Goal: Task Accomplishment & Management: Manage account settings

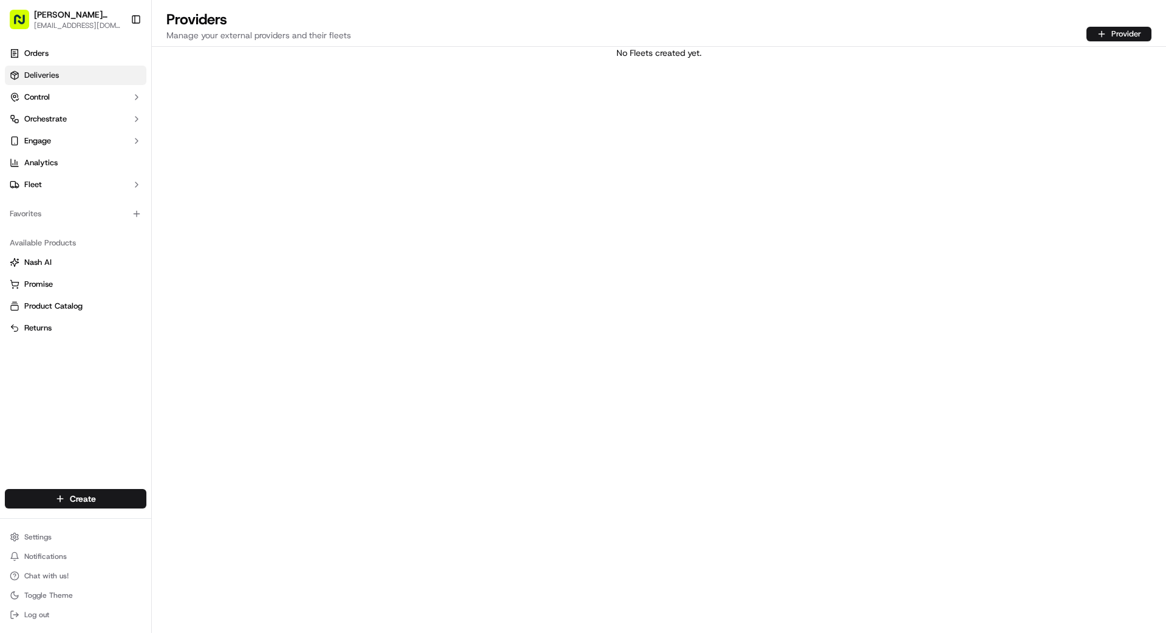
click at [53, 70] on span "Deliveries" at bounding box center [41, 75] width 35 height 11
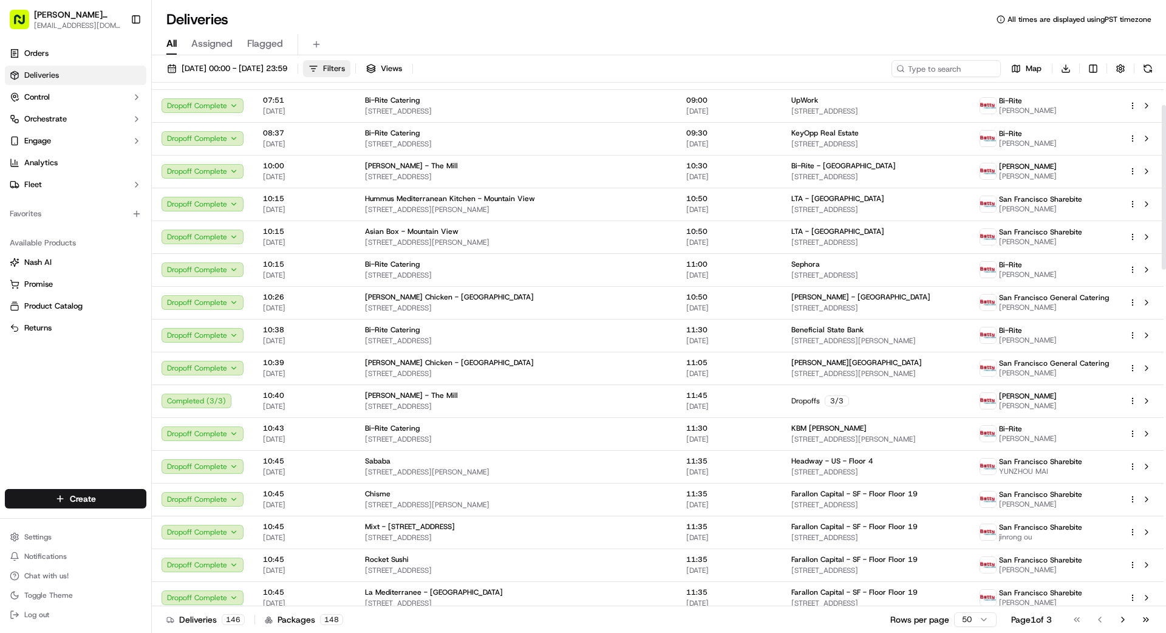
scroll to position [86, 0]
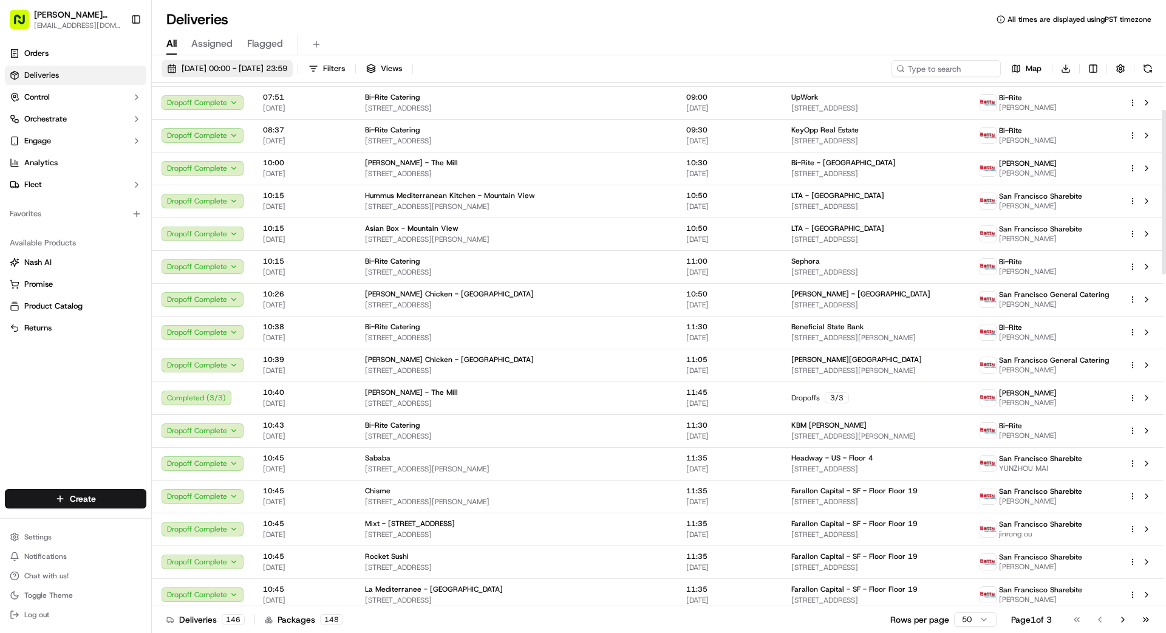
click at [278, 62] on button "[DATE] 00:00 - [DATE] 23:59" at bounding box center [227, 68] width 131 height 17
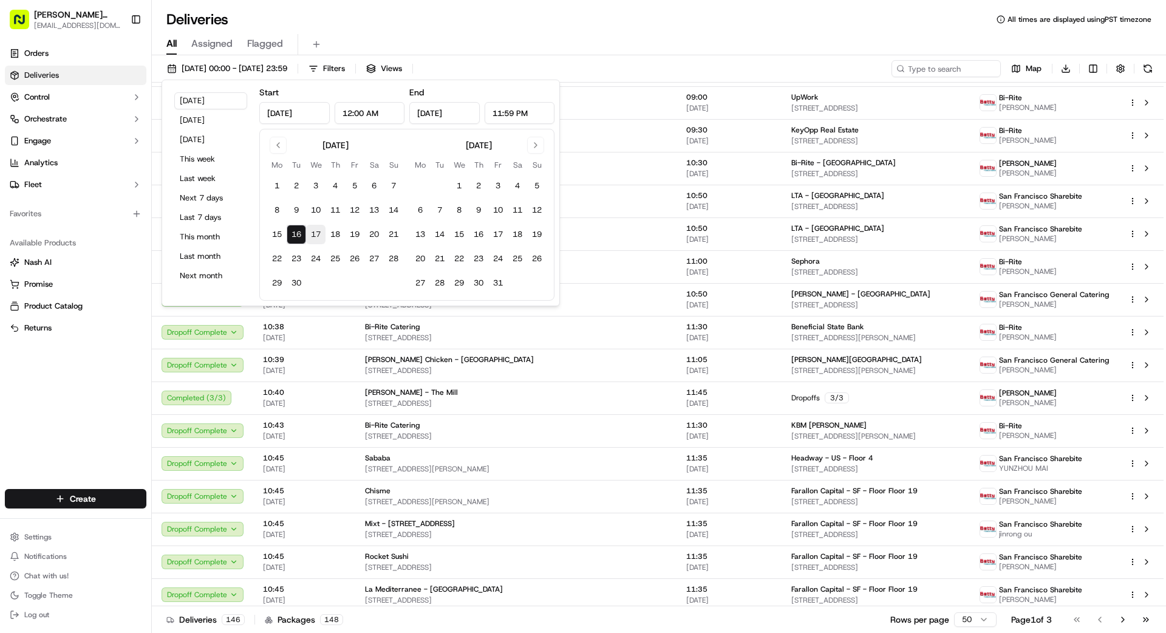
click at [319, 231] on button "17" at bounding box center [315, 234] width 19 height 19
type input "[DATE]"
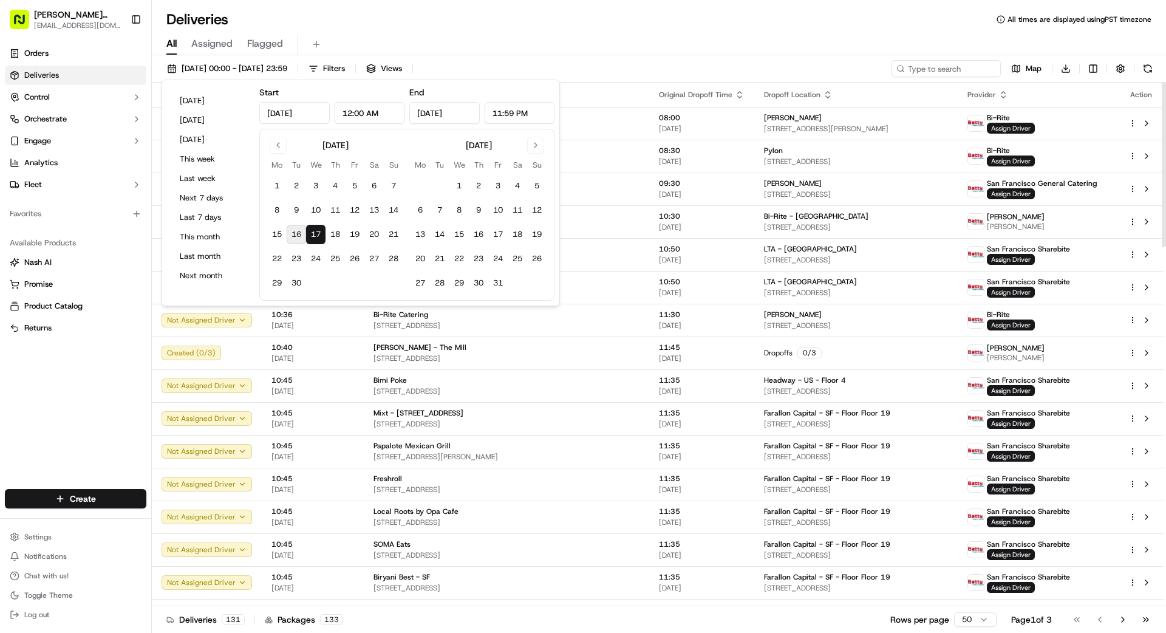
click at [50, 366] on div "Orders Deliveries Control Orchestrate Engage Analytics Fleet Favorites Availabl…" at bounding box center [75, 259] width 151 height 440
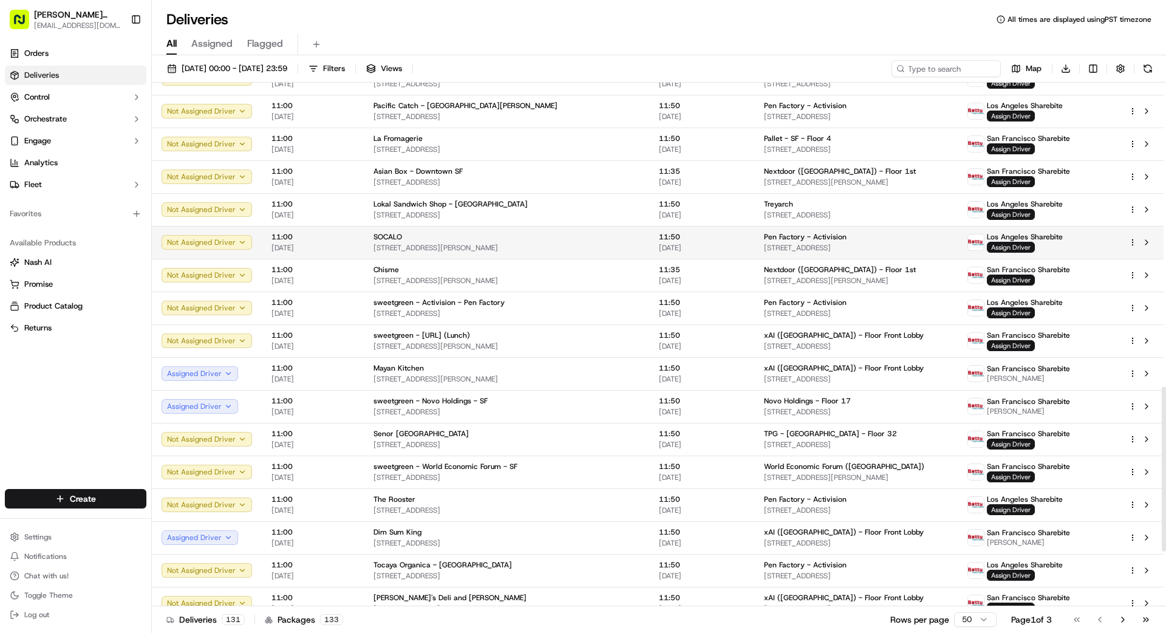
scroll to position [1141, 0]
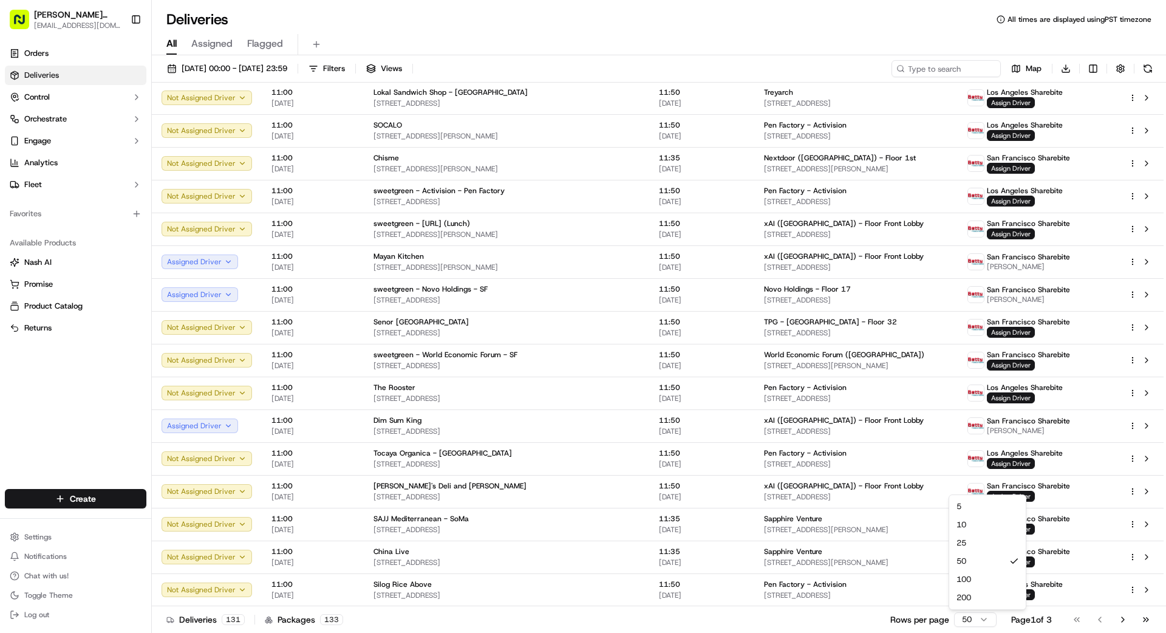
click at [975, 618] on html "Betty Transportation bettytllc@gmail.com Toggle Sidebar Orders Deliveries Contr…" at bounding box center [583, 316] width 1166 height 633
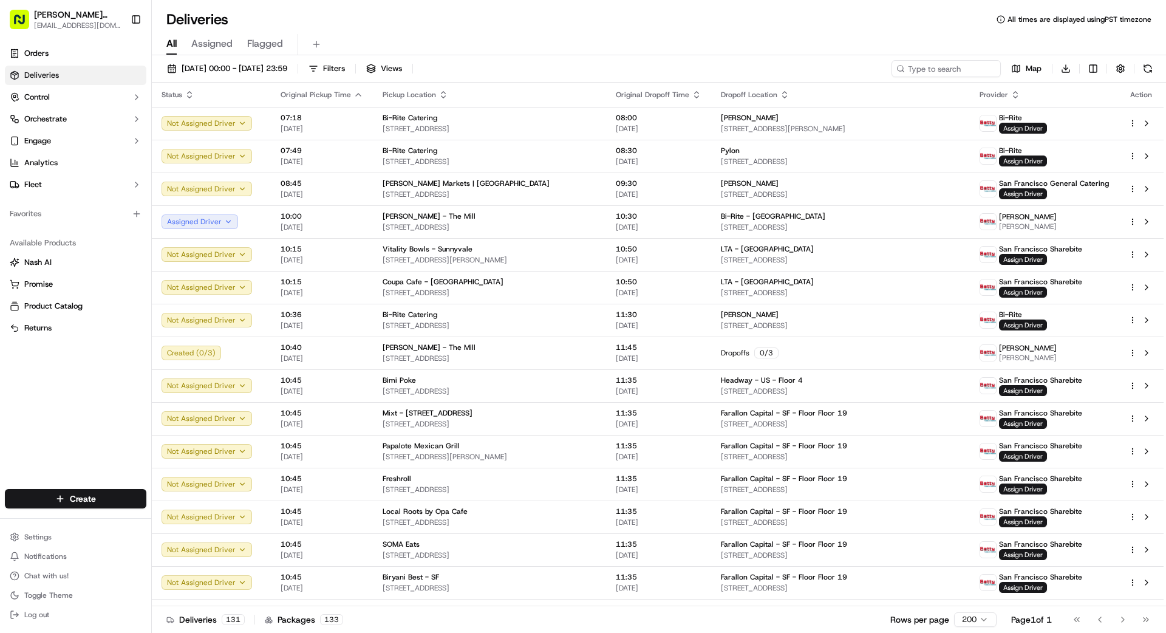
click at [731, 621] on div "Deliveries 131 Packages 133 Rows per page 200 Page 1 of 1 Go to first page Go t…" at bounding box center [659, 619] width 1014 height 27
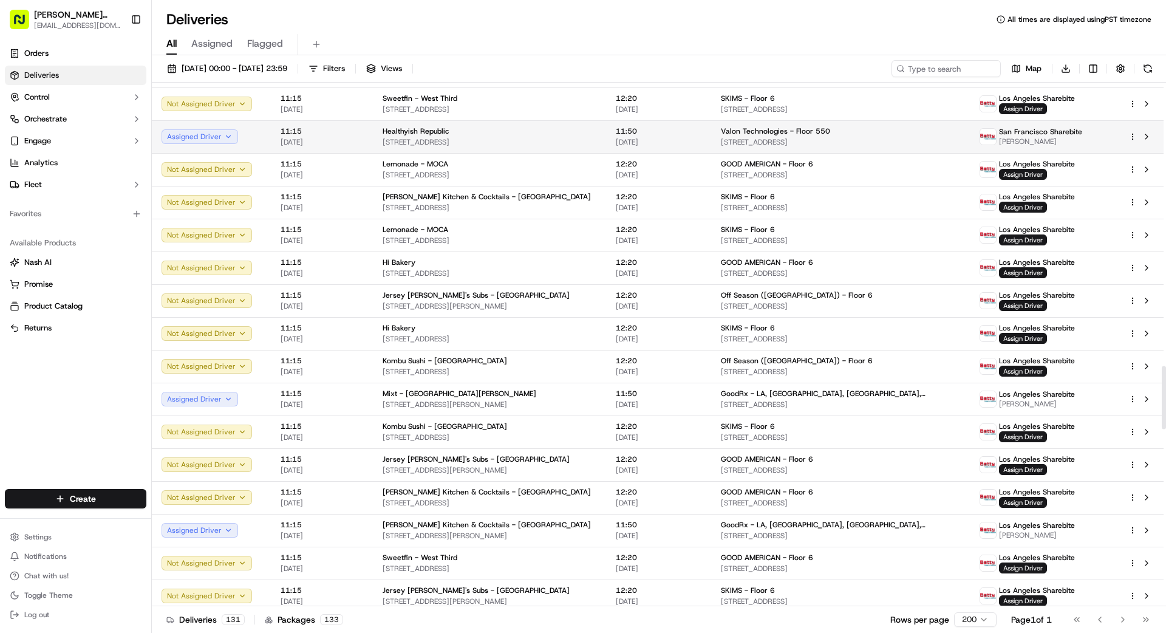
scroll to position [2363, 0]
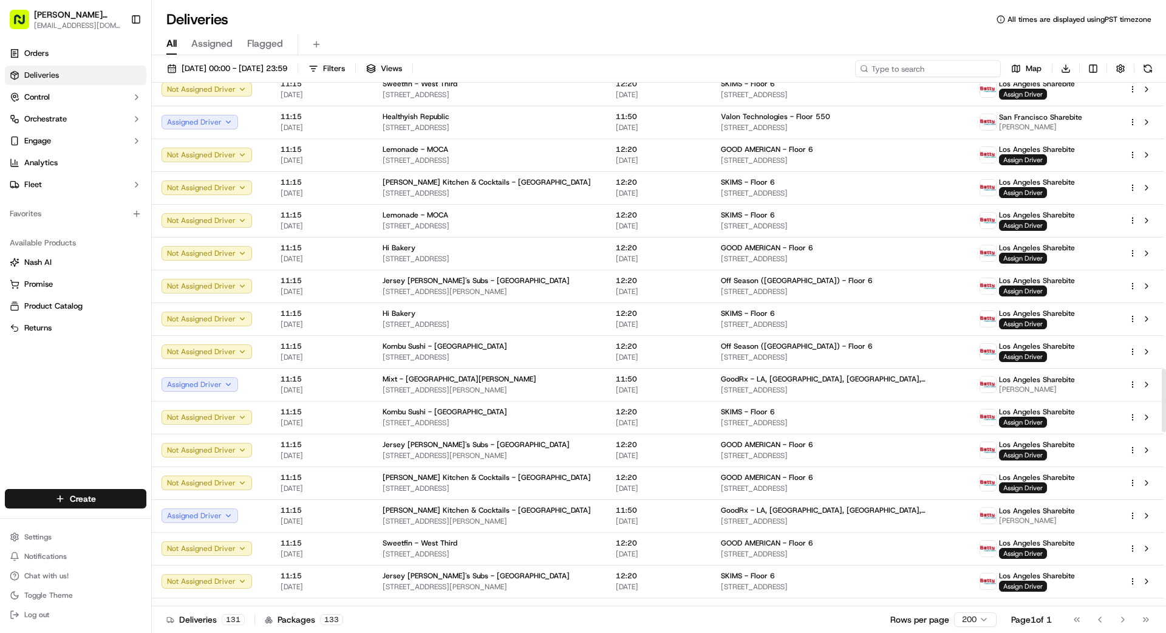
click at [936, 69] on input at bounding box center [928, 68] width 146 height 17
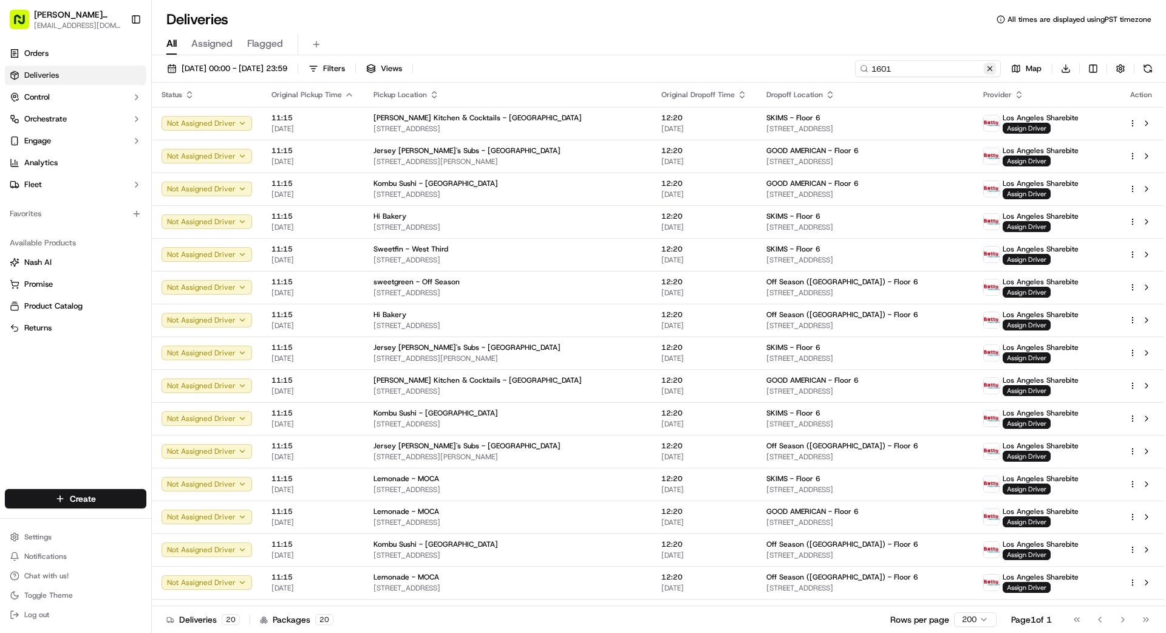
type input "1601"
drag, startPoint x: 991, startPoint y: 65, endPoint x: 970, endPoint y: 72, distance: 21.9
click at [991, 65] on button at bounding box center [990, 69] width 12 height 12
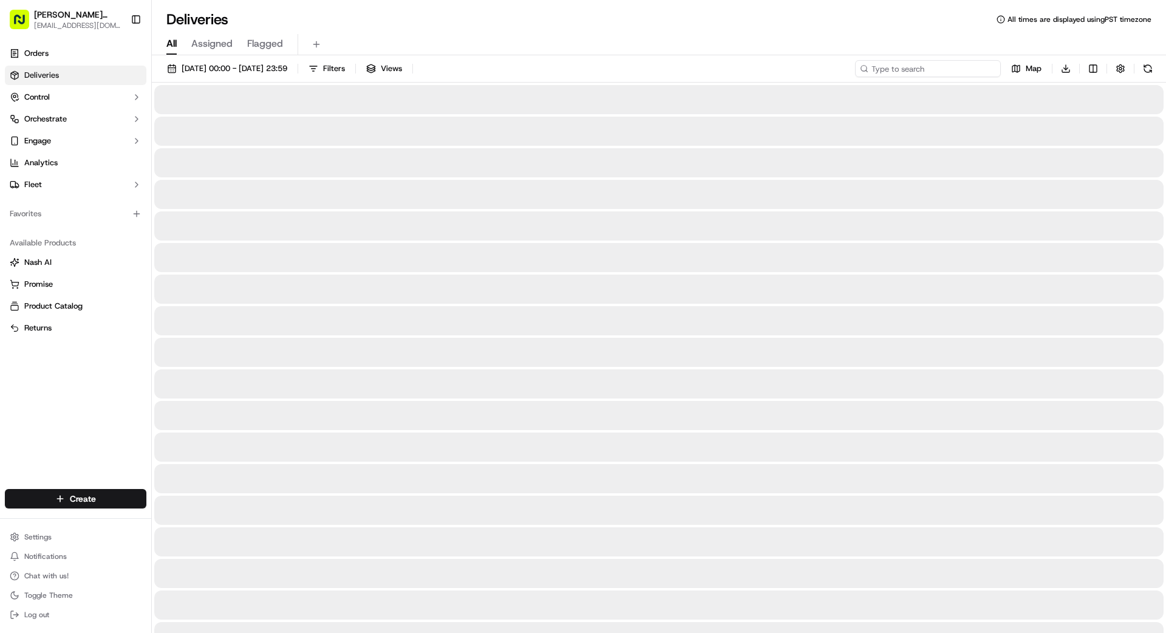
click at [961, 75] on input at bounding box center [928, 68] width 146 height 17
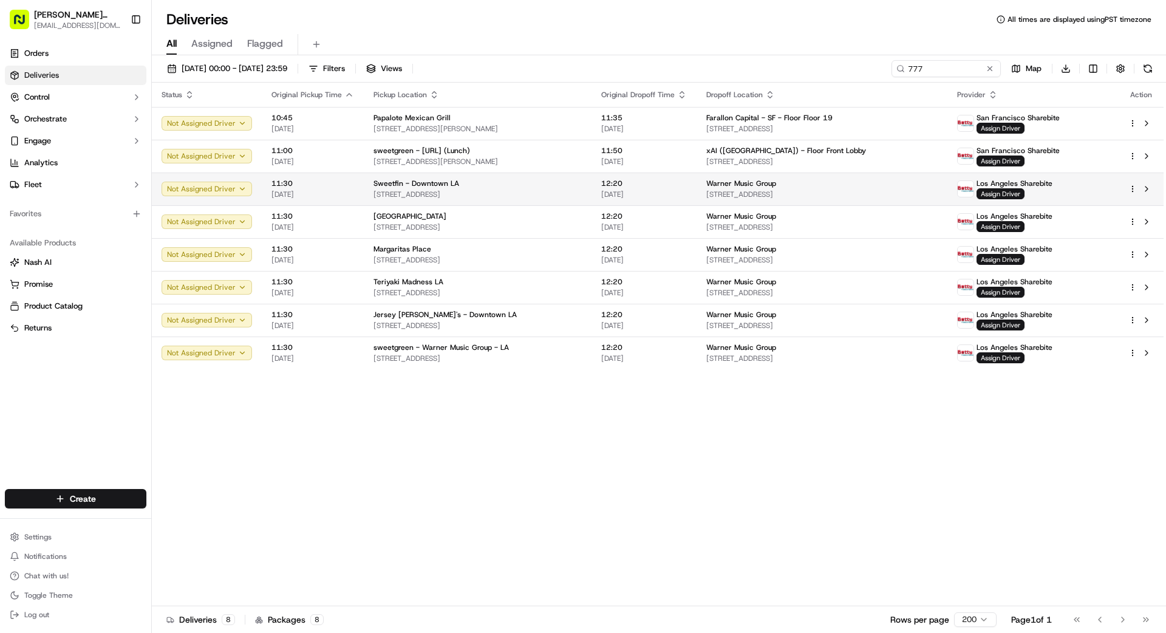
click at [876, 194] on span "[STREET_ADDRESS]" at bounding box center [821, 194] width 231 height 10
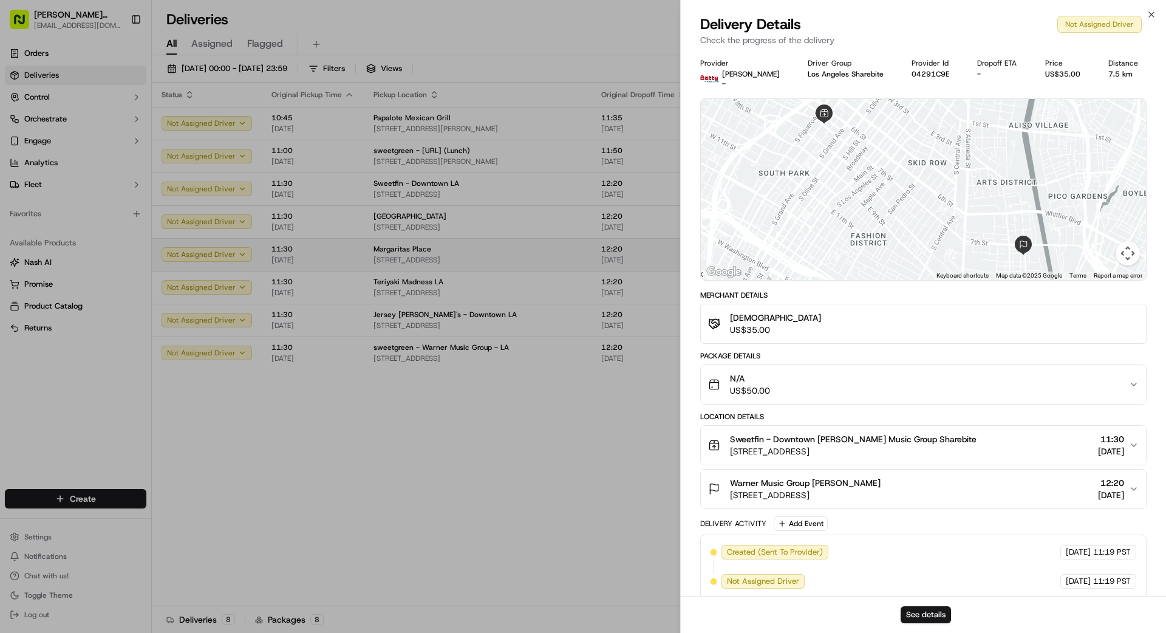
drag, startPoint x: 652, startPoint y: 278, endPoint x: 657, endPoint y: 249, distance: 29.5
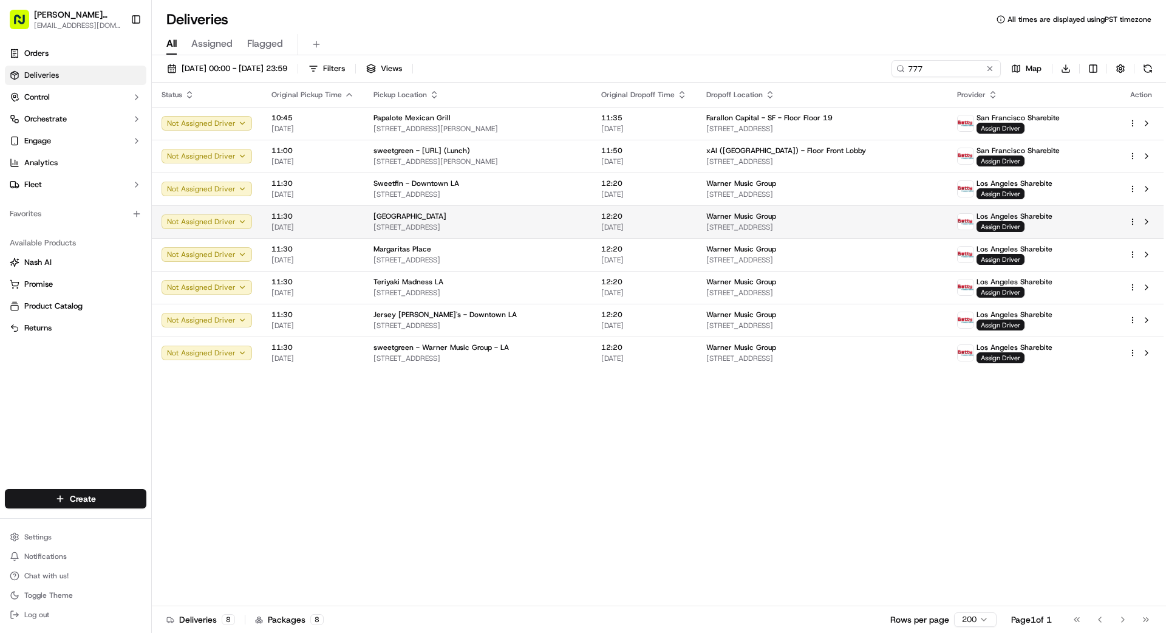
click at [699, 204] on tbody "Not Assigned Driver 10:45 17/09/2025 Papalote Mexican Grill 1777 Fulton St, San…" at bounding box center [658, 238] width 1012 height 262
click at [677, 217] on span "12:20" at bounding box center [644, 216] width 86 height 10
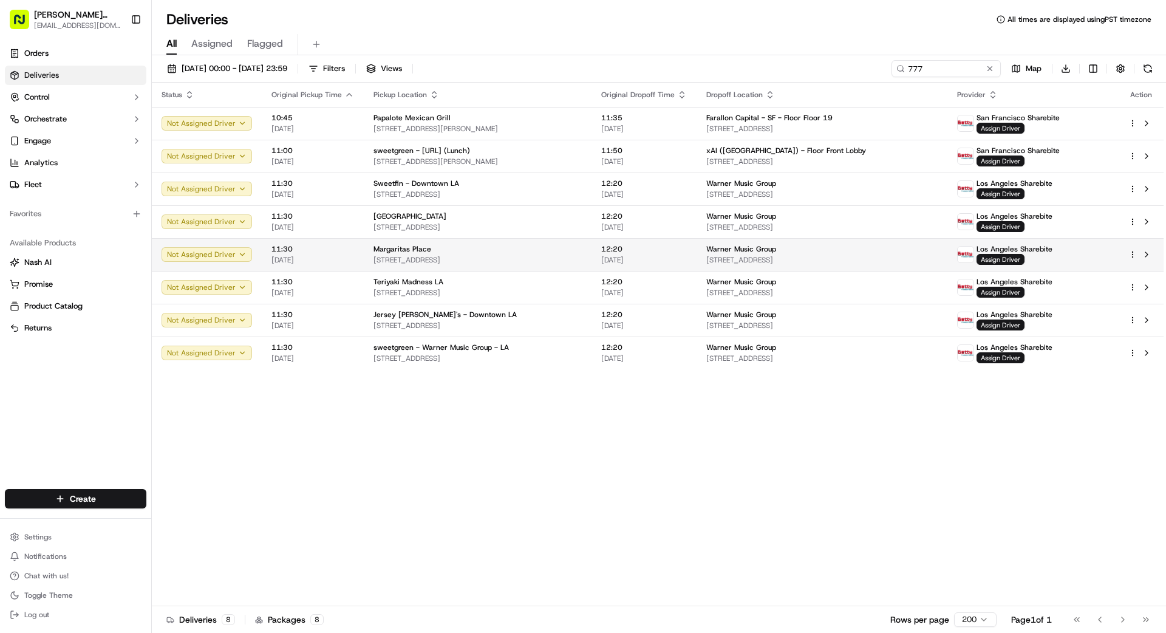
click at [652, 259] on span "[DATE]" at bounding box center [644, 260] width 86 height 10
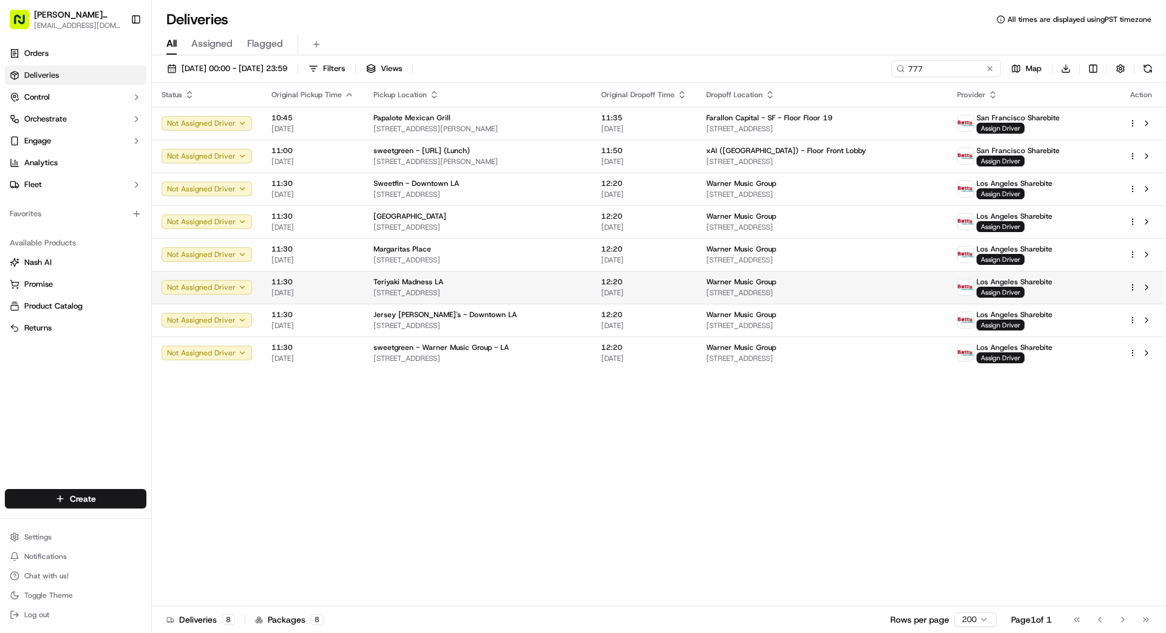
click at [666, 292] on span "[DATE]" at bounding box center [644, 293] width 86 height 10
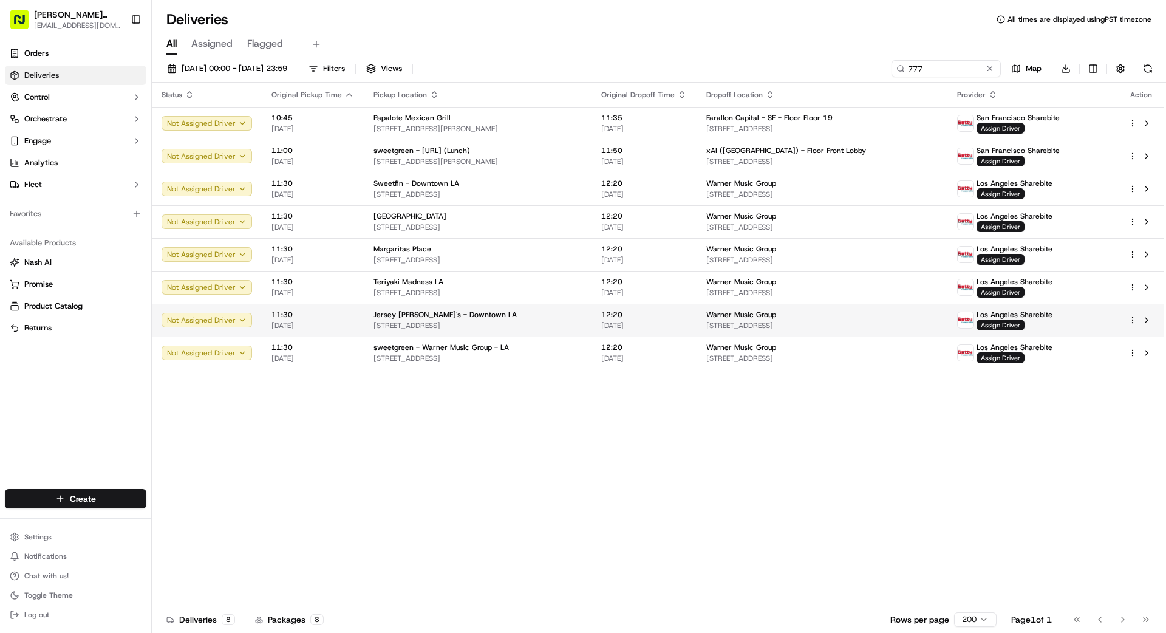
click at [670, 324] on span "[DATE]" at bounding box center [644, 326] width 86 height 10
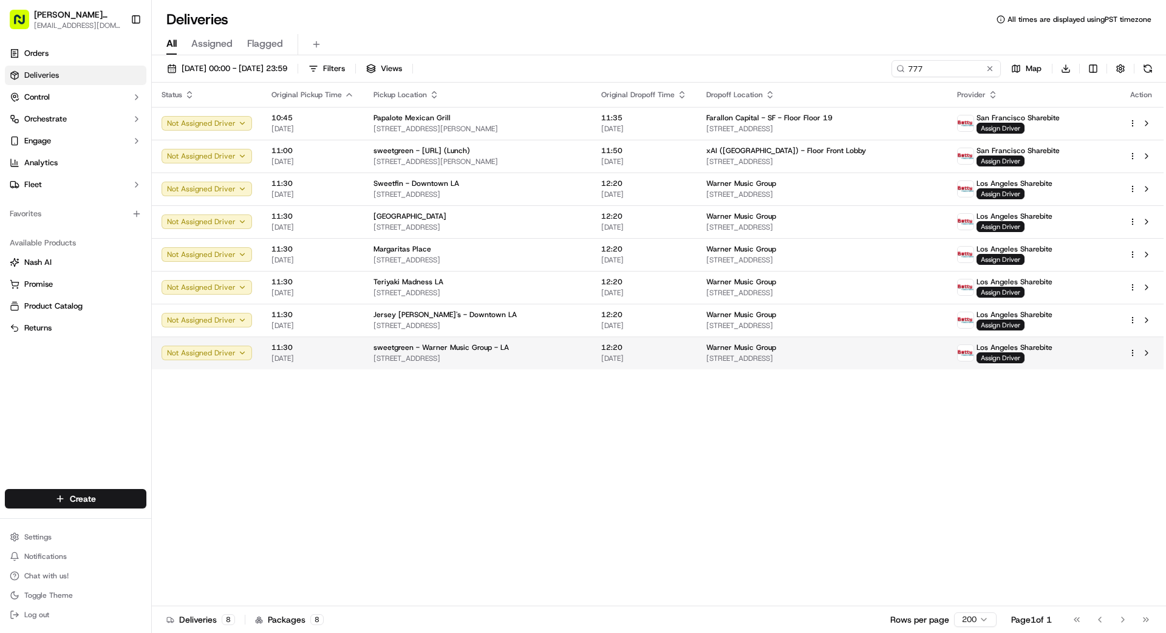
click at [681, 355] on span "[DATE]" at bounding box center [644, 358] width 86 height 10
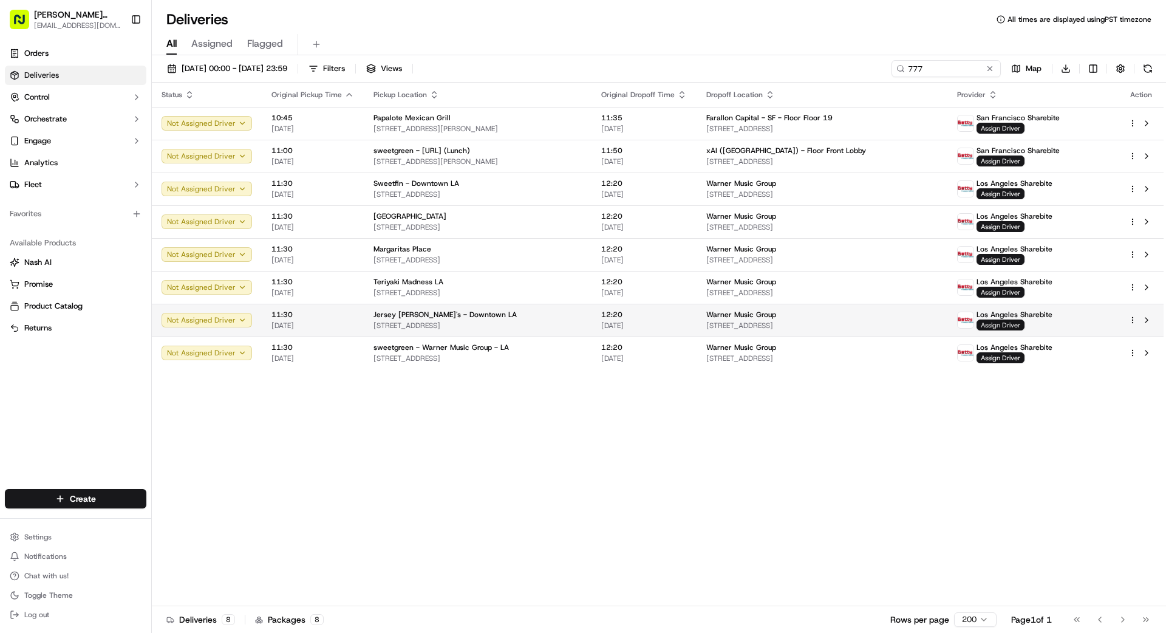
click at [997, 321] on span "Assign Driver" at bounding box center [1001, 324] width 48 height 11
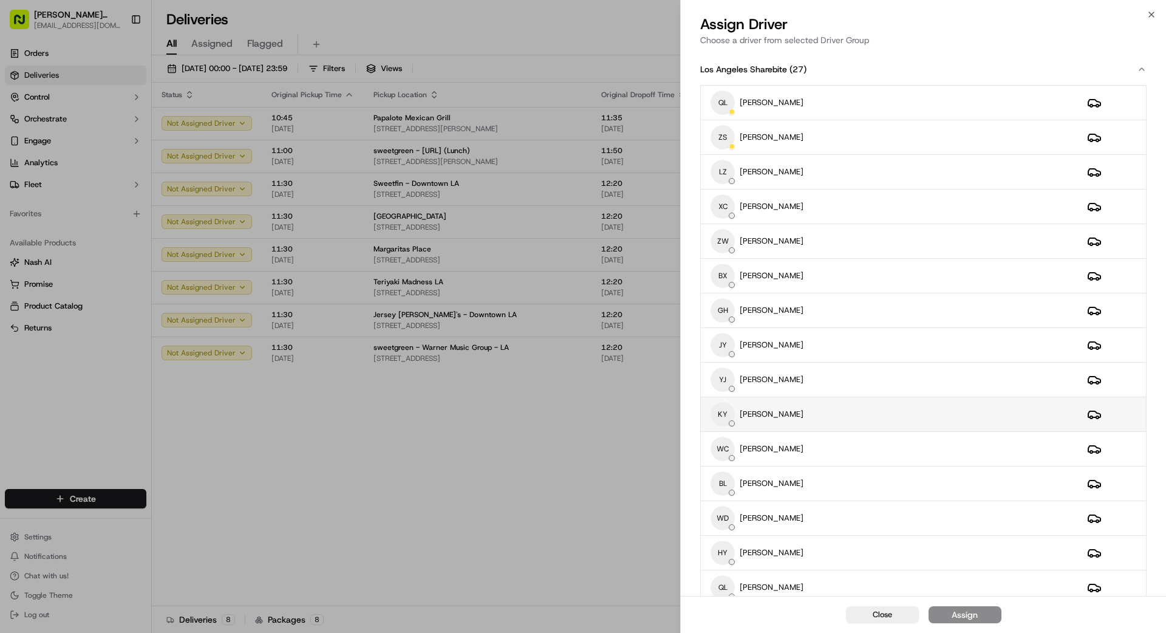
click at [824, 399] on td "KY KEFA YANG" at bounding box center [889, 414] width 377 height 35
drag, startPoint x: 962, startPoint y: 615, endPoint x: 960, endPoint y: 607, distance: 7.5
click at [961, 614] on div "Assign" at bounding box center [965, 615] width 26 height 12
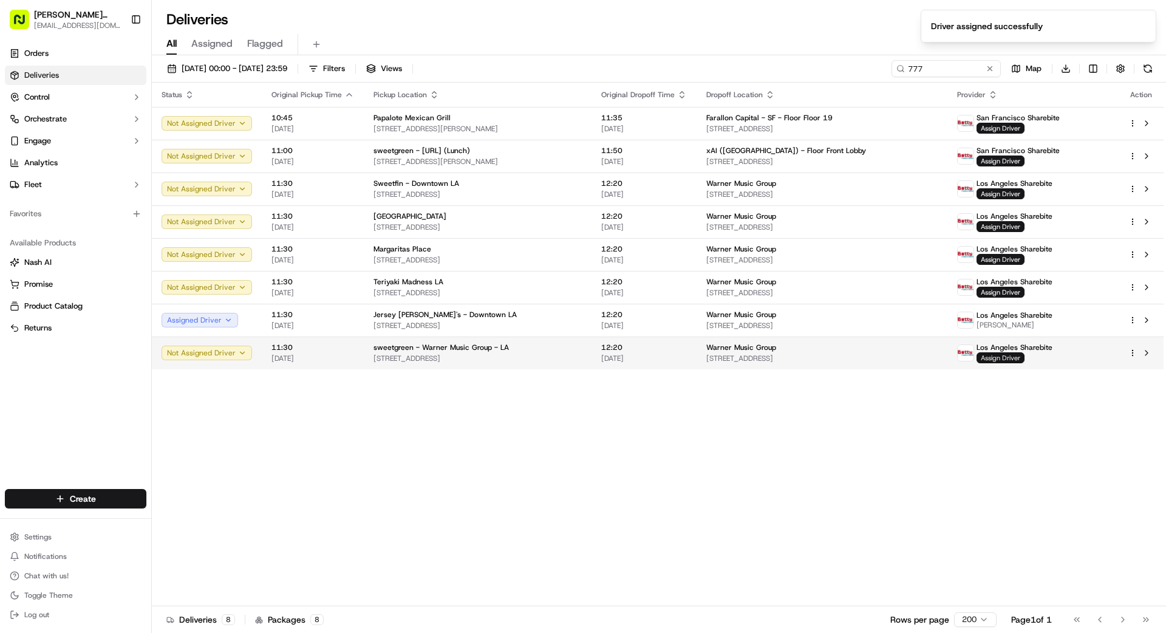
click at [1011, 355] on span "Assign Driver" at bounding box center [1001, 357] width 48 height 11
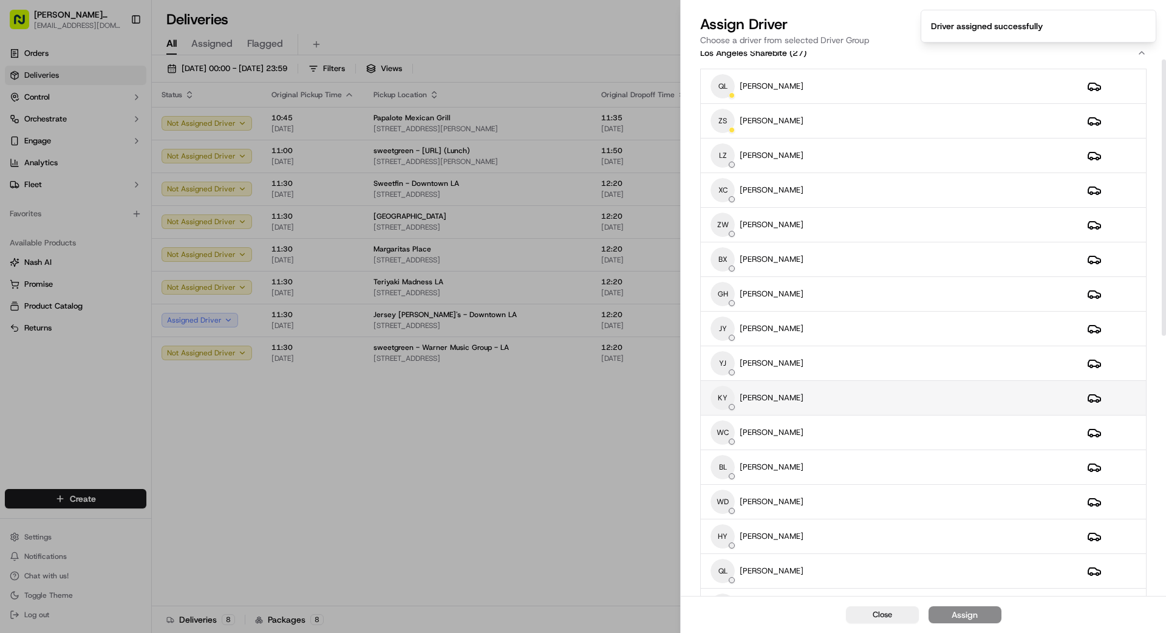
scroll to position [17, 0]
click at [834, 394] on div "KY KEFA YANG" at bounding box center [889, 397] width 357 height 24
click at [963, 609] on div "Assign" at bounding box center [965, 615] width 26 height 12
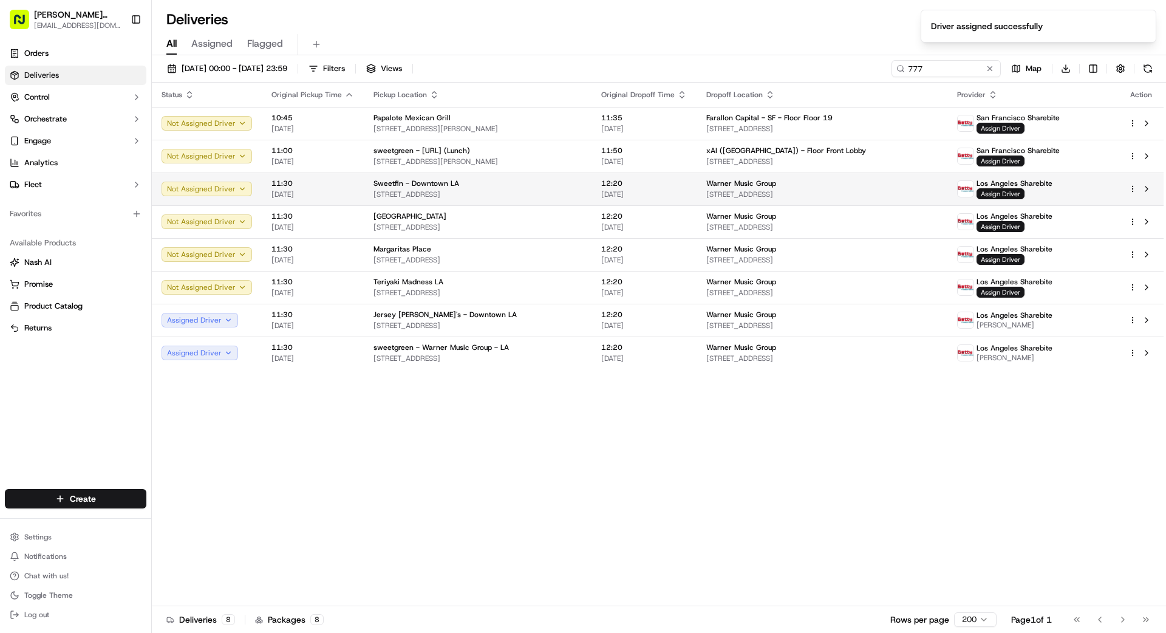
click at [1008, 193] on span "Assign Driver" at bounding box center [1001, 193] width 48 height 11
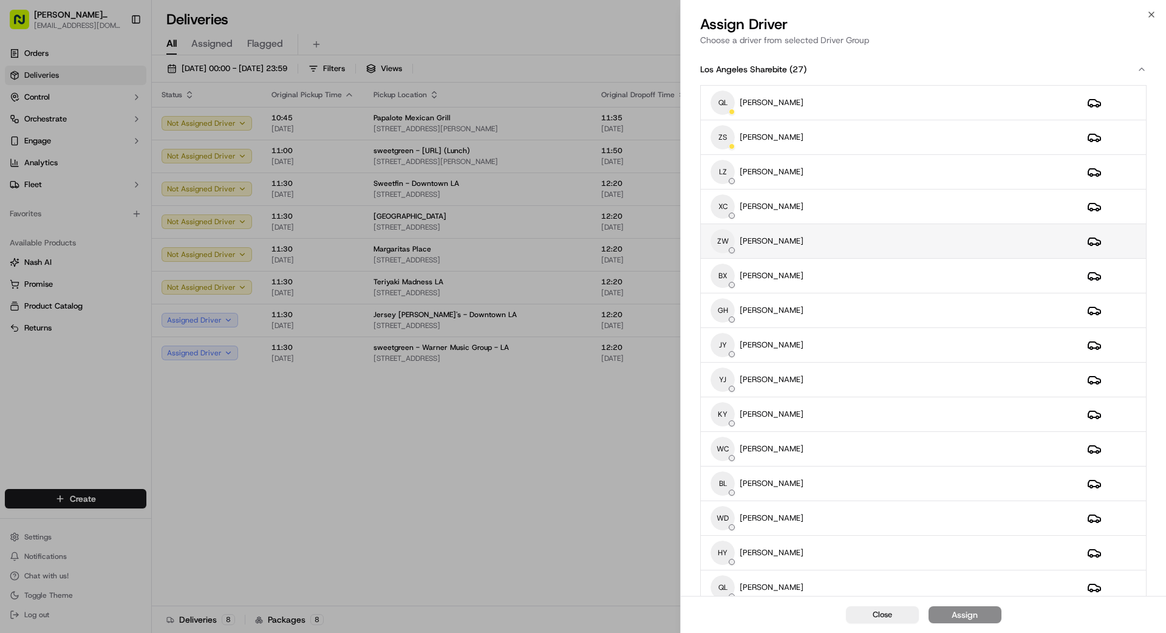
click at [858, 239] on div "ZW ZHENHUA WU" at bounding box center [889, 241] width 357 height 24
click at [980, 618] on button "Assign" at bounding box center [965, 614] width 73 height 17
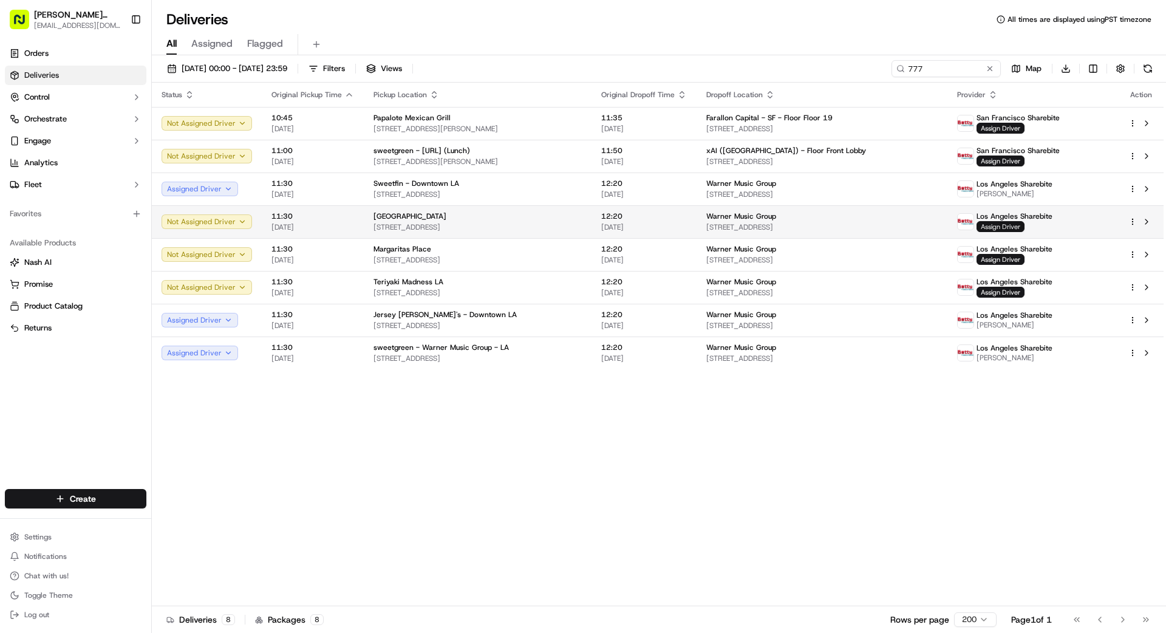
click at [1011, 228] on span "Assign Driver" at bounding box center [1001, 226] width 48 height 11
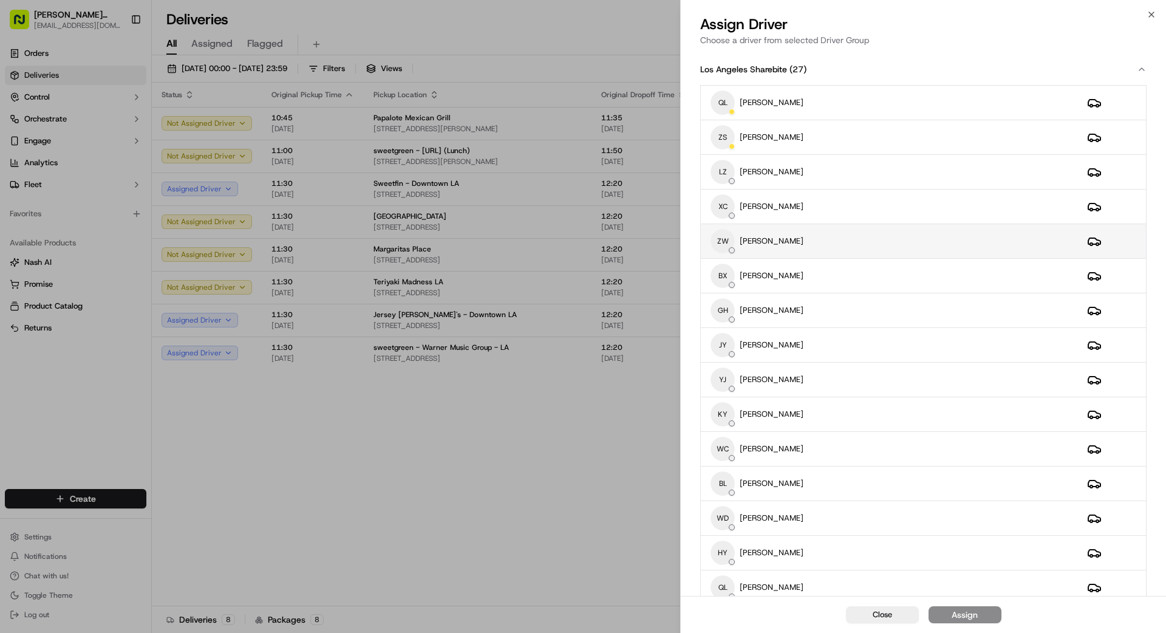
click at [828, 234] on div "ZW ZHENHUA WU" at bounding box center [889, 241] width 357 height 24
click at [977, 616] on button "Assign" at bounding box center [965, 614] width 73 height 17
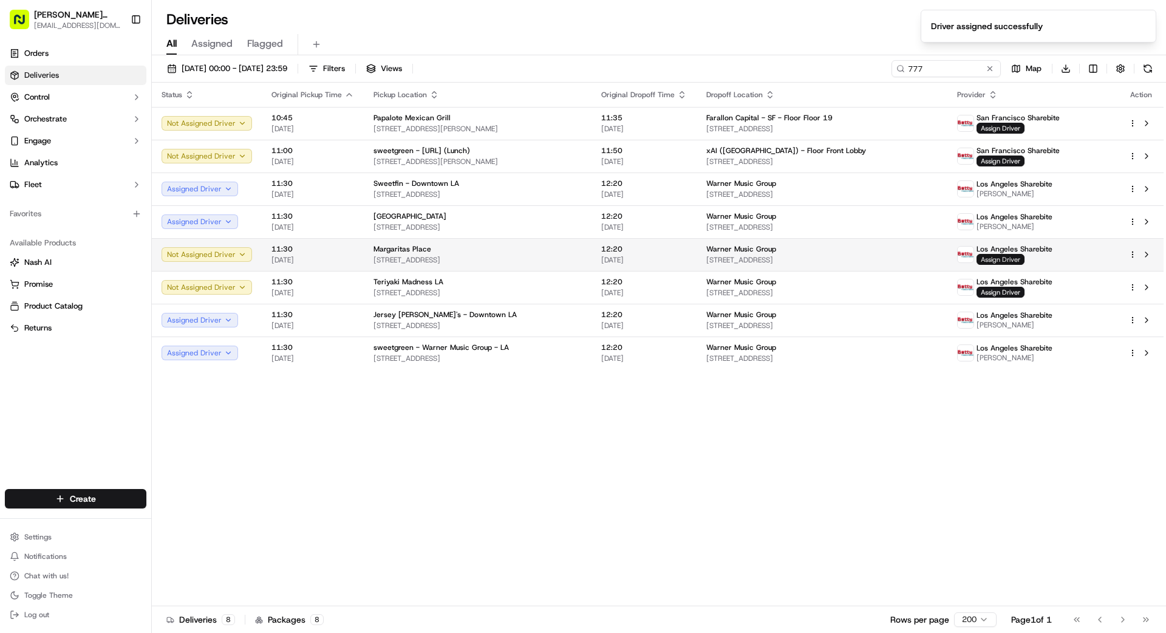
click at [1002, 259] on span "Assign Driver" at bounding box center [1001, 259] width 48 height 11
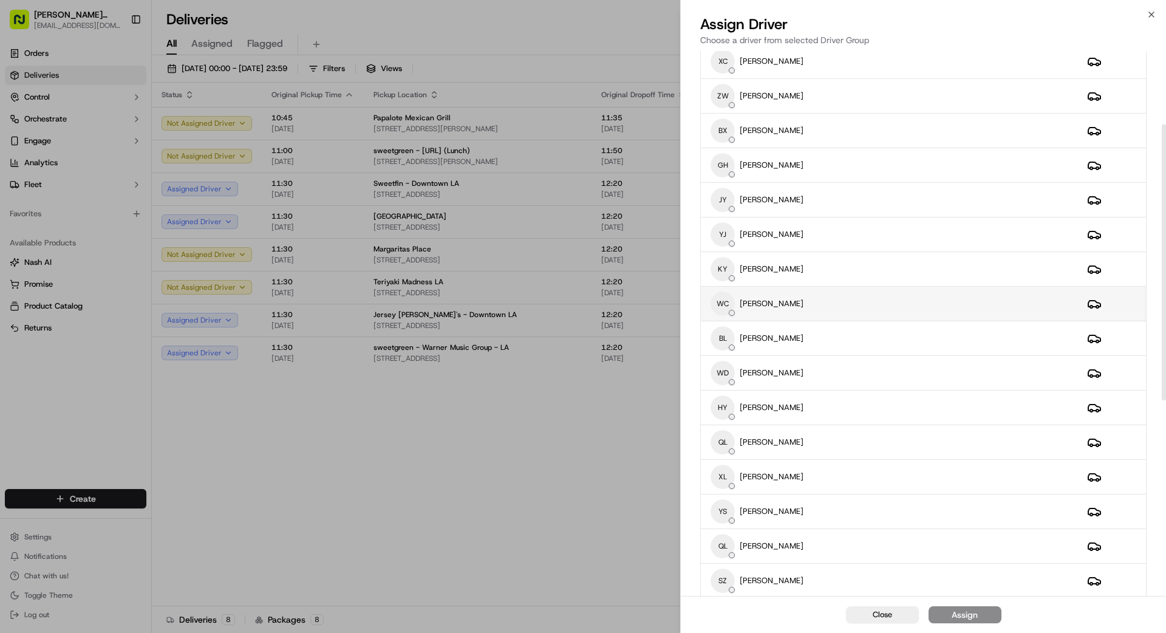
scroll to position [146, 0]
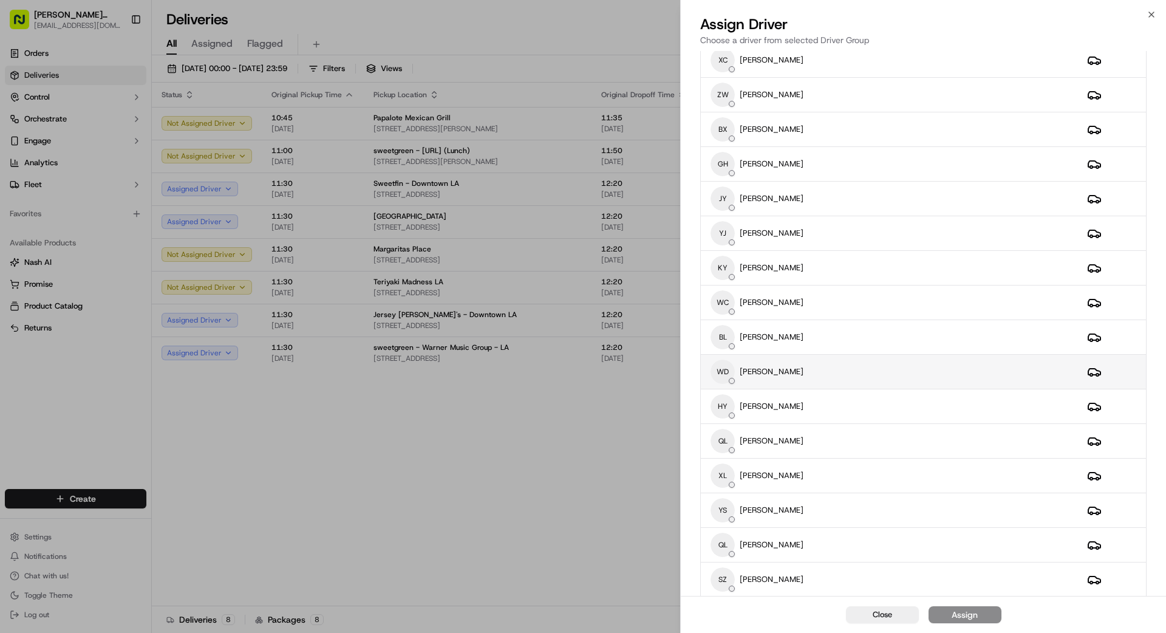
click at [828, 367] on div "WD WEI DUAN" at bounding box center [889, 372] width 357 height 24
click at [975, 617] on button "Assign" at bounding box center [965, 614] width 73 height 17
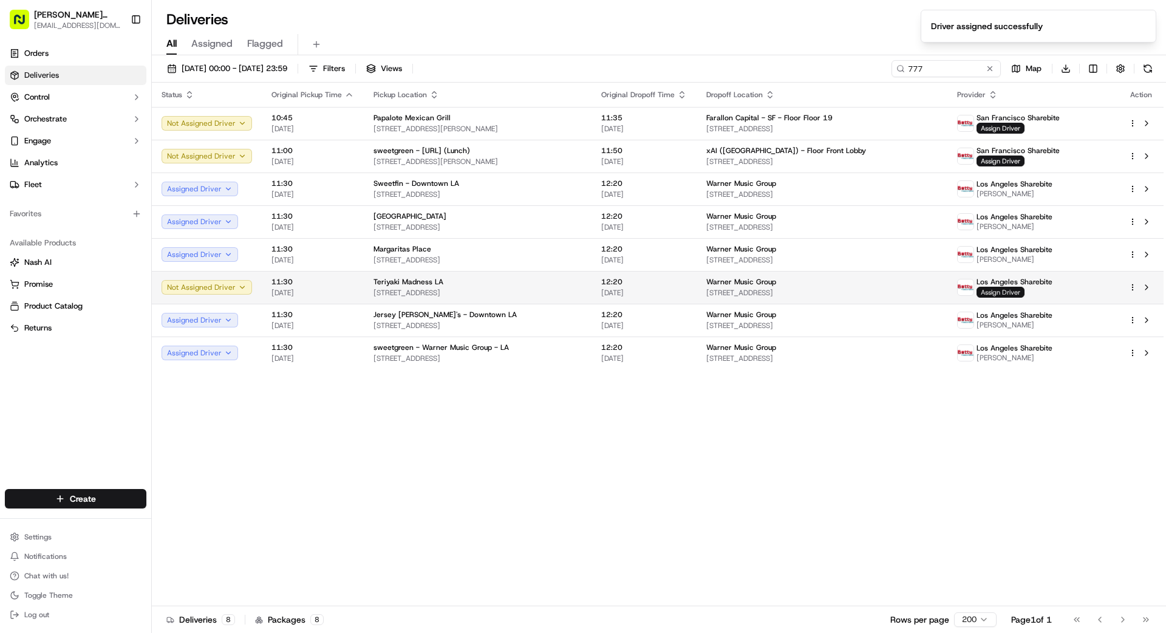
click at [1017, 294] on span "Assign Driver" at bounding box center [1001, 292] width 48 height 11
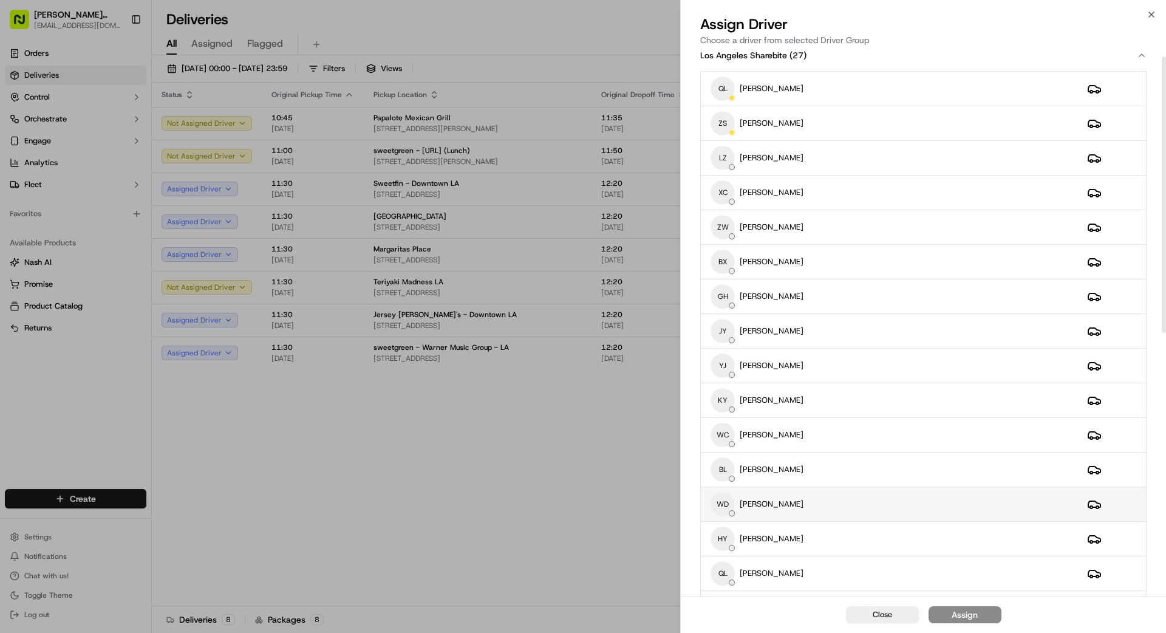
scroll to position [30, 0]
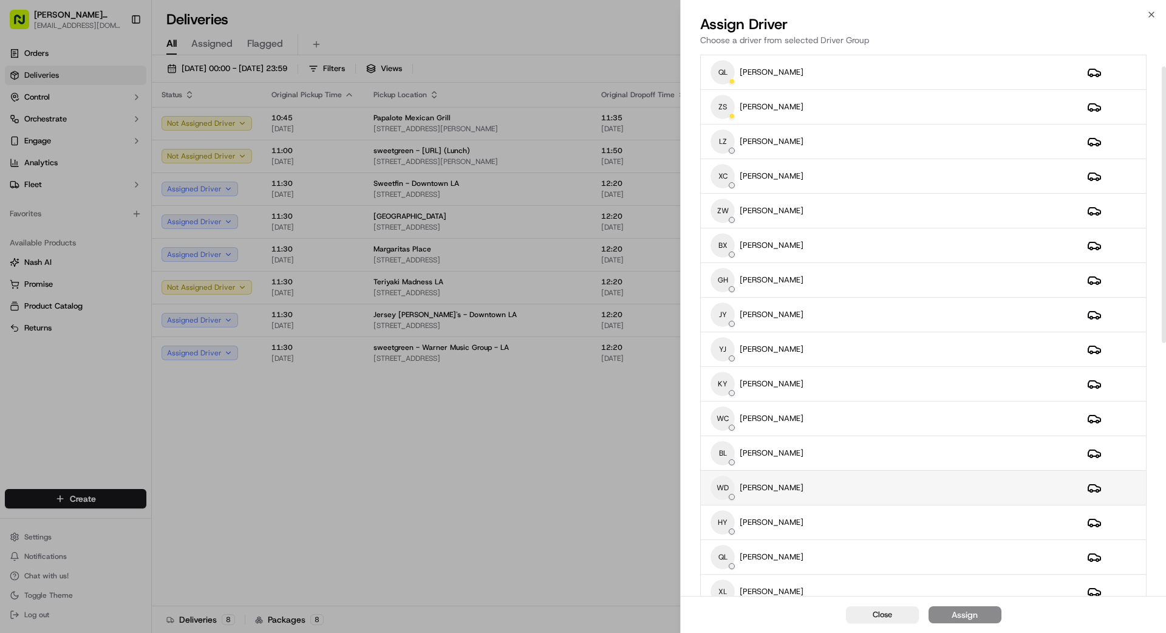
click at [877, 493] on div "WD WEI DUAN" at bounding box center [889, 488] width 357 height 24
drag, startPoint x: 986, startPoint y: 610, endPoint x: 971, endPoint y: 609, distance: 15.3
click at [984, 610] on button "Assign" at bounding box center [965, 614] width 73 height 17
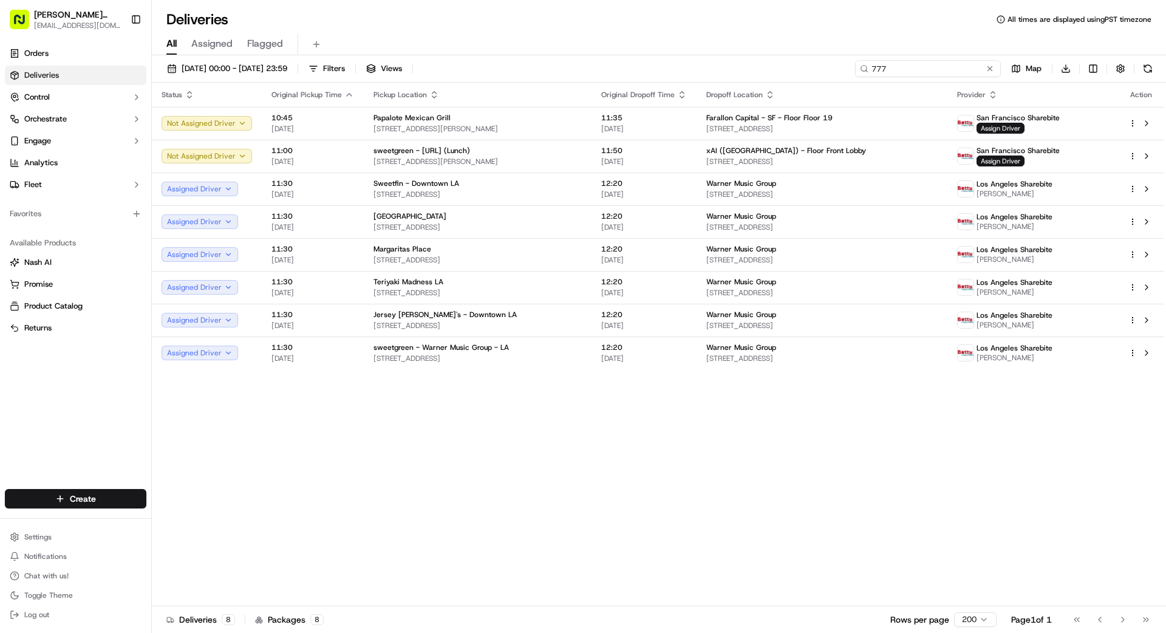
drag, startPoint x: 962, startPoint y: 66, endPoint x: 866, endPoint y: 71, distance: 96.1
click at [866, 71] on div "777" at bounding box center [928, 68] width 146 height 17
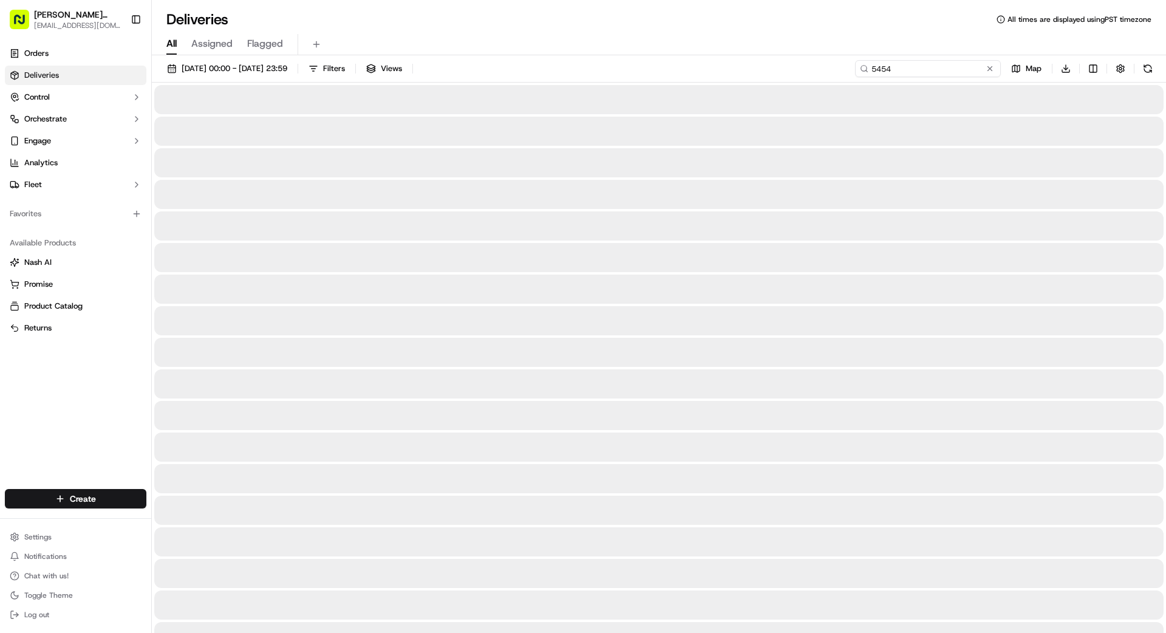
type input "5454"
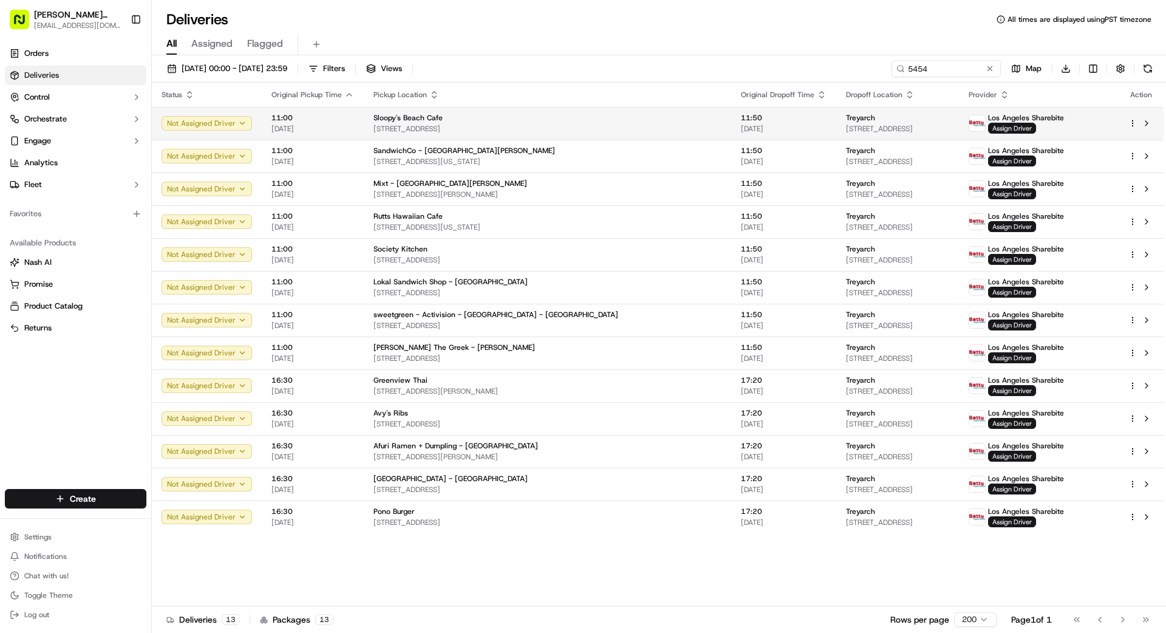
click at [741, 125] on span "[DATE]" at bounding box center [784, 129] width 86 height 10
click at [614, 120] on div "Sloopy's Beach Cafe" at bounding box center [548, 118] width 348 height 10
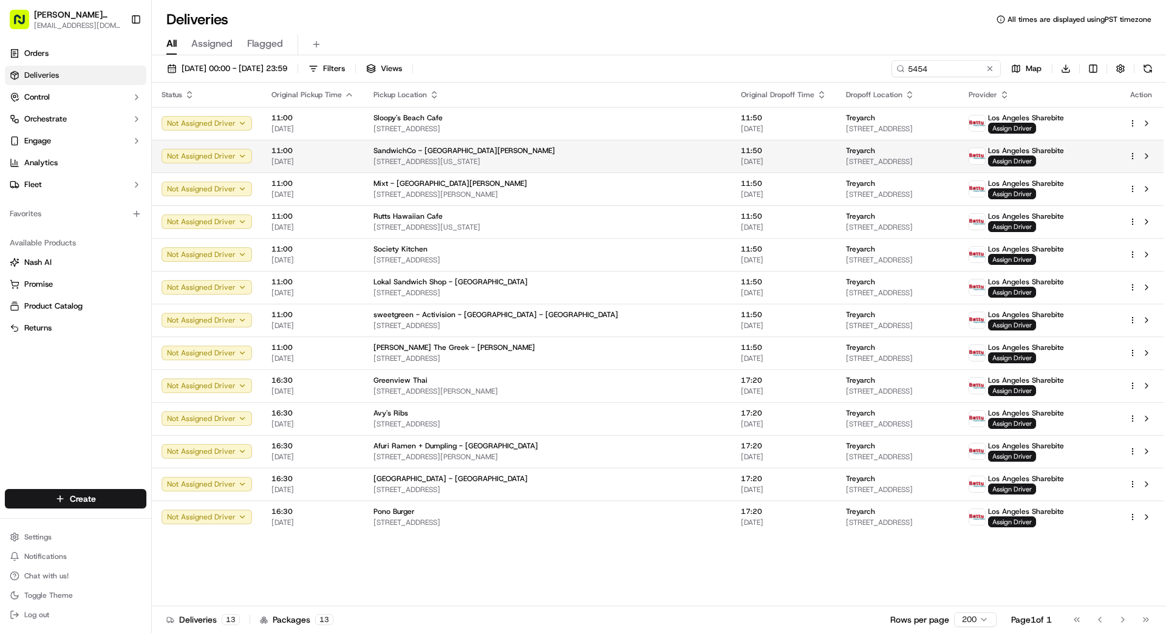
click at [590, 157] on span "[STREET_ADDRESS][US_STATE]" at bounding box center [548, 162] width 348 height 10
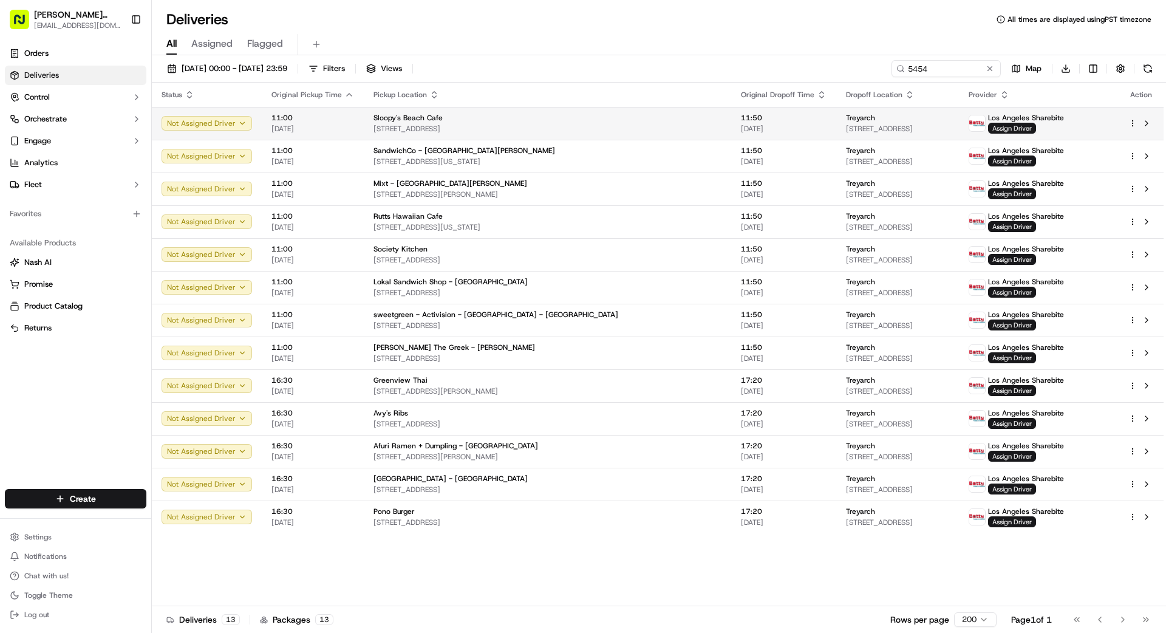
click at [592, 126] on span "[STREET_ADDRESS]" at bounding box center [548, 129] width 348 height 10
click at [595, 125] on span "[STREET_ADDRESS]" at bounding box center [548, 129] width 348 height 10
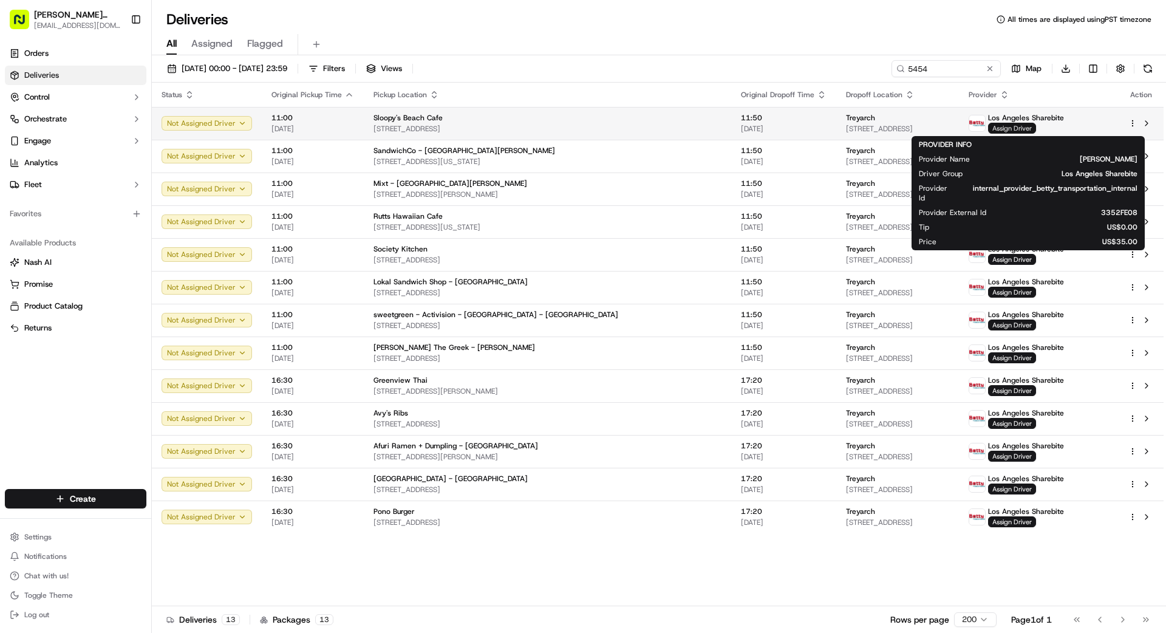
click at [1020, 127] on span "Assign Driver" at bounding box center [1012, 128] width 48 height 11
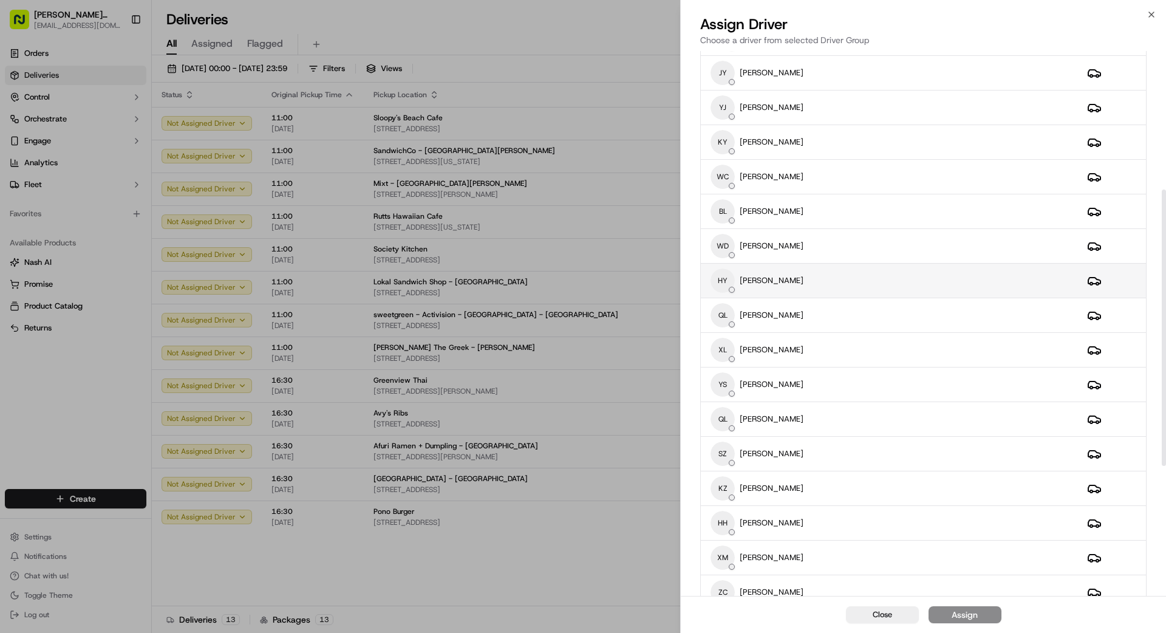
scroll to position [278, 0]
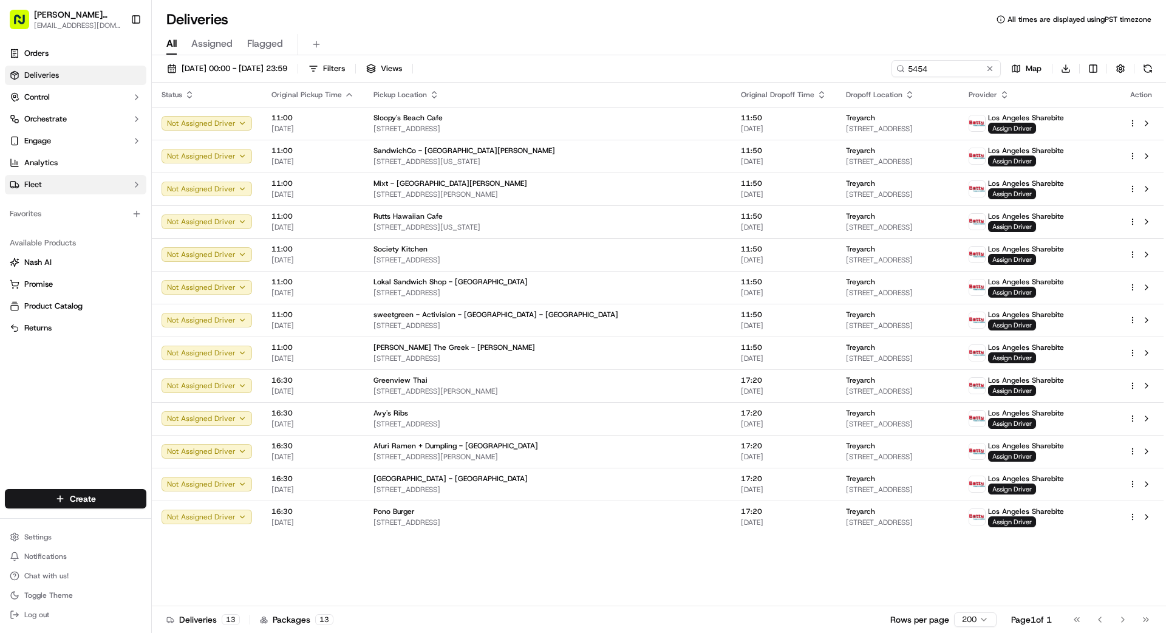
click at [72, 180] on button "Fleet" at bounding box center [76, 184] width 142 height 19
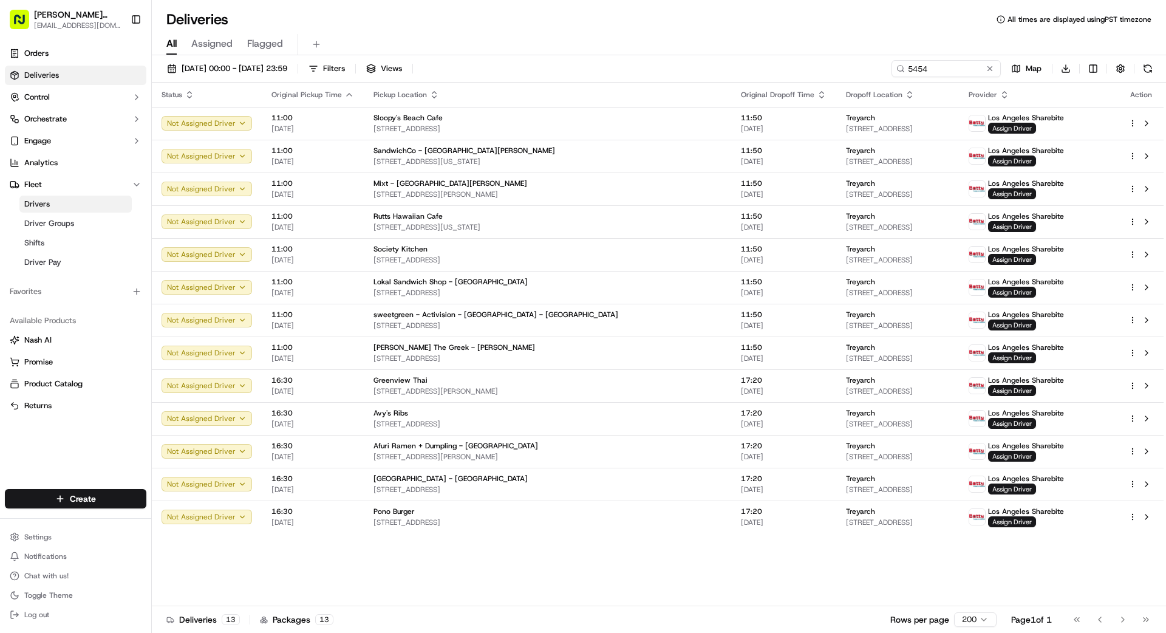
click at [77, 202] on link "Drivers" at bounding box center [75, 204] width 112 height 17
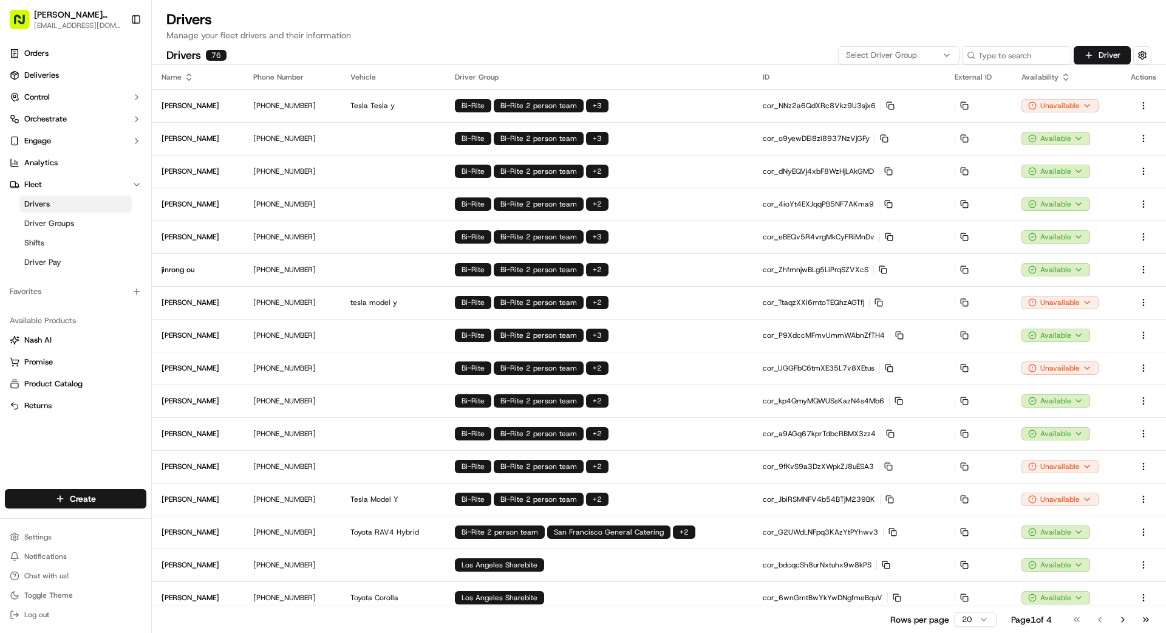
click at [927, 47] on button "Select Driver Group" at bounding box center [898, 55] width 121 height 18
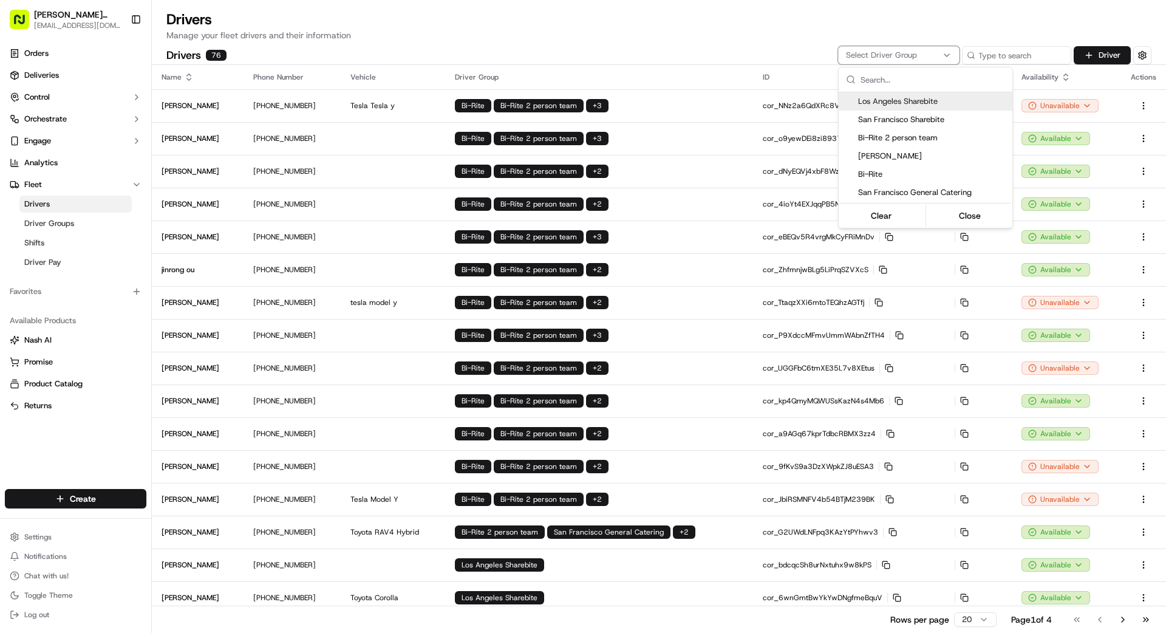
click at [915, 100] on span "Los Angeles Sharebite" at bounding box center [932, 101] width 149 height 11
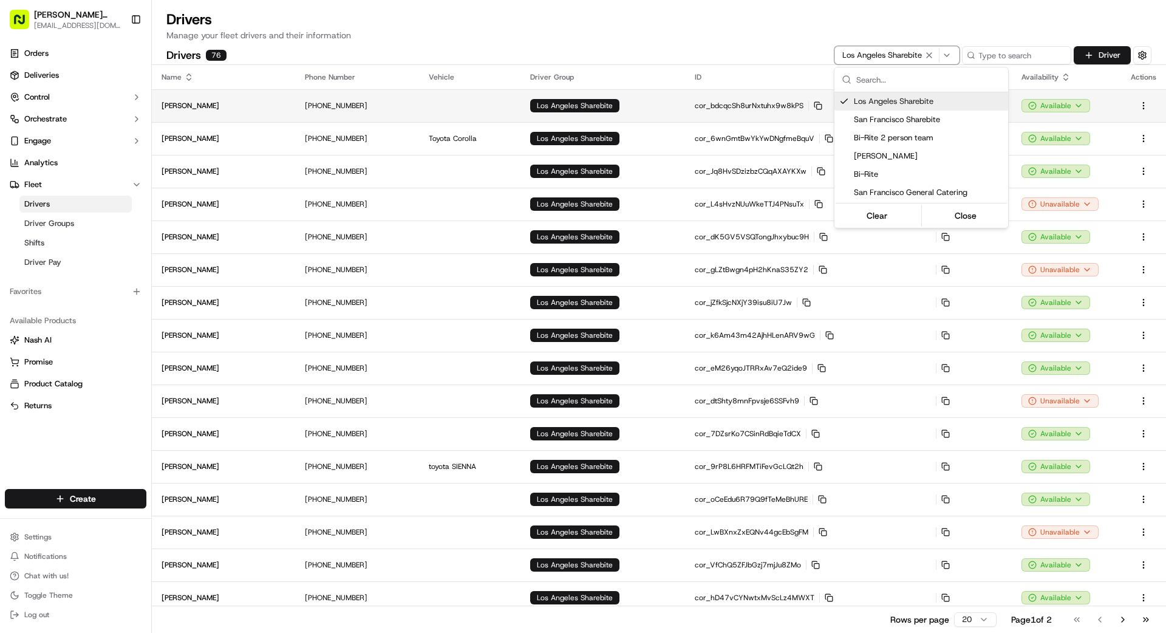
drag, startPoint x: 798, startPoint y: 40, endPoint x: 865, endPoint y: 96, distance: 87.1
click at [797, 42] on html "Betty Transportation bettytllc@gmail.com Toggle Sidebar Orders Deliveries Contr…" at bounding box center [583, 316] width 1166 height 633
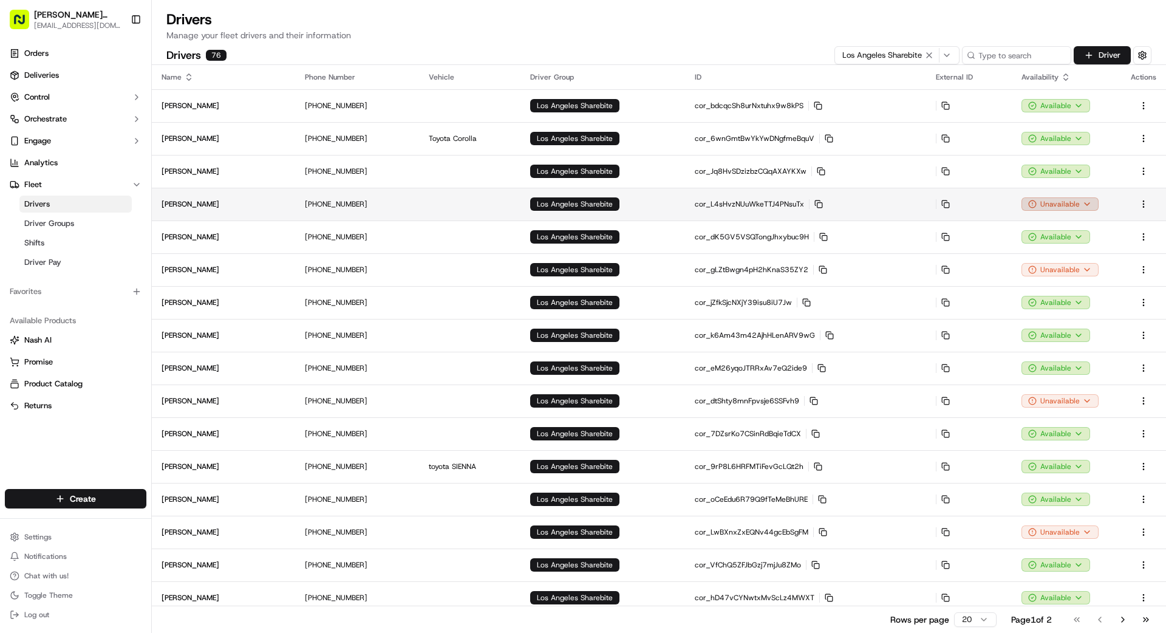
click at [1046, 208] on td "Unavailable" at bounding box center [1066, 204] width 109 height 33
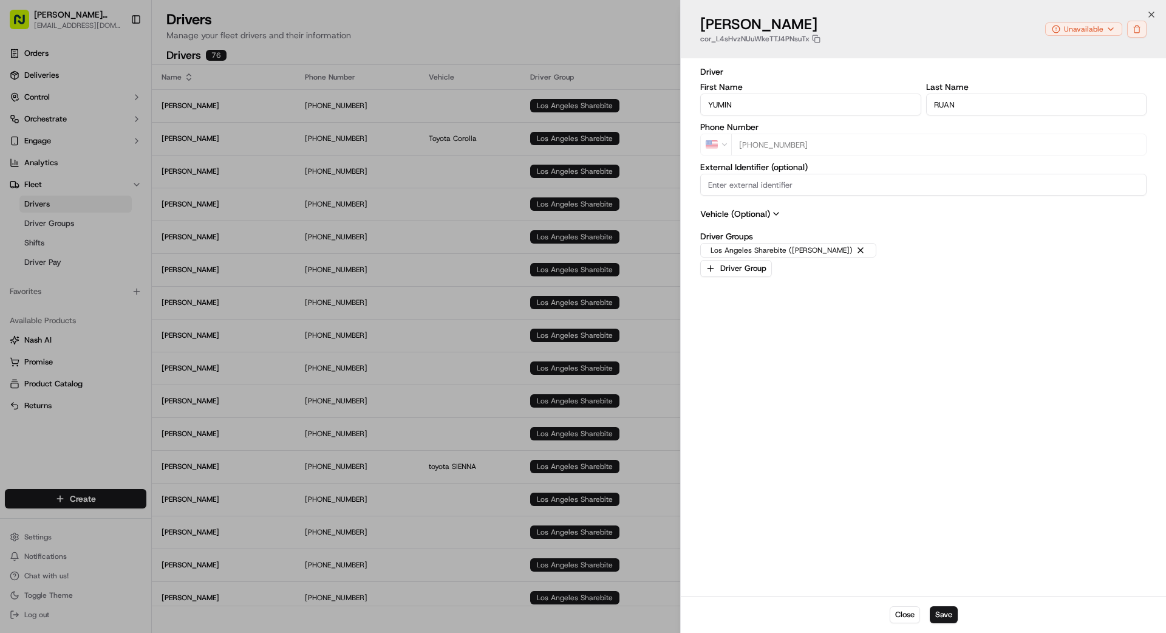
type input "+1"
click at [635, 176] on div at bounding box center [583, 316] width 1166 height 633
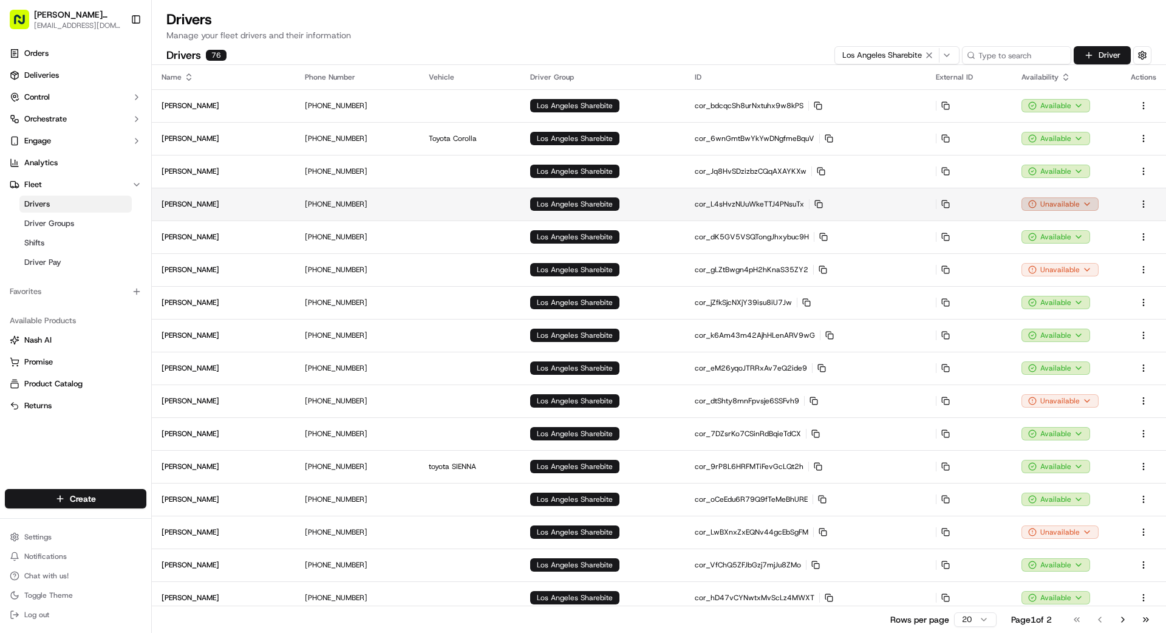
click at [1054, 206] on html "Betty Transportation bettytllc@gmail.com Toggle Sidebar Orders Deliveries Contr…" at bounding box center [583, 316] width 1166 height 633
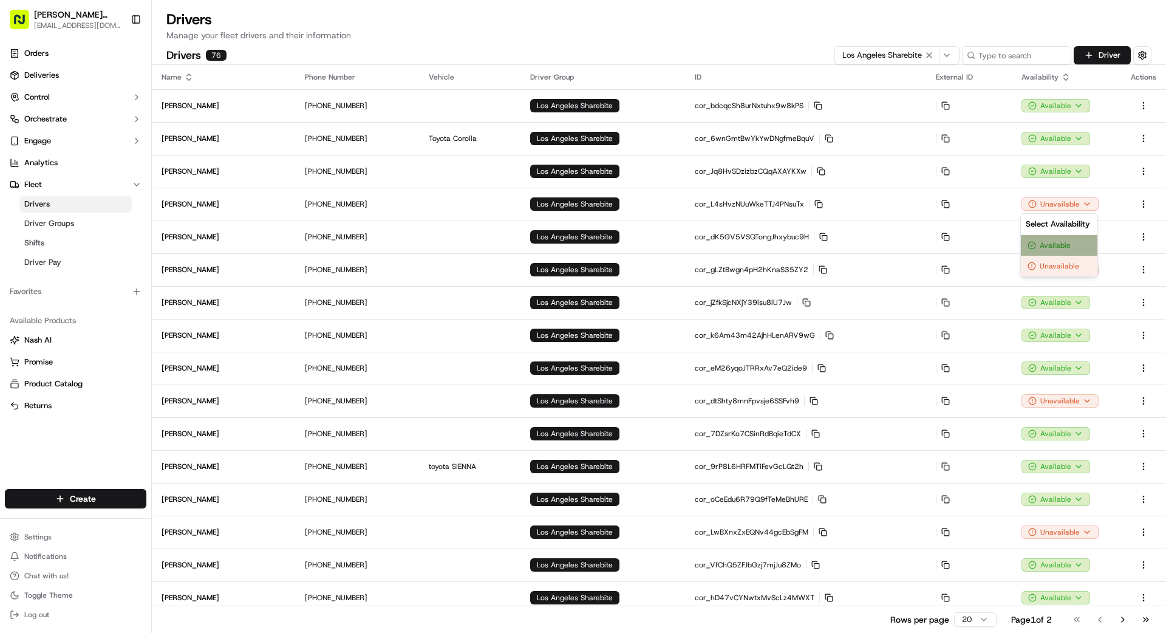
click at [1073, 248] on div "Available" at bounding box center [1059, 245] width 77 height 21
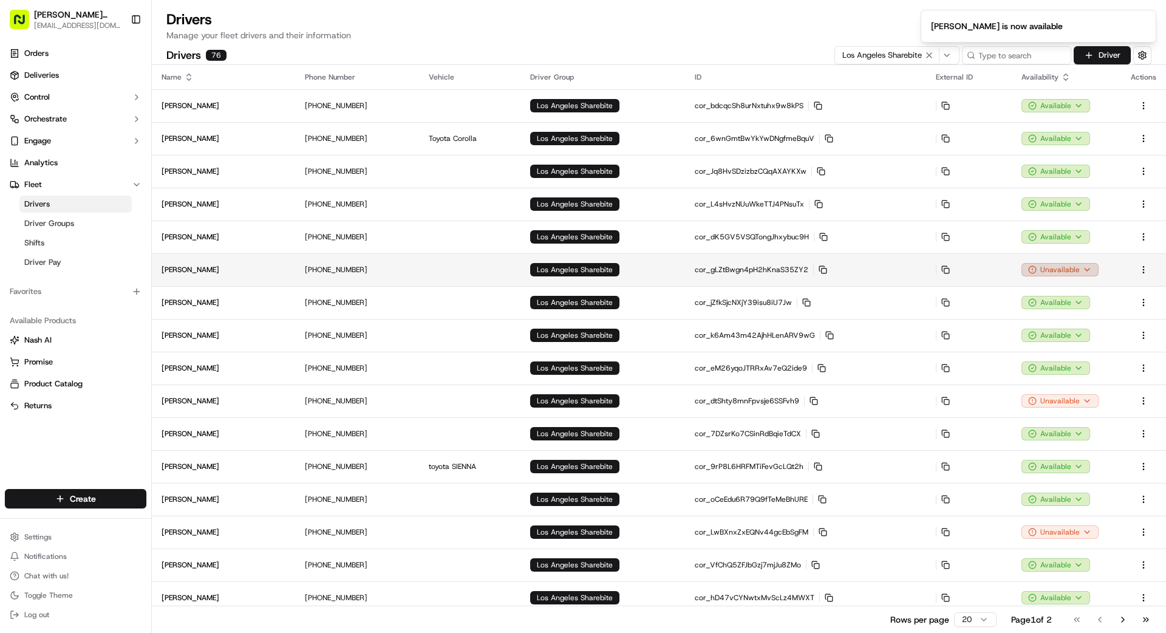
click at [1071, 271] on html "Betty Transportation bettytllc@gmail.com Toggle Sidebar Orders Deliveries Contr…" at bounding box center [583, 316] width 1166 height 633
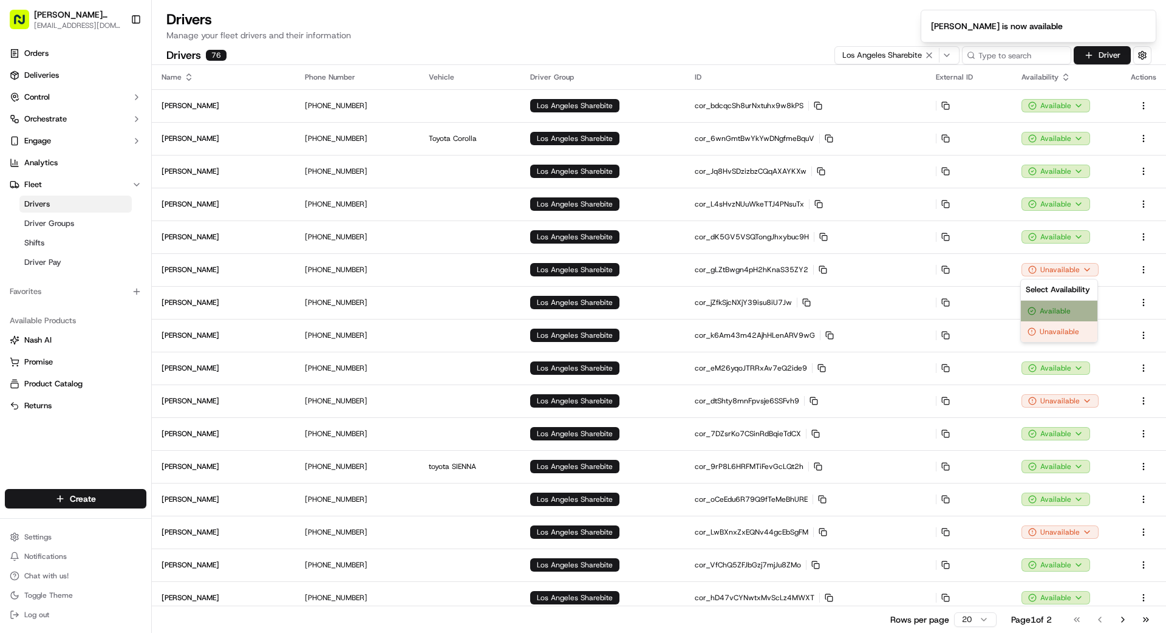
click at [1065, 310] on div "Available" at bounding box center [1059, 311] width 77 height 21
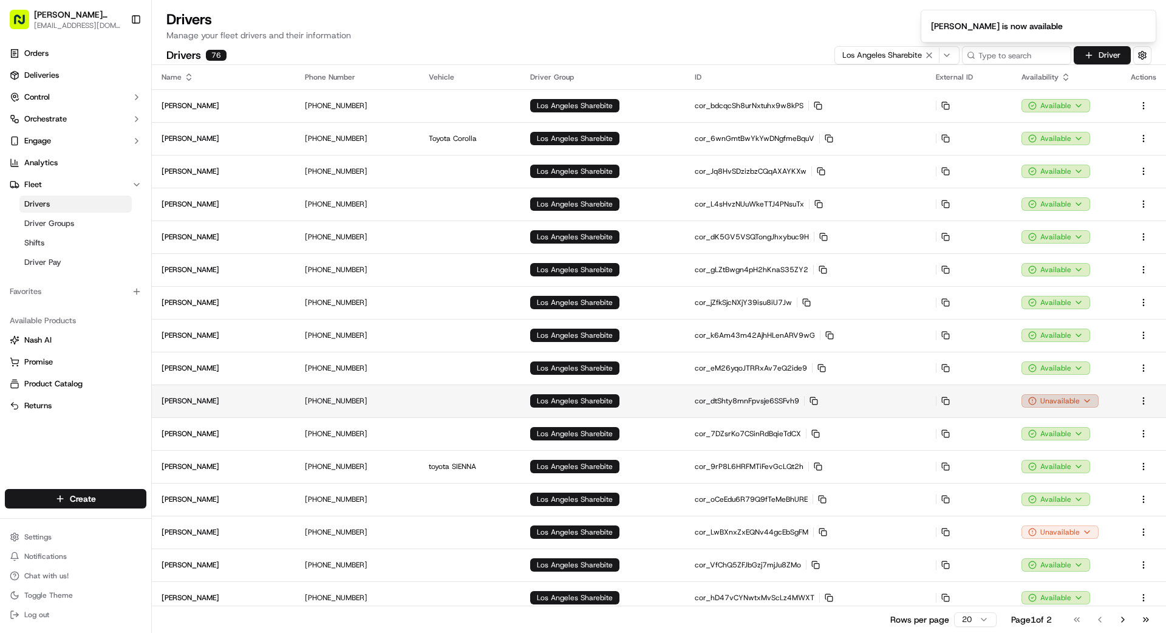
click at [1068, 400] on html "Betty Transportation bettytllc@gmail.com Toggle Sidebar Orders Deliveries Contr…" at bounding box center [583, 316] width 1166 height 633
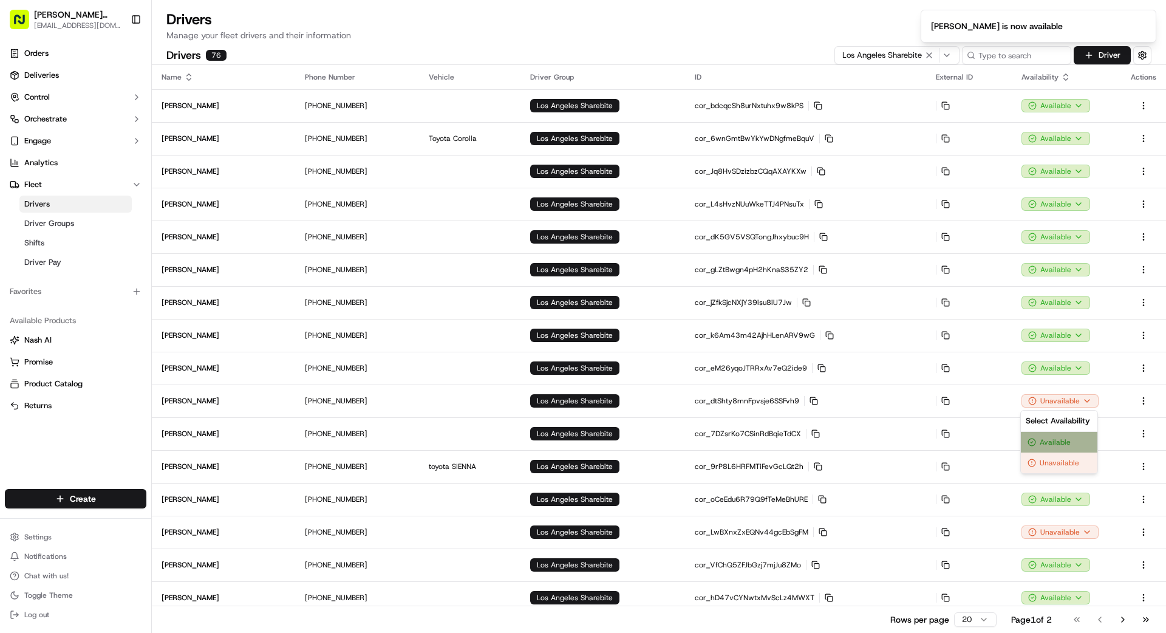
click at [1067, 440] on div "Available" at bounding box center [1059, 442] width 77 height 21
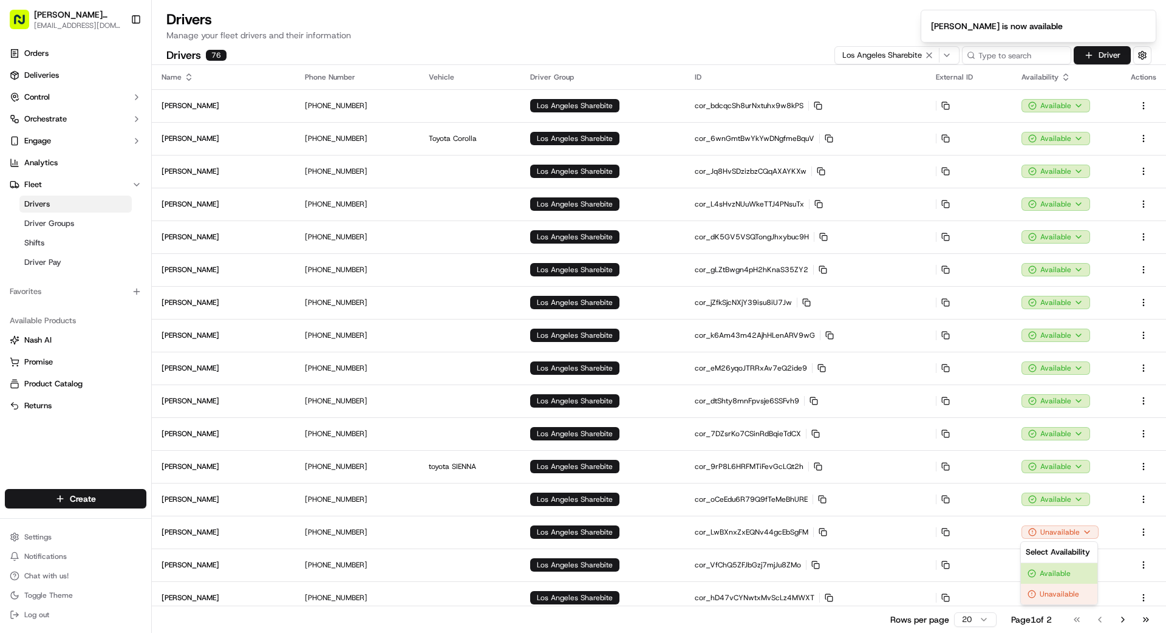
click at [1079, 531] on html "Betty Transportation bettytllc@gmail.com Toggle Sidebar Orders Deliveries Contr…" at bounding box center [583, 316] width 1166 height 633
click at [1070, 570] on div "Available" at bounding box center [1059, 573] width 77 height 21
drag, startPoint x: 1125, startPoint y: 620, endPoint x: 1111, endPoint y: 600, distance: 24.1
click at [1125, 620] on button "Go to next page" at bounding box center [1123, 619] width 21 height 17
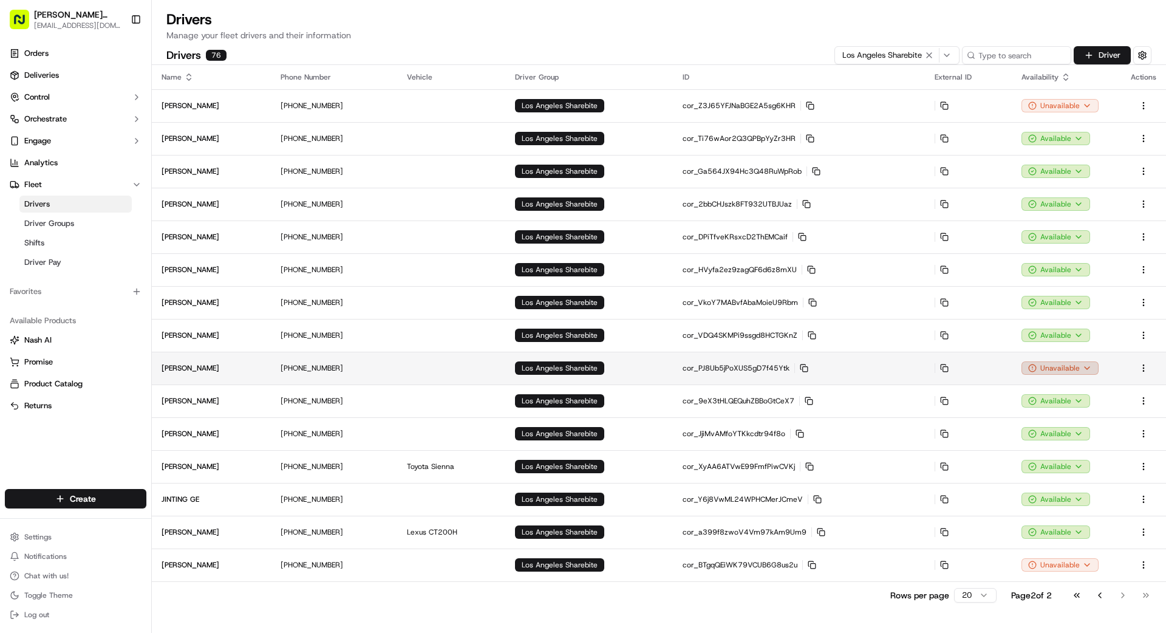
click at [1079, 367] on html "Betty Transportation bettytllc@gmail.com Toggle Sidebar Orders Deliveries Contr…" at bounding box center [583, 316] width 1166 height 633
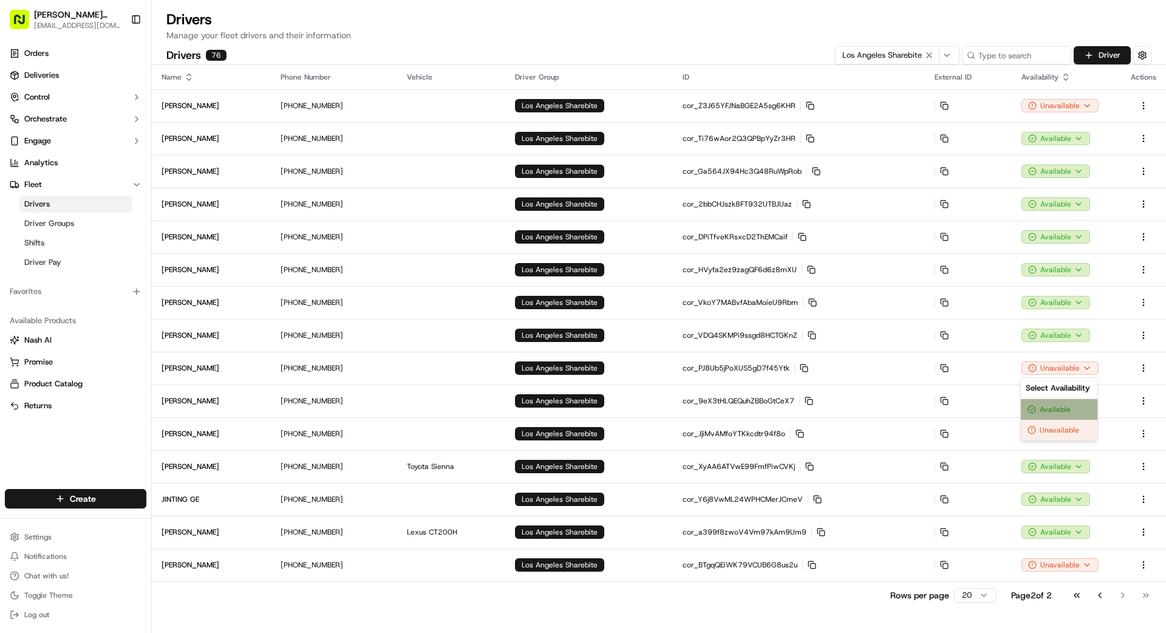
click at [1062, 408] on div "Available" at bounding box center [1059, 409] width 77 height 21
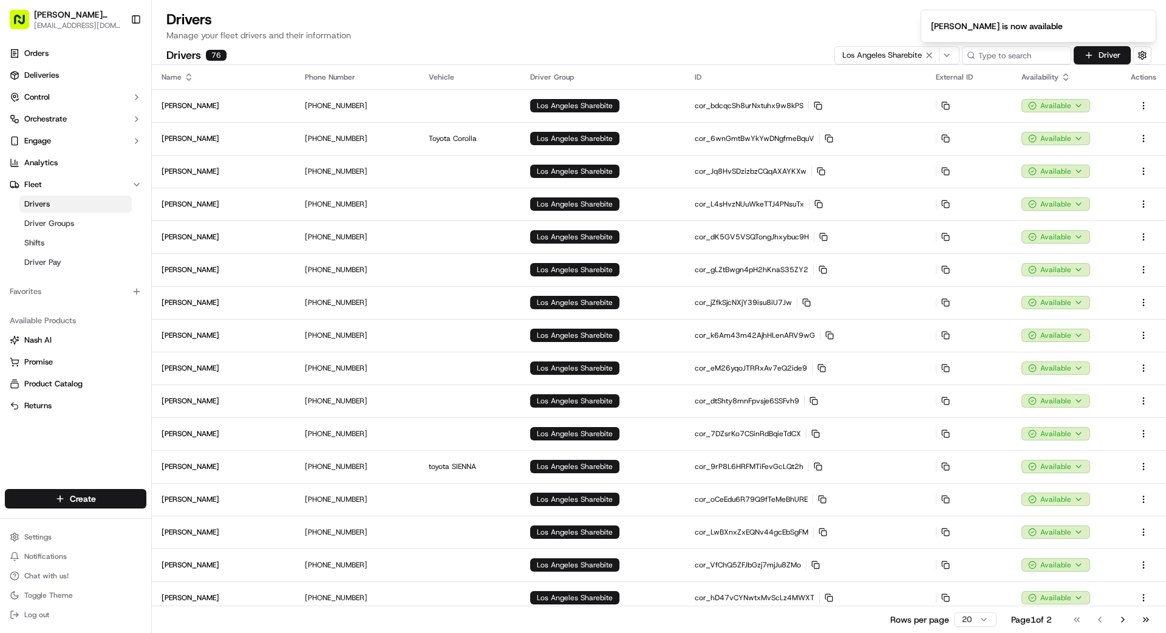
click at [1117, 619] on button "Go to next page" at bounding box center [1123, 619] width 21 height 17
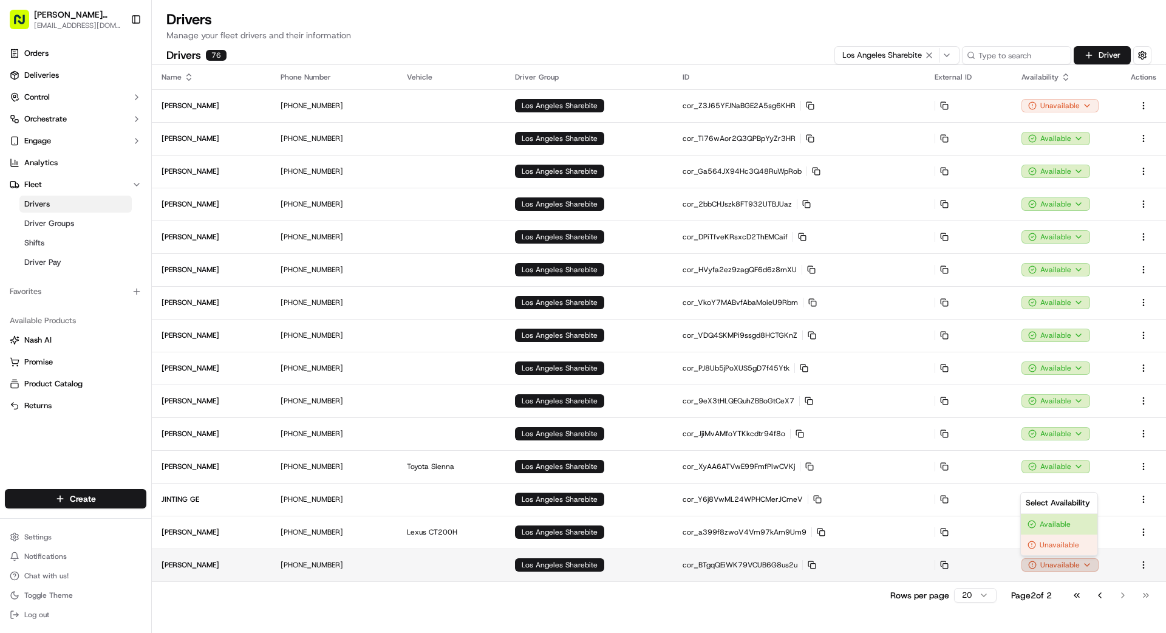
click at [1066, 564] on html "Betty Transportation bettytllc@gmail.com Toggle Sidebar Orders Deliveries Contr…" at bounding box center [583, 316] width 1166 height 633
click at [1063, 527] on div "Available" at bounding box center [1059, 524] width 77 height 21
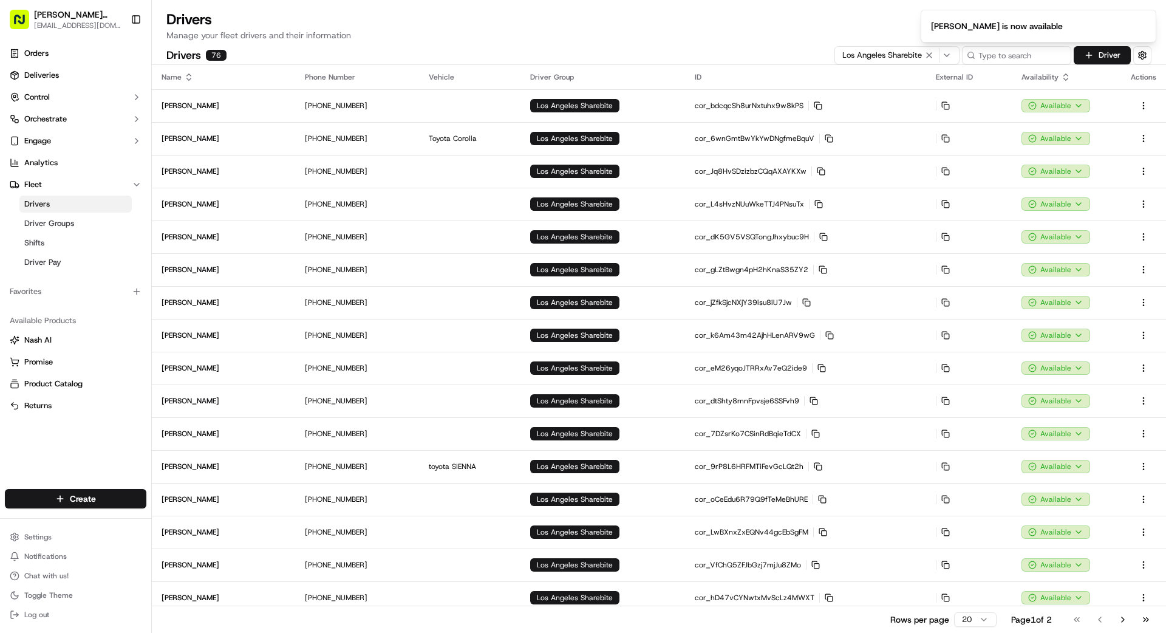
click at [1122, 619] on button "Go to next page" at bounding box center [1123, 619] width 21 height 17
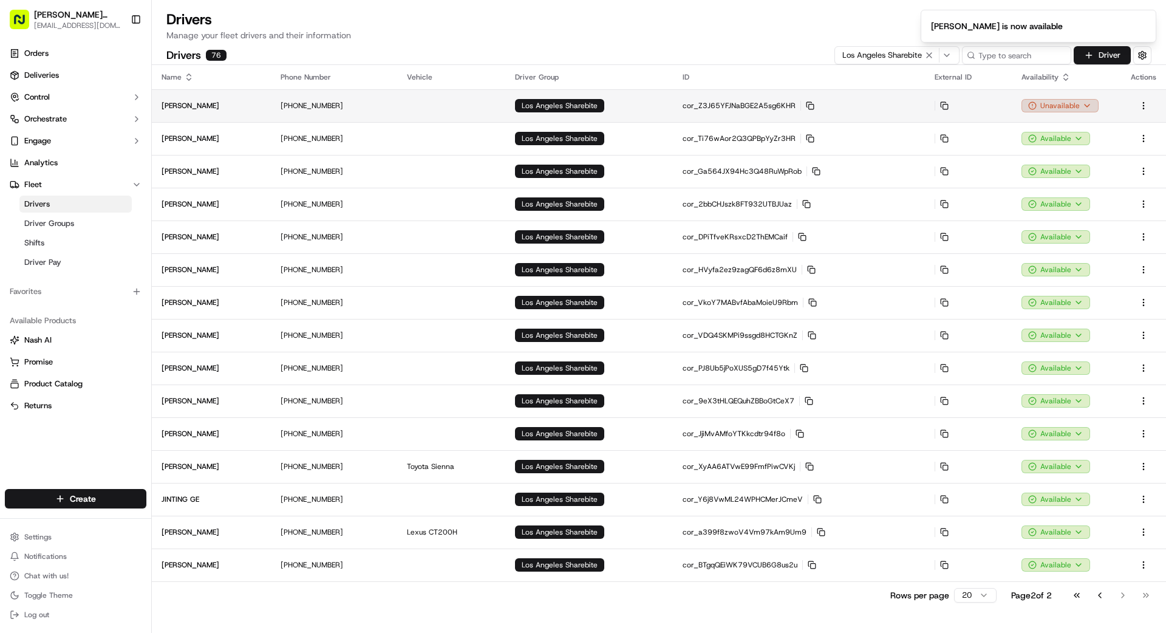
click at [1081, 108] on html "Betty Transportation bettytllc@gmail.com Toggle Sidebar Orders Deliveries Contr…" at bounding box center [583, 316] width 1166 height 633
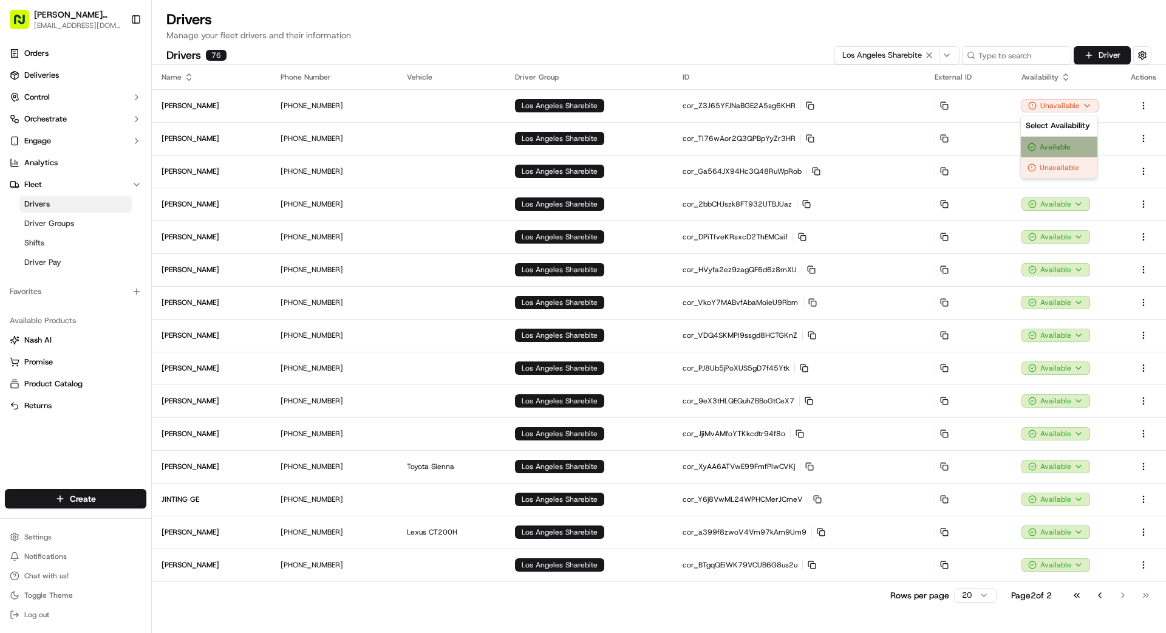
click at [1068, 143] on div "Available" at bounding box center [1059, 147] width 77 height 21
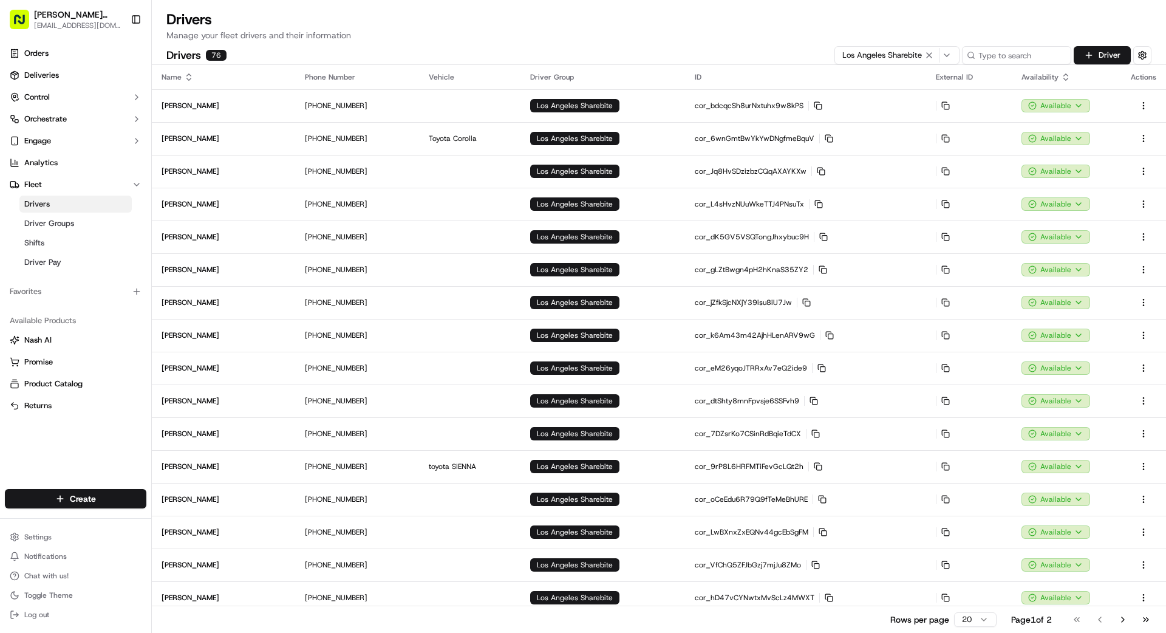
click at [930, 53] on icon "button" at bounding box center [929, 55] width 15 height 10
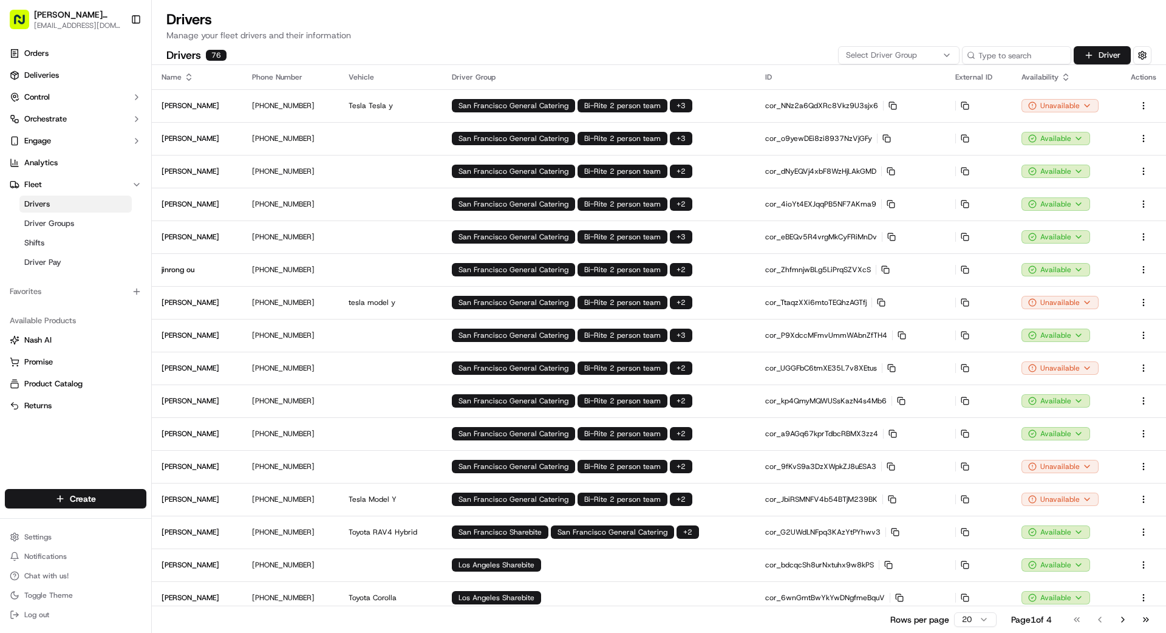
drag, startPoint x: 932, startPoint y: 53, endPoint x: 944, endPoint y: 53, distance: 12.8
click at [932, 53] on div "Select Driver Group" at bounding box center [898, 55] width 115 height 11
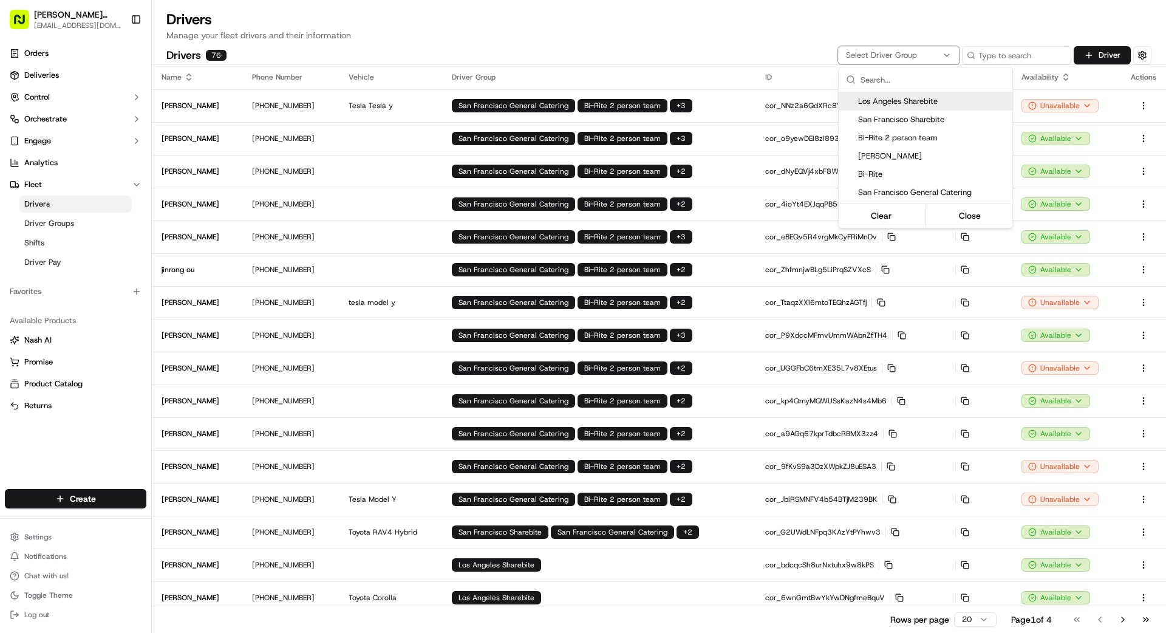
click at [946, 53] on icon "button" at bounding box center [947, 55] width 10 height 10
click at [917, 120] on span "San Francisco Sharebite" at bounding box center [932, 119] width 149 height 11
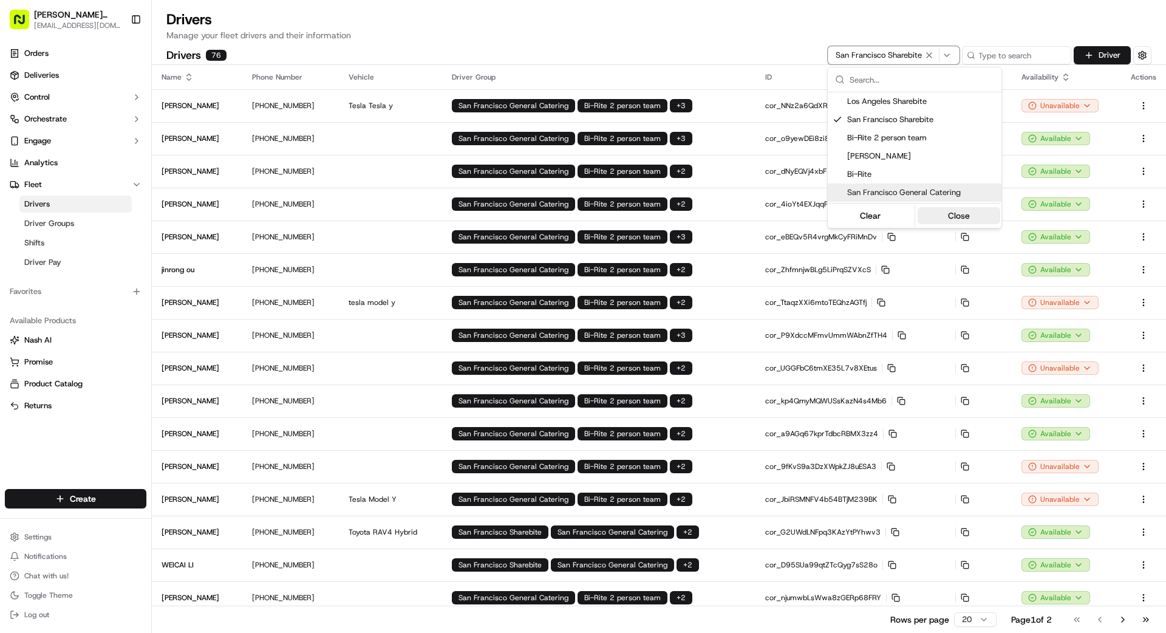
drag, startPoint x: 953, startPoint y: 216, endPoint x: 957, endPoint y: 206, distance: 10.6
click at [954, 215] on button "Close" at bounding box center [959, 215] width 83 height 17
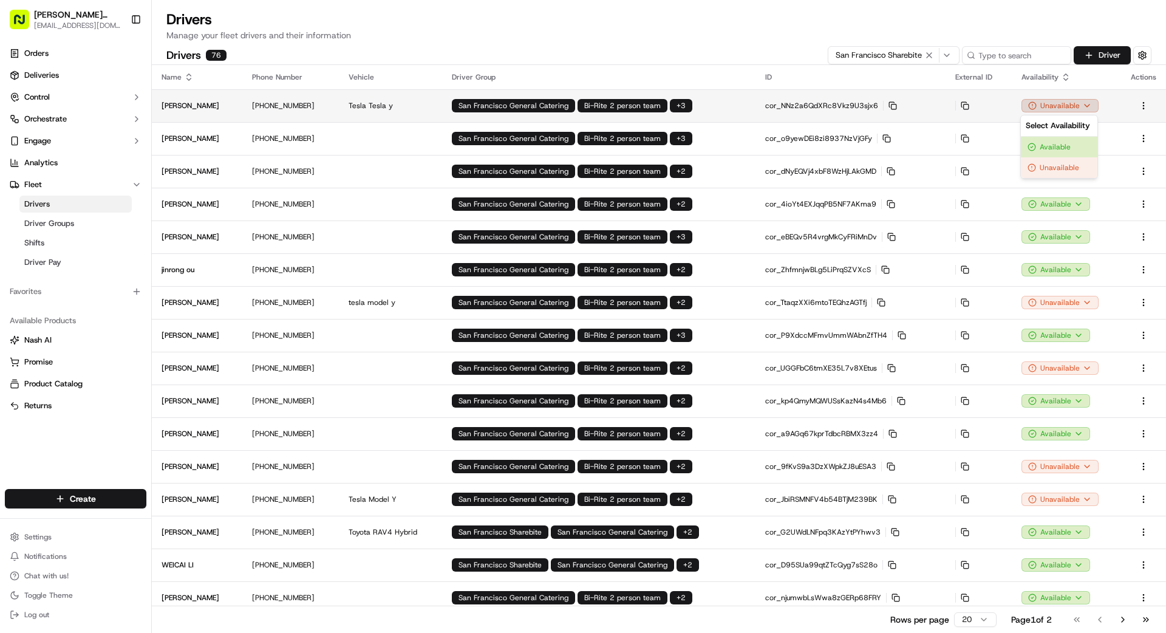
click at [1057, 105] on html "Betty Transportation bettytllc@gmail.com Toggle Sidebar Orders Deliveries Contr…" at bounding box center [583, 316] width 1166 height 633
click at [1049, 145] on div "Available" at bounding box center [1059, 147] width 77 height 21
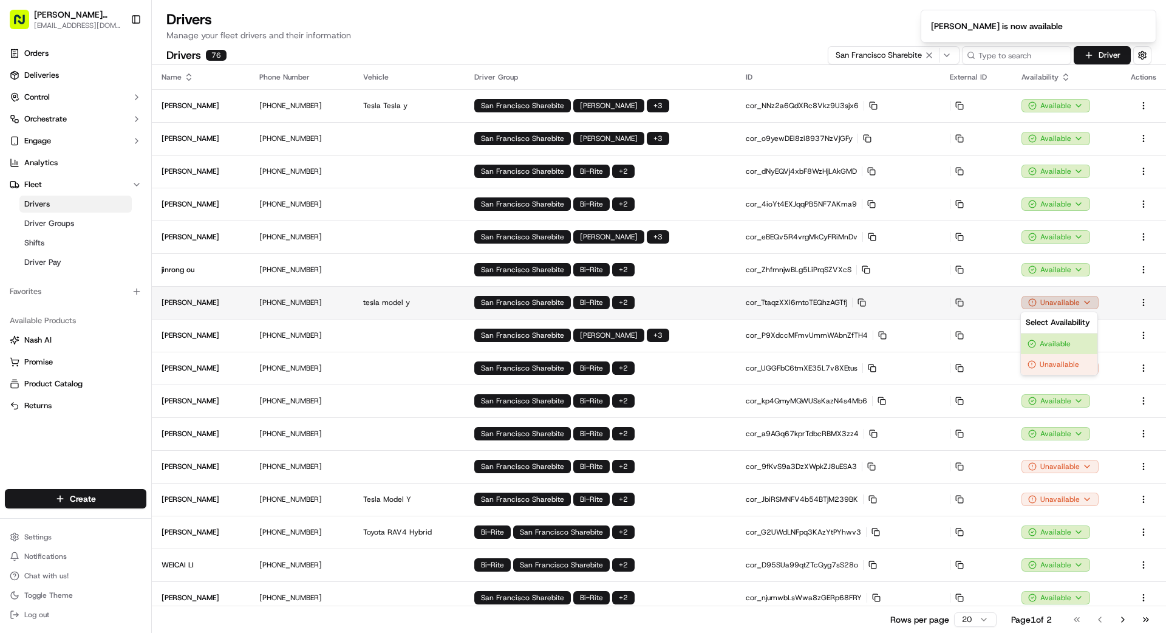
click at [1073, 300] on html "Betty Transportation bettytllc@gmail.com Toggle Sidebar Orders Deliveries Contr…" at bounding box center [583, 316] width 1166 height 633
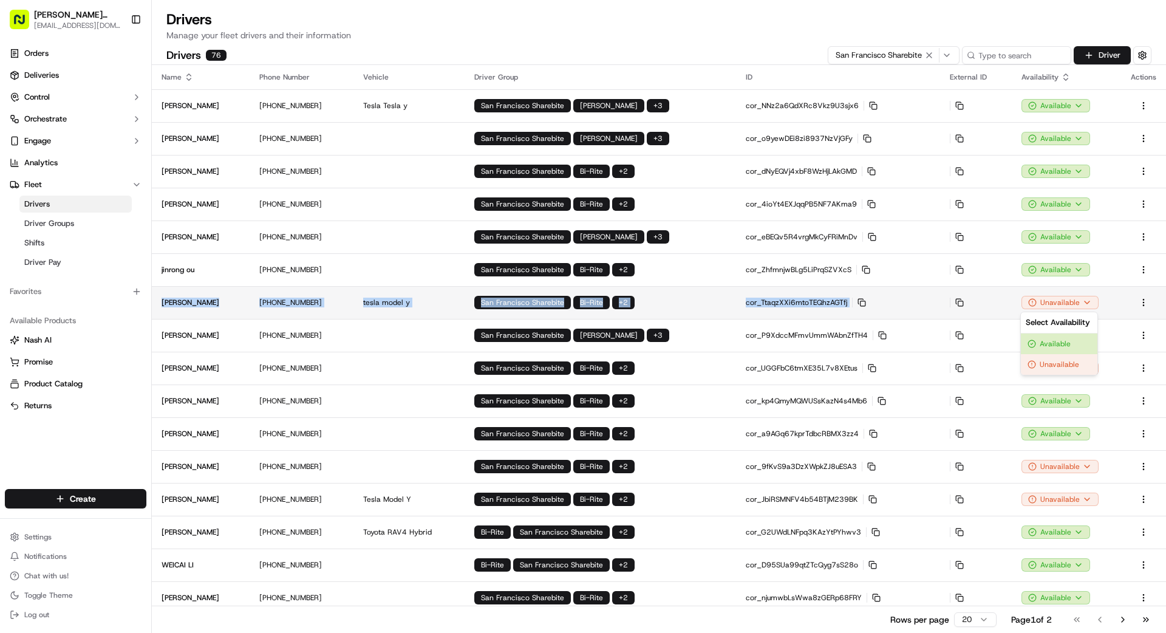
drag, startPoint x: 1115, startPoint y: 283, endPoint x: 1113, endPoint y: 300, distance: 17.1
click at [1114, 292] on html "Betty Transportation bettytllc@gmail.com Toggle Sidebar Orders Deliveries Contr…" at bounding box center [583, 316] width 1166 height 633
click at [1066, 301] on html "Betty Transportation bettytllc@gmail.com Toggle Sidebar Orders Deliveries Contr…" at bounding box center [583, 316] width 1166 height 633
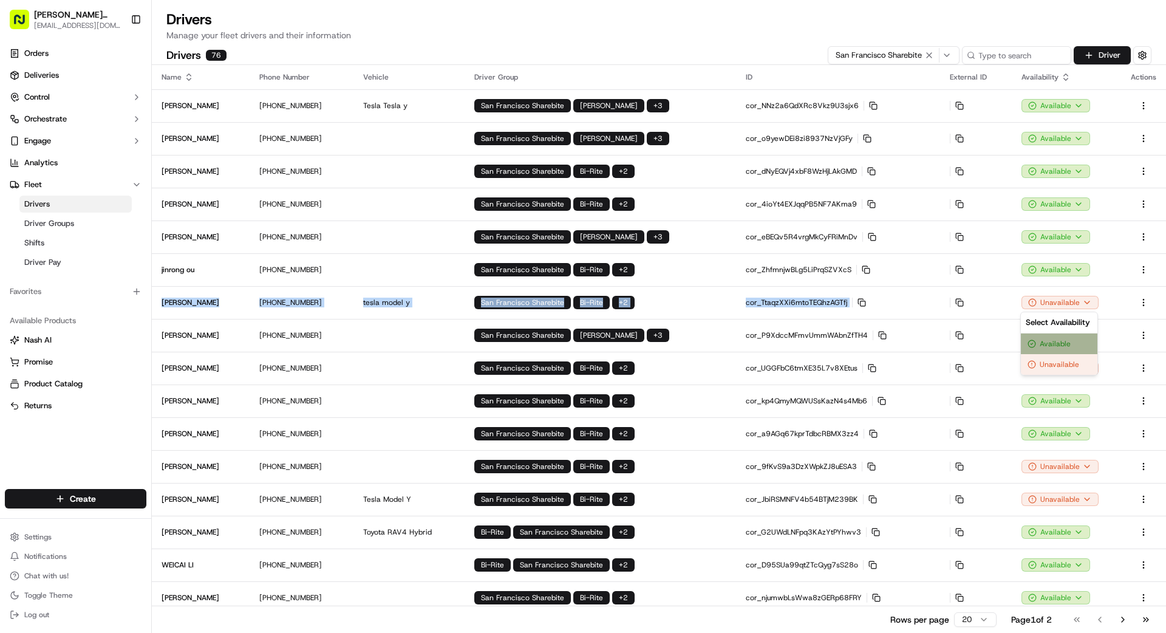
click at [1060, 343] on div "Available" at bounding box center [1059, 343] width 77 height 21
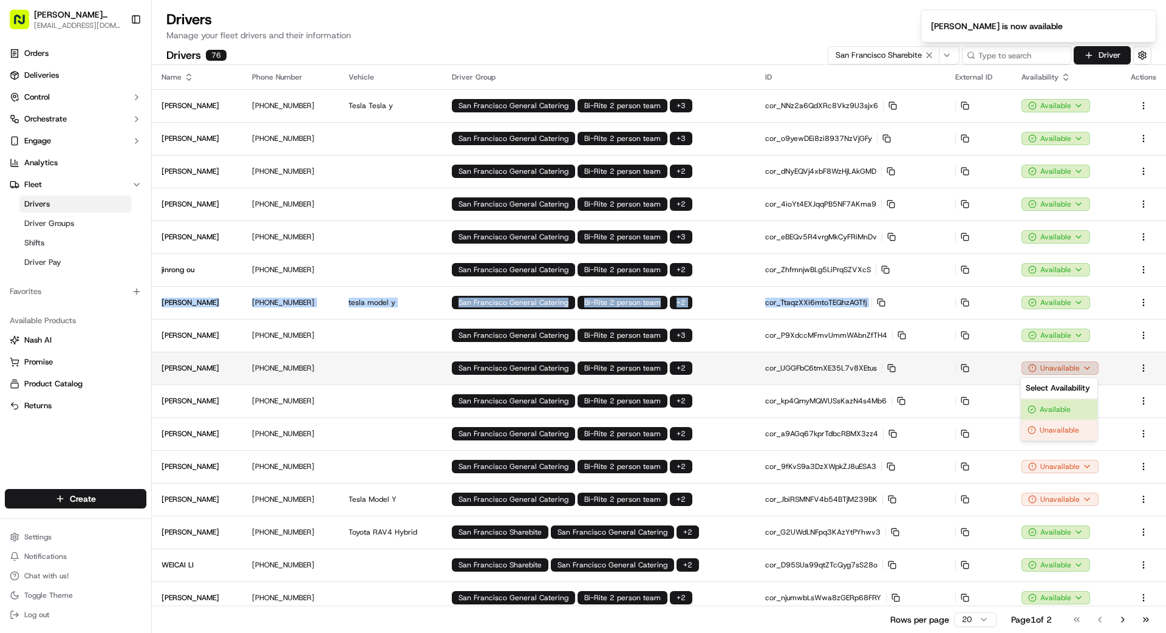
click at [1065, 367] on html "Betty Transportation bettytllc@gmail.com Toggle Sidebar Orders Deliveries Contr…" at bounding box center [583, 316] width 1166 height 633
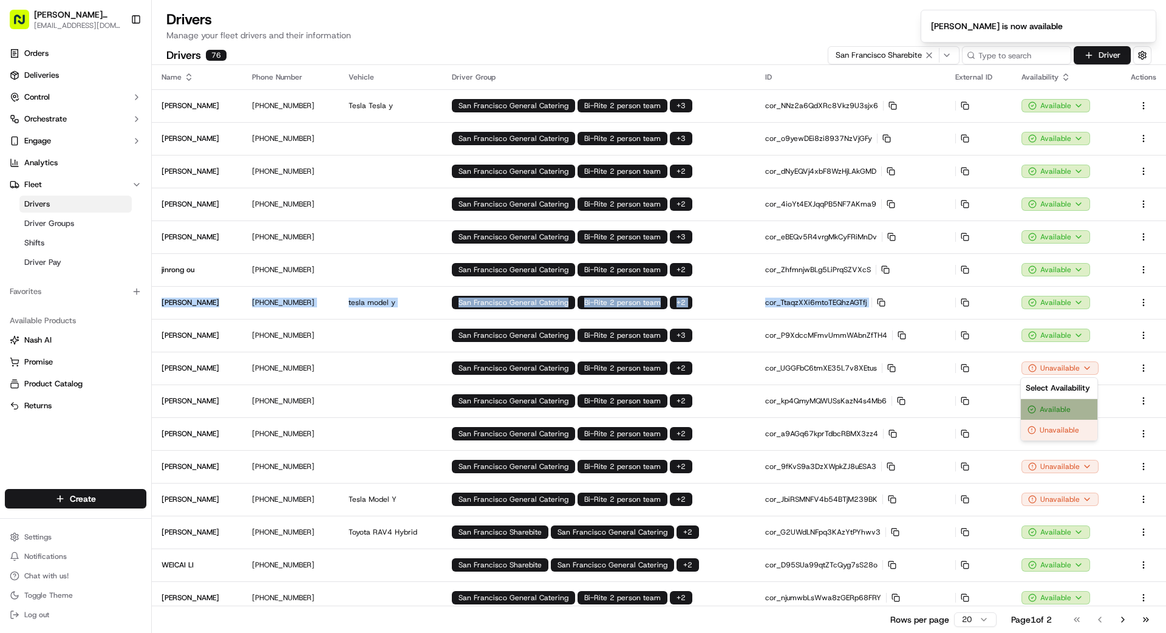
click at [1059, 411] on div "Available" at bounding box center [1059, 409] width 77 height 21
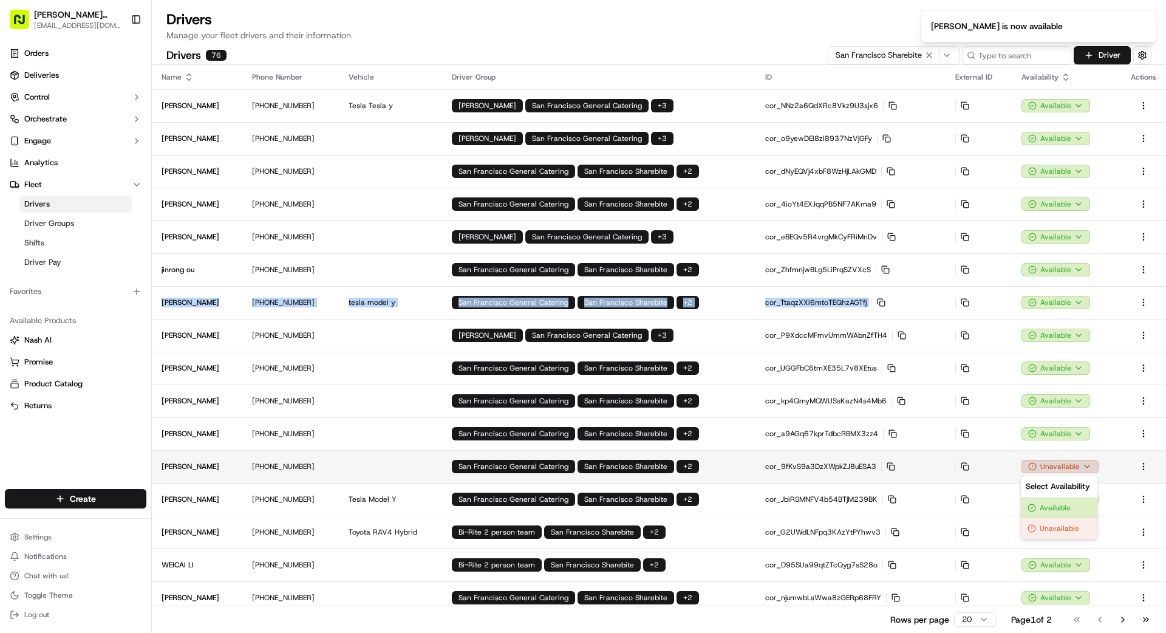
click at [1065, 466] on html "Betty Transportation bettytllc@gmail.com Toggle Sidebar Orders Deliveries Contr…" at bounding box center [583, 316] width 1166 height 633
click at [1062, 505] on div "Available" at bounding box center [1059, 507] width 77 height 21
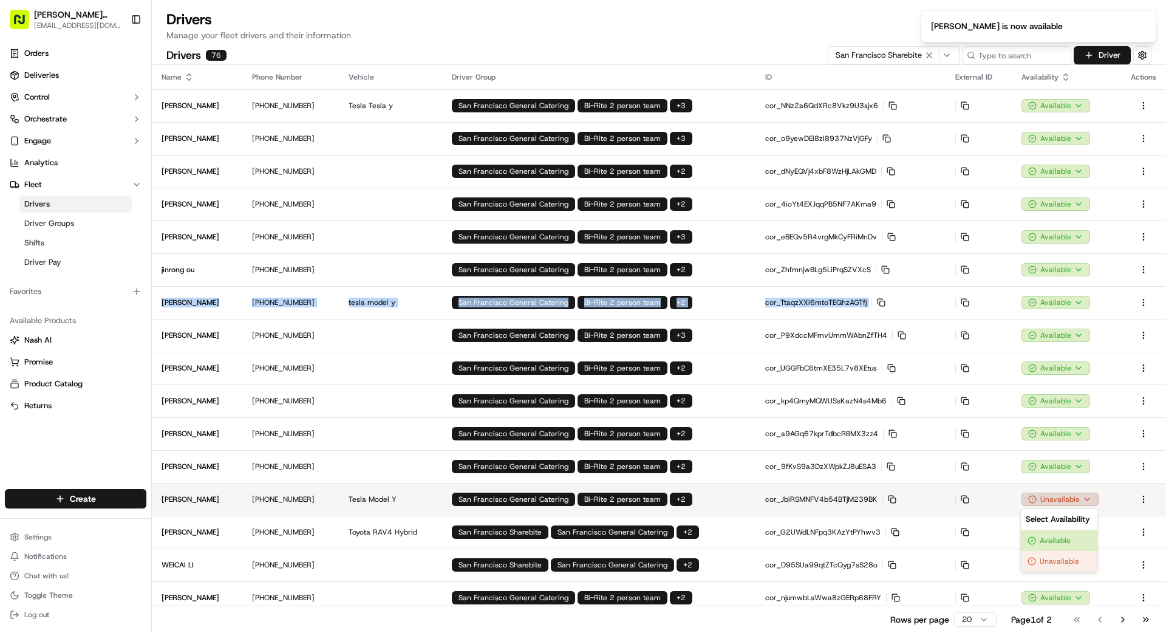
click at [1065, 501] on html "Betty Transportation bettytllc@gmail.com Toggle Sidebar Orders Deliveries Contr…" at bounding box center [583, 316] width 1166 height 633
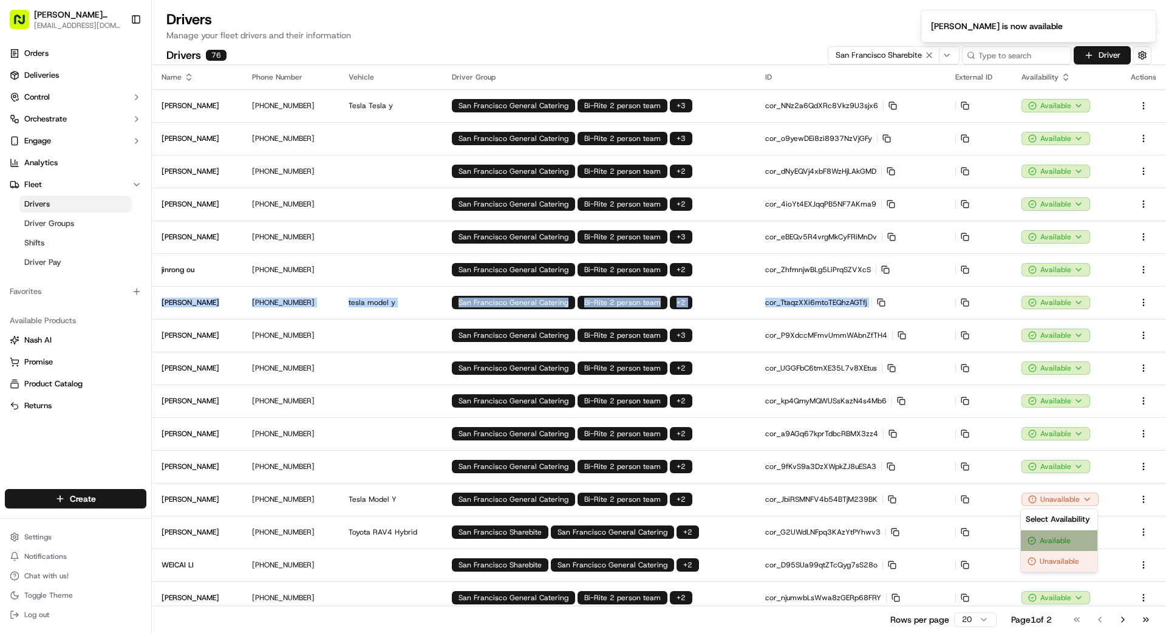
click at [1068, 544] on div "Available" at bounding box center [1059, 540] width 77 height 21
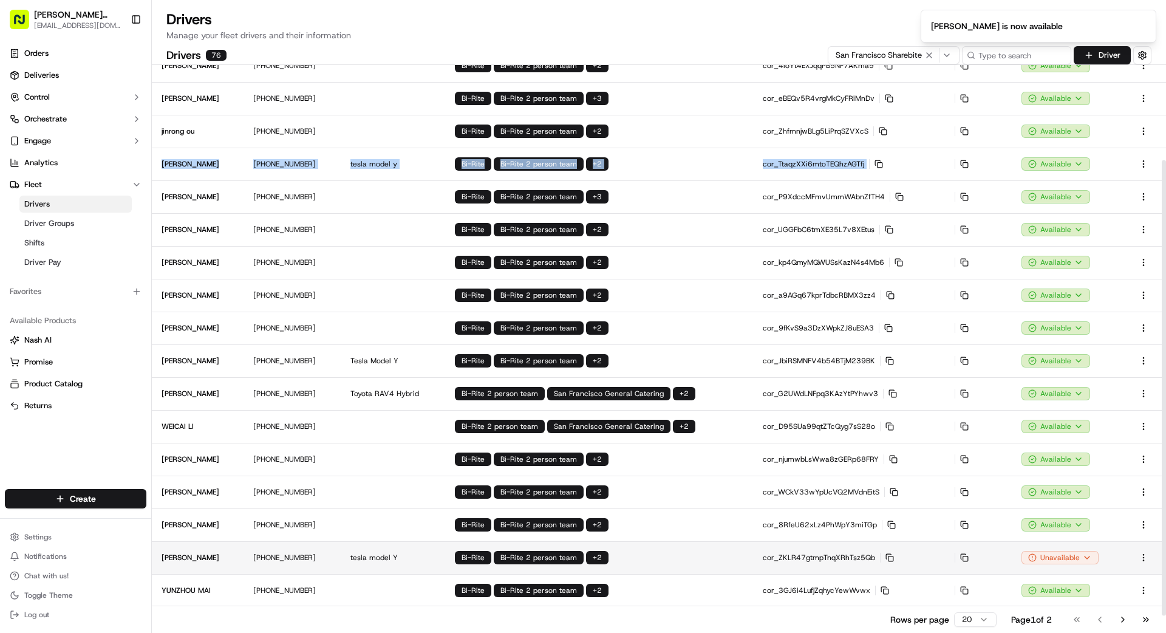
scroll to position [140, 0]
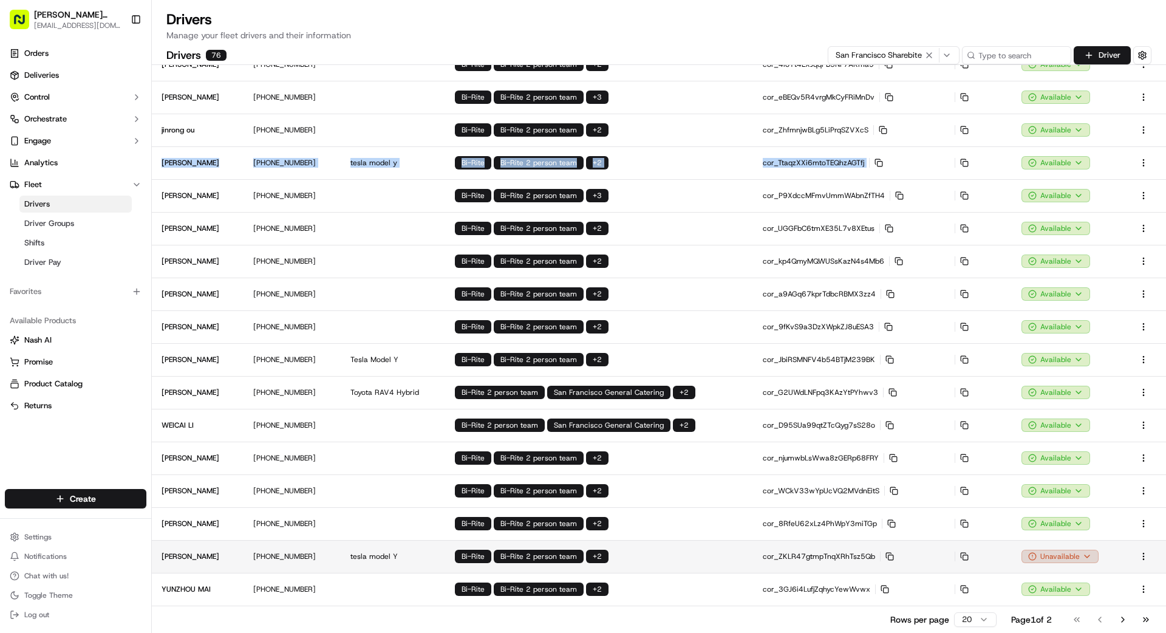
click at [1080, 555] on html "Betty Transportation bettytllc@gmail.com Toggle Sidebar Orders Deliveries Contr…" at bounding box center [583, 316] width 1166 height 633
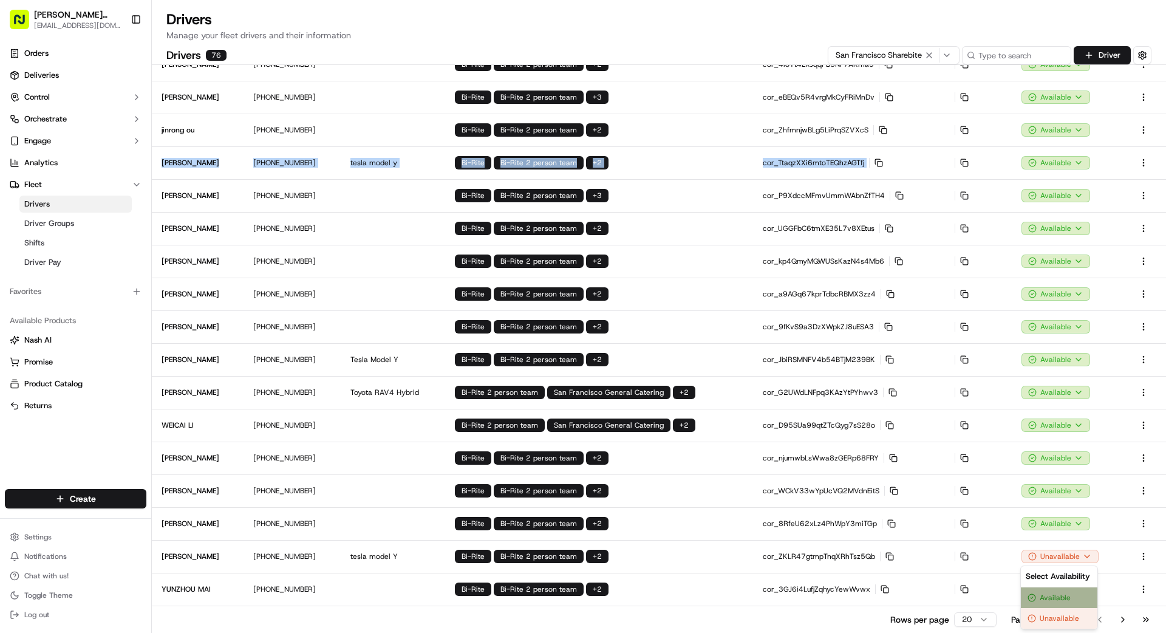
click at [1070, 598] on div "Available" at bounding box center [1059, 597] width 77 height 21
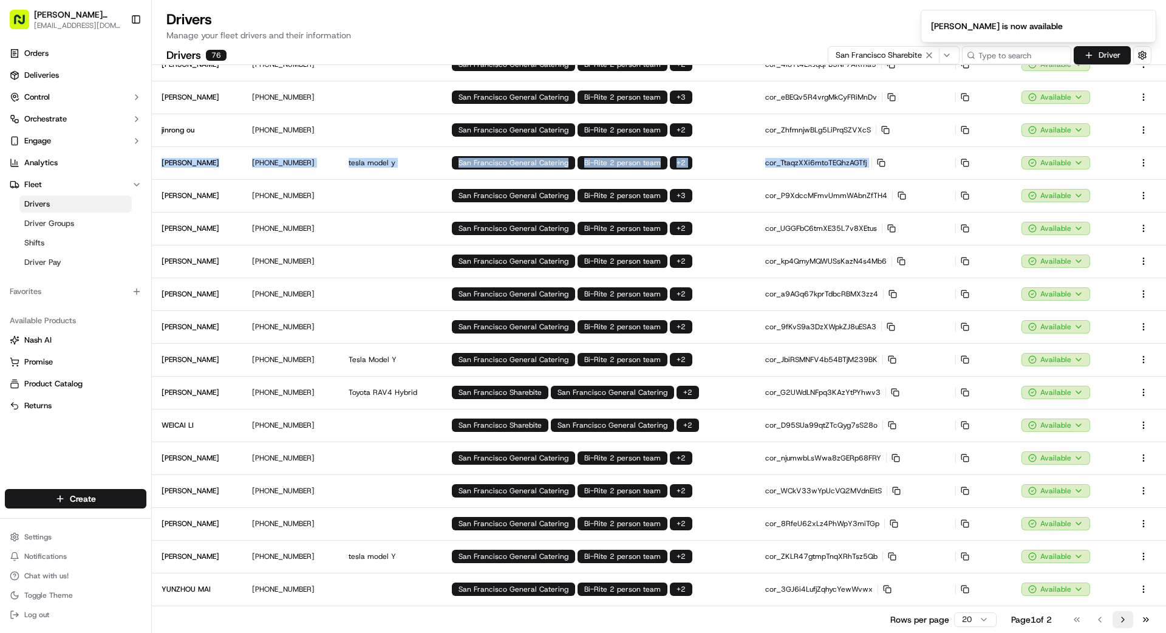
click at [1120, 616] on button "Go to next page" at bounding box center [1123, 619] width 21 height 17
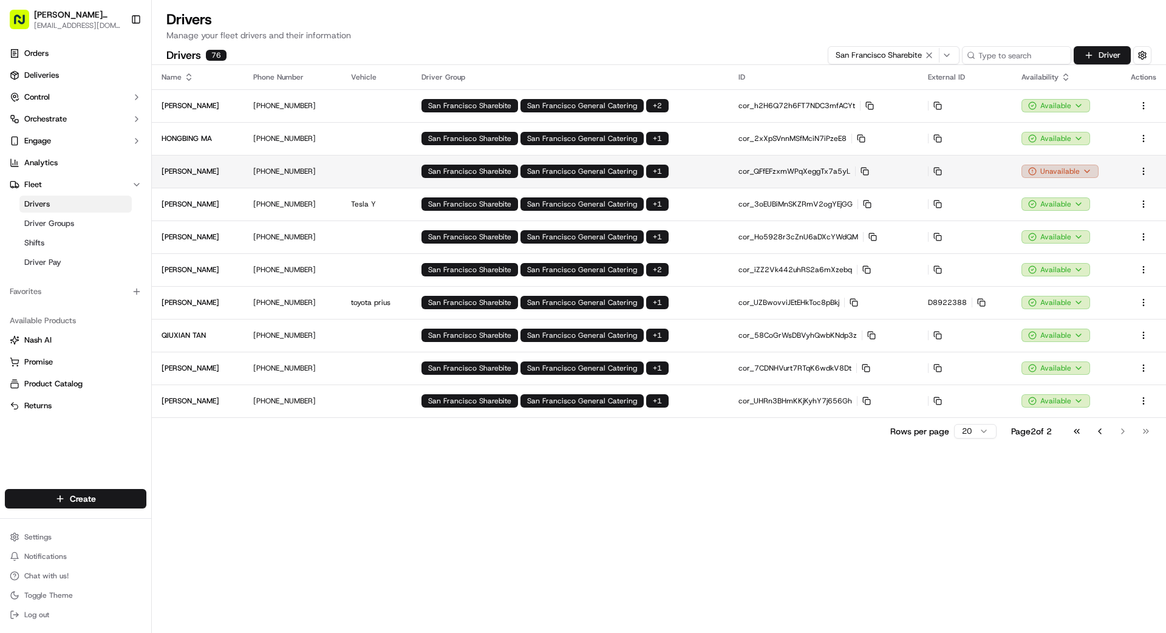
click at [1059, 169] on html "Betty Transportation bettytllc@gmail.com Toggle Sidebar Orders Deliveries Contr…" at bounding box center [583, 316] width 1166 height 633
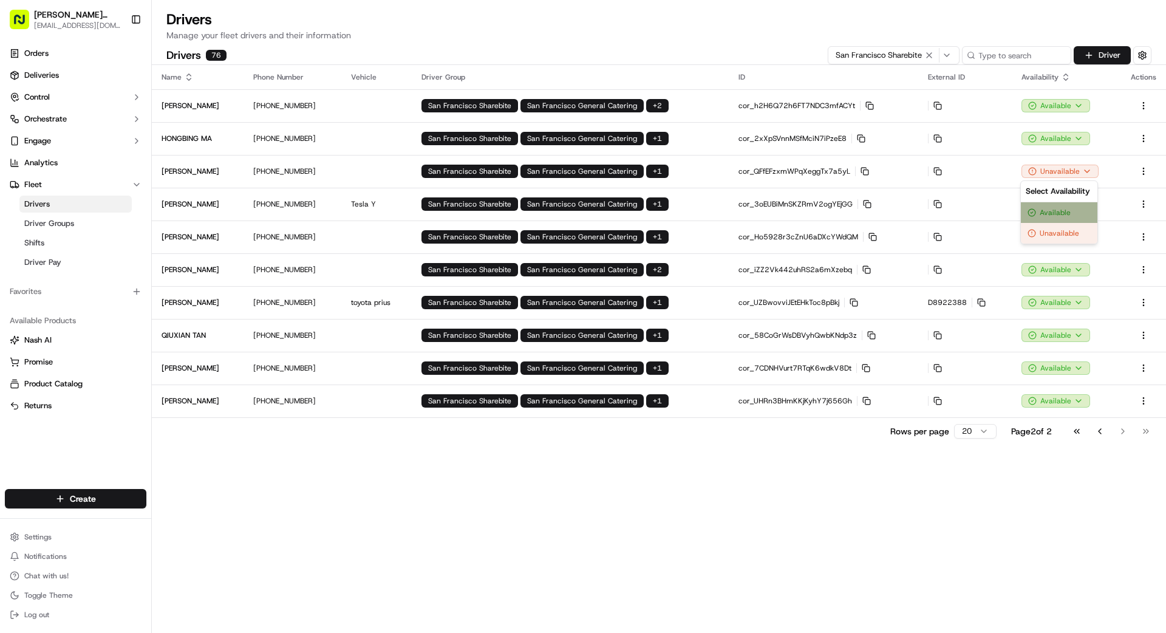
click at [1049, 206] on div "Available" at bounding box center [1059, 212] width 77 height 21
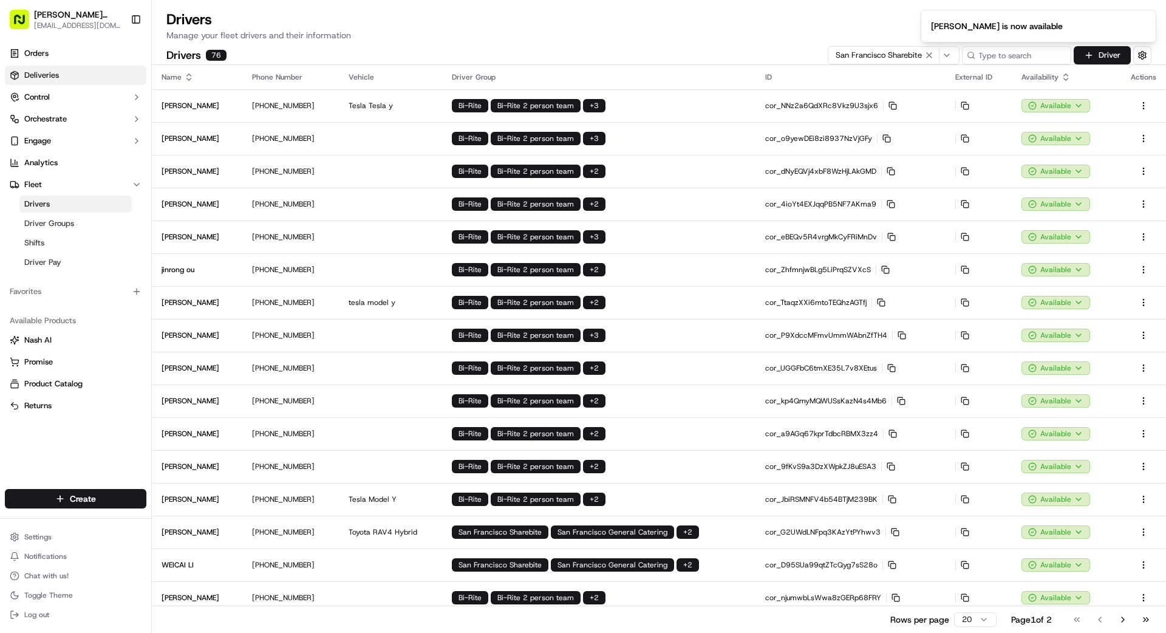
click at [78, 77] on link "Deliveries" at bounding box center [76, 75] width 142 height 19
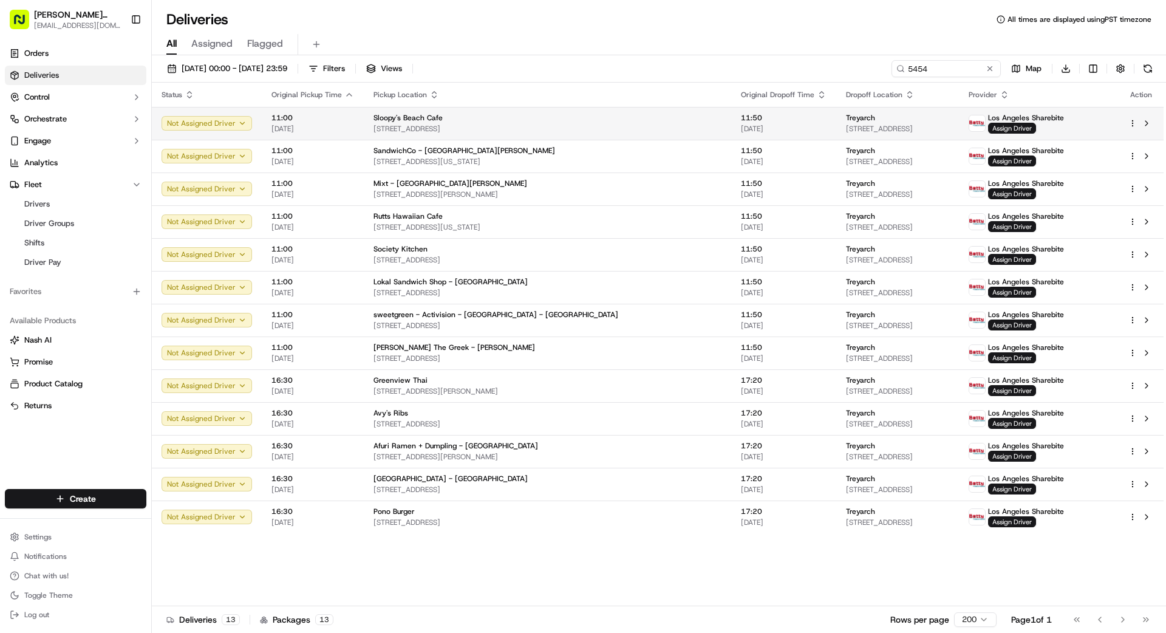
click at [855, 124] on span "[STREET_ADDRESS]" at bounding box center [897, 129] width 103 height 10
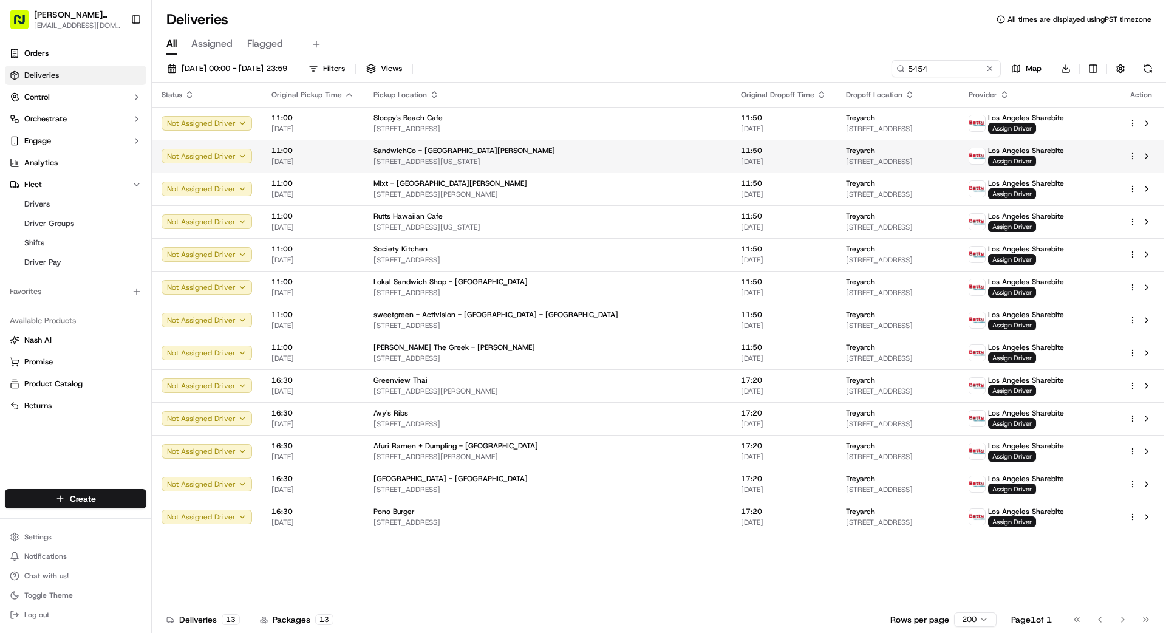
drag, startPoint x: 627, startPoint y: 145, endPoint x: 798, endPoint y: 146, distance: 170.7
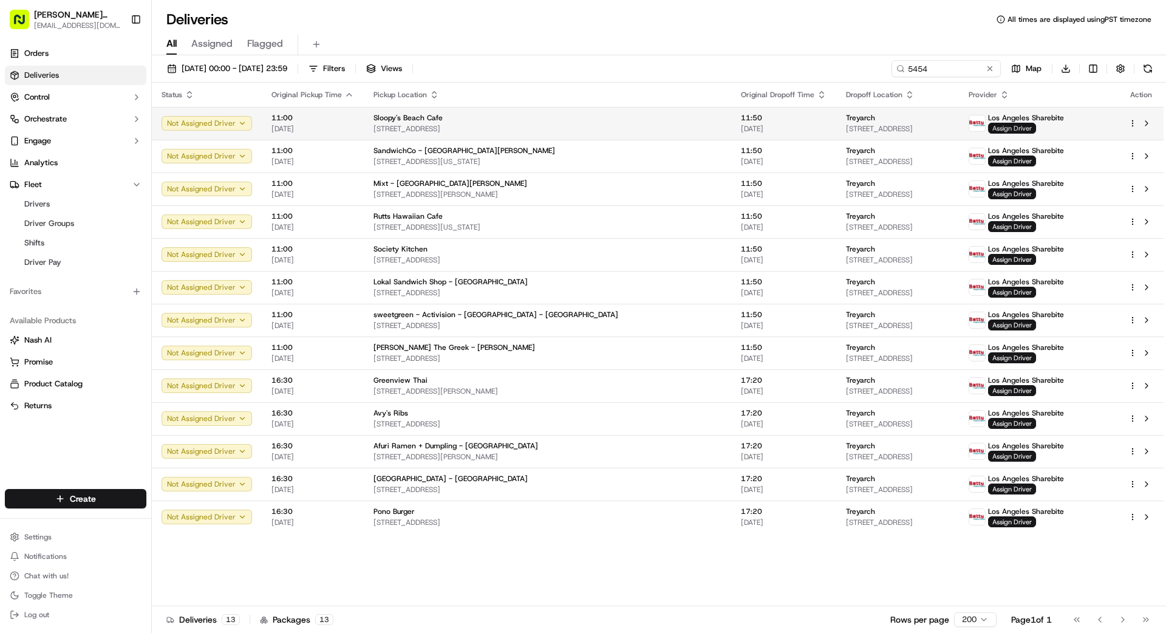
click at [1021, 128] on span "Assign Driver" at bounding box center [1012, 128] width 48 height 11
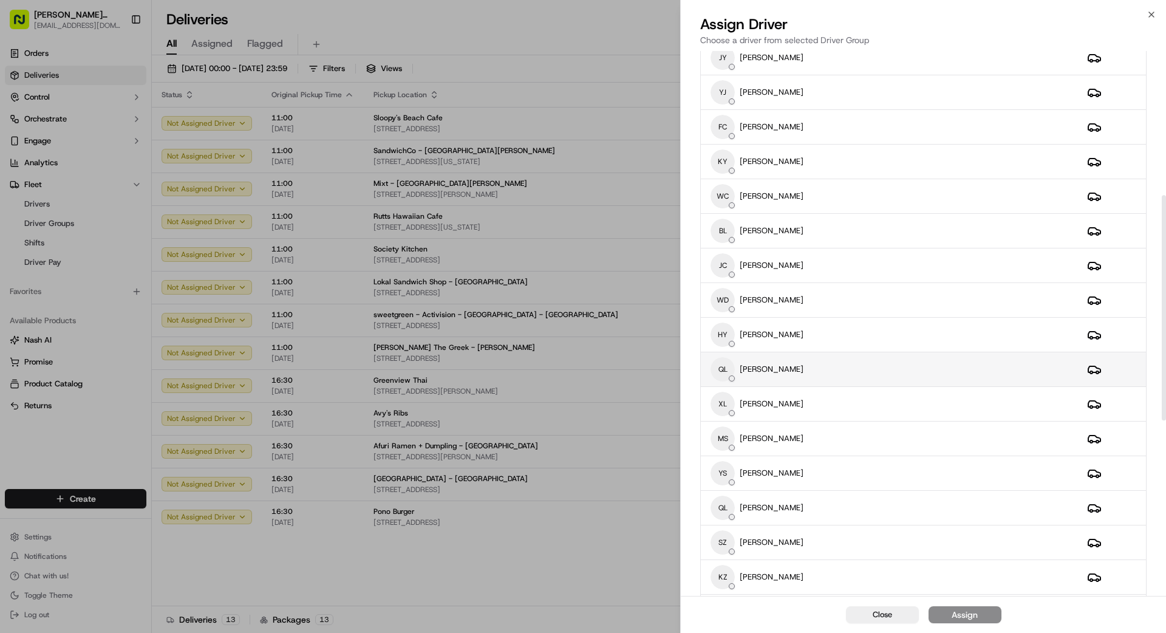
scroll to position [357, 0]
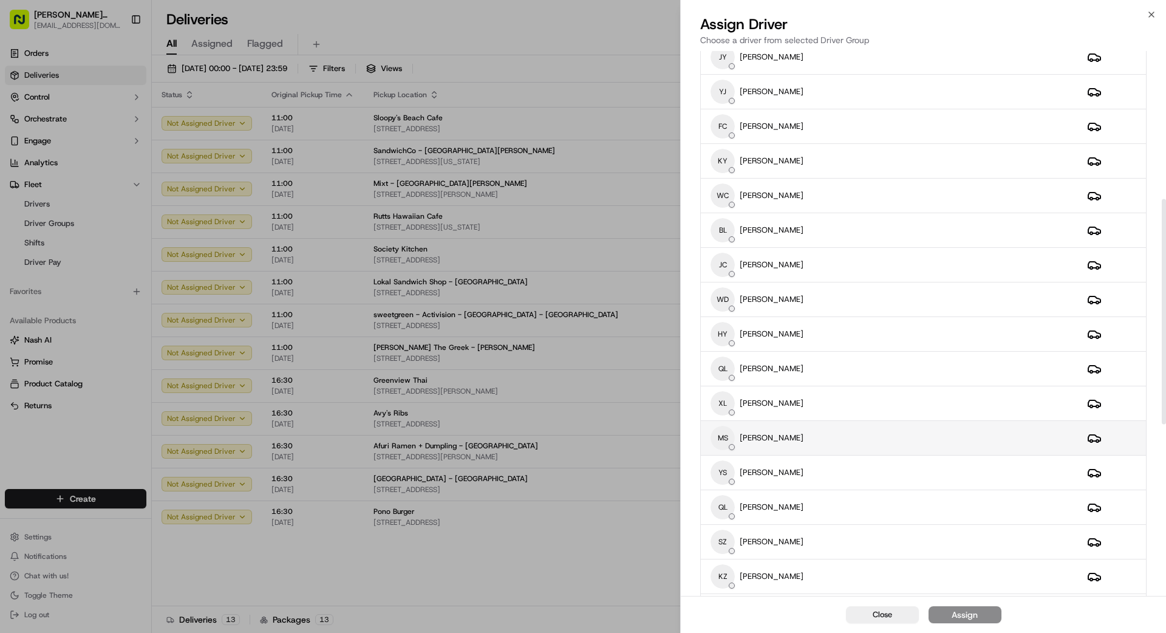
click at [810, 431] on div "MS MAGGIE SUN" at bounding box center [889, 438] width 357 height 24
click at [958, 615] on div "Assign" at bounding box center [965, 615] width 26 height 12
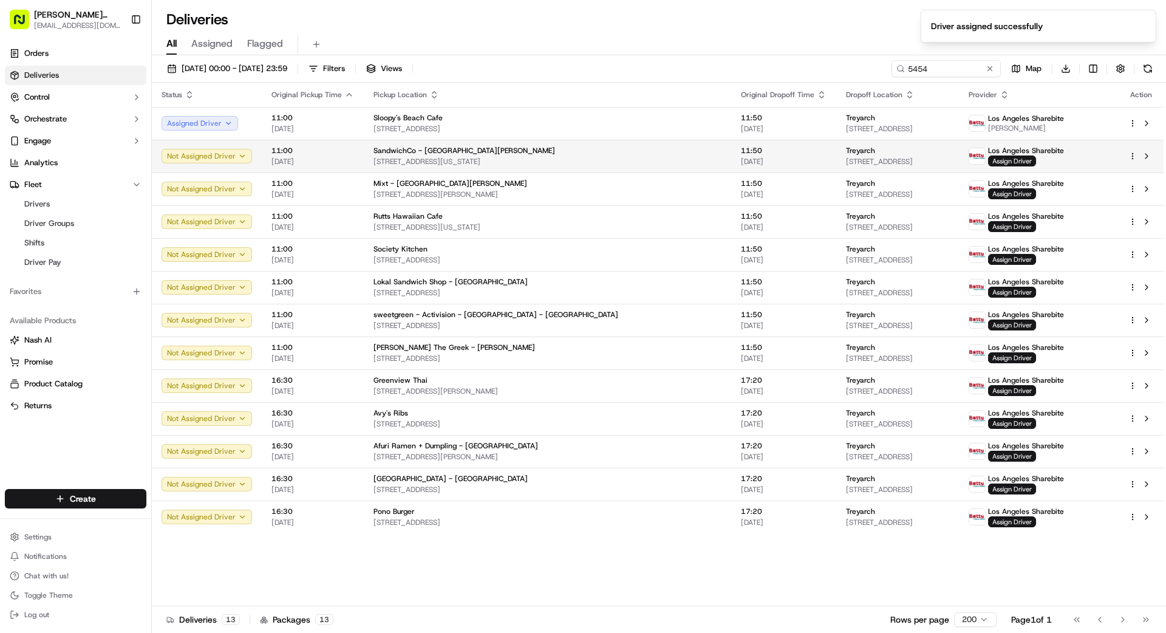
click at [875, 162] on span "[STREET_ADDRESS]" at bounding box center [897, 162] width 103 height 10
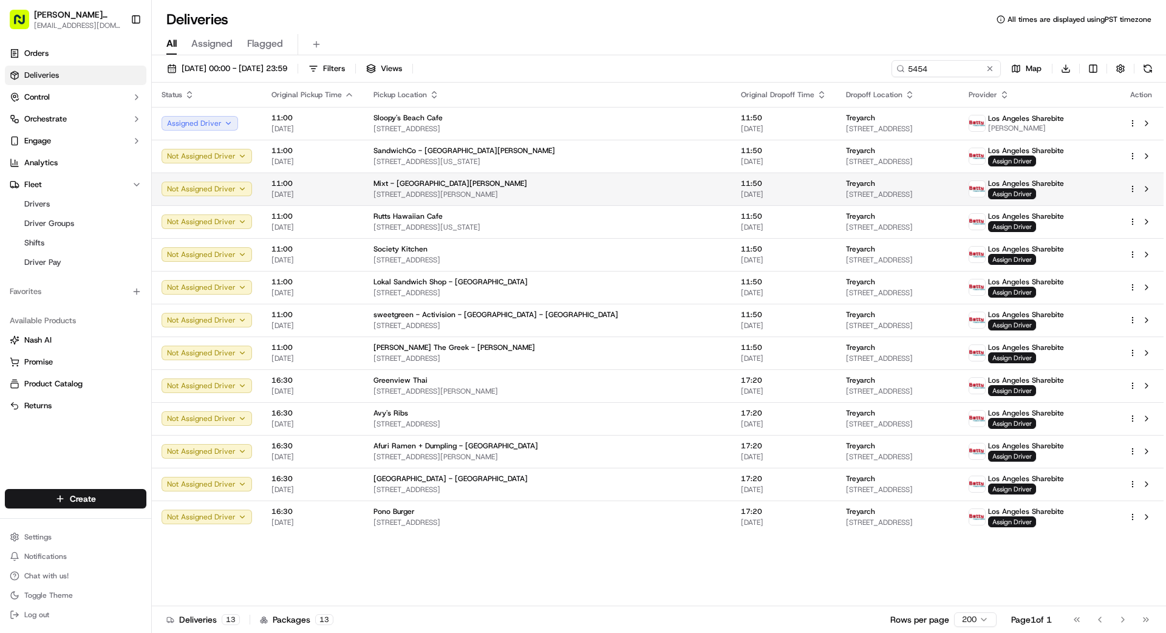
click at [619, 192] on td "Mixt - Santa Monica 401 Santa Monica Blvd, Santa Monica, CA 90401, US" at bounding box center [547, 188] width 367 height 33
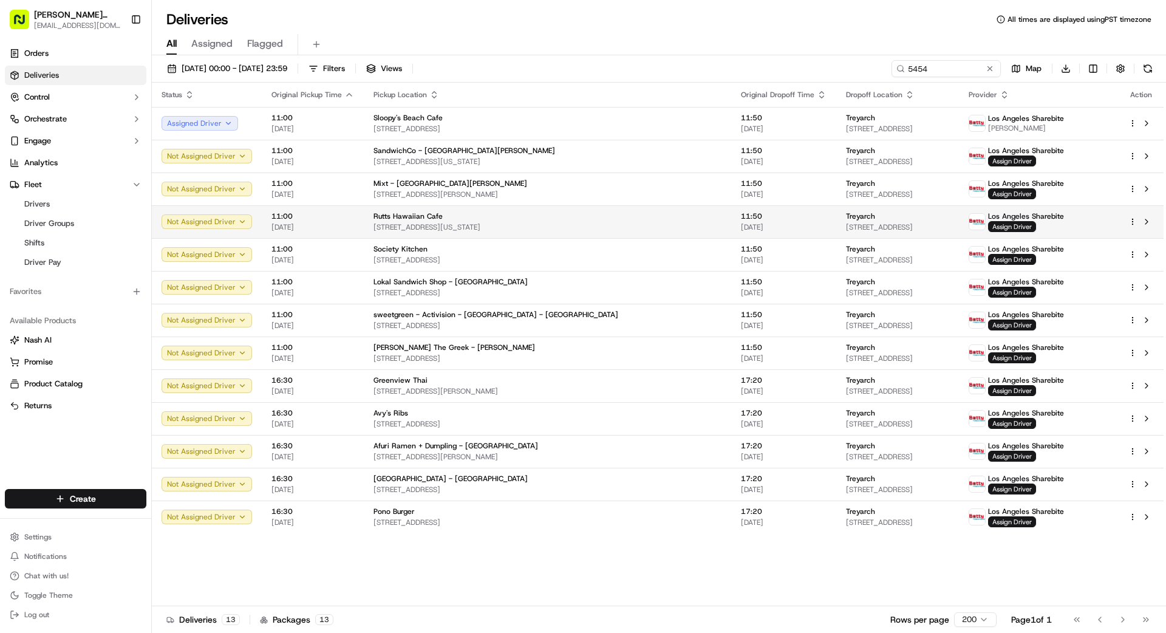
click at [621, 227] on td "Rutts Hawaiian Cafe 11707 Washington Pl, Los Angeles, CA 90066, US" at bounding box center [547, 221] width 367 height 33
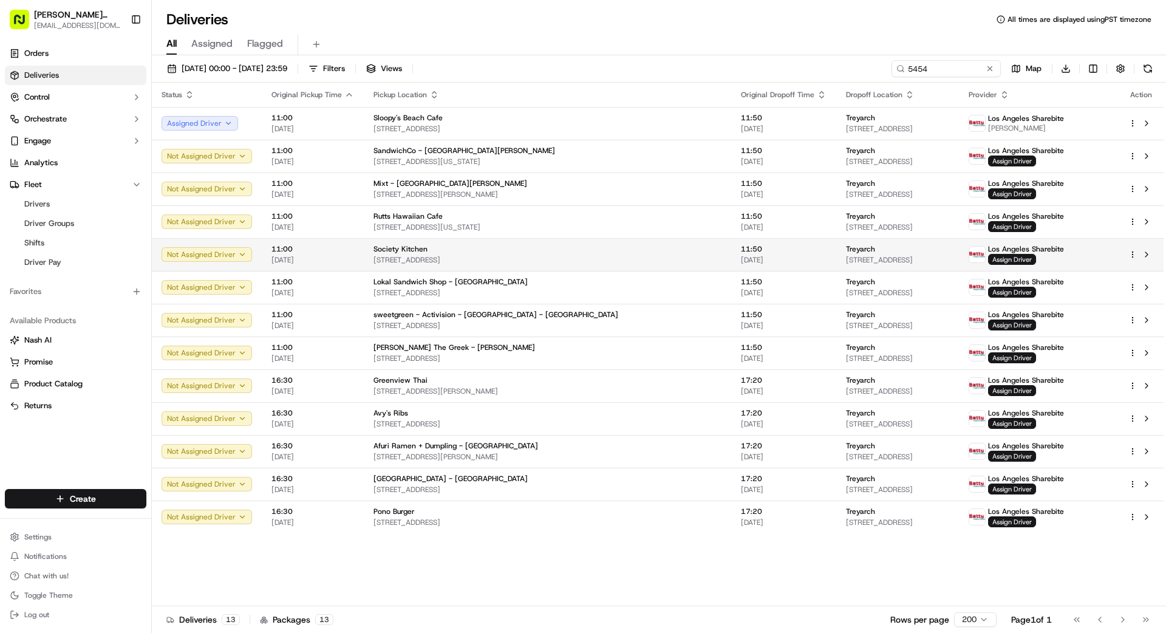
click at [621, 241] on td "Society Kitchen 2901 Ocean Park Blvd, Santa Monica, CA 90405, US" at bounding box center [547, 254] width 367 height 33
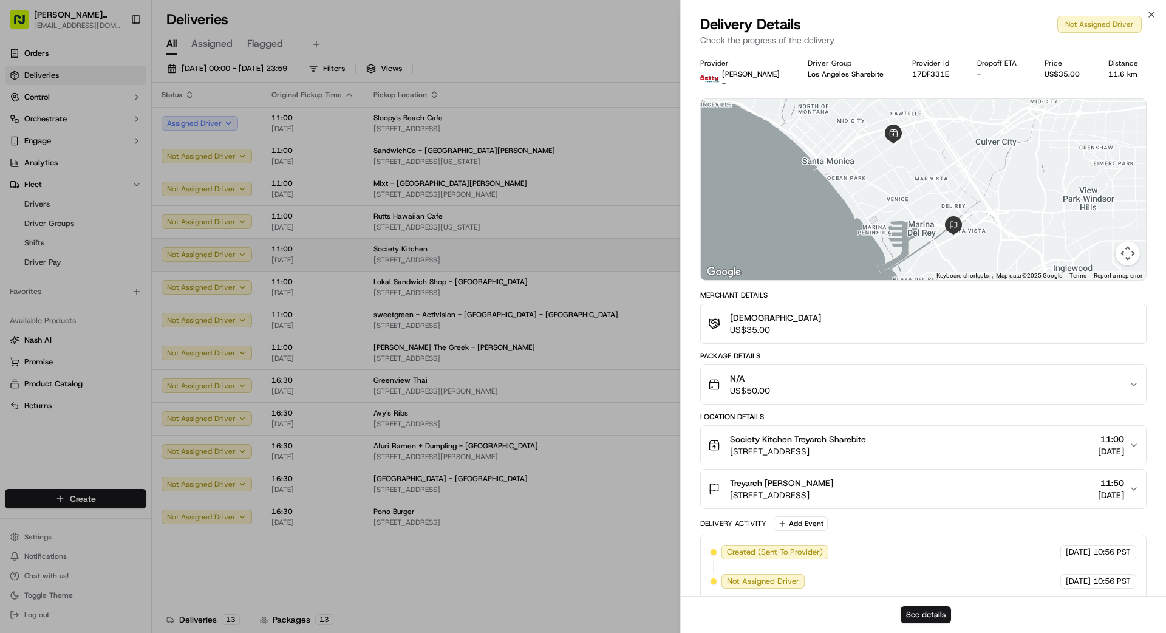
drag, startPoint x: 611, startPoint y: 245, endPoint x: 611, endPoint y: 253, distance: 8.5
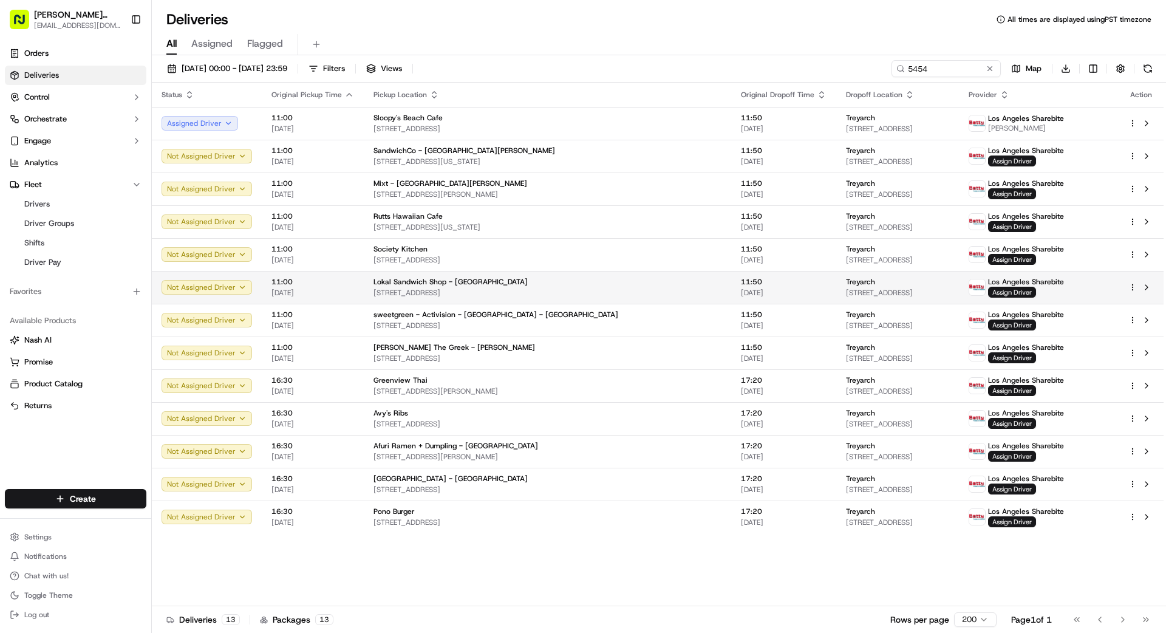
click at [617, 284] on div "Lokal Sandwich Shop - [GEOGRAPHIC_DATA]" at bounding box center [548, 282] width 348 height 10
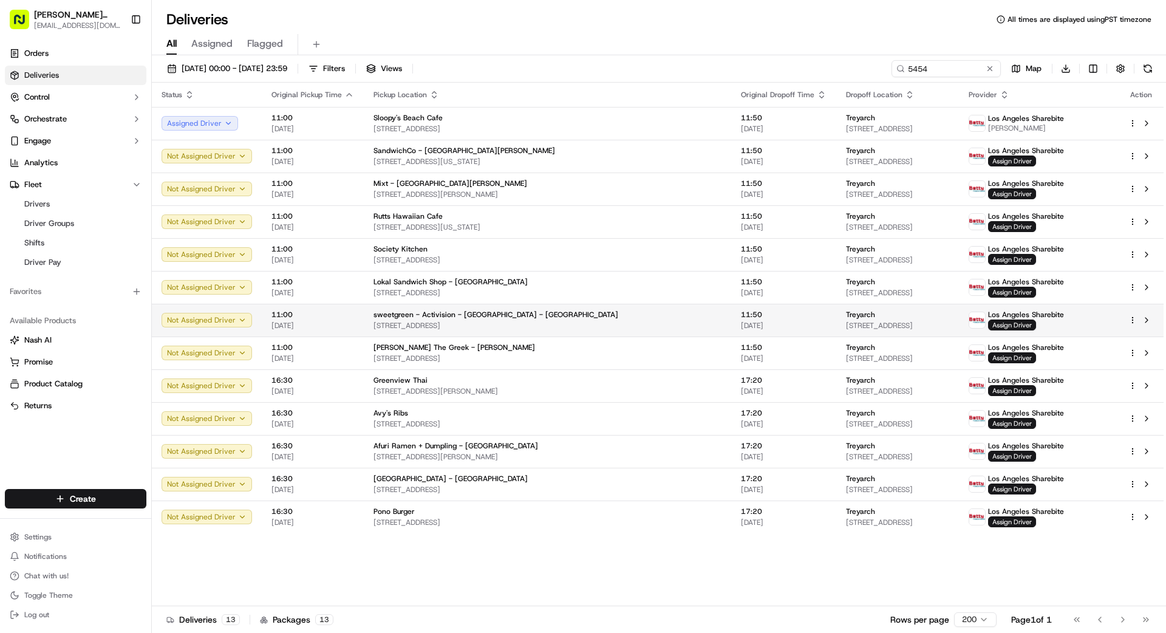
click at [624, 314] on td "sweetgreen - Activision - Playa Vista - Treyarch 1343 4th St, Santa Monica, CA …" at bounding box center [547, 320] width 367 height 33
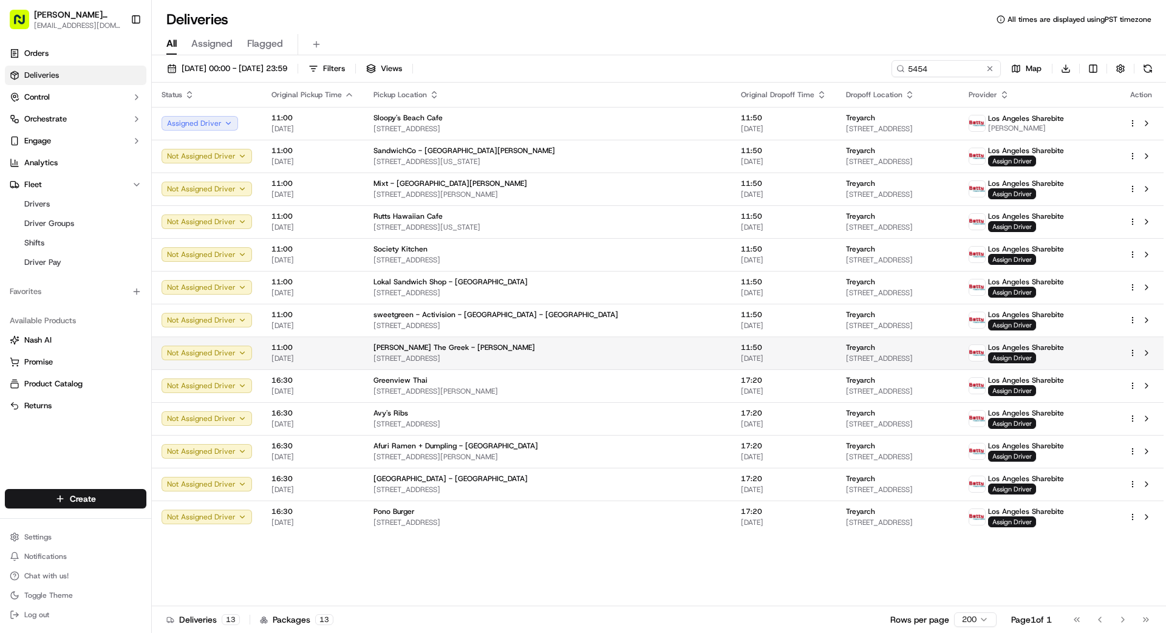
click at [731, 342] on td "11:50 [DATE]" at bounding box center [783, 352] width 105 height 33
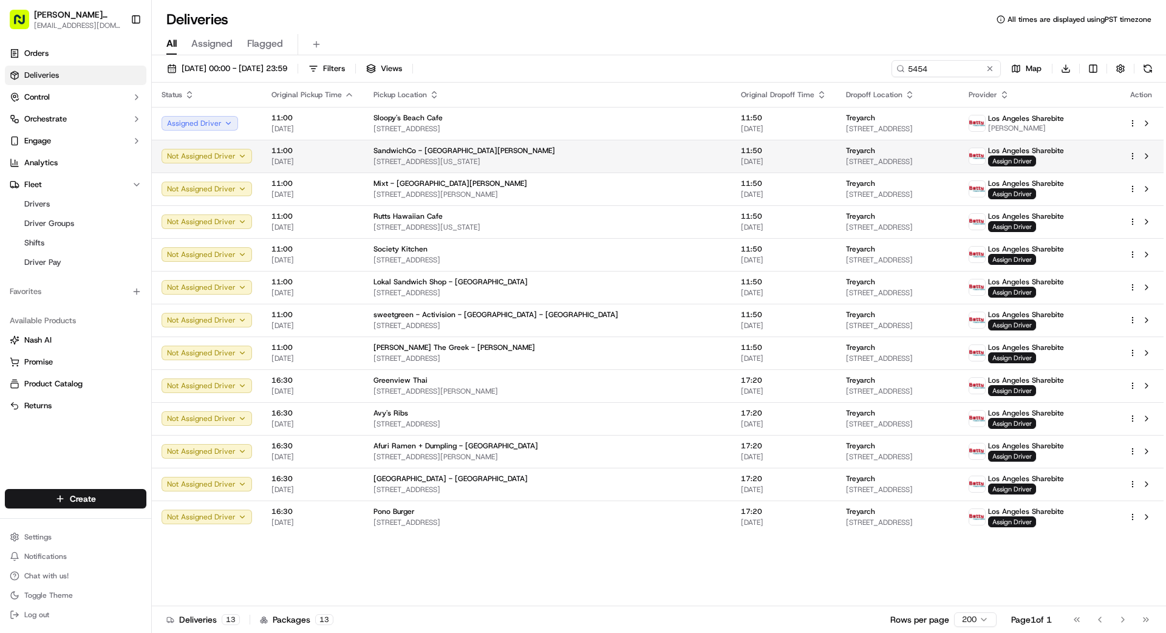
click at [731, 147] on td "11:50 [DATE]" at bounding box center [783, 156] width 105 height 33
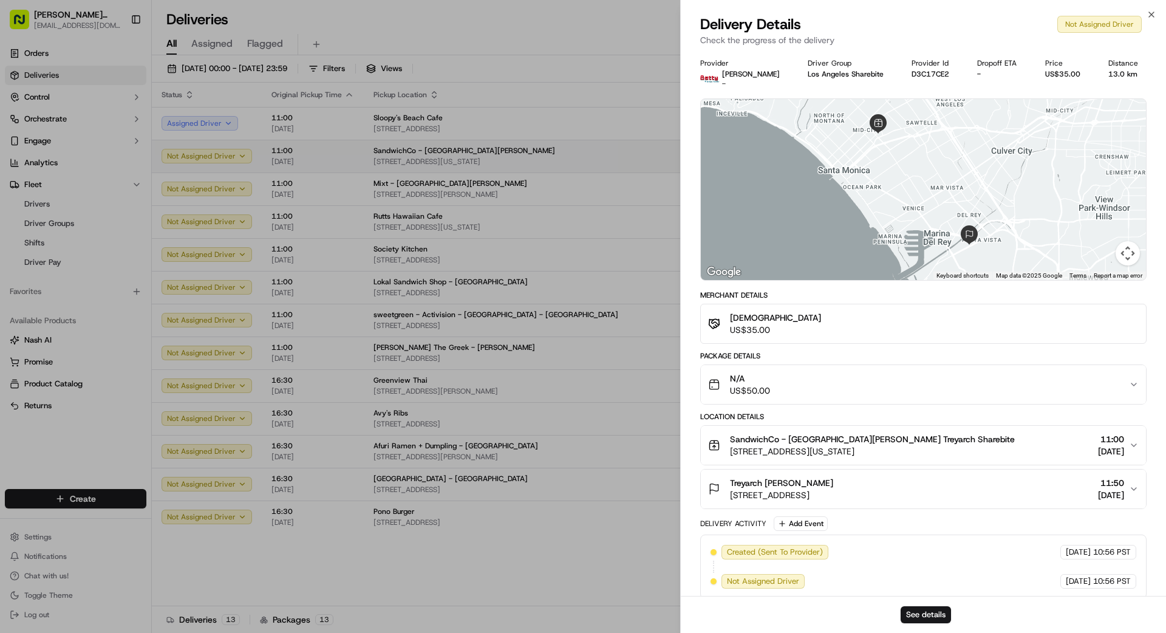
drag, startPoint x: 626, startPoint y: 147, endPoint x: 630, endPoint y: 166, distance: 19.8
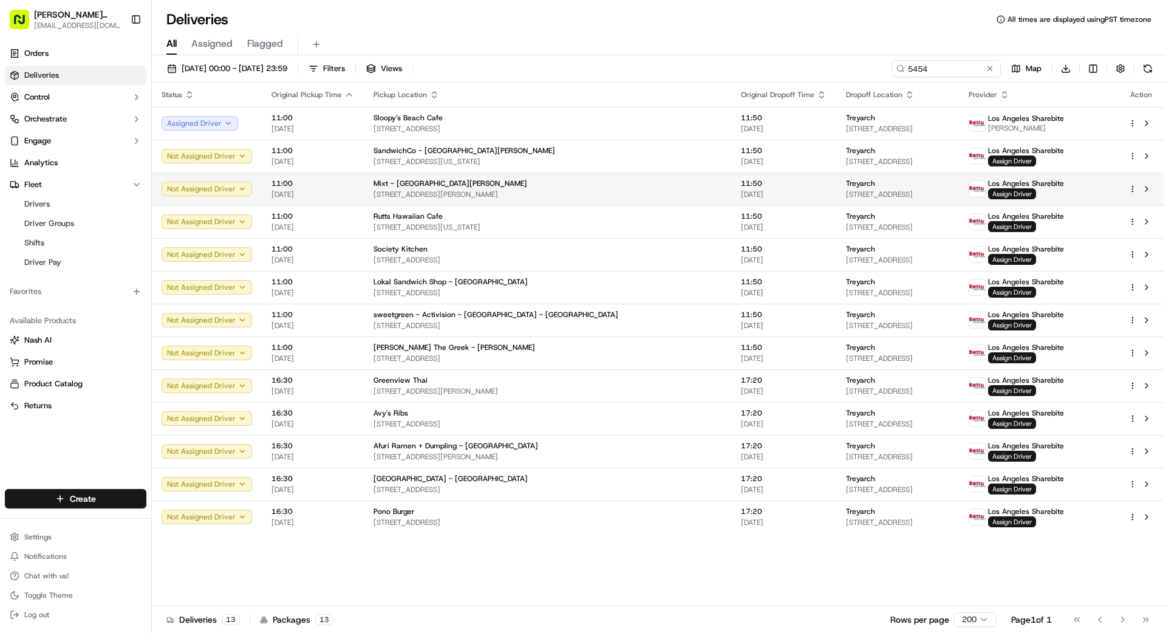
click at [731, 193] on td "11:50 [DATE]" at bounding box center [783, 188] width 105 height 33
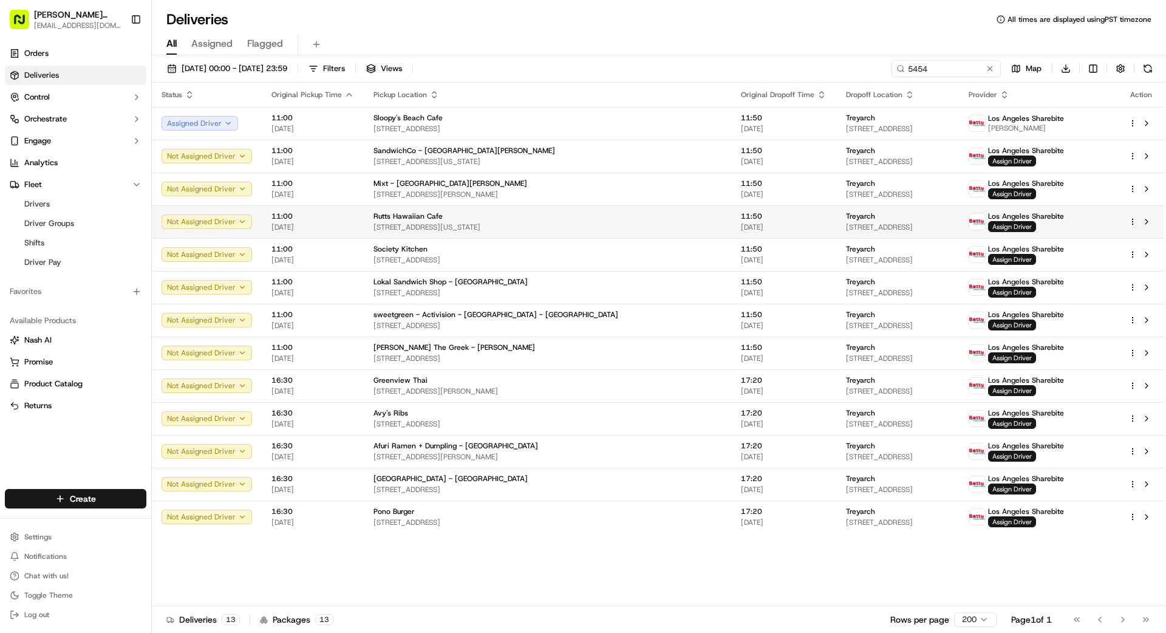
drag, startPoint x: 630, startPoint y: 186, endPoint x: 632, endPoint y: 218, distance: 32.2
click at [731, 227] on td "11:50 [DATE]" at bounding box center [783, 221] width 105 height 33
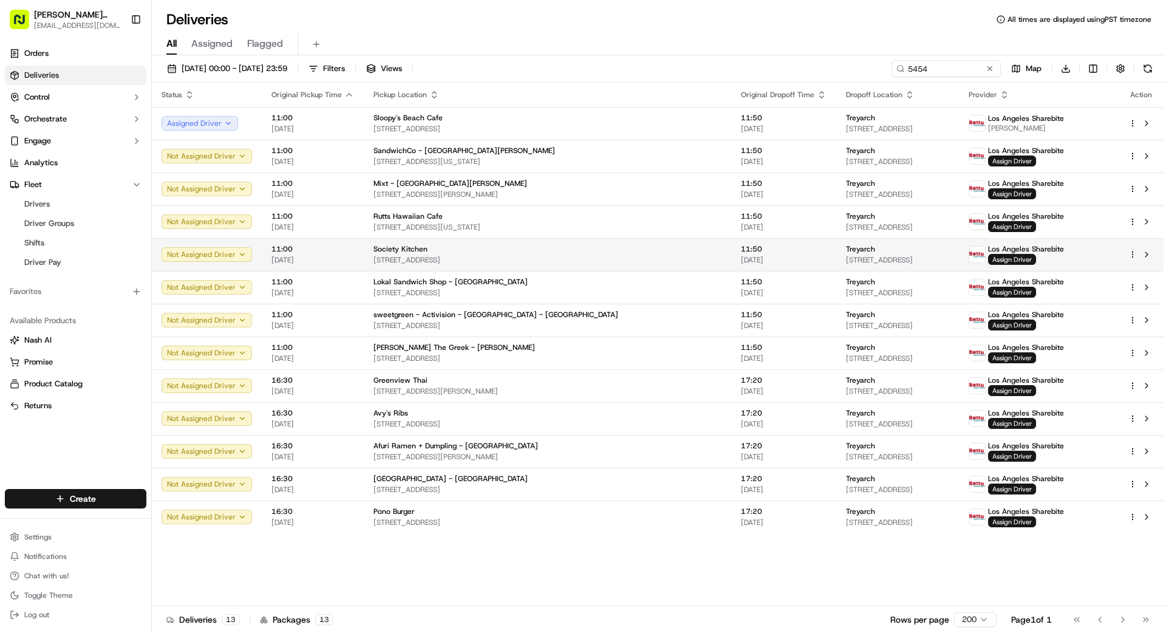
click at [623, 256] on td "Society Kitchen 2901 Ocean Park Blvd, Santa Monica, CA 90405, US" at bounding box center [547, 254] width 367 height 33
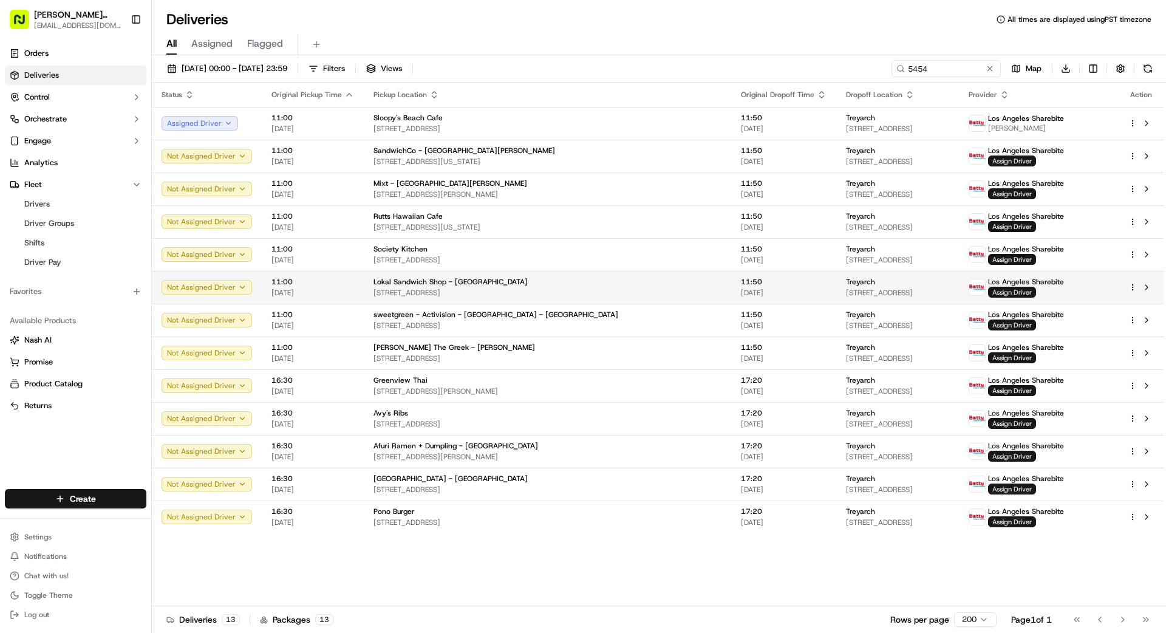
click at [731, 297] on td "11:50 [DATE]" at bounding box center [783, 287] width 105 height 33
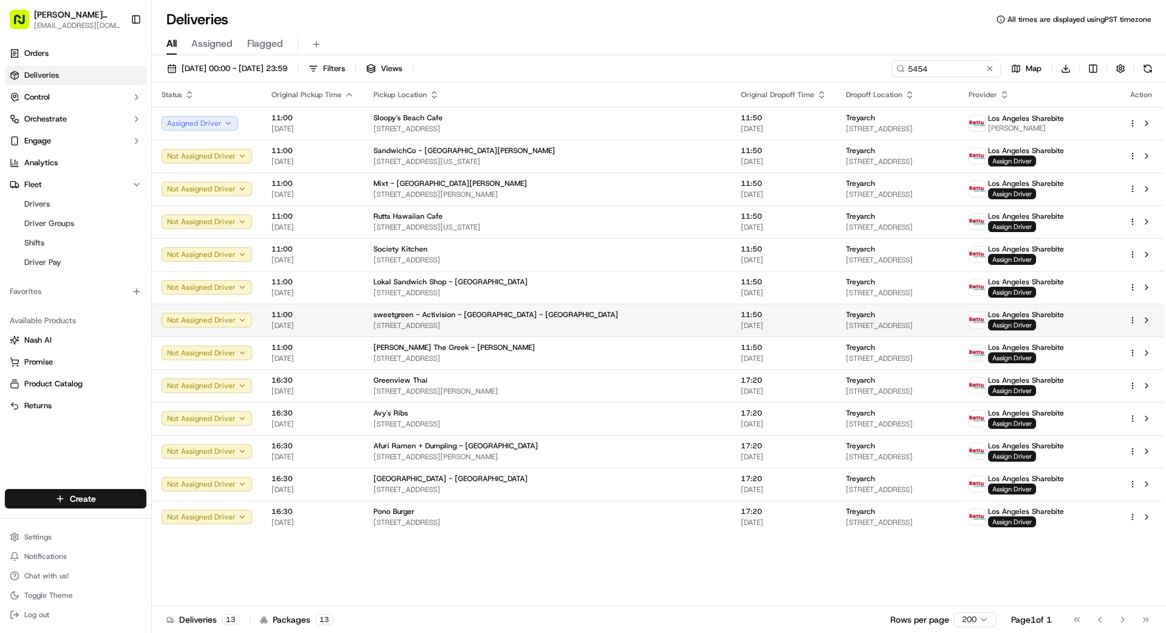
click at [623, 326] on td "sweetgreen - Activision - Playa Vista - Treyarch 1343 4th St, Santa Monica, CA …" at bounding box center [547, 320] width 367 height 33
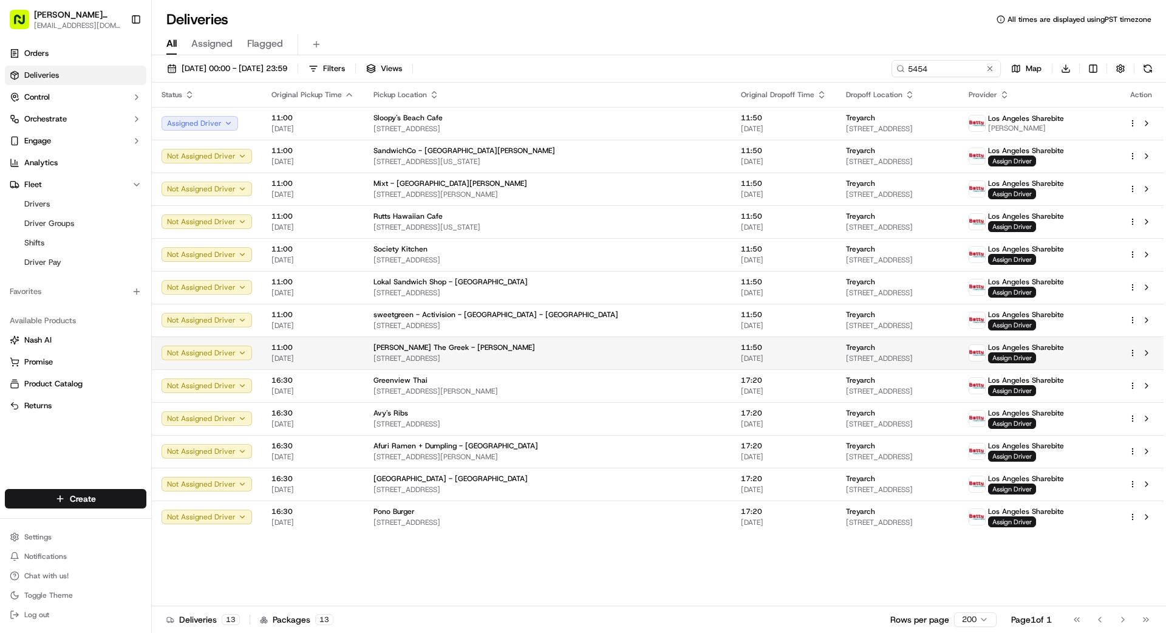
drag, startPoint x: 615, startPoint y: 320, endPoint x: 619, endPoint y: 346, distance: 25.9
click at [622, 355] on td "Nick The Greek - Marina del Rey 4254 Lincoln Blvd, Marina del Rey, CA 90292, US" at bounding box center [547, 352] width 367 height 33
click at [1020, 360] on span "Assign Driver" at bounding box center [1012, 357] width 48 height 11
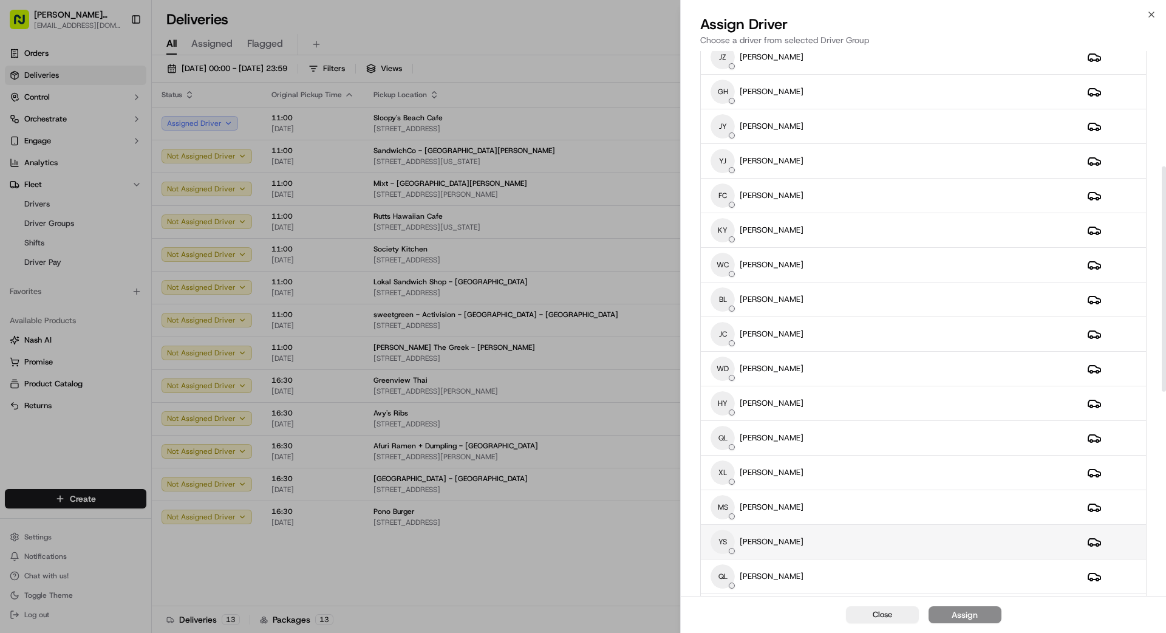
scroll to position [291, 0]
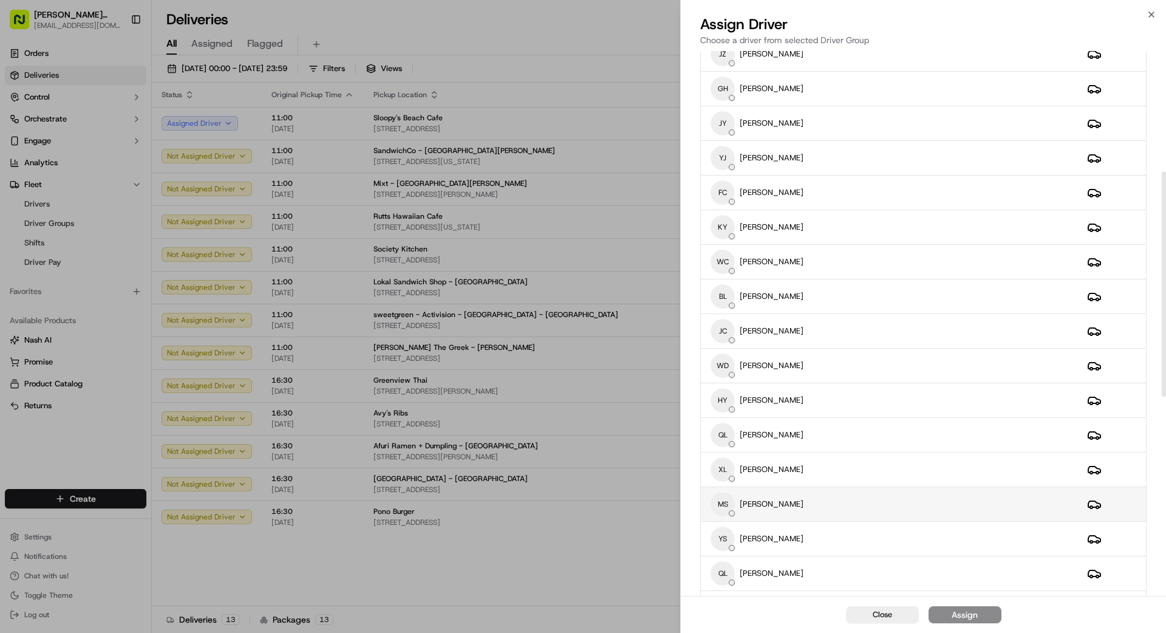
drag, startPoint x: 863, startPoint y: 504, endPoint x: 889, endPoint y: 511, distance: 26.5
click at [863, 504] on div "MS MAGGIE SUN" at bounding box center [889, 504] width 357 height 24
click at [964, 617] on div "Assign" at bounding box center [965, 615] width 26 height 12
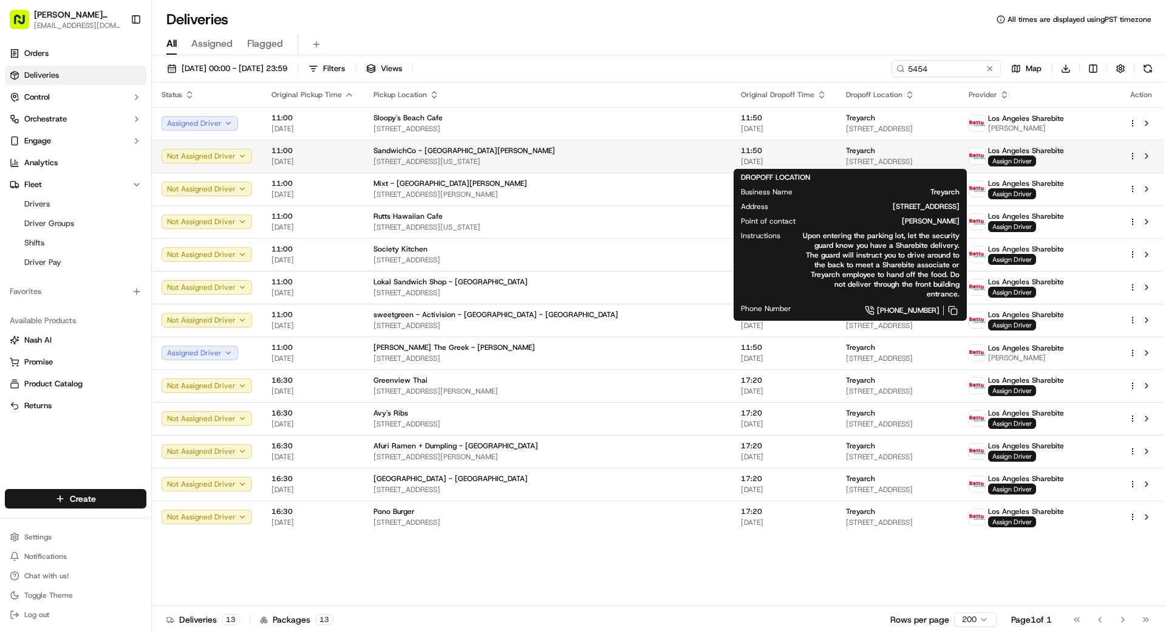
click at [846, 151] on div "Treyarch" at bounding box center [897, 151] width 103 height 10
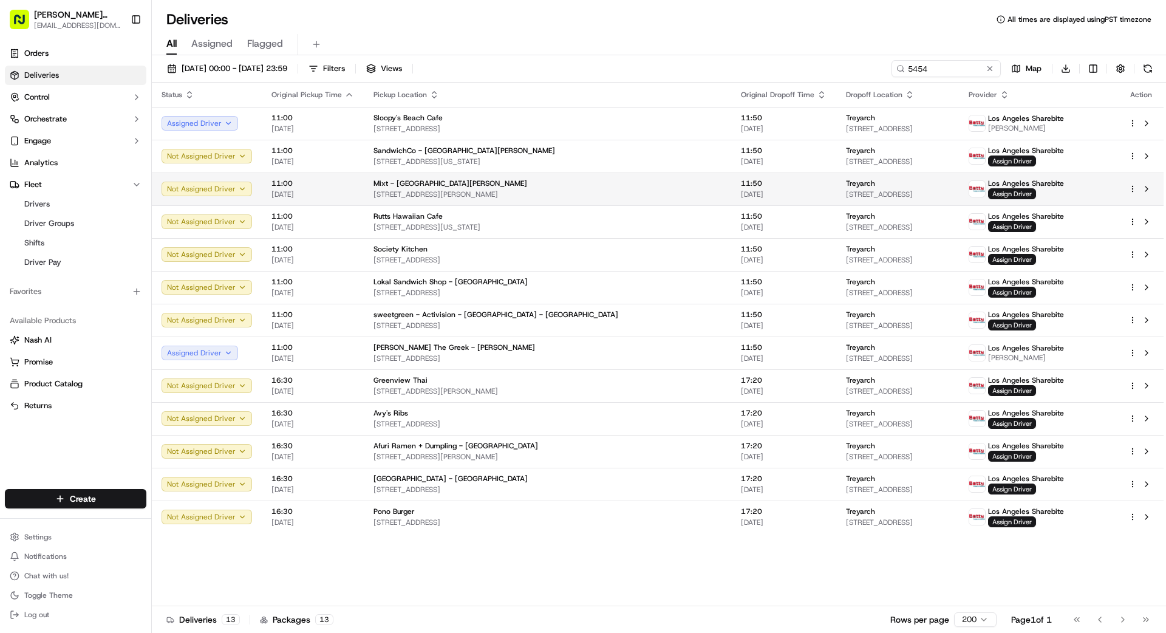
click at [731, 182] on td "11:50 [DATE]" at bounding box center [783, 188] width 105 height 33
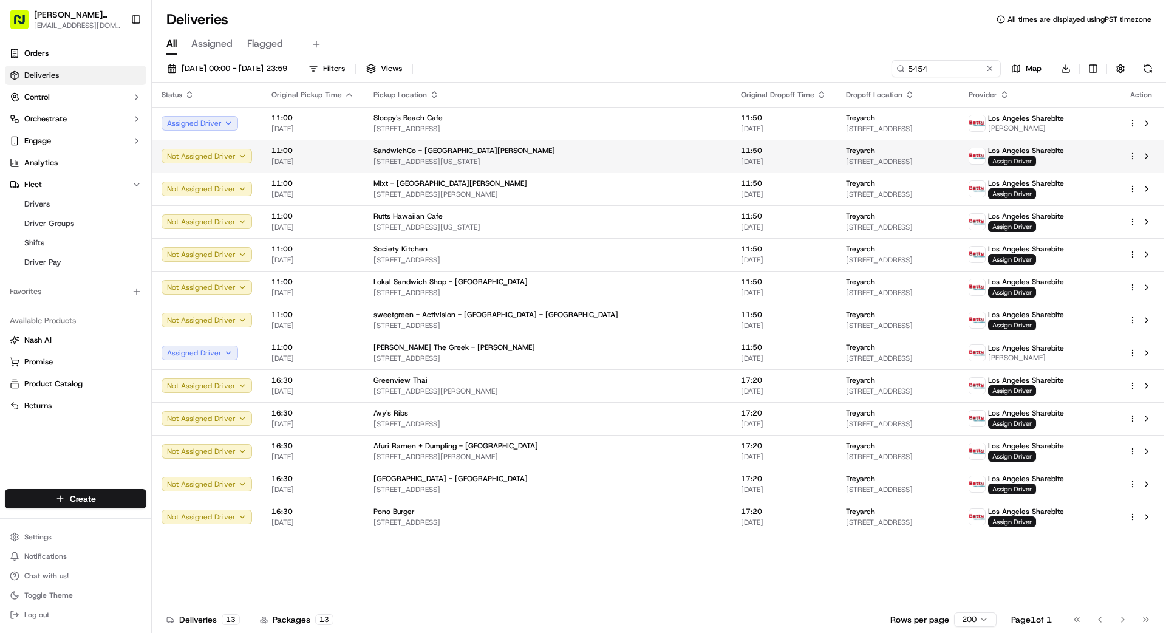
click at [1026, 162] on span "Assign Driver" at bounding box center [1012, 160] width 48 height 11
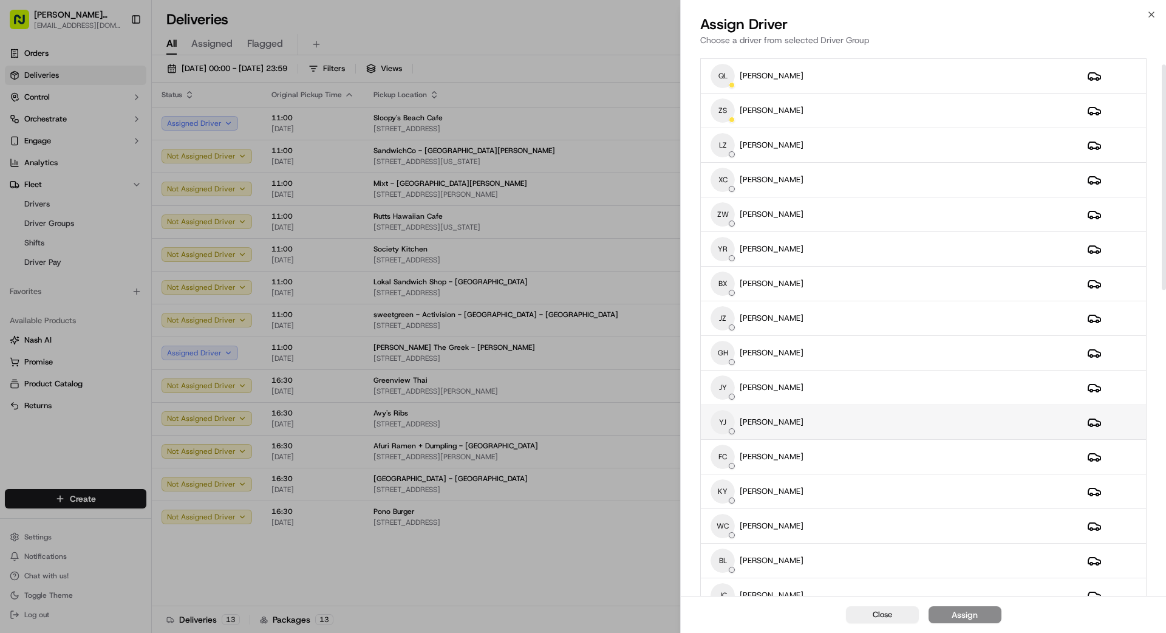
scroll to position [33, 0]
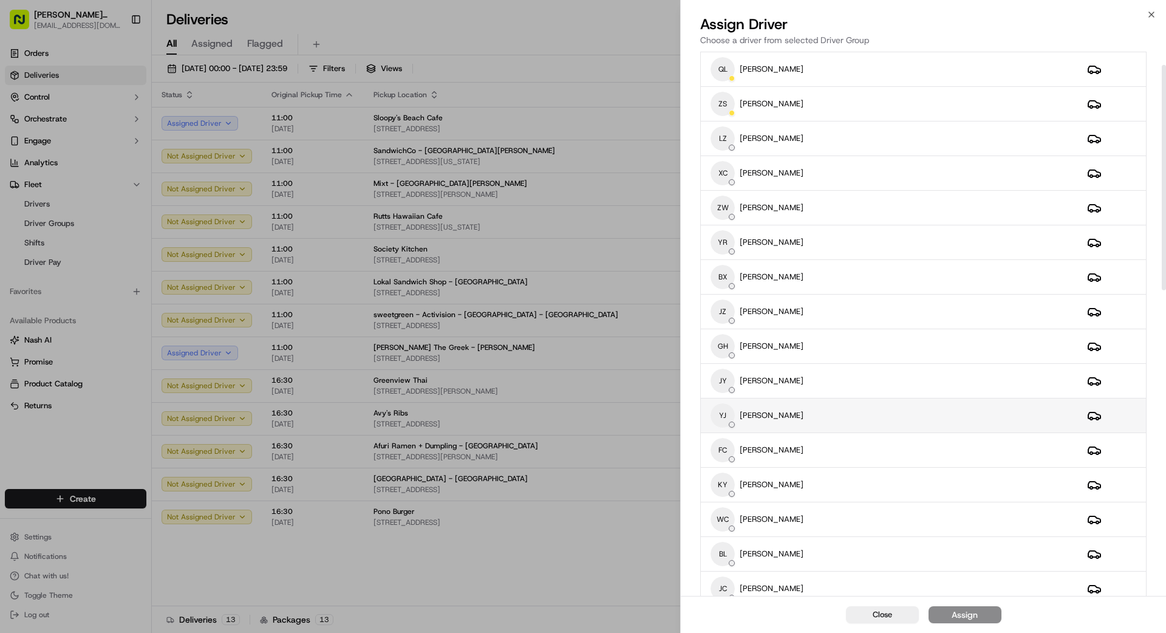
click at [819, 413] on div "YJ YUANYI JIANG" at bounding box center [889, 415] width 357 height 24
click at [971, 617] on div "Assign" at bounding box center [965, 615] width 26 height 12
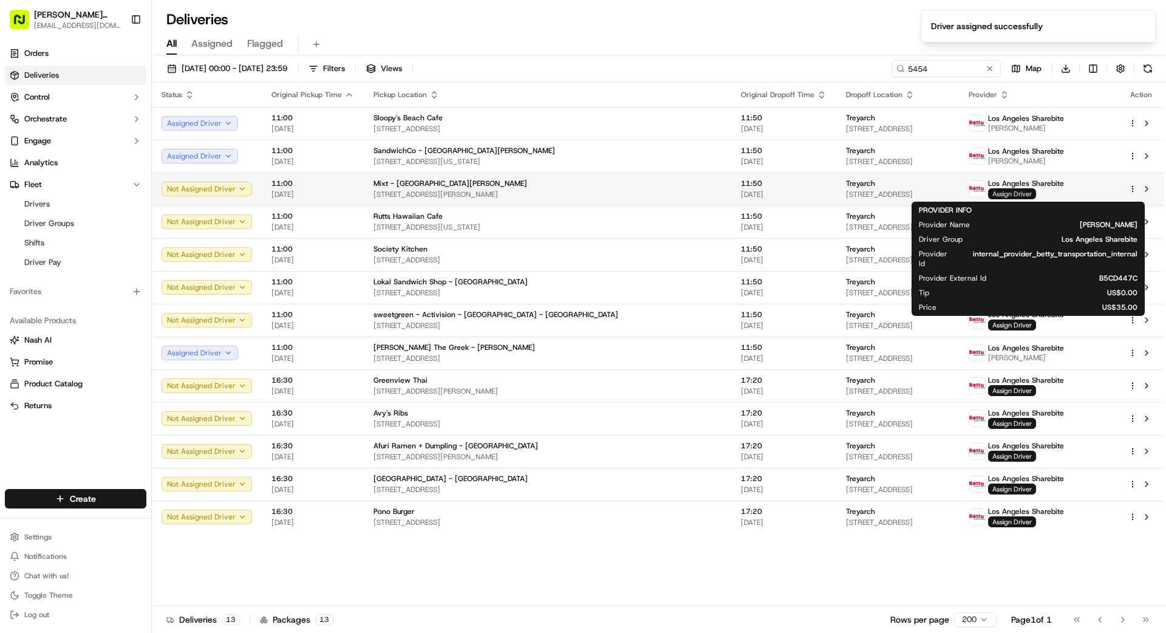
click at [1025, 191] on span "Assign Driver" at bounding box center [1012, 193] width 48 height 11
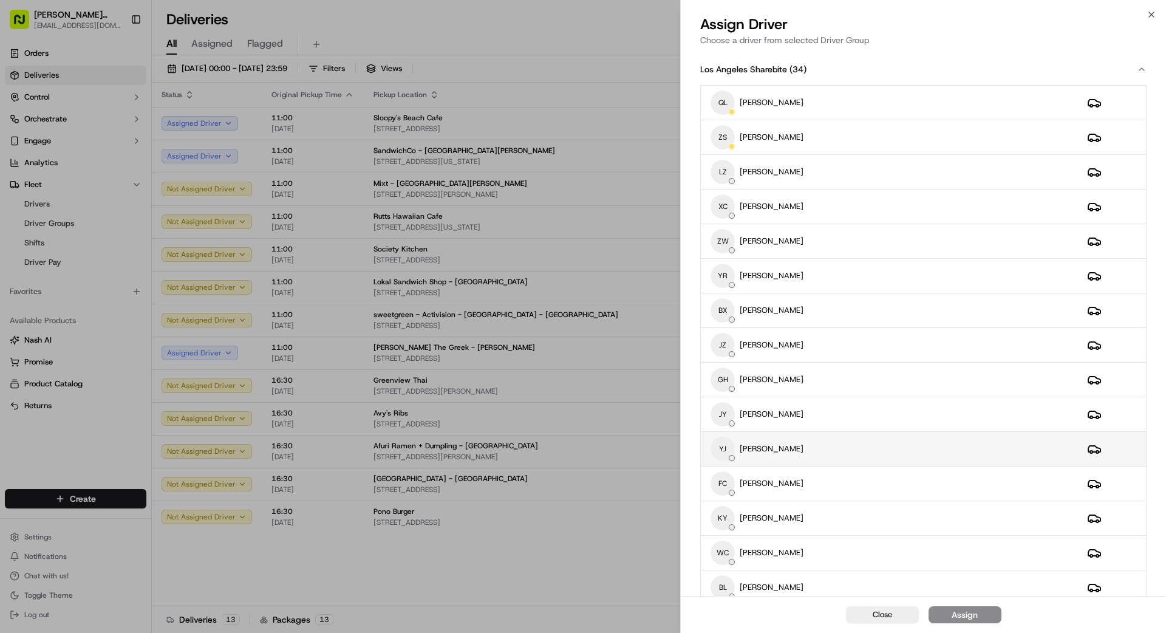
click at [832, 455] on div "YJ YUANYI JIANG" at bounding box center [889, 449] width 357 height 24
click at [985, 620] on button "Assign" at bounding box center [965, 614] width 73 height 17
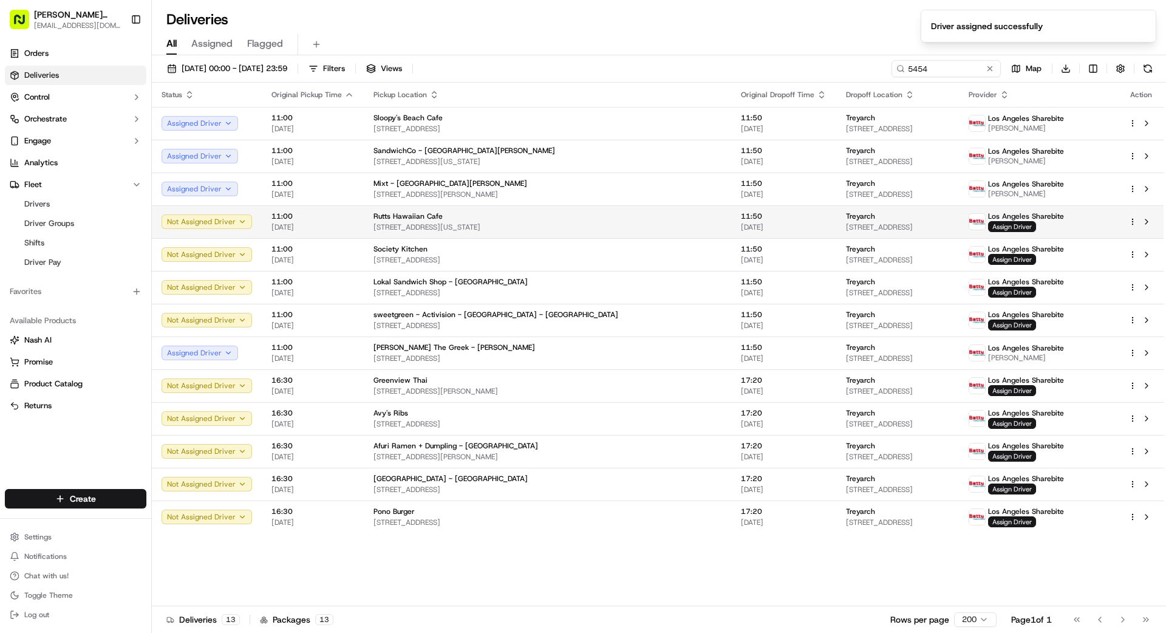
click at [846, 225] on span "[STREET_ADDRESS]" at bounding box center [897, 227] width 103 height 10
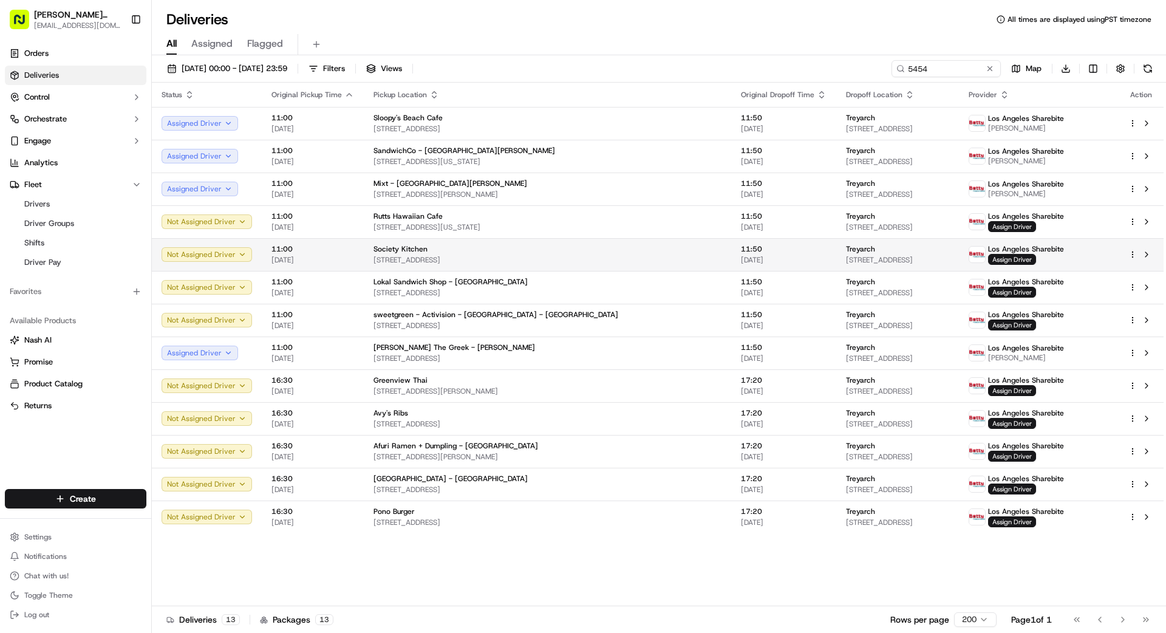
click at [741, 256] on span "[DATE]" at bounding box center [784, 260] width 86 height 10
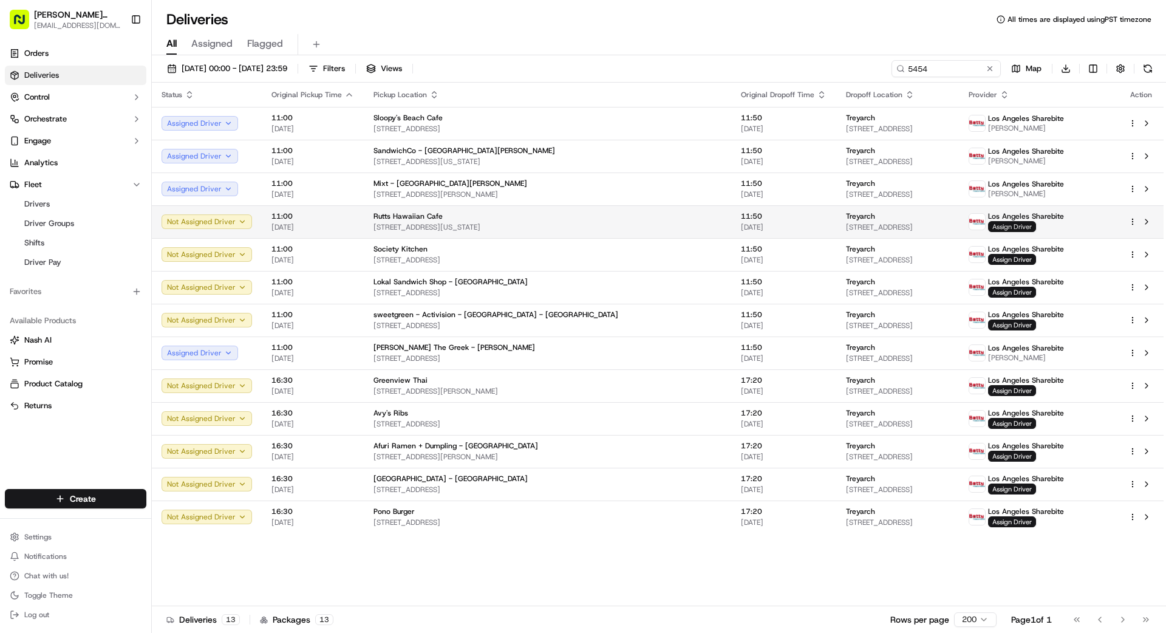
click at [1017, 228] on span "Assign Driver" at bounding box center [1012, 226] width 48 height 11
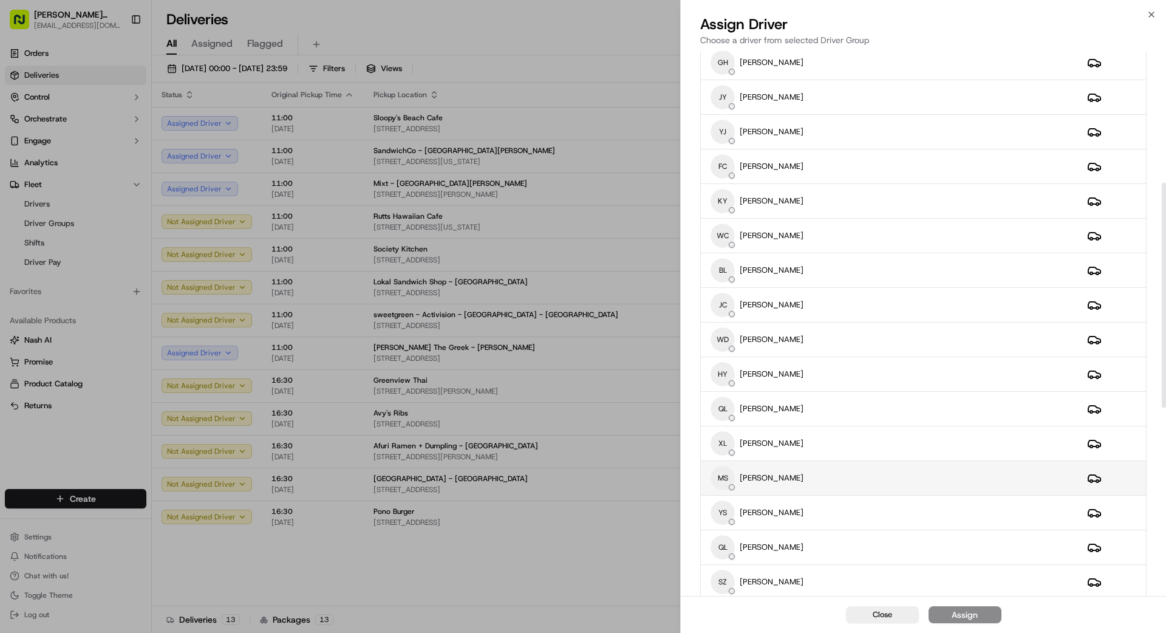
scroll to position [319, 0]
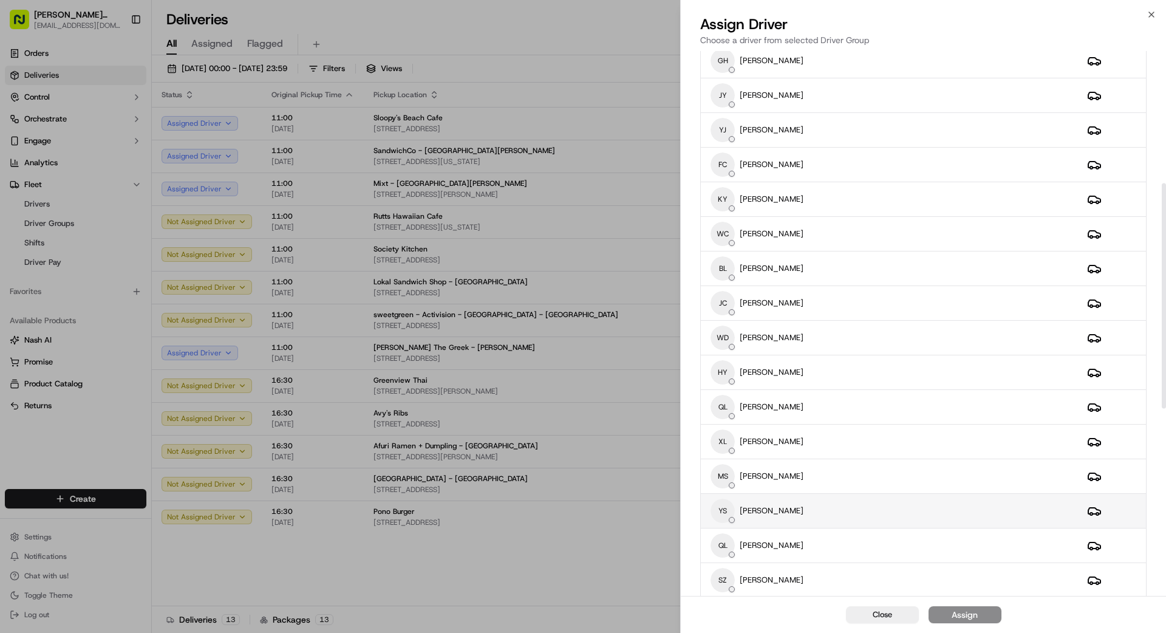
click at [882, 508] on div "YS YONGSHENG SHAN" at bounding box center [889, 511] width 357 height 24
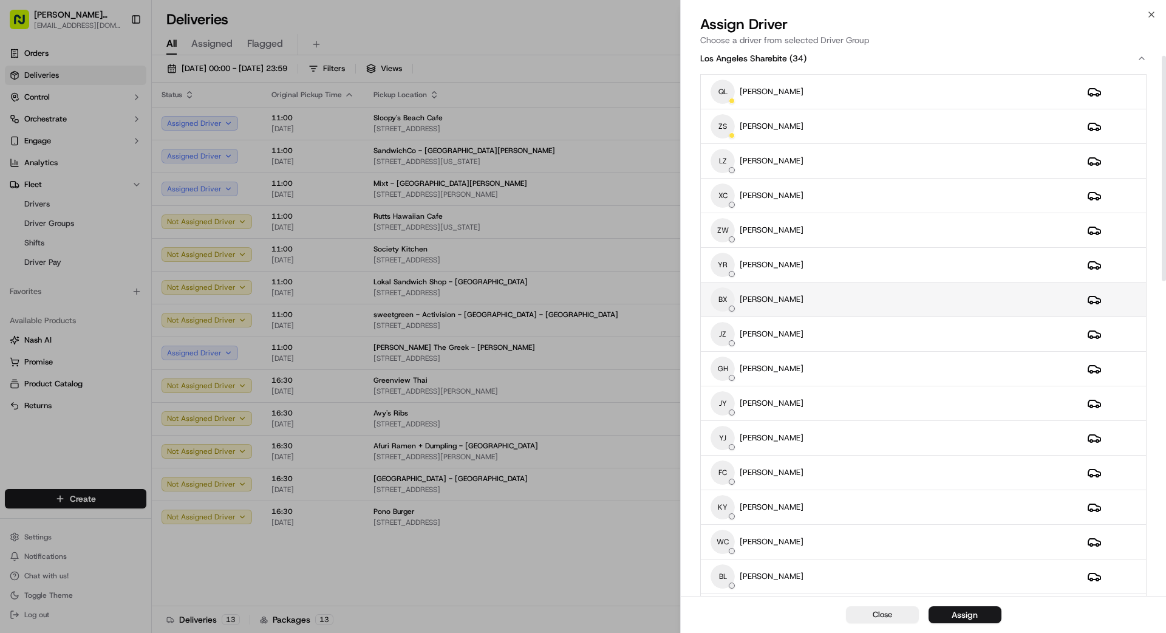
scroll to position [12, 0]
click at [933, 121] on div "ZS ZHONGZHENG SUN" at bounding box center [889, 126] width 357 height 24
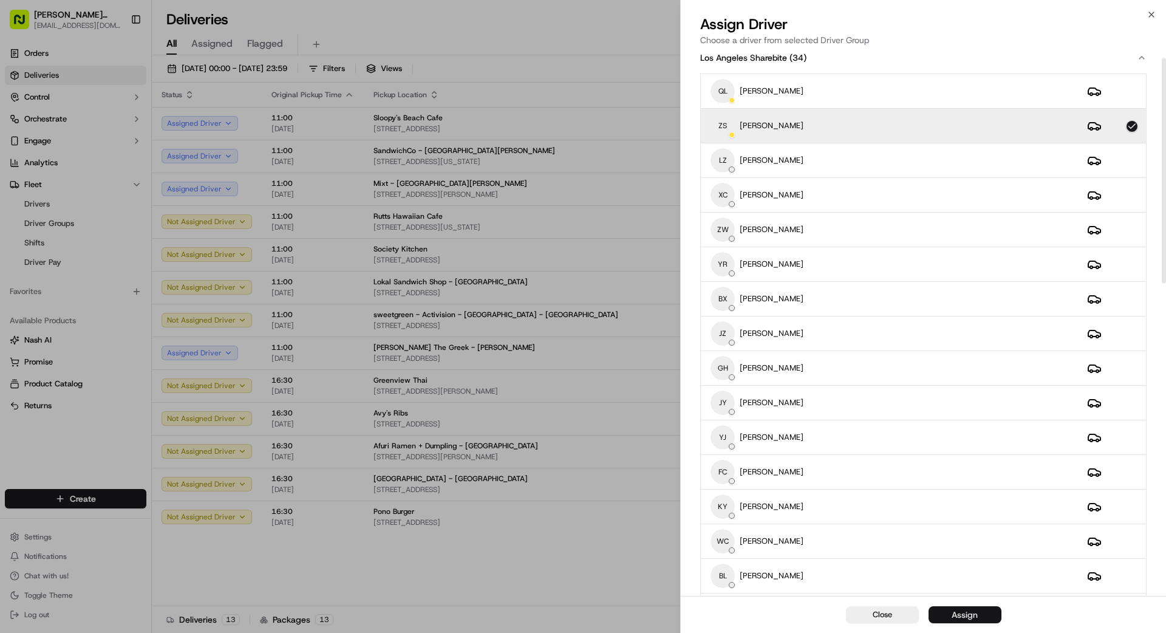
scroll to position [17, 0]
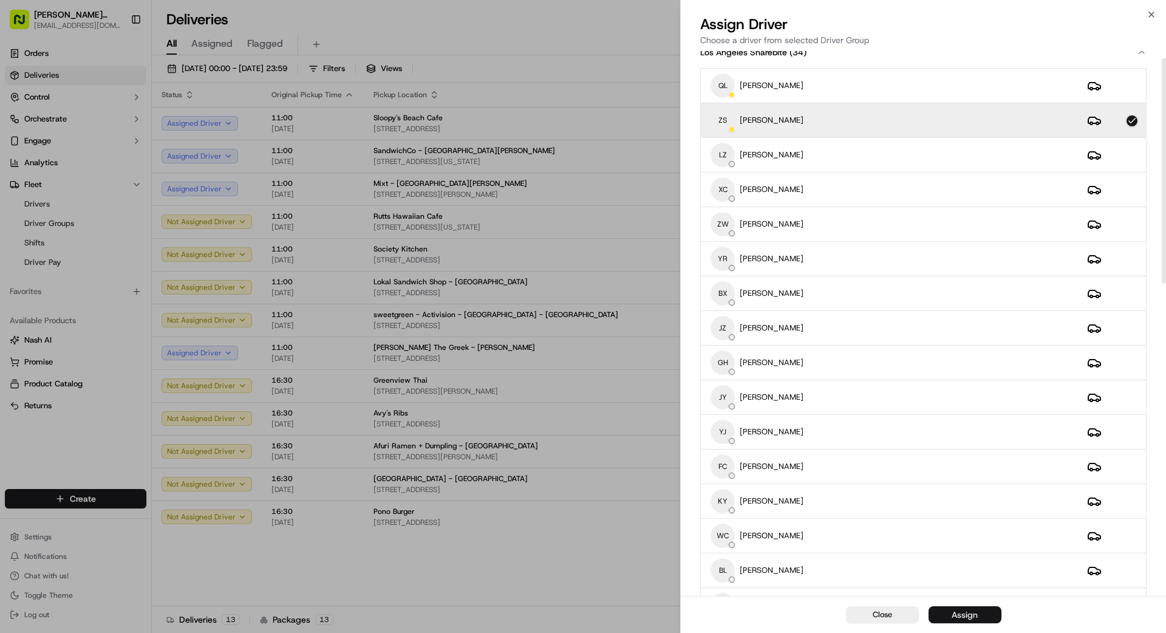
click at [977, 612] on div "Assign" at bounding box center [965, 615] width 26 height 12
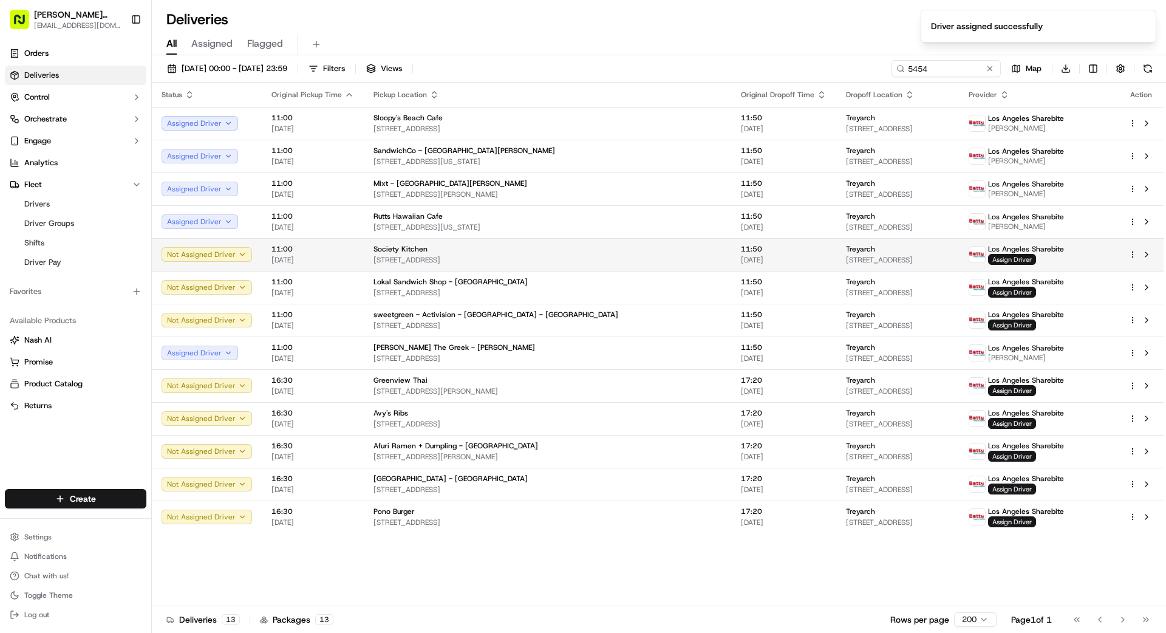
click at [1034, 254] on span "Assign Driver" at bounding box center [1012, 259] width 48 height 11
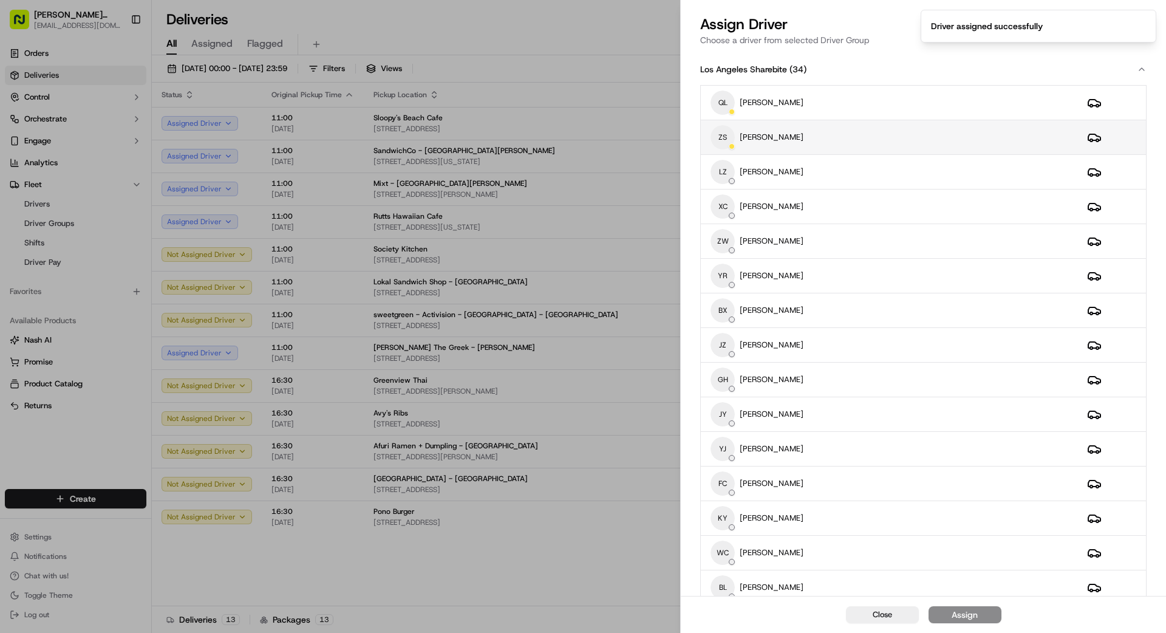
drag, startPoint x: 890, startPoint y: 132, endPoint x: 885, endPoint y: 138, distance: 8.2
click at [891, 132] on div "ZS ZHONGZHENG SUN" at bounding box center [889, 137] width 357 height 24
click at [975, 613] on div "Assign" at bounding box center [965, 615] width 26 height 12
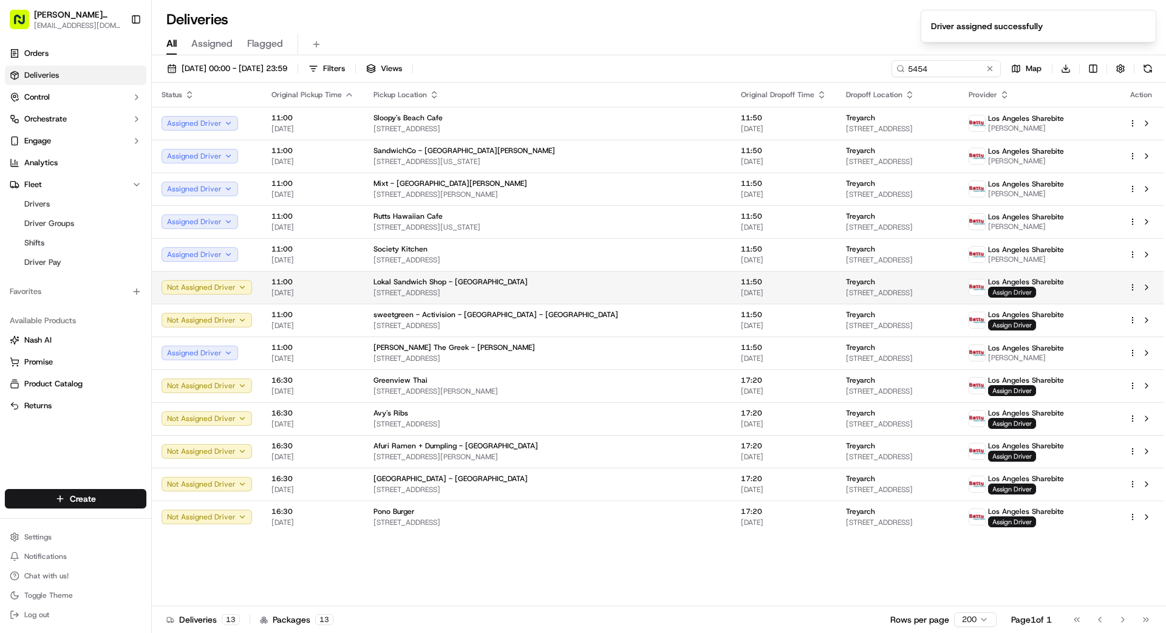
click at [1015, 288] on span "Assign Driver" at bounding box center [1012, 292] width 48 height 11
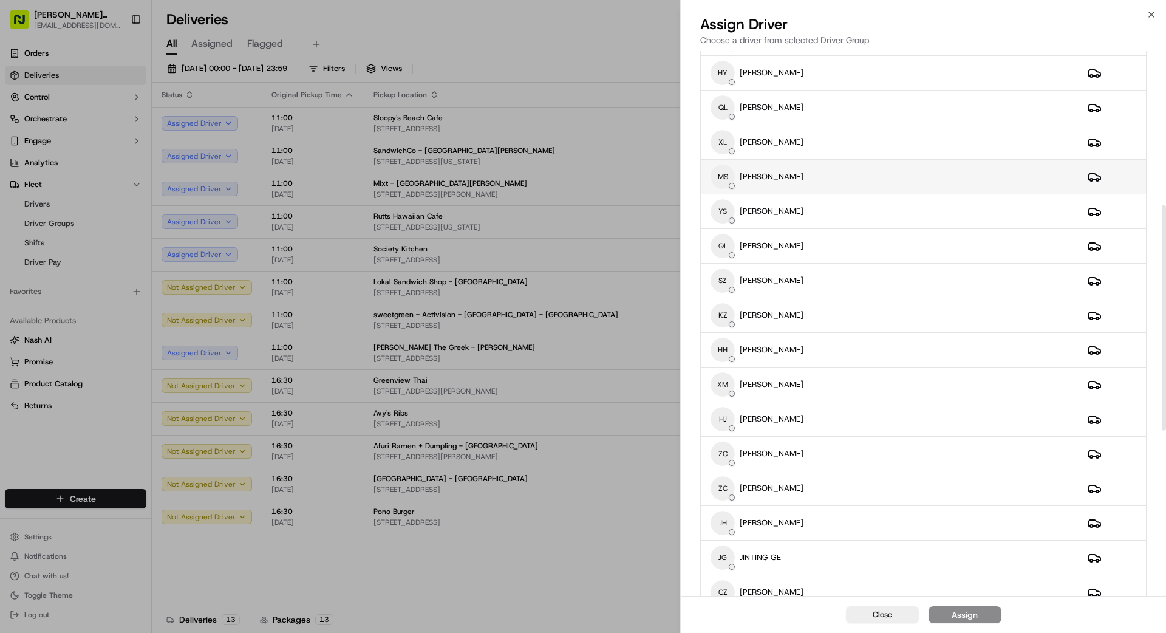
scroll to position [771, 0]
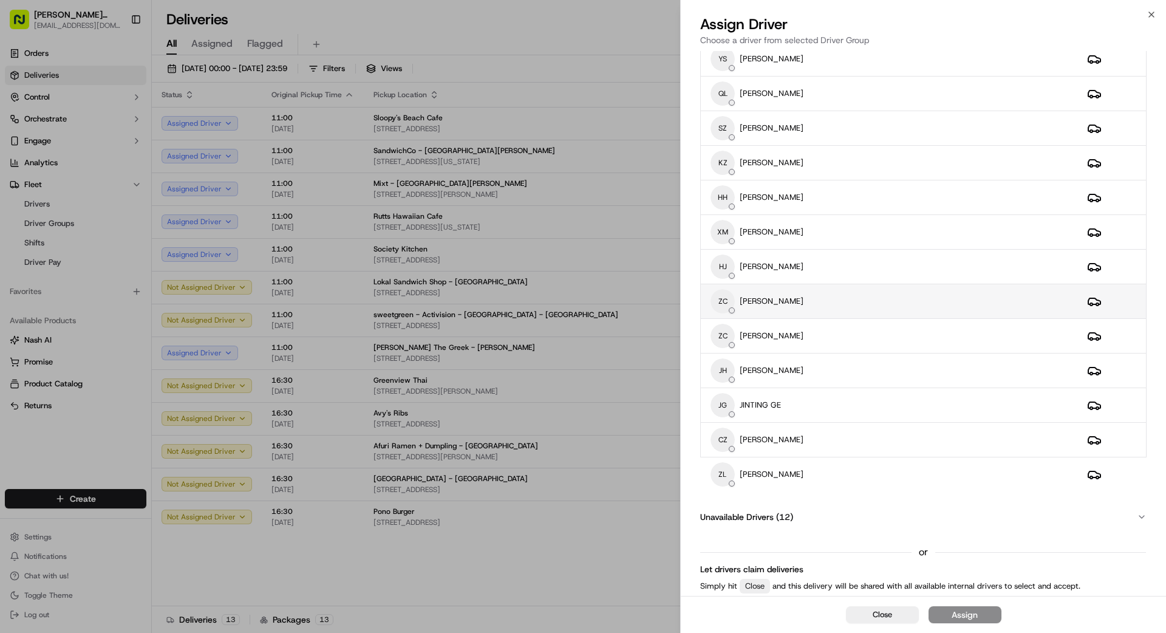
click at [836, 295] on div "ZC ZEHAO CHEN" at bounding box center [889, 301] width 357 height 24
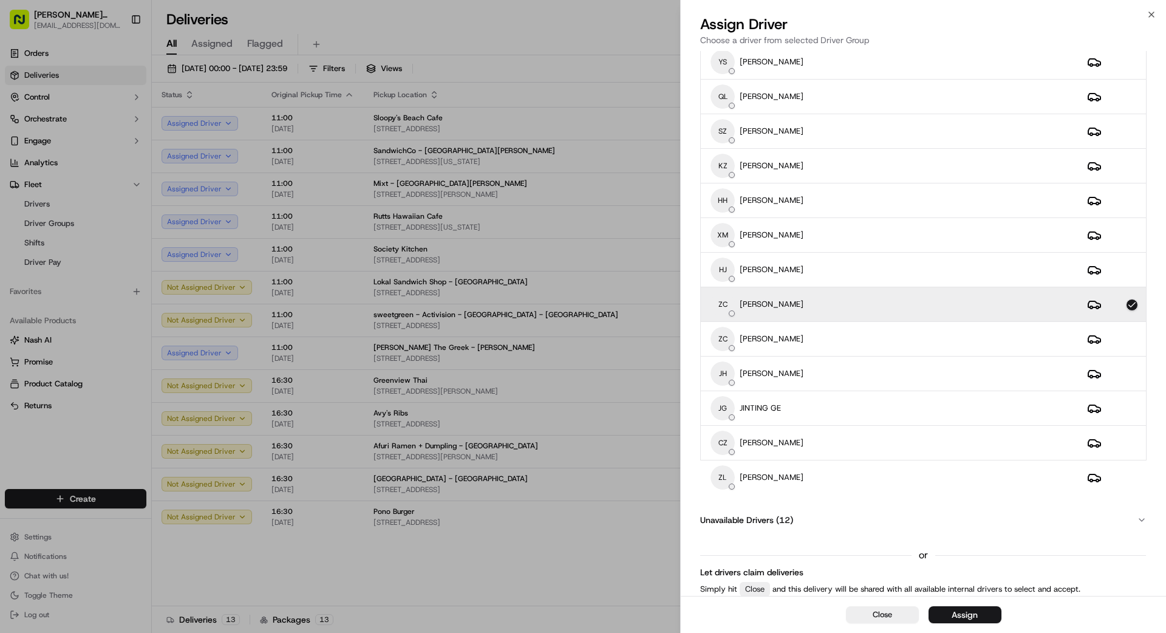
click at [966, 615] on div "Assign" at bounding box center [965, 615] width 26 height 12
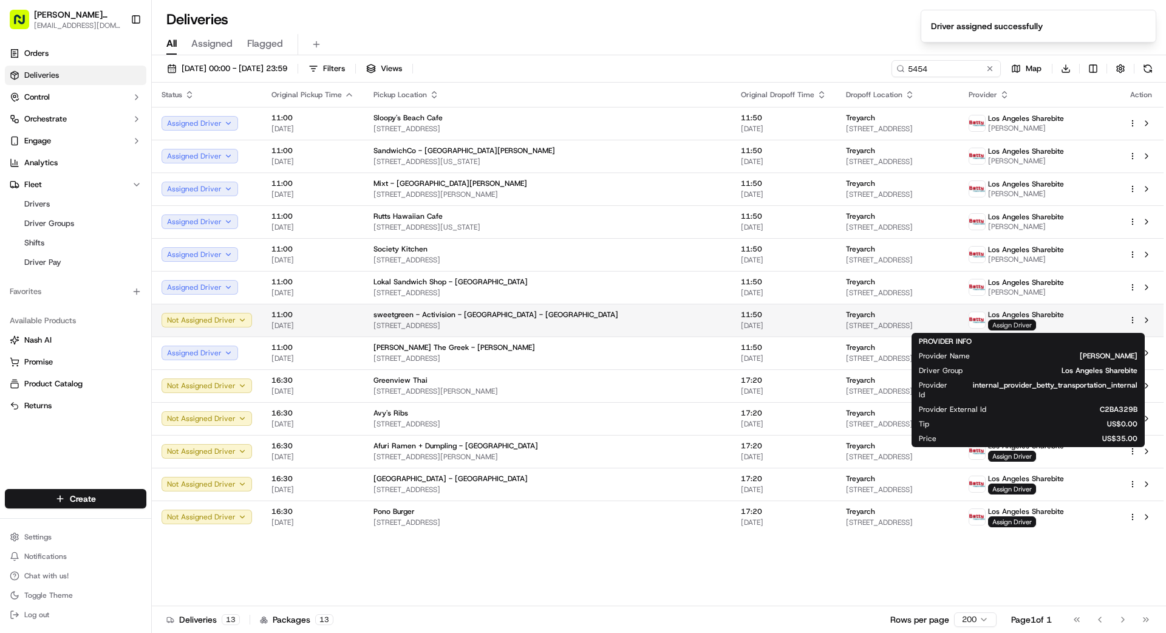
click at [1029, 322] on span "Assign Driver" at bounding box center [1012, 324] width 48 height 11
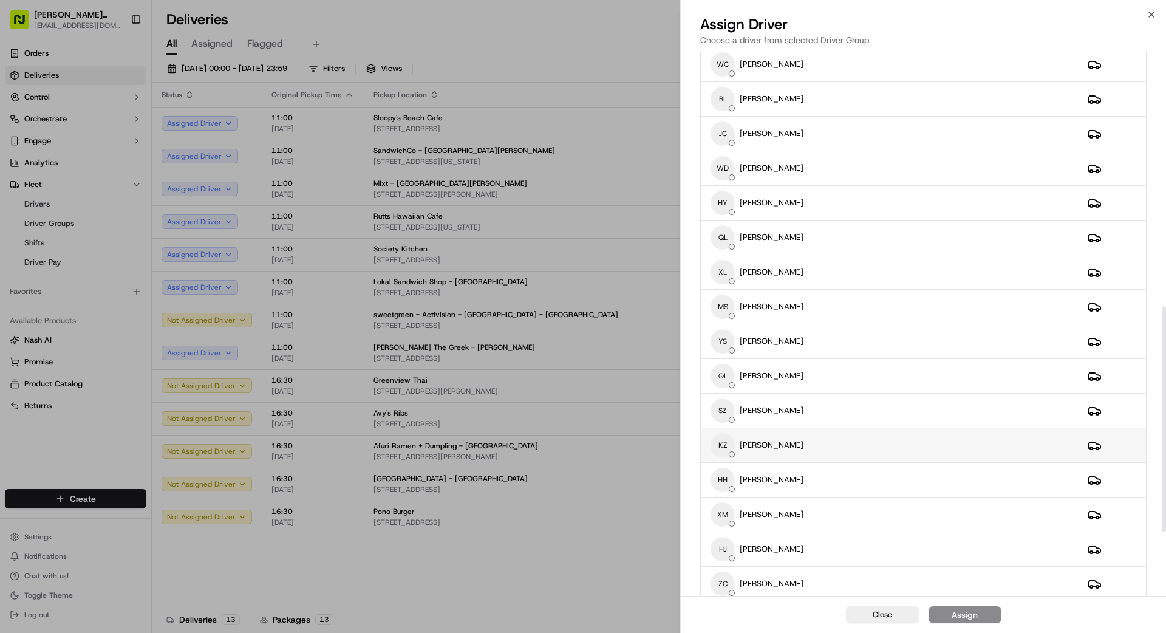
scroll to position [771, 0]
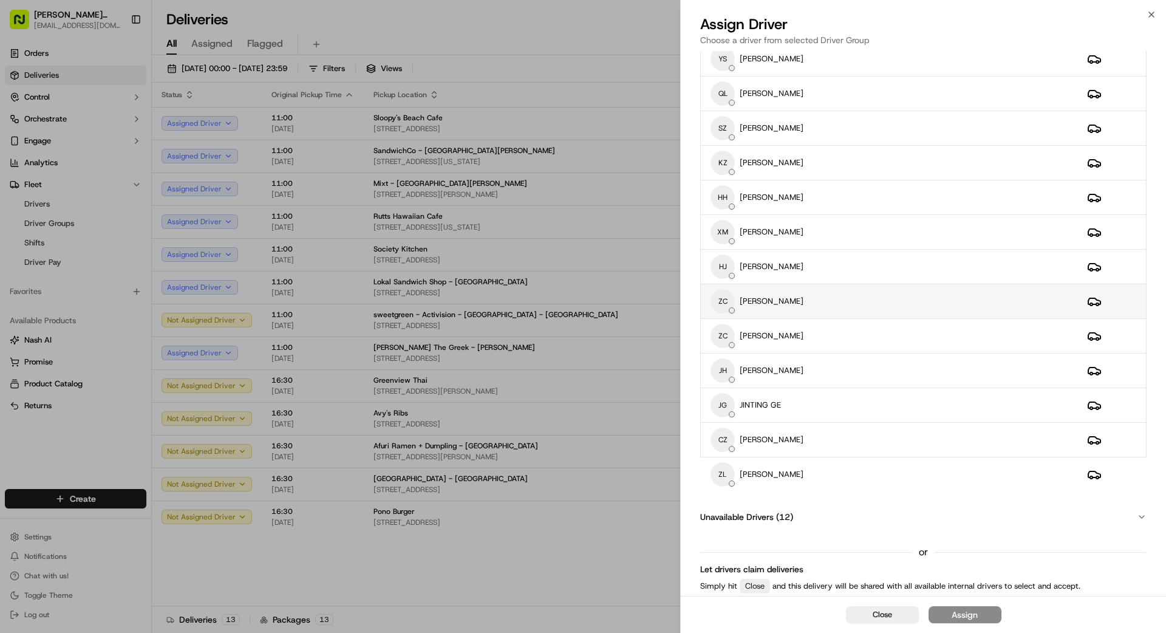
drag, startPoint x: 801, startPoint y: 298, endPoint x: 794, endPoint y: 292, distance: 9.0
click at [801, 299] on div "ZC ZEHAO CHEN" at bounding box center [889, 301] width 357 height 24
click at [981, 616] on button "Assign" at bounding box center [965, 614] width 73 height 17
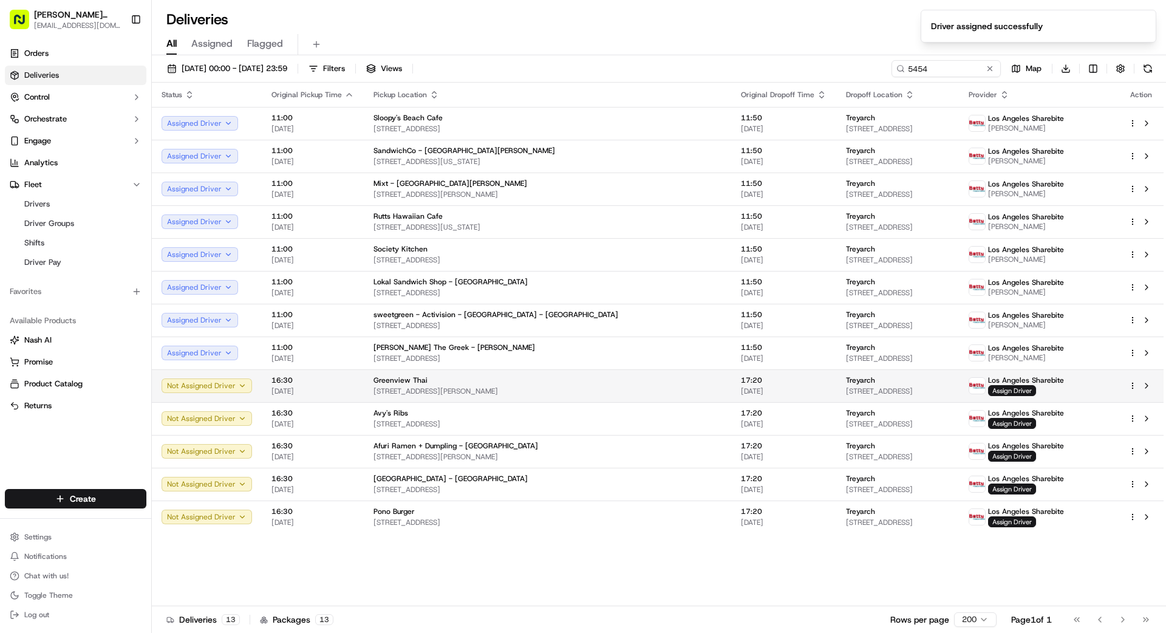
click at [846, 386] on span "[STREET_ADDRESS]" at bounding box center [897, 391] width 103 height 10
click at [741, 391] on span "[DATE]" at bounding box center [784, 391] width 86 height 10
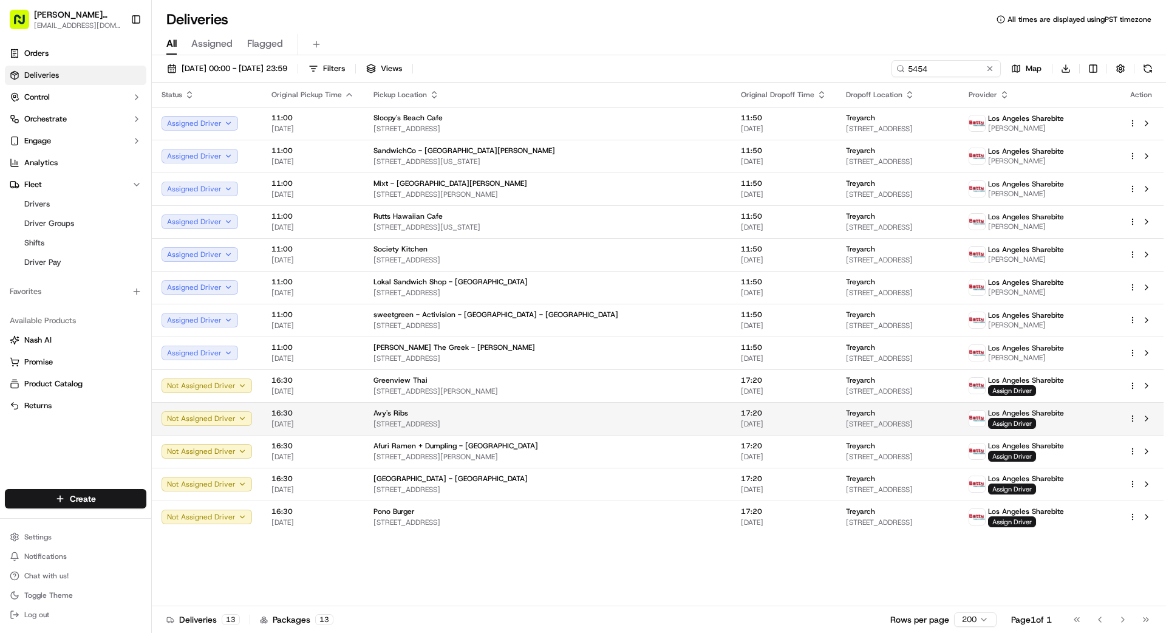
drag, startPoint x: 643, startPoint y: 413, endPoint x: 640, endPoint y: 422, distance: 9.6
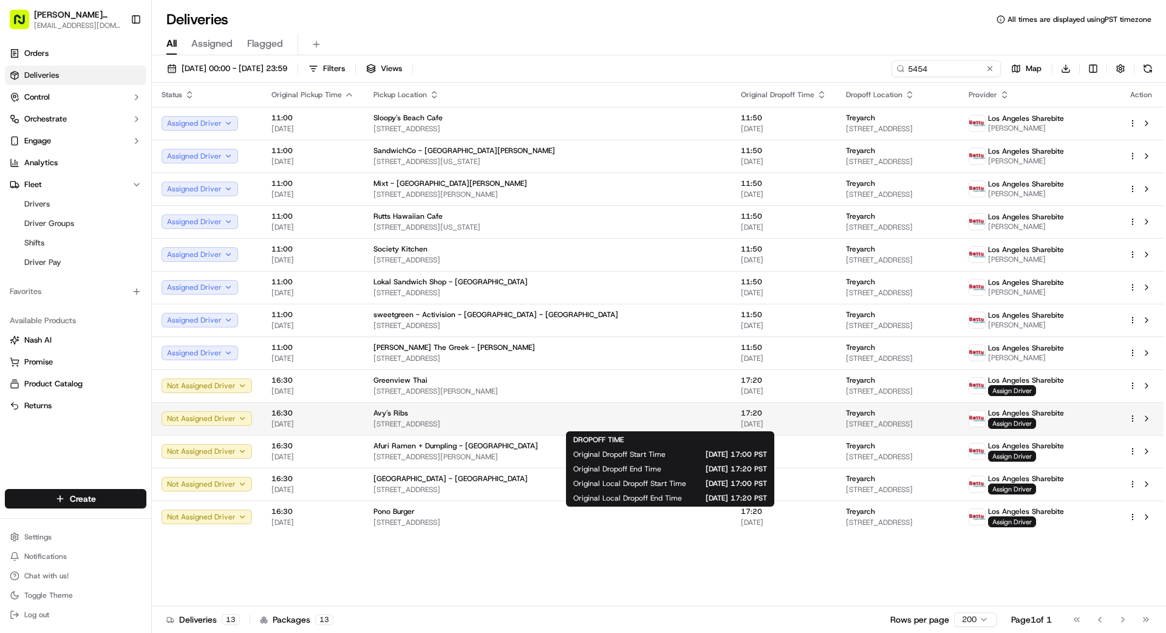
click at [741, 415] on span "17:20" at bounding box center [784, 413] width 86 height 10
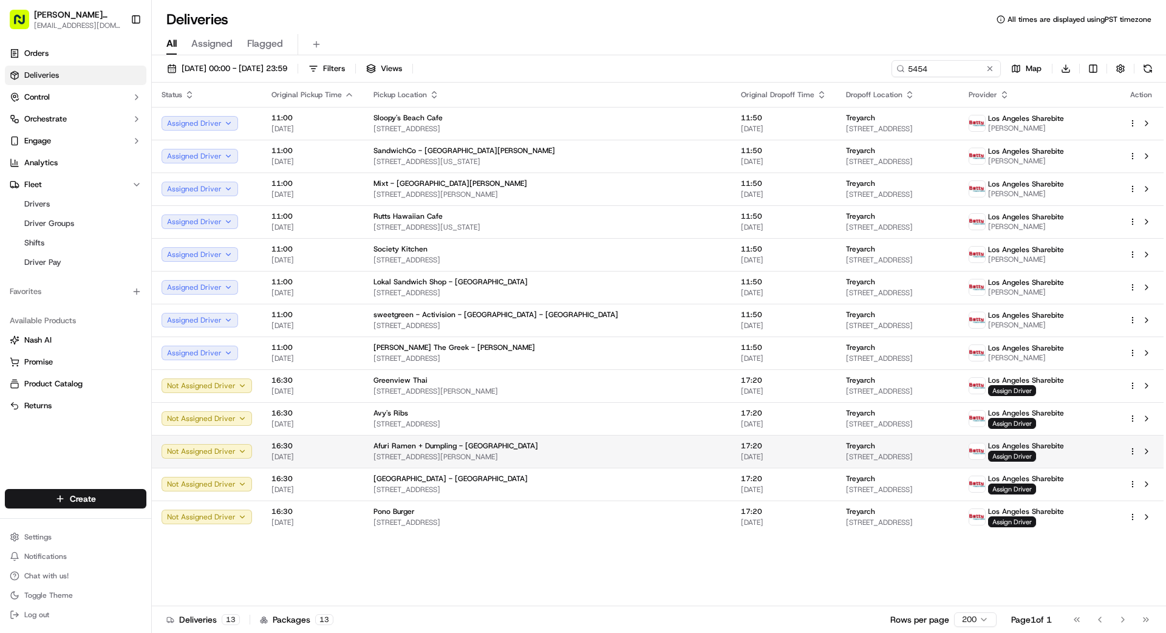
click at [626, 447] on td "Afuri Ramen + Dumpling - Culver City 9300 Culver Blvd, Culver City, CA 90232, US" at bounding box center [547, 451] width 367 height 33
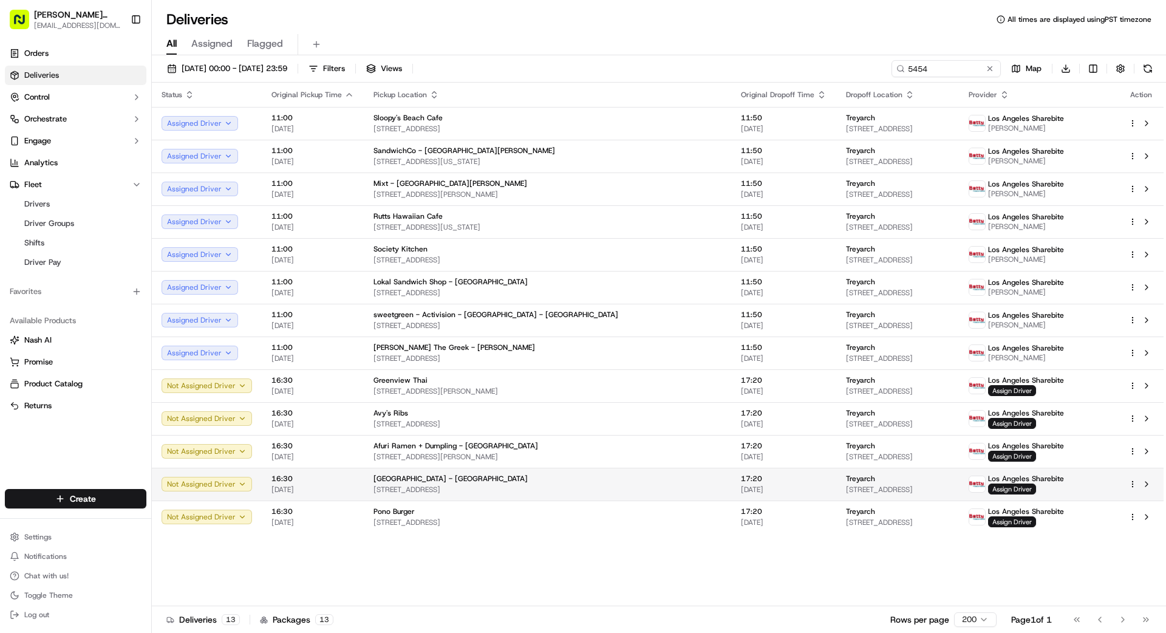
click at [741, 491] on span "[DATE]" at bounding box center [784, 490] width 86 height 10
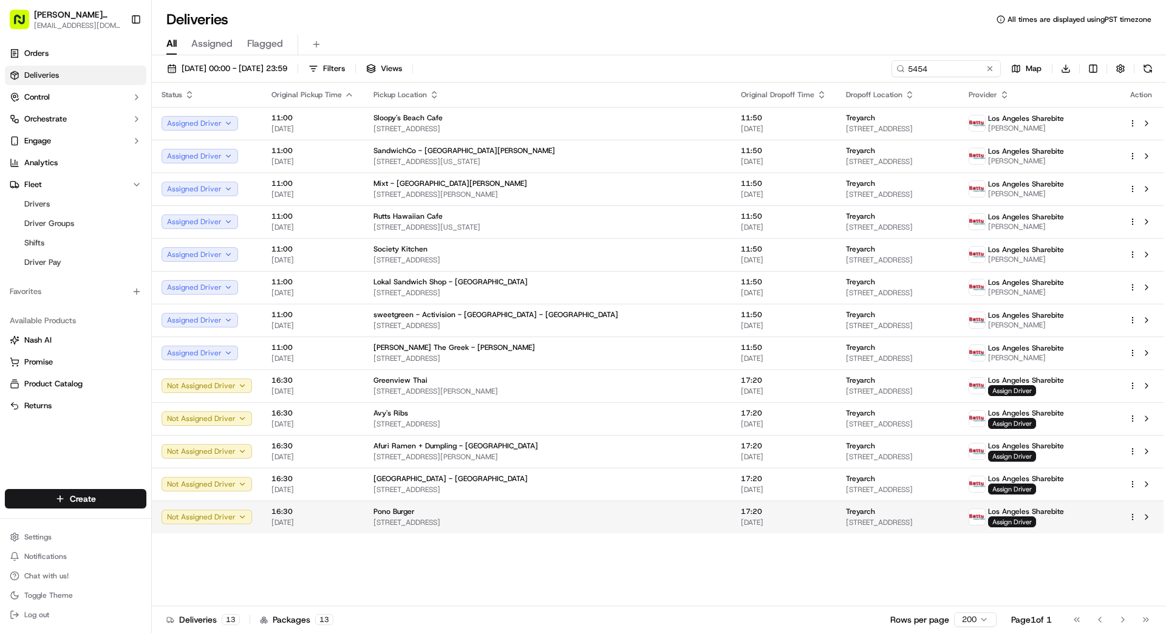
click at [627, 534] on div "Status Original Pickup Time Pickup Location Original Dropoff Time Dropoff Locat…" at bounding box center [658, 345] width 1012 height 524
click at [620, 522] on td "Pono Burger 829 Broadway, Santa Monica, CA 90401, US" at bounding box center [547, 516] width 367 height 33
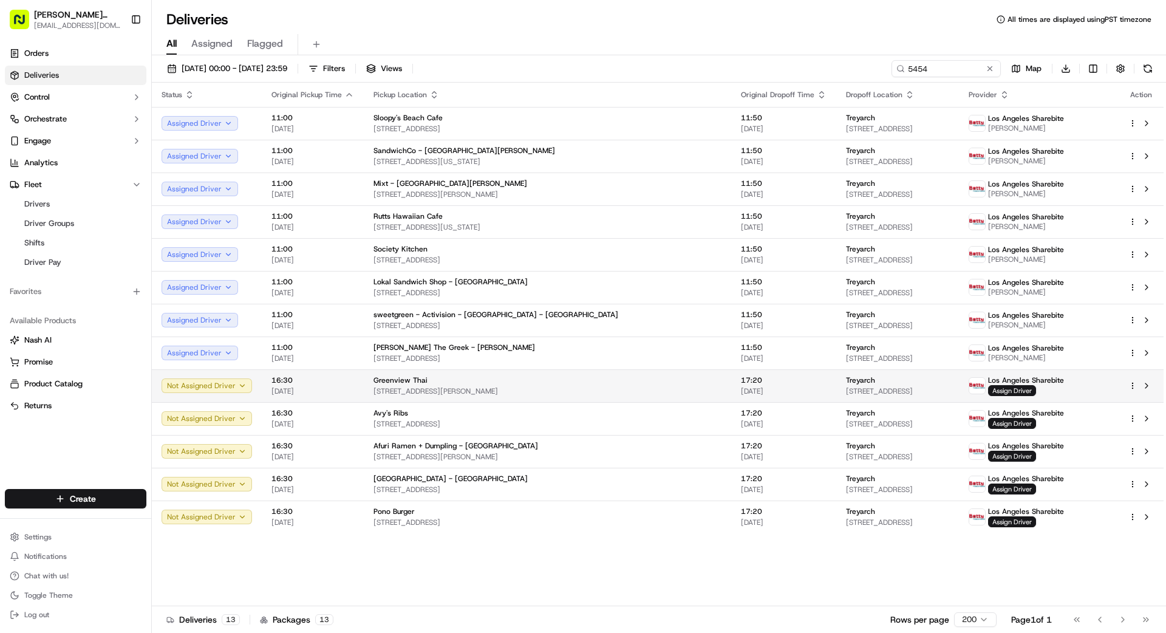
click at [741, 387] on span "[DATE]" at bounding box center [784, 391] width 86 height 10
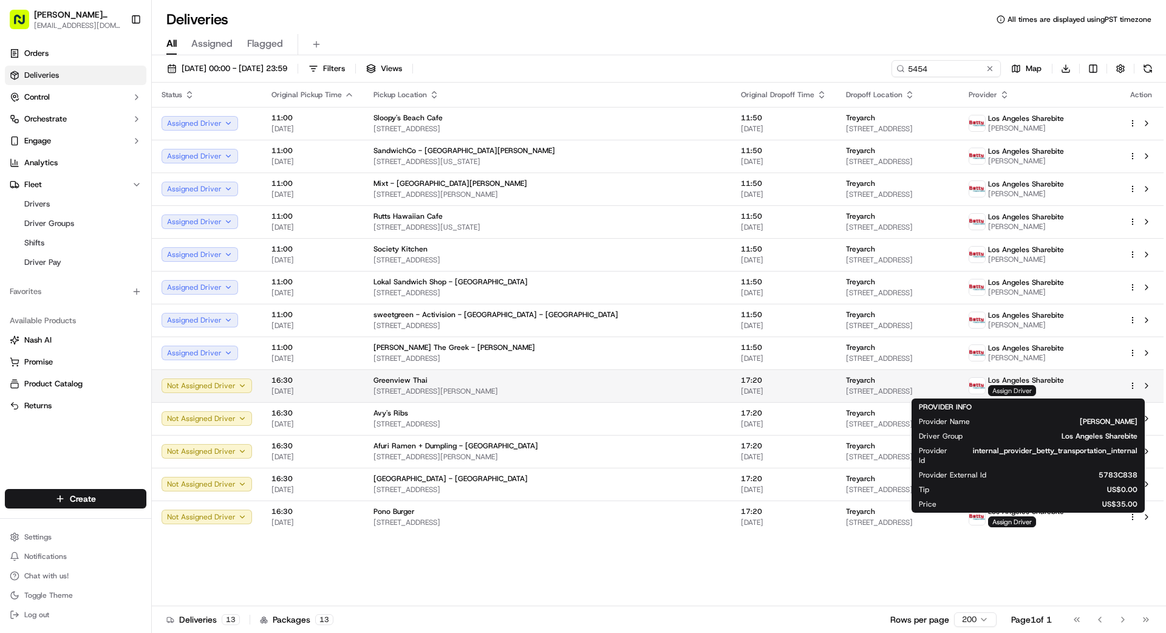
click at [1025, 389] on span "Assign Driver" at bounding box center [1012, 390] width 48 height 11
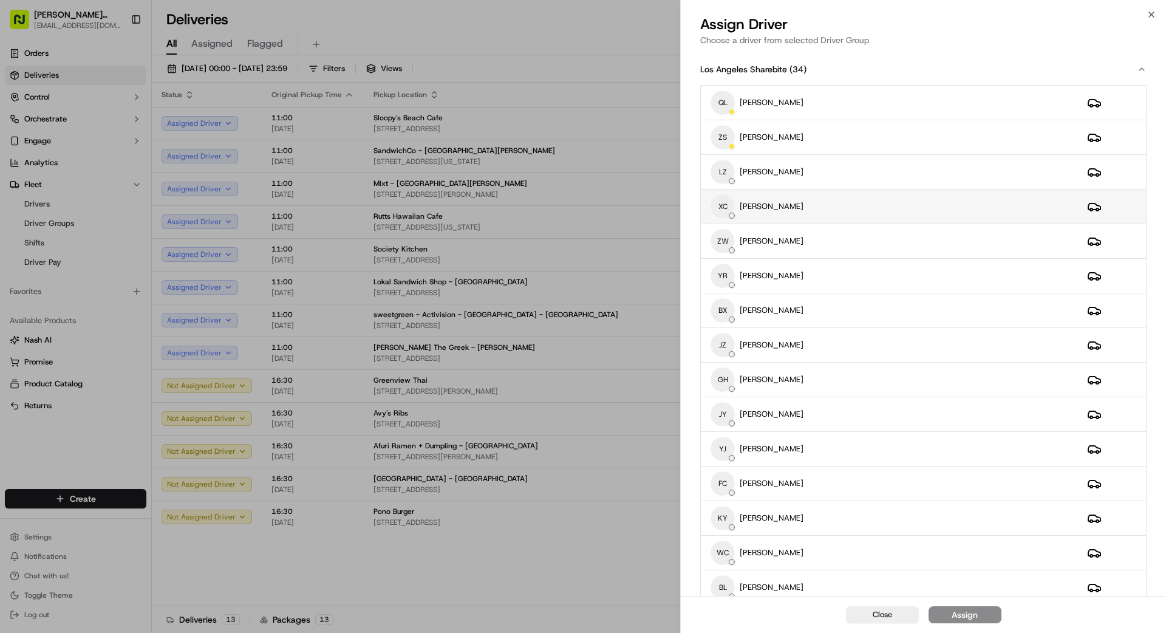
click at [867, 203] on div "XC XUEQIN CAO" at bounding box center [889, 206] width 357 height 24
click at [961, 607] on button "Assign" at bounding box center [965, 614] width 73 height 17
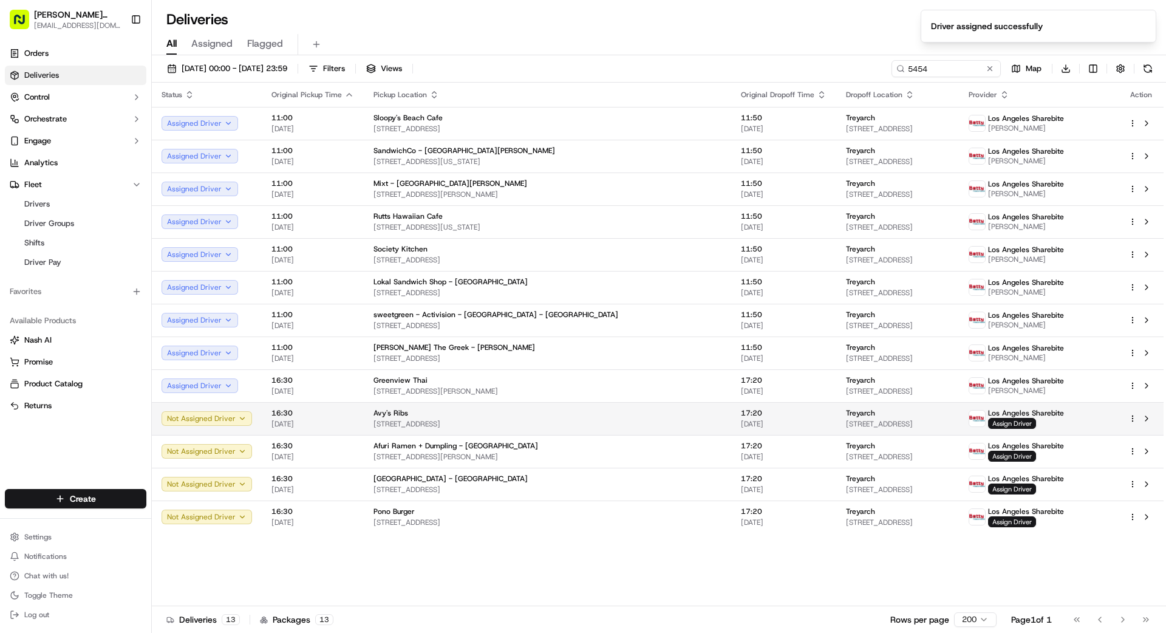
click at [905, 426] on span "[STREET_ADDRESS]" at bounding box center [897, 424] width 103 height 10
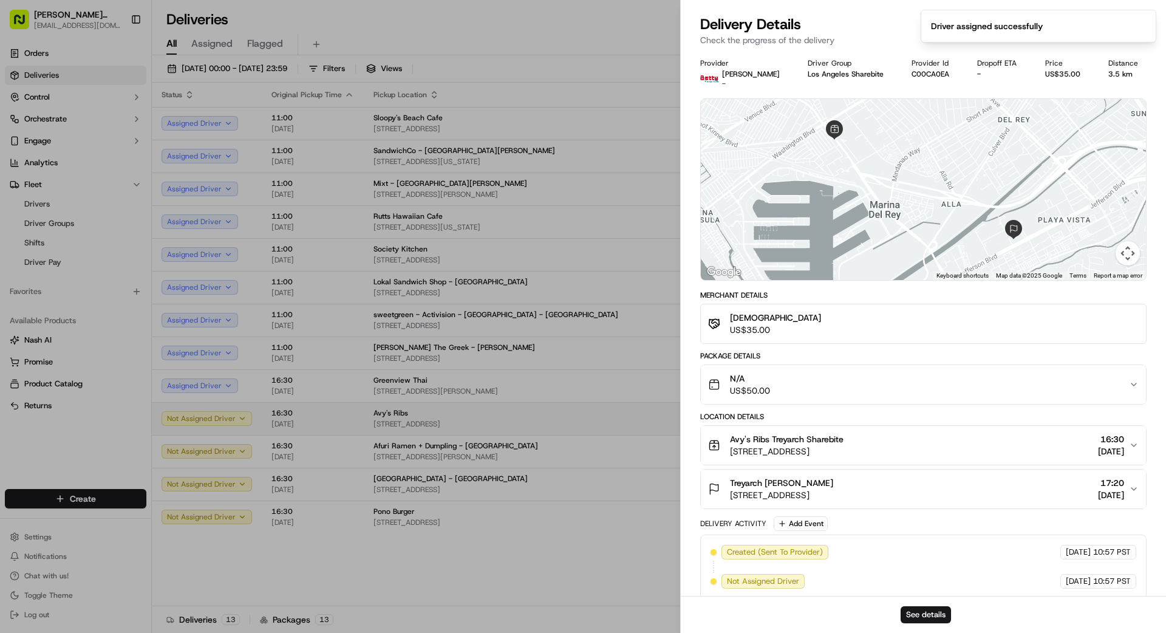
drag, startPoint x: 558, startPoint y: 389, endPoint x: 643, endPoint y: 425, distance: 91.9
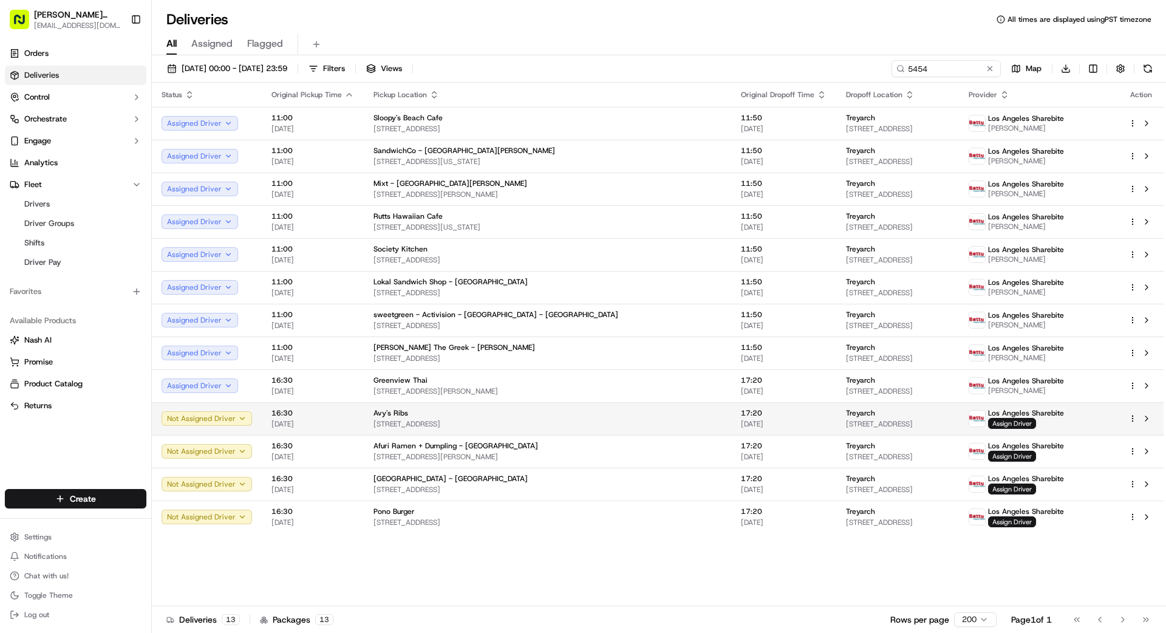
click at [731, 431] on td "17:20 17/09/2025" at bounding box center [783, 418] width 105 height 33
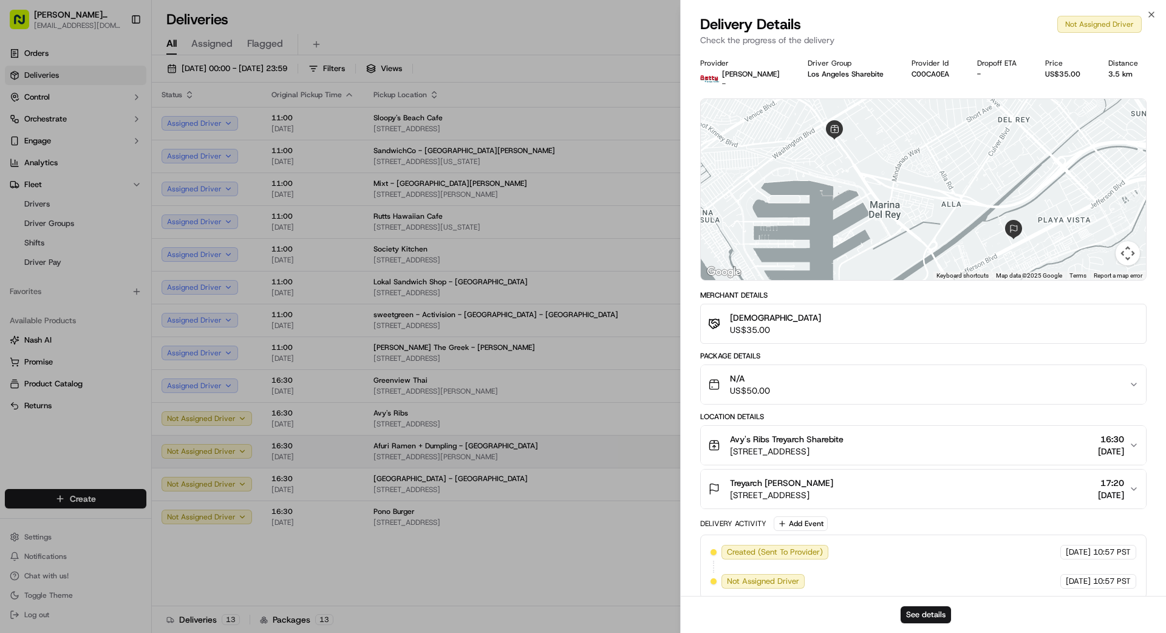
drag, startPoint x: 646, startPoint y: 434, endPoint x: 647, endPoint y: 447, distance: 12.8
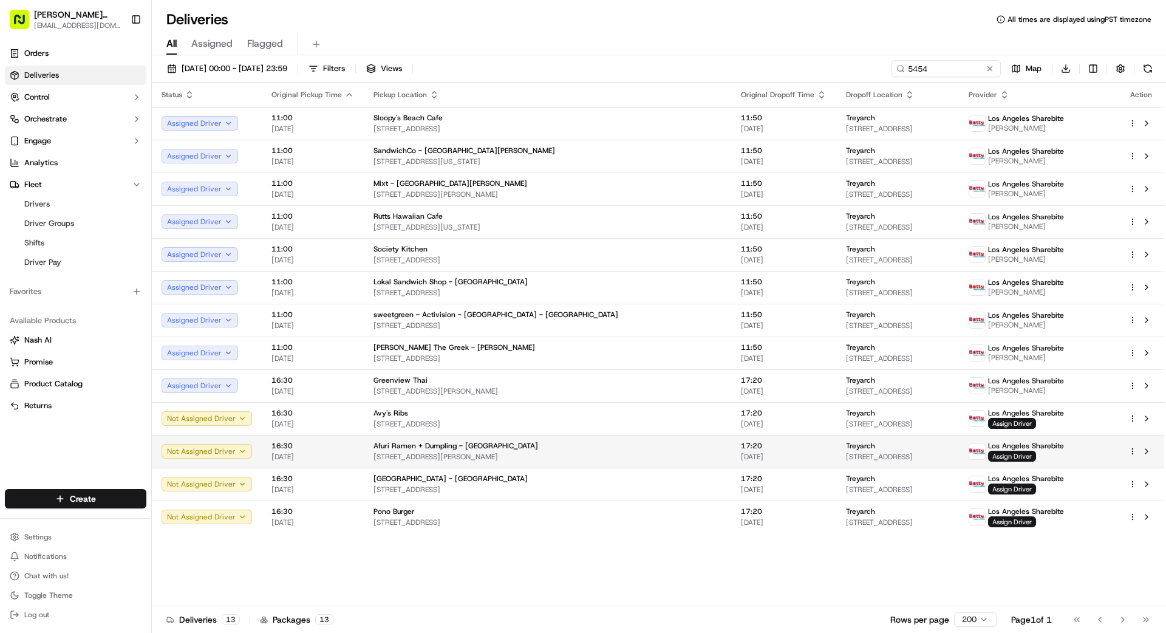
click at [731, 462] on td "17:20 17/09/2025" at bounding box center [783, 451] width 105 height 33
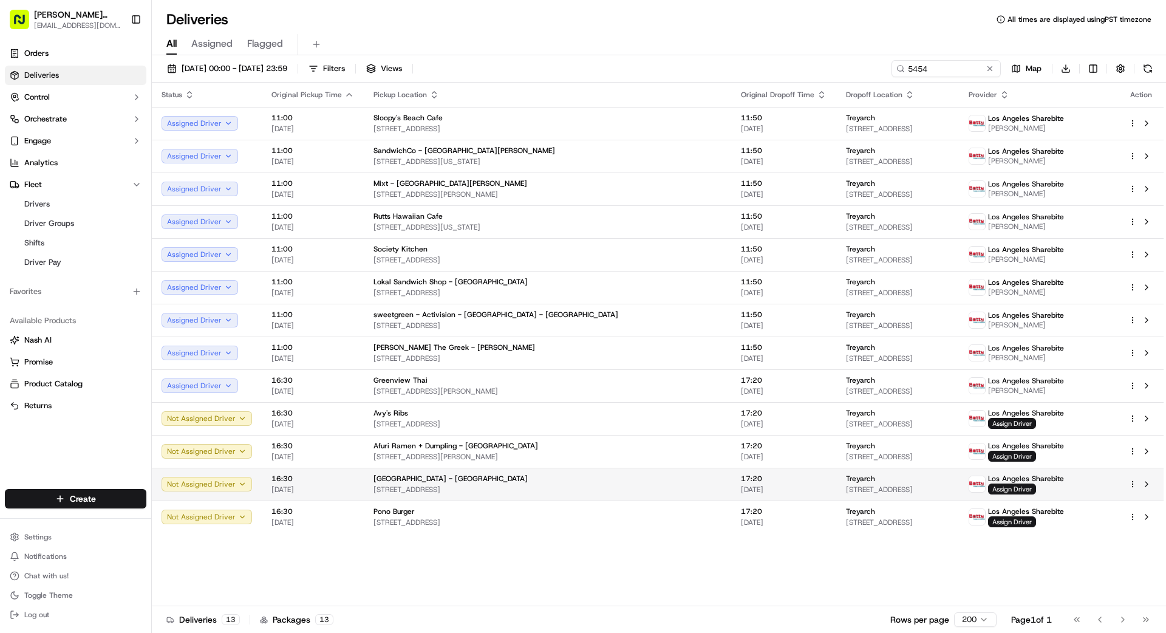
click at [741, 483] on span "17:20" at bounding box center [784, 479] width 86 height 10
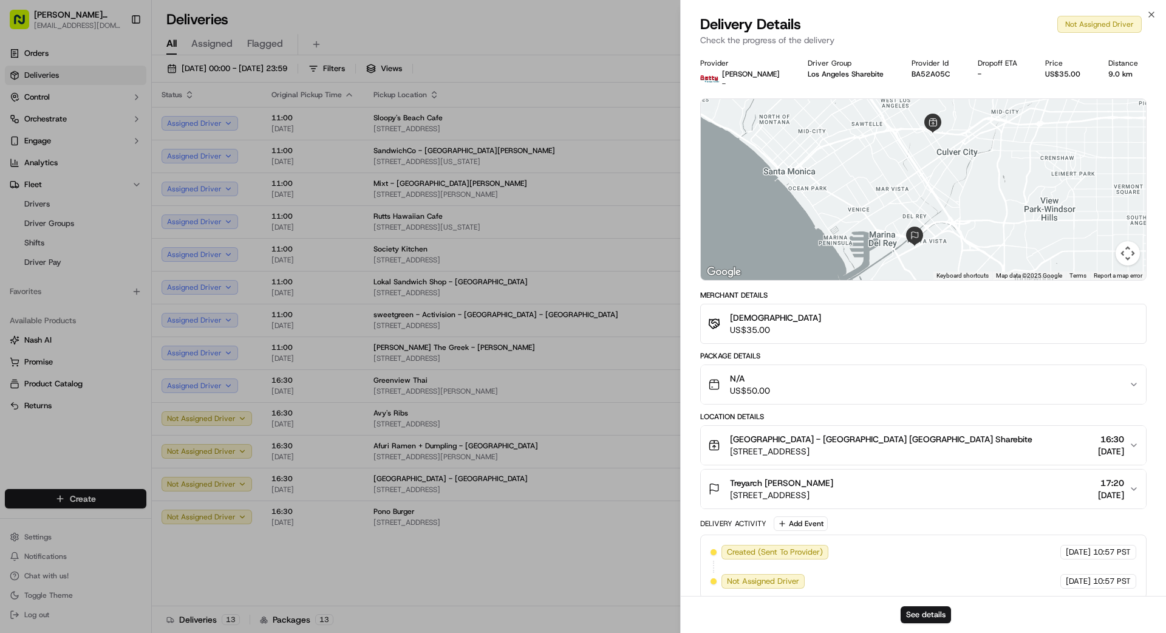
click at [681, 482] on div "Provider Betty Drivers - Driver Group Los Angeles Sharebite Provider Id BA52A05…" at bounding box center [923, 328] width 485 height 555
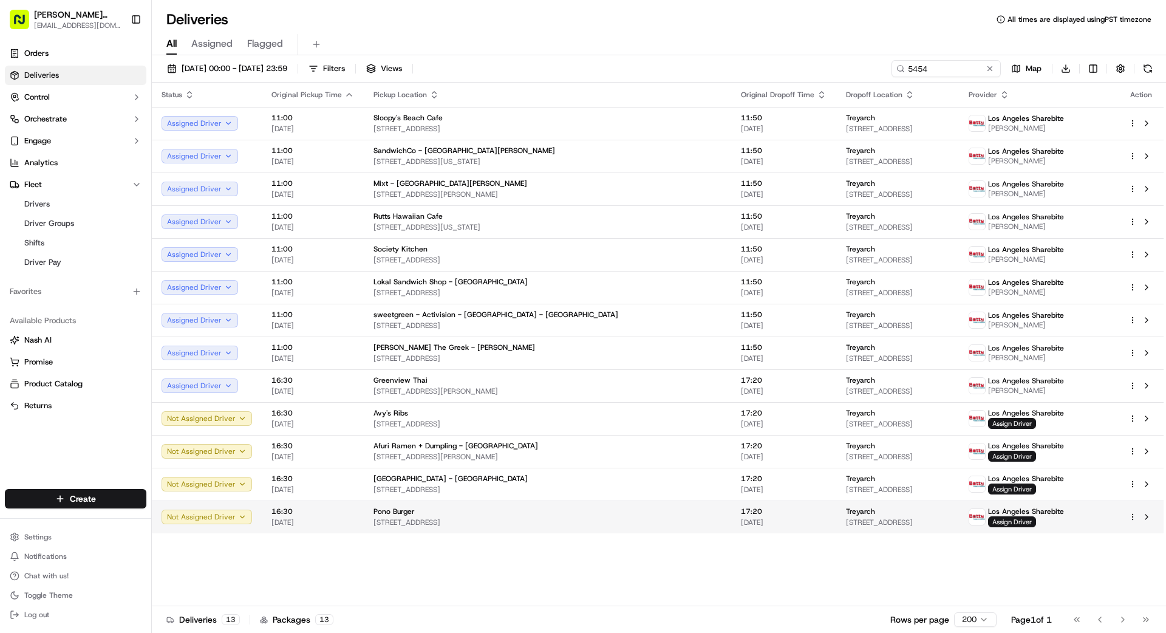
drag, startPoint x: 649, startPoint y: 502, endPoint x: 659, endPoint y: 522, distance: 22.3
click at [741, 521] on span "[DATE]" at bounding box center [784, 522] width 86 height 10
click at [1012, 522] on span "Assign Driver" at bounding box center [1012, 521] width 48 height 11
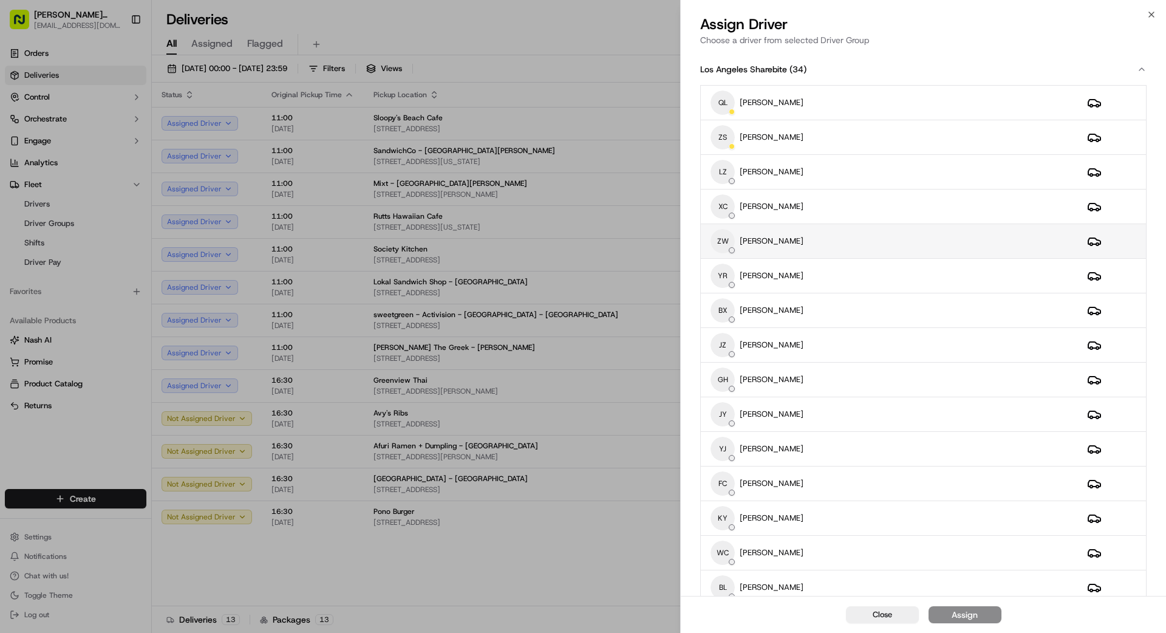
scroll to position [4, 0]
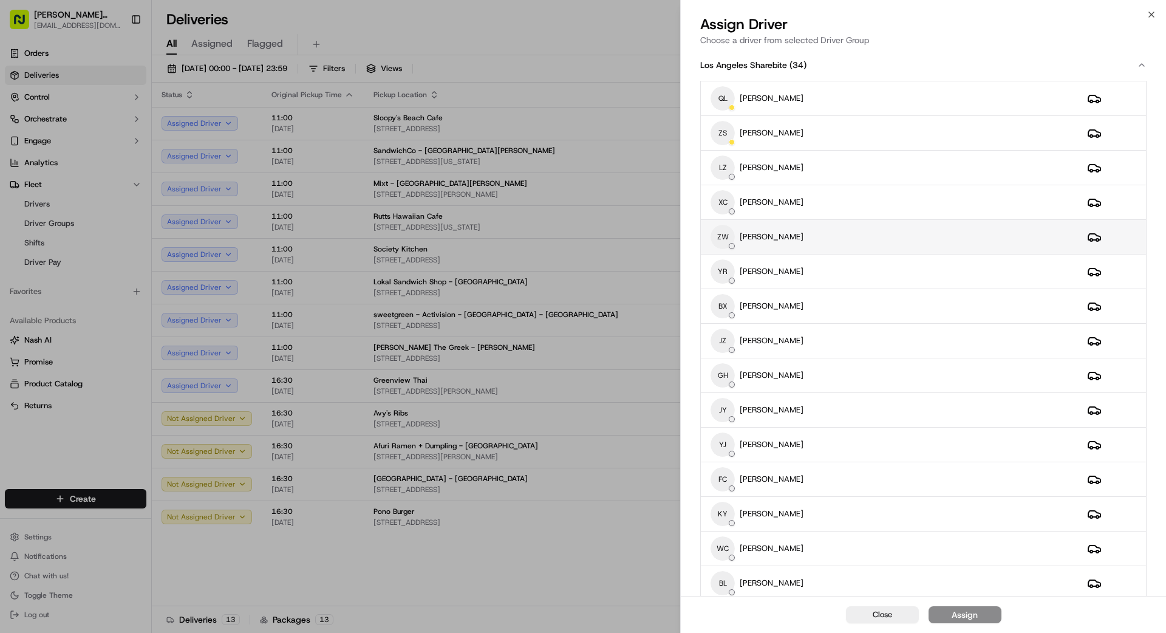
click at [846, 239] on div "ZW ZHENHUA WU" at bounding box center [889, 237] width 357 height 24
click at [989, 621] on button "Assign" at bounding box center [965, 614] width 73 height 17
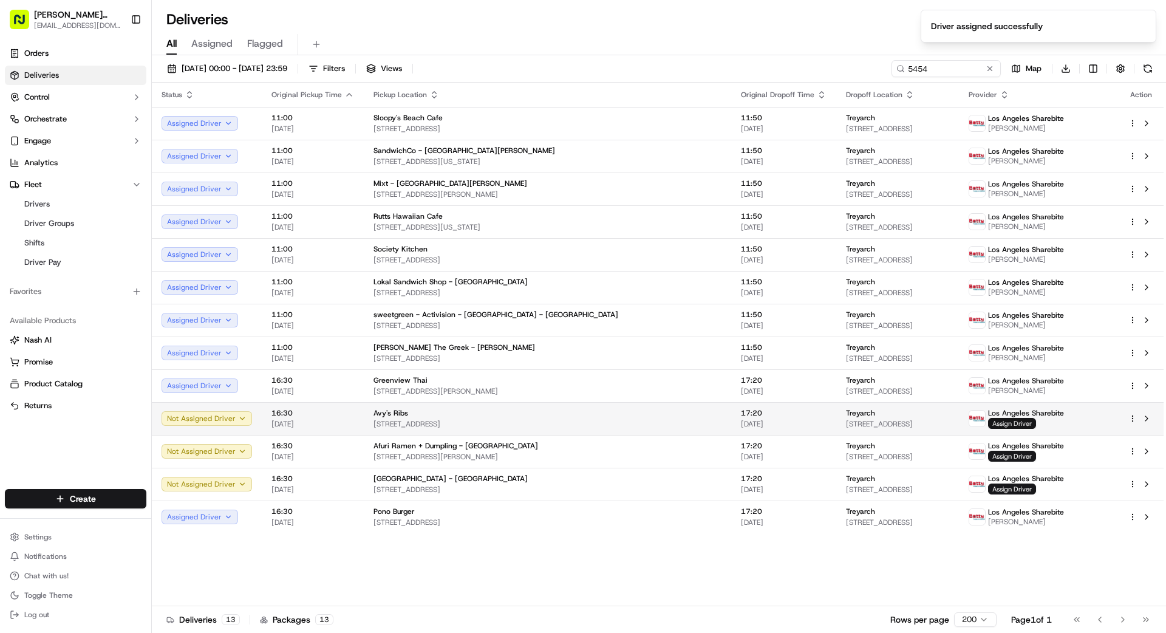
click at [1019, 423] on span "Assign Driver" at bounding box center [1012, 423] width 48 height 11
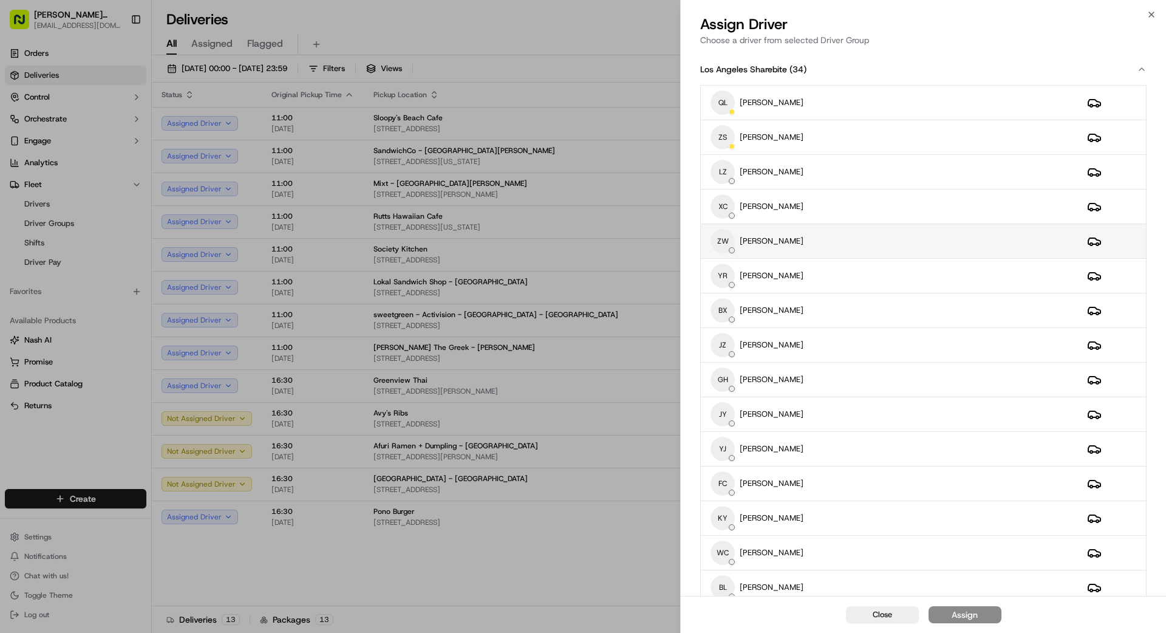
click at [814, 250] on div "ZW ZHENHUA WU" at bounding box center [889, 241] width 357 height 24
drag, startPoint x: 969, startPoint y: 626, endPoint x: 974, endPoint y: 619, distance: 7.4
click at [971, 624] on div "Close Assign" at bounding box center [923, 614] width 485 height 37
click at [968, 616] on div "Assign" at bounding box center [965, 615] width 26 height 12
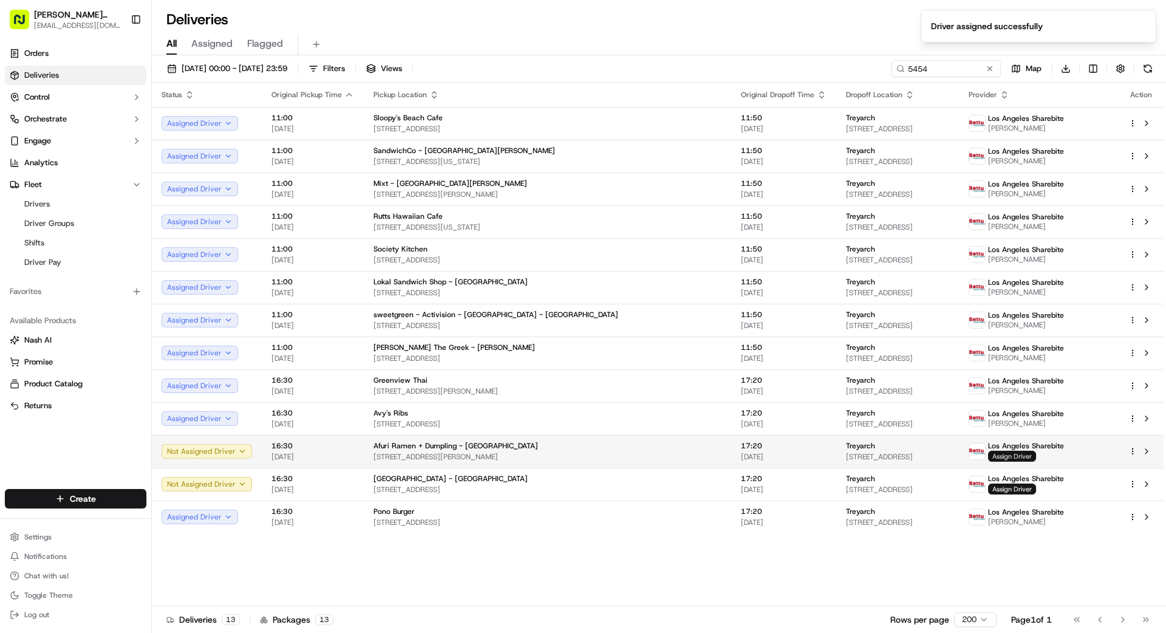
click at [1028, 457] on span "Assign Driver" at bounding box center [1012, 456] width 48 height 11
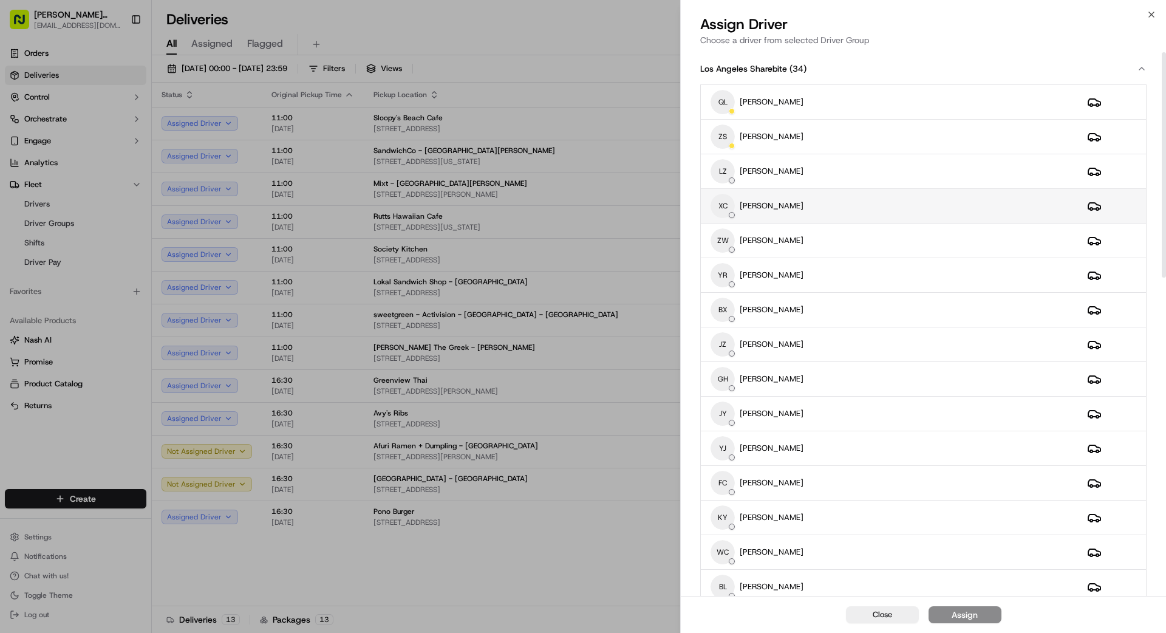
scroll to position [8, 0]
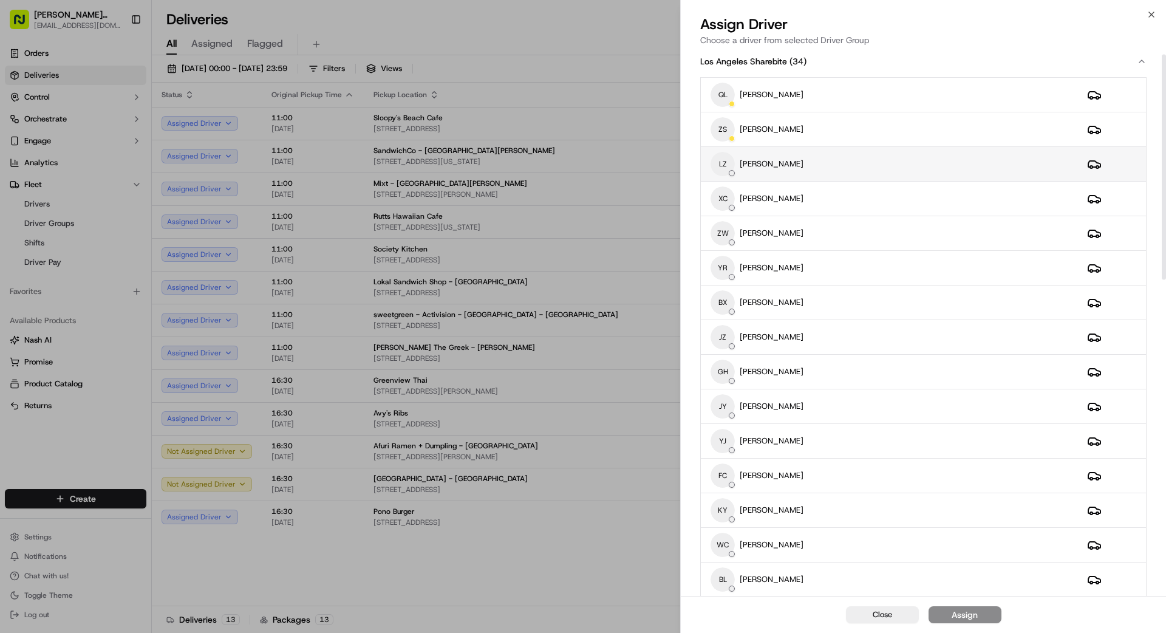
click at [847, 154] on div "LZ LIHONG ZHOU" at bounding box center [889, 164] width 357 height 24
drag, startPoint x: 972, startPoint y: 616, endPoint x: 964, endPoint y: 612, distance: 9.0
click at [969, 615] on div "Assign" at bounding box center [965, 615] width 26 height 12
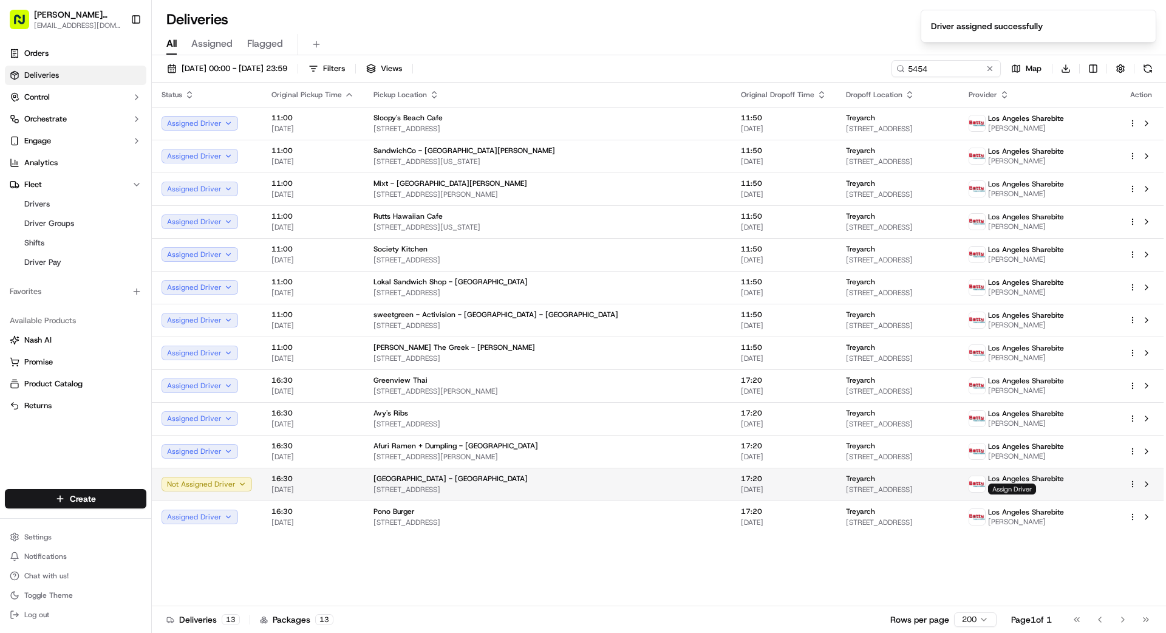
click at [1019, 490] on span "Assign Driver" at bounding box center [1012, 488] width 48 height 11
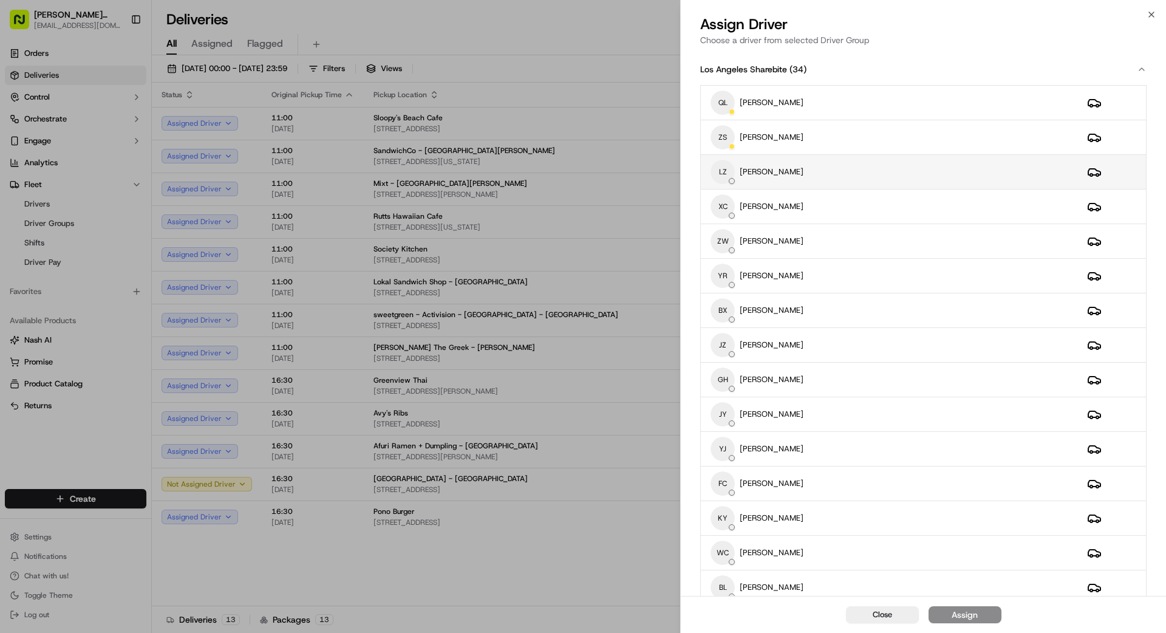
click at [833, 173] on div "LZ LIHONG ZHOU" at bounding box center [889, 172] width 357 height 24
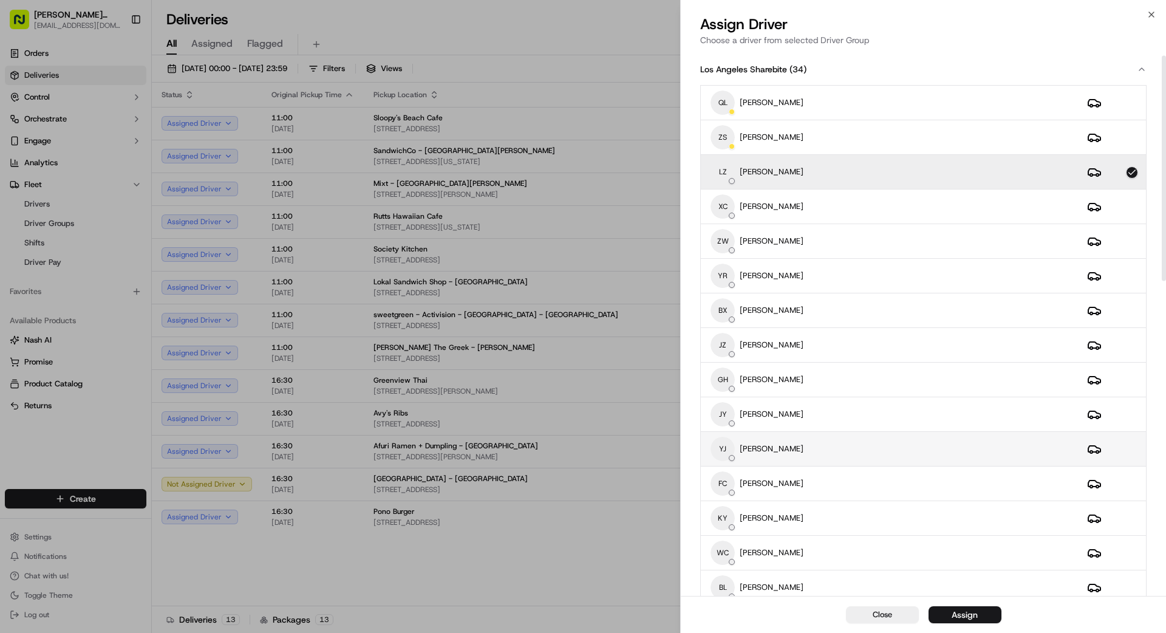
scroll to position [22, 0]
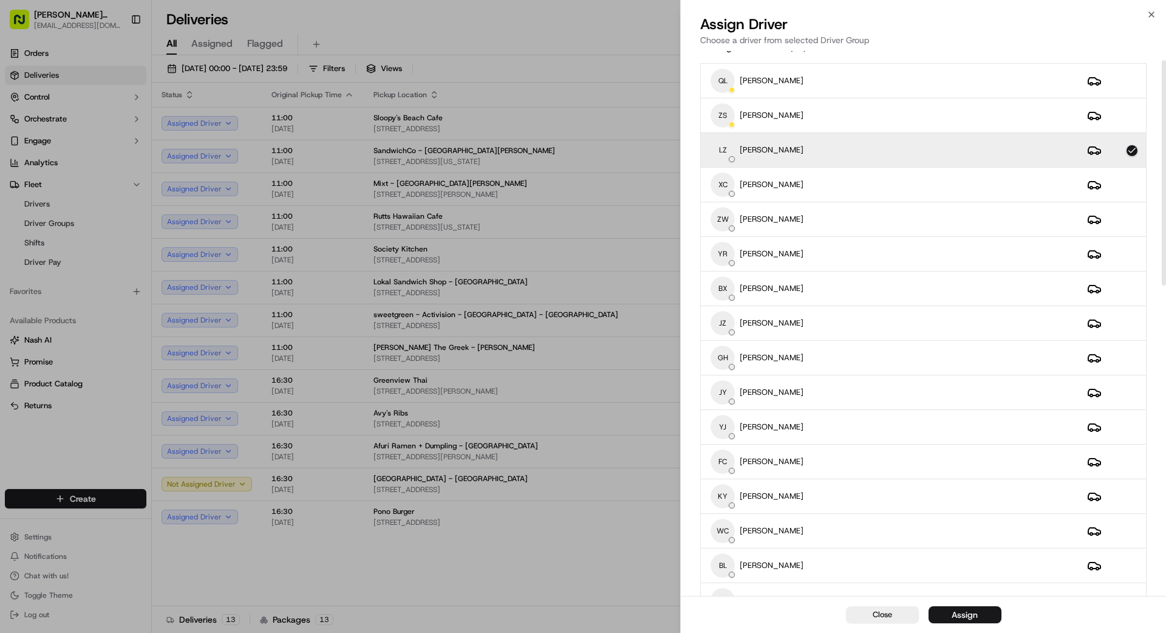
click at [981, 615] on button "Assign" at bounding box center [965, 614] width 73 height 17
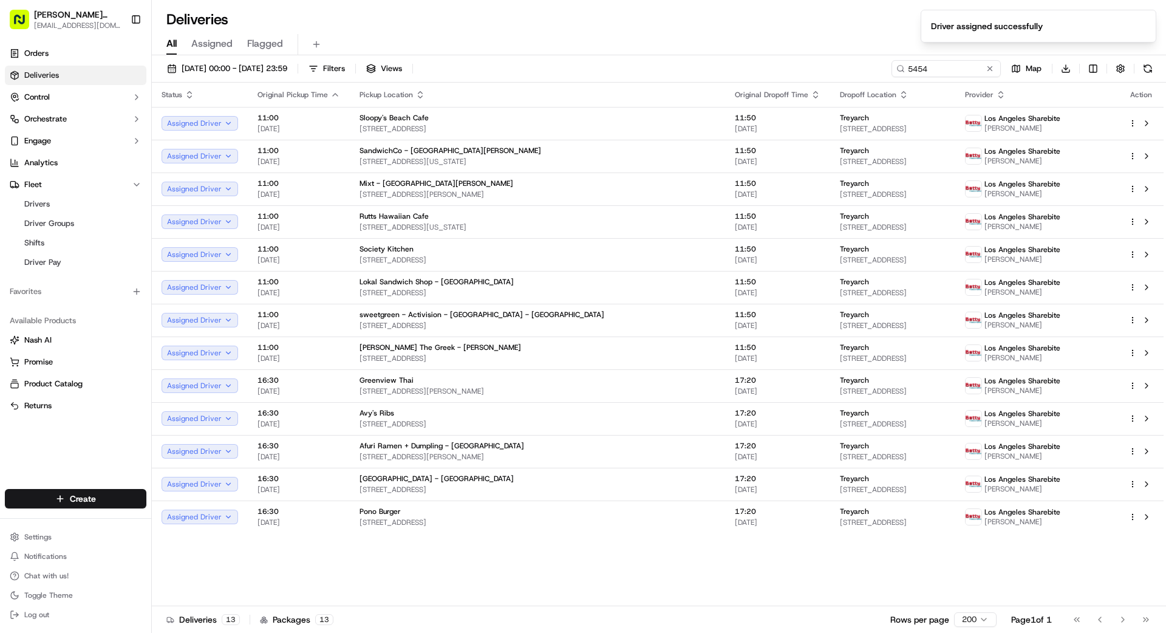
drag, startPoint x: 657, startPoint y: 539, endPoint x: 702, endPoint y: 625, distance: 97.5
click at [657, 539] on div "Status Original Pickup Time Pickup Location Original Dropoff Time Dropoff Locat…" at bounding box center [658, 345] width 1012 height 524
drag, startPoint x: 998, startPoint y: 67, endPoint x: 991, endPoint y: 67, distance: 7.9
click at [996, 67] on input "5454" at bounding box center [928, 68] width 146 height 17
drag, startPoint x: 976, startPoint y: 67, endPoint x: 984, endPoint y: 68, distance: 8.0
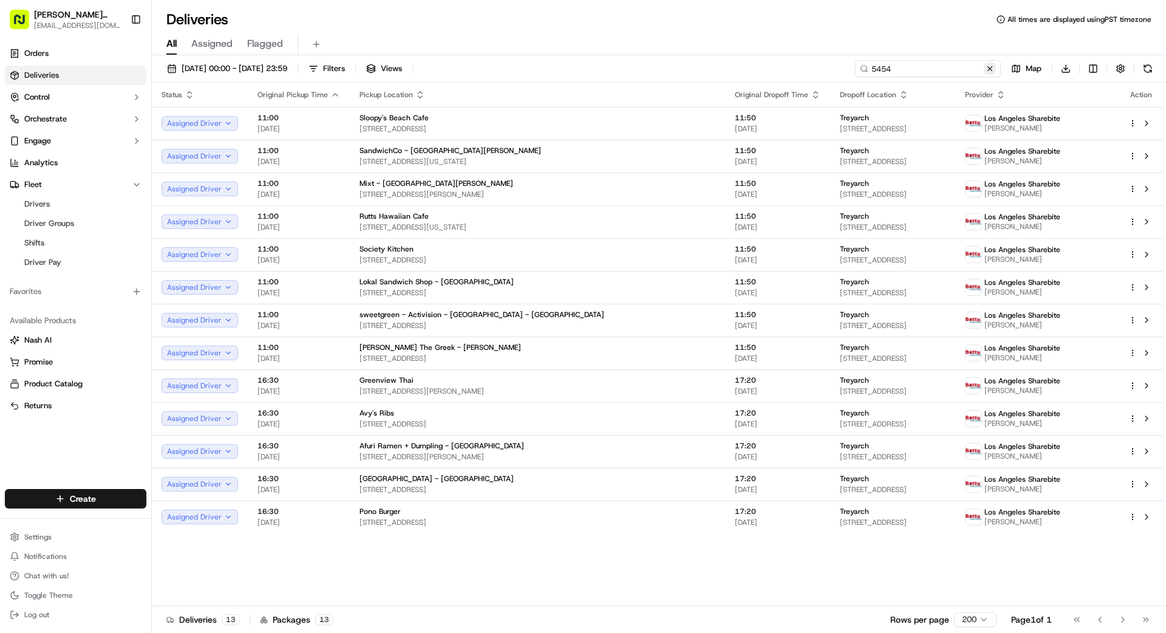
click at [976, 67] on input "5454" at bounding box center [928, 68] width 146 height 17
drag, startPoint x: 988, startPoint y: 68, endPoint x: 963, endPoint y: 70, distance: 25.0
click at [988, 68] on button at bounding box center [990, 69] width 12 height 12
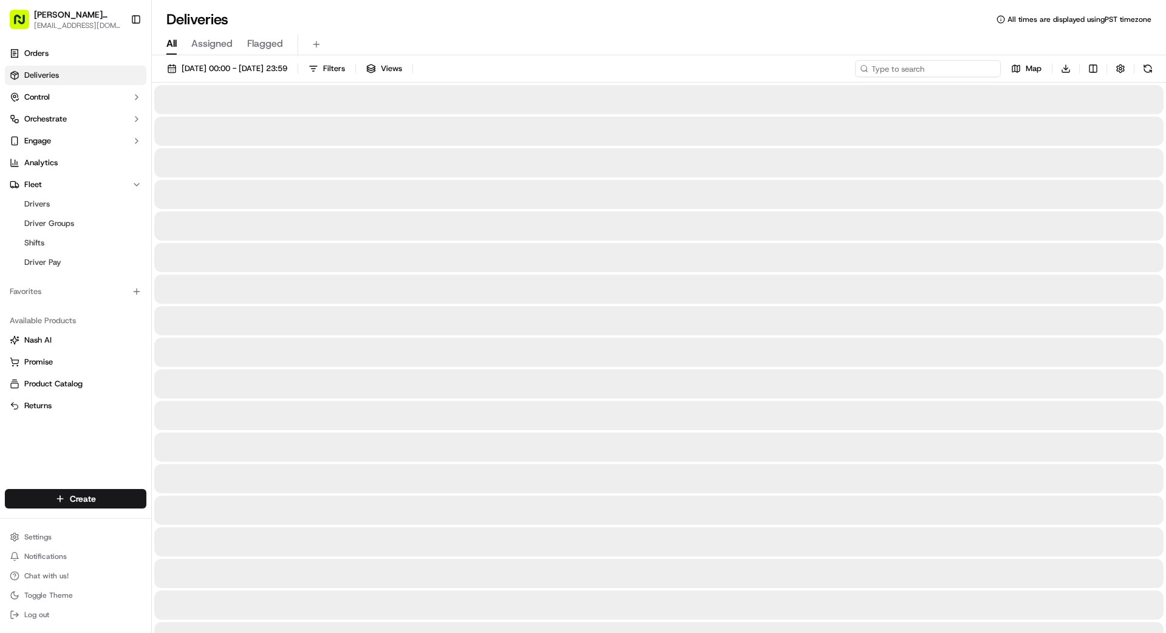
click at [961, 70] on input at bounding box center [928, 68] width 146 height 17
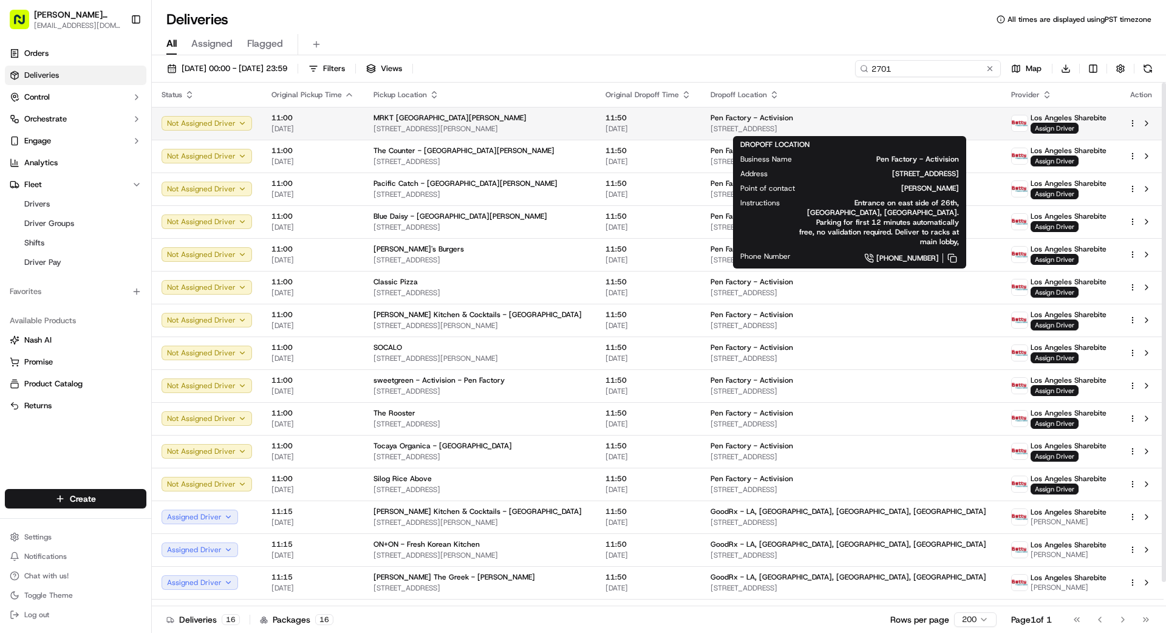
type input "2701"
click at [765, 119] on span "Pen Factory - Activision" at bounding box center [752, 118] width 83 height 10
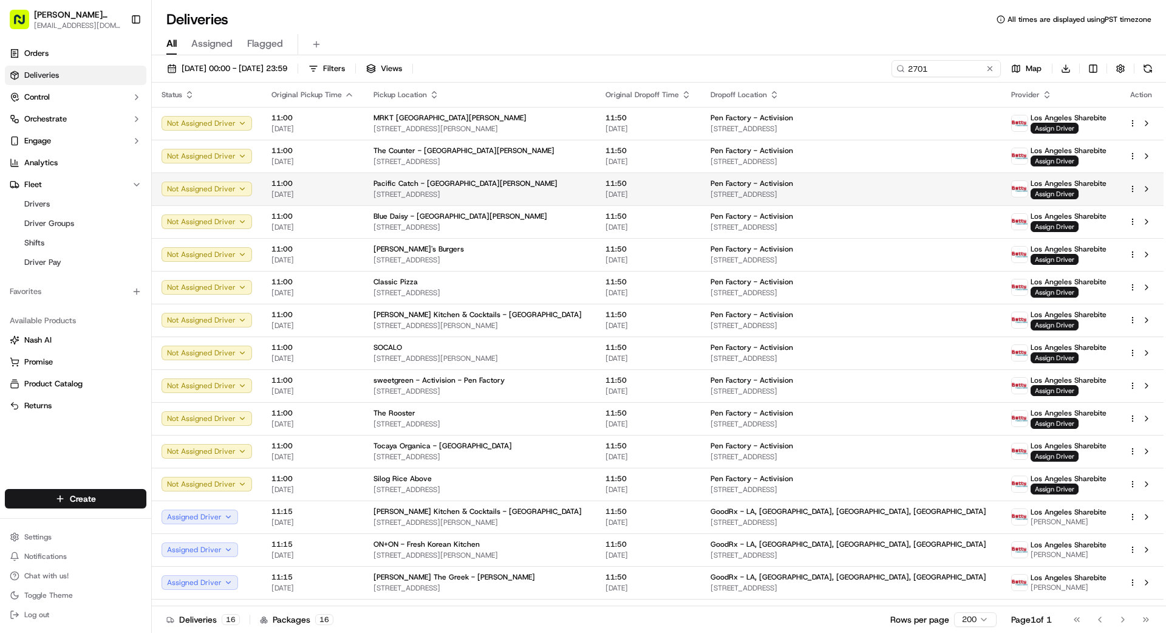
drag, startPoint x: 603, startPoint y: 183, endPoint x: 618, endPoint y: 177, distance: 16.4
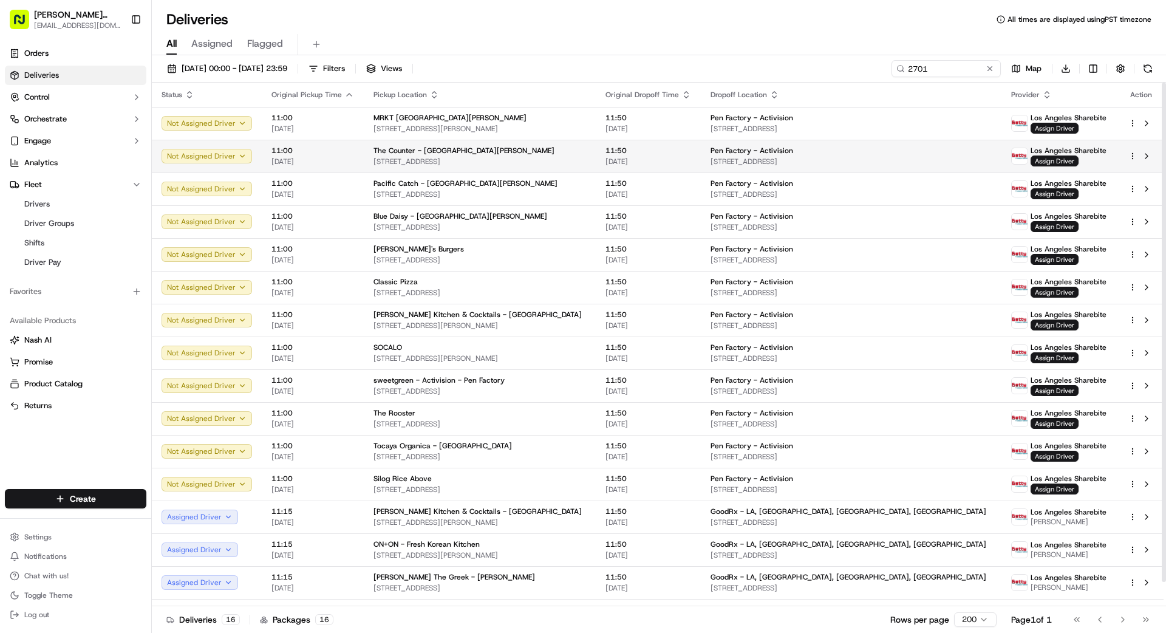
click at [646, 162] on span "[DATE]" at bounding box center [649, 162] width 86 height 10
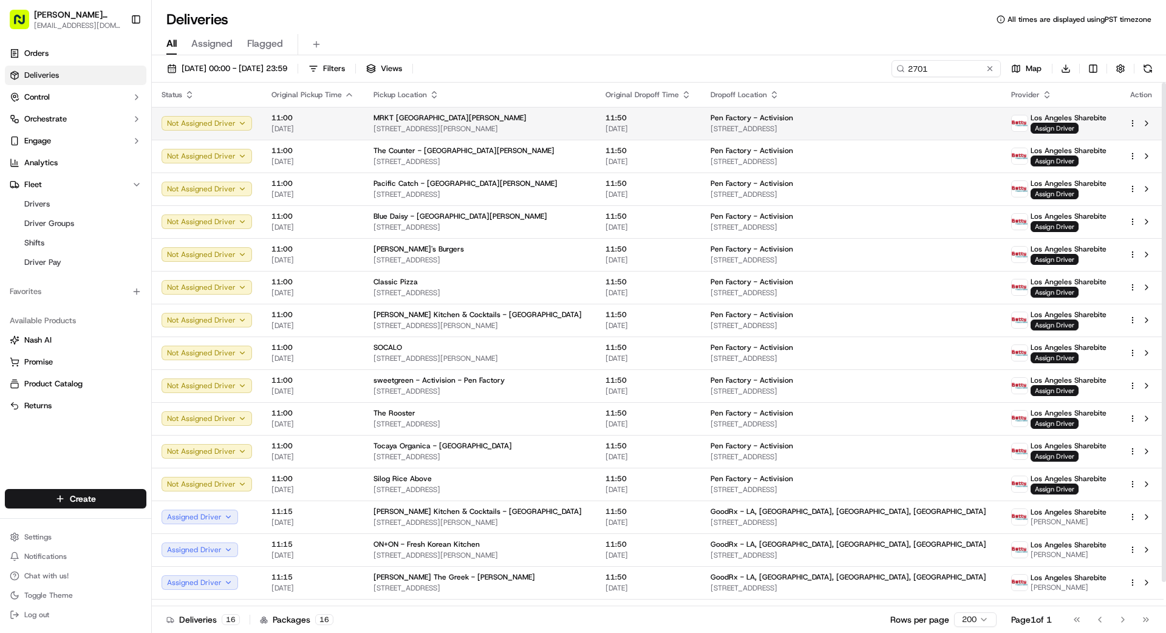
click at [765, 132] on span "[STREET_ADDRESS]" at bounding box center [851, 129] width 281 height 10
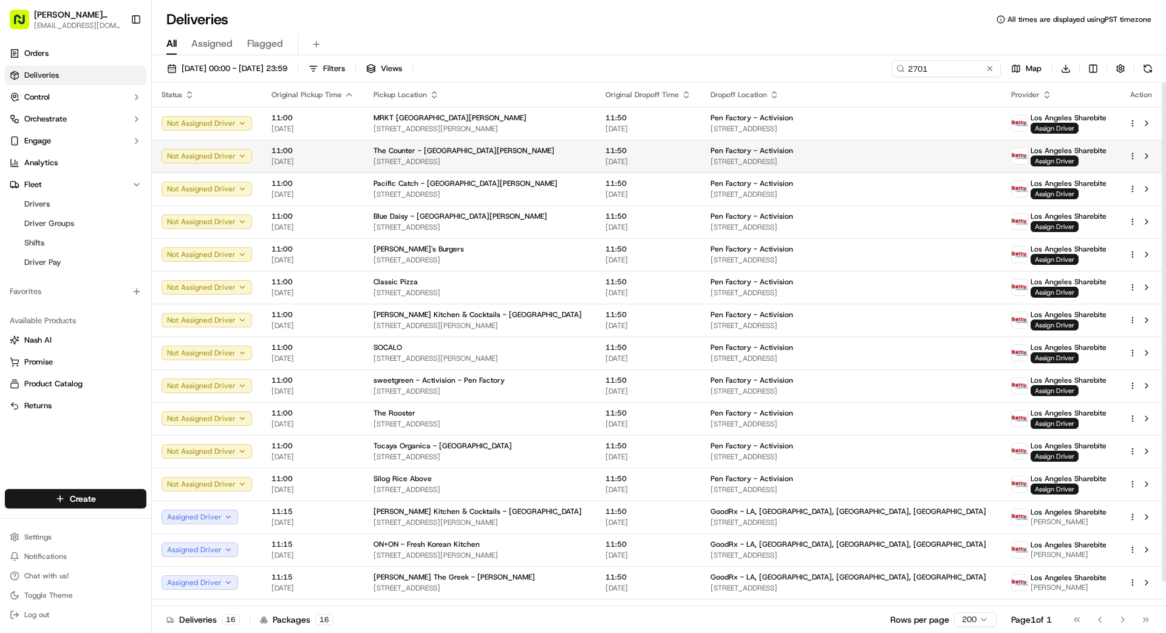
click at [537, 162] on span "[STREET_ADDRESS]" at bounding box center [480, 162] width 213 height 10
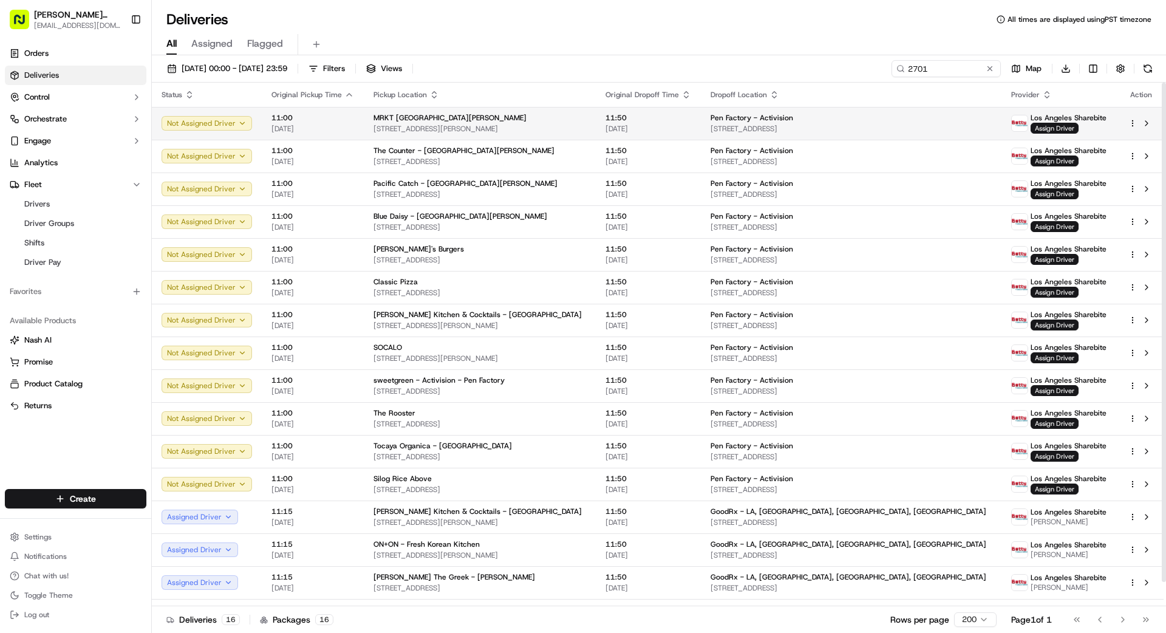
click at [586, 117] on div "MRKT [GEOGRAPHIC_DATA][PERSON_NAME]" at bounding box center [480, 118] width 213 height 10
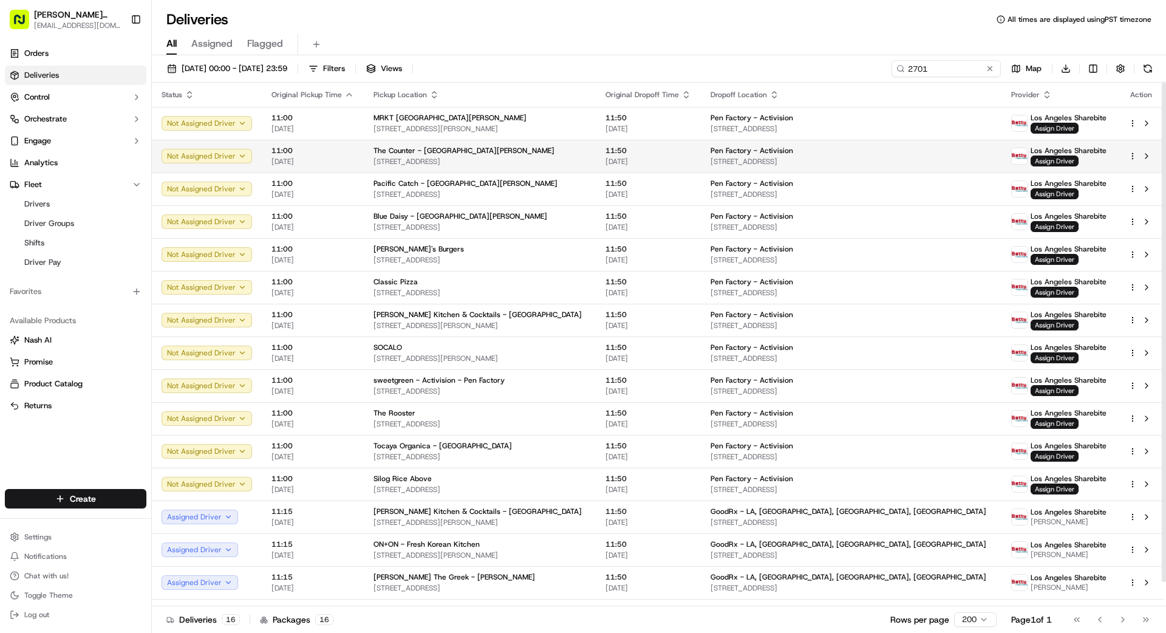
click at [586, 149] on div "The Counter - [GEOGRAPHIC_DATA][PERSON_NAME]" at bounding box center [480, 151] width 213 height 10
click at [574, 161] on span "[STREET_ADDRESS]" at bounding box center [480, 162] width 213 height 10
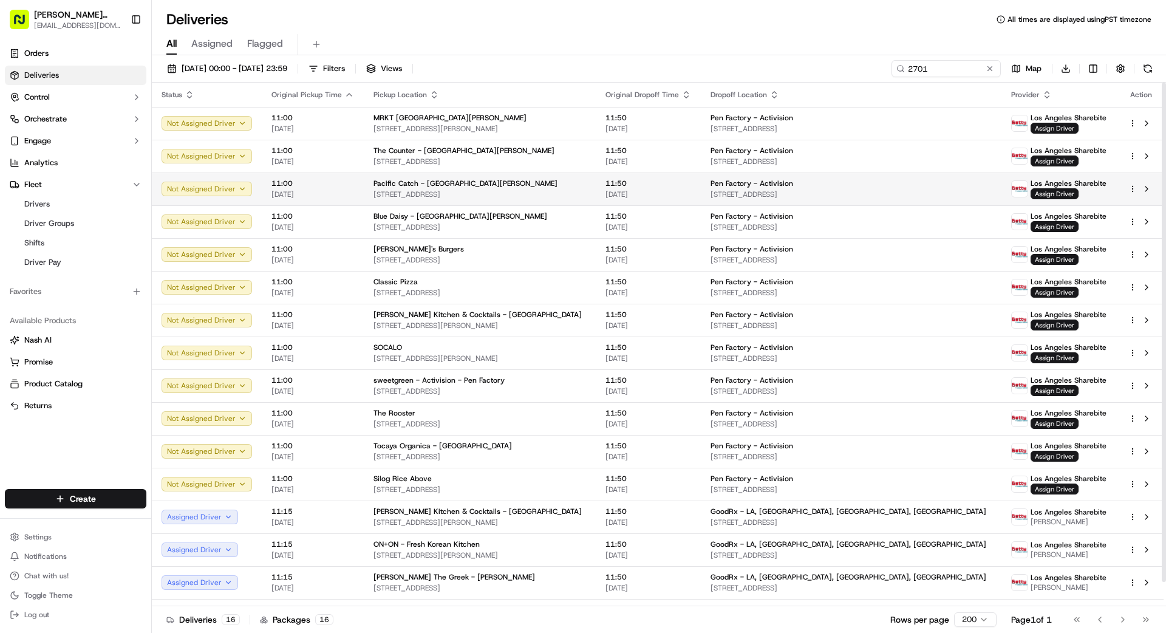
click at [571, 186] on div "Pacific Catch - [GEOGRAPHIC_DATA][PERSON_NAME]" at bounding box center [480, 184] width 213 height 10
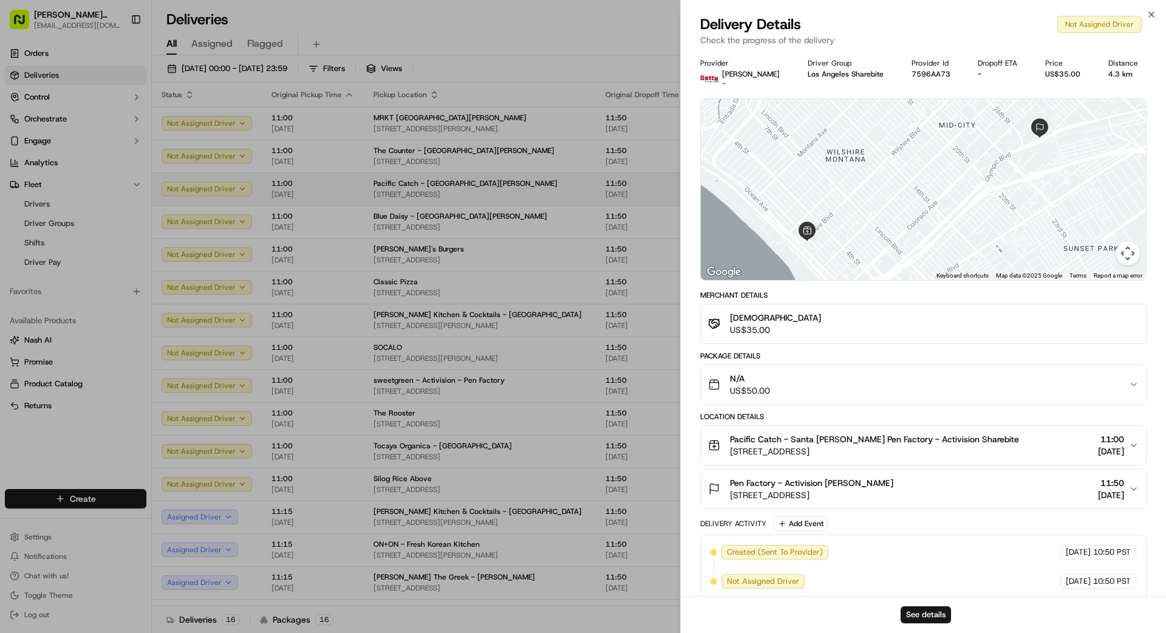
drag, startPoint x: 571, startPoint y: 186, endPoint x: 570, endPoint y: 193, distance: 6.2
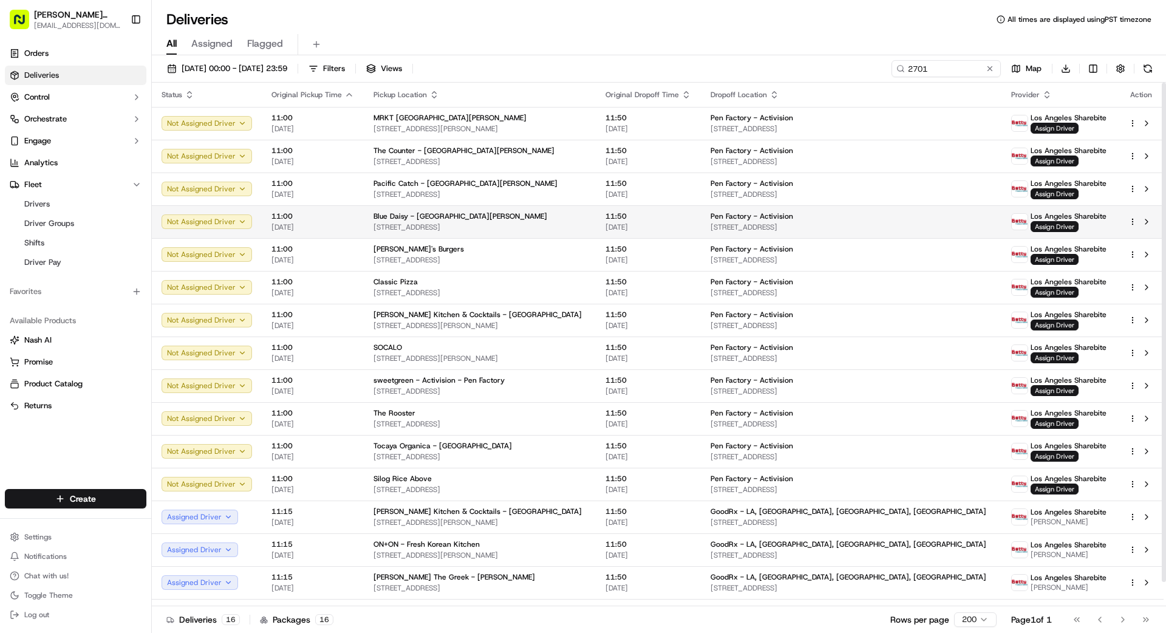
click at [562, 218] on div "Blue Daisy - [GEOGRAPHIC_DATA][PERSON_NAME]" at bounding box center [480, 216] width 213 height 10
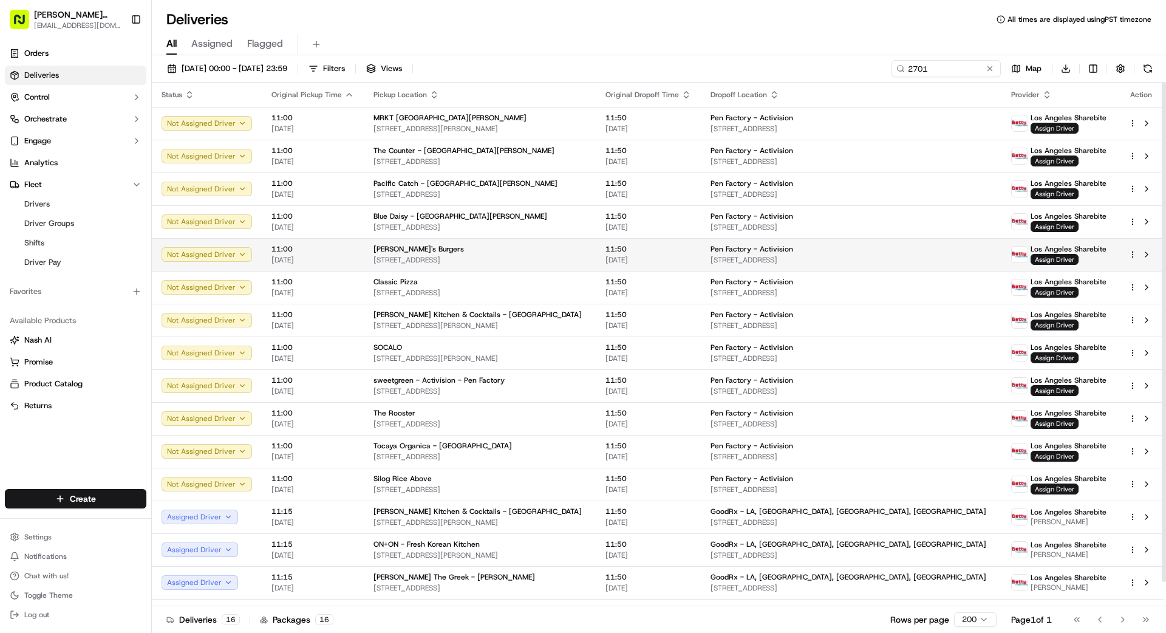
click at [582, 254] on div "George's Burgers 3101 Lincoln Blvd, Santa Monica, CA 90405, US" at bounding box center [480, 254] width 213 height 21
click at [580, 253] on div "[PERSON_NAME]'s Burgers" at bounding box center [480, 249] width 213 height 10
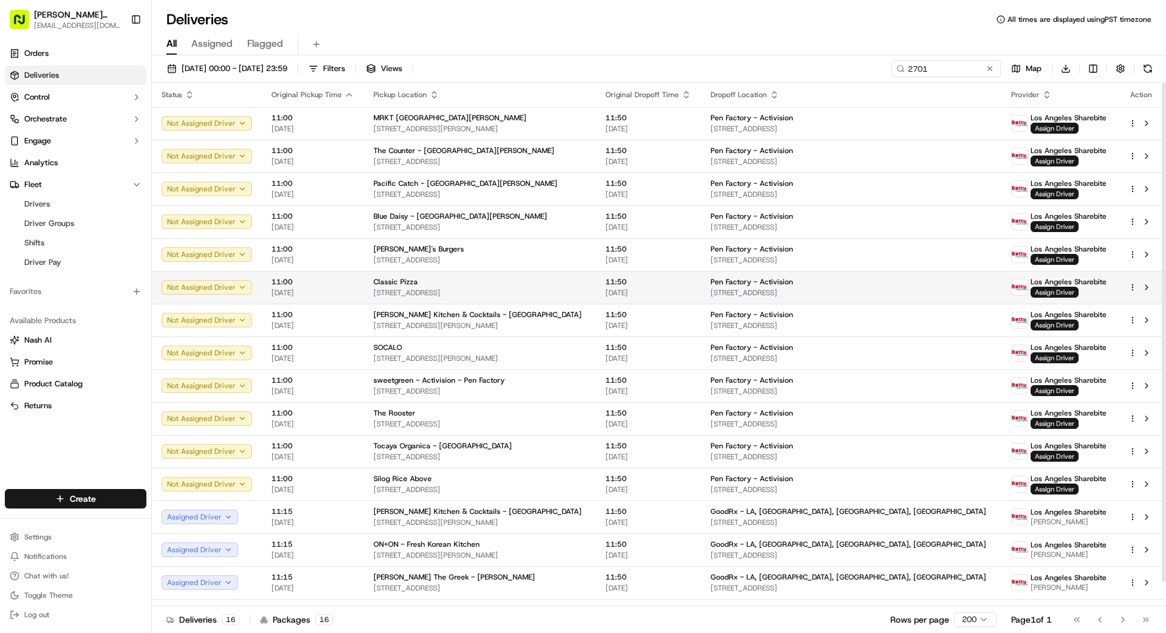
click at [574, 284] on div "Classic Pizza" at bounding box center [480, 282] width 213 height 10
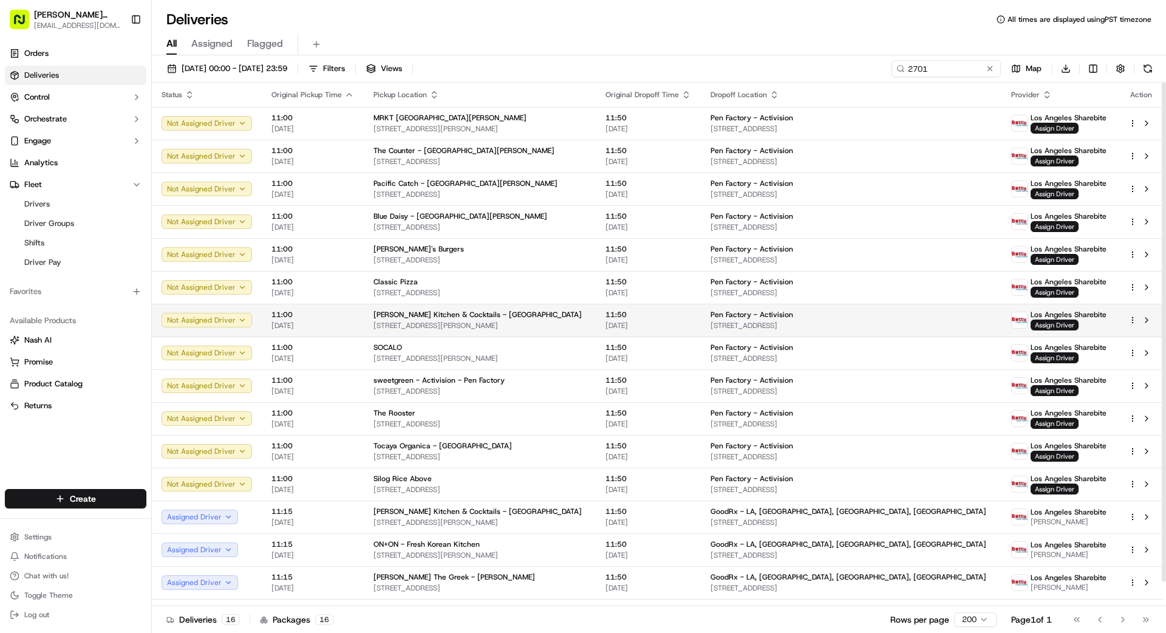
click at [571, 312] on div "[PERSON_NAME] Kitchen & Cocktails - [GEOGRAPHIC_DATA]" at bounding box center [480, 315] width 213 height 10
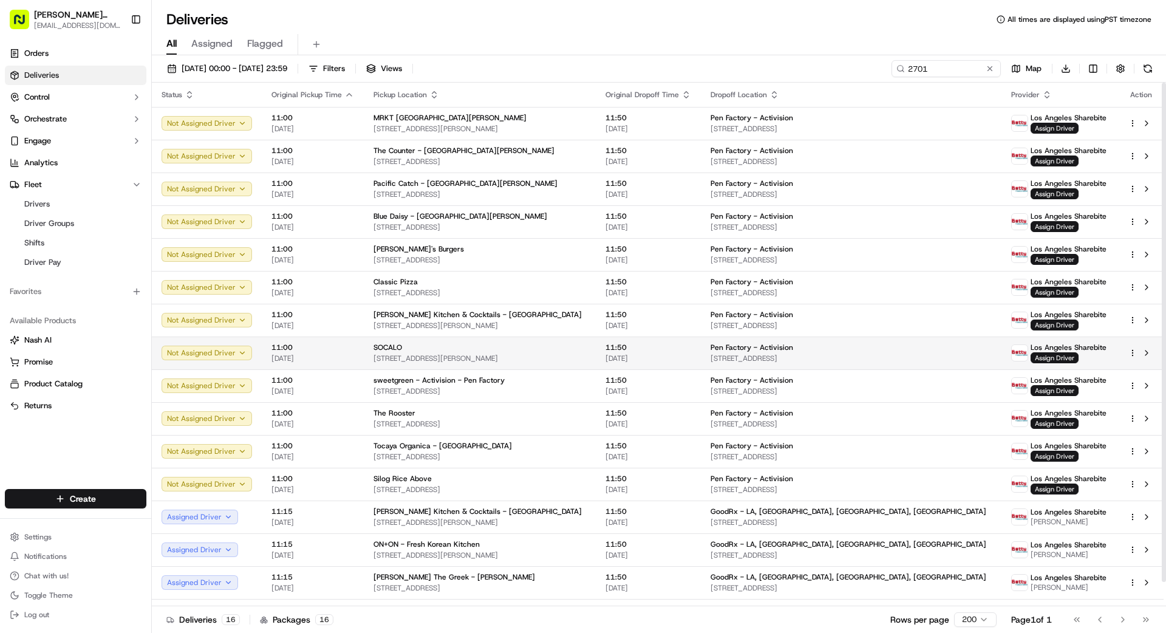
click at [570, 343] on div "SOCALO" at bounding box center [480, 348] width 213 height 10
click at [570, 368] on td "SOCALO 1920 Santa Monica Blvd, Santa Monica, CA 90404, US" at bounding box center [480, 352] width 232 height 33
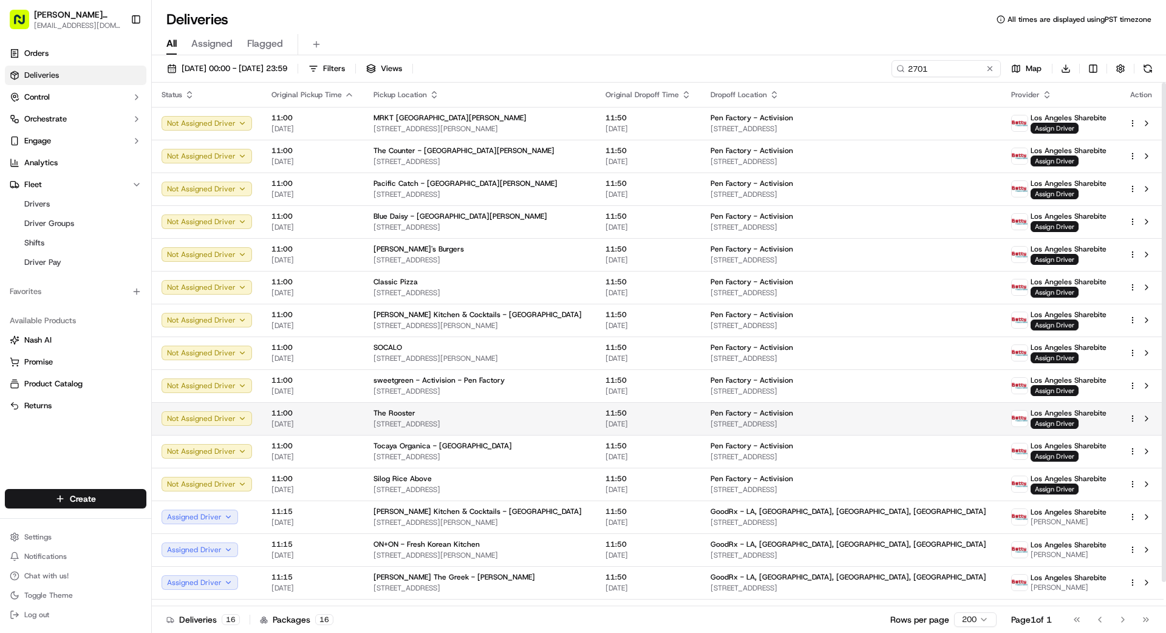
click at [563, 412] on div "The Rooster" at bounding box center [480, 413] width 213 height 10
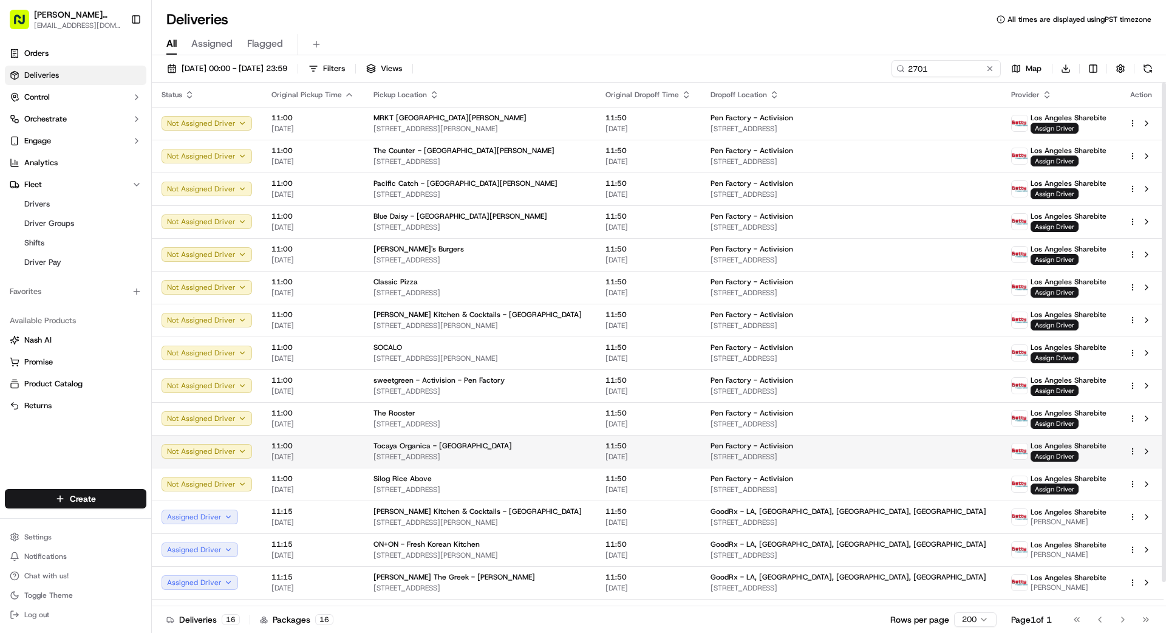
click at [563, 449] on div "Tocaya Organica - [GEOGRAPHIC_DATA]" at bounding box center [480, 446] width 213 height 10
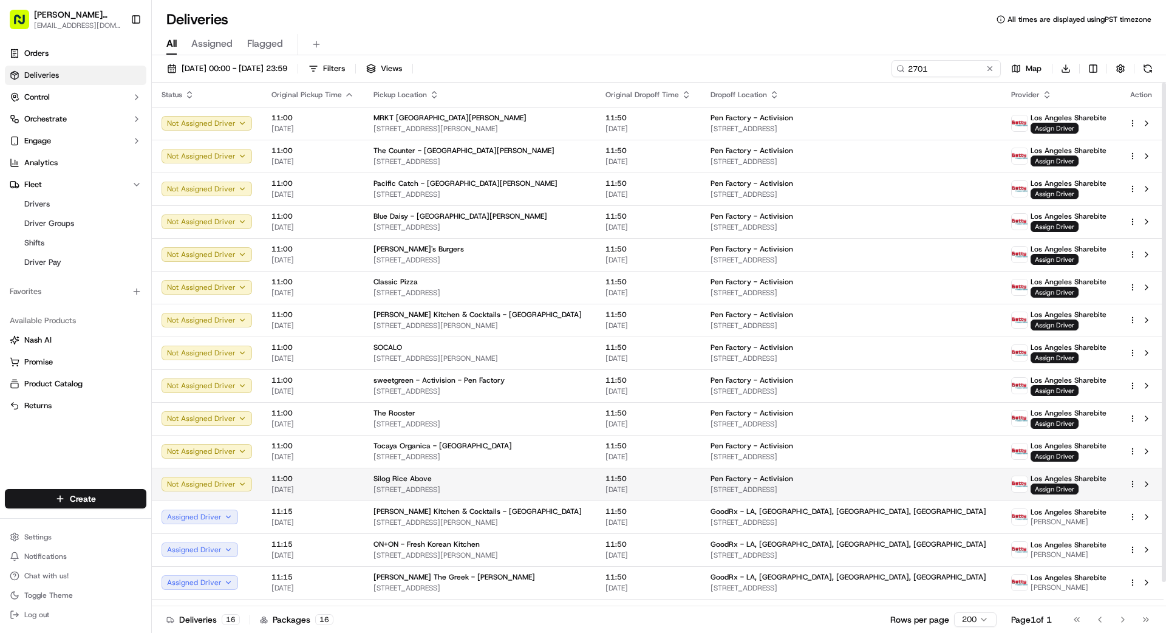
click at [562, 475] on div "Silog Rice Above" at bounding box center [480, 479] width 213 height 10
click at [1031, 490] on span "Assign Driver" at bounding box center [1055, 488] width 48 height 11
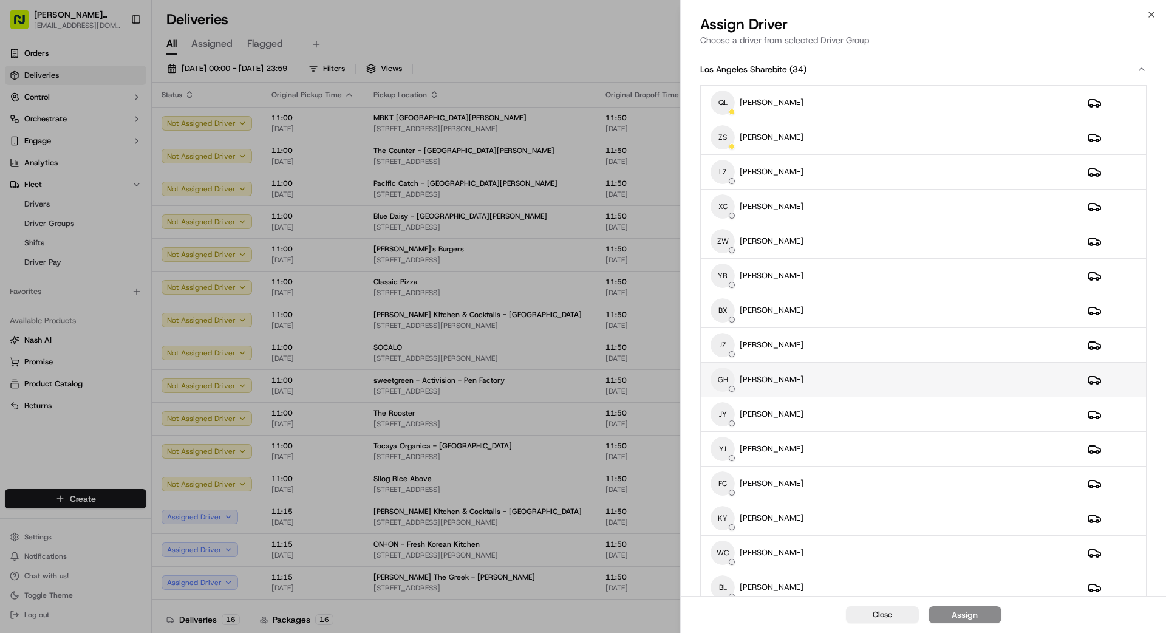
click at [850, 381] on div "GH GUANGPING HUANG" at bounding box center [889, 379] width 357 height 24
click at [966, 615] on div "Assign" at bounding box center [965, 615] width 26 height 12
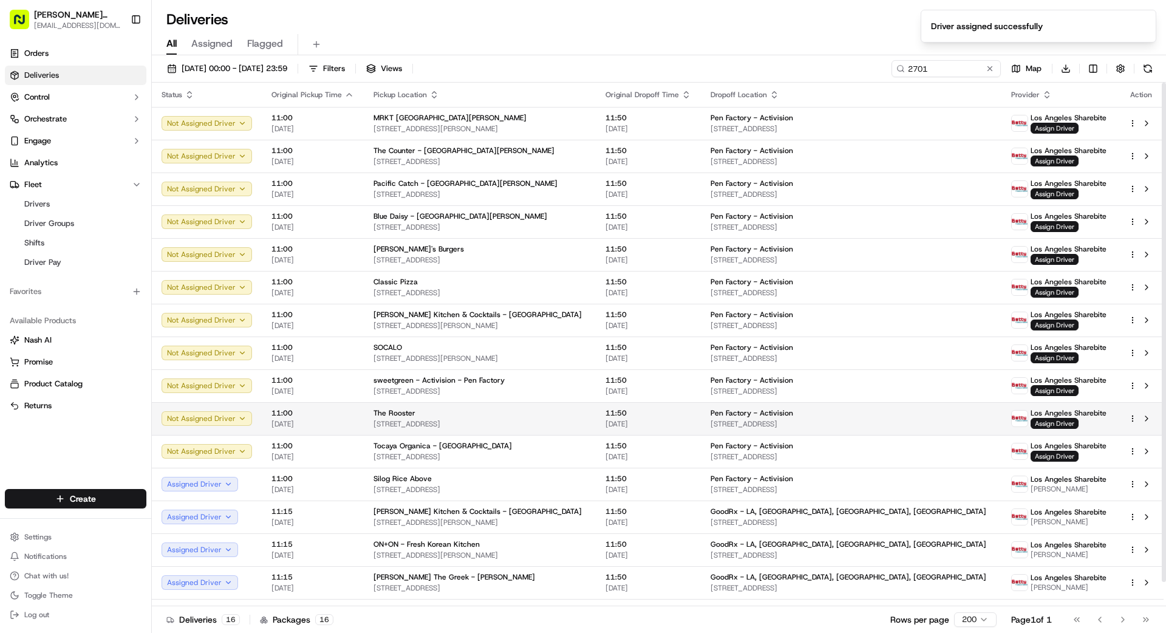
click at [729, 414] on td "Pen Factory - Activision 2701 Olympic Blvd, Santa Monica, CA 90404, US" at bounding box center [851, 418] width 301 height 33
click at [1031, 421] on span "Assign Driver" at bounding box center [1055, 423] width 48 height 11
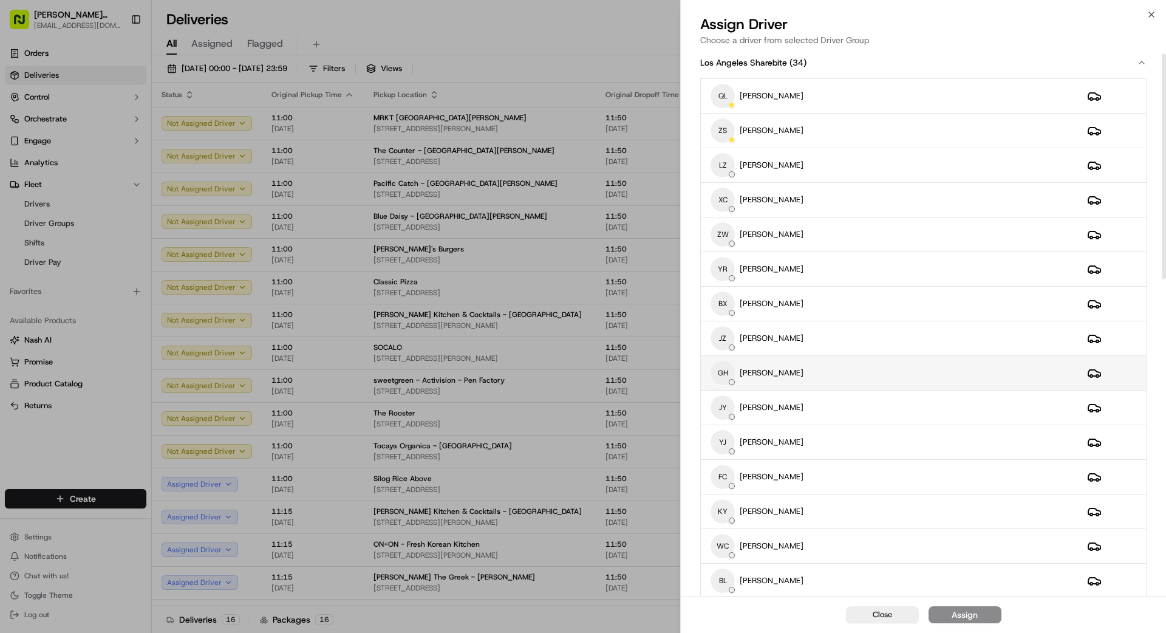
scroll to position [11, 0]
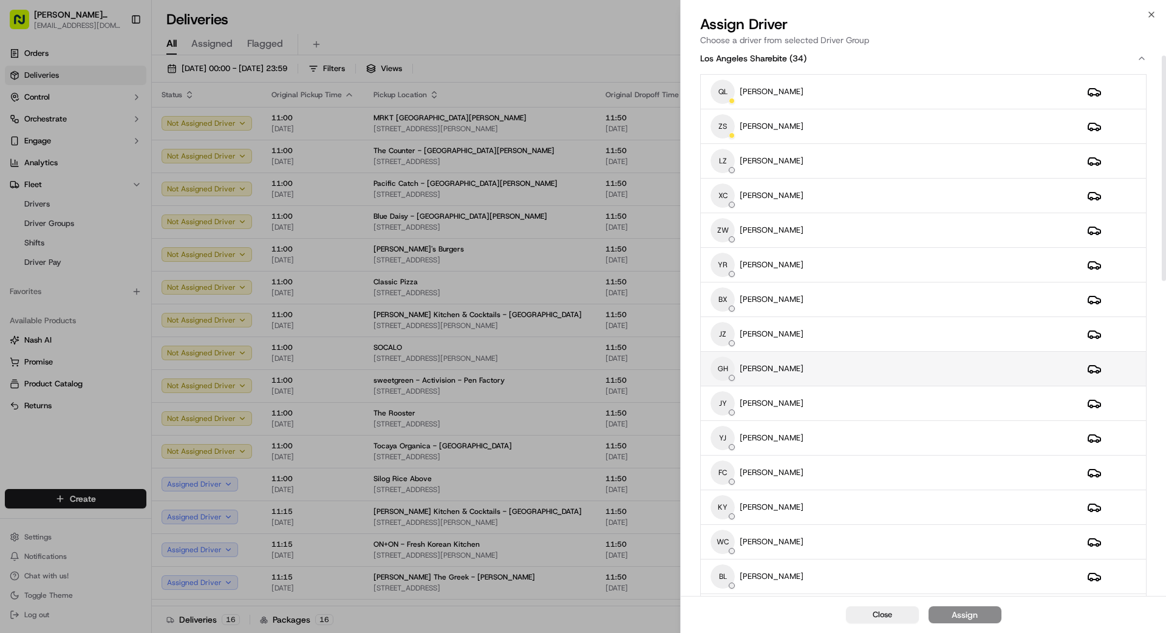
click at [908, 372] on div "GH GUANGPING HUANG" at bounding box center [889, 369] width 357 height 24
click at [984, 614] on button "Assign" at bounding box center [965, 614] width 73 height 17
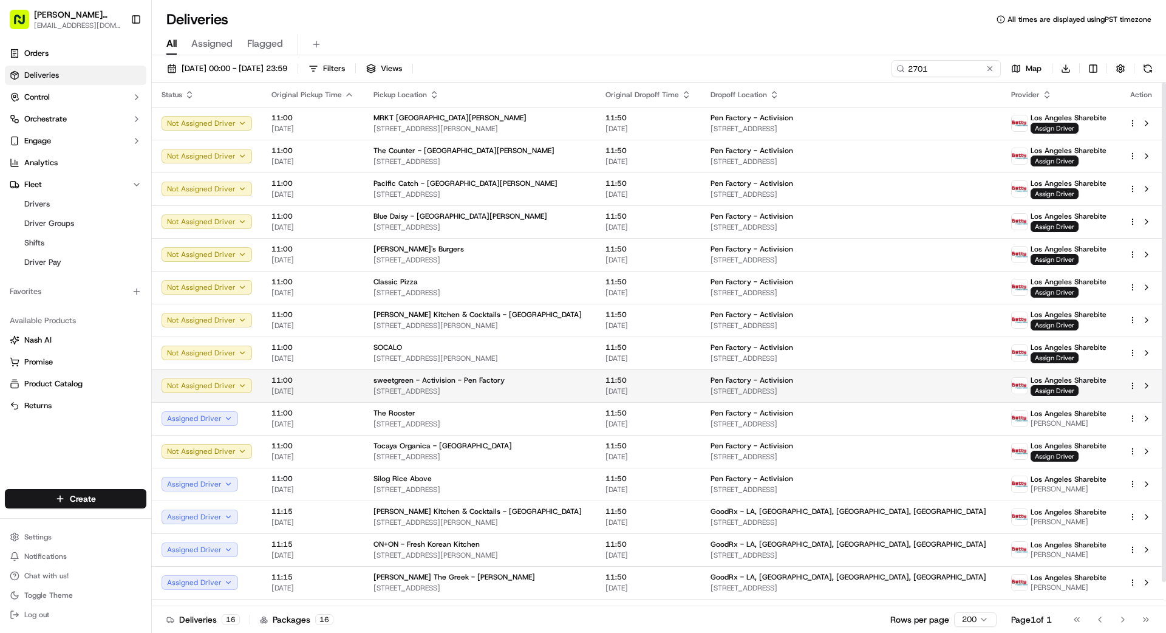
click at [777, 380] on span "Pen Factory - Activision" at bounding box center [752, 380] width 83 height 10
click at [1031, 388] on span "Assign Driver" at bounding box center [1055, 390] width 48 height 11
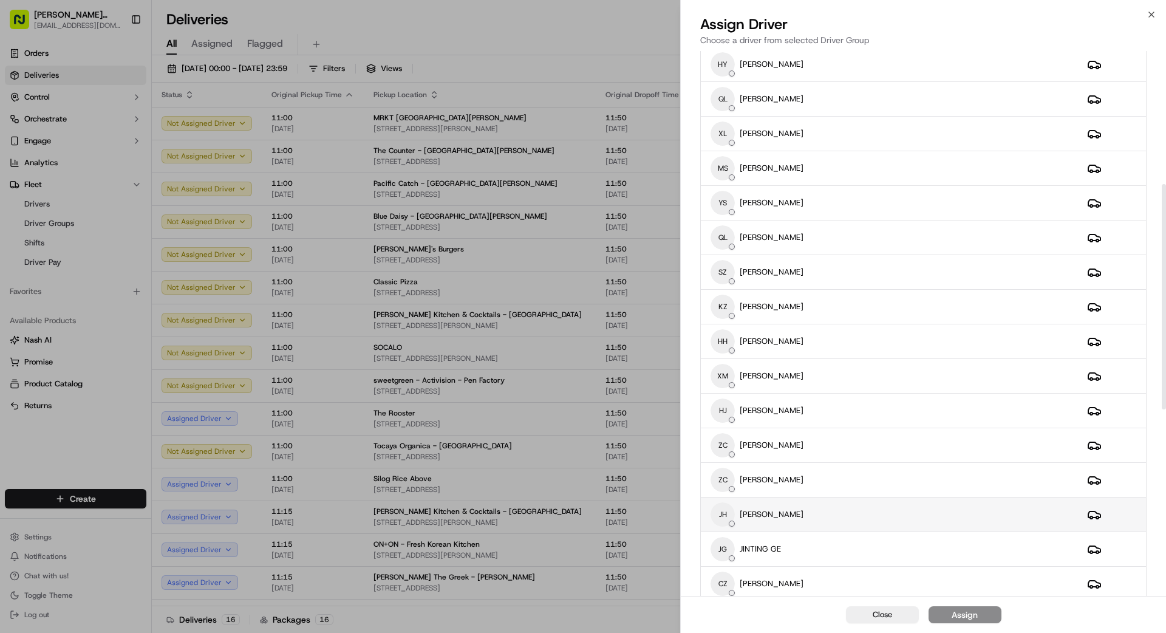
scroll to position [771, 0]
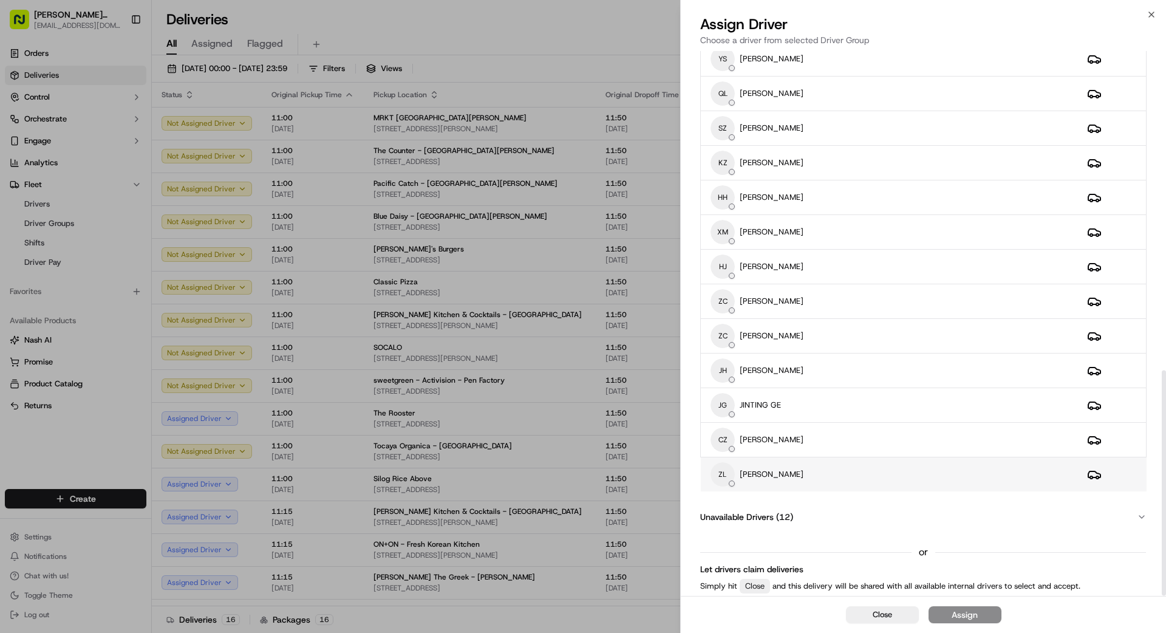
click at [799, 477] on div "ZL zhaojie li" at bounding box center [889, 474] width 357 height 24
click at [972, 615] on div "Assign" at bounding box center [965, 615] width 26 height 12
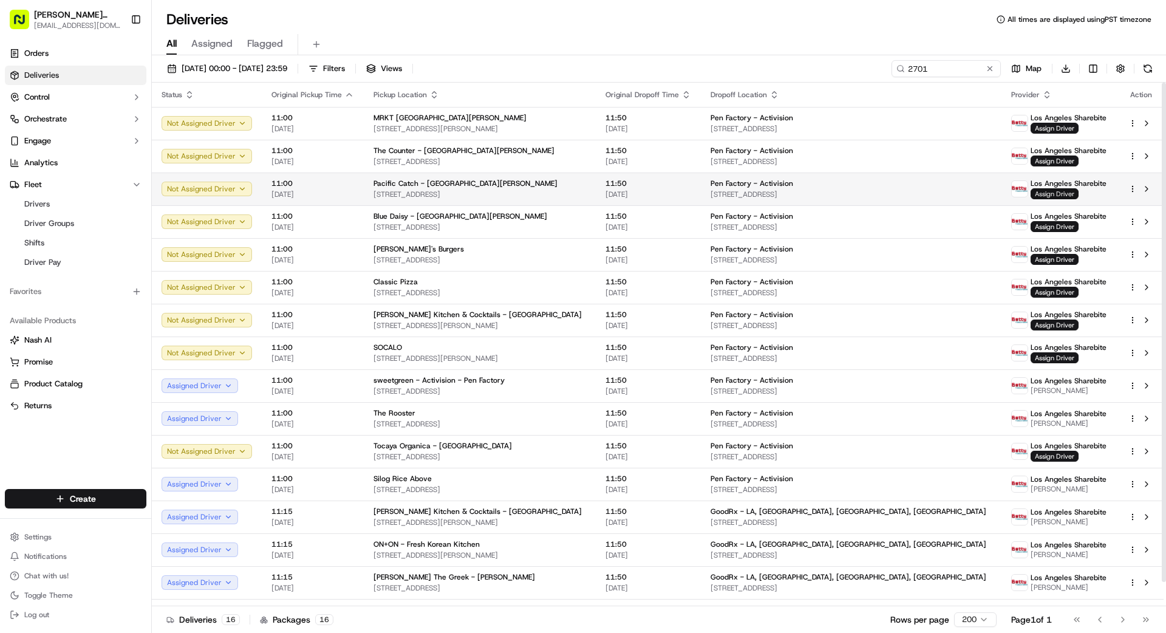
click at [1031, 193] on span "Assign Driver" at bounding box center [1055, 193] width 48 height 11
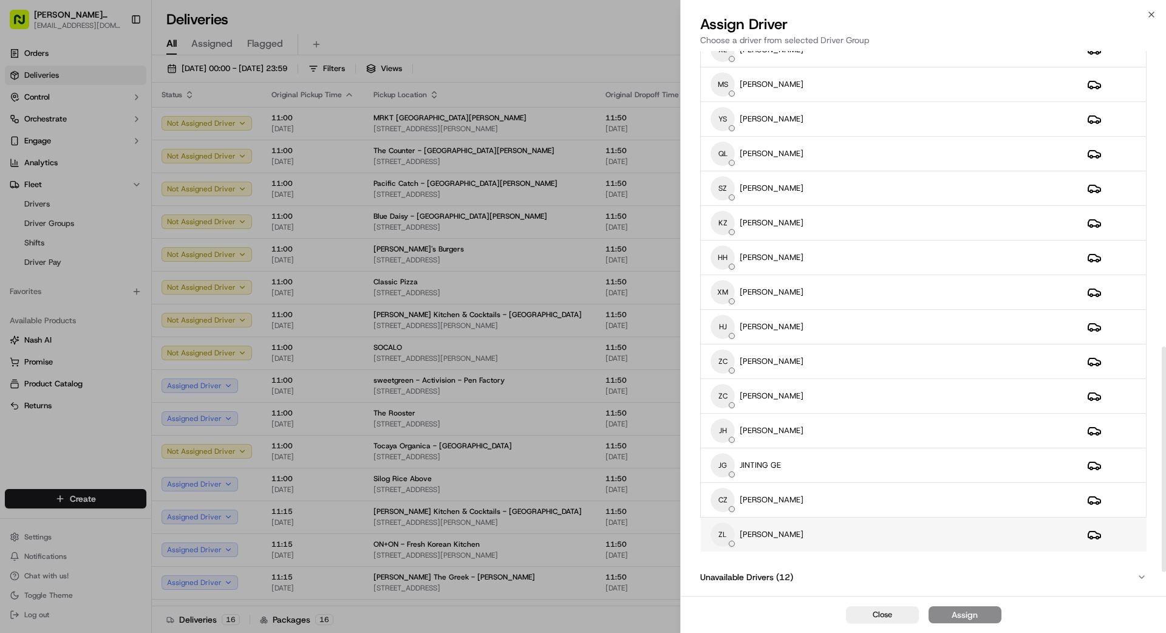
scroll to position [713, 0]
drag, startPoint x: 804, startPoint y: 531, endPoint x: 838, endPoint y: 545, distance: 36.2
click at [805, 531] on div "ZL zhaojie li" at bounding box center [889, 532] width 357 height 24
click at [967, 616] on div "Assign" at bounding box center [965, 615] width 26 height 12
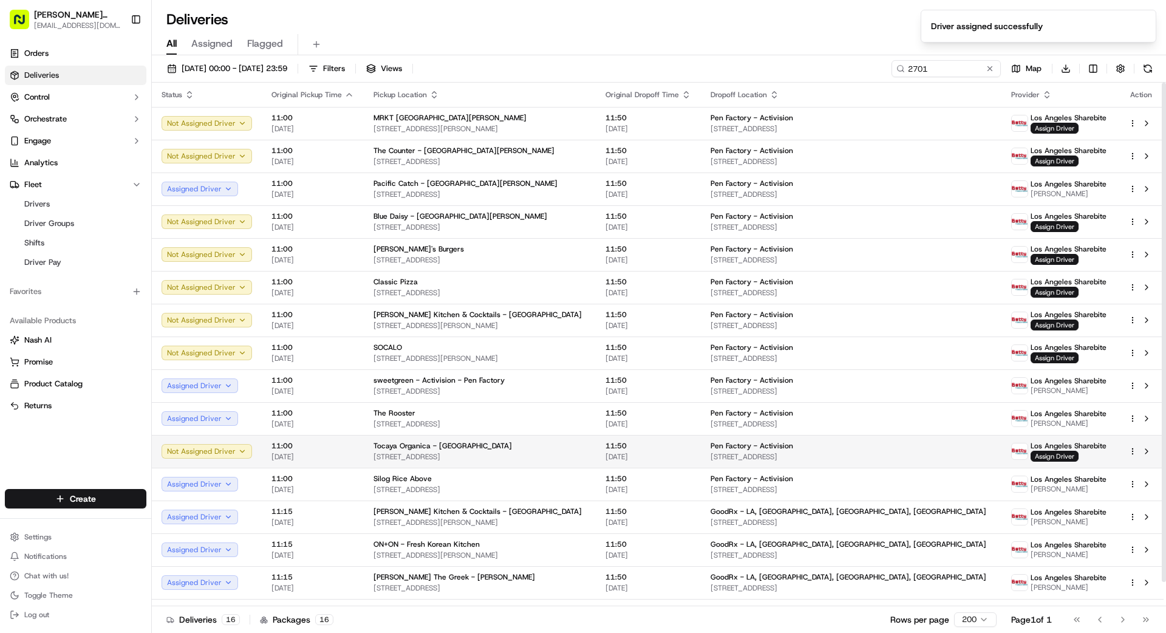
click at [822, 453] on span "[STREET_ADDRESS]" at bounding box center [851, 457] width 281 height 10
click at [1032, 455] on span "Assign Driver" at bounding box center [1055, 456] width 48 height 11
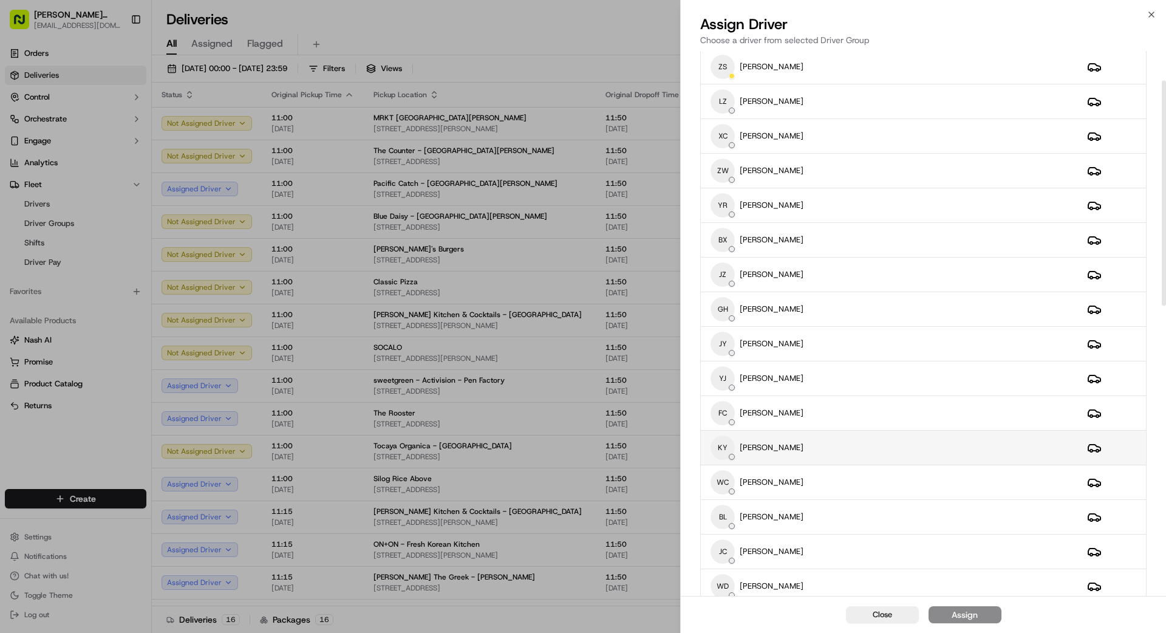
scroll to position [71, 0]
click at [855, 486] on div "WC WEI CAI" at bounding box center [889, 481] width 357 height 24
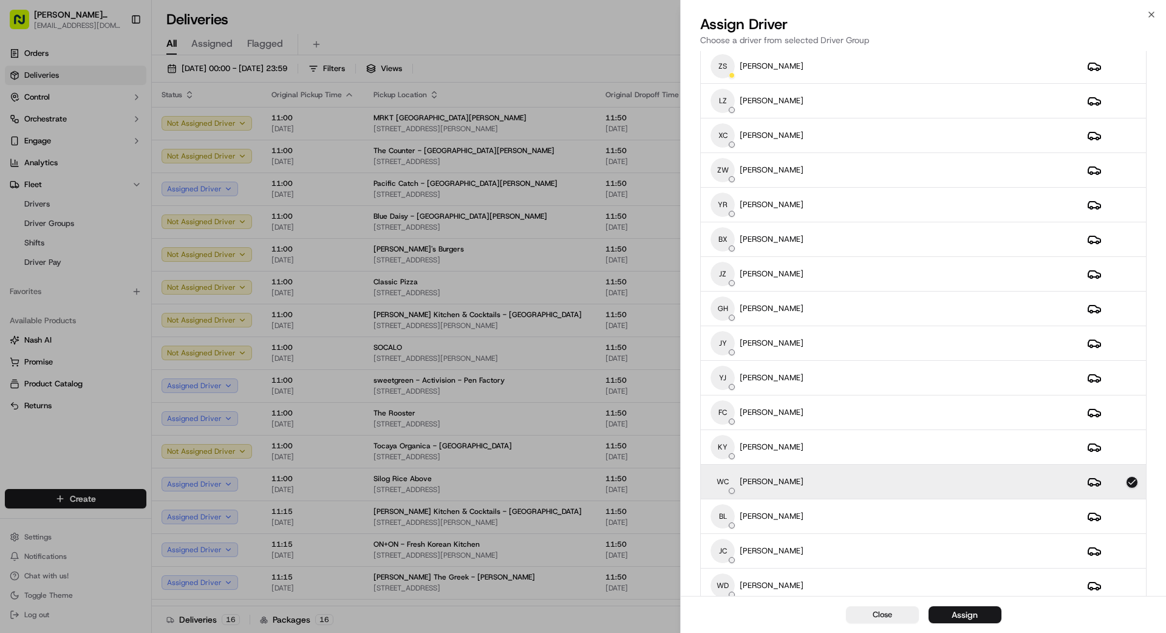
click at [981, 610] on button "Assign" at bounding box center [965, 614] width 73 height 17
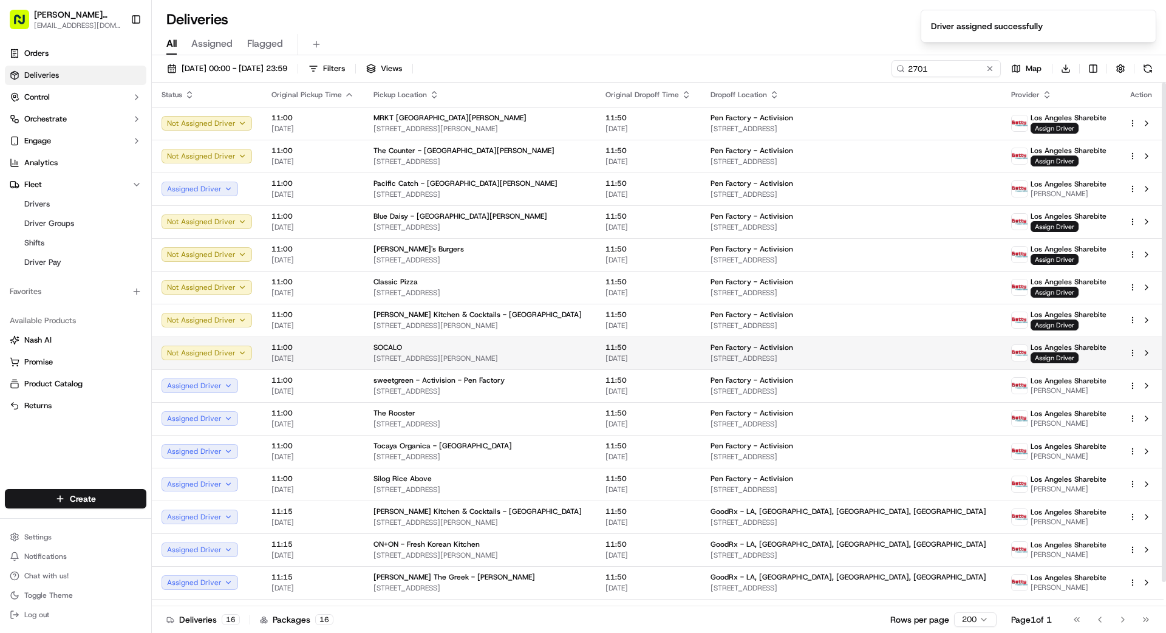
click at [739, 347] on span "Pen Factory - Activision" at bounding box center [752, 348] width 83 height 10
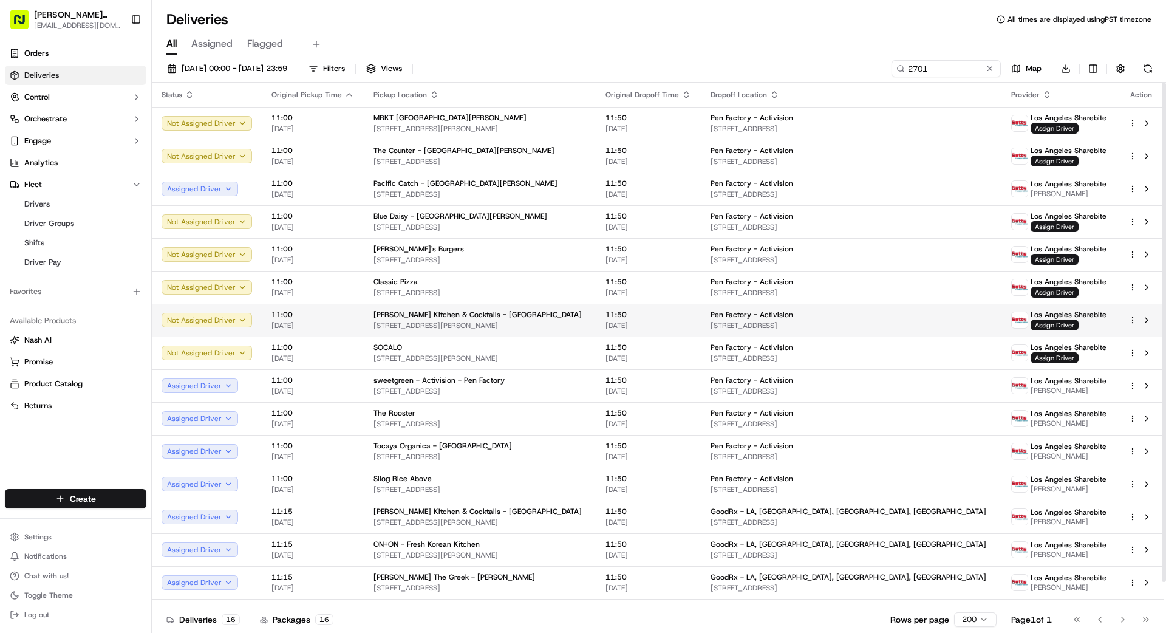
click at [596, 316] on td "Greenleaf Kitchen & Cocktails - Venice 1239 Abbot Kinney Blvd, Los Angeles, CA …" at bounding box center [480, 320] width 232 height 33
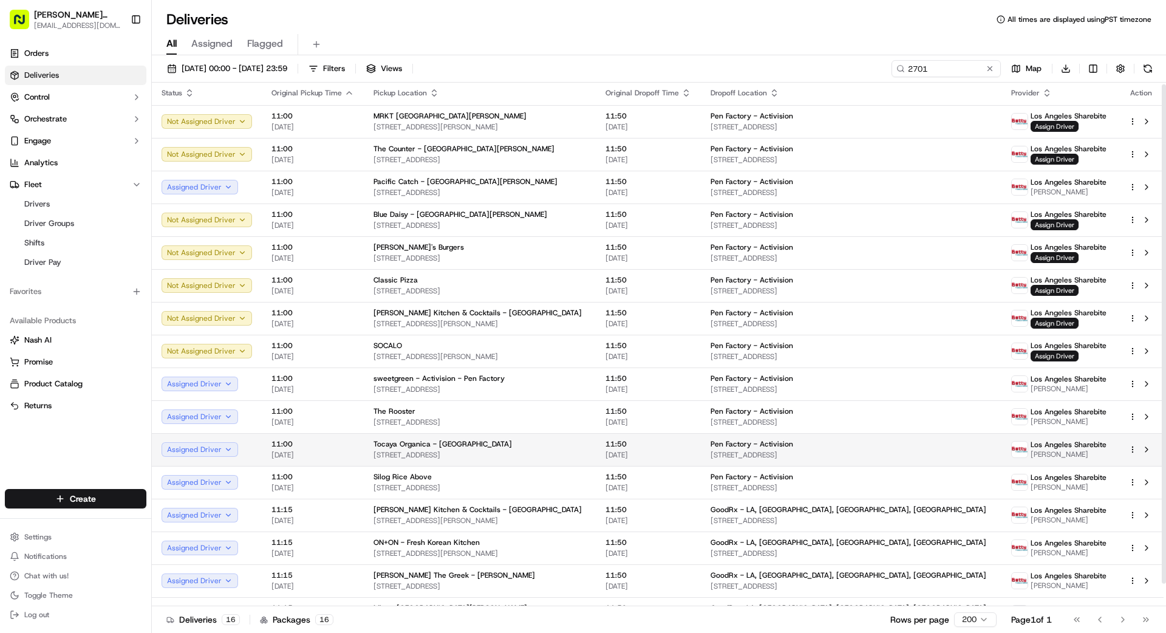
click at [822, 448] on div "Pen Factory - Activision" at bounding box center [851, 444] width 281 height 10
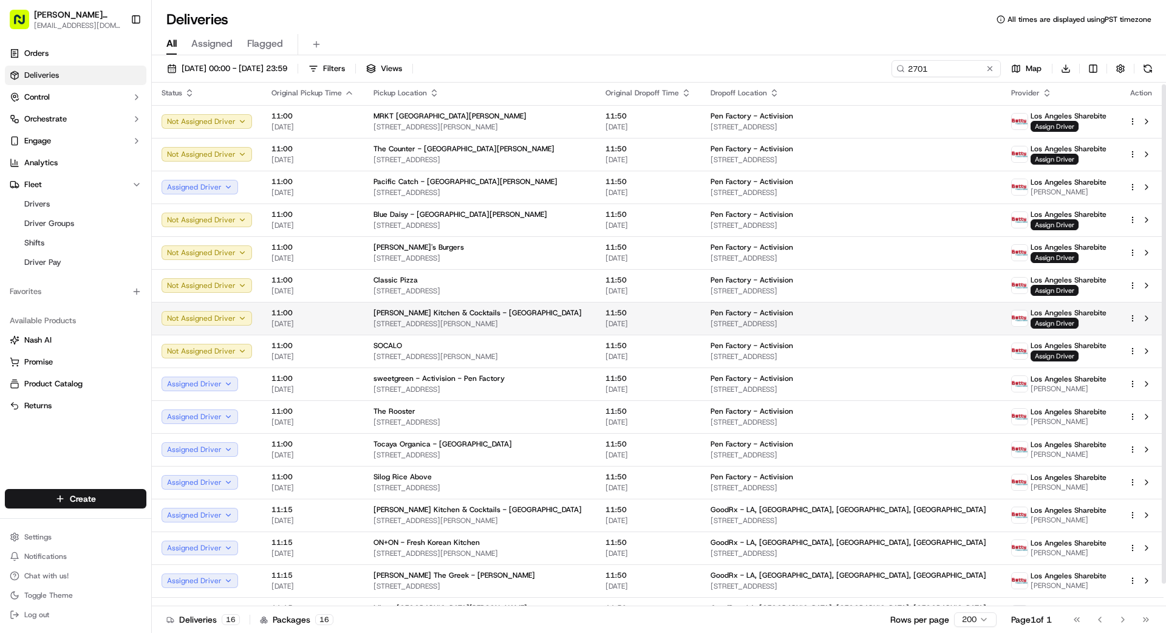
click at [749, 317] on span "Pen Factory - Activision" at bounding box center [752, 313] width 83 height 10
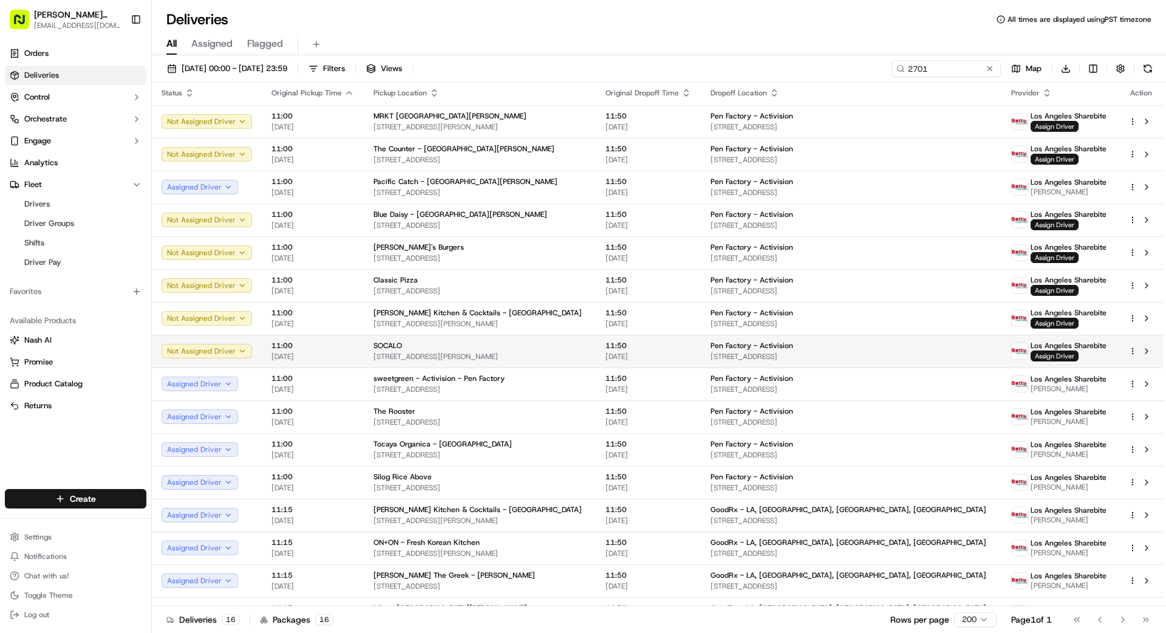
drag, startPoint x: 544, startPoint y: 337, endPoint x: 682, endPoint y: 344, distance: 138.6
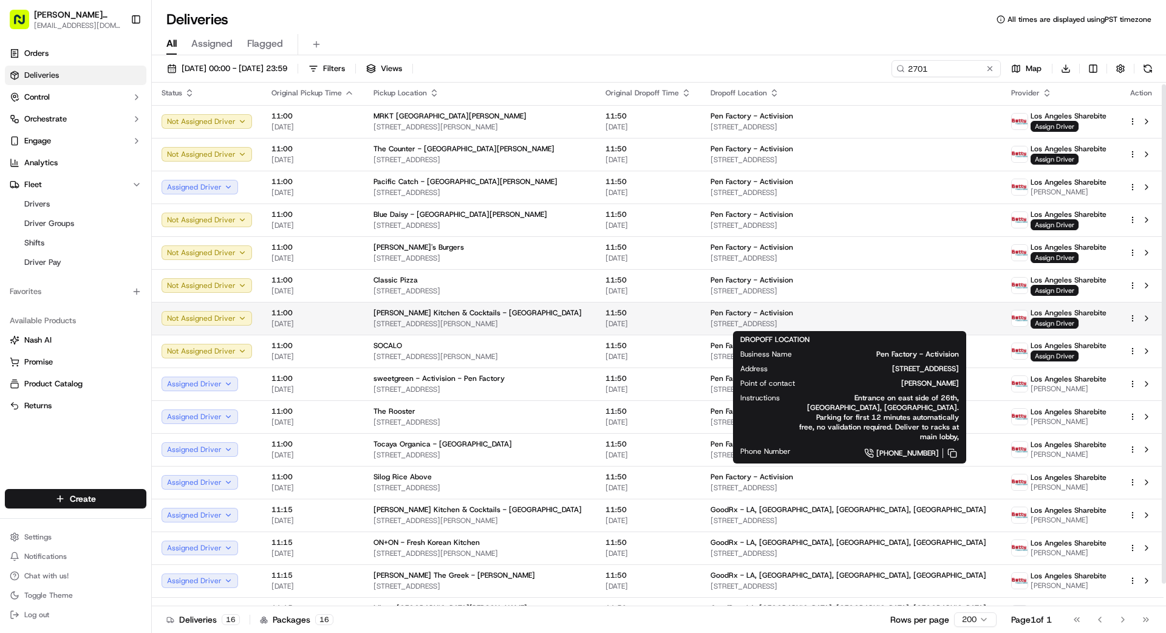
click at [803, 319] on span "[STREET_ADDRESS]" at bounding box center [851, 324] width 281 height 10
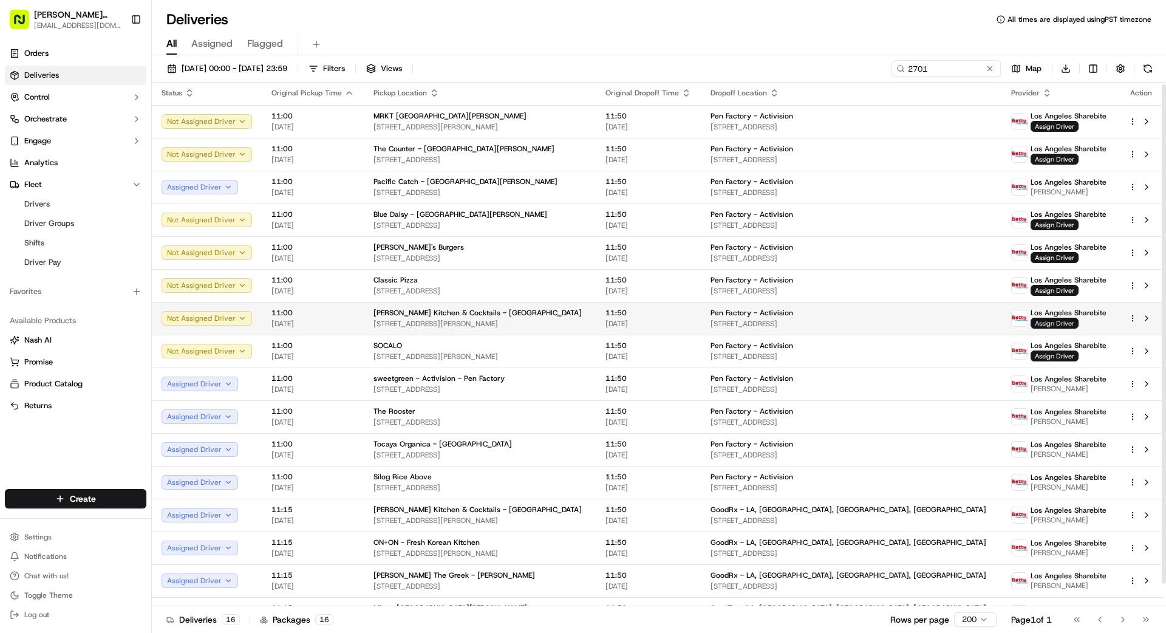
click at [1031, 321] on span "Assign Driver" at bounding box center [1055, 323] width 48 height 11
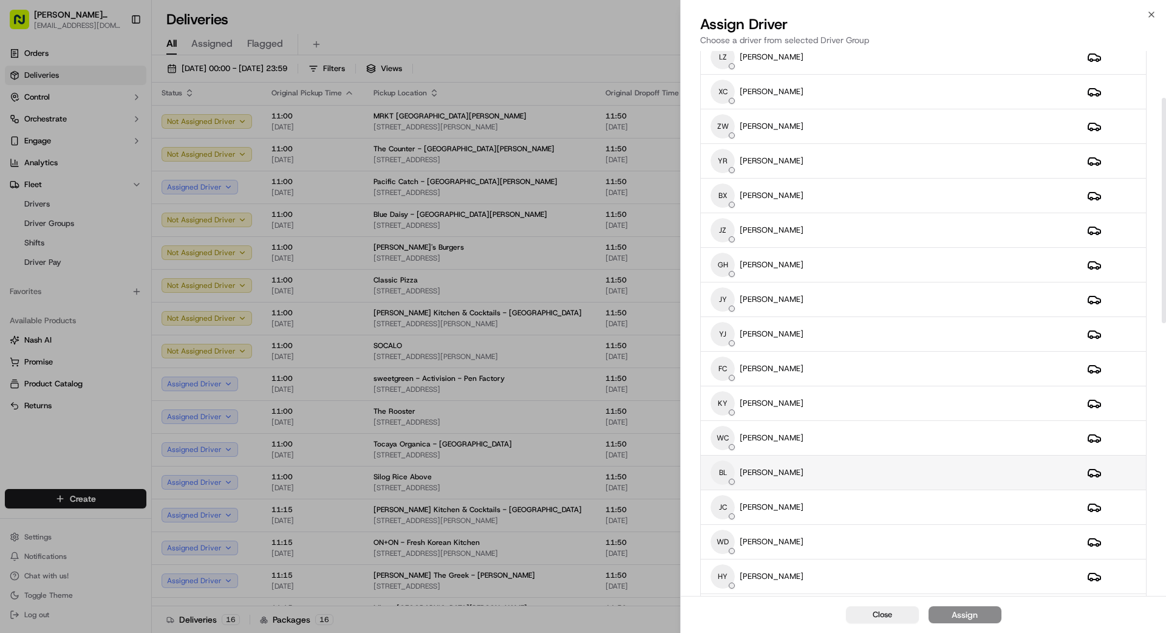
scroll to position [117, 0]
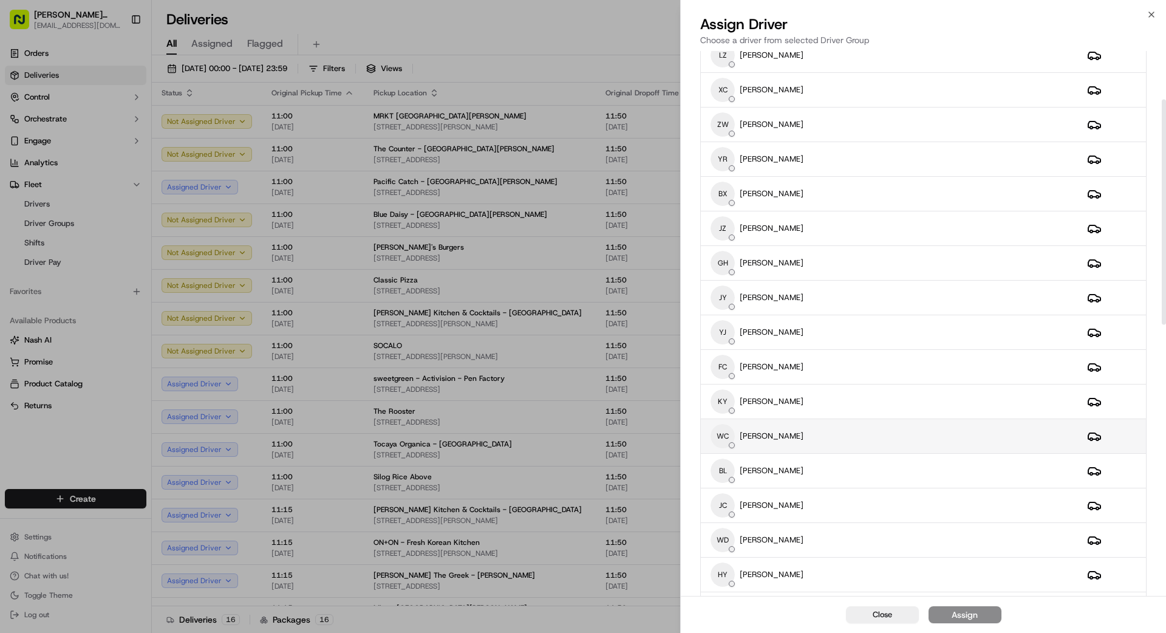
drag, startPoint x: 808, startPoint y: 438, endPoint x: 827, endPoint y: 448, distance: 21.2
click at [808, 438] on div "WC WEI CAI" at bounding box center [889, 436] width 357 height 24
click at [987, 617] on button "Assign" at bounding box center [965, 614] width 73 height 17
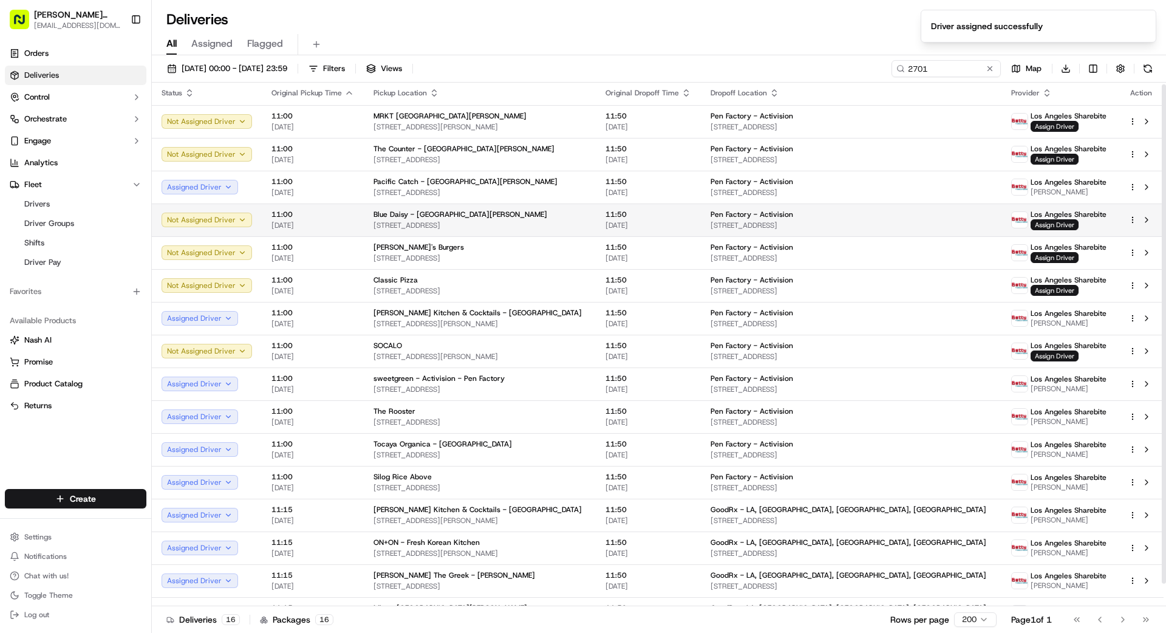
click at [691, 225] on span "[DATE]" at bounding box center [649, 225] width 86 height 10
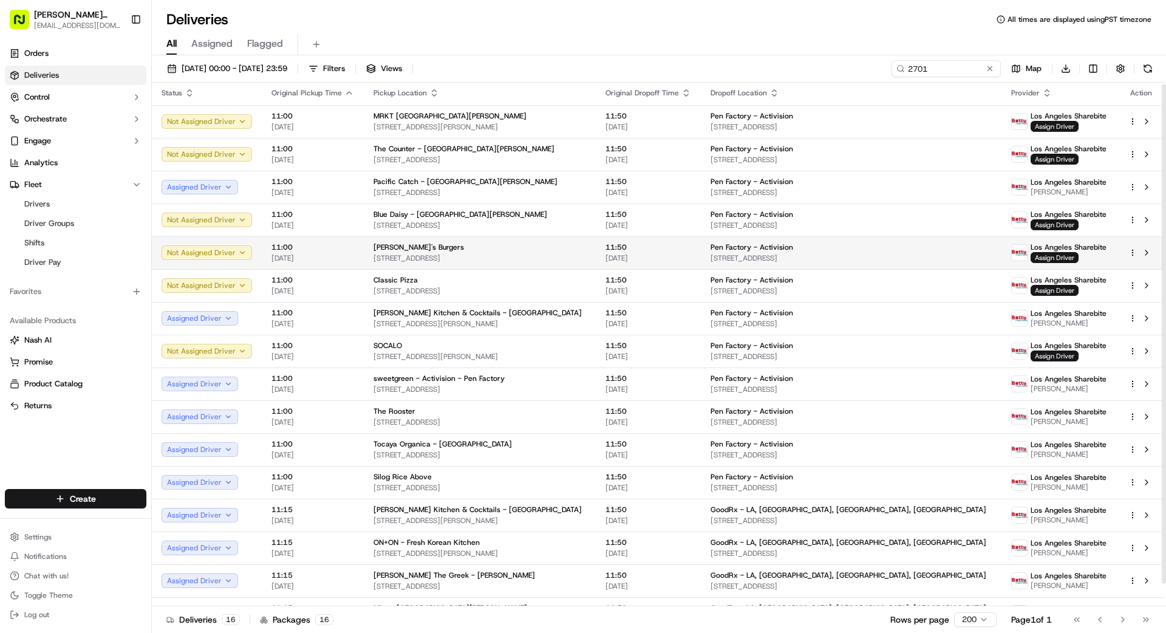
click at [552, 245] on div "[PERSON_NAME]'s Burgers" at bounding box center [480, 247] width 213 height 10
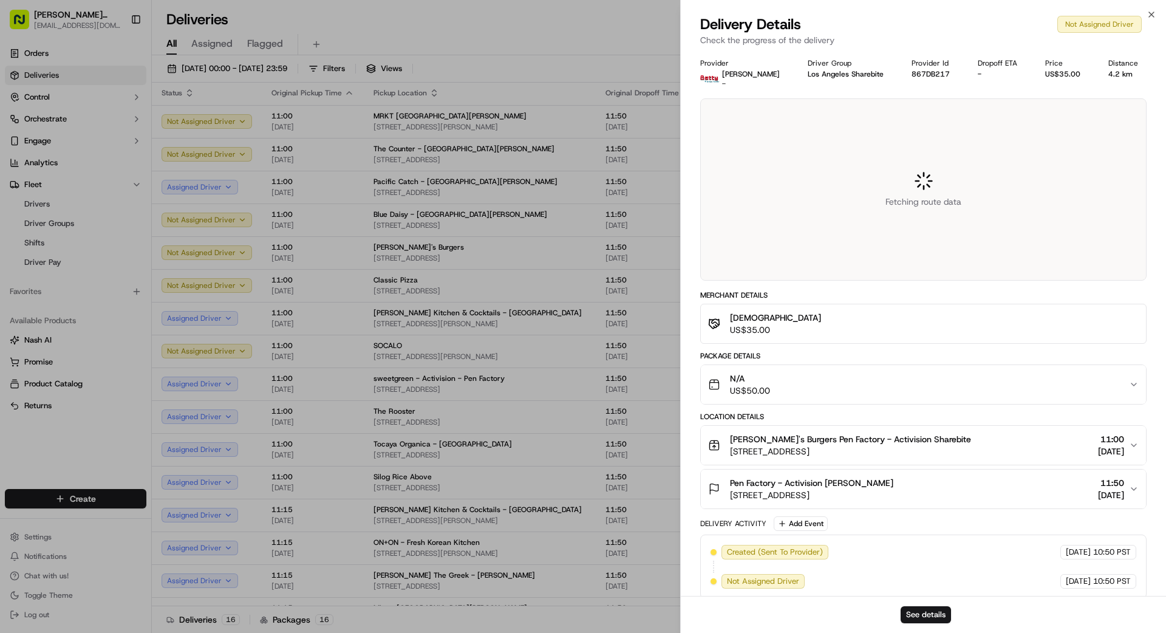
click at [552, 246] on div at bounding box center [583, 316] width 1166 height 633
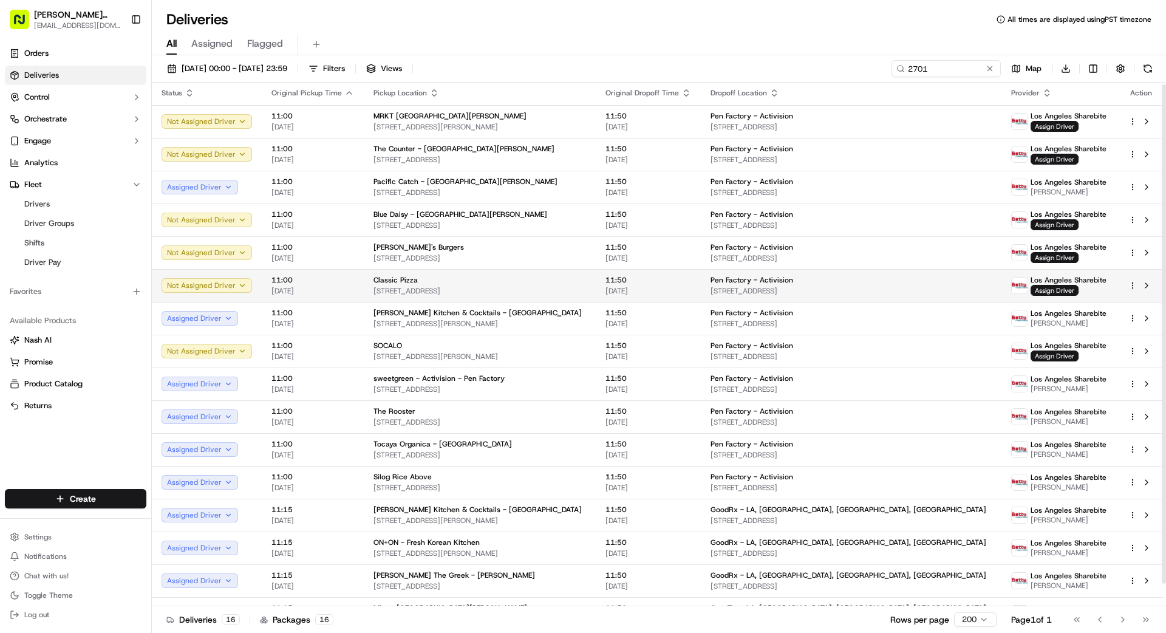
click at [569, 276] on div "Classic Pizza" at bounding box center [480, 280] width 213 height 10
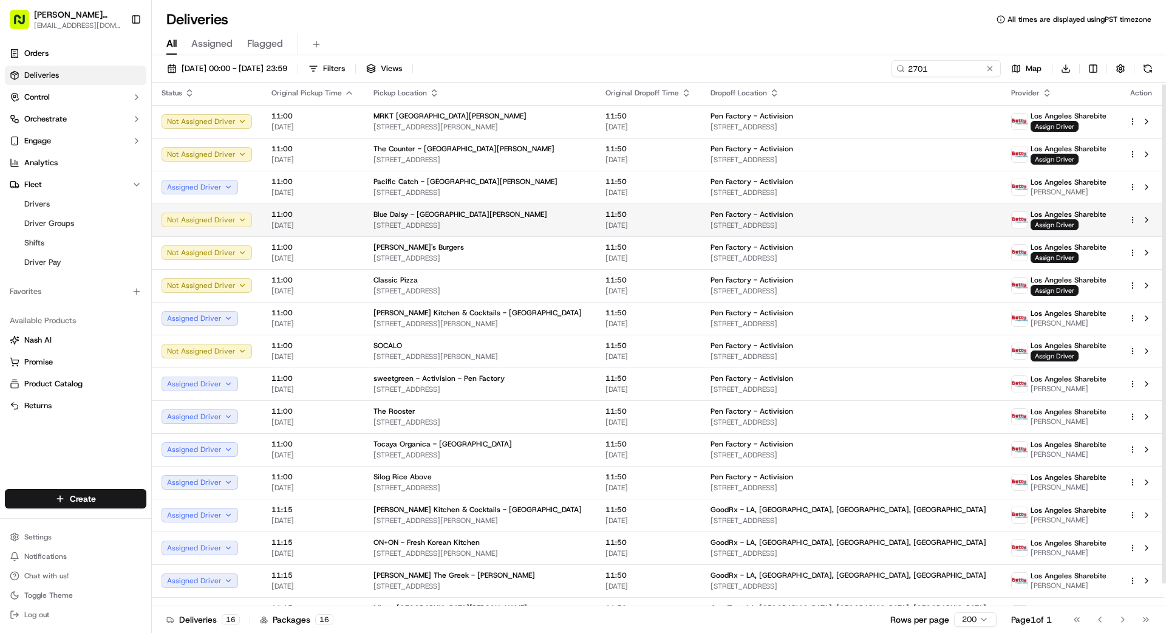
scroll to position [7, 0]
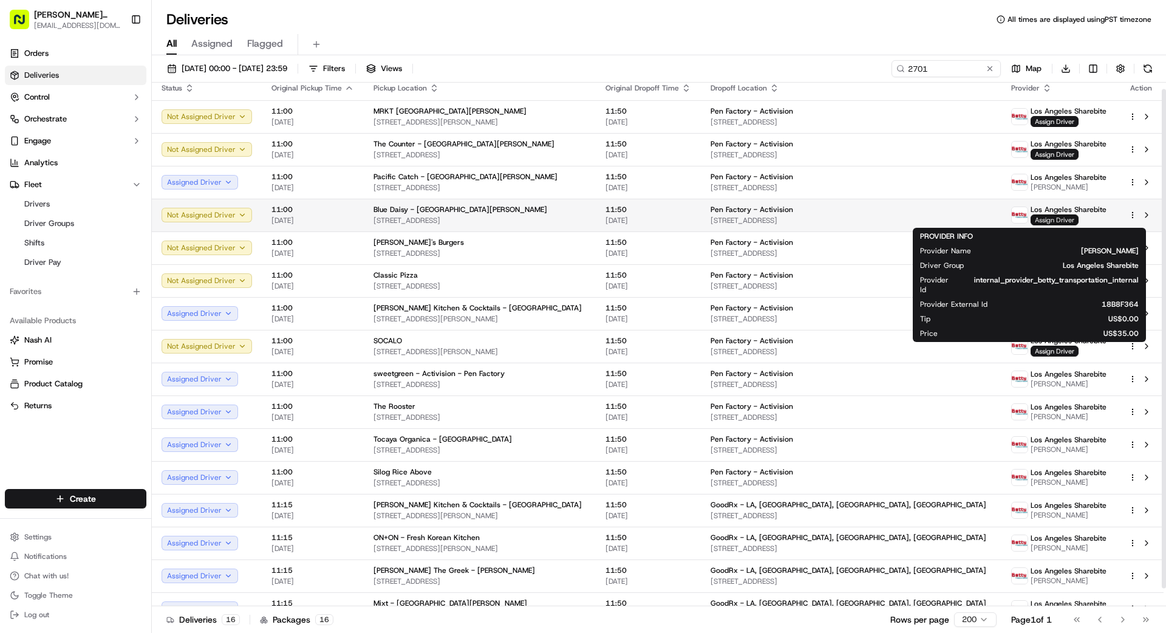
click at [1031, 219] on span "Assign Driver" at bounding box center [1055, 219] width 48 height 11
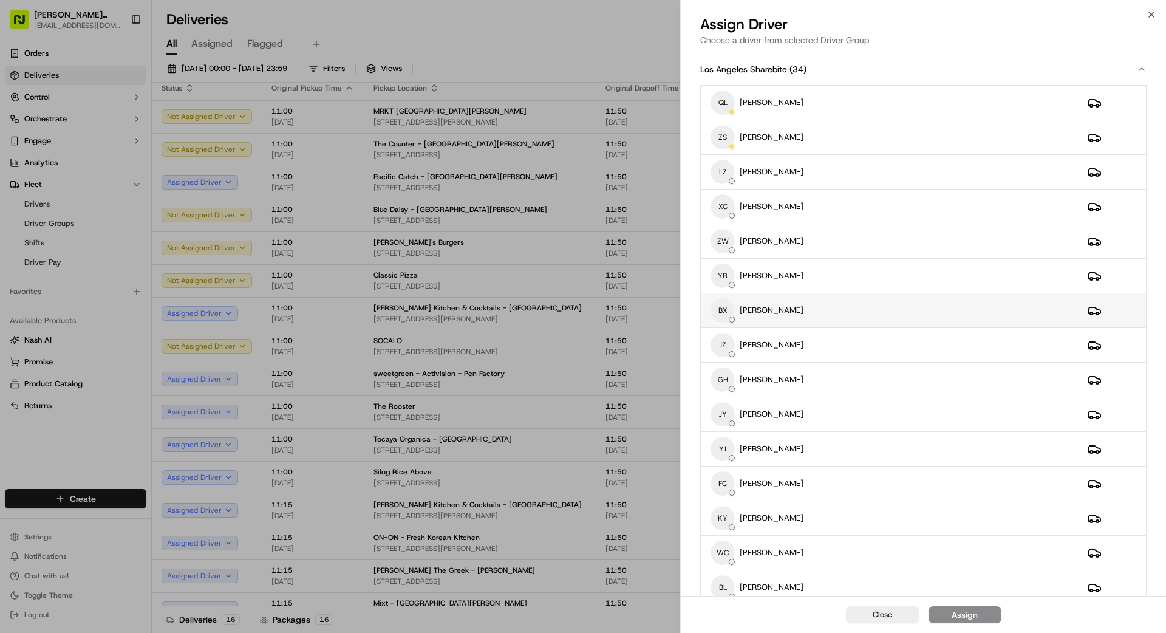
click at [848, 313] on div "BX BO XIE" at bounding box center [889, 310] width 357 height 24
click at [972, 616] on div "Assign" at bounding box center [965, 615] width 26 height 12
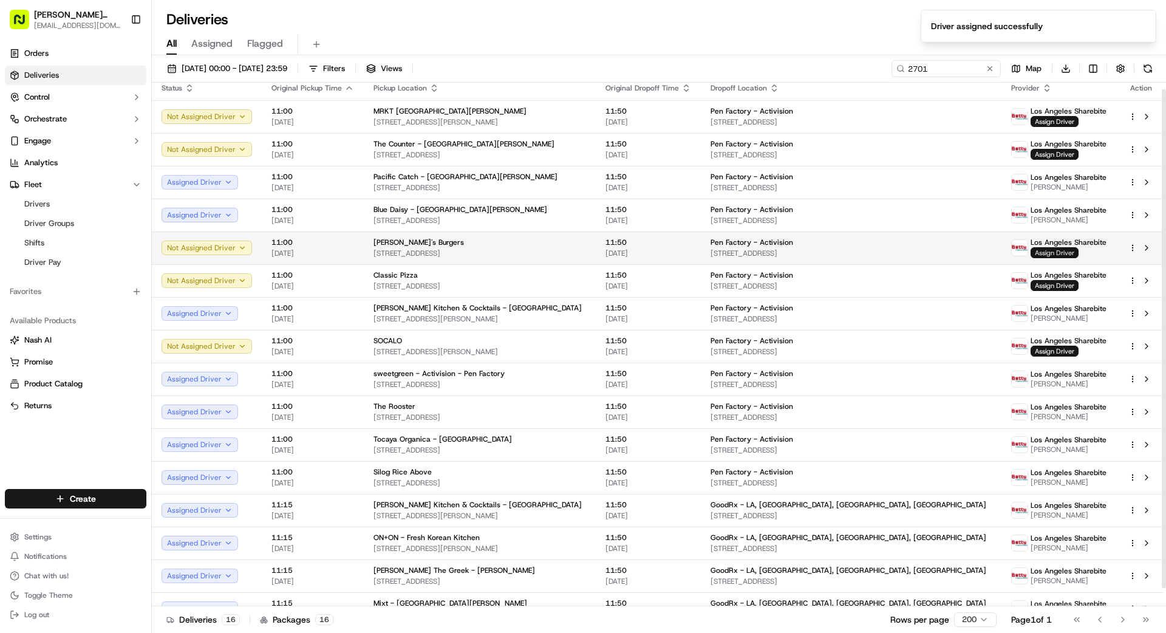
scroll to position [15, 0]
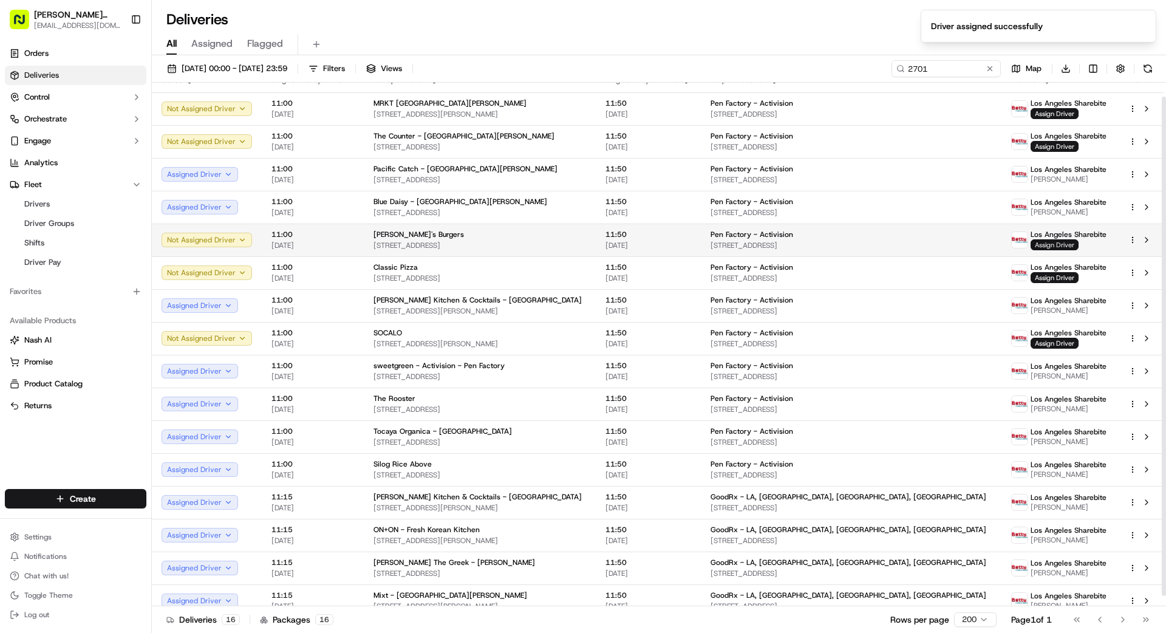
click at [1031, 241] on span "Assign Driver" at bounding box center [1055, 244] width 48 height 11
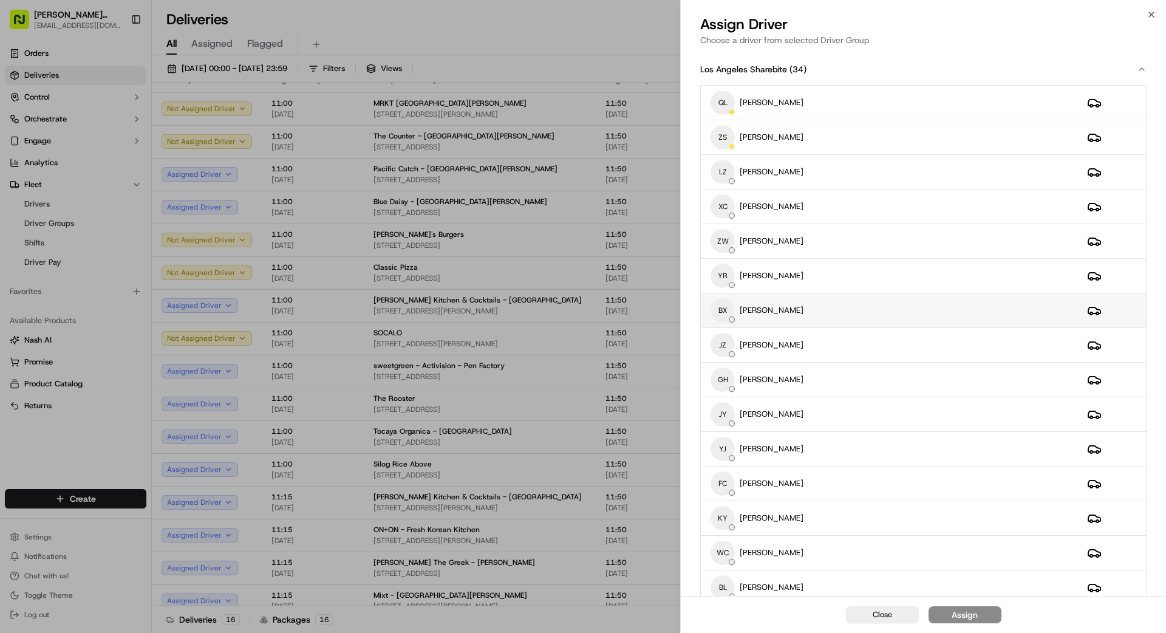
click at [838, 309] on div "BX BO XIE" at bounding box center [889, 310] width 357 height 24
click at [970, 609] on div "Assign" at bounding box center [965, 615] width 26 height 12
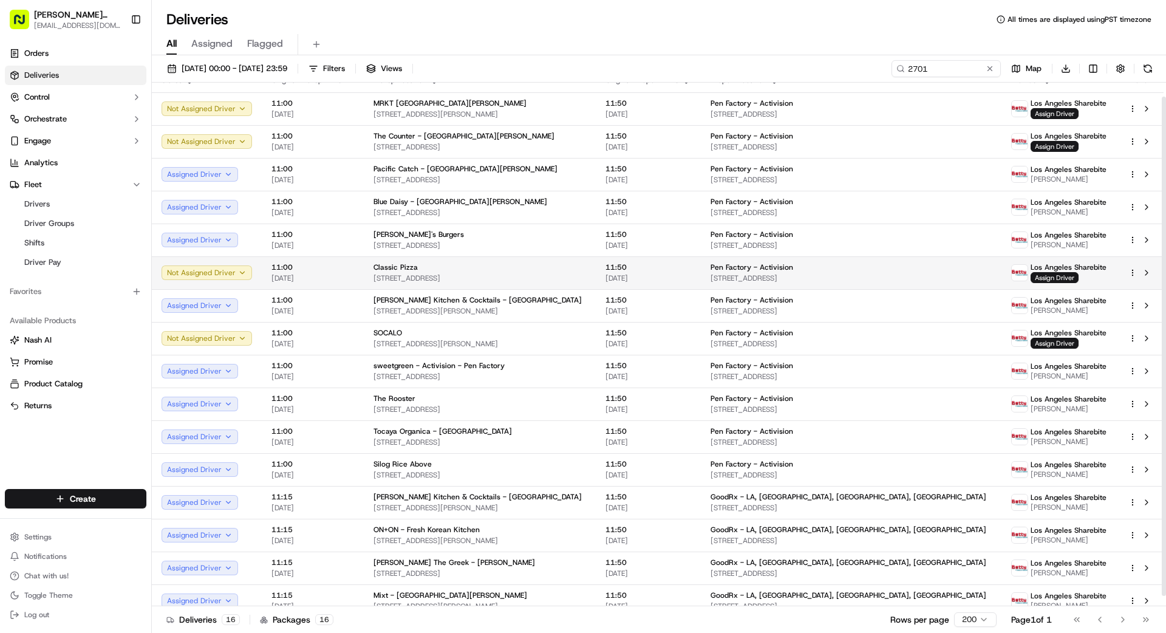
click at [877, 269] on div "Pen Factory - Activision" at bounding box center [851, 267] width 281 height 10
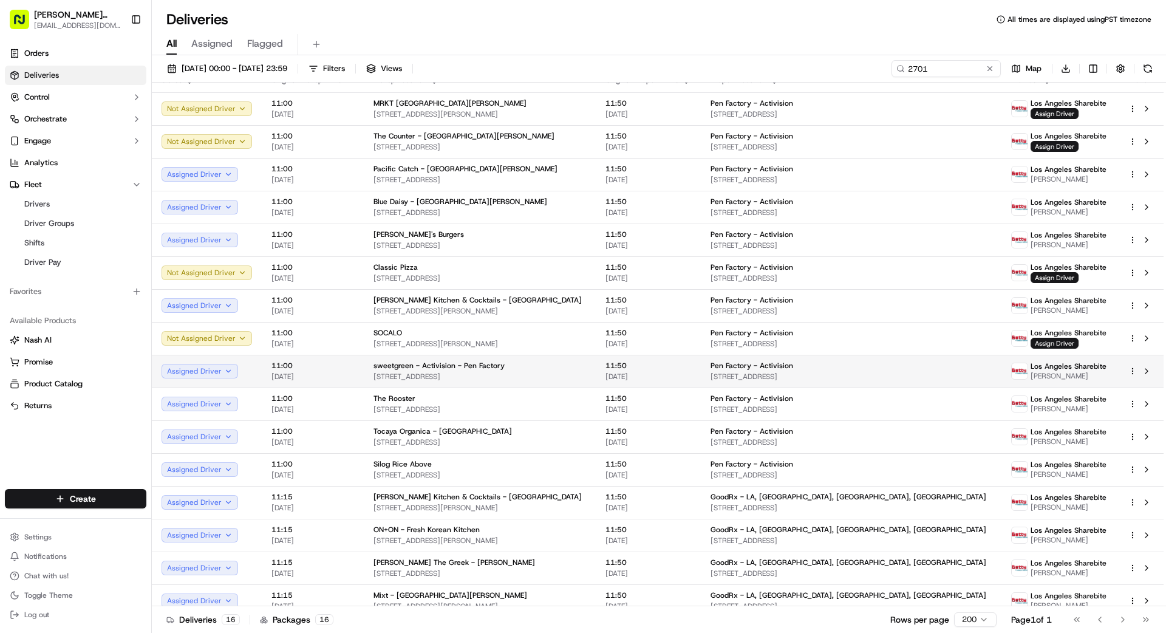
drag, startPoint x: 544, startPoint y: 295, endPoint x: 677, endPoint y: 370, distance: 153.1
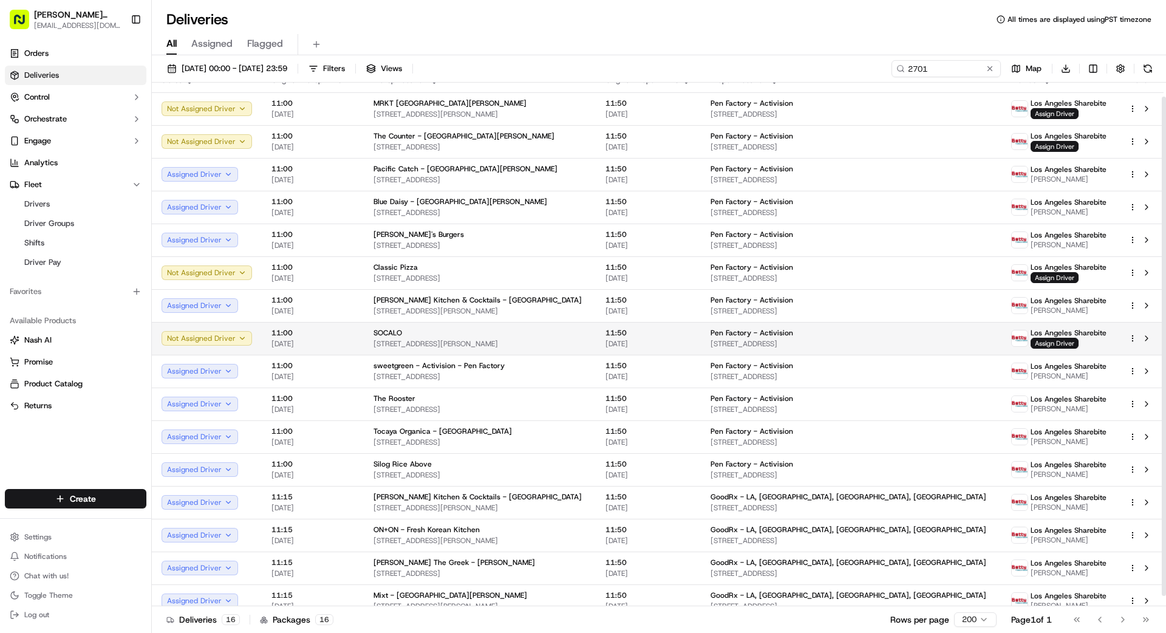
click at [677, 335] on span "11:50" at bounding box center [649, 333] width 86 height 10
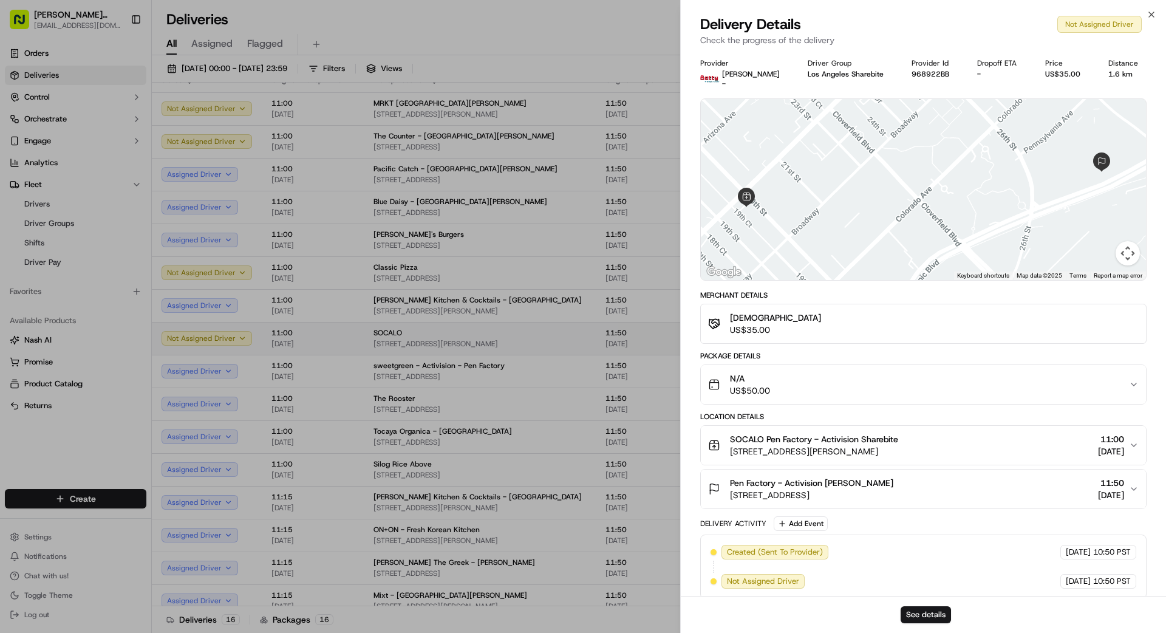
drag, startPoint x: 598, startPoint y: 335, endPoint x: 637, endPoint y: 341, distance: 39.3
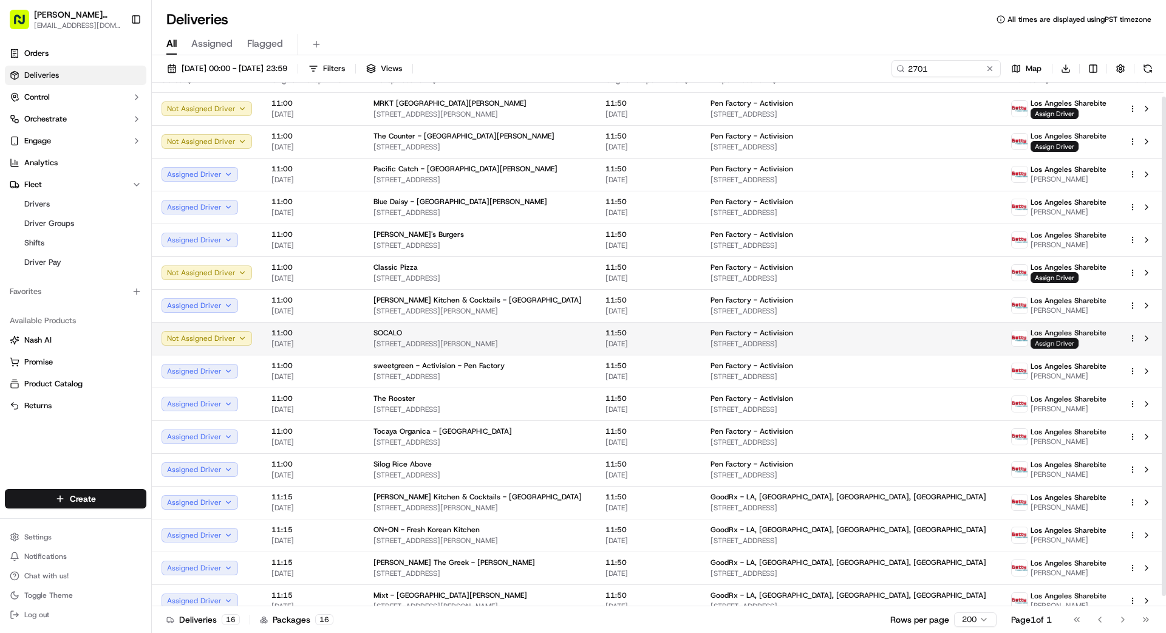
click at [1031, 344] on span "Assign Driver" at bounding box center [1055, 343] width 48 height 11
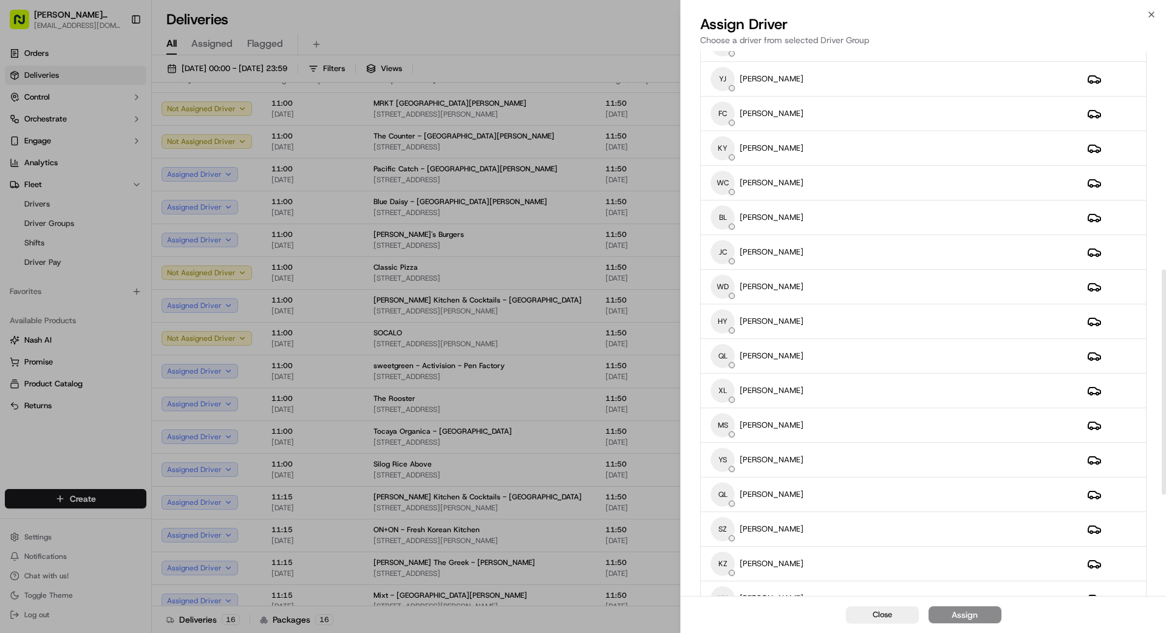
scroll to position [0, 0]
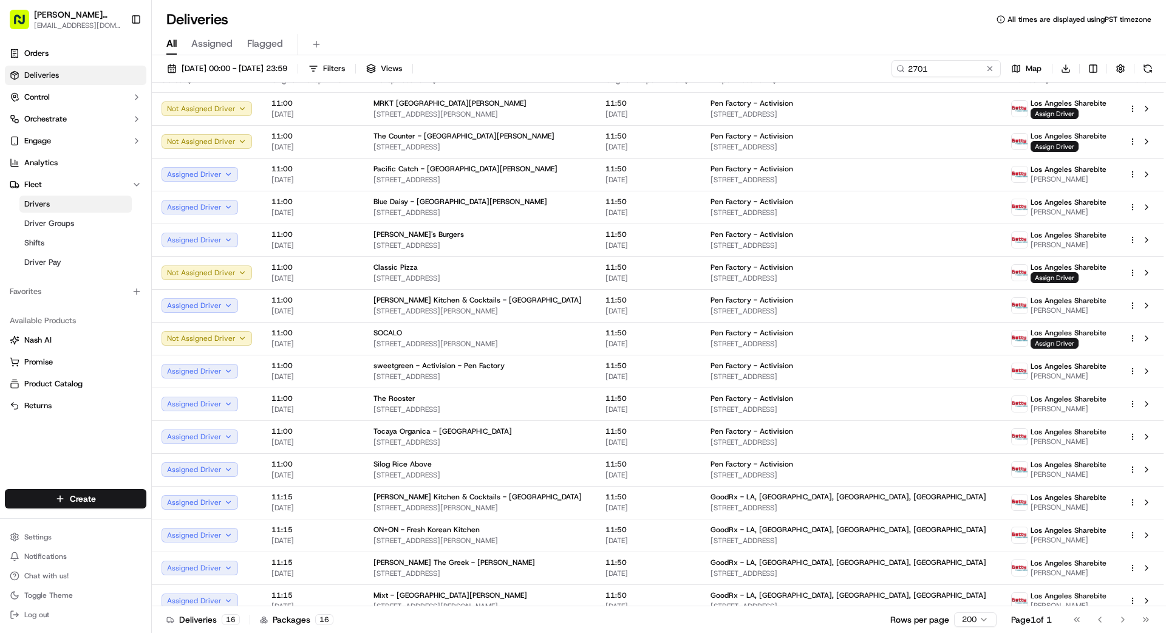
click at [46, 205] on span "Drivers" at bounding box center [37, 204] width 26 height 11
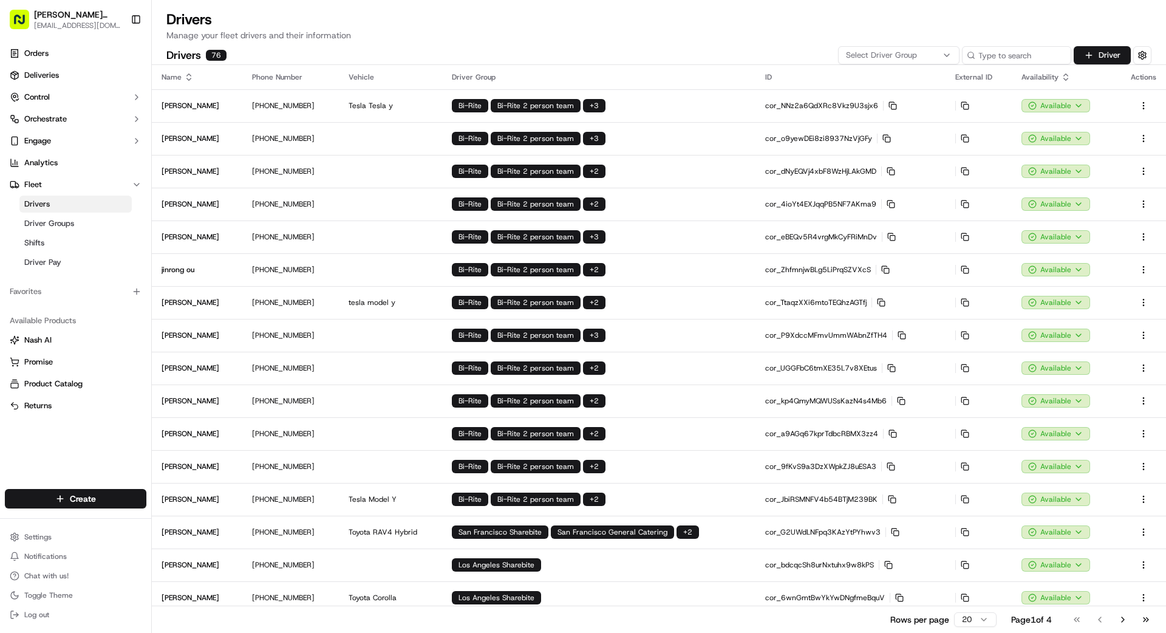
click at [880, 63] on button "Select Driver Group" at bounding box center [898, 55] width 121 height 18
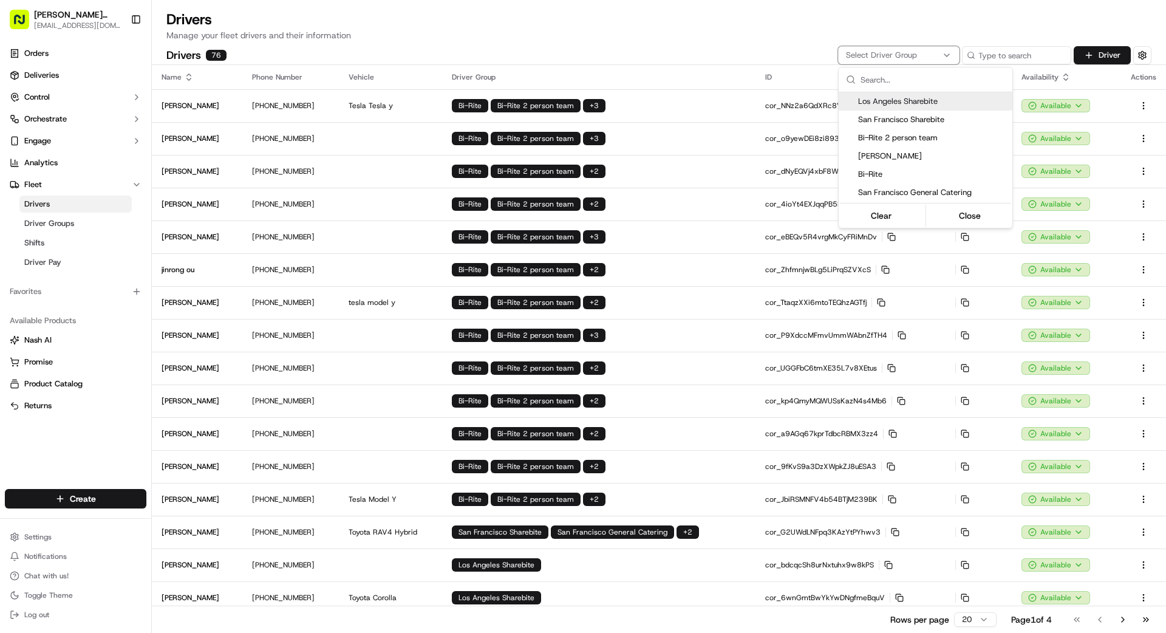
click at [896, 104] on span "Los Angeles Sharebite" at bounding box center [932, 101] width 149 height 11
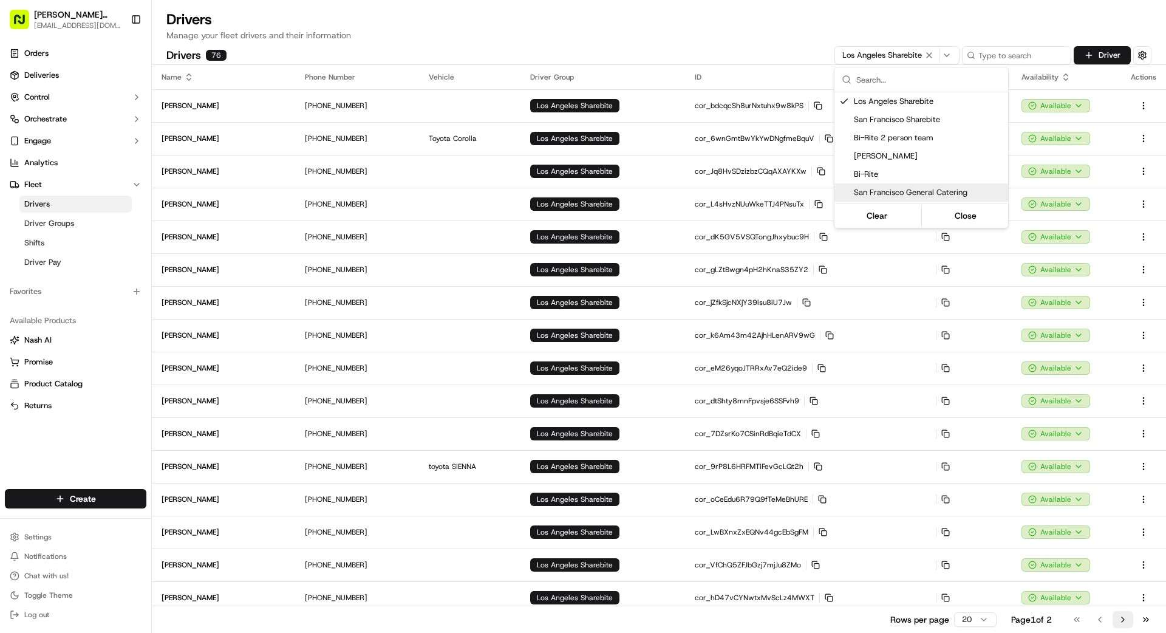
click at [1128, 616] on html "Betty Transportation bettytllc@gmail.com Toggle Sidebar Orders Deliveries Contr…" at bounding box center [583, 316] width 1166 height 633
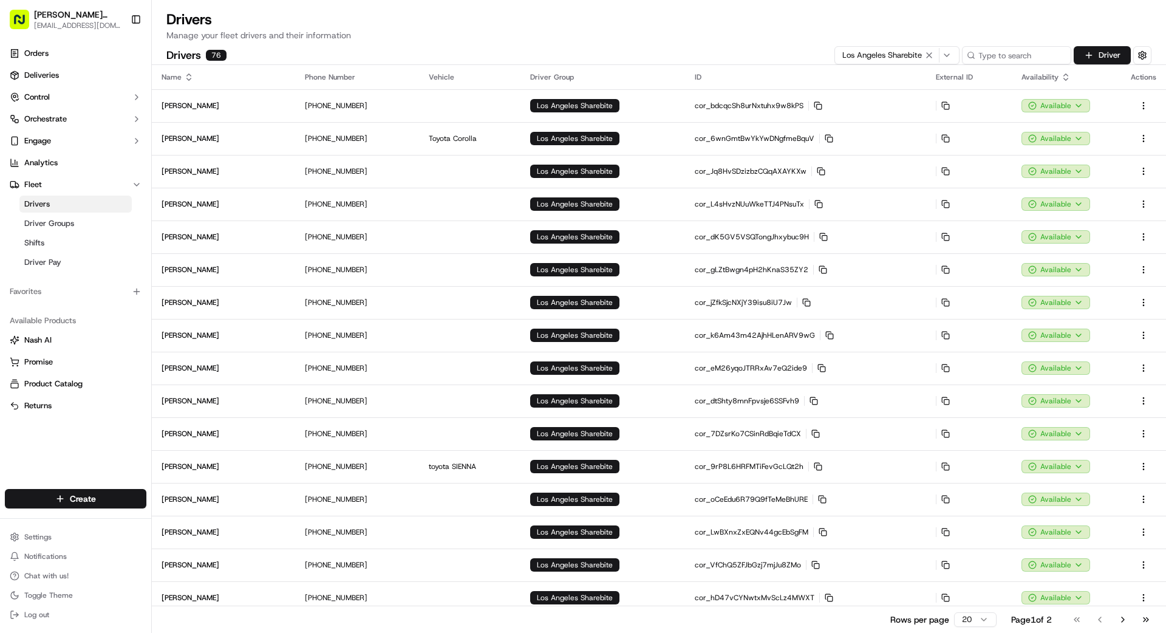
click at [1124, 617] on button "Go to next page" at bounding box center [1123, 619] width 21 height 17
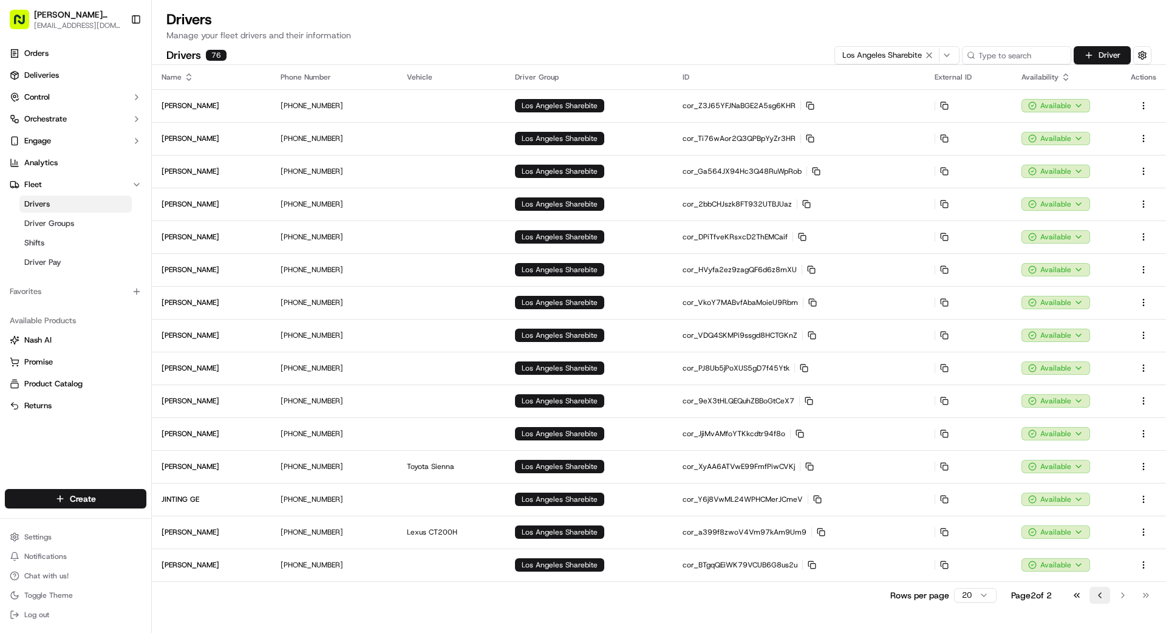
click at [1093, 591] on button "Go to previous page" at bounding box center [1100, 595] width 21 height 17
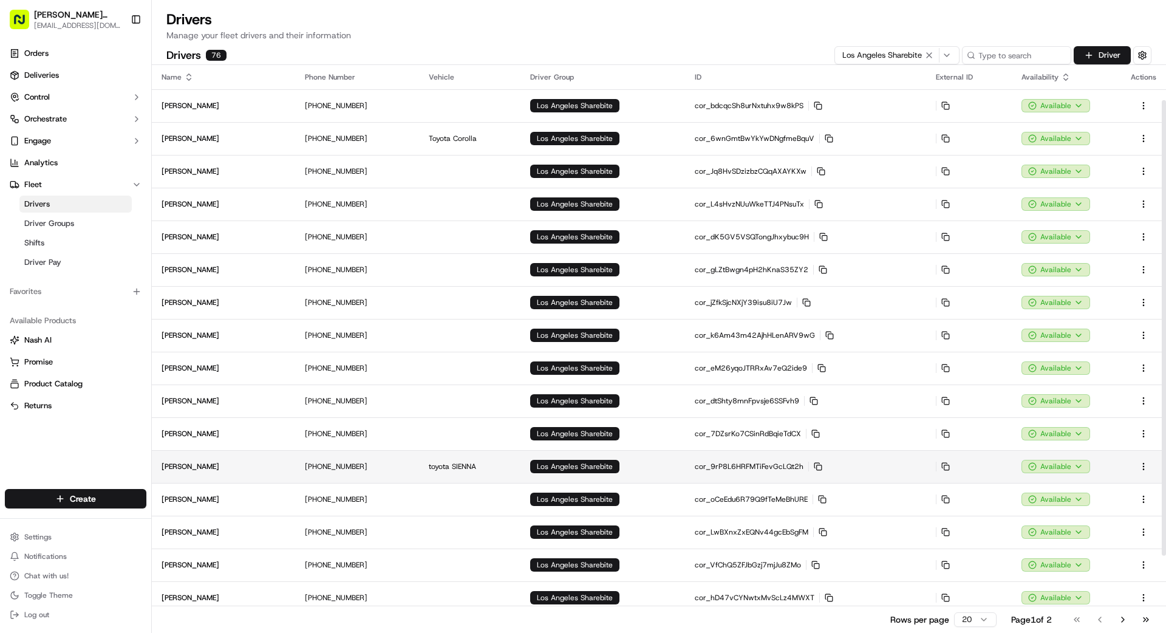
scroll to position [140, 0]
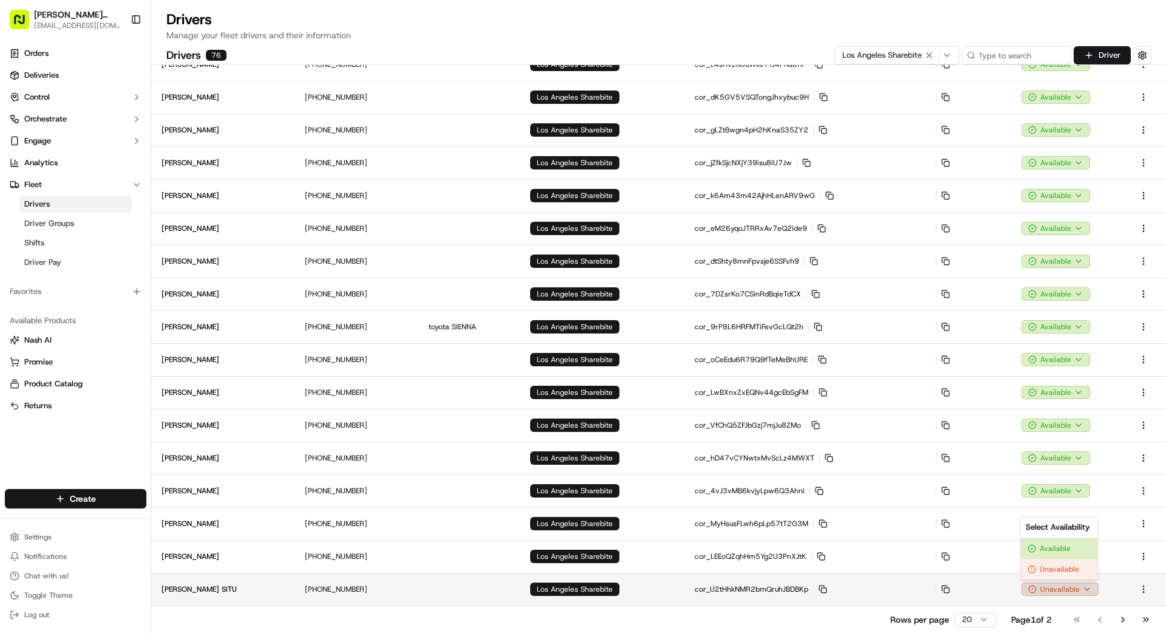
click at [1088, 587] on html "Betty Transportation bettytllc@gmail.com Toggle Sidebar Orders Deliveries Contr…" at bounding box center [583, 316] width 1166 height 633
click at [1055, 550] on div "Available" at bounding box center [1059, 548] width 77 height 21
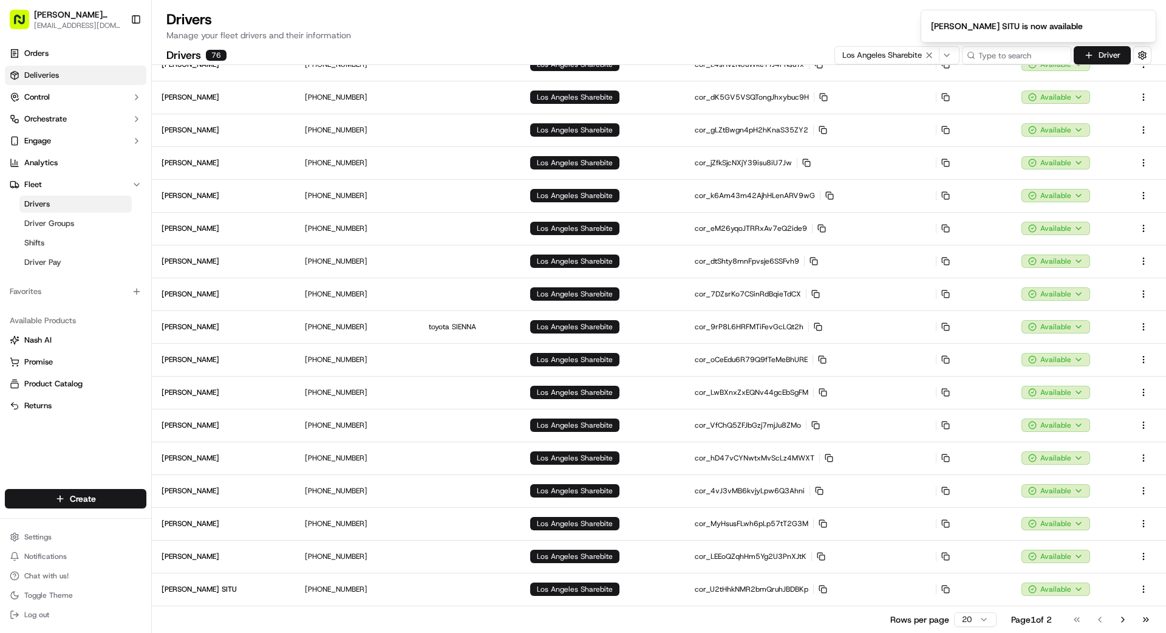
click at [52, 72] on span "Deliveries" at bounding box center [41, 75] width 35 height 11
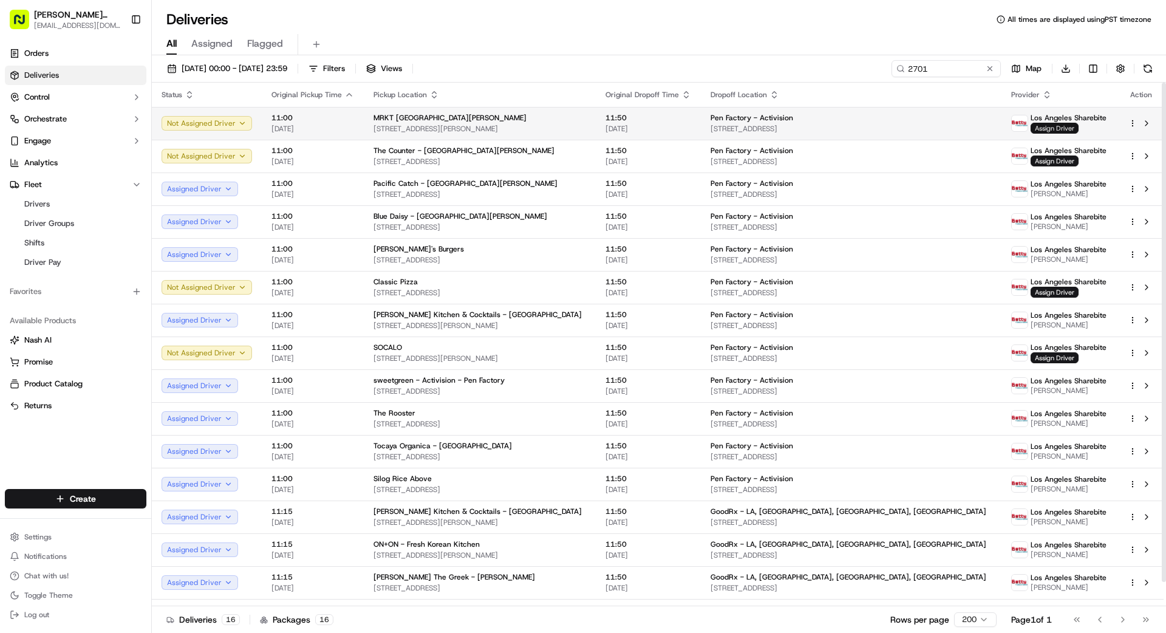
click at [1031, 130] on span "Assign Driver" at bounding box center [1055, 128] width 48 height 11
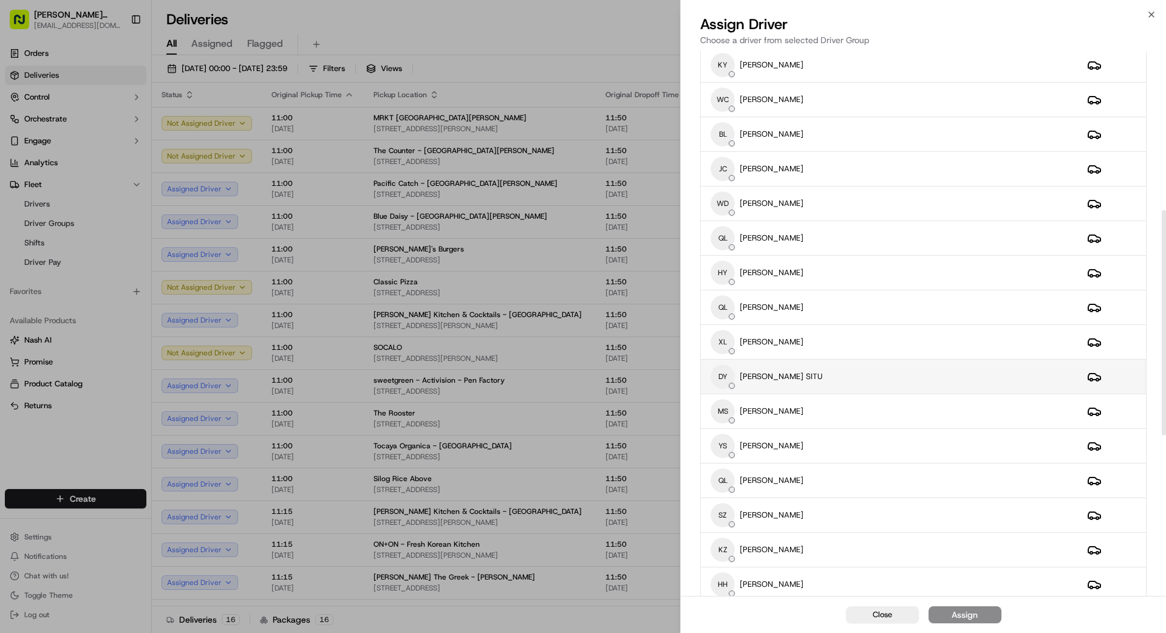
click at [904, 383] on div "DY DYLAN YUANFU SITU" at bounding box center [889, 376] width 357 height 24
drag, startPoint x: 978, startPoint y: 614, endPoint x: 972, endPoint y: 616, distance: 6.3
click at [975, 616] on button "Assign" at bounding box center [965, 614] width 73 height 17
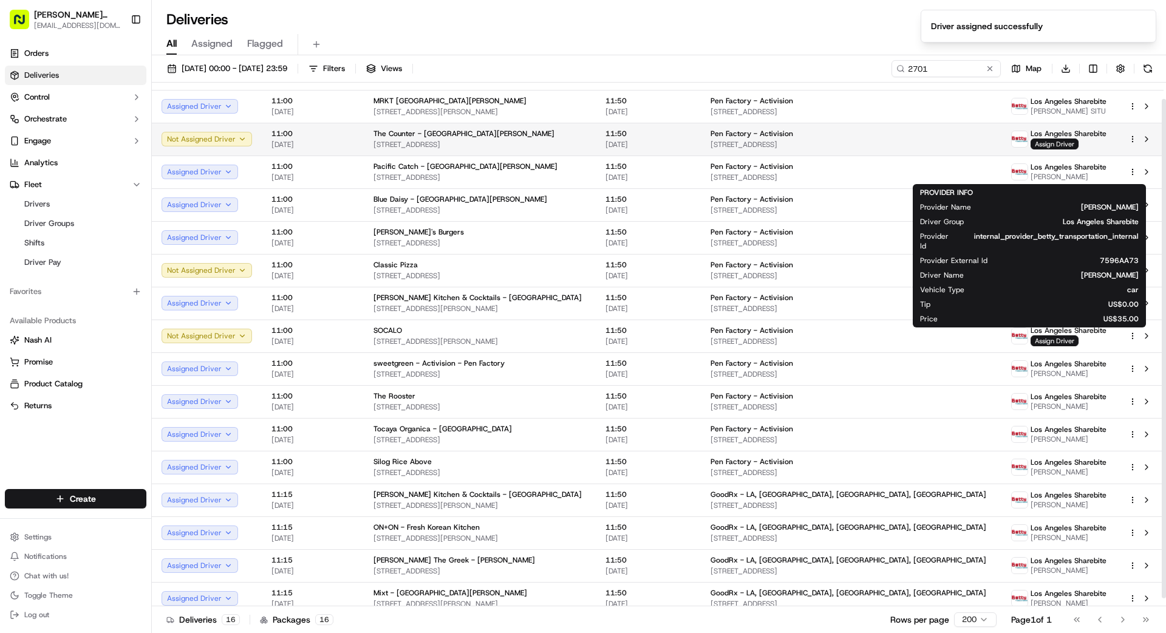
scroll to position [0, 0]
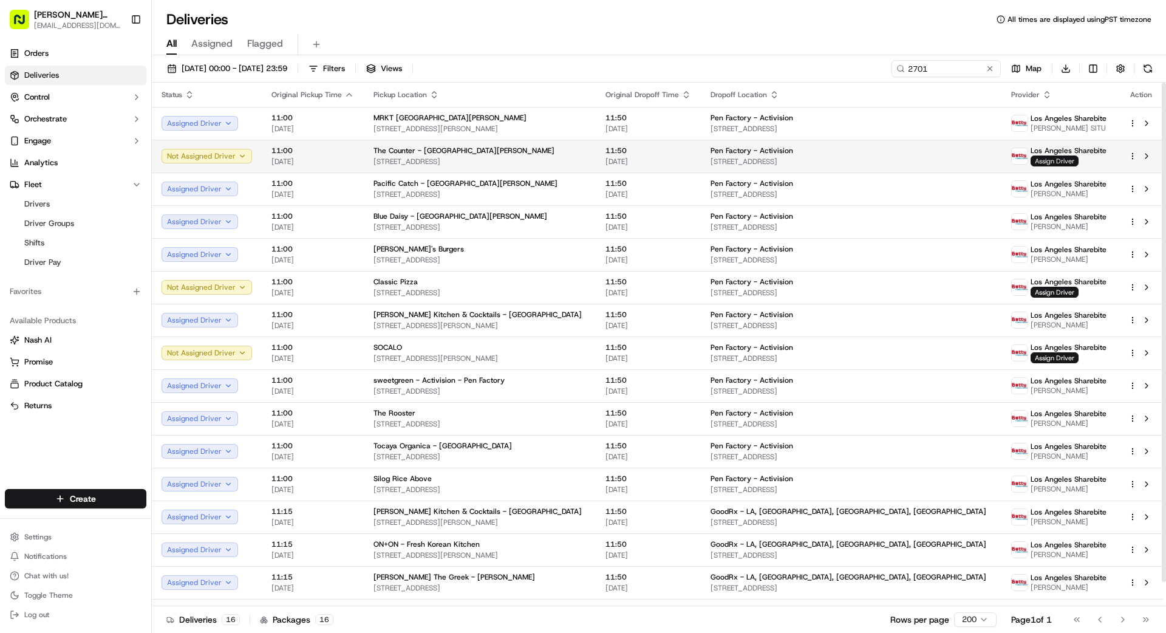
click at [1031, 160] on span "Assign Driver" at bounding box center [1055, 160] width 48 height 11
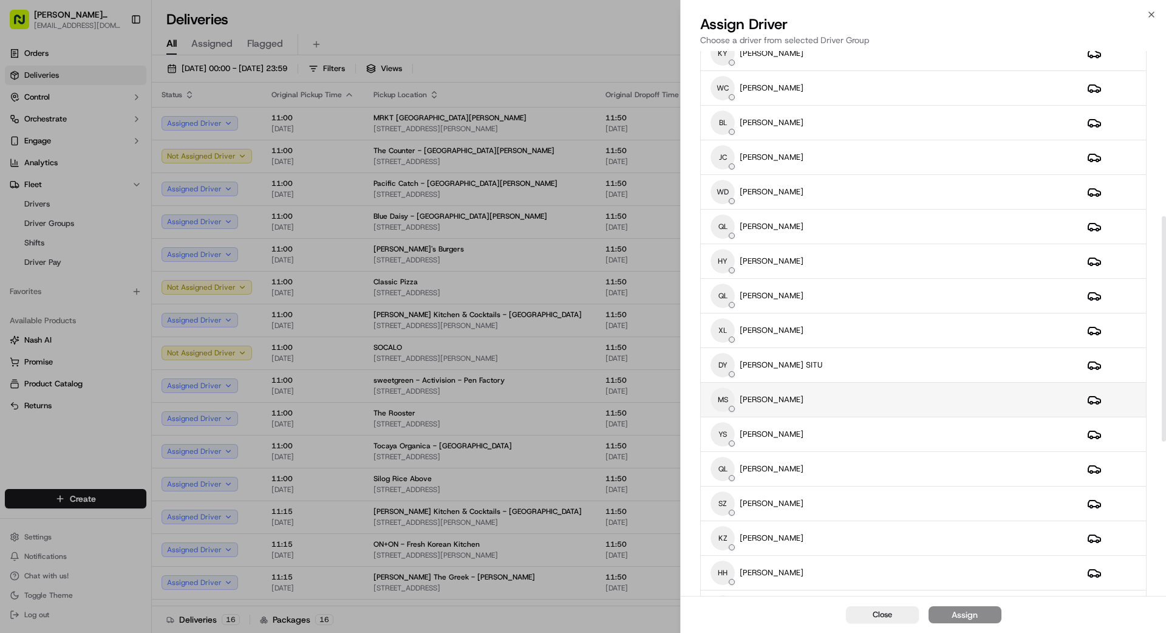
scroll to position [398, 0]
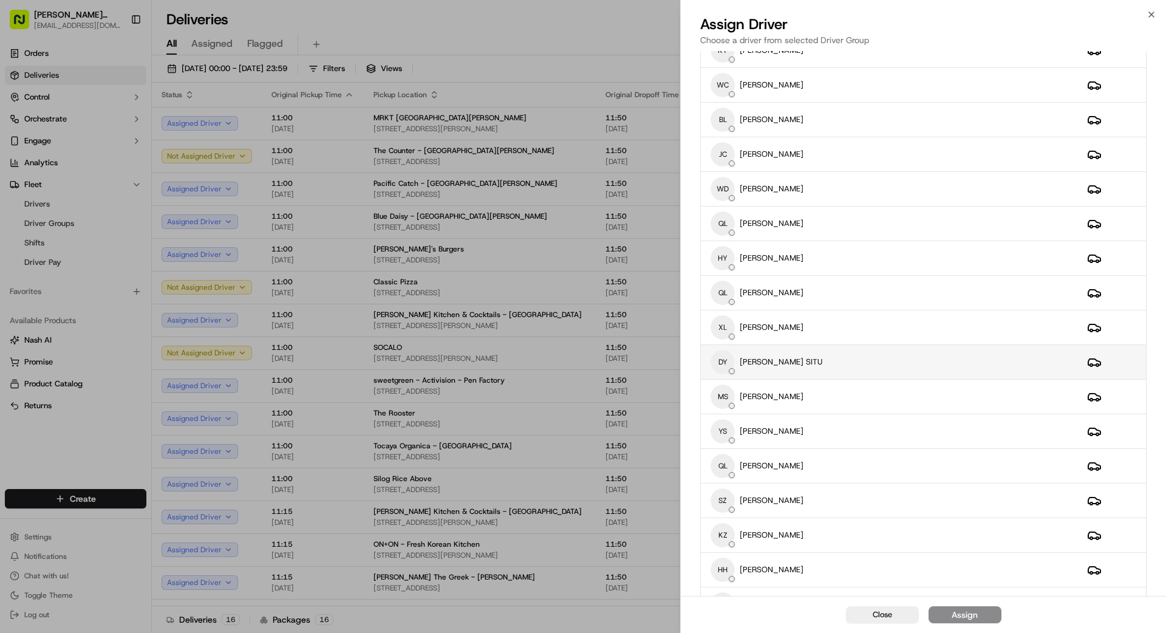
click at [873, 369] on div "DY DYLAN YUANFU SITU" at bounding box center [889, 362] width 357 height 24
click at [986, 616] on button "Assign" at bounding box center [965, 614] width 73 height 17
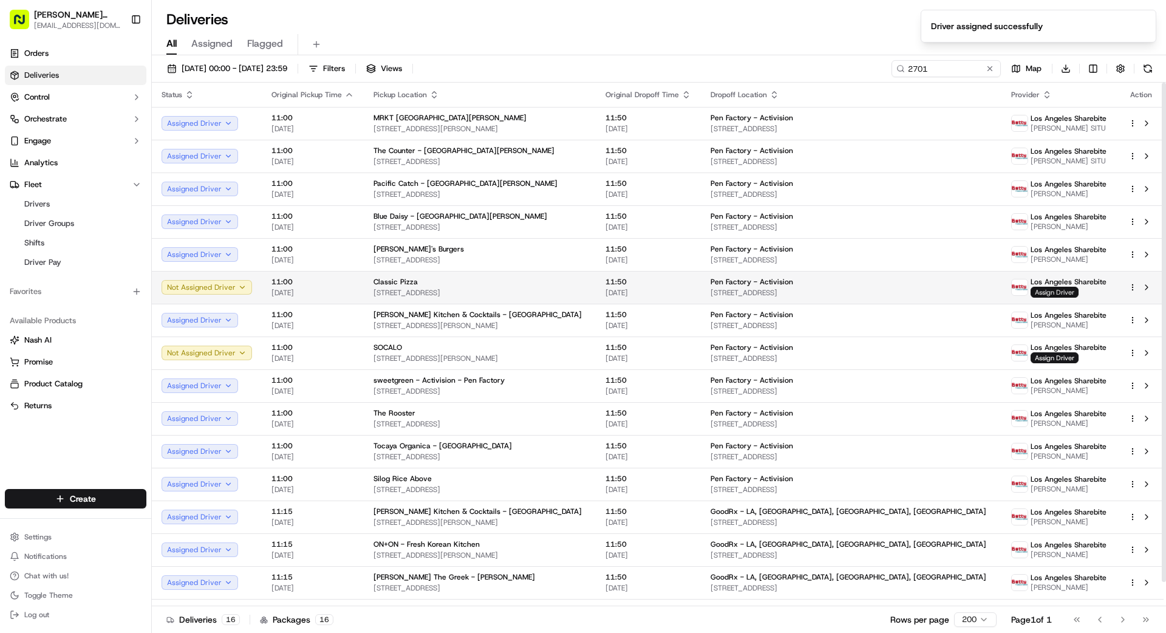
click at [1031, 291] on span "Assign Driver" at bounding box center [1055, 292] width 48 height 11
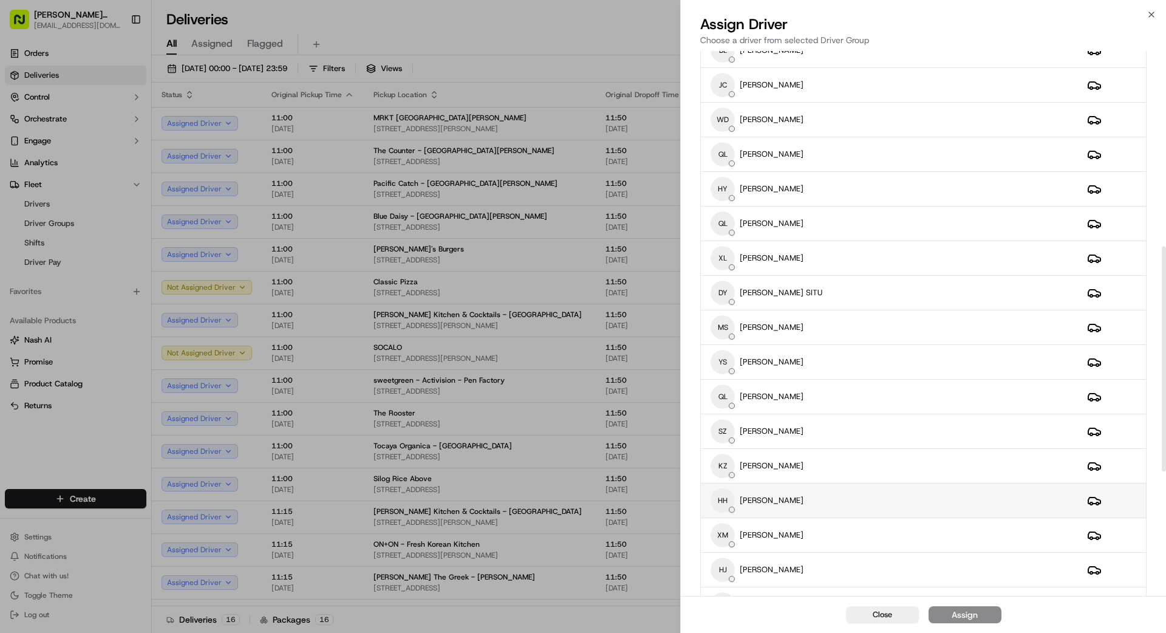
scroll to position [473, 0]
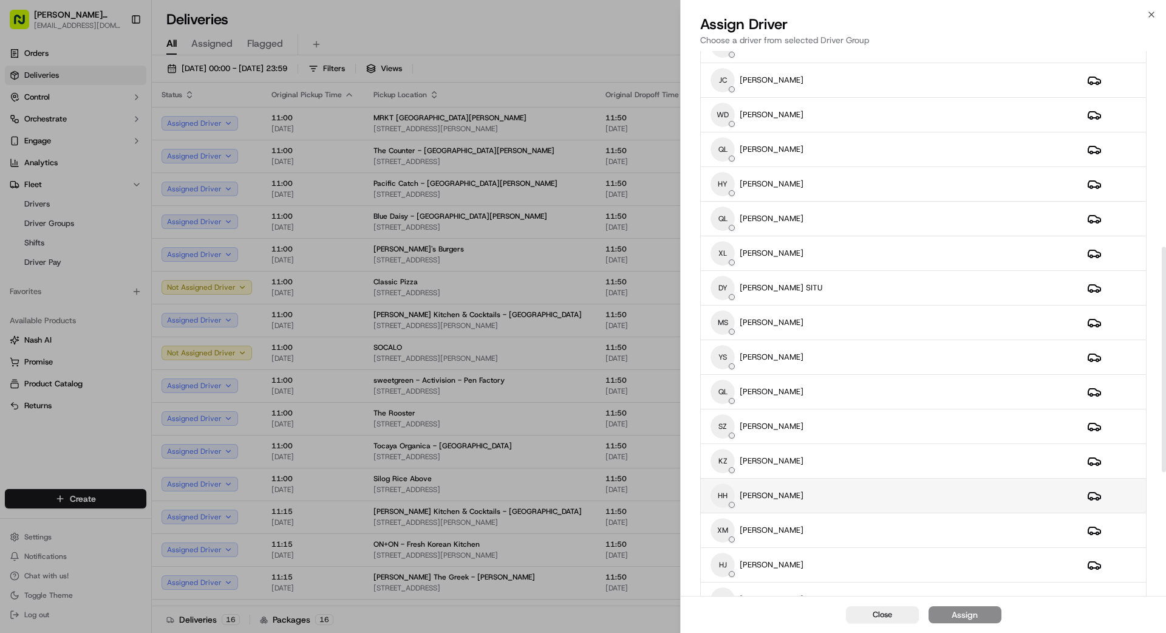
click at [854, 491] on div "HH HUAIXIAN HUANG" at bounding box center [889, 495] width 357 height 24
click at [971, 611] on div "Assign" at bounding box center [965, 615] width 26 height 12
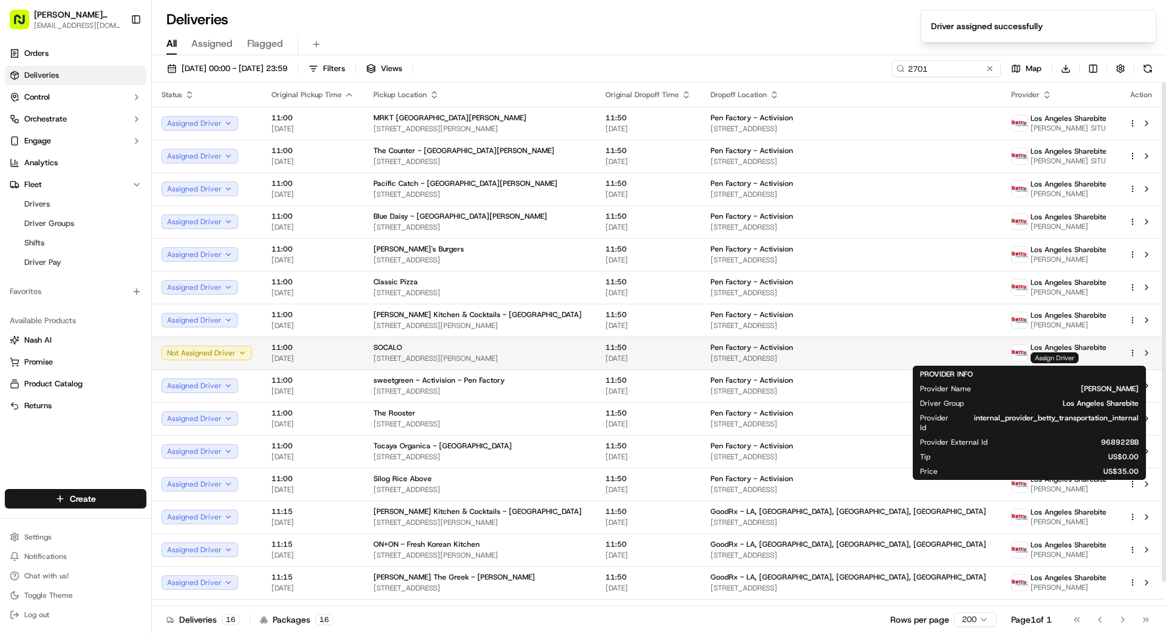
click at [1031, 355] on span "Assign Driver" at bounding box center [1055, 357] width 48 height 11
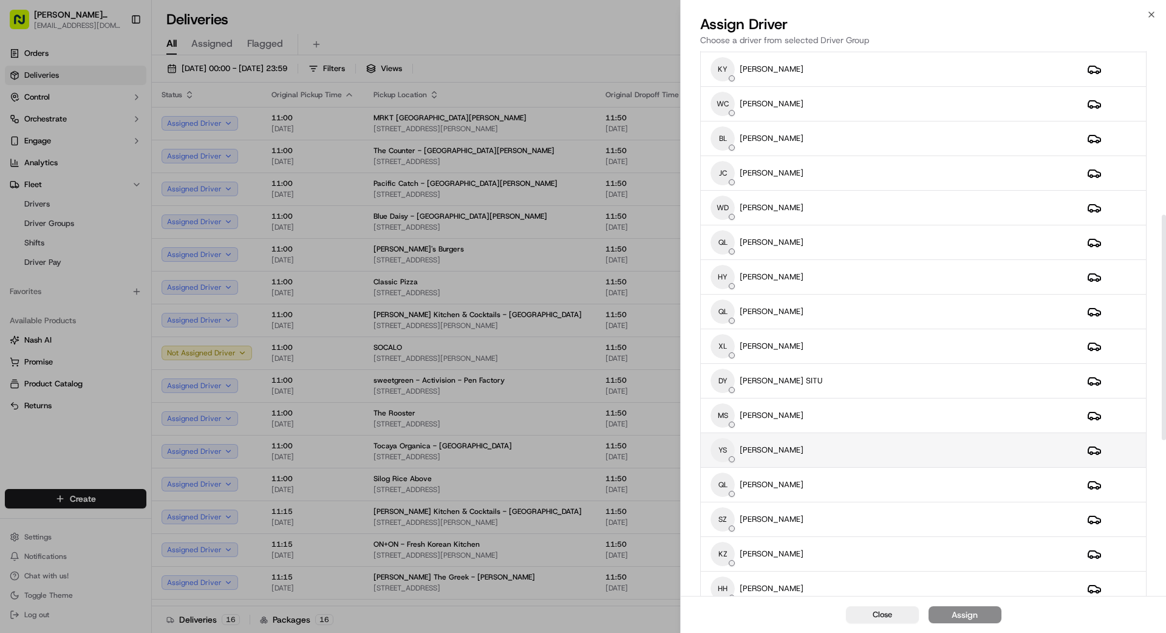
scroll to position [398, 0]
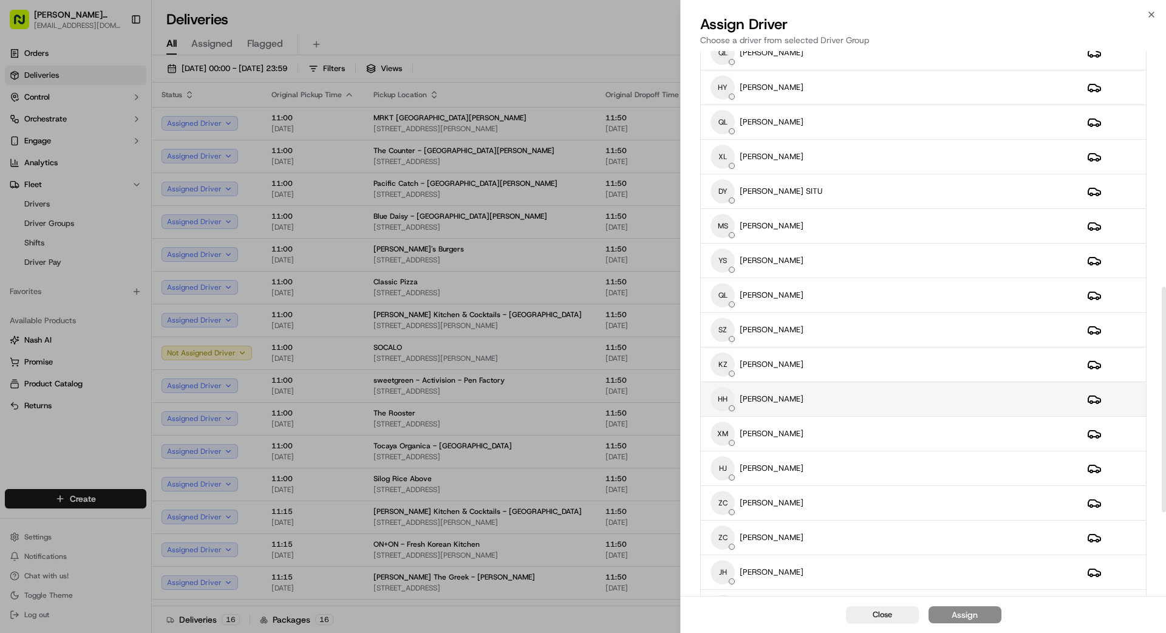
click at [885, 394] on div "HH HUAIXIAN HUANG" at bounding box center [889, 399] width 357 height 24
drag, startPoint x: 986, startPoint y: 621, endPoint x: 981, endPoint y: 617, distance: 6.6
click at [983, 619] on button "Assign" at bounding box center [965, 614] width 73 height 17
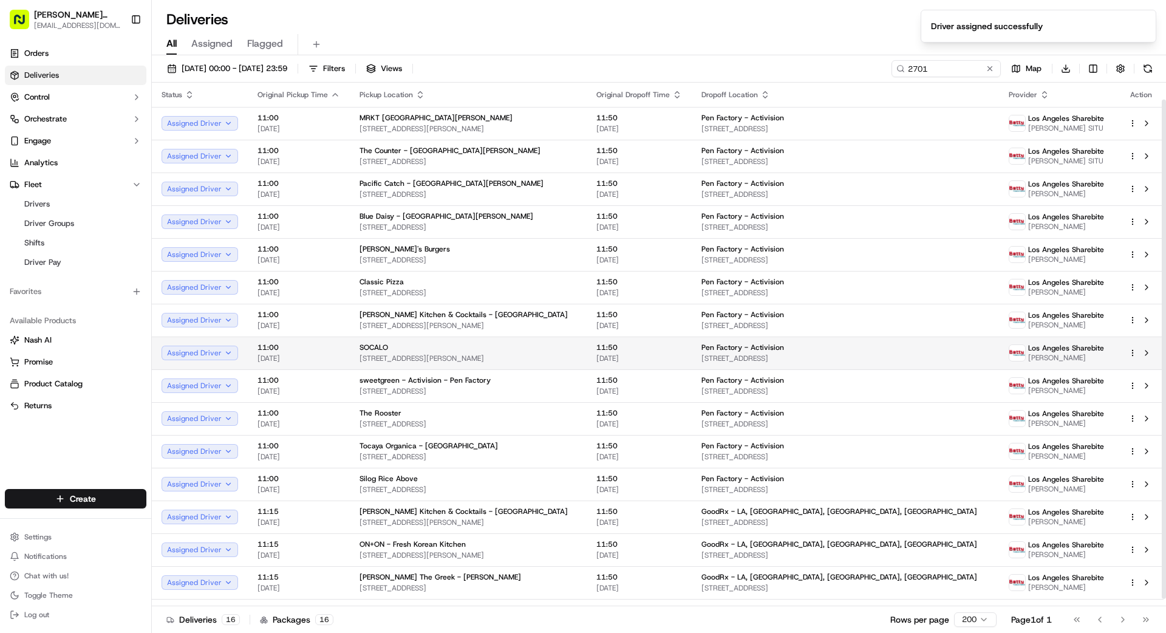
scroll to position [26, 0]
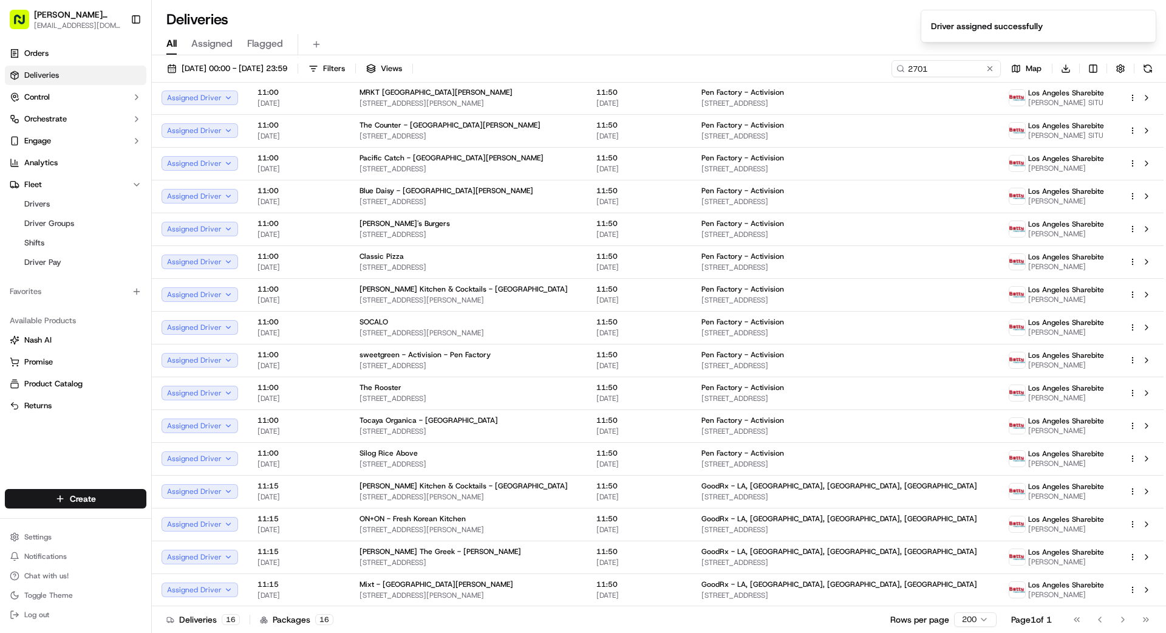
drag, startPoint x: 995, startPoint y: 69, endPoint x: 985, endPoint y: 69, distance: 9.7
click at [993, 69] on button at bounding box center [990, 69] width 12 height 12
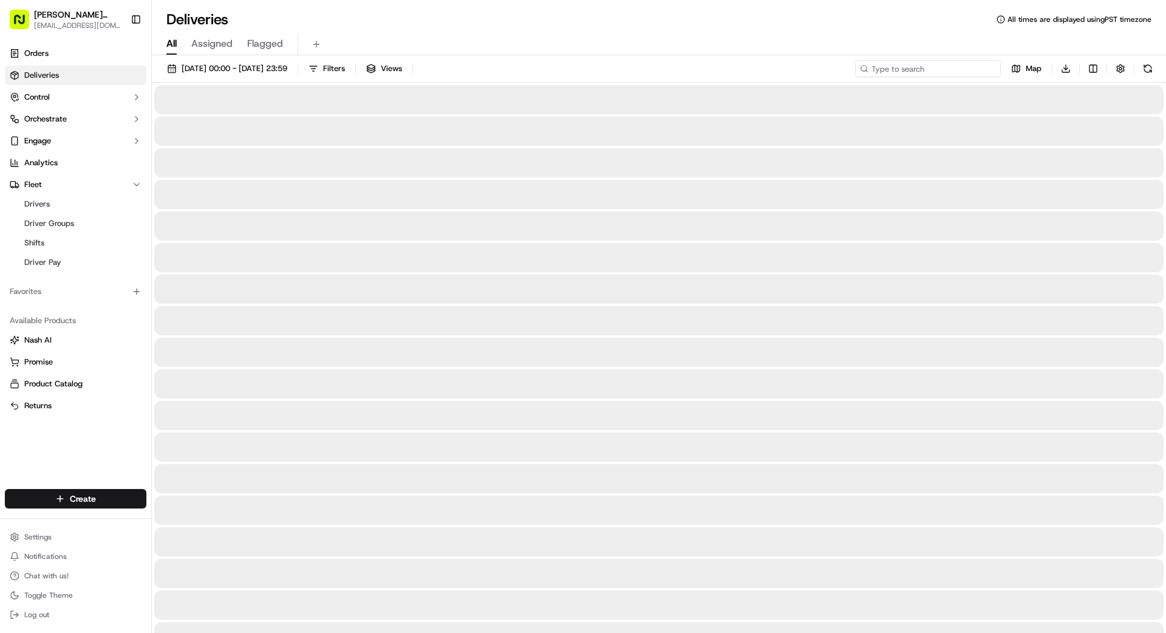
click at [972, 69] on input at bounding box center [928, 68] width 146 height 17
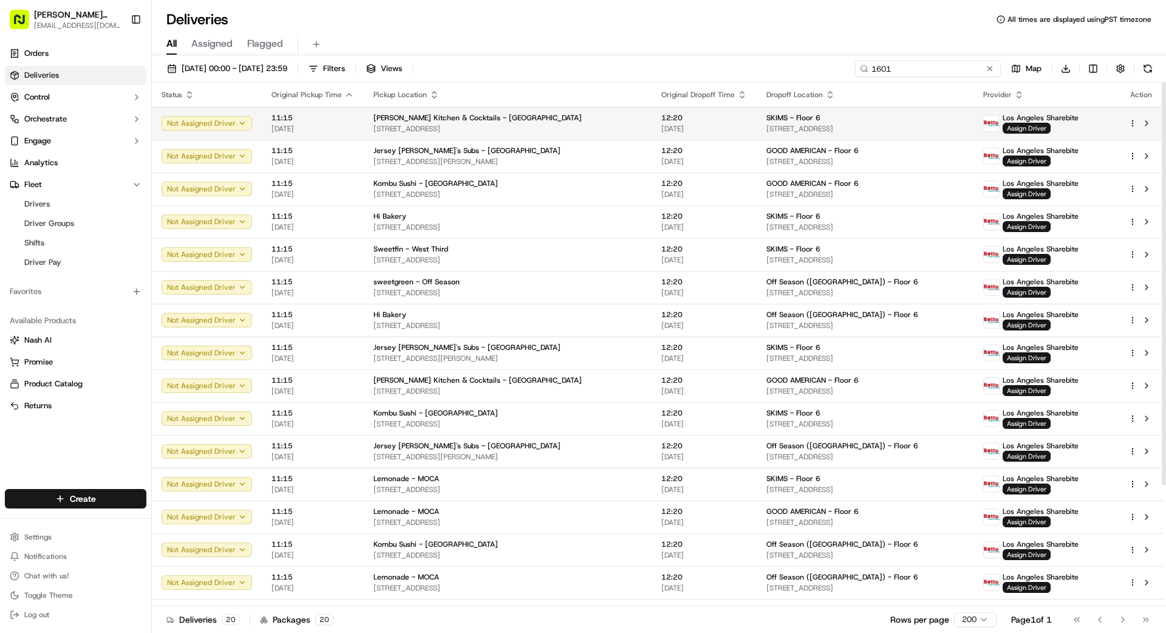
type input "1601"
click at [514, 115] on span "[PERSON_NAME] Kitchen & Cocktails - [GEOGRAPHIC_DATA]" at bounding box center [478, 118] width 208 height 10
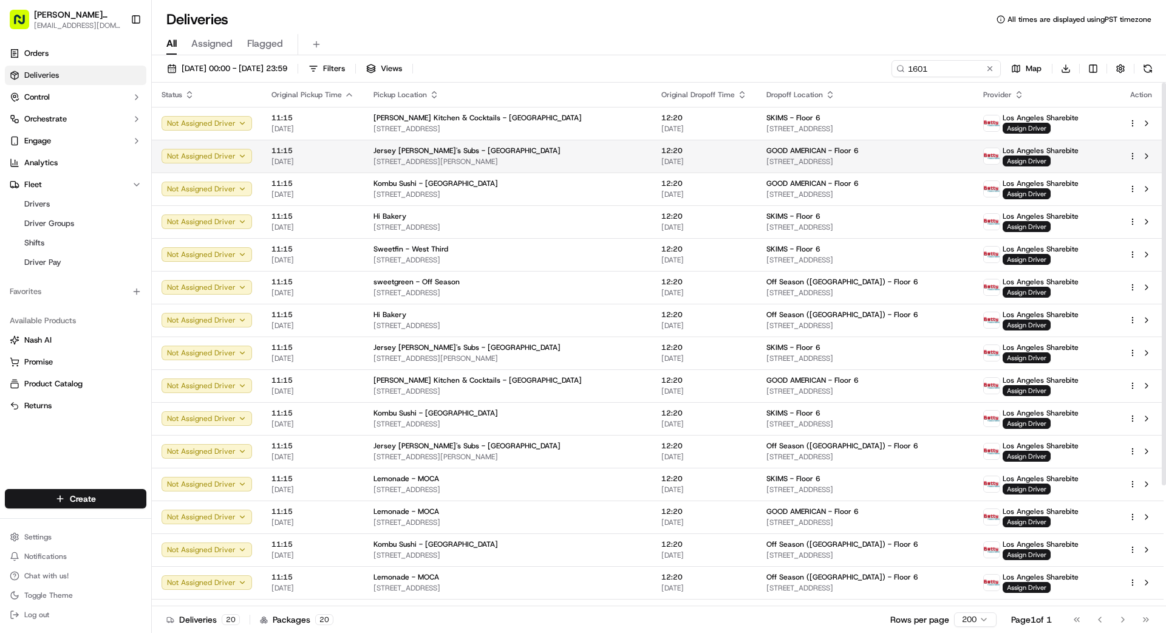
click at [504, 143] on td "Jersey Mike's Subs - West Hollywood 7100 Santa Monica Blvd, West Hollywood, CA …" at bounding box center [508, 156] width 288 height 33
click at [498, 155] on div "Jersey [PERSON_NAME]'s Subs - [GEOGRAPHIC_DATA]" at bounding box center [508, 151] width 268 height 10
click at [1012, 162] on span "Assign Driver" at bounding box center [1027, 160] width 48 height 11
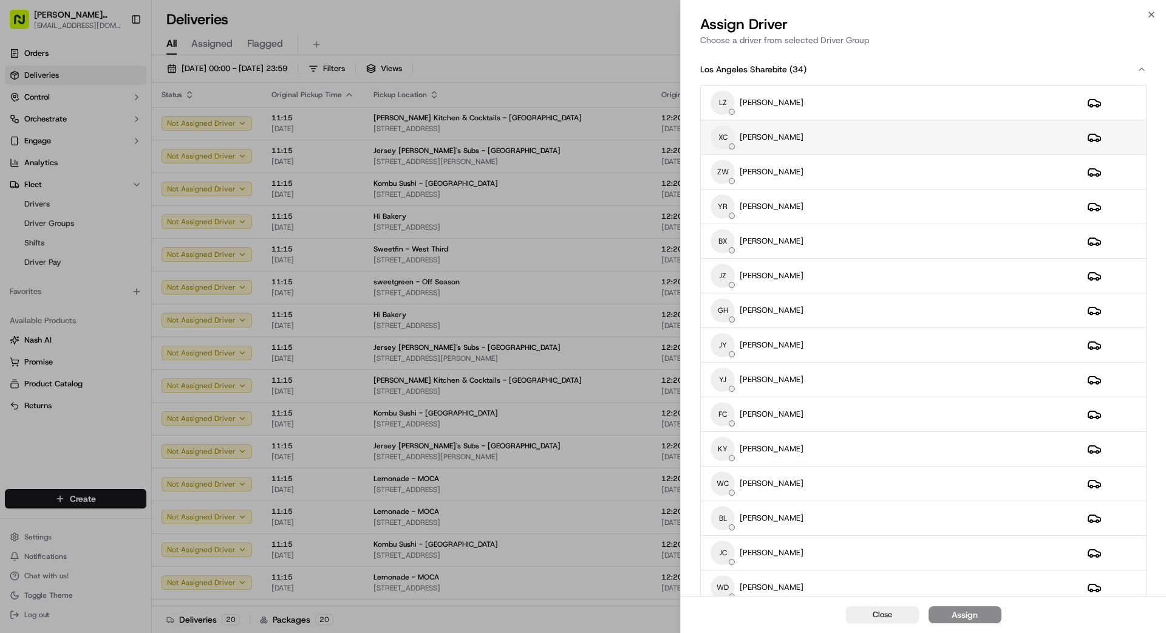
scroll to position [2, 0]
click at [843, 141] on div "XC XUEQIN CAO" at bounding box center [889, 135] width 357 height 24
click at [983, 611] on button "Assign" at bounding box center [965, 614] width 73 height 17
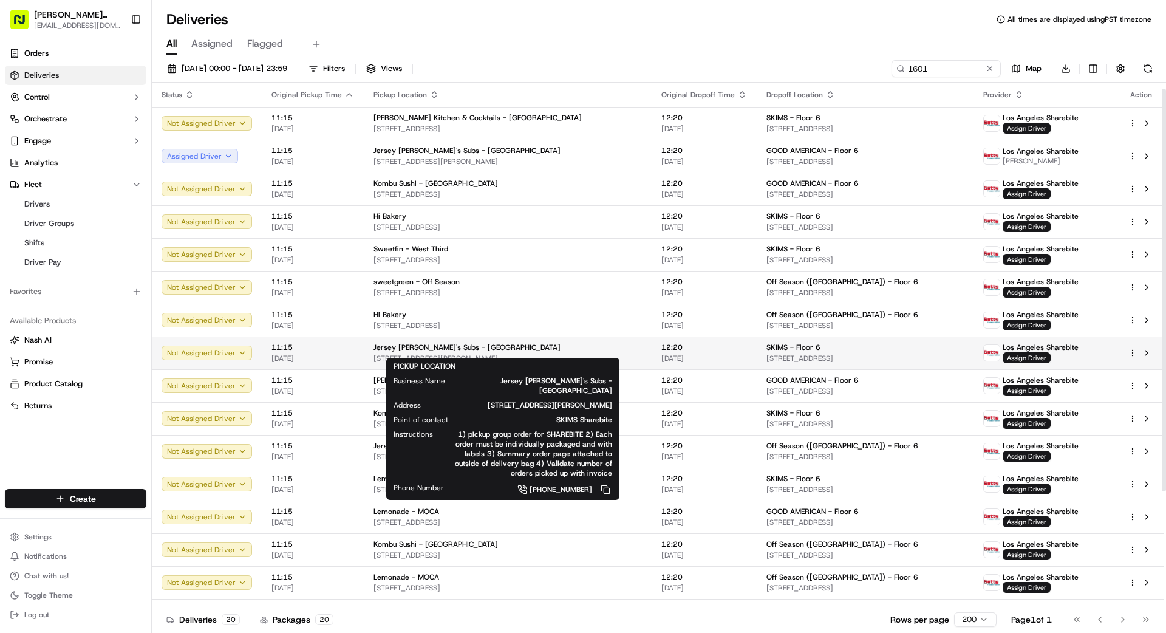
scroll to position [13, 0]
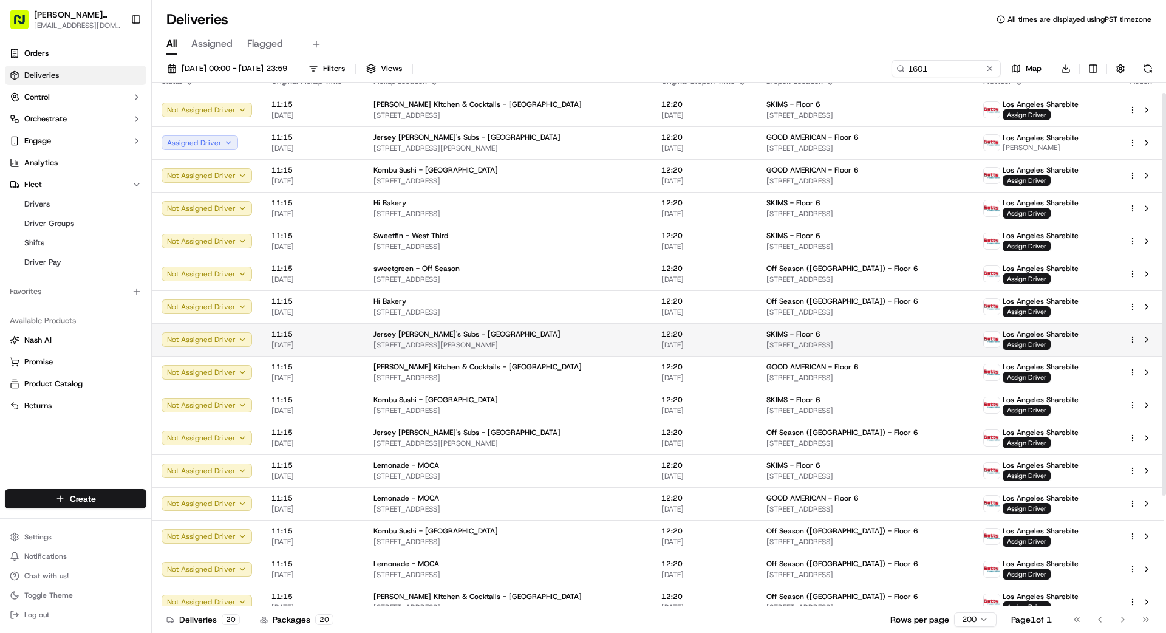
click at [1020, 341] on span "Assign Driver" at bounding box center [1027, 344] width 48 height 11
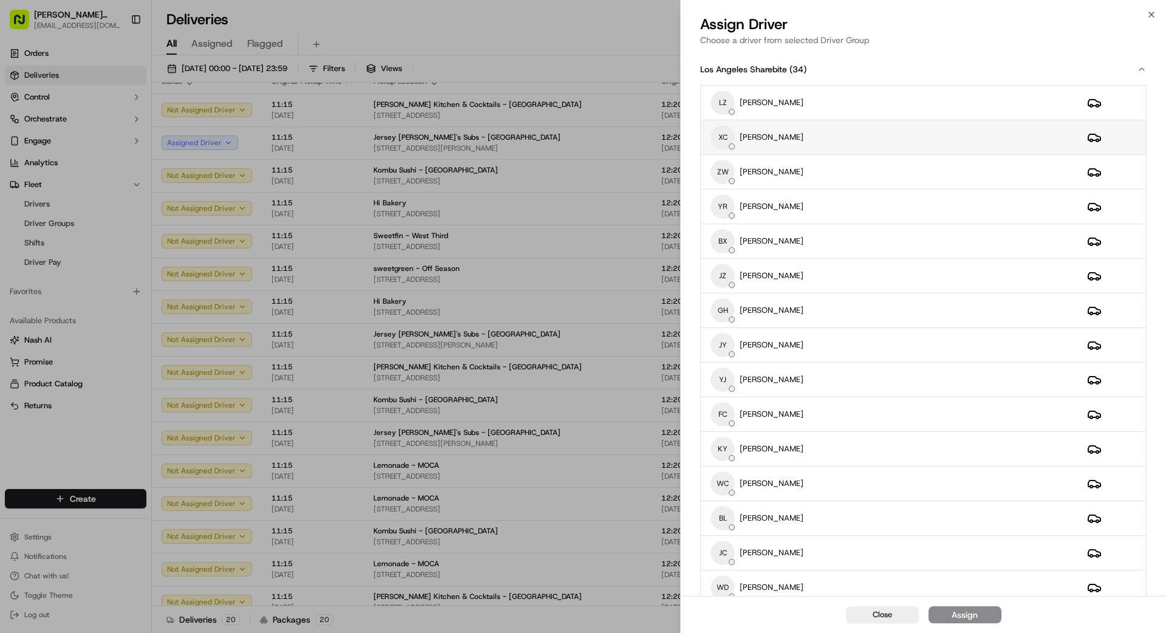
click at [919, 140] on div "XC XUEQIN CAO" at bounding box center [889, 137] width 357 height 24
click at [975, 609] on div "Assign" at bounding box center [965, 615] width 26 height 12
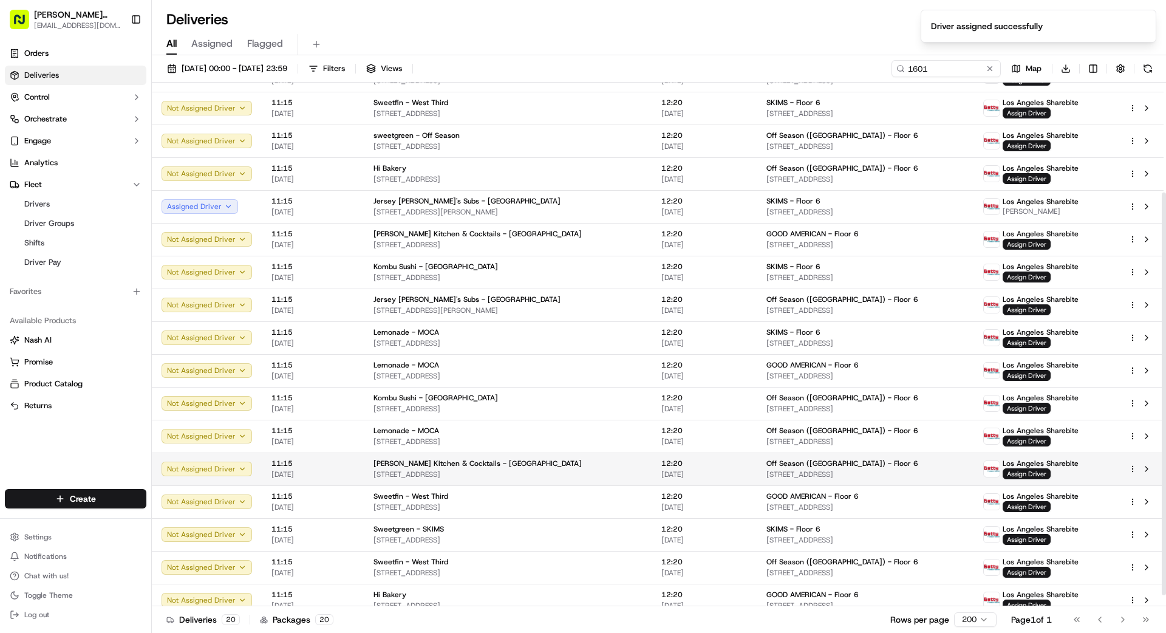
scroll to position [157, 0]
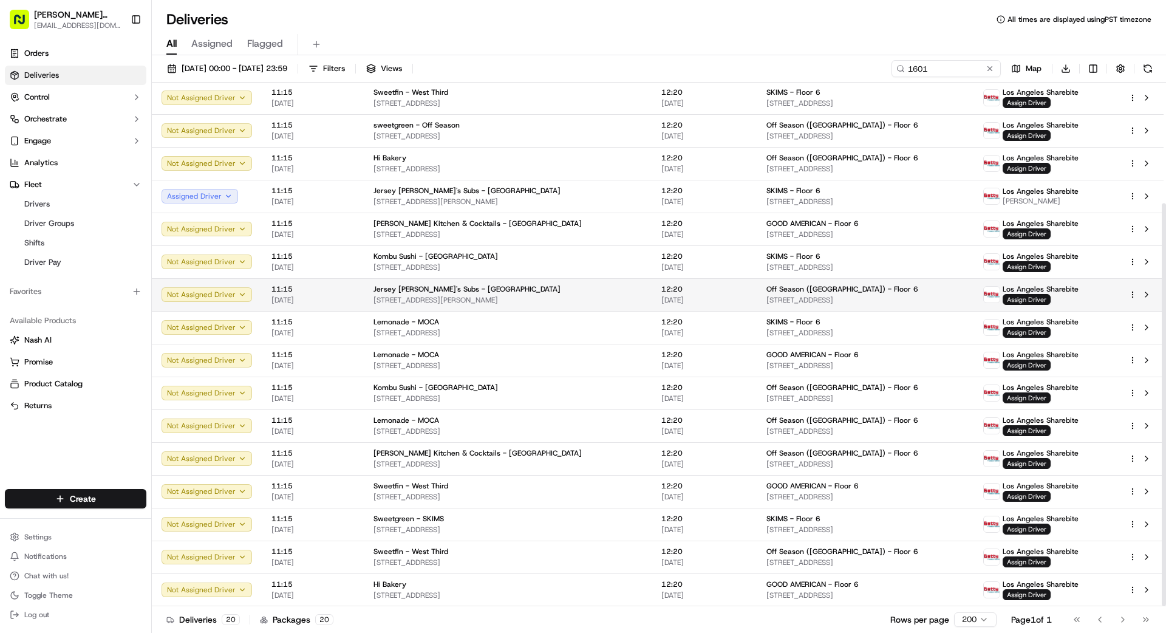
click at [1014, 299] on span "Assign Driver" at bounding box center [1027, 299] width 48 height 11
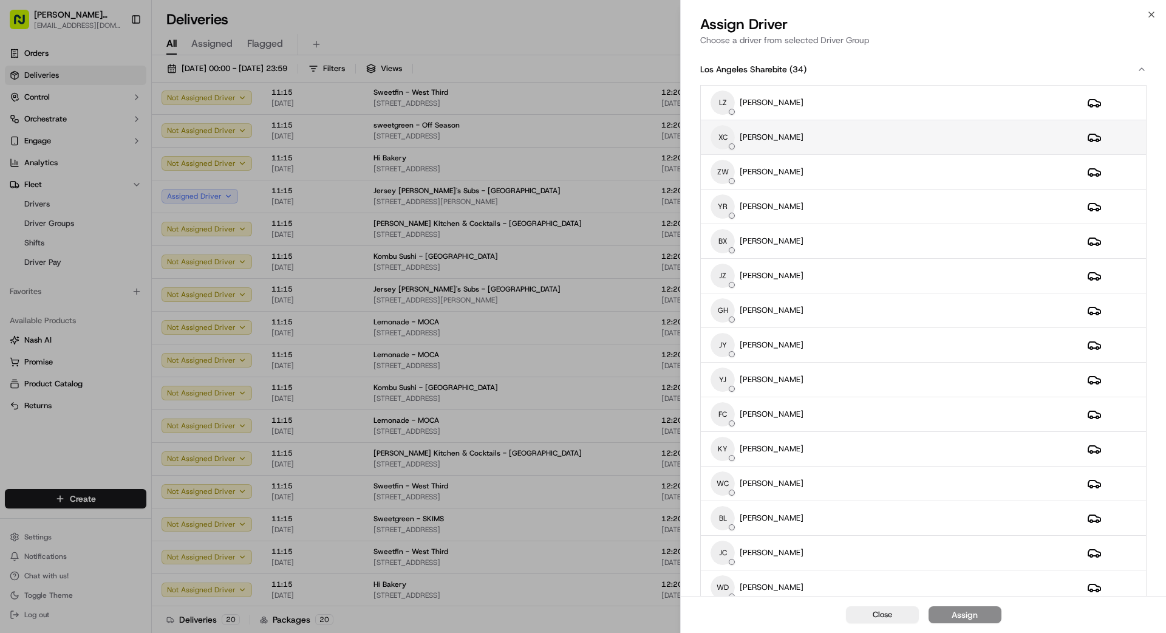
click at [944, 148] on div "XC XUEQIN CAO" at bounding box center [889, 137] width 357 height 24
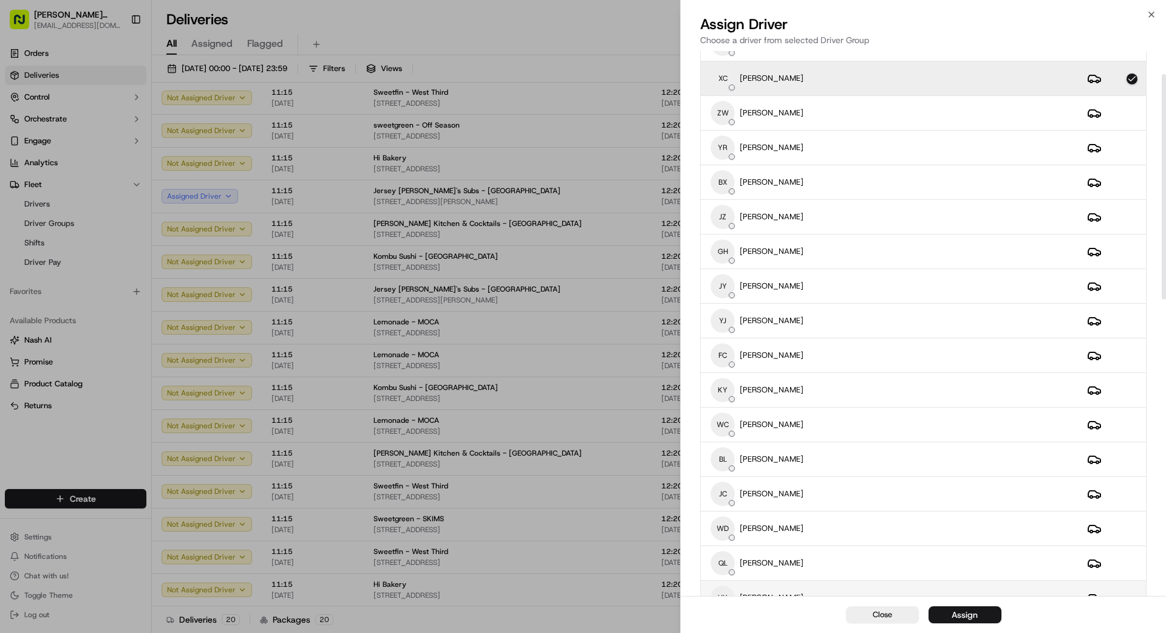
scroll to position [61, 0]
click at [964, 615] on div "Assign" at bounding box center [965, 615] width 26 height 12
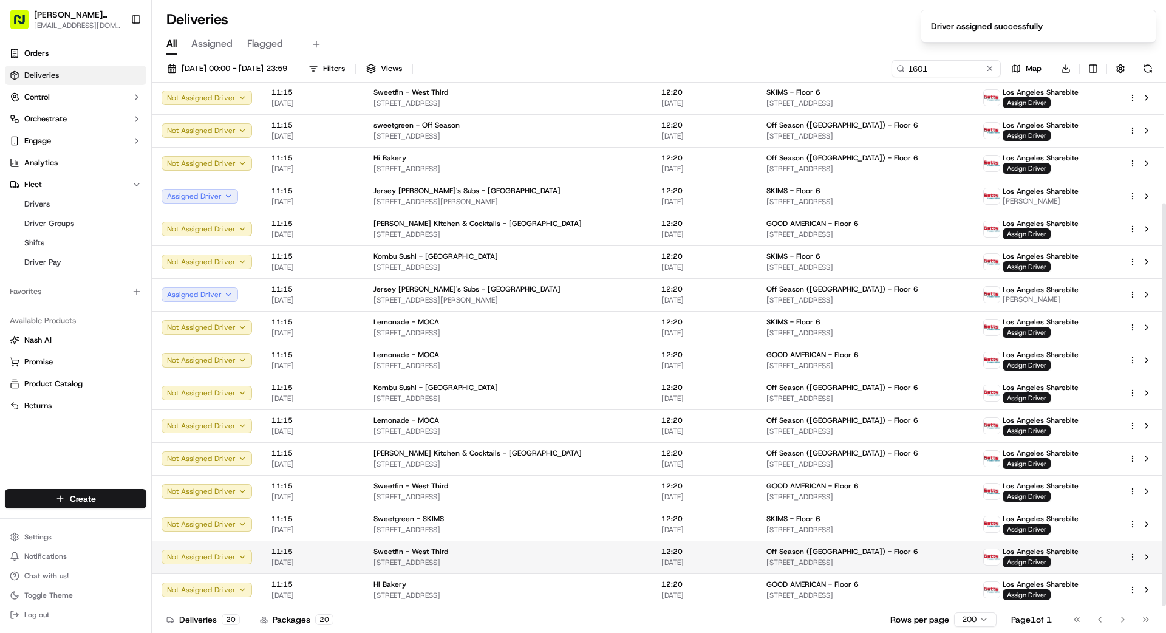
click at [556, 553] on div "Sweetfin - West Third" at bounding box center [508, 552] width 268 height 10
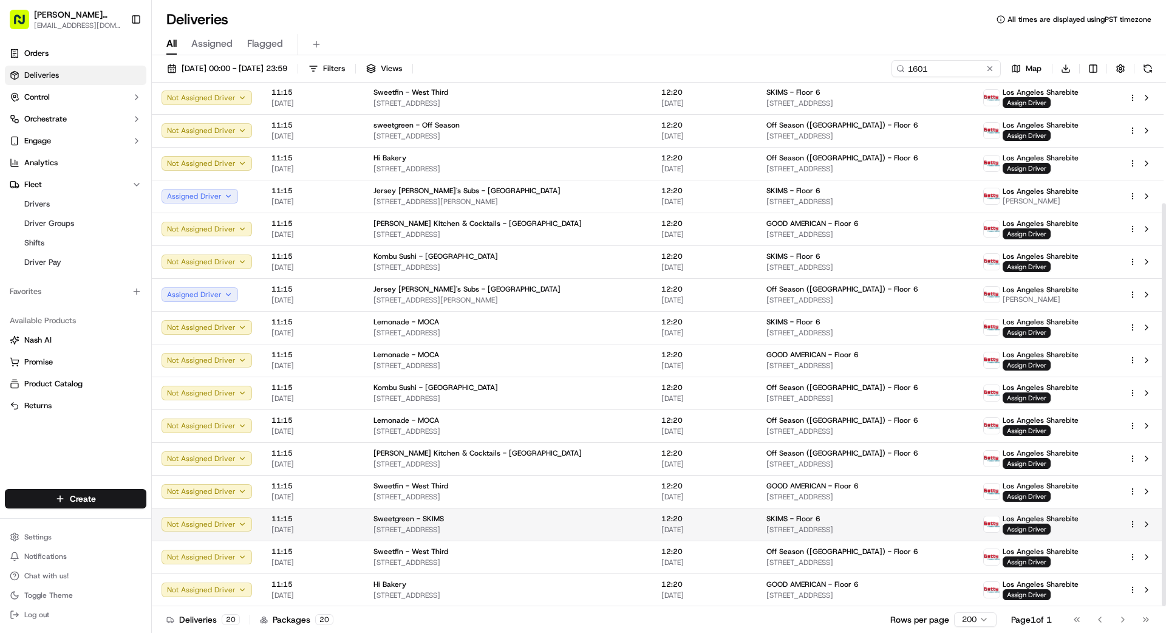
click at [530, 522] on div "Sweetgreen - SKIMS" at bounding box center [508, 519] width 268 height 10
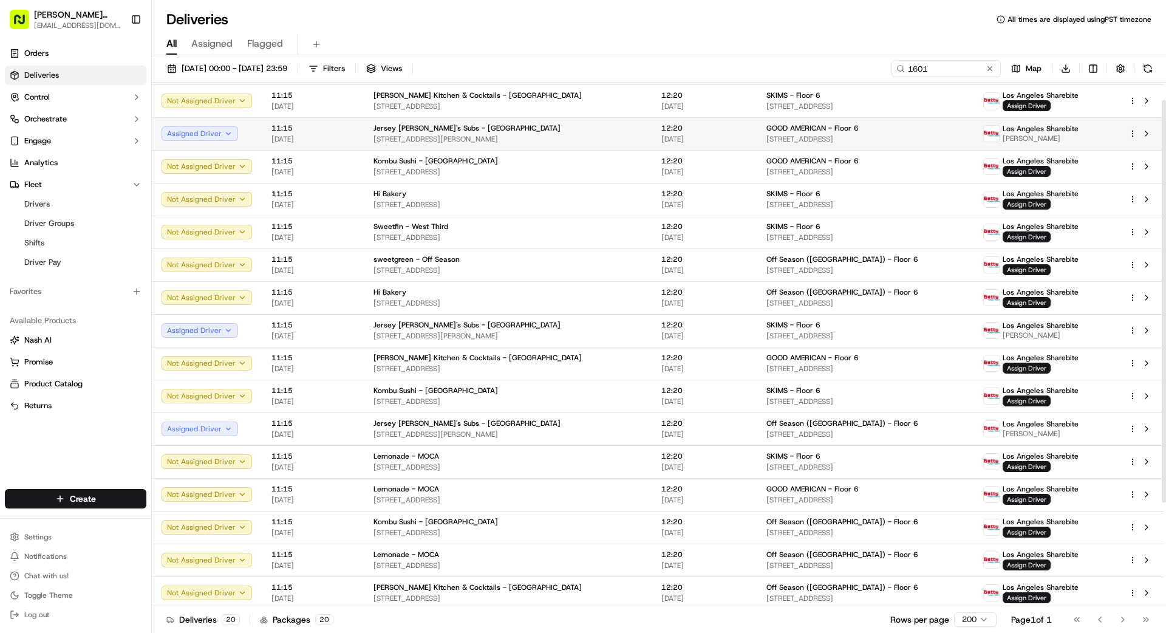
scroll to position [0, 0]
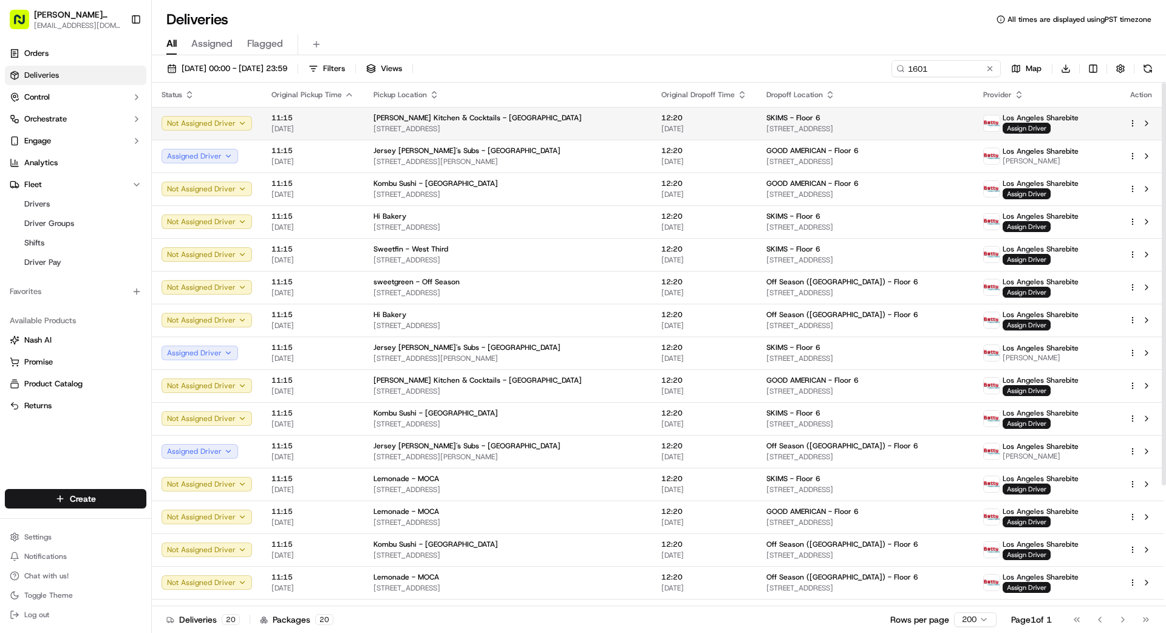
click at [627, 125] on span "[STREET_ADDRESS]" at bounding box center [508, 129] width 268 height 10
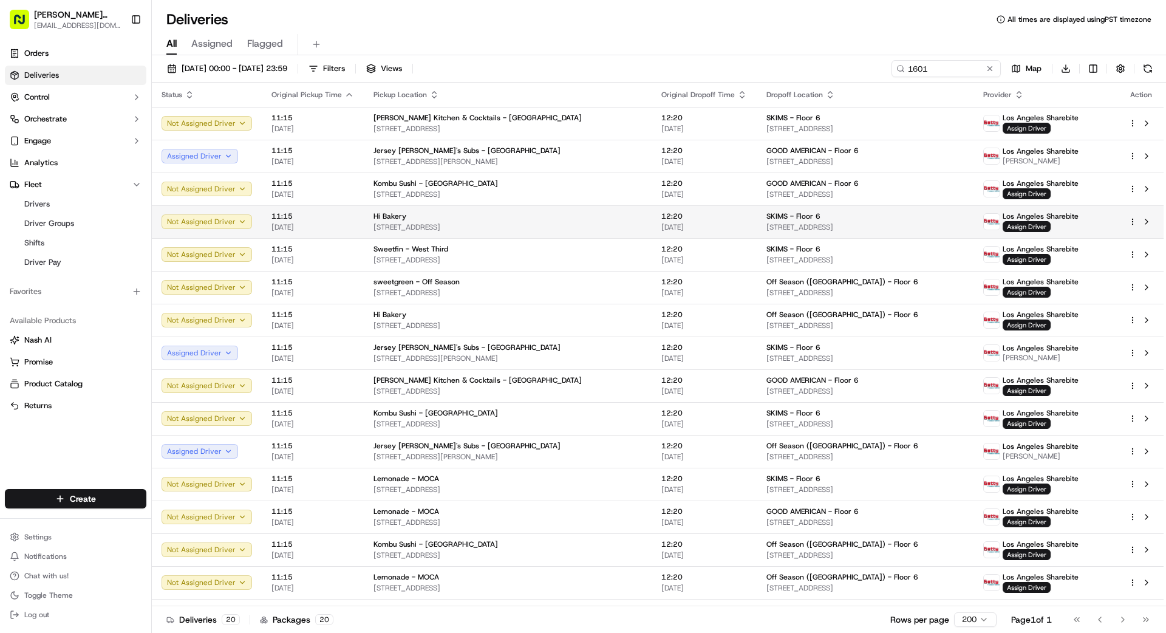
drag, startPoint x: 577, startPoint y: 239, endPoint x: 646, endPoint y: 206, distance: 75.8
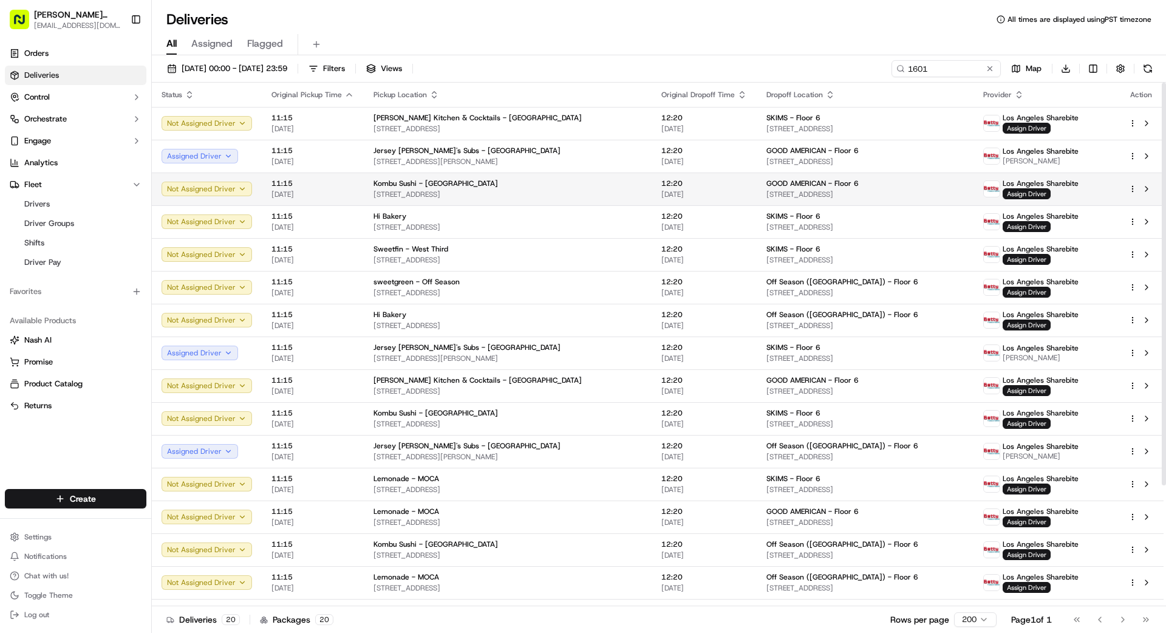
click at [652, 193] on td "12:20 [DATE]" at bounding box center [704, 188] width 105 height 33
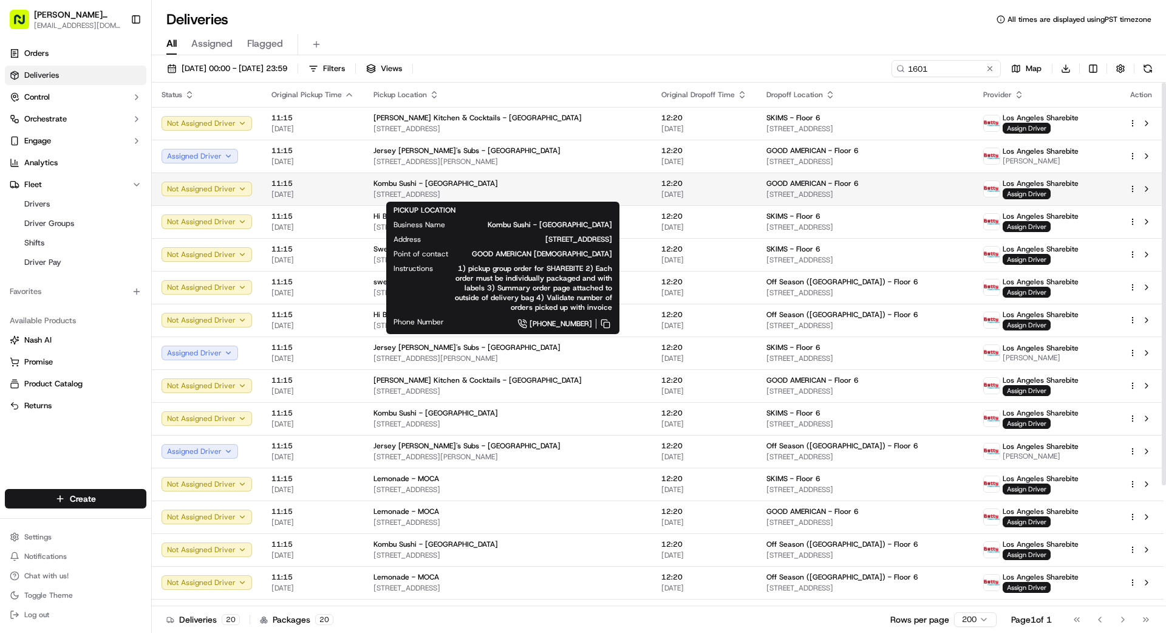
click at [588, 196] on span "[STREET_ADDRESS]" at bounding box center [508, 194] width 268 height 10
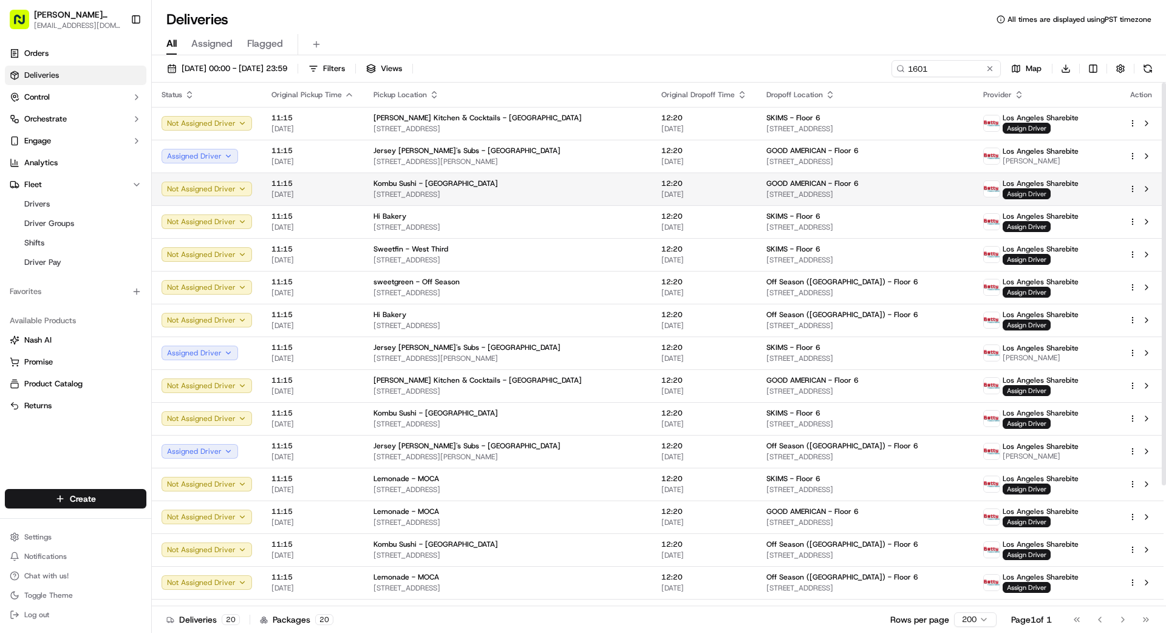
click at [1017, 193] on span "Assign Driver" at bounding box center [1027, 193] width 48 height 11
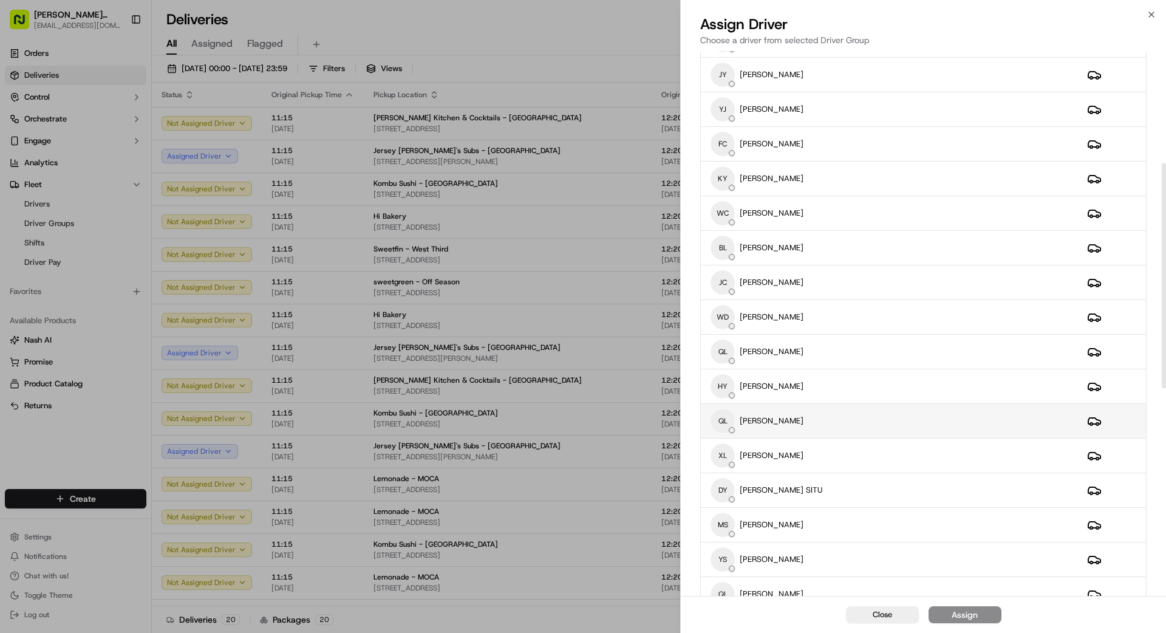
scroll to position [271, 0]
click at [830, 422] on div "QL QIQI LIN" at bounding box center [889, 420] width 357 height 24
click at [987, 612] on button "Assign" at bounding box center [965, 614] width 73 height 17
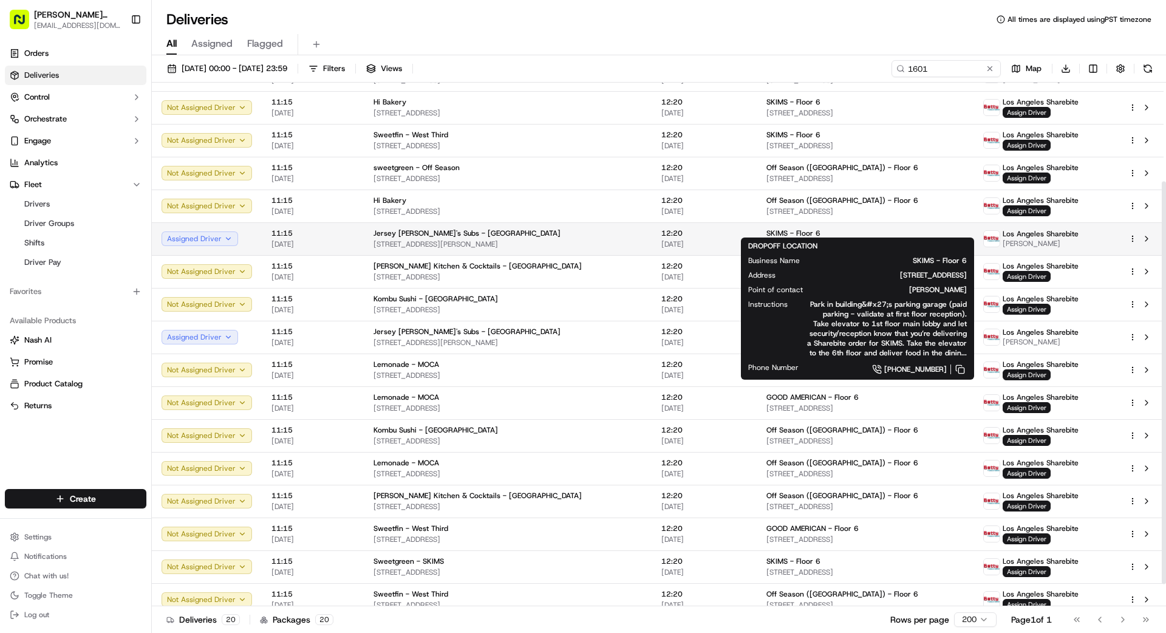
scroll to position [157, 0]
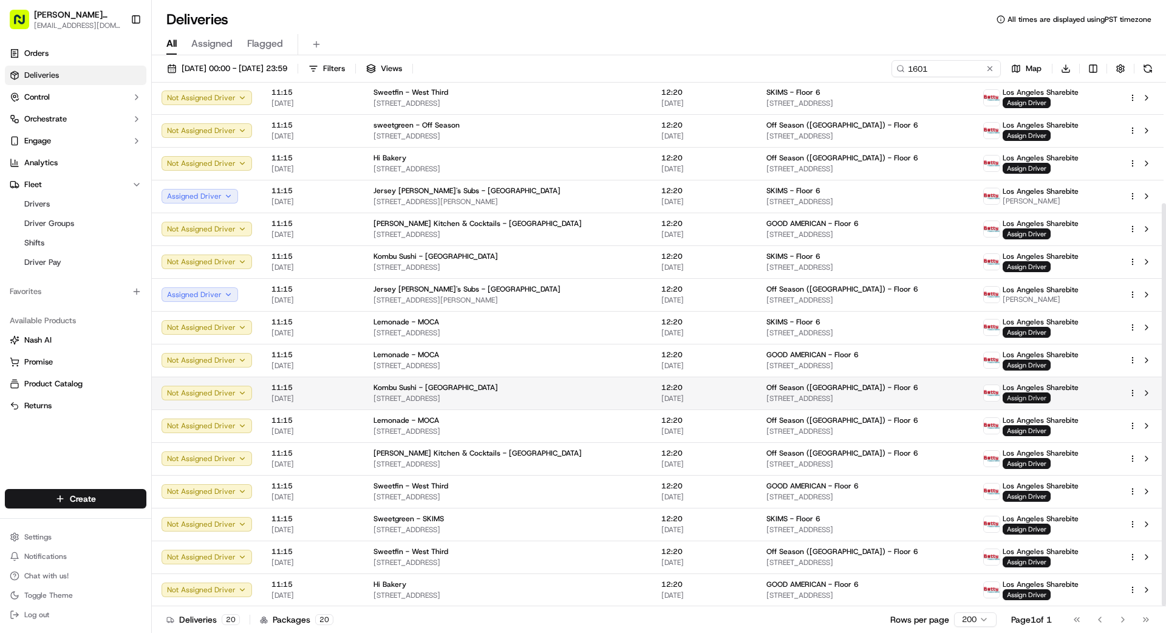
click at [1027, 397] on span "Assign Driver" at bounding box center [1027, 397] width 48 height 11
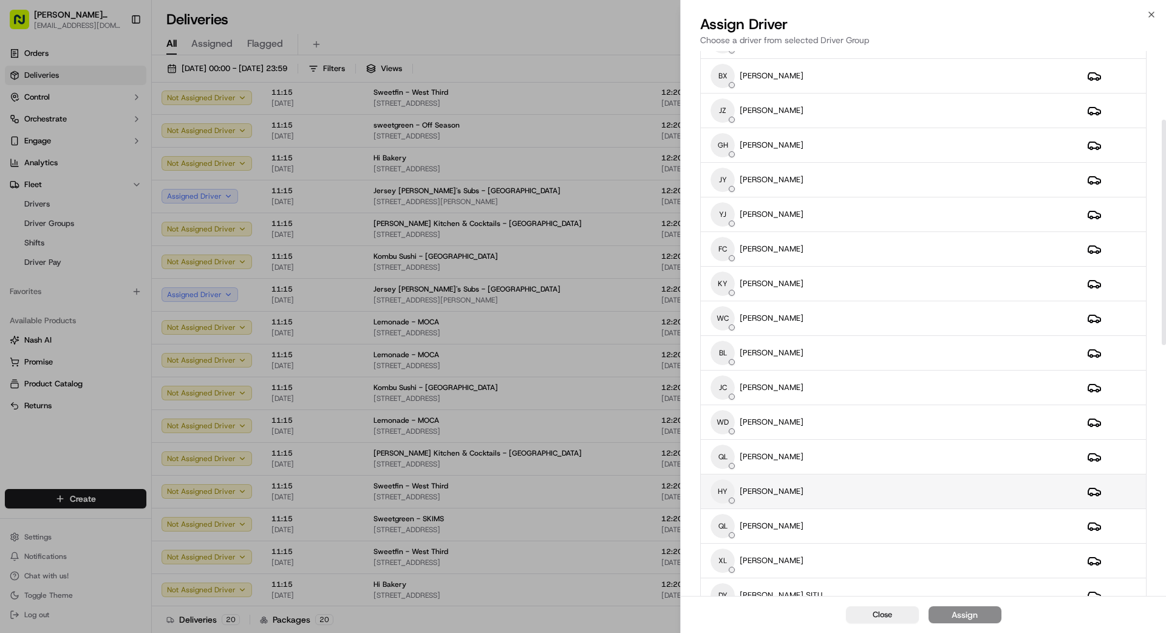
scroll to position [171, 0]
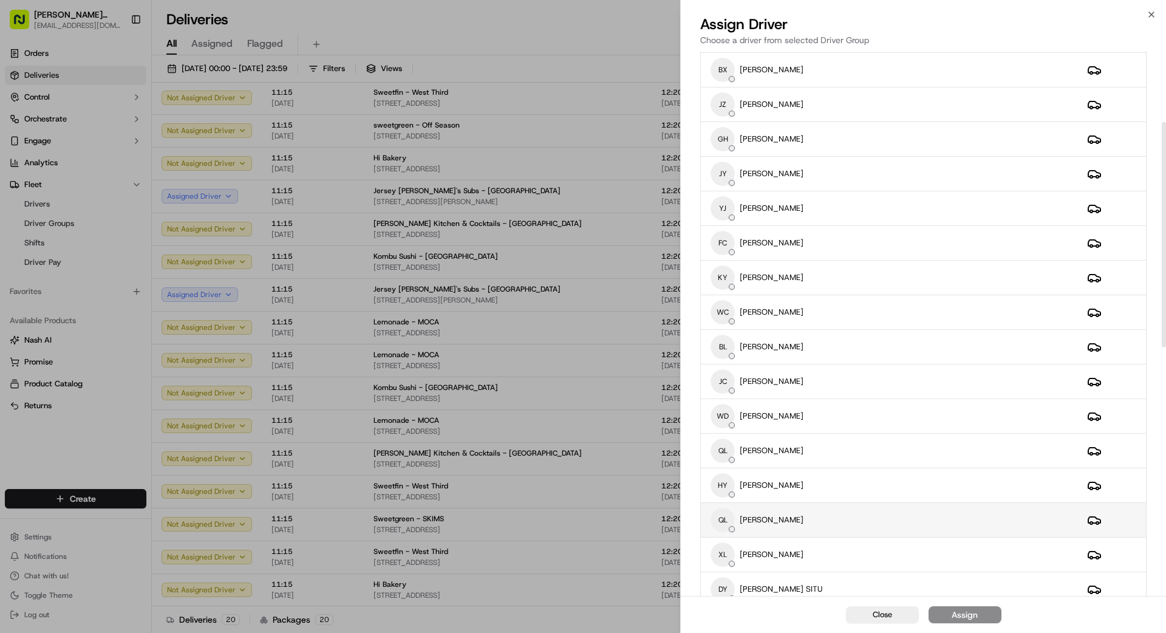
drag, startPoint x: 814, startPoint y: 514, endPoint x: 832, endPoint y: 520, distance: 18.8
click at [814, 514] on div "QL QIQI LIN" at bounding box center [889, 520] width 357 height 24
click at [959, 612] on div "Assign" at bounding box center [965, 615] width 26 height 12
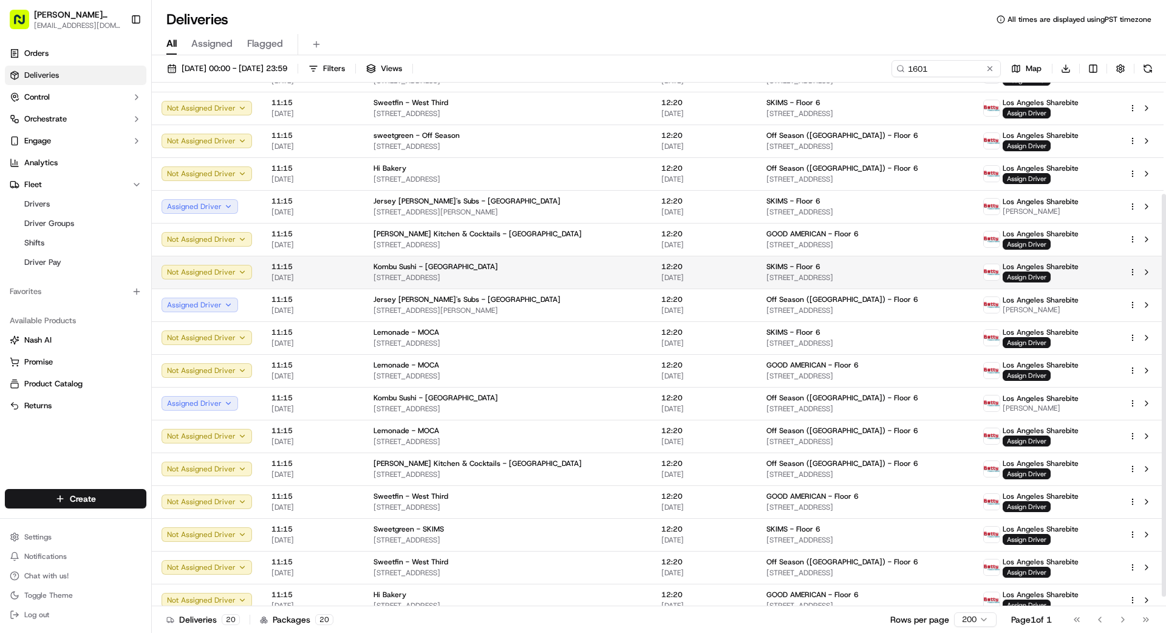
scroll to position [142, 0]
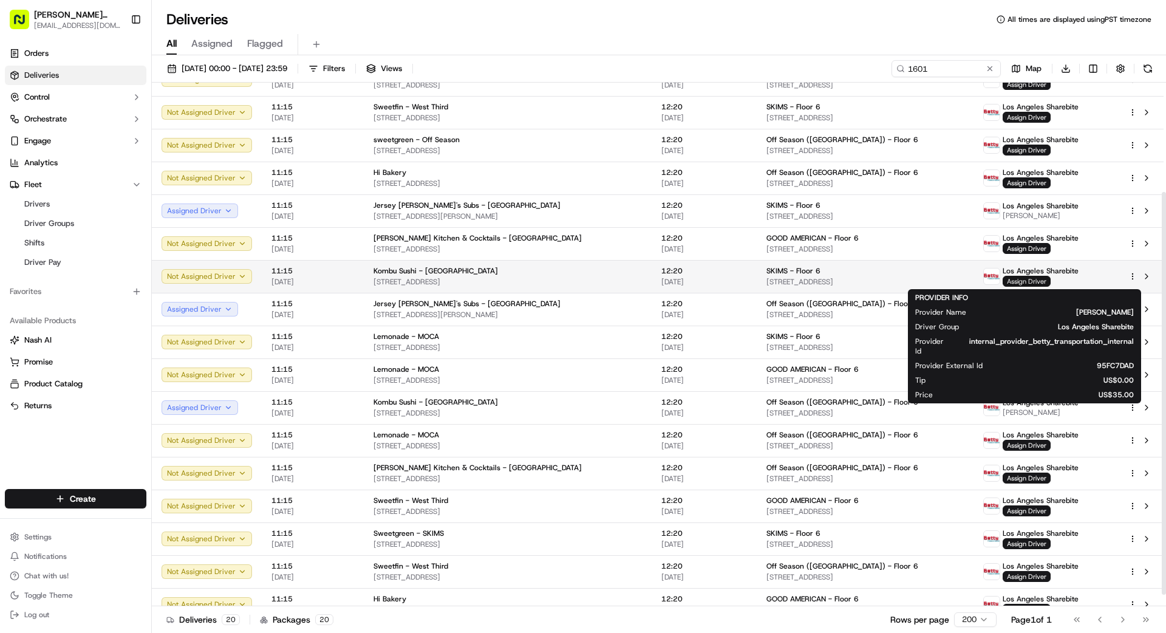
click at [1012, 282] on span "Assign Driver" at bounding box center [1027, 281] width 48 height 11
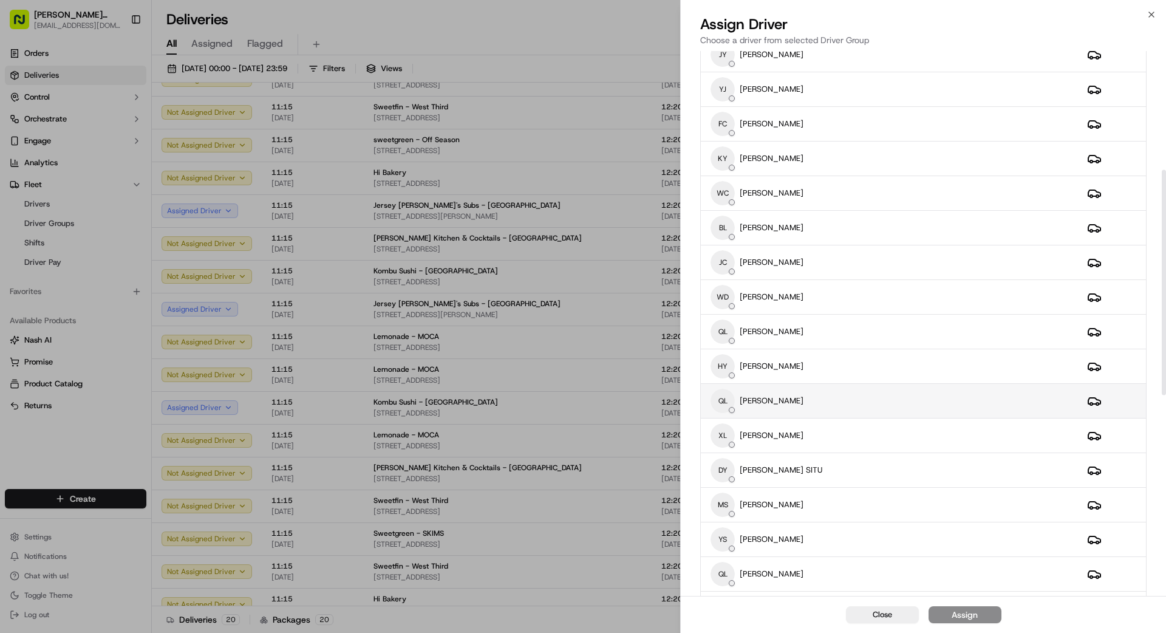
scroll to position [308, 0]
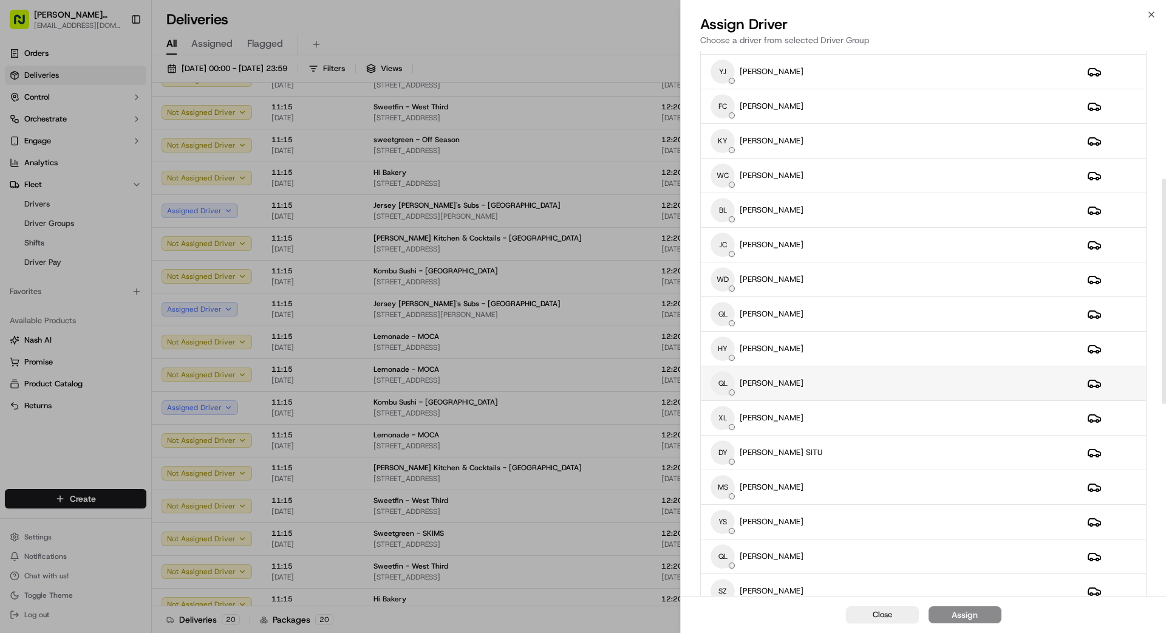
drag, startPoint x: 833, startPoint y: 377, endPoint x: 833, endPoint y: 383, distance: 6.7
click at [833, 377] on div "QL QIQI LIN" at bounding box center [889, 383] width 357 height 24
click at [969, 615] on div "Assign" at bounding box center [965, 615] width 26 height 12
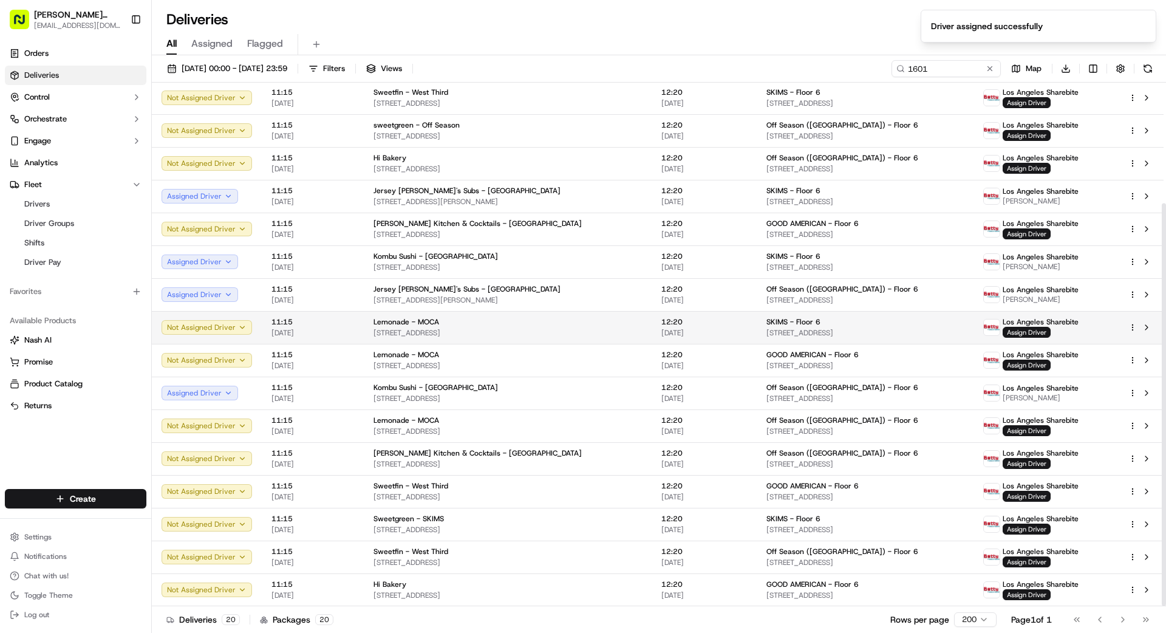
scroll to position [0, 0]
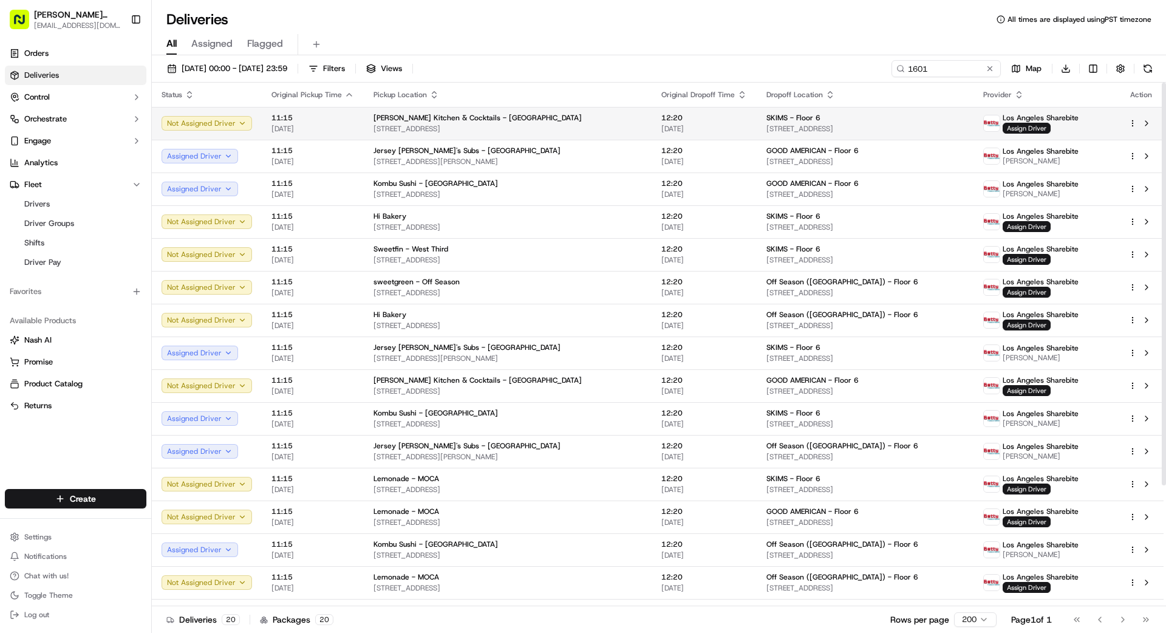
click at [820, 122] on div "SKIMS - Floor 6" at bounding box center [864, 118] width 197 height 10
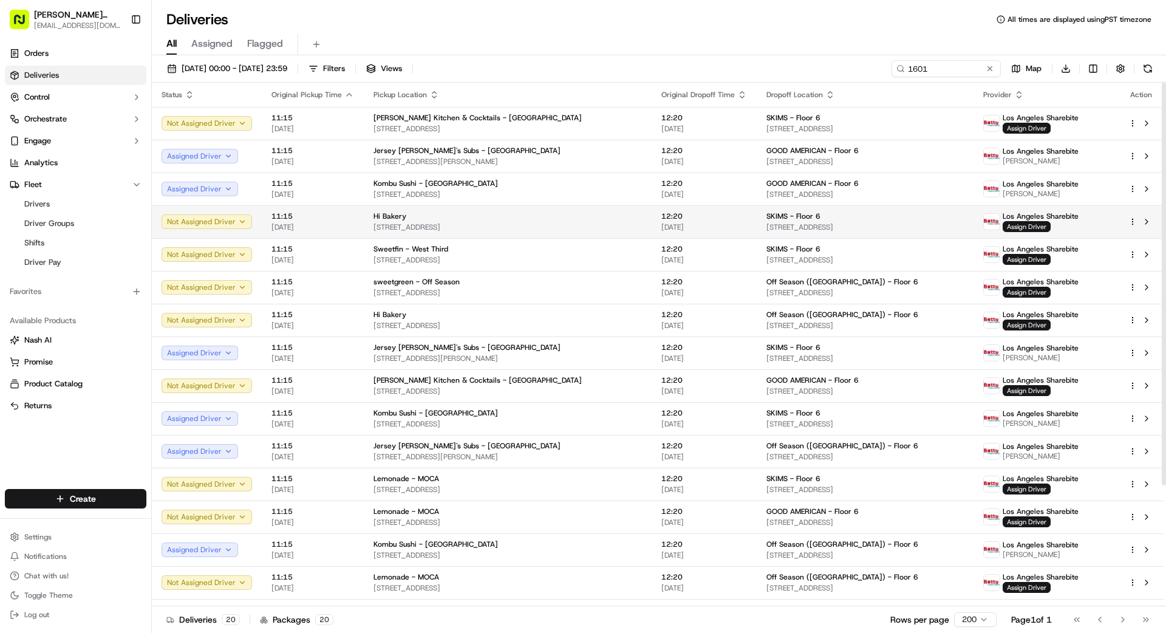
click at [654, 220] on td "12:20 [DATE]" at bounding box center [704, 221] width 105 height 33
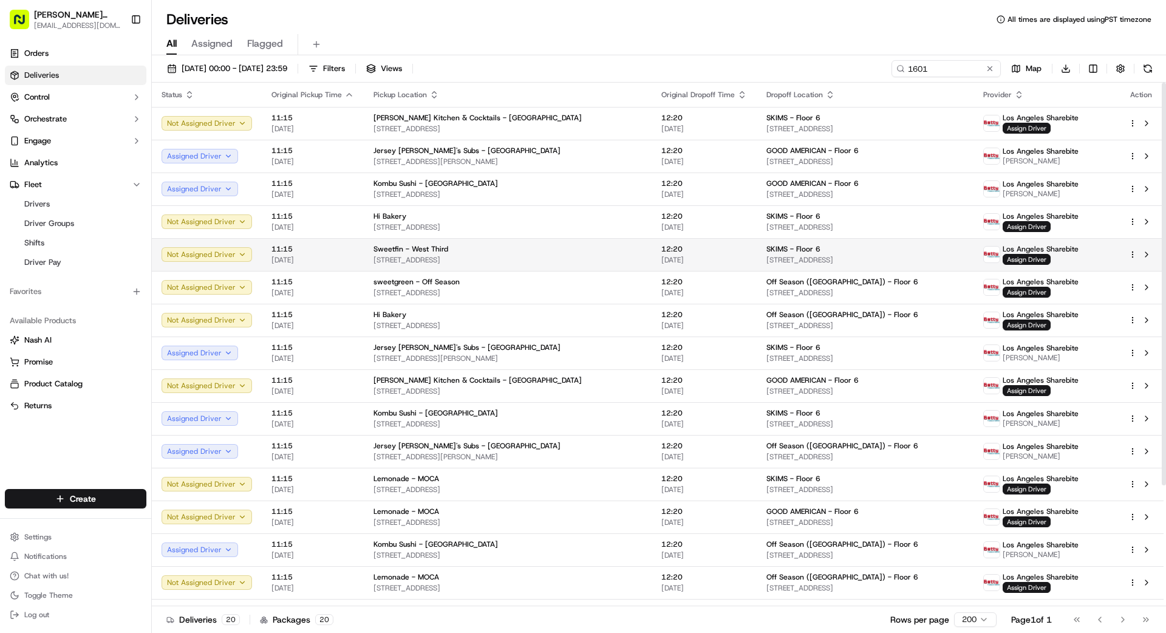
click at [602, 261] on span "[STREET_ADDRESS]" at bounding box center [508, 260] width 268 height 10
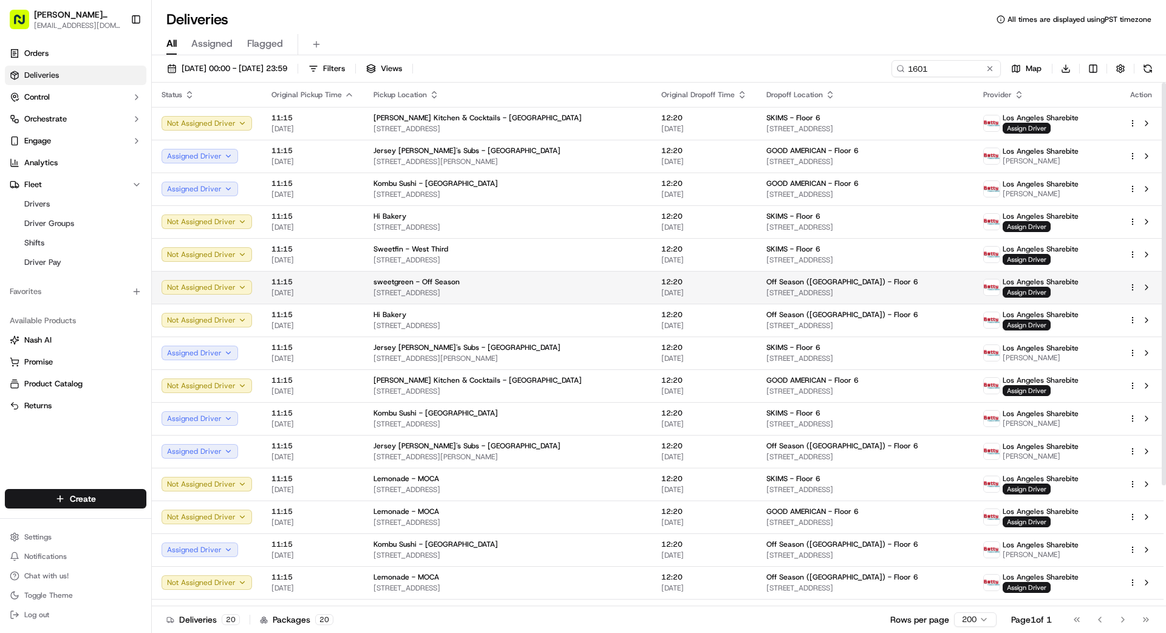
click at [608, 298] on td "sweetgreen - Off Season [STREET_ADDRESS]" at bounding box center [508, 287] width 288 height 33
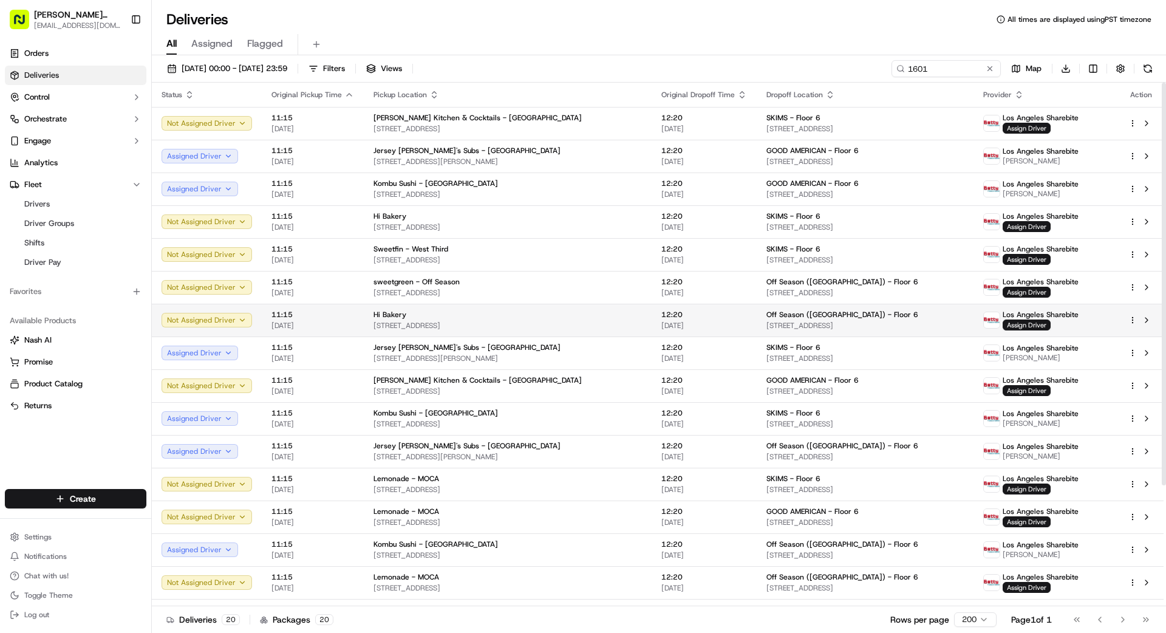
click at [614, 322] on span "[STREET_ADDRESS]" at bounding box center [508, 326] width 268 height 10
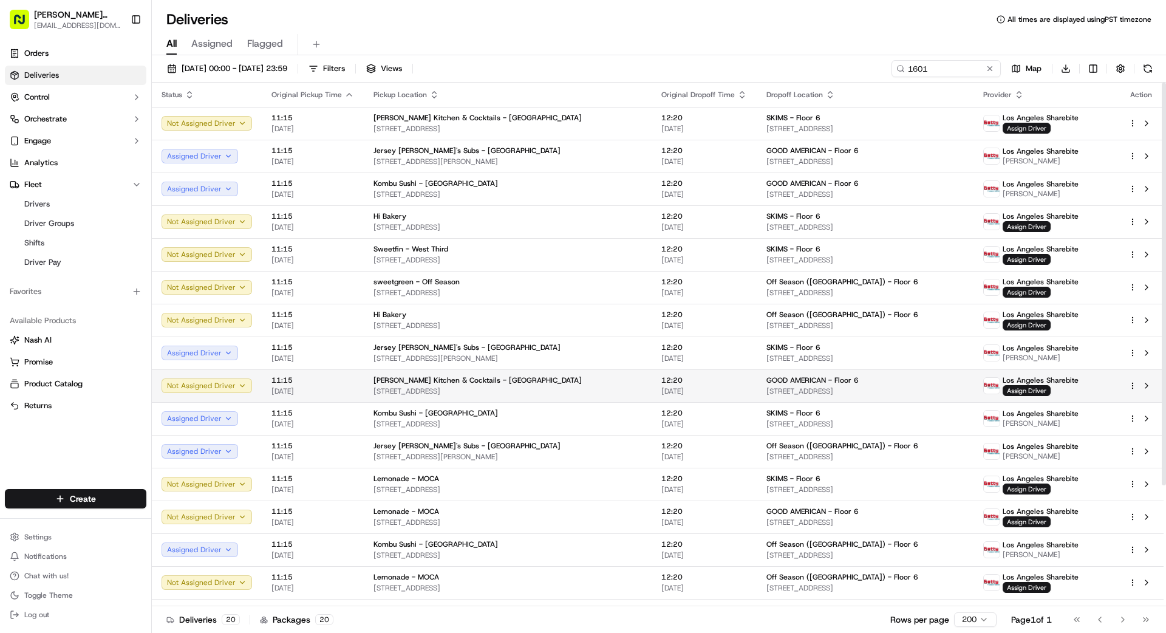
click at [631, 391] on span "[STREET_ADDRESS]" at bounding box center [508, 391] width 268 height 10
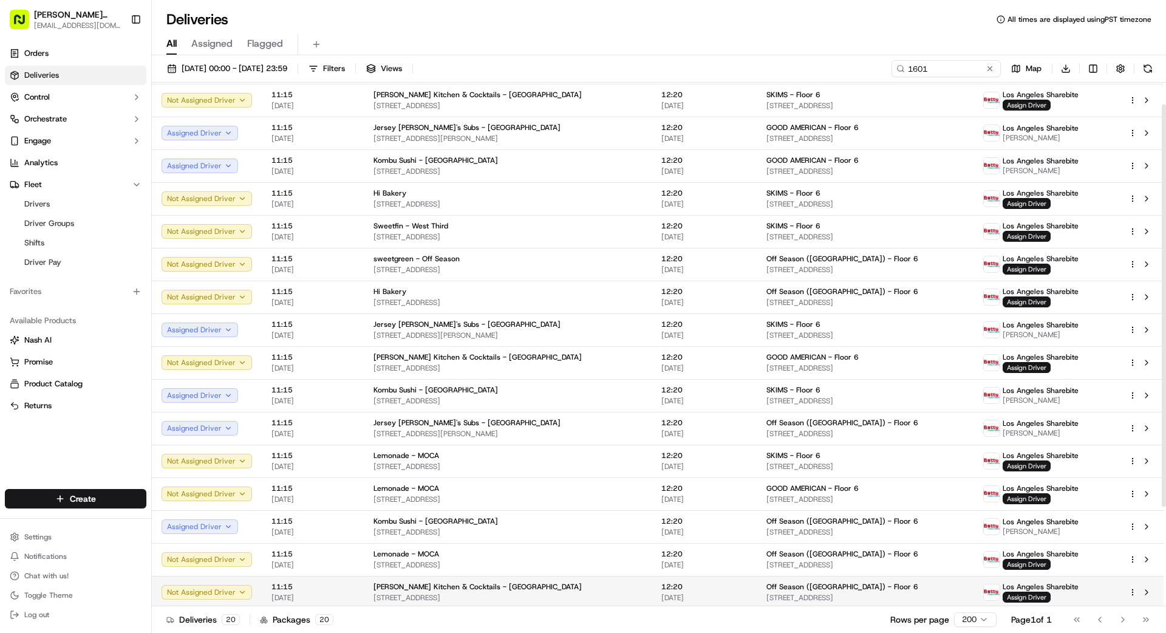
scroll to position [157, 0]
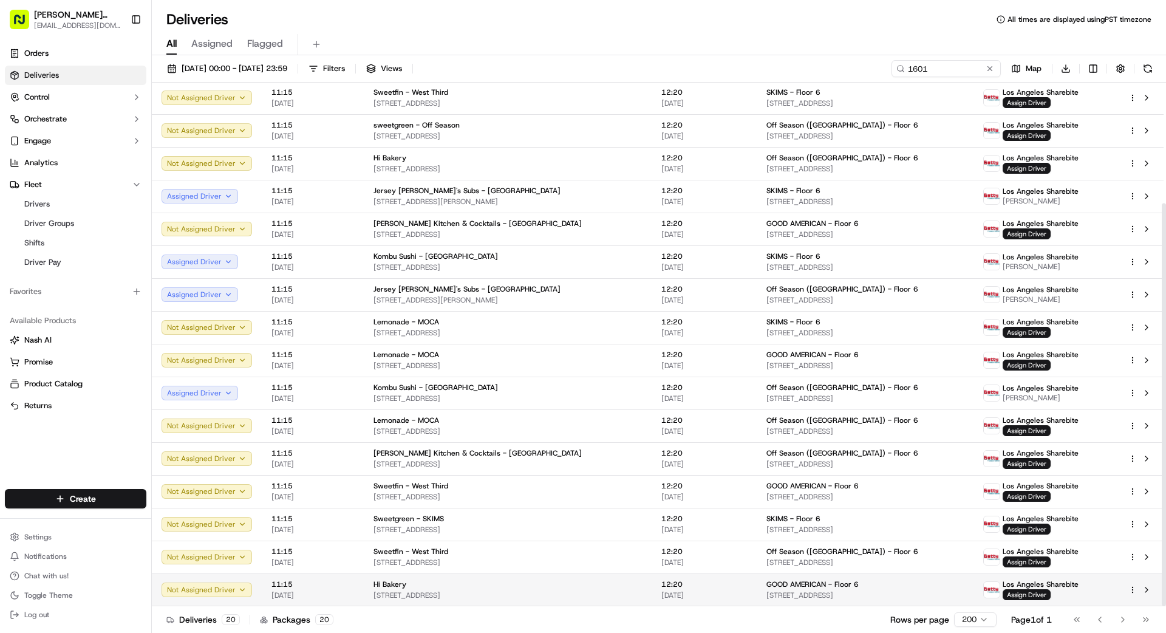
click at [661, 595] on span "[DATE]" at bounding box center [704, 595] width 86 height 10
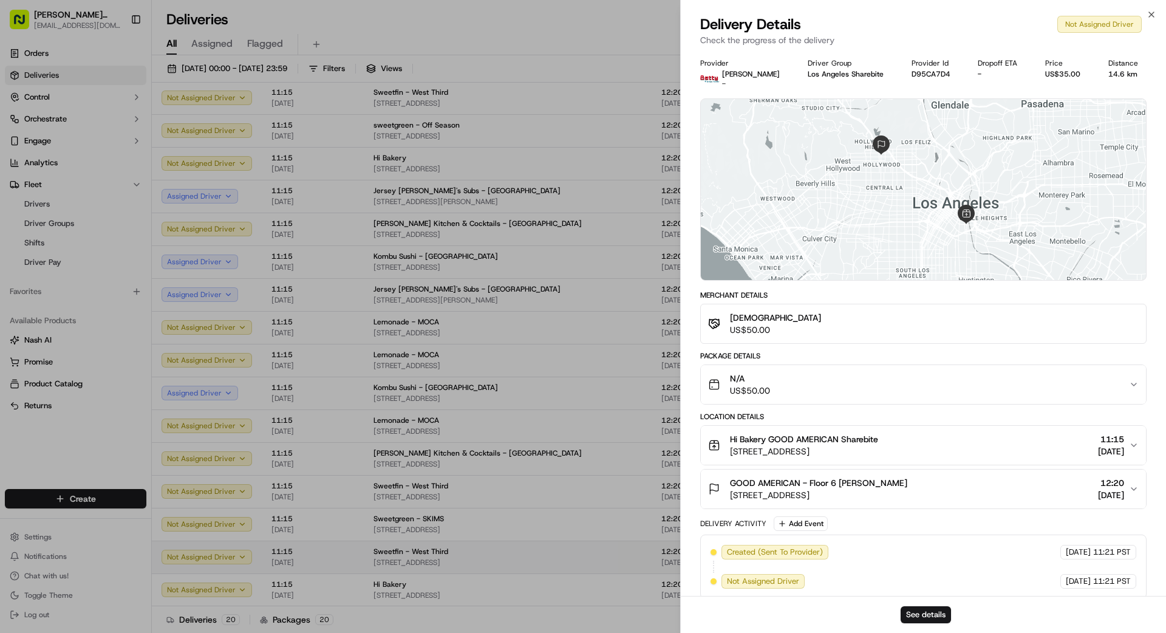
drag, startPoint x: 599, startPoint y: 580, endPoint x: 598, endPoint y: 571, distance: 8.6
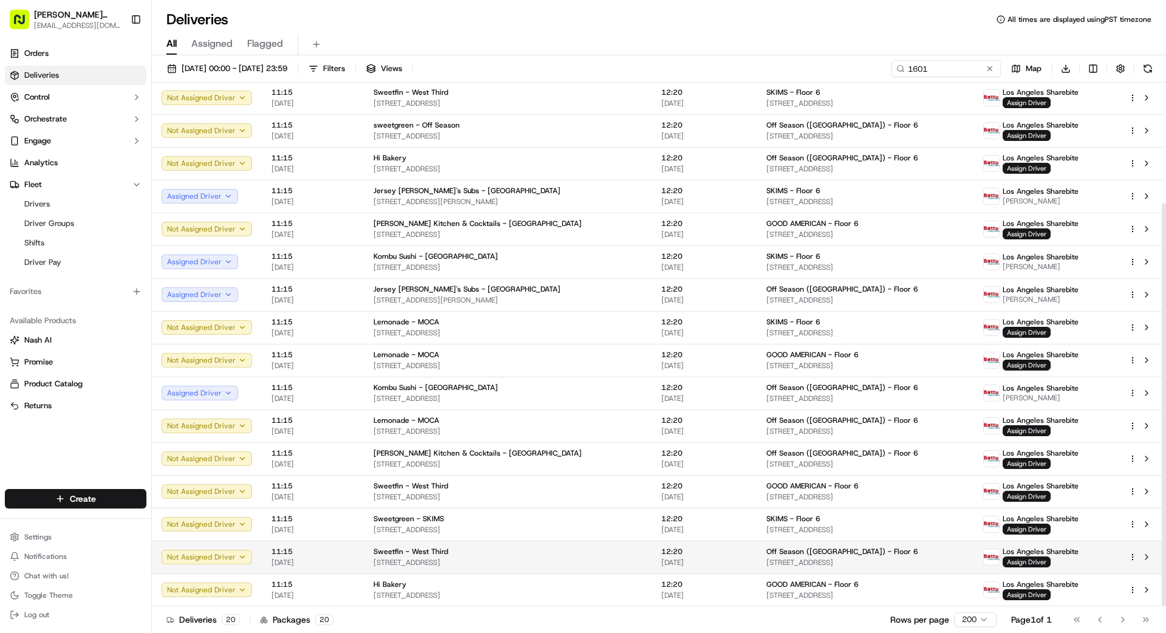
click at [591, 549] on div "Sweetfin - West Third" at bounding box center [508, 552] width 268 height 10
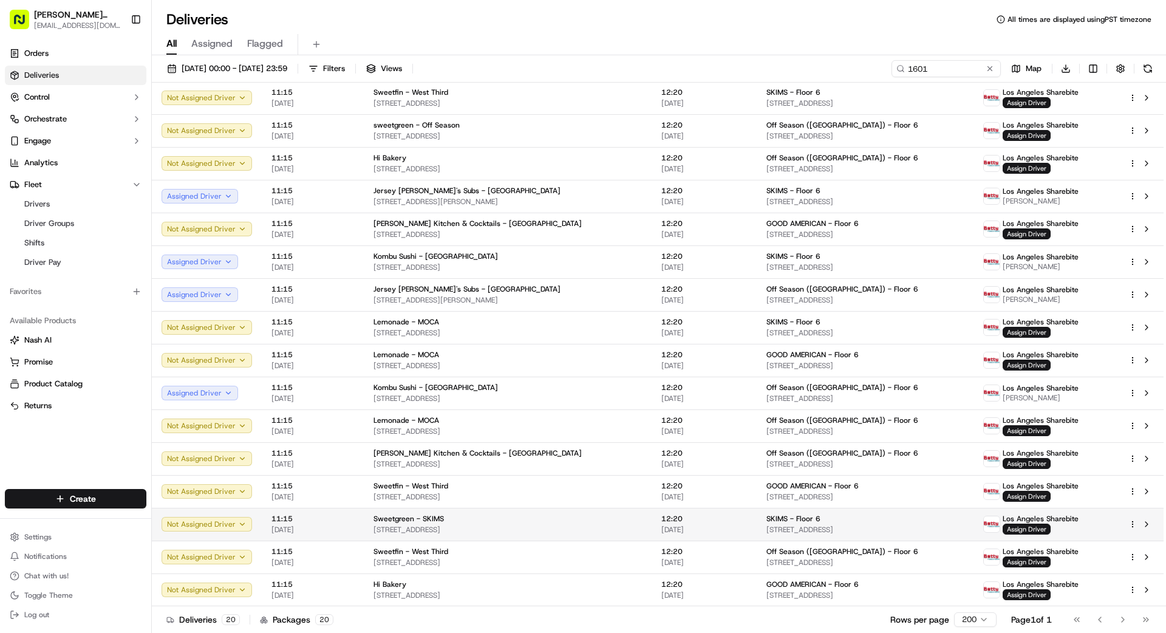
drag, startPoint x: 585, startPoint y: 551, endPoint x: 598, endPoint y: 533, distance: 21.7
click at [602, 522] on div "Sweetgreen - SKIMS" at bounding box center [508, 519] width 268 height 10
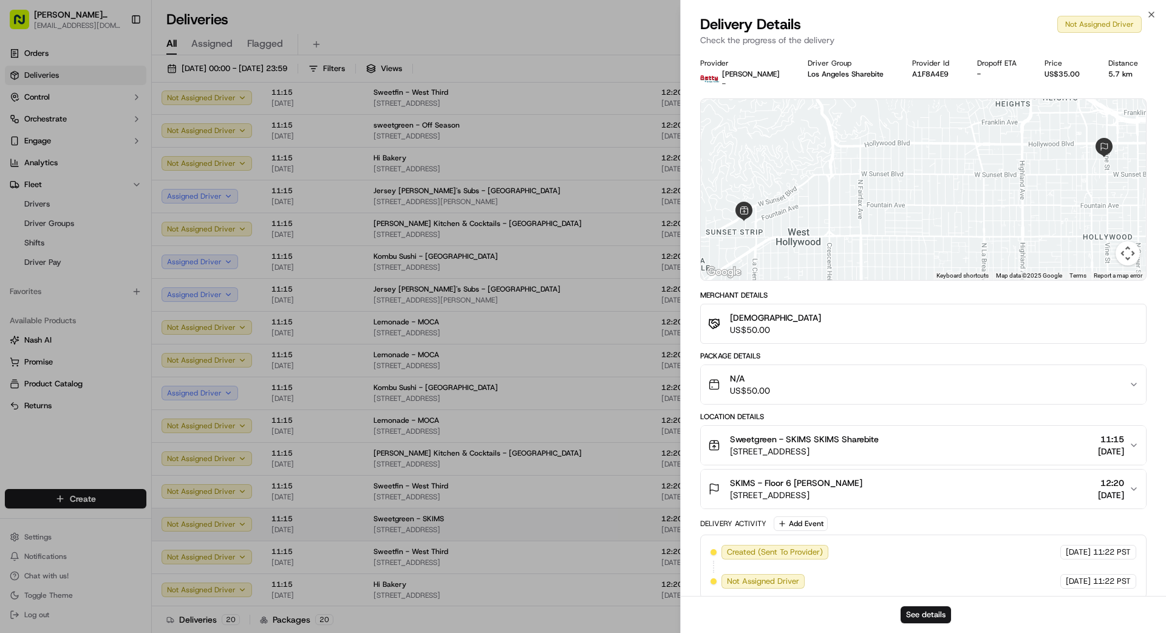
drag, startPoint x: 602, startPoint y: 519, endPoint x: 604, endPoint y: 505, distance: 13.4
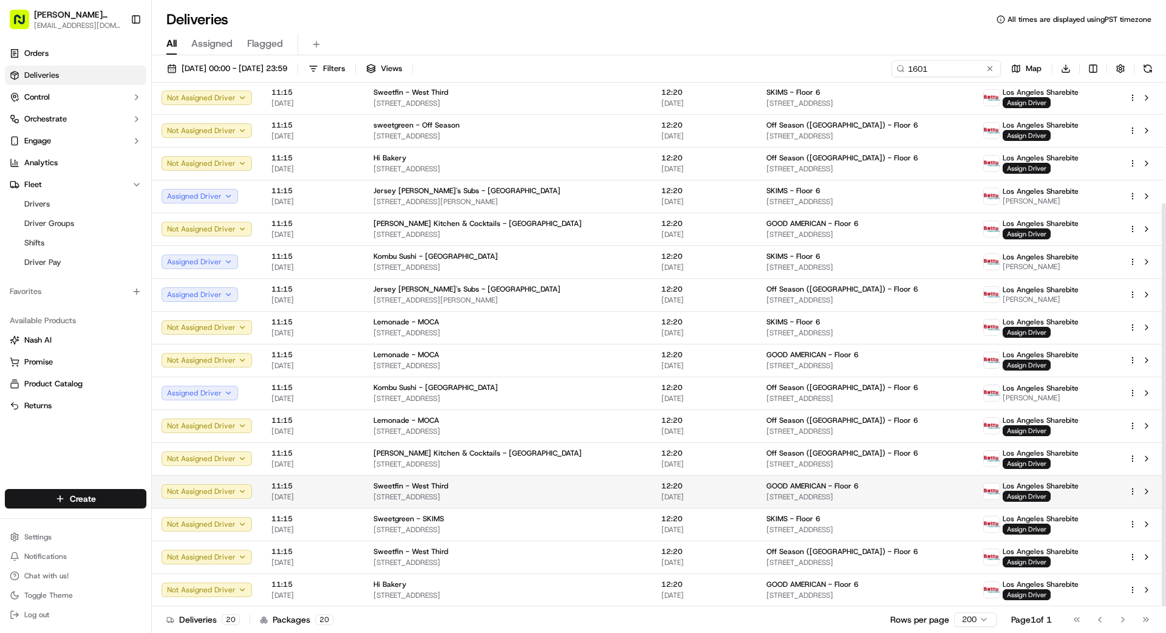
click at [611, 491] on div "Sweetfin - West Third [STREET_ADDRESS]" at bounding box center [508, 491] width 268 height 21
drag, startPoint x: 610, startPoint y: 488, endPoint x: 607, endPoint y: 480, distance: 8.5
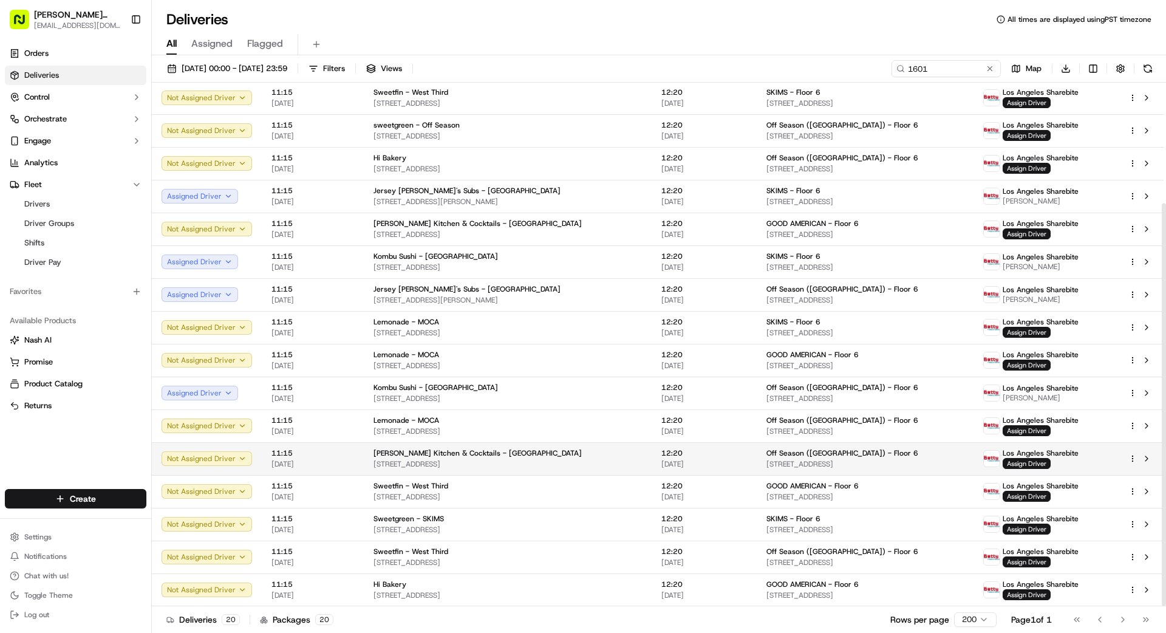
click at [612, 460] on span "[STREET_ADDRESS]" at bounding box center [508, 464] width 268 height 10
click at [610, 423] on div "Lemonade - MOCA" at bounding box center [508, 420] width 268 height 10
click at [1032, 431] on span "Assign Driver" at bounding box center [1027, 430] width 48 height 11
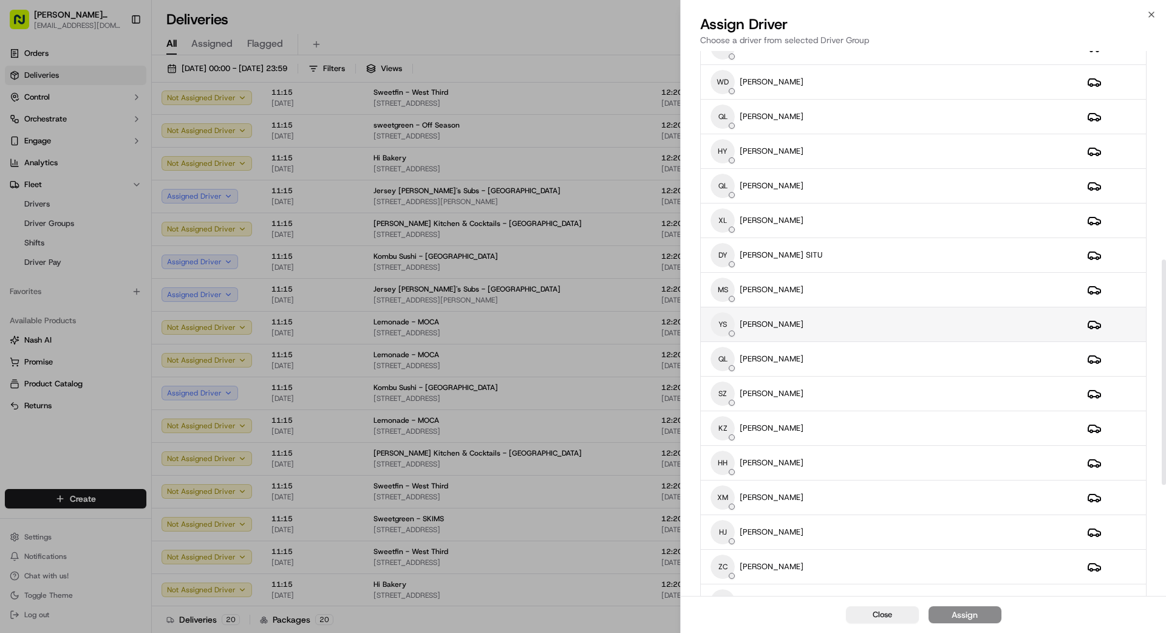
scroll to position [506, 0]
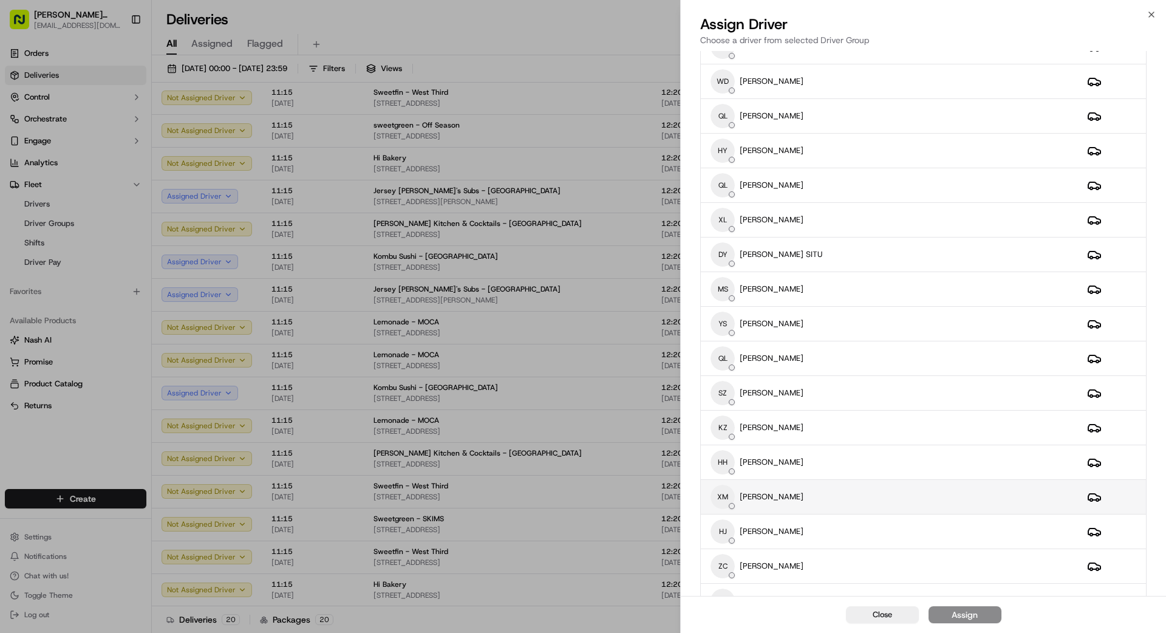
click at [798, 499] on div "XM XU MA" at bounding box center [889, 497] width 357 height 24
click at [969, 616] on div "Assign" at bounding box center [965, 615] width 26 height 12
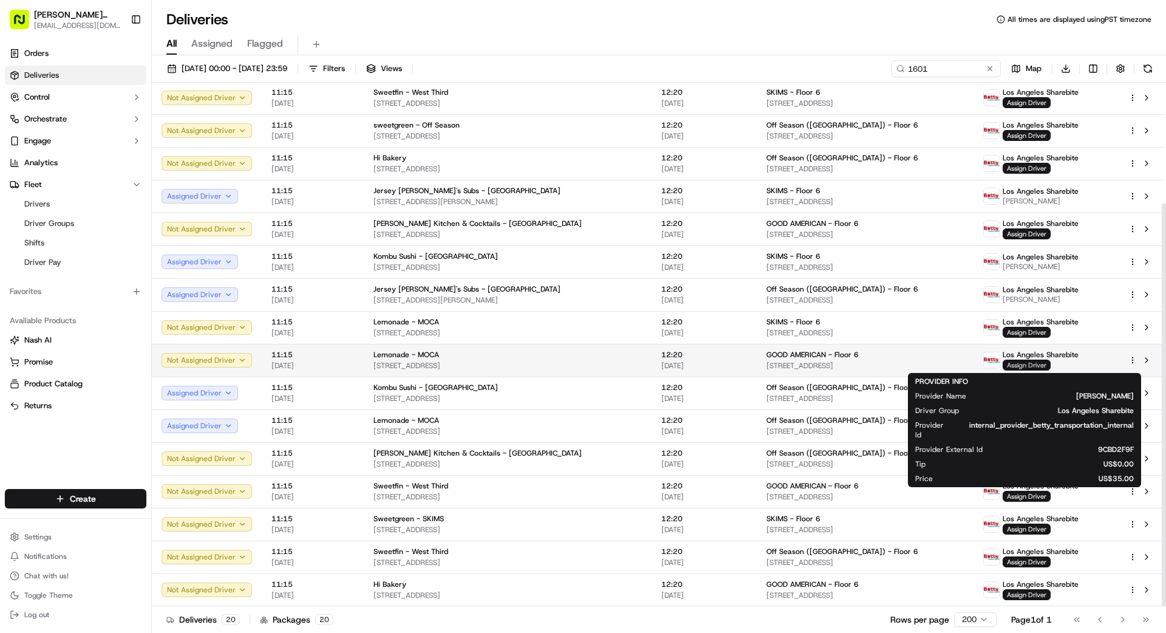
click at [1026, 363] on span "Assign Driver" at bounding box center [1027, 365] width 48 height 11
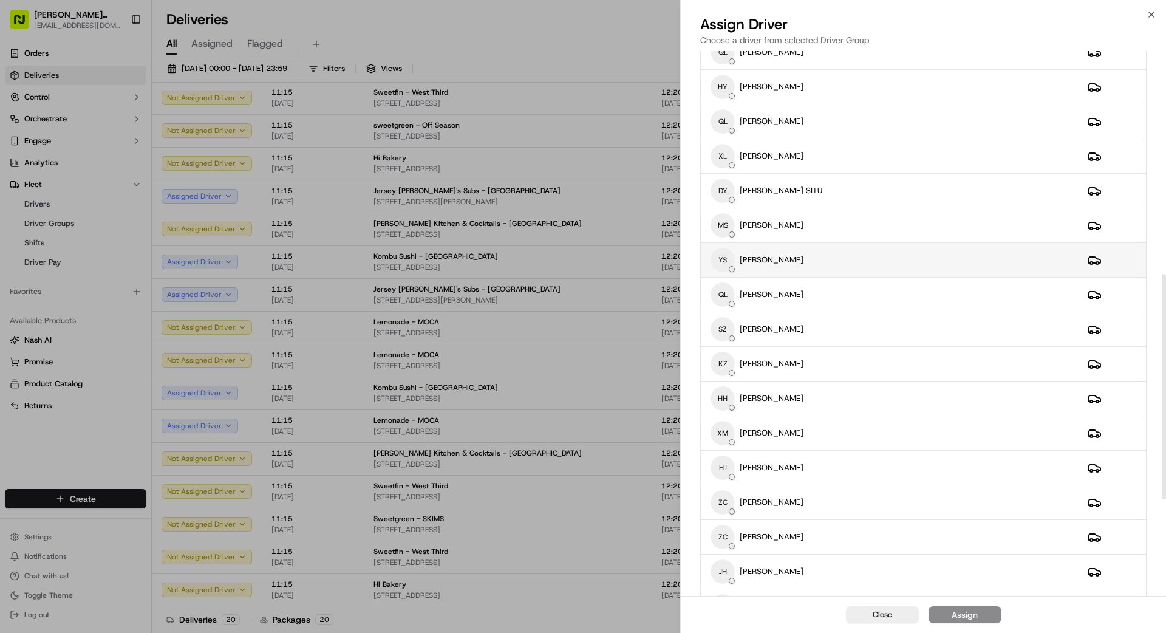
scroll to position [582, 0]
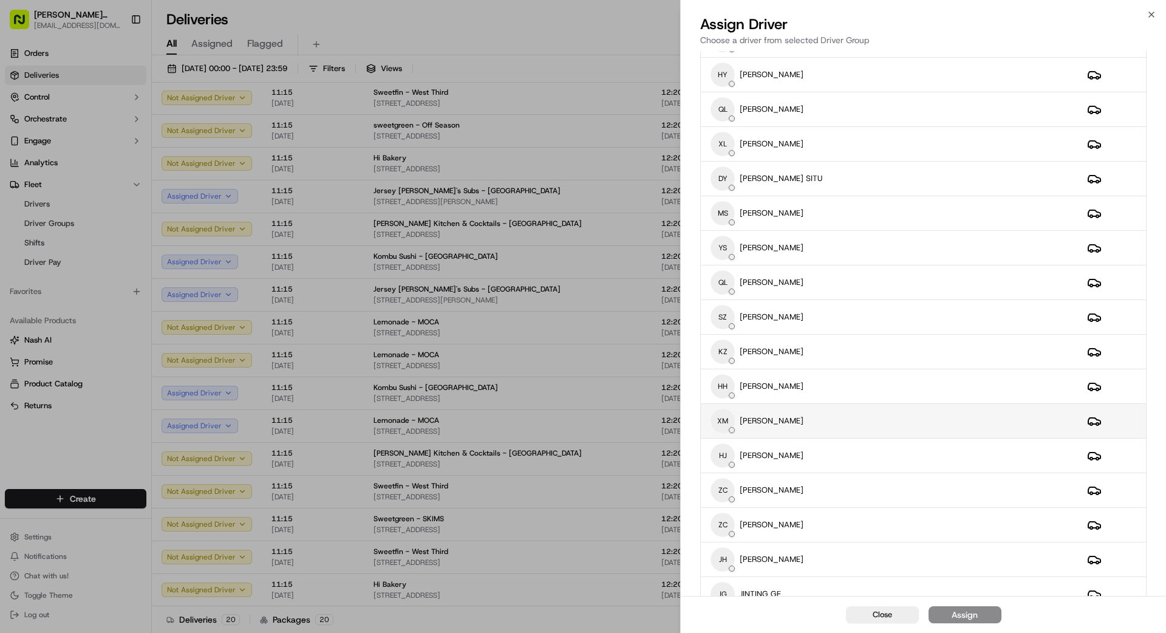
click at [827, 412] on div "XM XU MA" at bounding box center [889, 421] width 357 height 24
click at [970, 616] on div "Assign" at bounding box center [965, 615] width 26 height 12
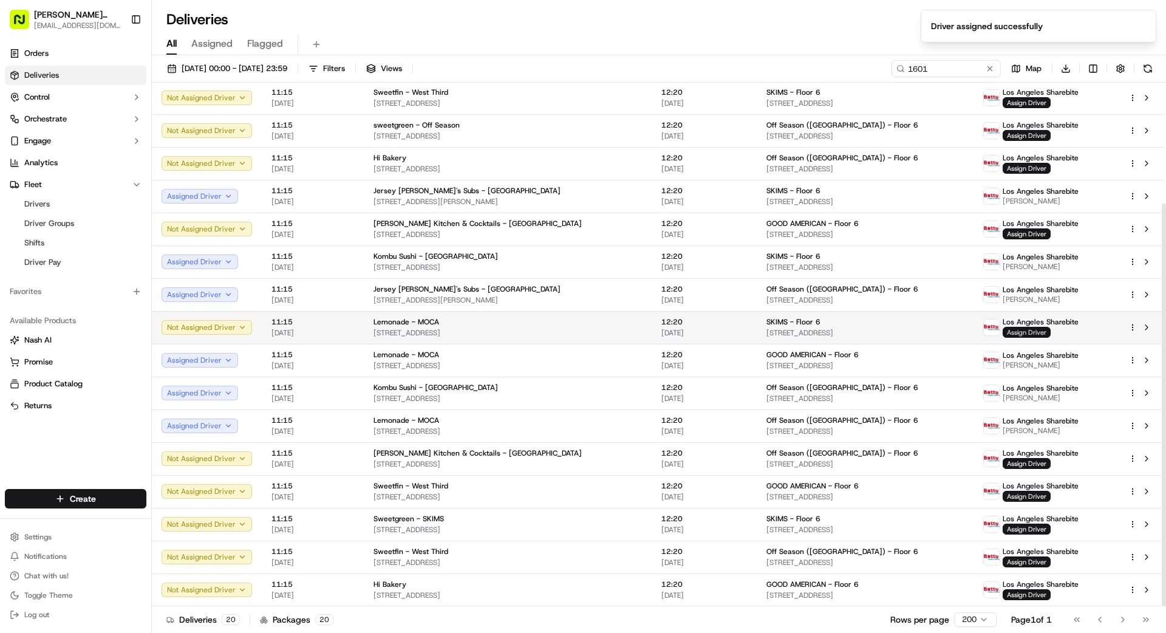
click at [1018, 332] on span "Assign Driver" at bounding box center [1027, 332] width 48 height 11
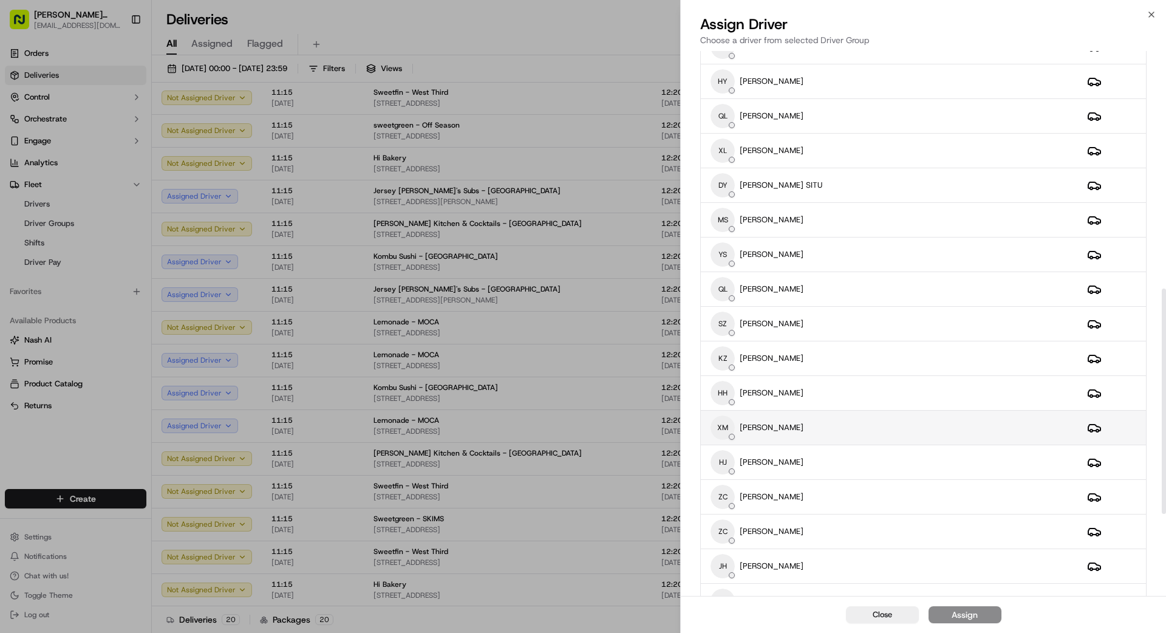
scroll to position [578, 0]
click at [834, 432] on div "XM XU MA" at bounding box center [889, 425] width 357 height 24
click at [977, 616] on button "Assign" at bounding box center [965, 614] width 73 height 17
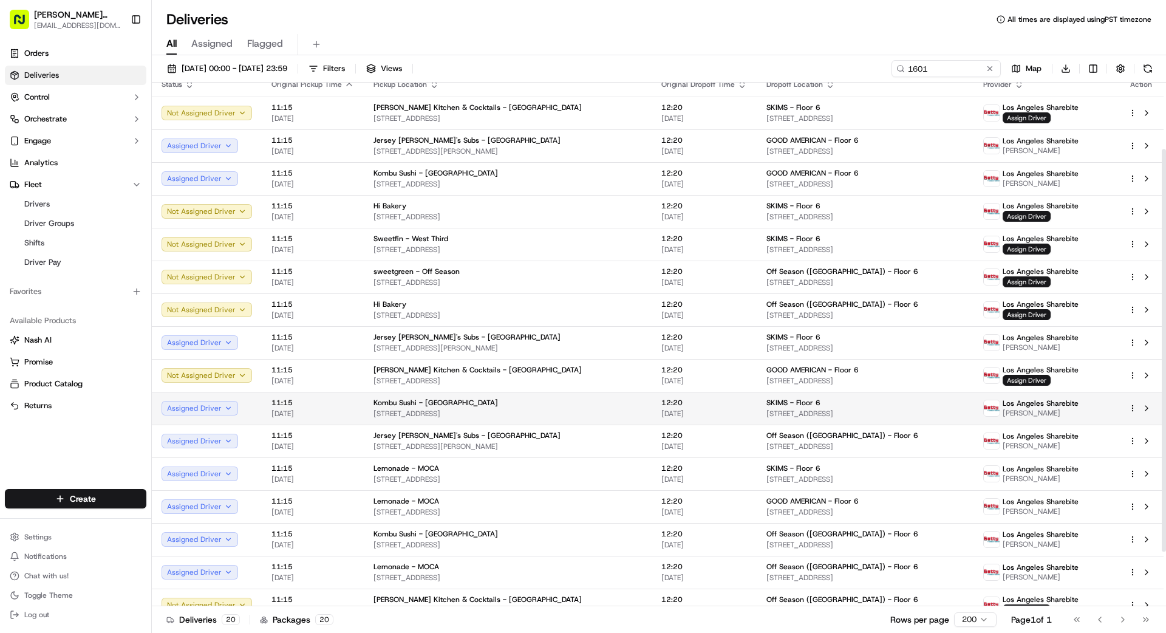
scroll to position [0, 0]
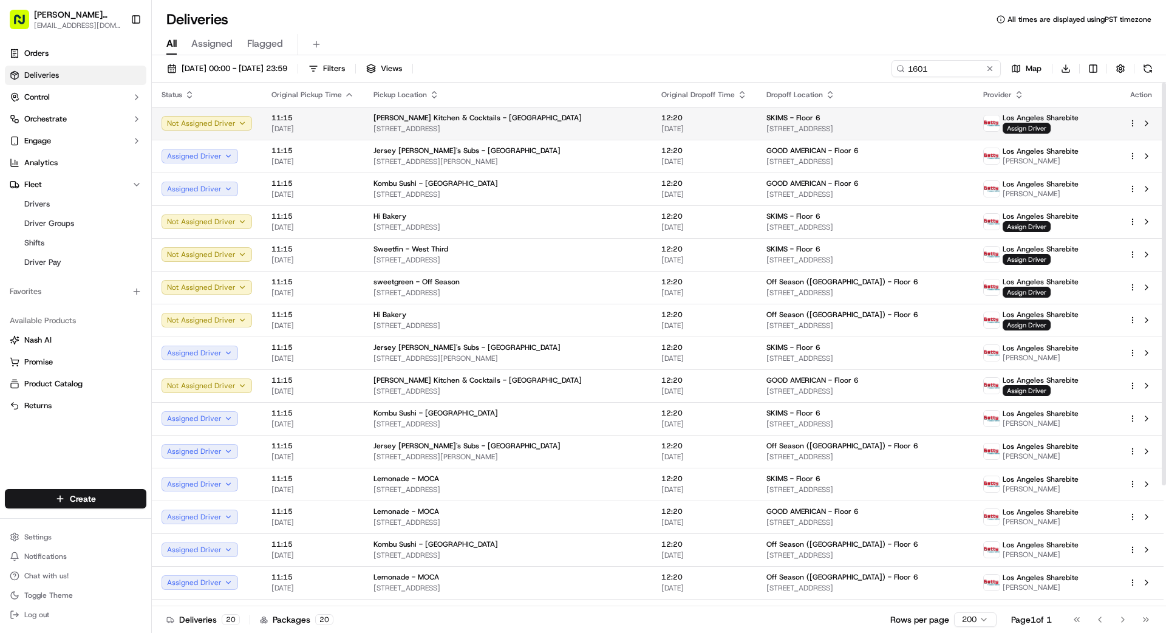
click at [644, 125] on td "Greenleaf Kitchen & Cocktails - Century City 1888 Century Park E, Los Angeles, …" at bounding box center [508, 123] width 288 height 33
click at [1028, 127] on span "Assign Driver" at bounding box center [1027, 128] width 48 height 11
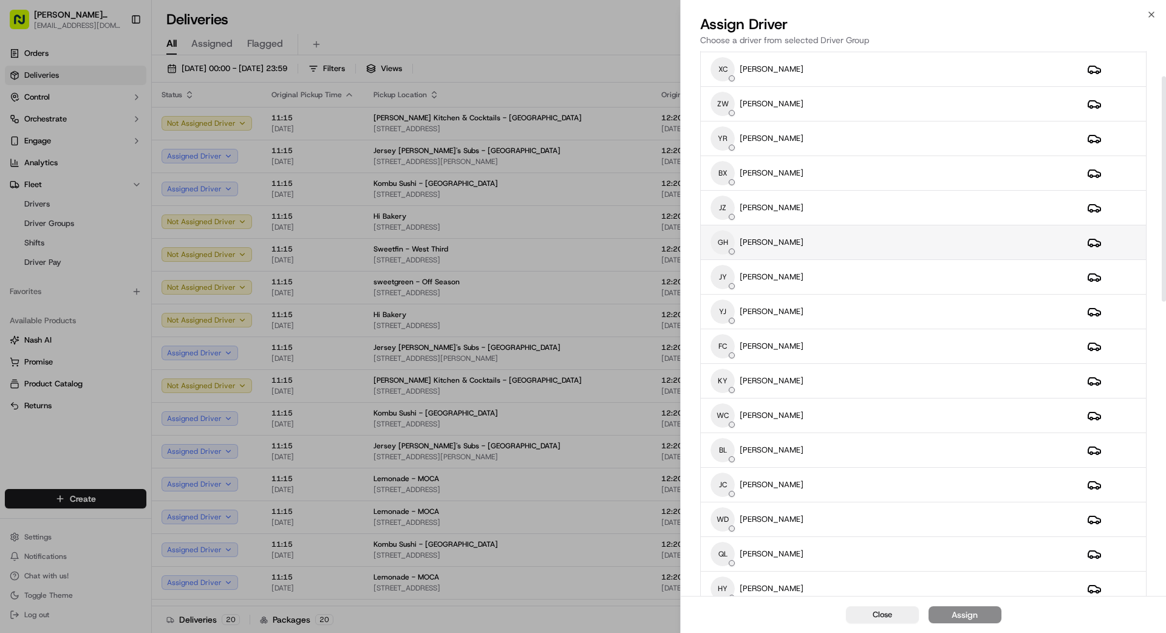
scroll to position [101, 0]
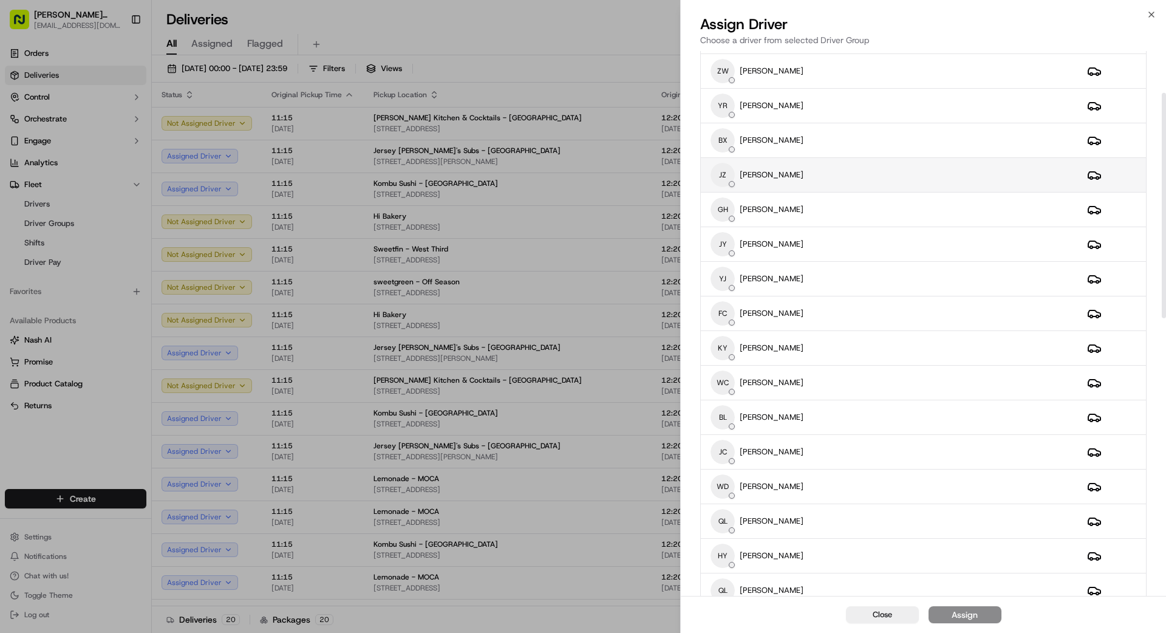
click at [881, 175] on div "[PERSON_NAME]" at bounding box center [889, 175] width 357 height 24
click at [969, 613] on div "Assign" at bounding box center [965, 615] width 26 height 12
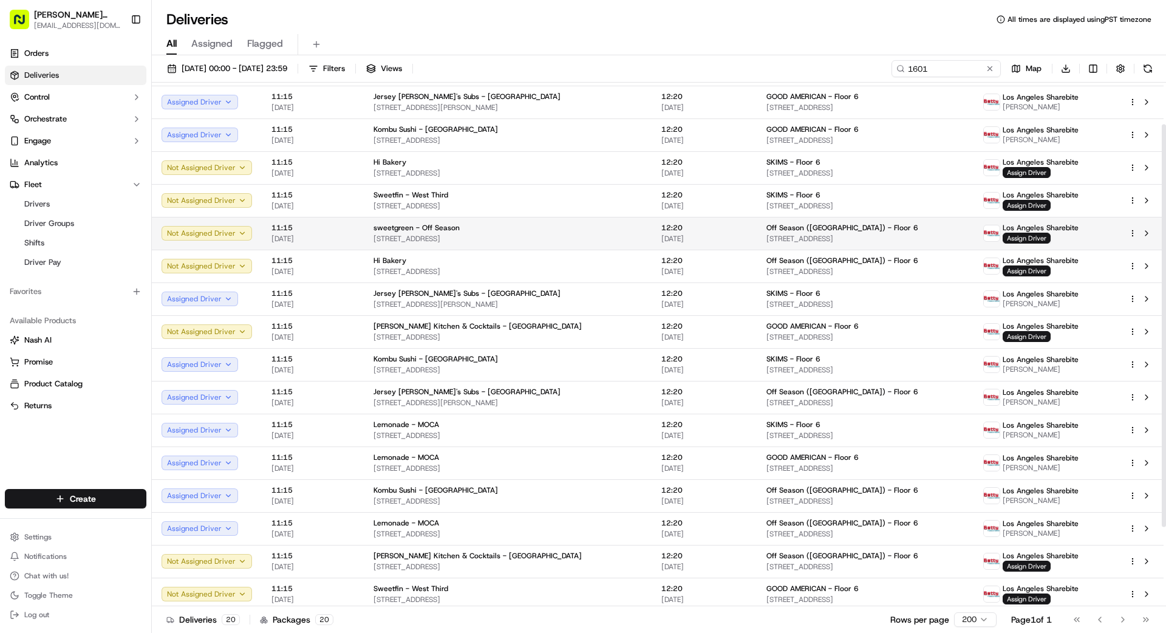
scroll to position [61, 0]
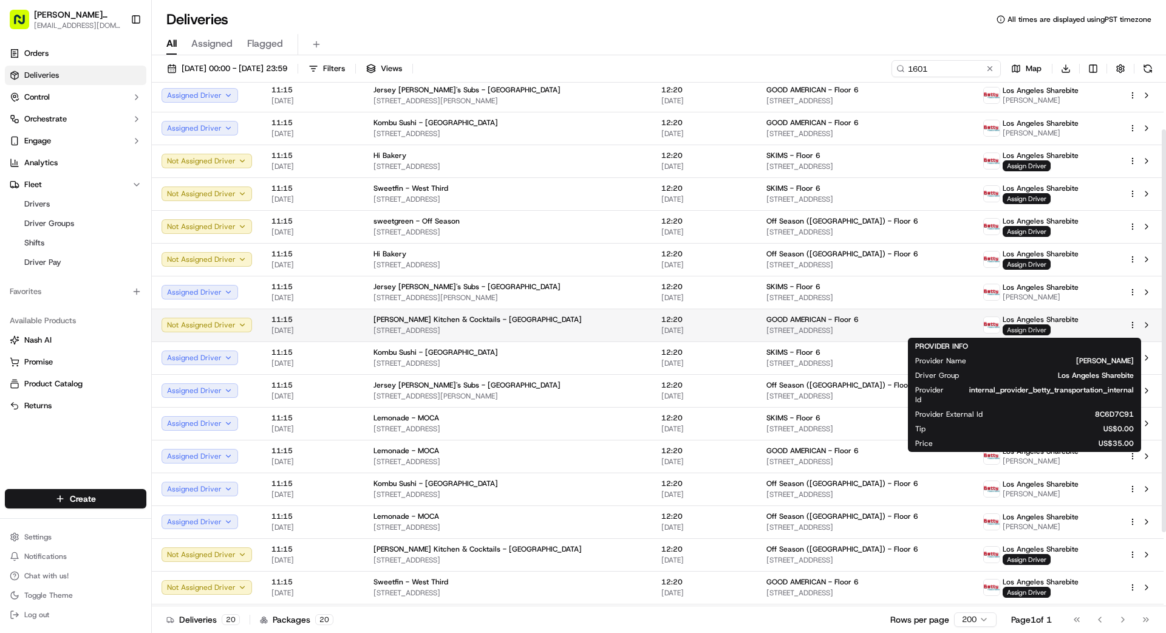
click at [1019, 329] on span "Assign Driver" at bounding box center [1027, 329] width 48 height 11
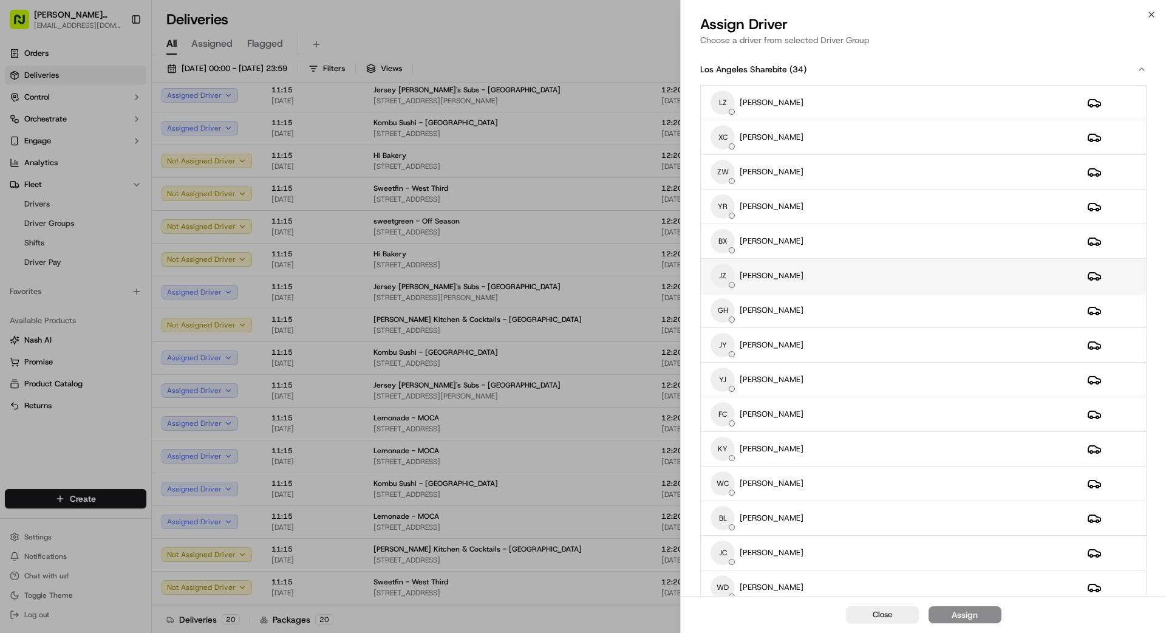
click at [823, 278] on div "[PERSON_NAME]" at bounding box center [889, 276] width 357 height 24
click at [975, 618] on div "Assign" at bounding box center [965, 615] width 26 height 12
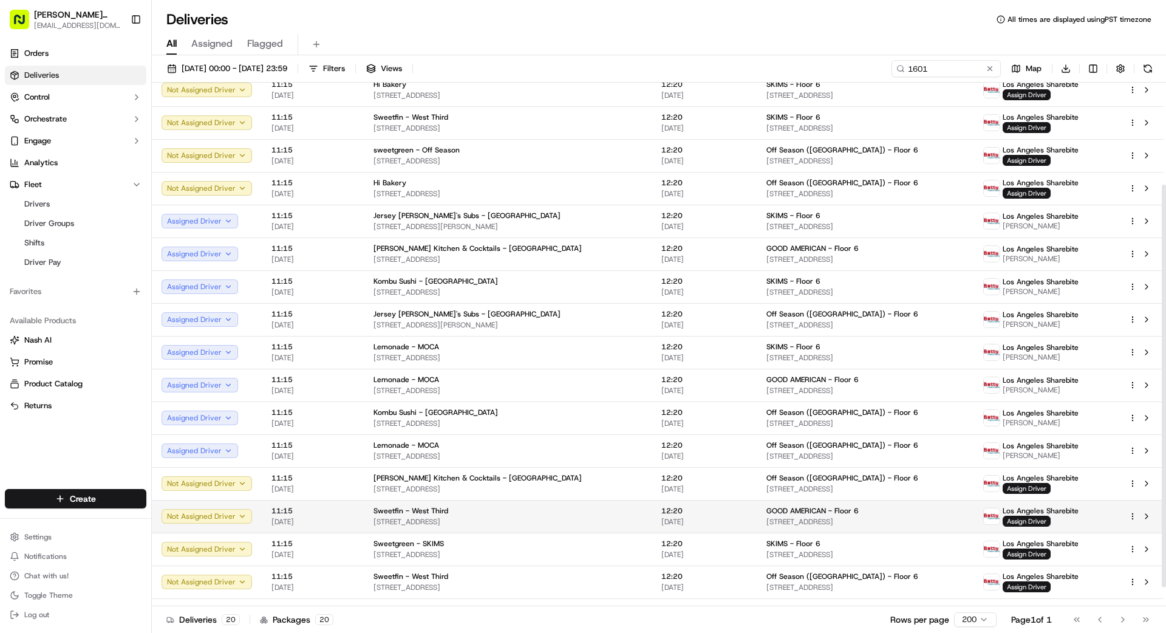
scroll to position [132, 0]
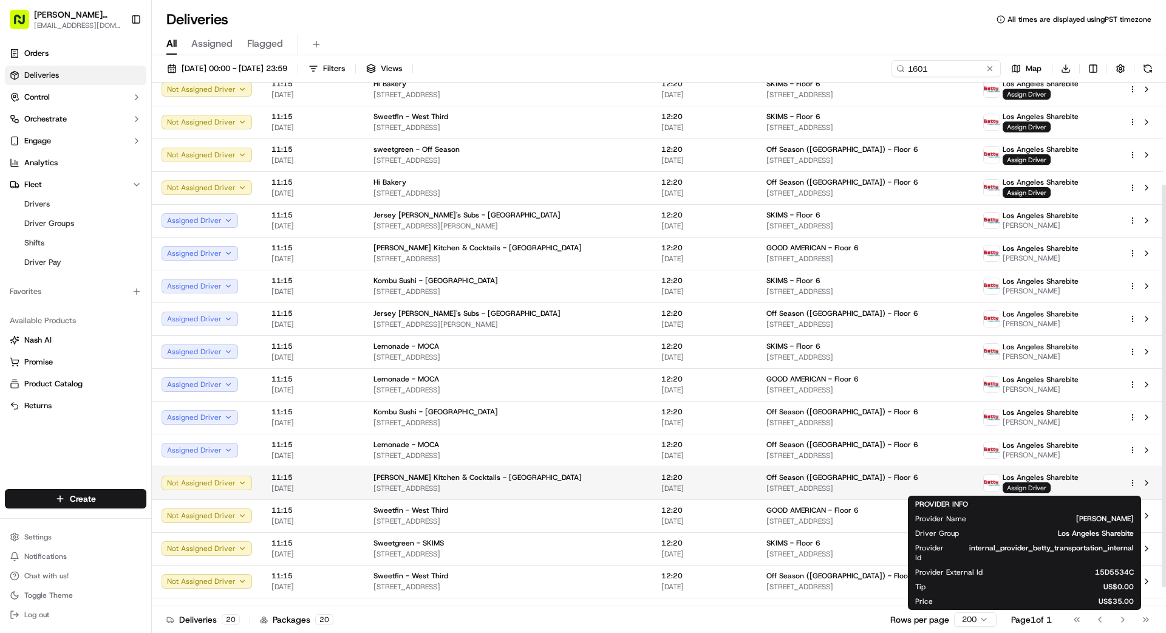
click at [1022, 487] on span "Assign Driver" at bounding box center [1027, 487] width 48 height 11
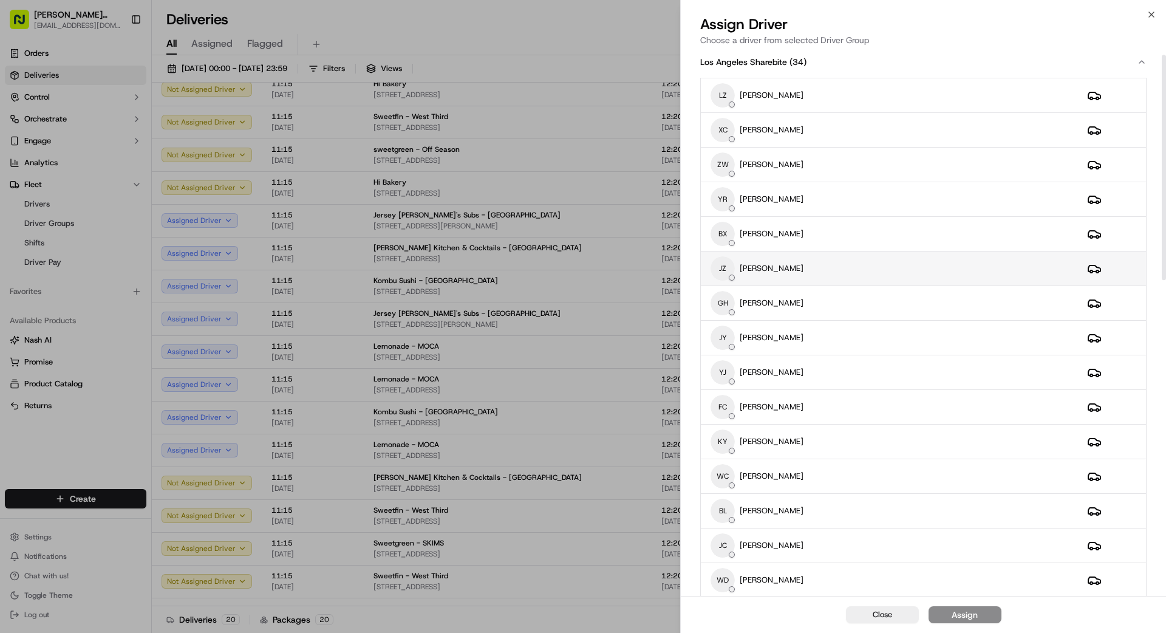
scroll to position [9, 0]
click at [795, 267] on div "[PERSON_NAME]" at bounding box center [889, 266] width 357 height 24
click at [978, 613] on button "Assign" at bounding box center [965, 614] width 73 height 17
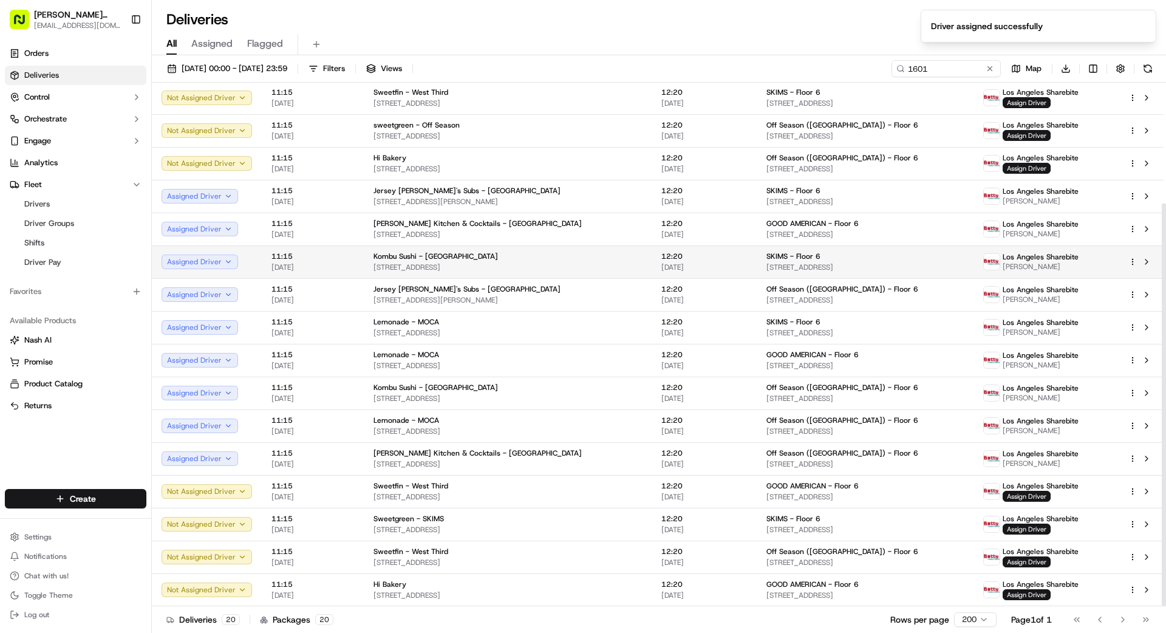
scroll to position [0, 0]
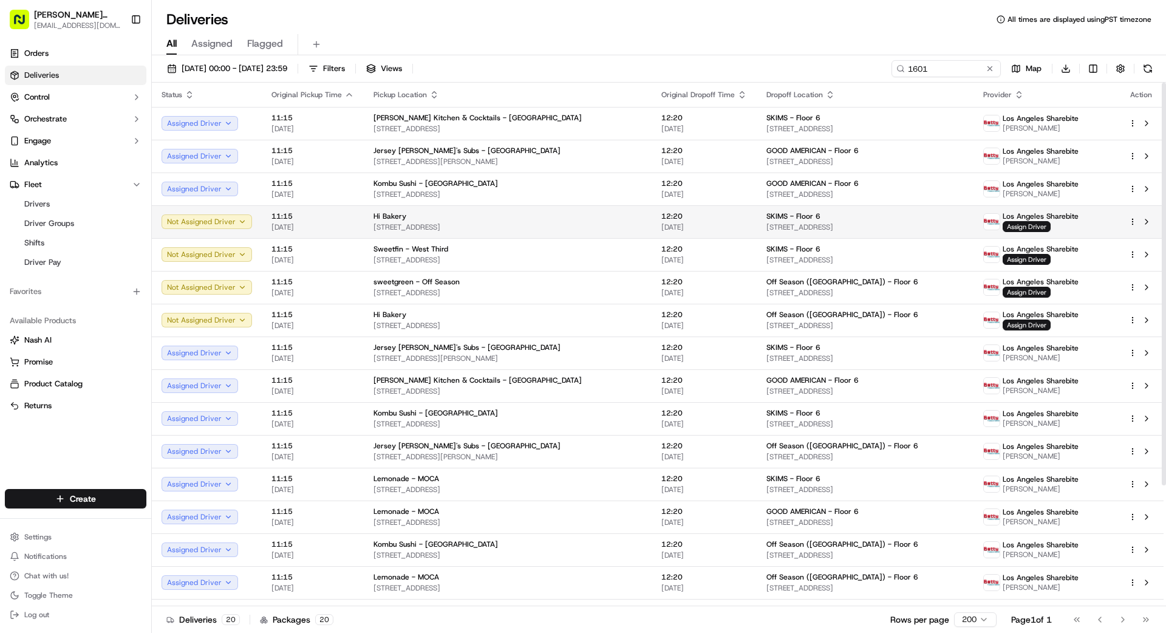
click at [699, 216] on span "12:20" at bounding box center [704, 216] width 86 height 10
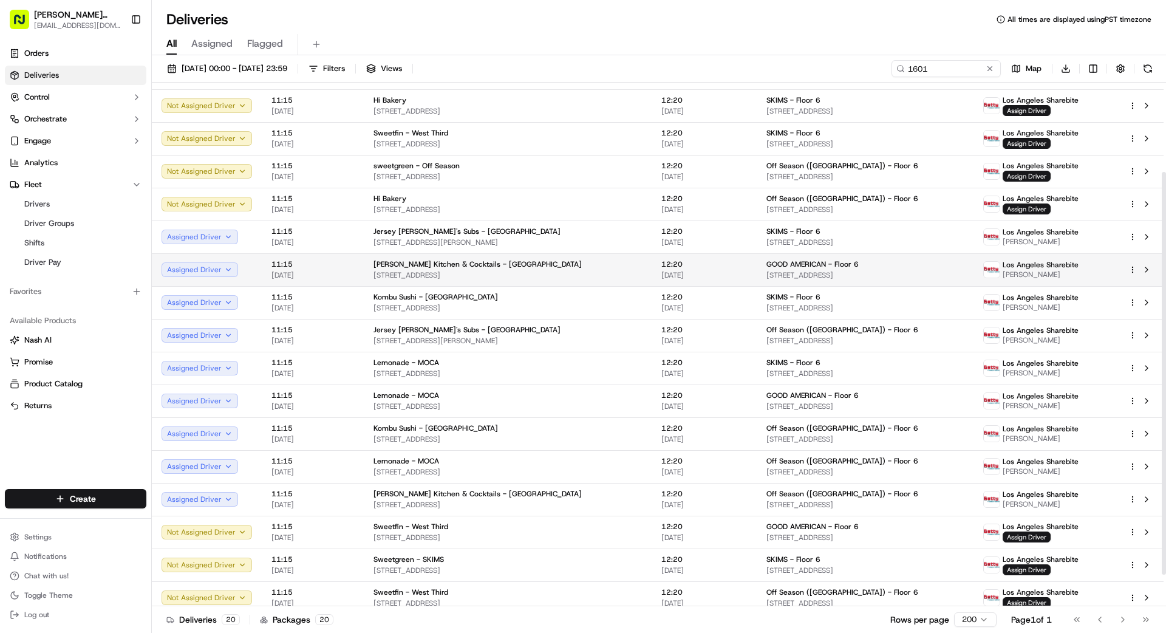
scroll to position [157, 0]
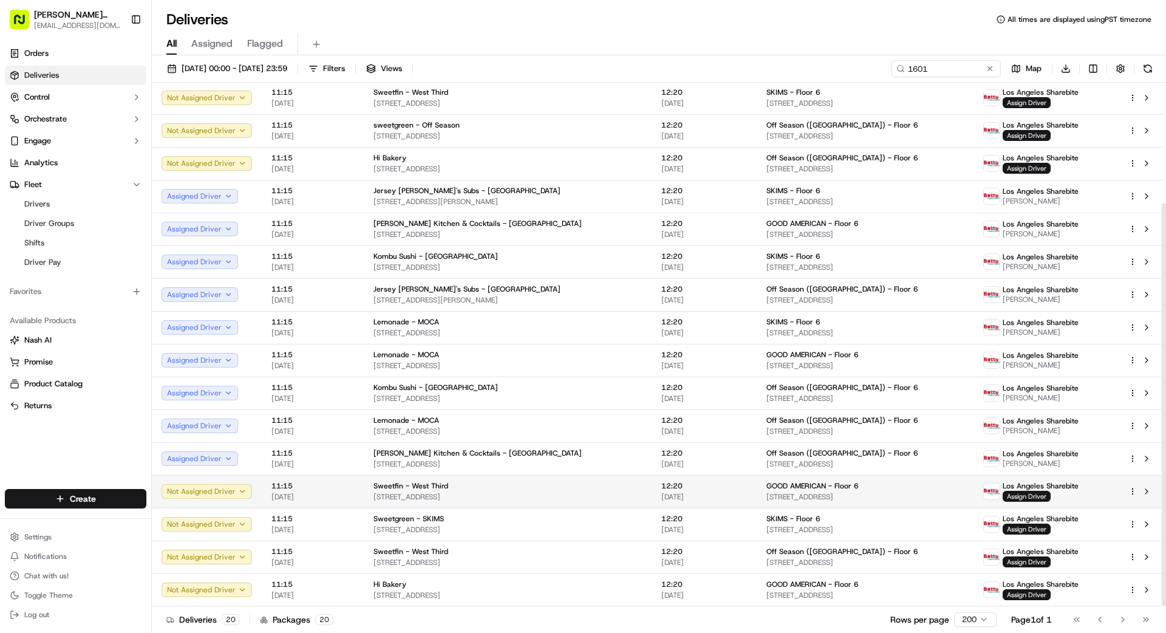
click at [835, 493] on span "[STREET_ADDRESS]" at bounding box center [864, 497] width 197 height 10
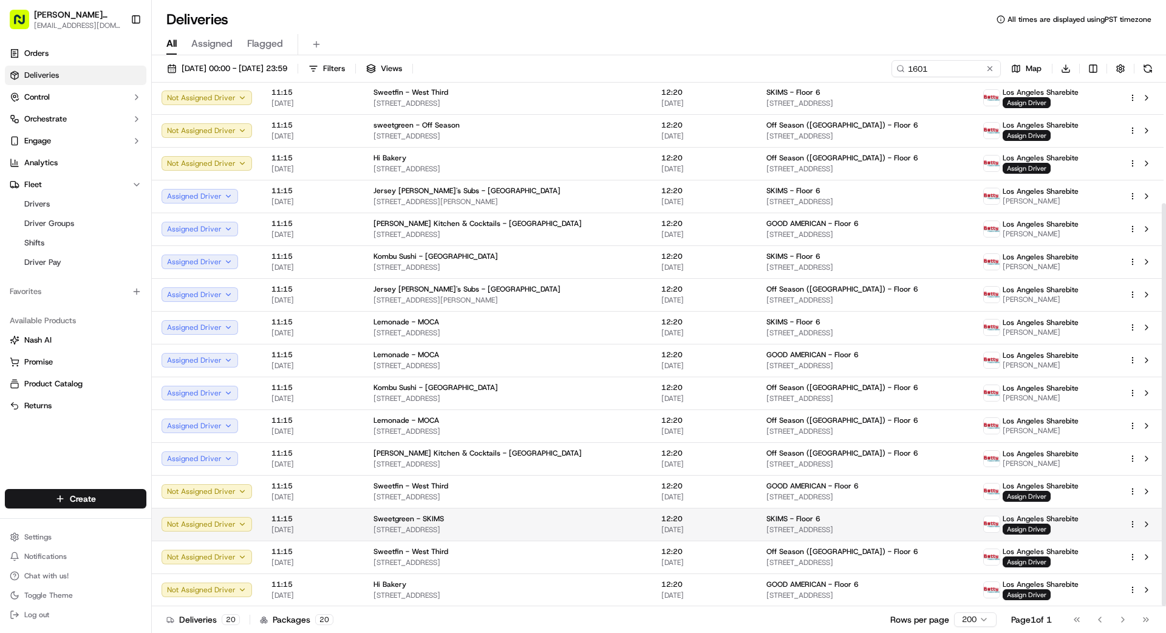
click at [689, 524] on div "12:20 [DATE]" at bounding box center [704, 524] width 86 height 21
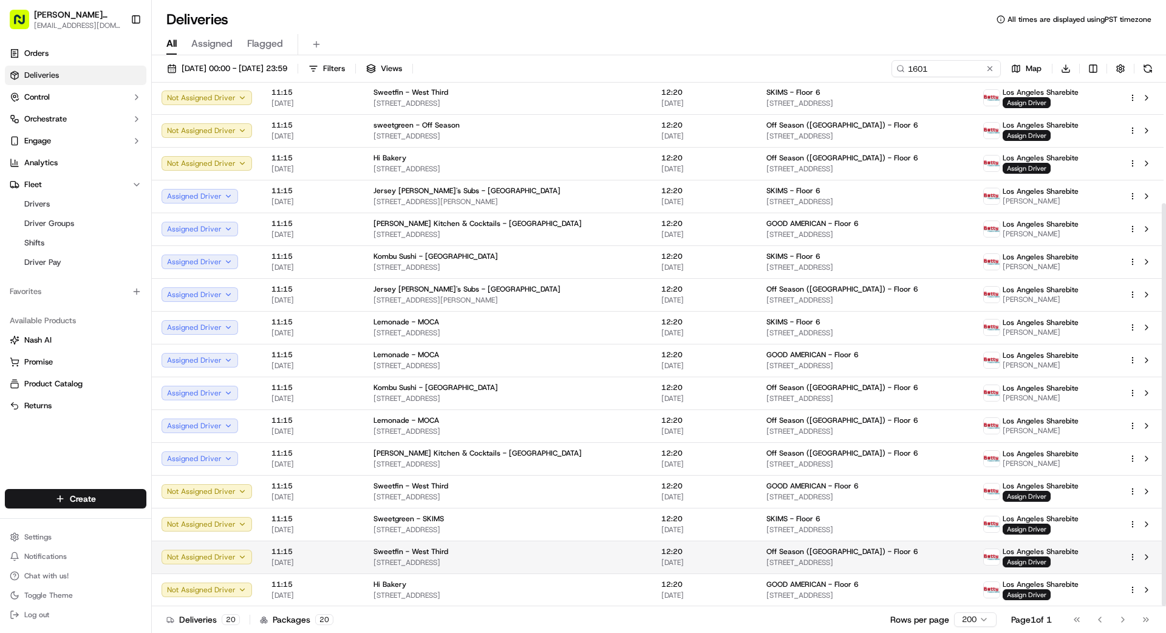
click at [615, 548] on div "Sweetfin - West Third" at bounding box center [508, 552] width 268 height 10
click at [597, 550] on div "Sweetfin - West Third" at bounding box center [508, 552] width 268 height 10
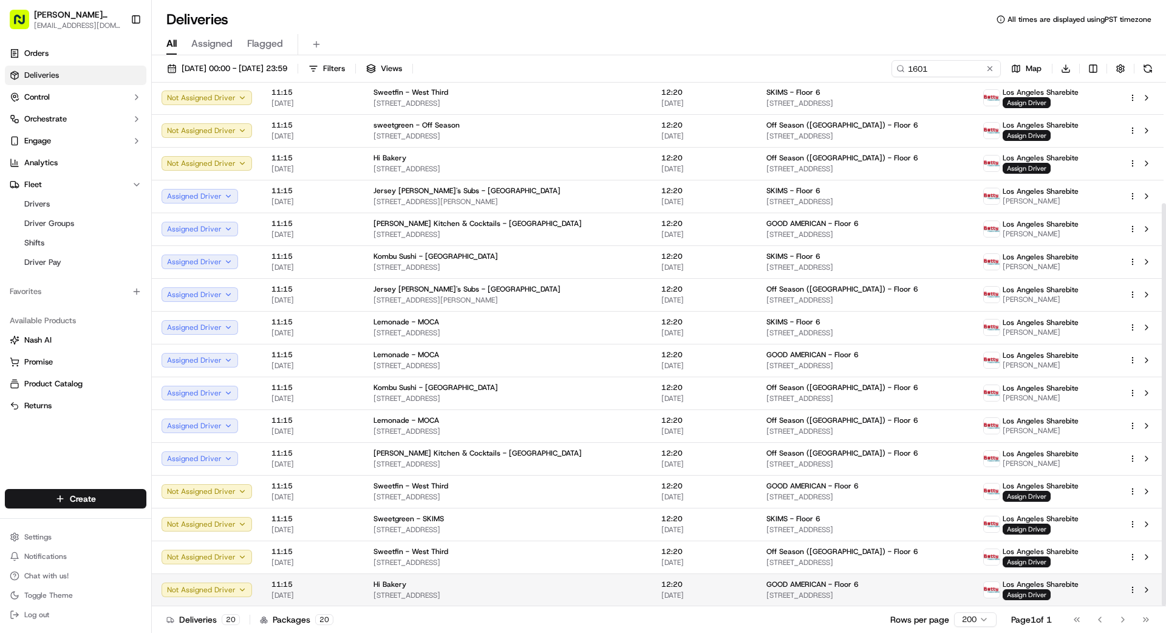
click at [604, 587] on div "Hi Bakery" at bounding box center [508, 584] width 268 height 10
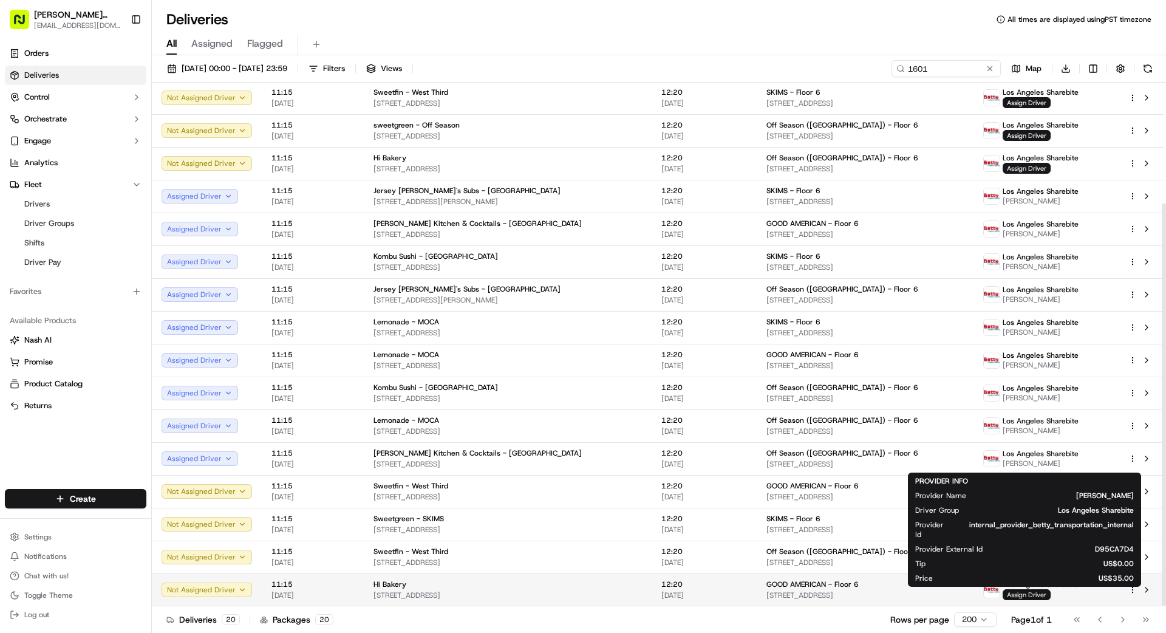
click at [1014, 595] on span "Assign Driver" at bounding box center [1027, 594] width 48 height 11
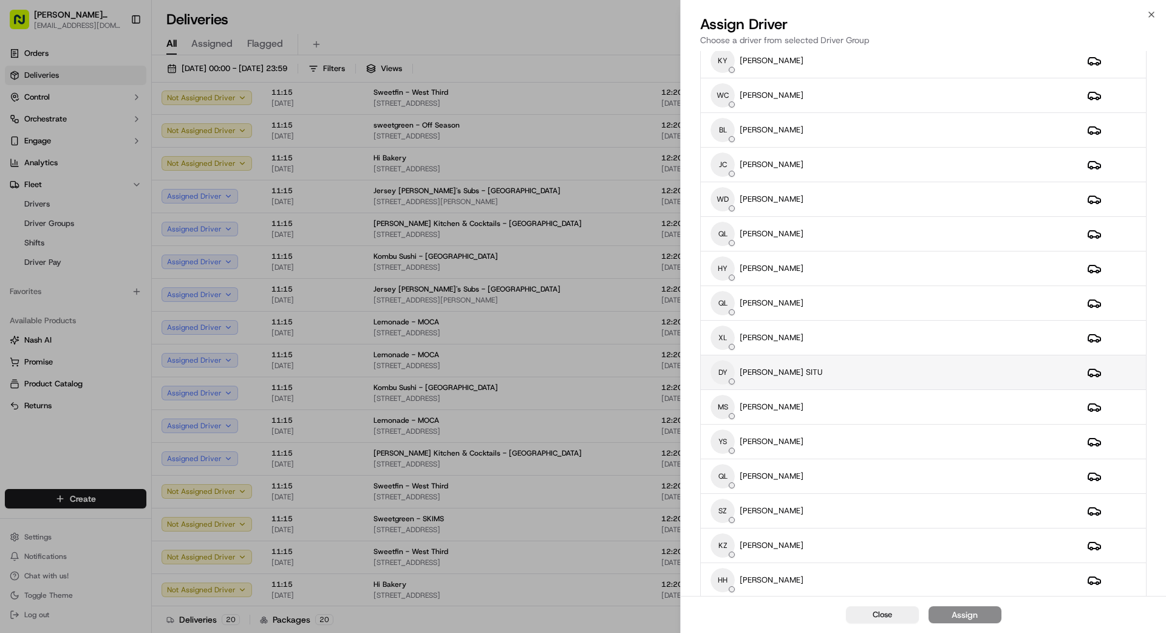
scroll to position [392, 0]
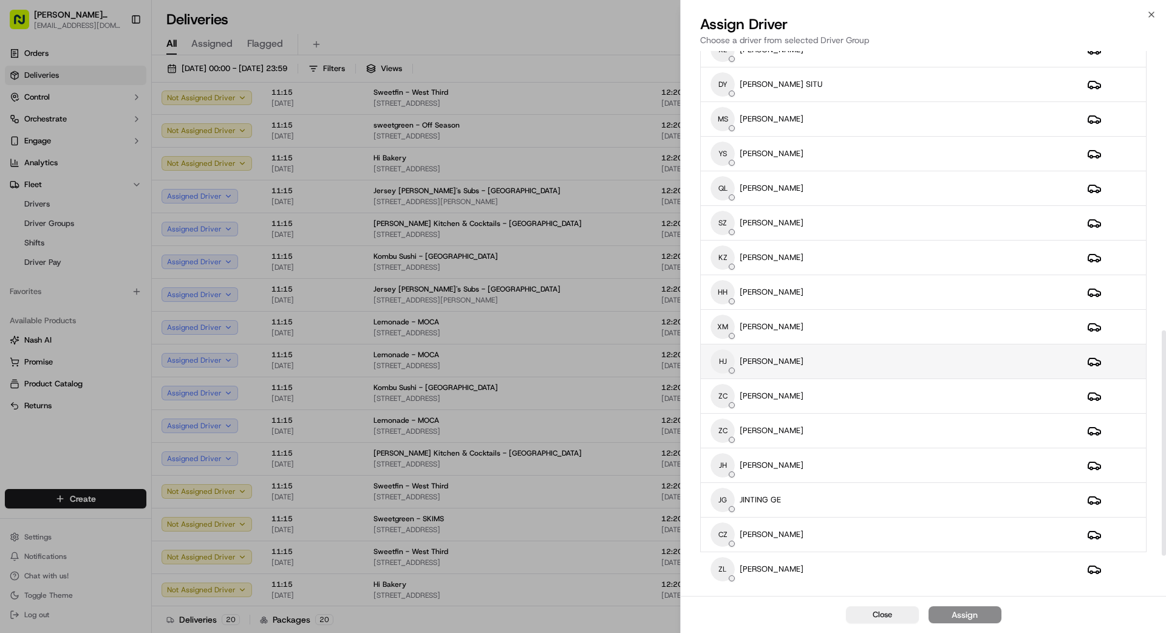
click at [862, 366] on div "HJ [PERSON_NAME]" at bounding box center [889, 361] width 357 height 24
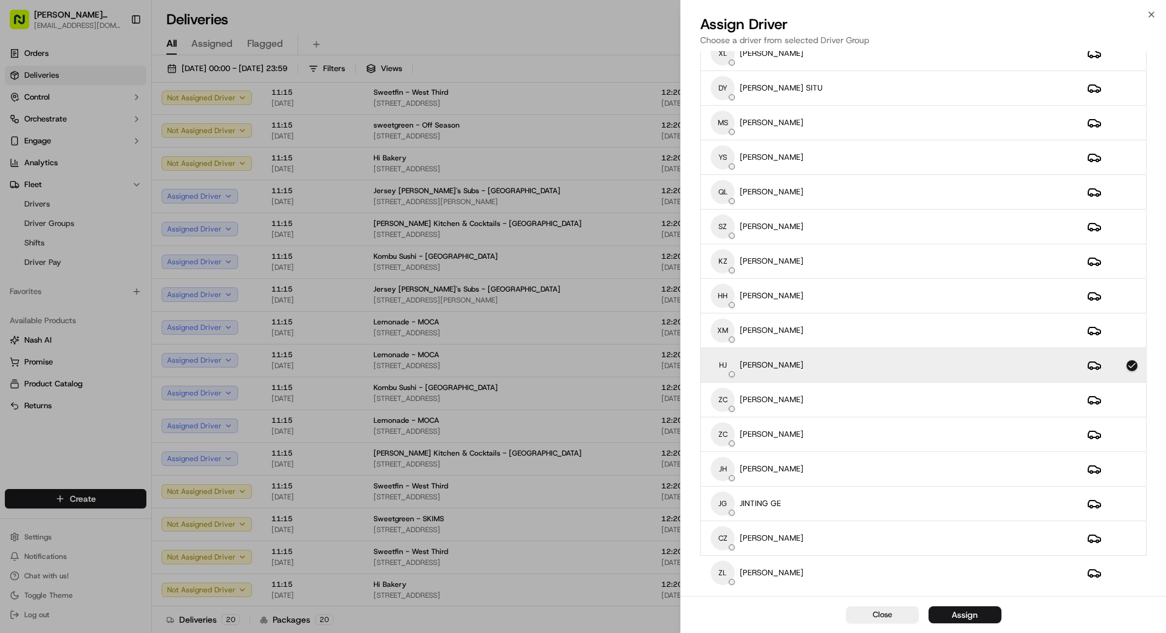
click at [973, 618] on div "Assign" at bounding box center [965, 615] width 26 height 12
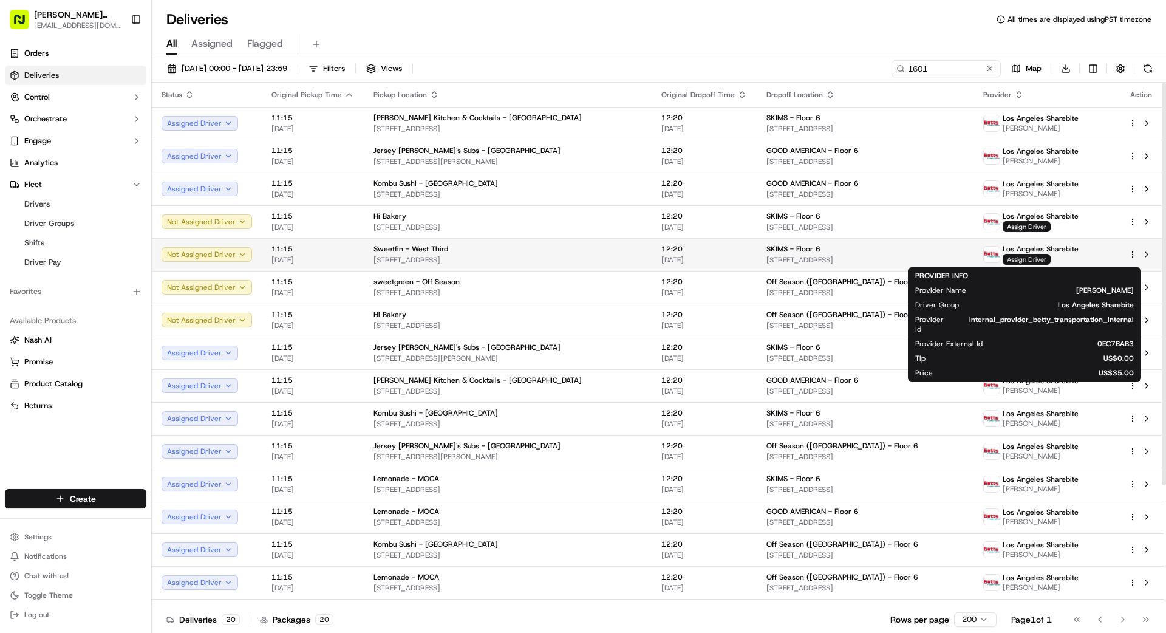
click at [1014, 259] on span "Assign Driver" at bounding box center [1027, 259] width 48 height 11
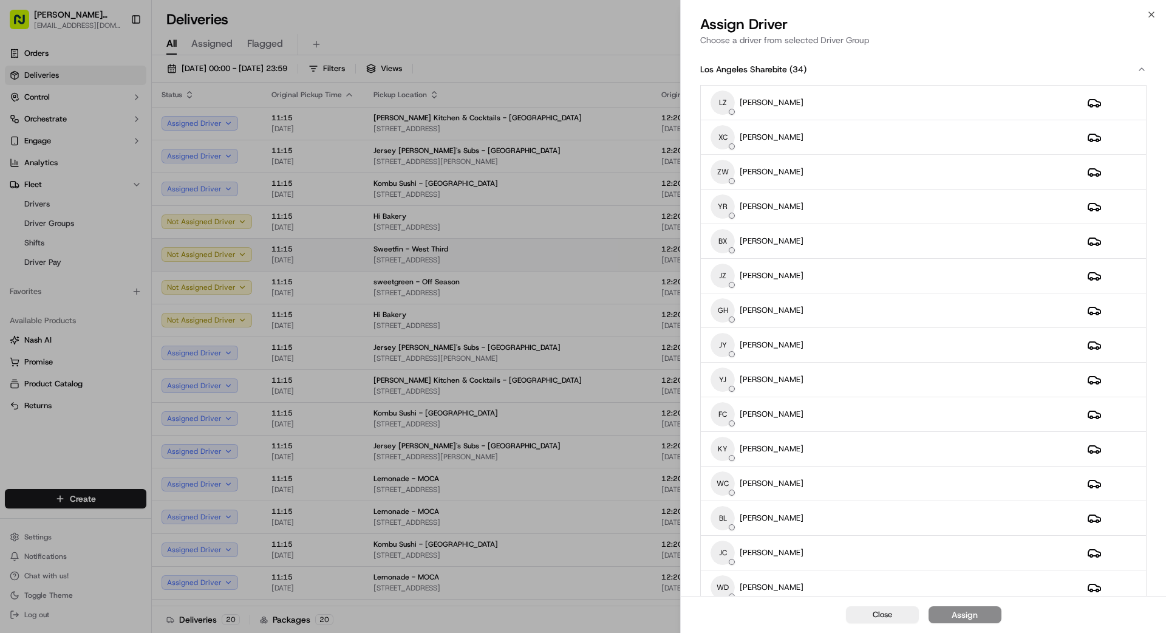
drag, startPoint x: 619, startPoint y: 274, endPoint x: 619, endPoint y: 267, distance: 6.7
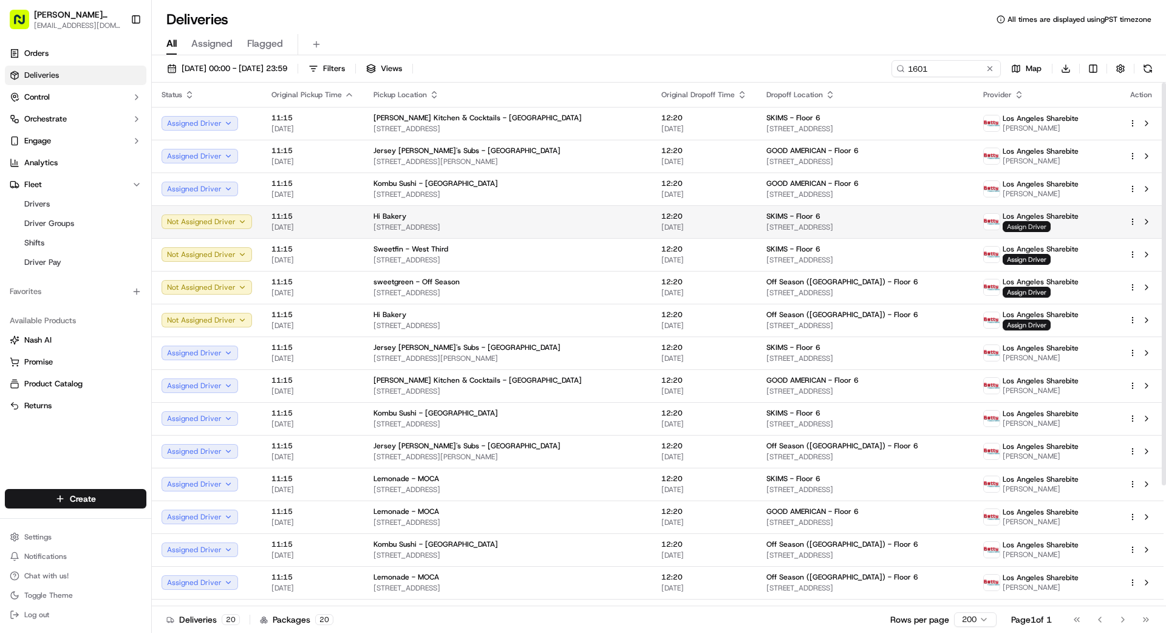
click at [1016, 225] on span "Assign Driver" at bounding box center [1027, 226] width 48 height 11
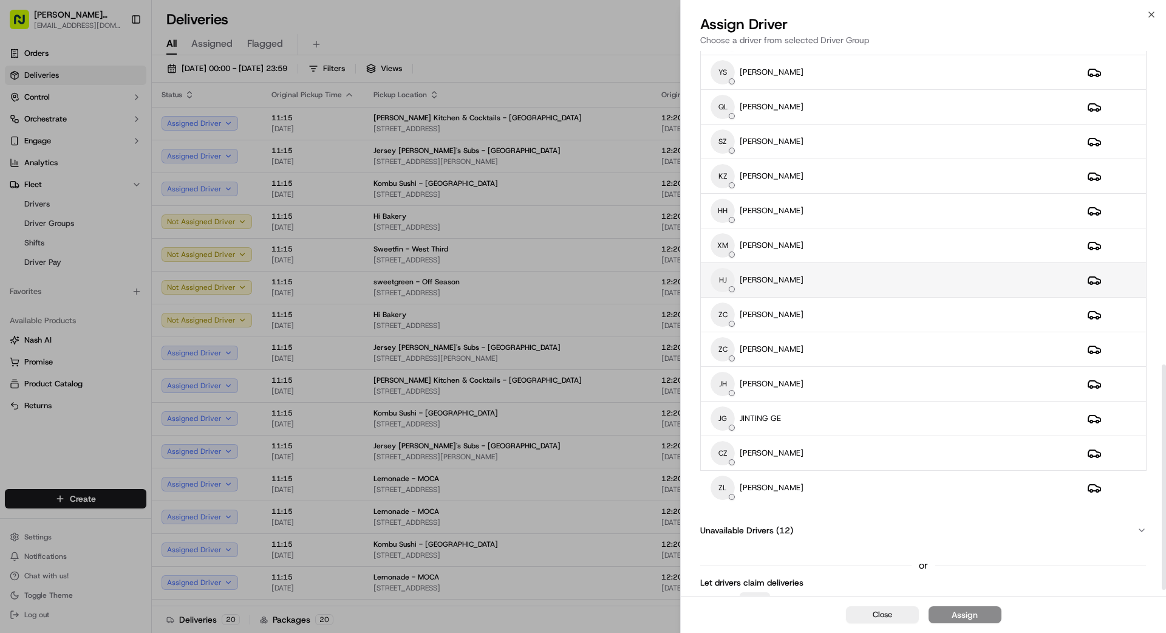
scroll to position [757, 0]
click at [817, 280] on div "HJ [PERSON_NAME]" at bounding box center [889, 280] width 357 height 24
click at [984, 616] on button "Assign" at bounding box center [965, 614] width 73 height 17
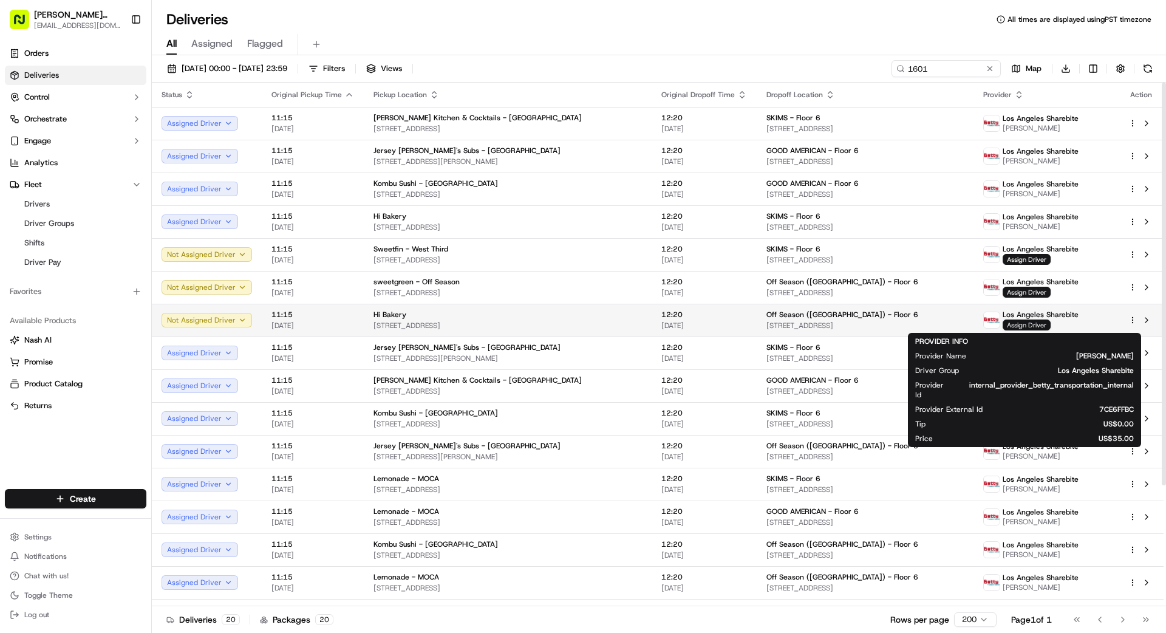
click at [1009, 324] on span "Assign Driver" at bounding box center [1027, 324] width 48 height 11
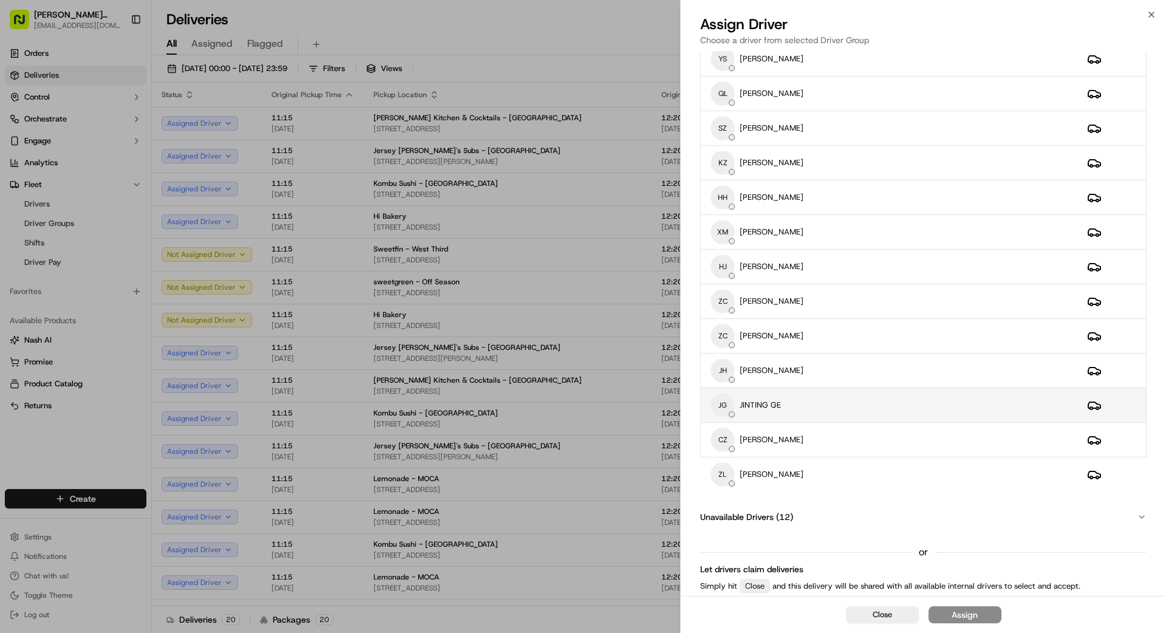
scroll to position [762, 0]
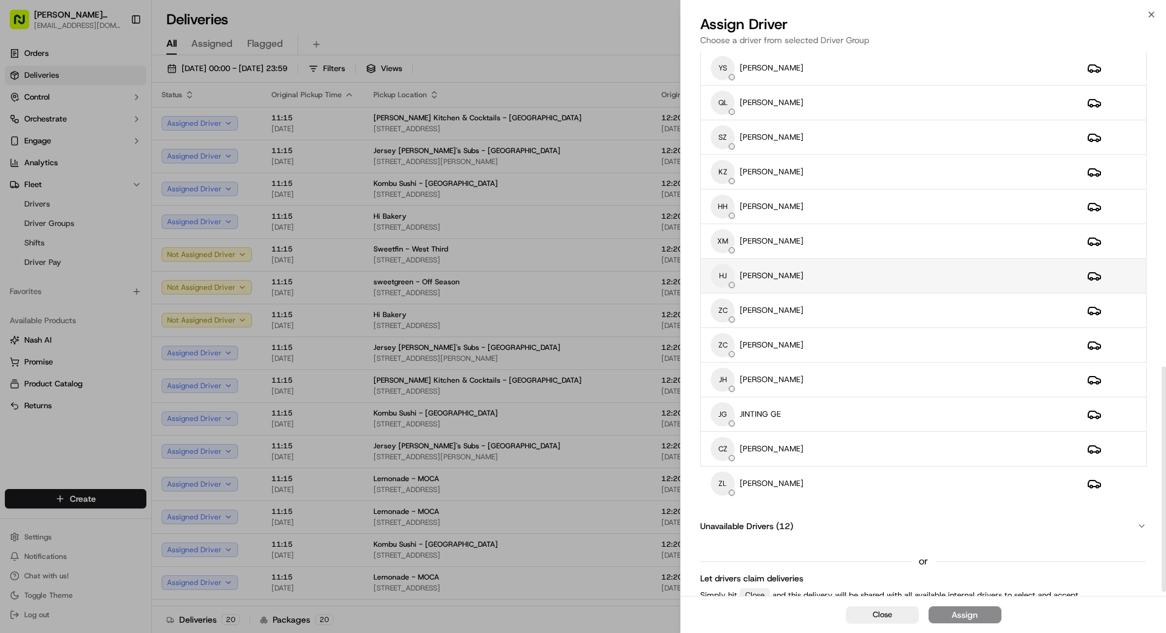
drag, startPoint x: 793, startPoint y: 268, endPoint x: 799, endPoint y: 267, distance: 6.1
click at [793, 268] on div "HJ [PERSON_NAME]" at bounding box center [889, 276] width 357 height 24
click at [975, 612] on div "Assign" at bounding box center [965, 615] width 26 height 12
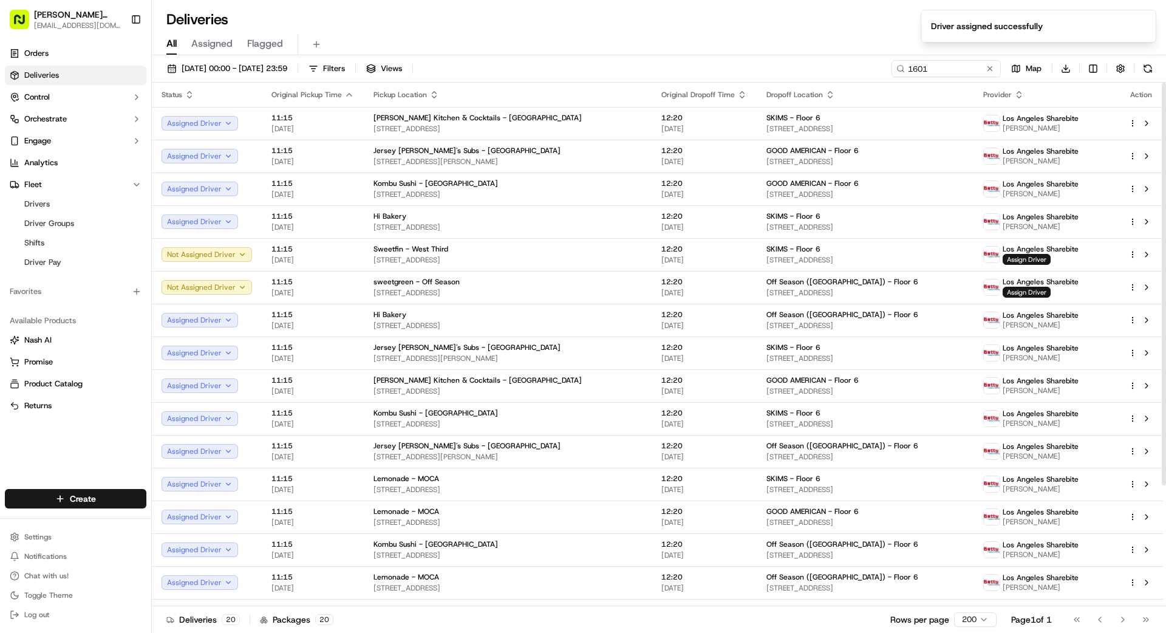
scroll to position [157, 0]
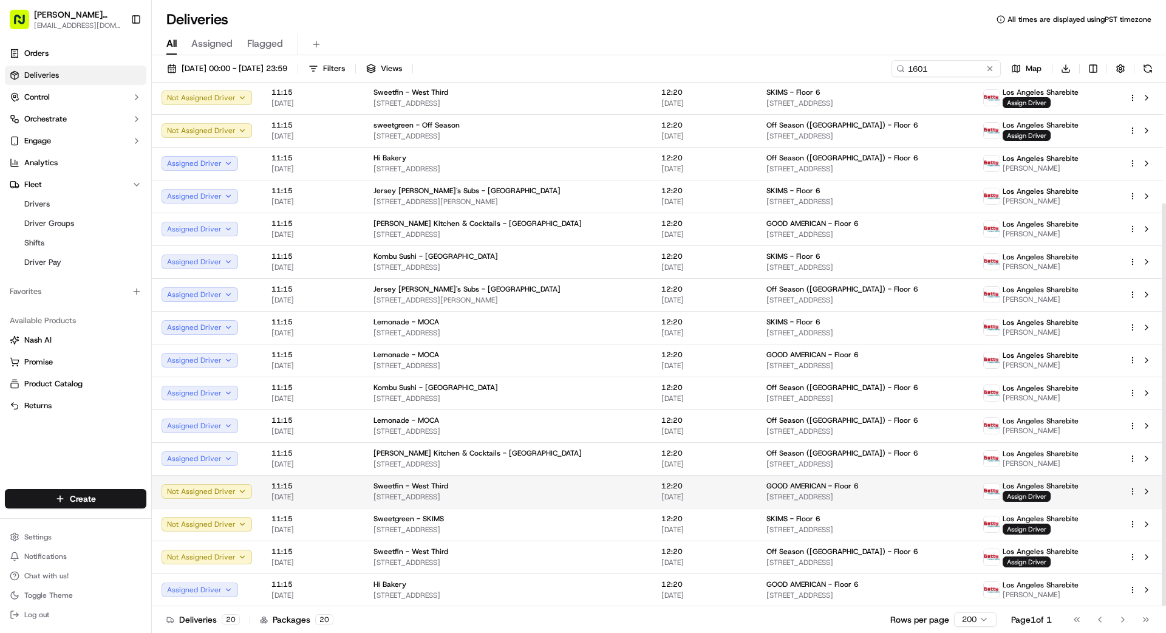
click at [598, 494] on span "[STREET_ADDRESS]" at bounding box center [508, 497] width 268 height 10
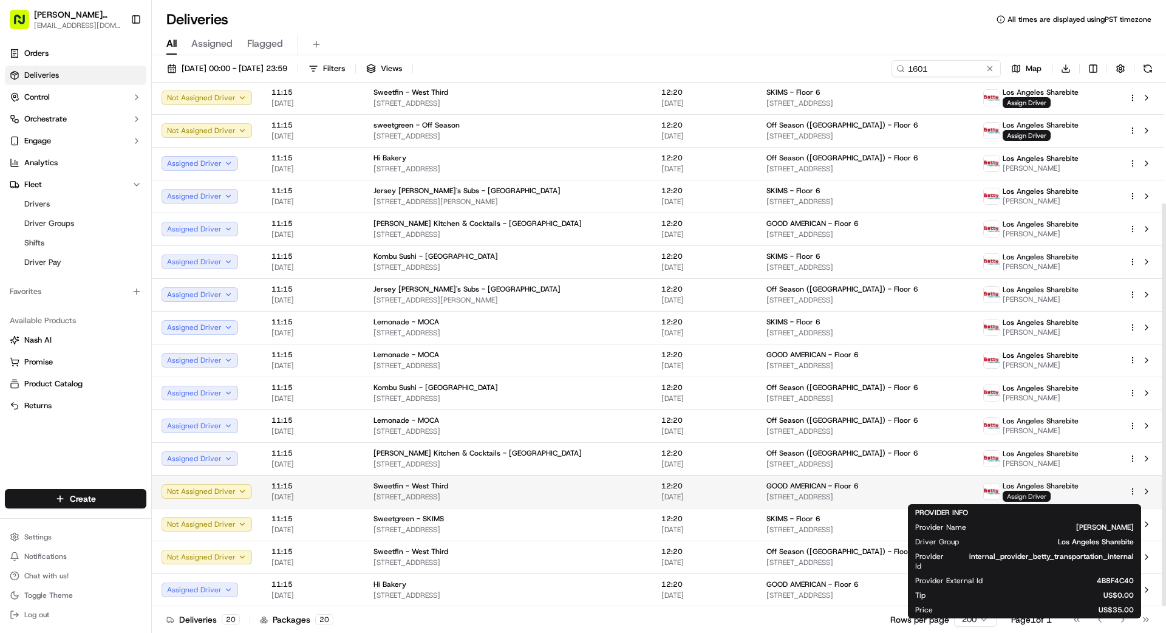
click at [1011, 492] on span "Assign Driver" at bounding box center [1027, 496] width 48 height 11
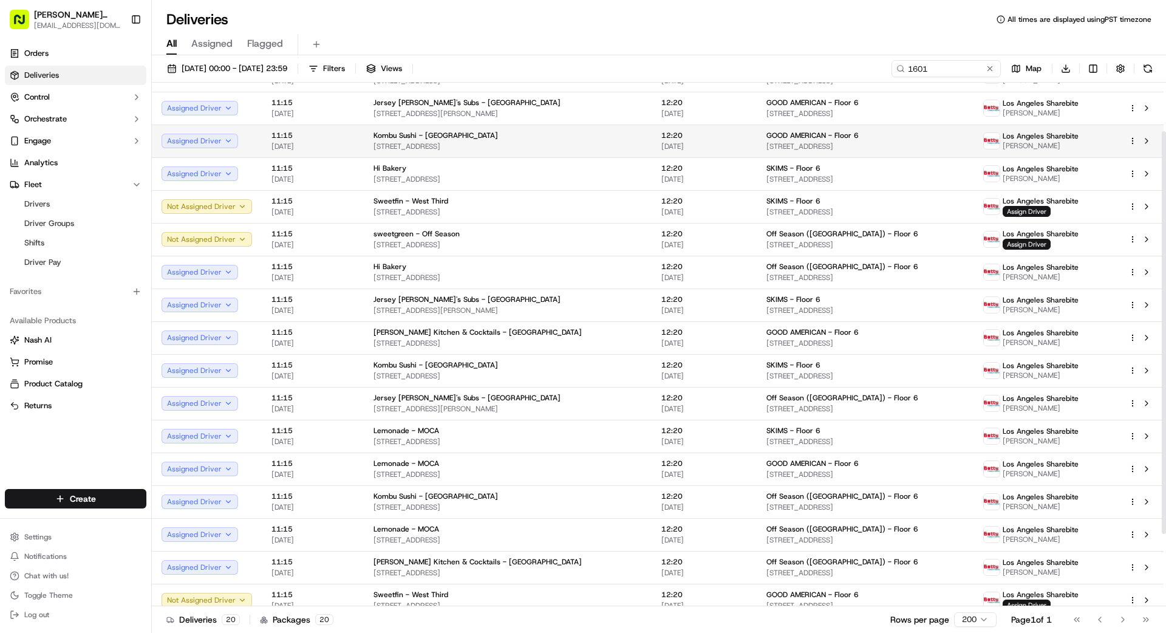
scroll to position [0, 0]
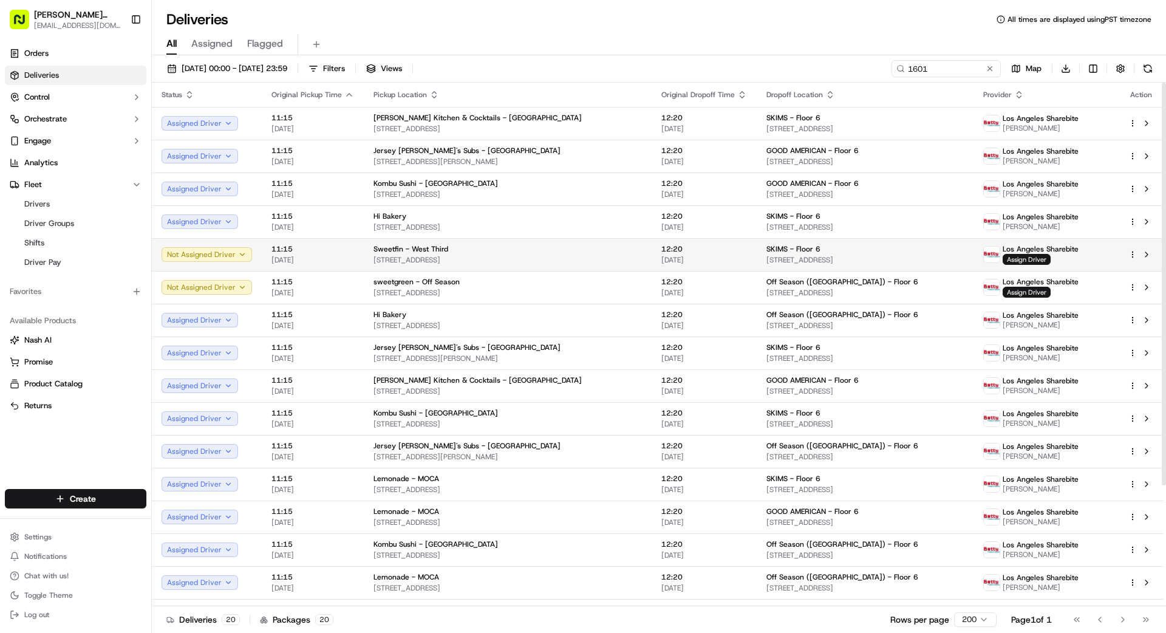
click at [803, 255] on span "[STREET_ADDRESS]" at bounding box center [864, 260] width 197 height 10
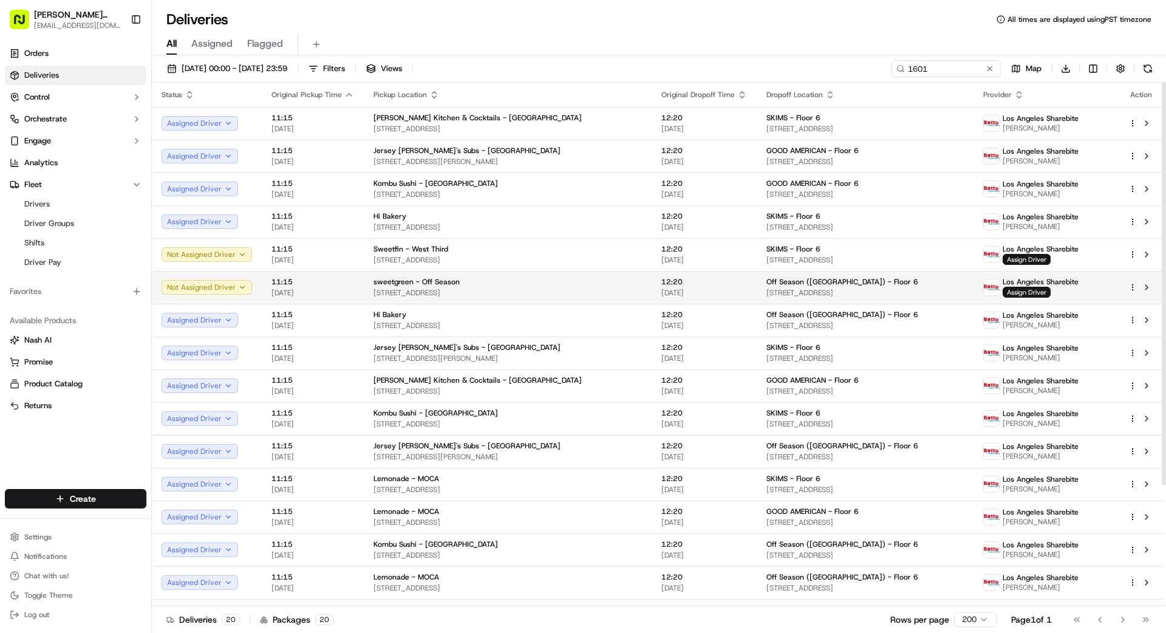
click at [641, 285] on td "sweetgreen - Off Season [STREET_ADDRESS]" at bounding box center [508, 287] width 288 height 33
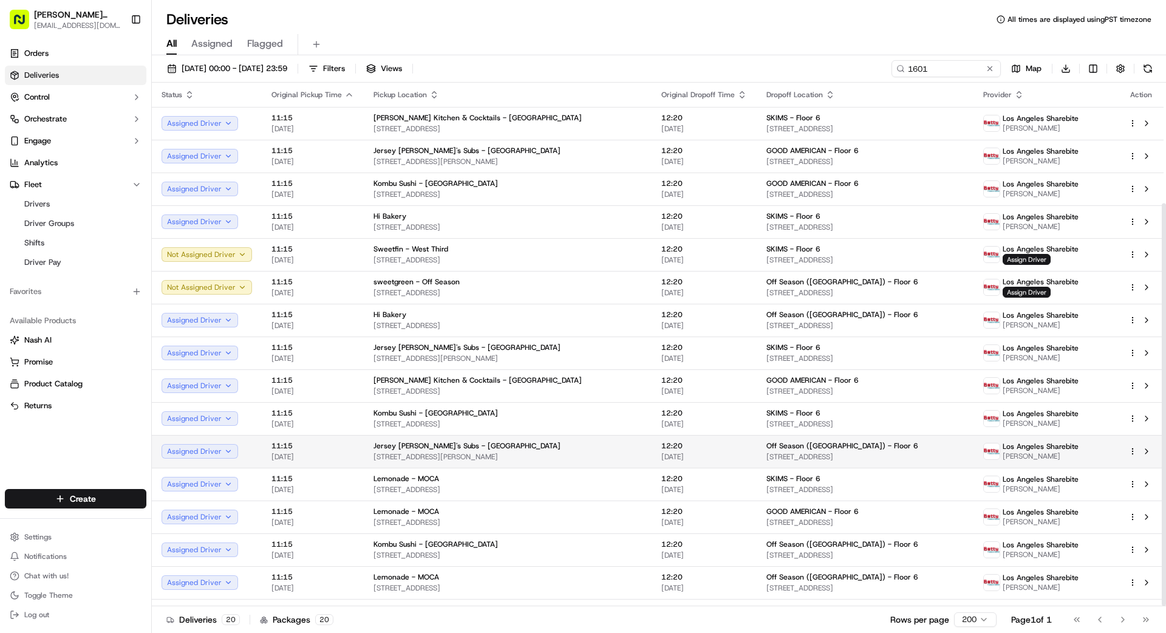
scroll to position [157, 0]
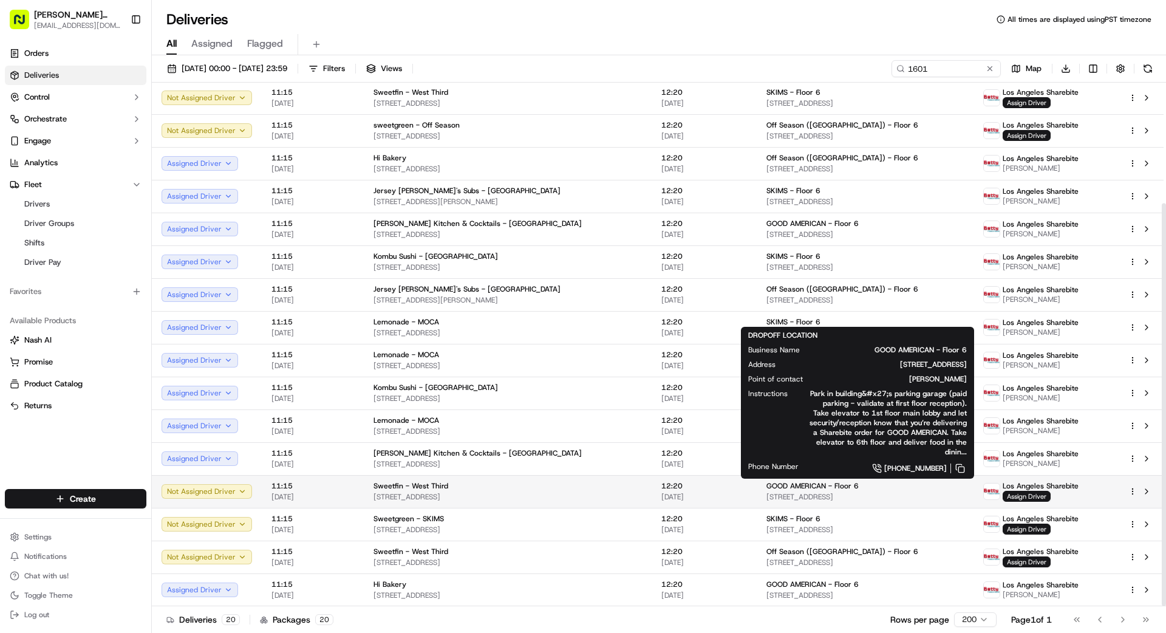
click at [778, 492] on span "[STREET_ADDRESS]" at bounding box center [864, 497] width 197 height 10
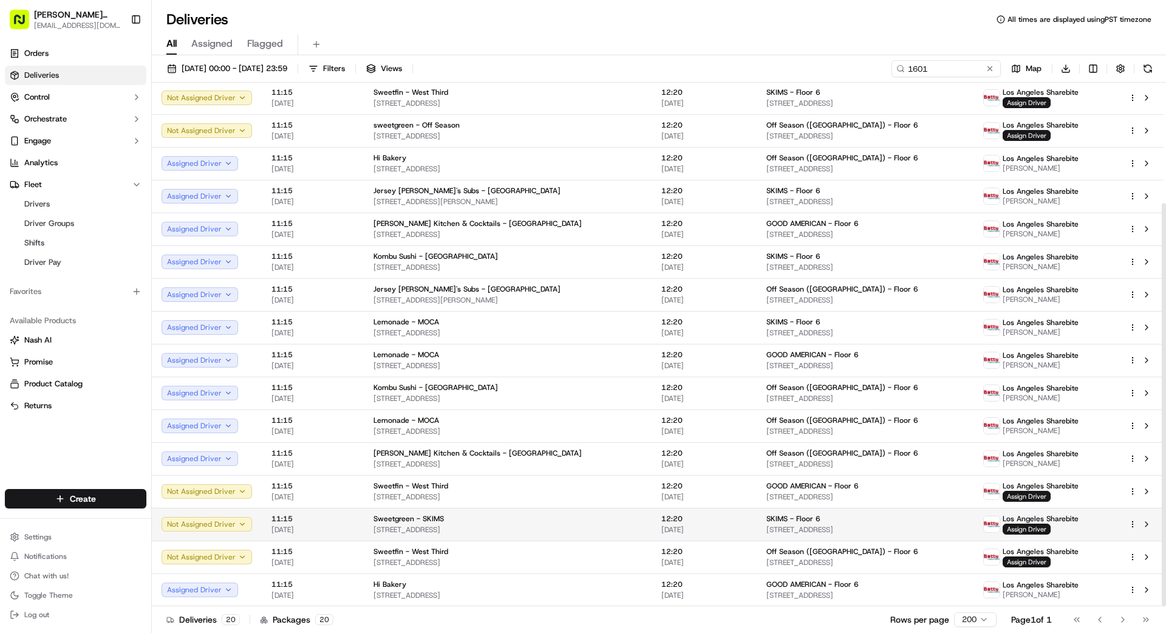
click at [725, 525] on span "[DATE]" at bounding box center [704, 530] width 86 height 10
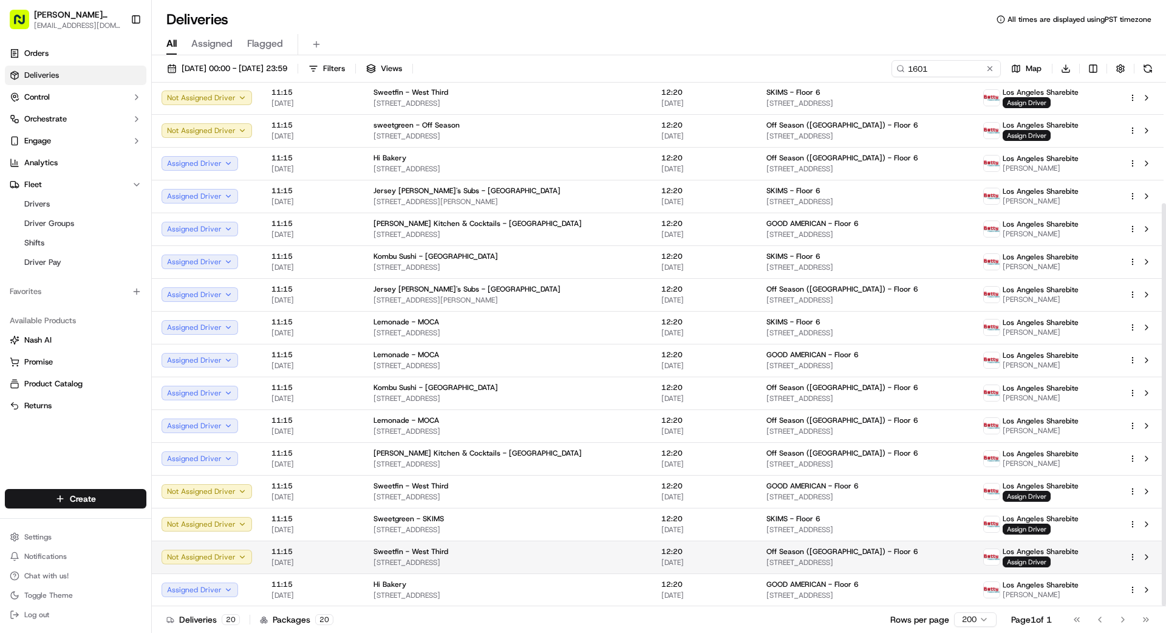
click at [898, 554] on div "Off Season ([GEOGRAPHIC_DATA]) - Floor 6" at bounding box center [864, 552] width 197 height 10
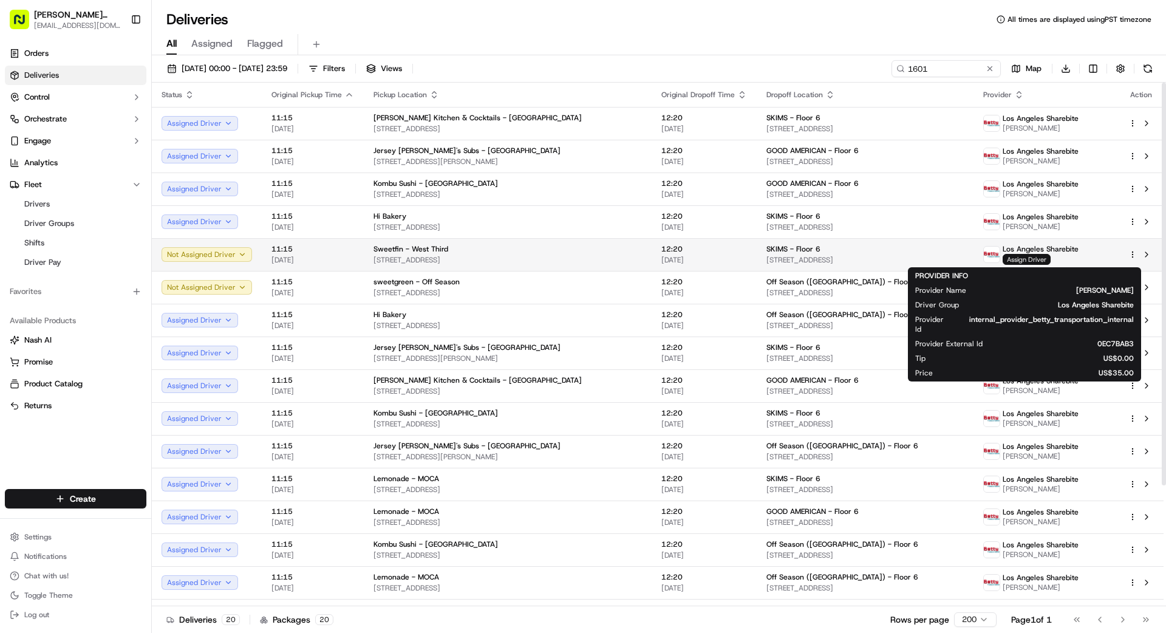
click at [1018, 256] on span "Assign Driver" at bounding box center [1027, 259] width 48 height 11
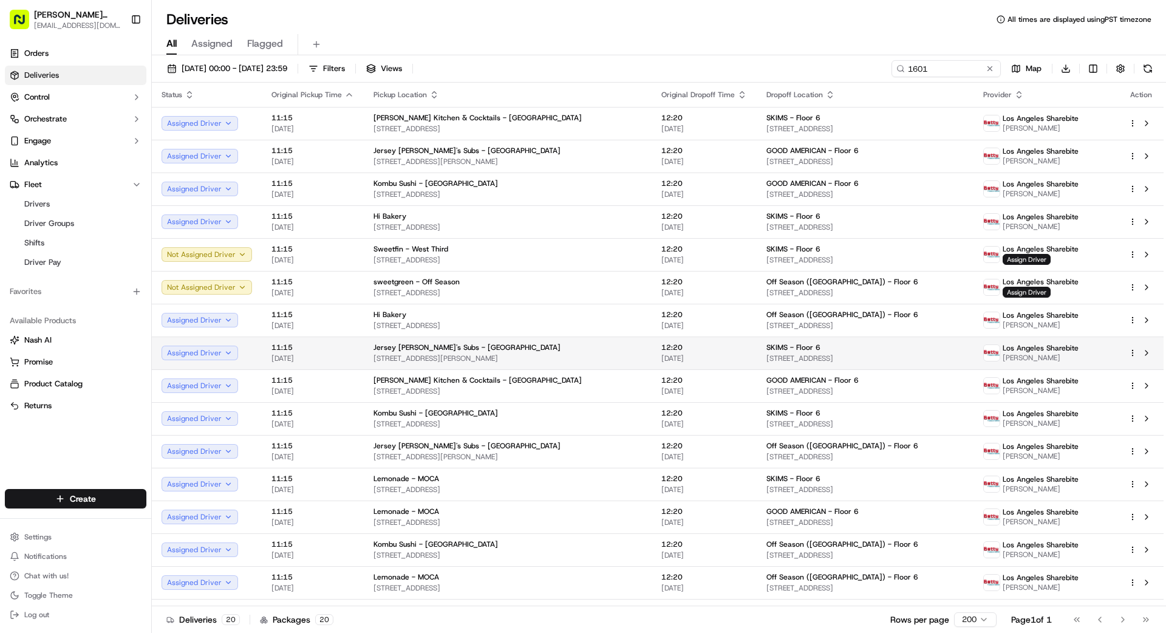
drag, startPoint x: 634, startPoint y: 390, endPoint x: 779, endPoint y: 338, distance: 153.7
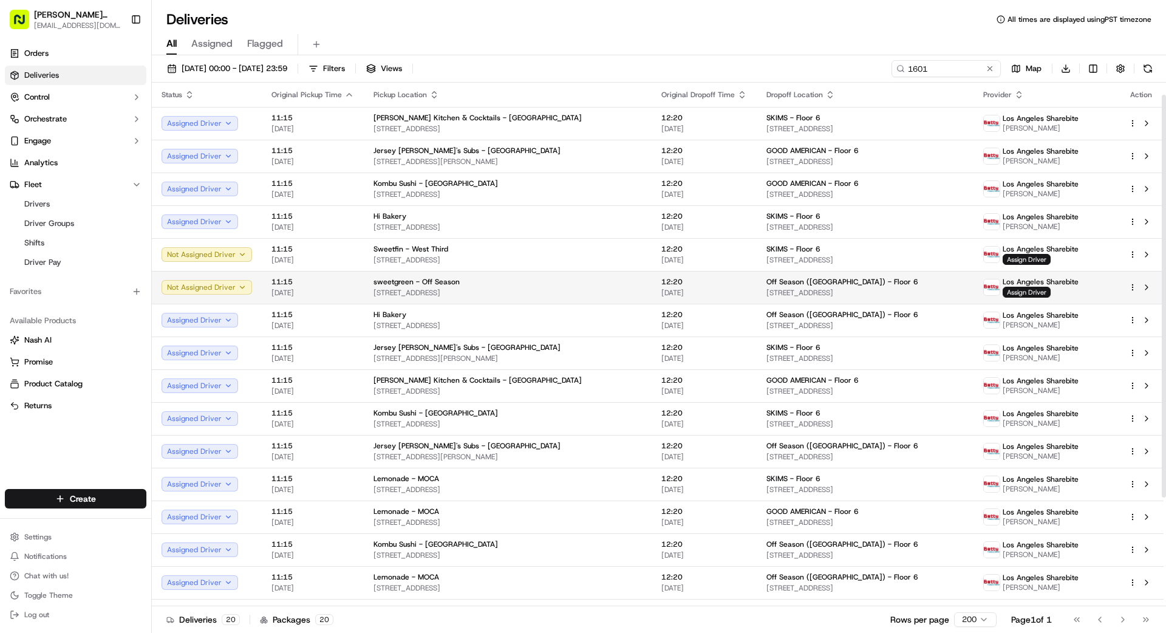
scroll to position [26, 0]
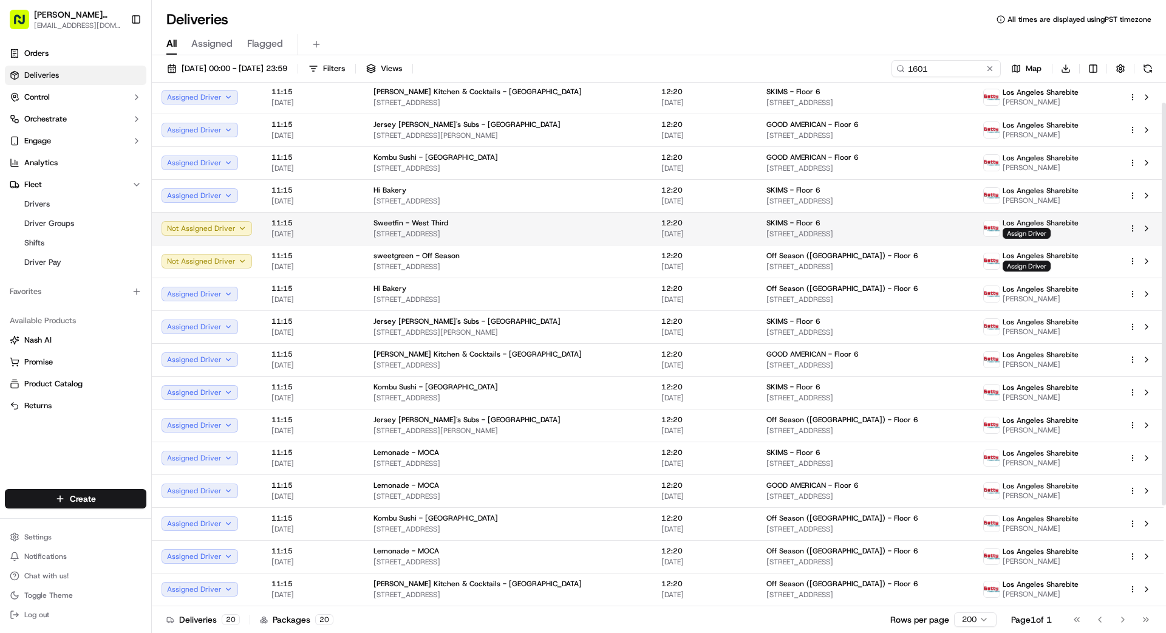
click at [732, 231] on span "[DATE]" at bounding box center [704, 234] width 86 height 10
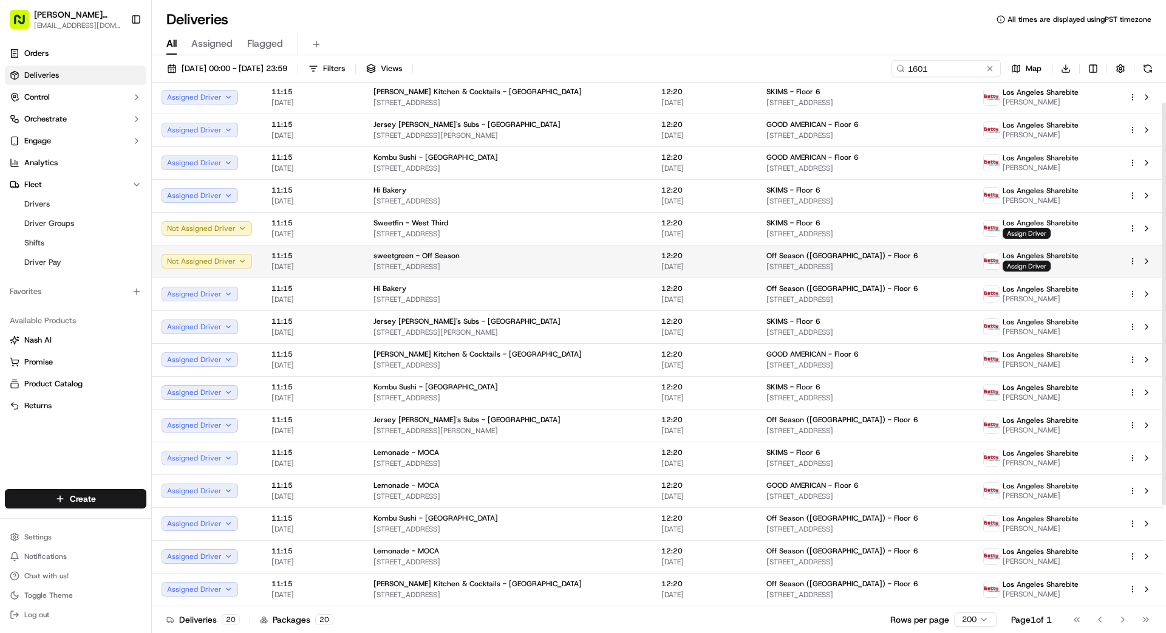
click at [624, 253] on div "sweetgreen - Off Season" at bounding box center [508, 256] width 268 height 10
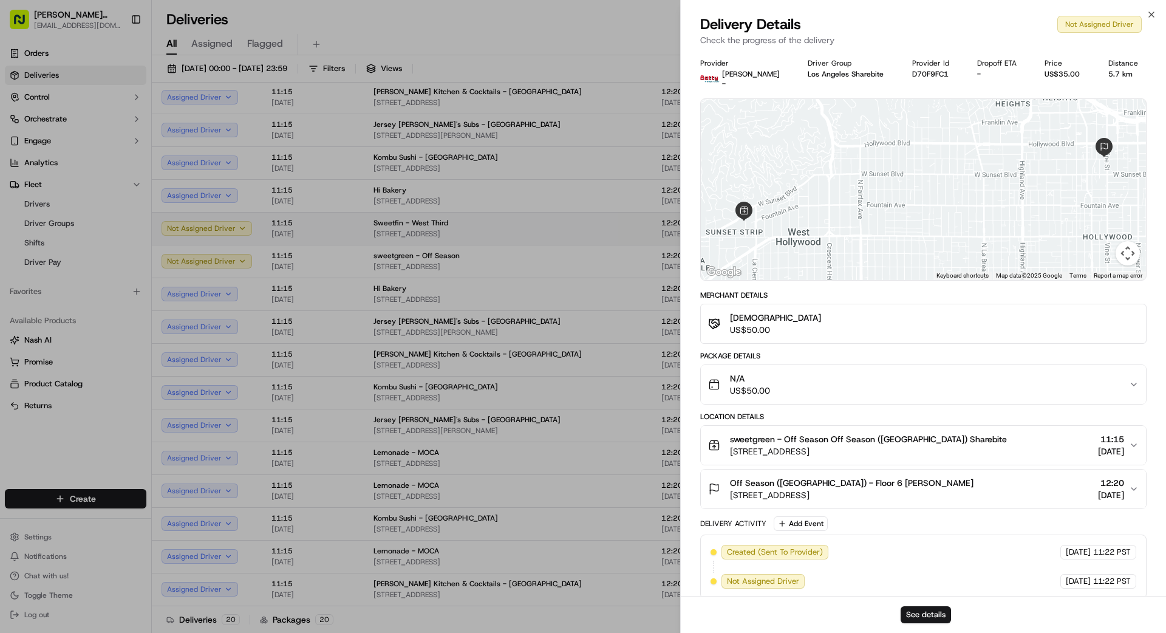
drag, startPoint x: 621, startPoint y: 254, endPoint x: 619, endPoint y: 241, distance: 12.9
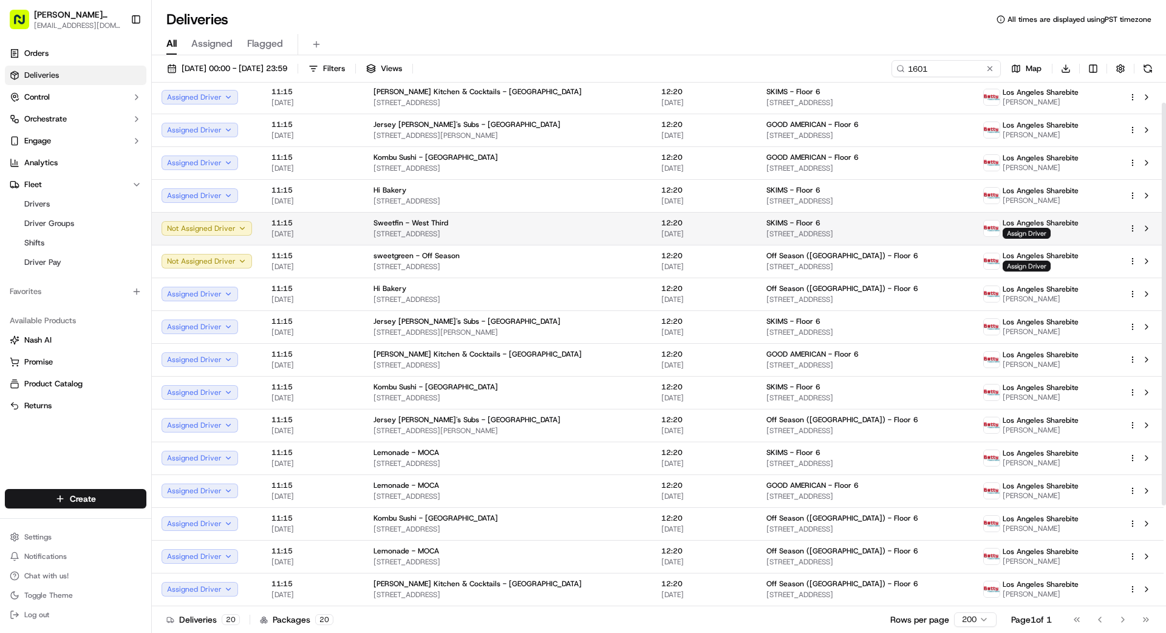
click at [617, 223] on div "Sweetfin - West Third" at bounding box center [508, 223] width 268 height 10
click at [1031, 231] on span "Assign Driver" at bounding box center [1027, 233] width 48 height 11
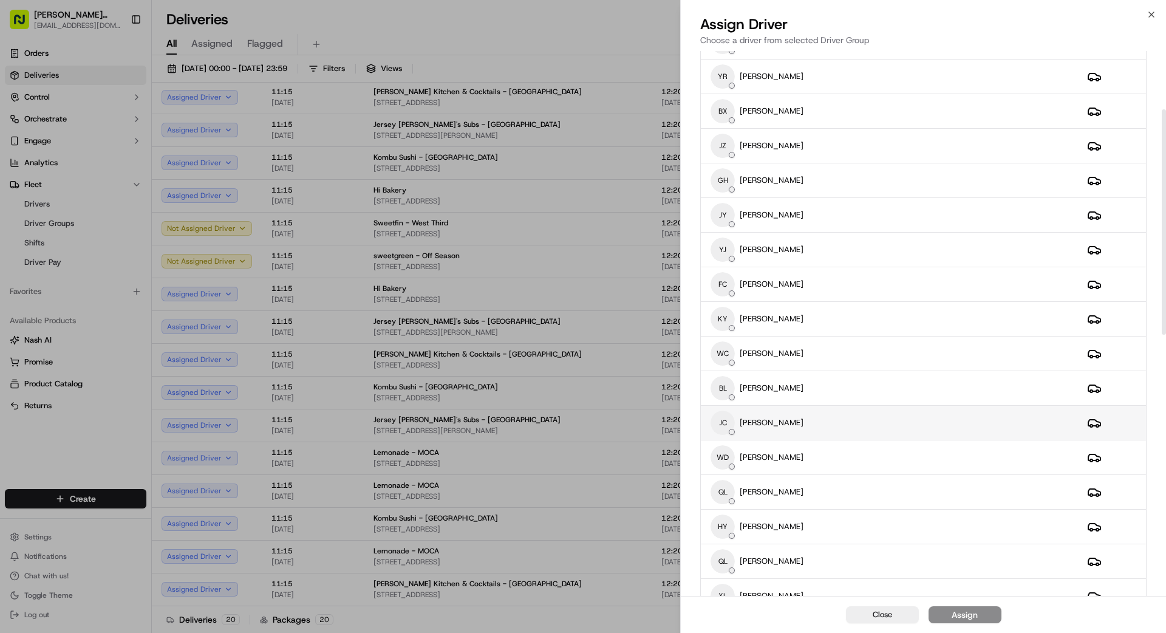
scroll to position [151, 0]
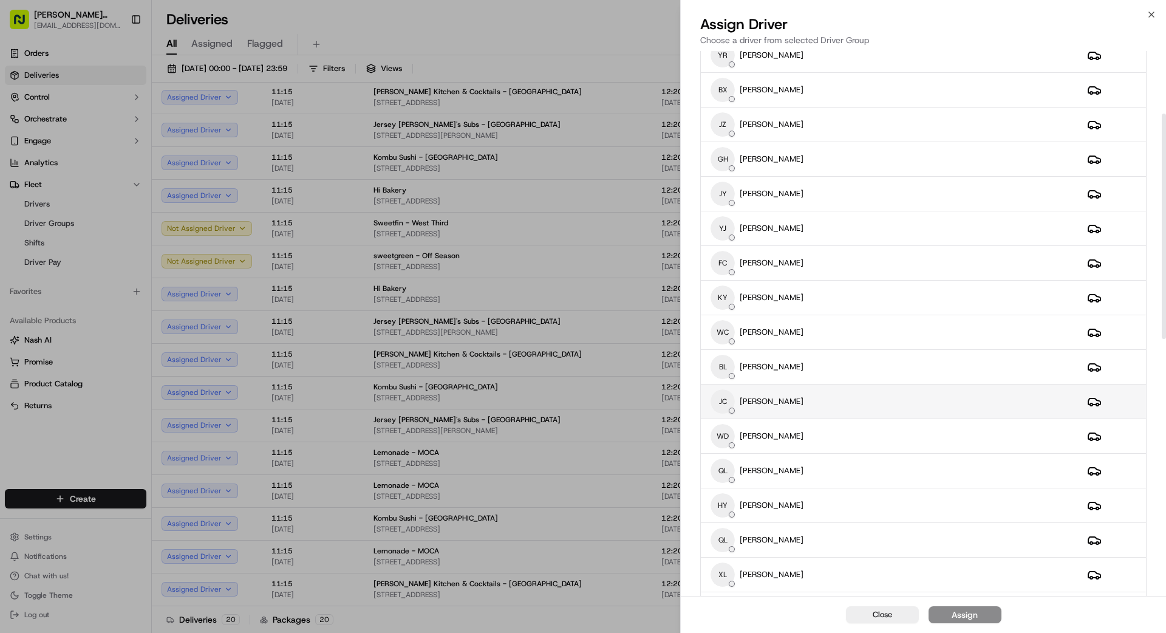
click at [825, 401] on div "[PERSON_NAME] [PERSON_NAME]" at bounding box center [889, 401] width 357 height 24
click at [964, 613] on div "Assign" at bounding box center [965, 615] width 26 height 12
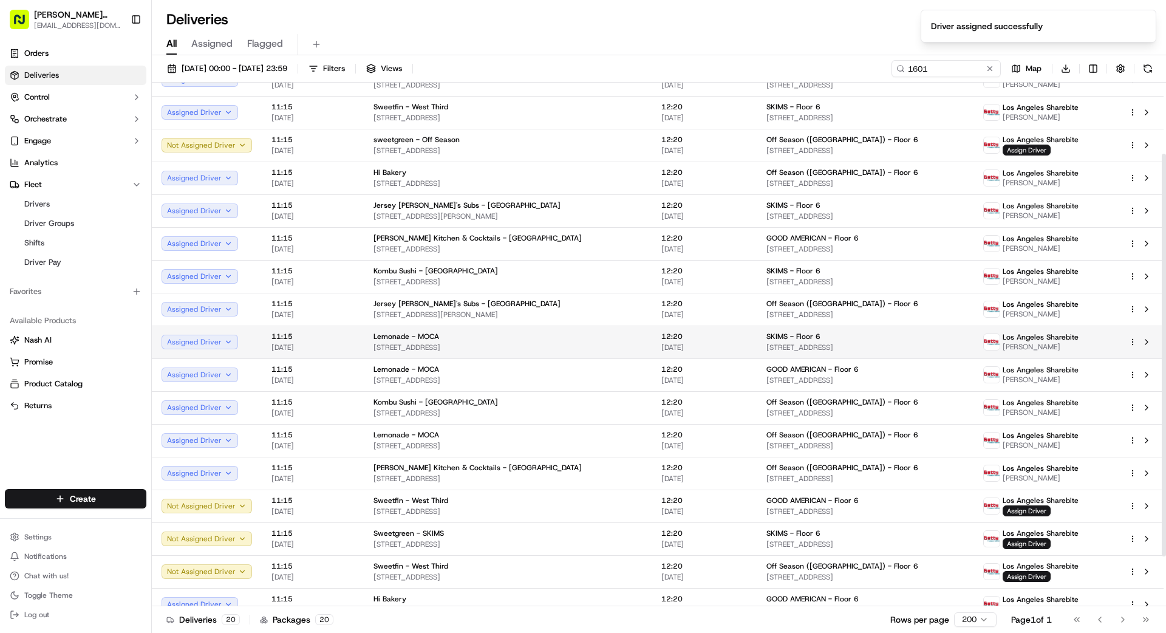
scroll to position [157, 0]
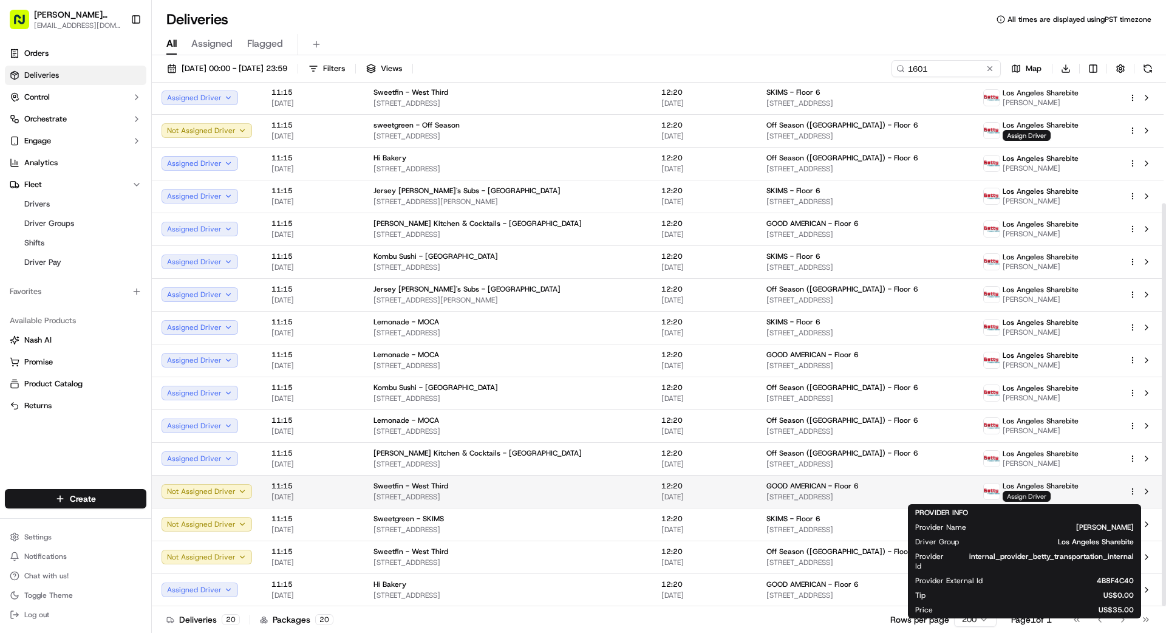
click at [1015, 499] on span "Assign Driver" at bounding box center [1027, 496] width 48 height 11
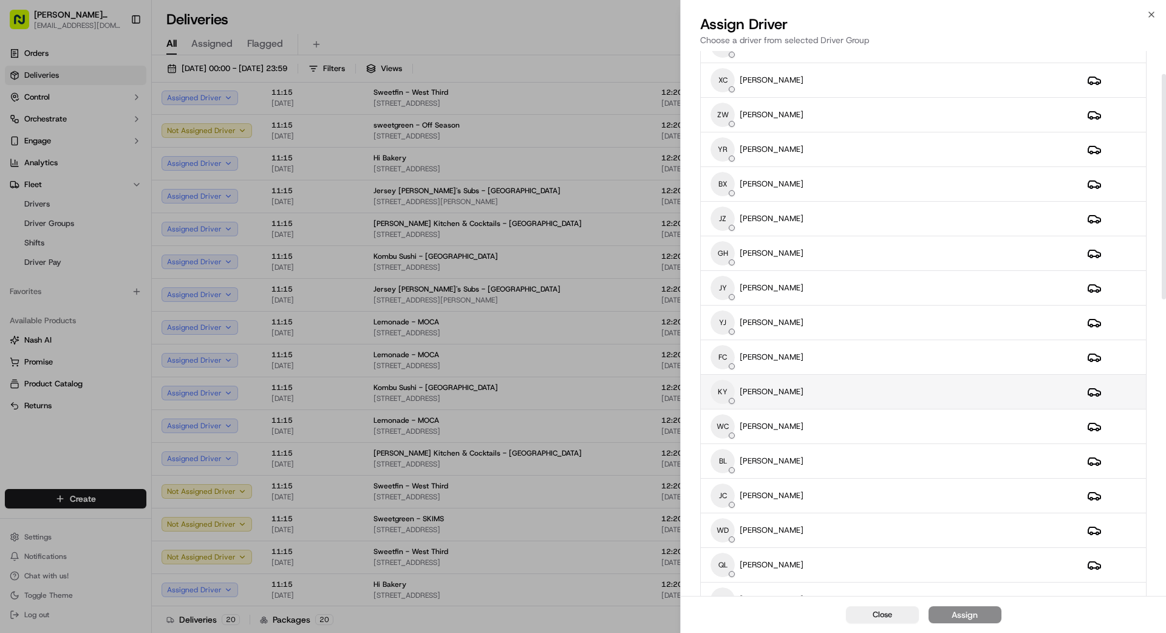
scroll to position [58, 0]
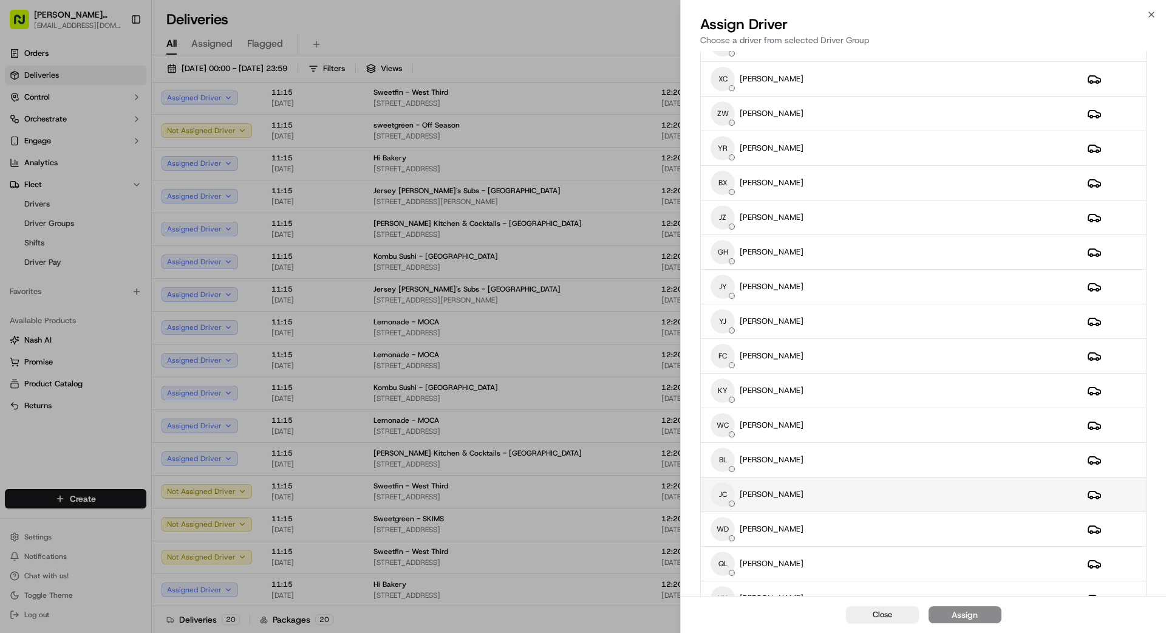
drag, startPoint x: 834, startPoint y: 490, endPoint x: 841, endPoint y: 492, distance: 7.1
click at [834, 490] on div "[PERSON_NAME] [PERSON_NAME]" at bounding box center [889, 494] width 357 height 24
click at [971, 619] on div "Assign" at bounding box center [965, 615] width 26 height 12
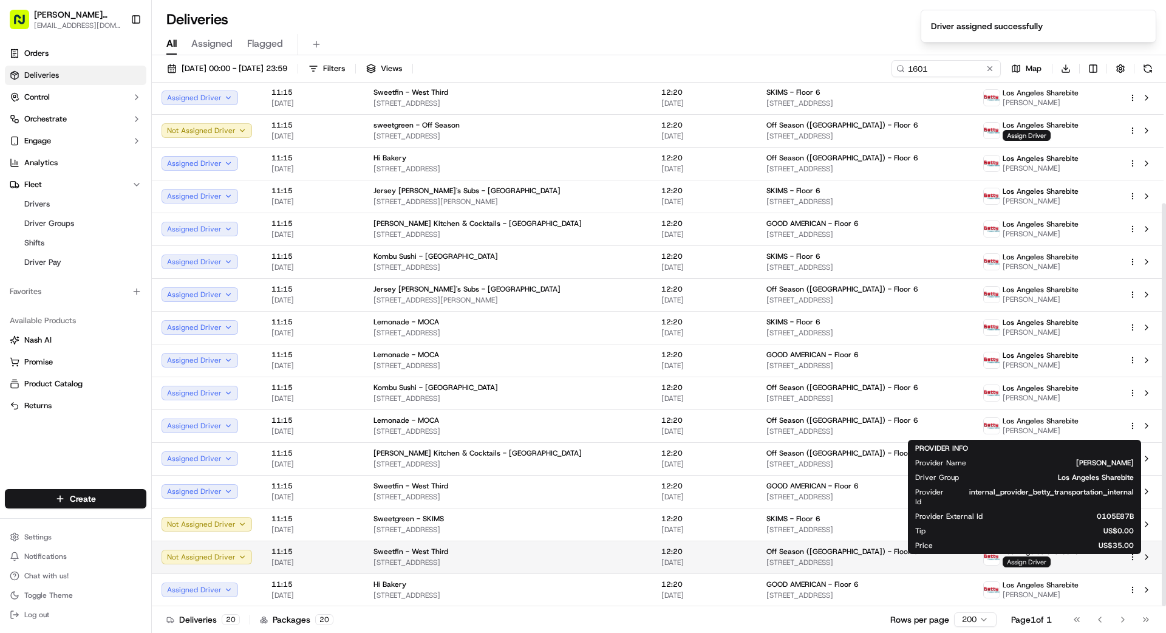
click at [1020, 562] on span "Assign Driver" at bounding box center [1027, 561] width 48 height 11
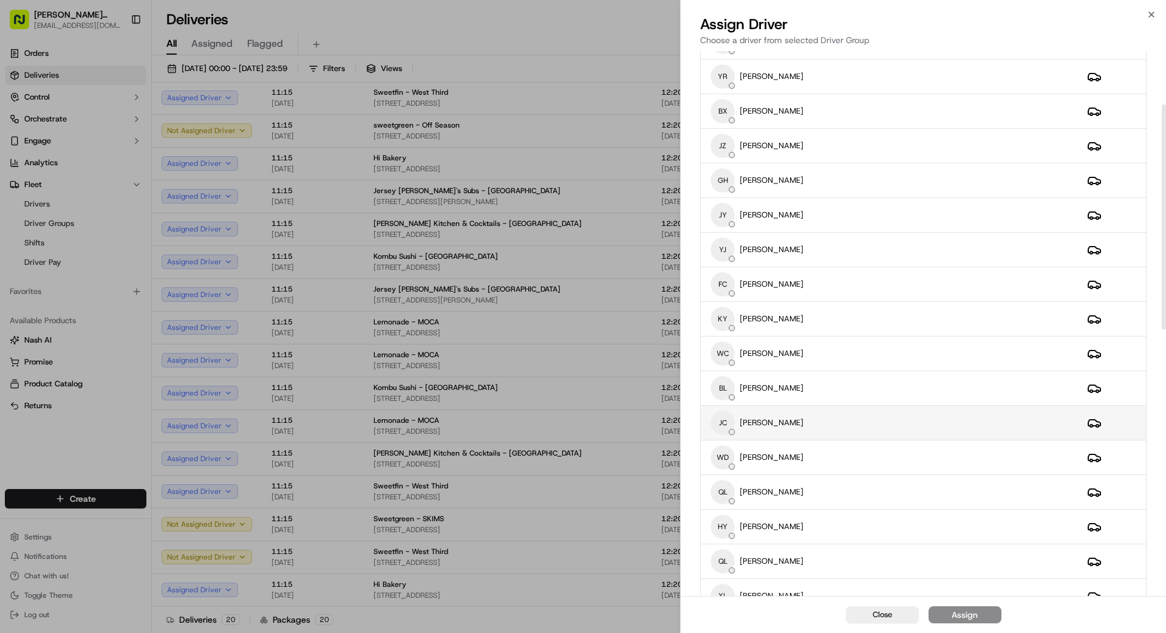
scroll to position [131, 0]
click at [886, 427] on div "[PERSON_NAME] [PERSON_NAME]" at bounding box center [889, 421] width 357 height 24
click at [954, 615] on div "Assign" at bounding box center [965, 615] width 26 height 12
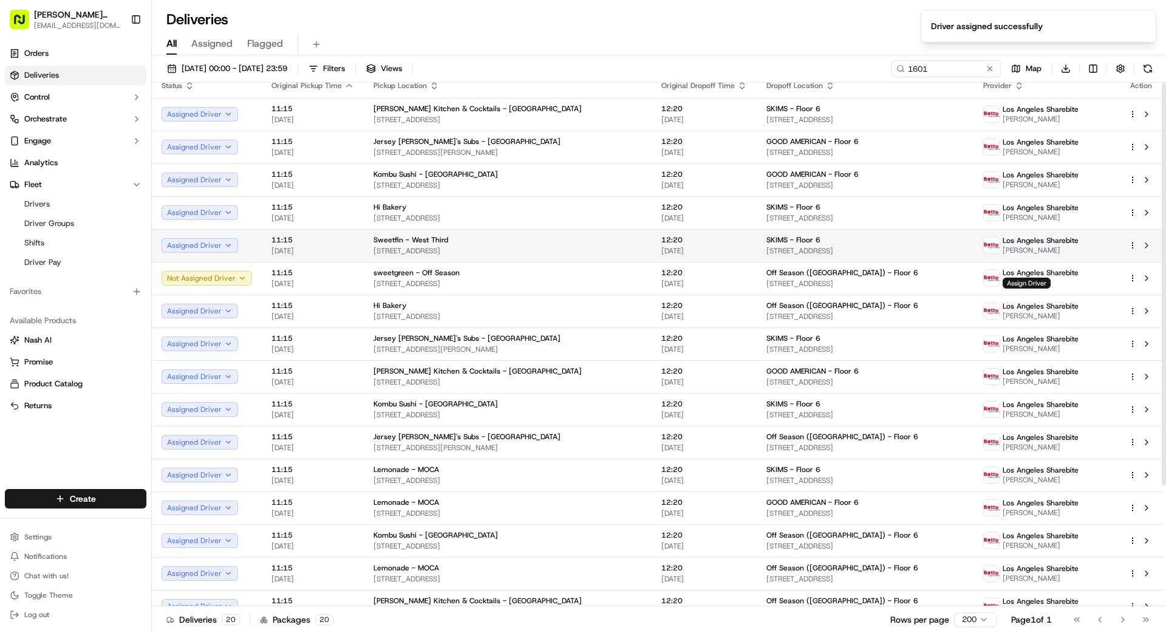
scroll to position [0, 0]
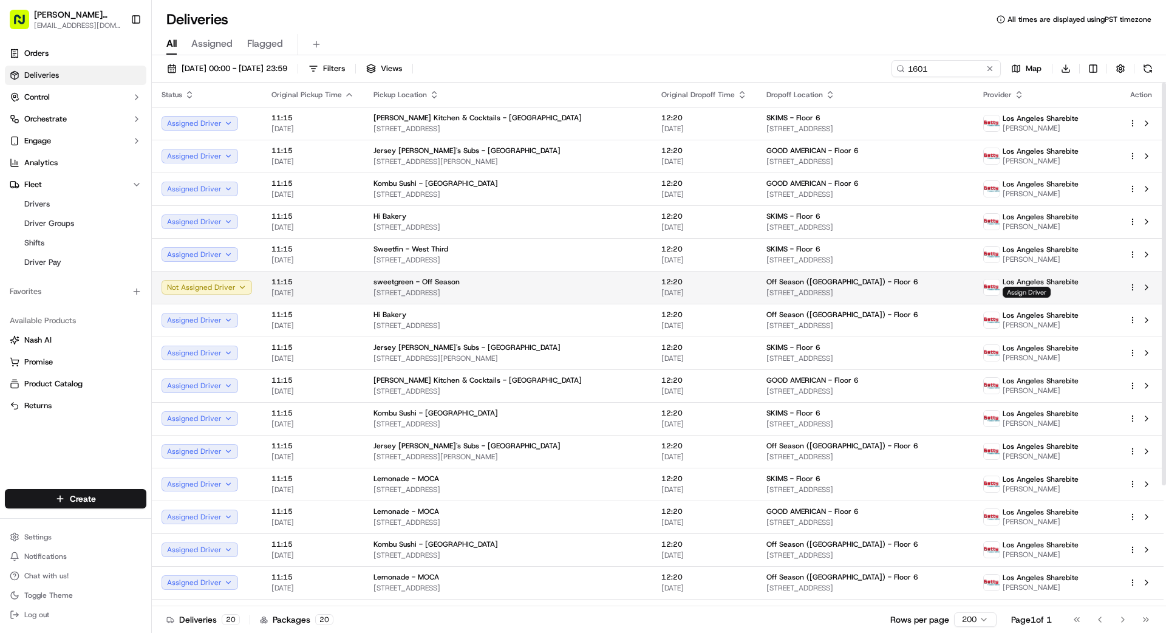
click at [1018, 291] on span "Assign Driver" at bounding box center [1027, 292] width 48 height 11
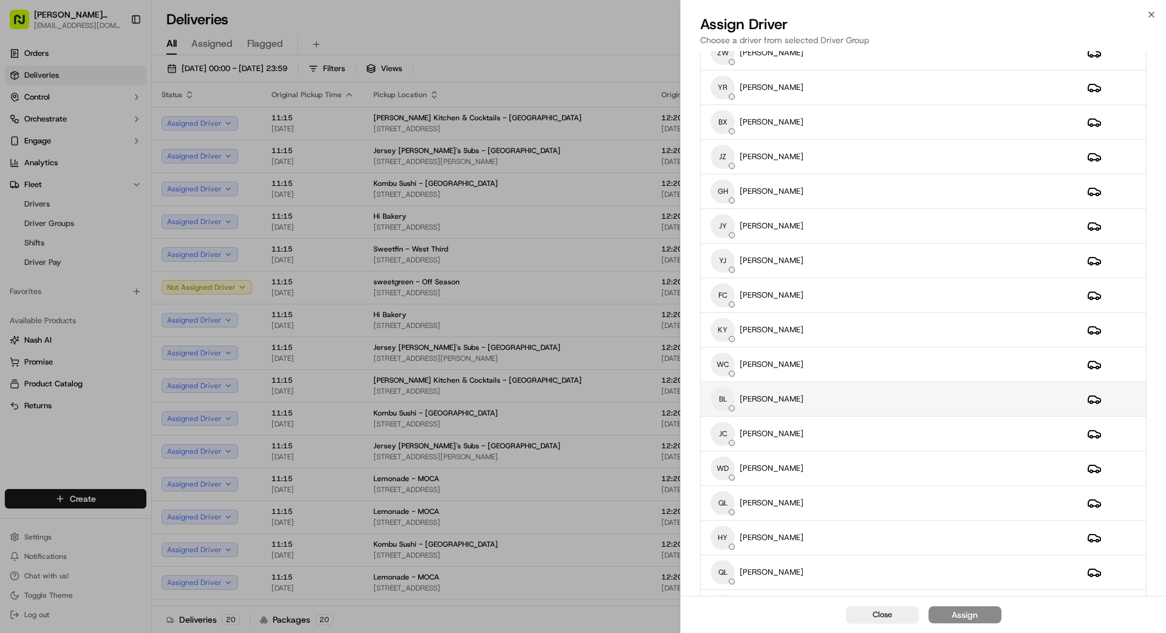
scroll to position [80, 0]
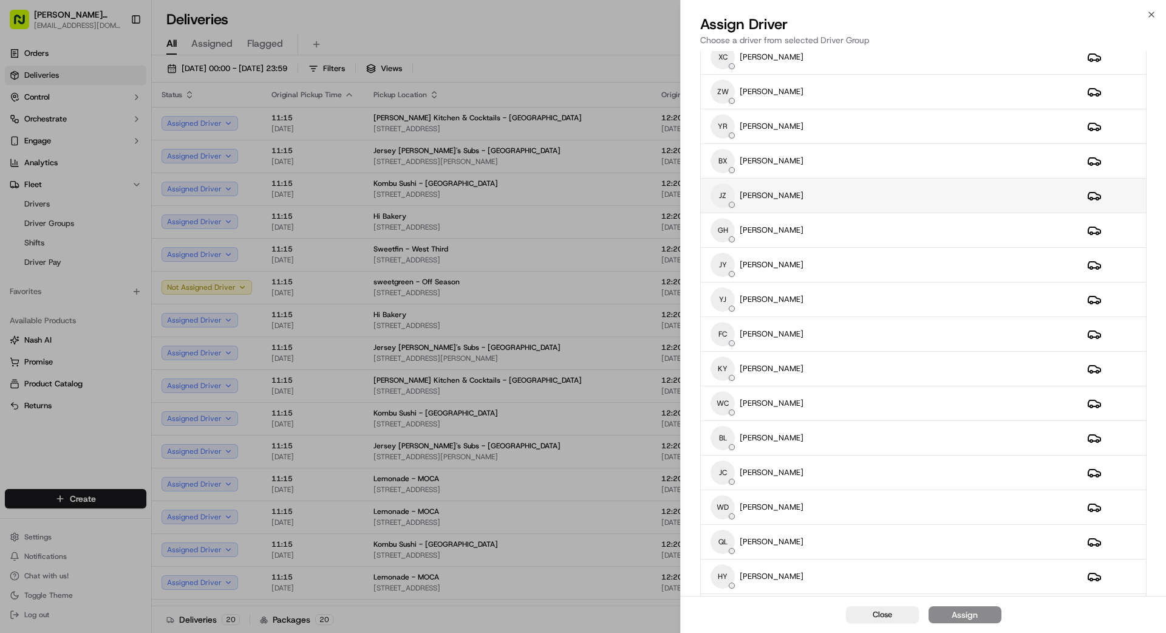
click at [855, 201] on div "[PERSON_NAME]" at bounding box center [889, 195] width 357 height 24
click at [970, 616] on div "Assign" at bounding box center [965, 615] width 26 height 12
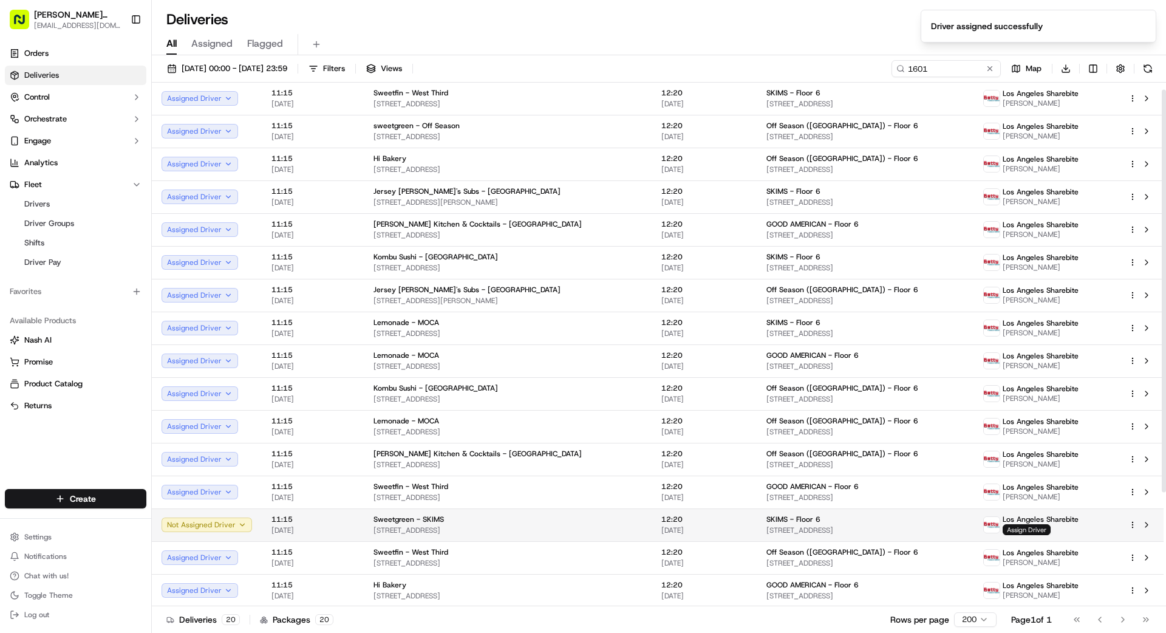
scroll to position [157, 0]
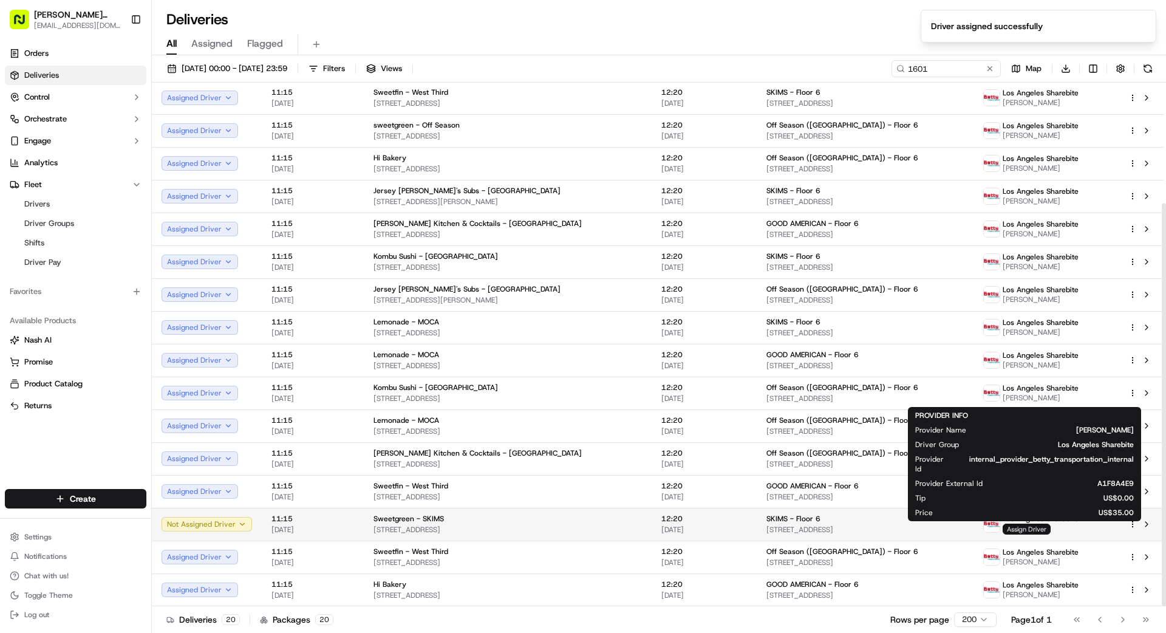
click at [1015, 525] on span "Assign Driver" at bounding box center [1027, 529] width 48 height 11
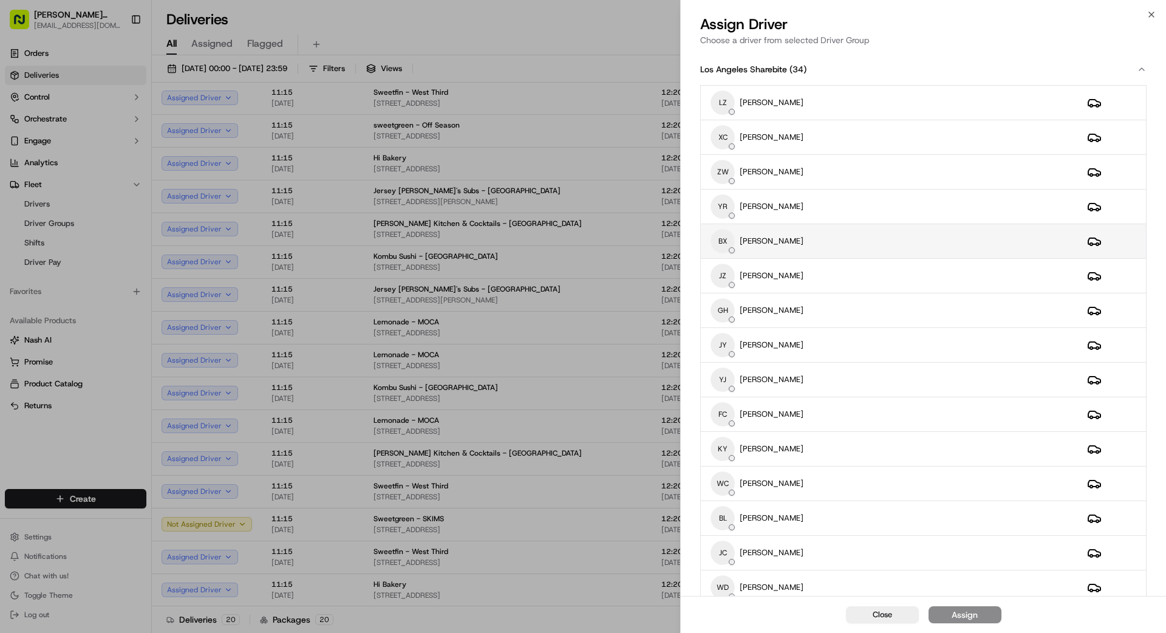
drag, startPoint x: 808, startPoint y: 275, endPoint x: 817, endPoint y: 252, distance: 25.0
click at [810, 276] on div "[PERSON_NAME]" at bounding box center [889, 276] width 357 height 24
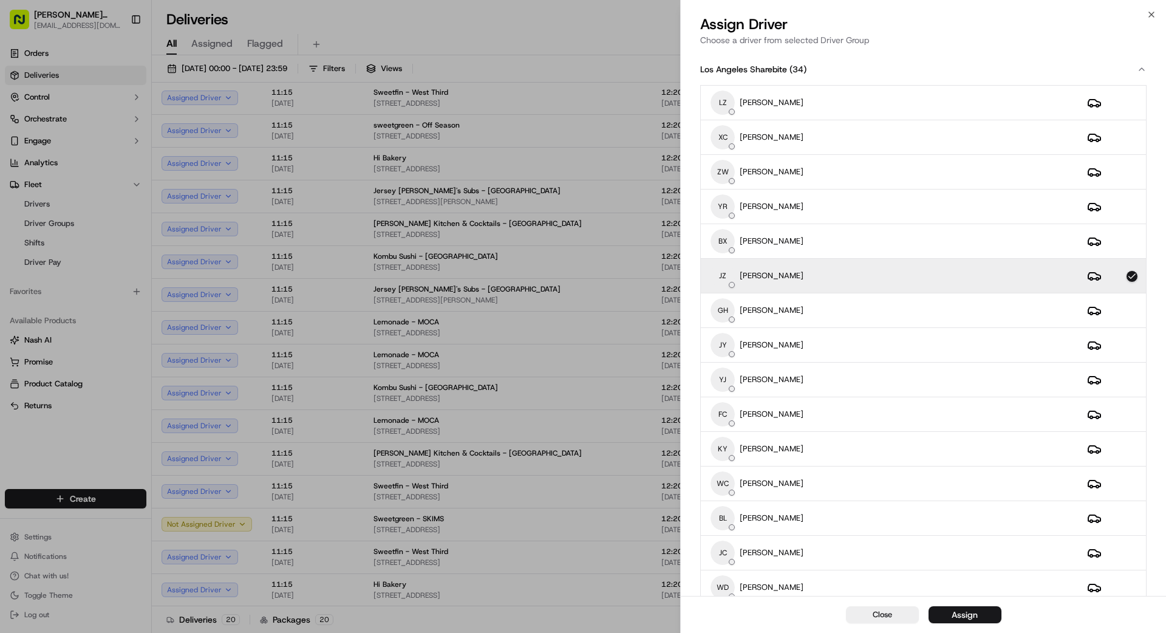
click at [985, 618] on button "Assign" at bounding box center [965, 614] width 73 height 17
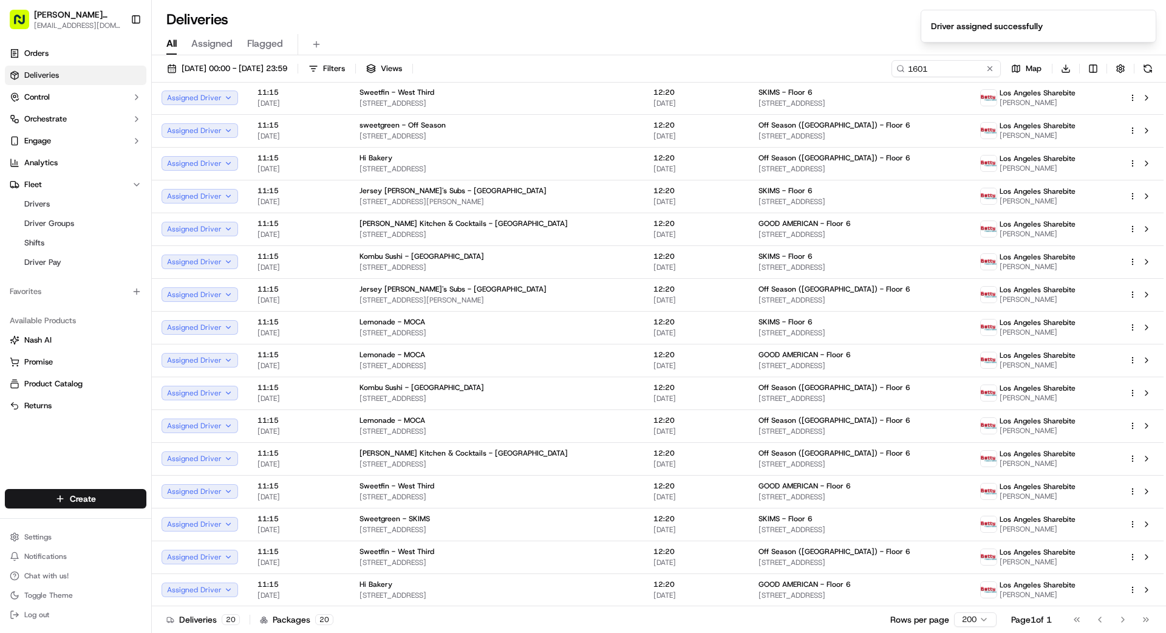
click at [604, 621] on div "Deliveries 20 Packages 20 Rows per page 200 Page 1 of 1 Go to first page Go to …" at bounding box center [659, 619] width 1014 height 27
click at [989, 69] on button at bounding box center [990, 69] width 12 height 12
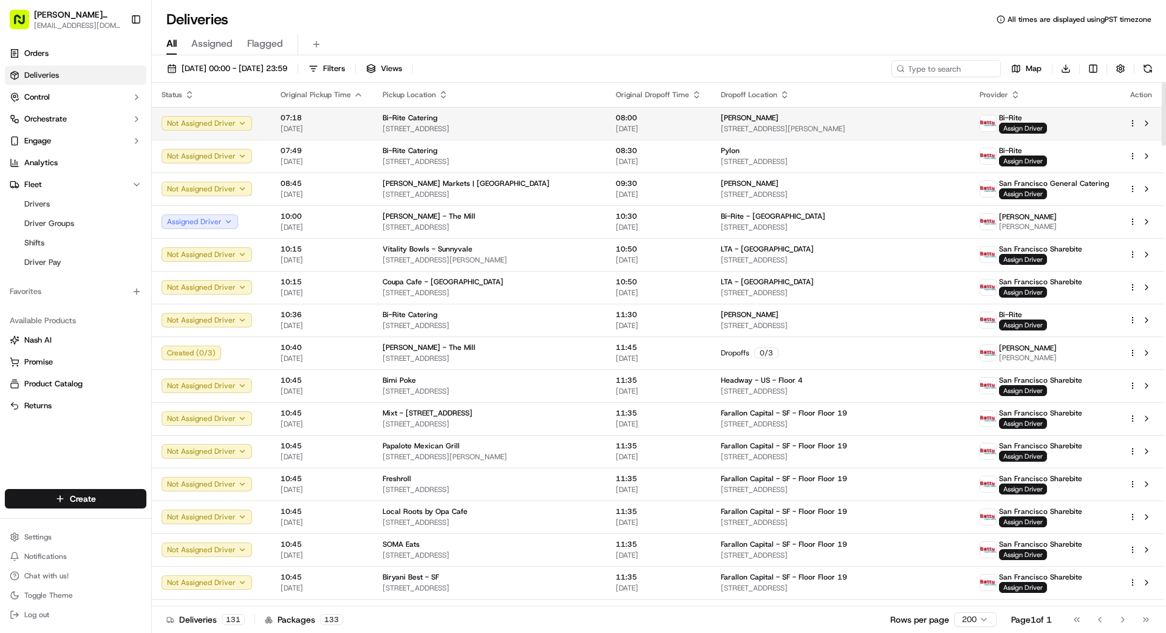
click at [550, 118] on div "Bi-Rite Catering" at bounding box center [490, 118] width 214 height 10
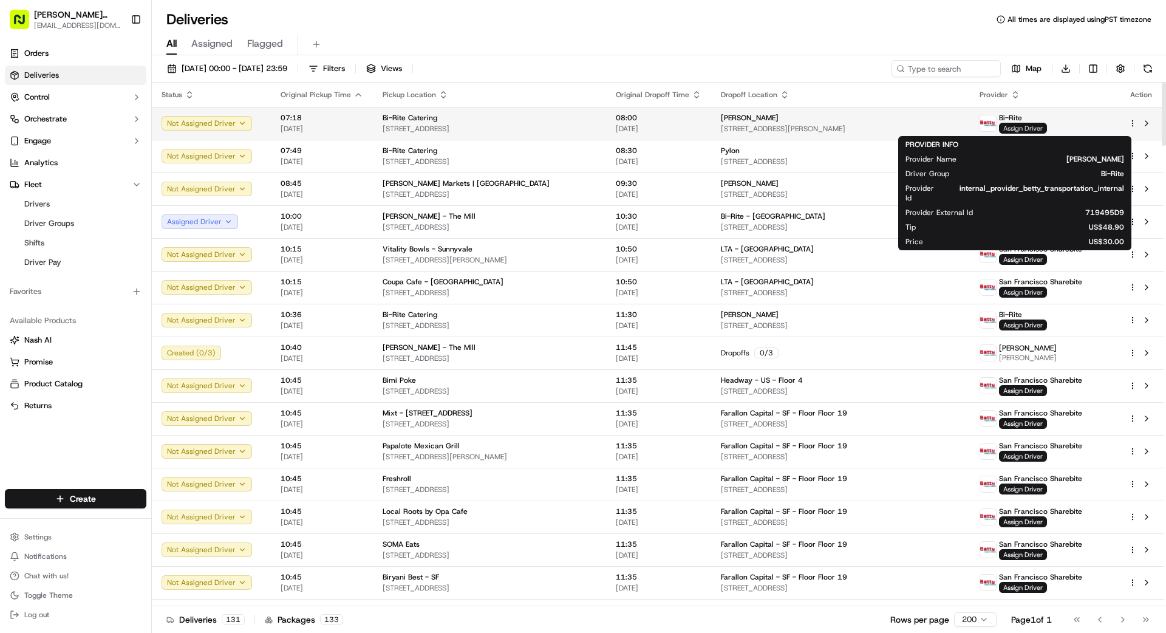
click at [1024, 127] on span "Assign Driver" at bounding box center [1023, 128] width 48 height 11
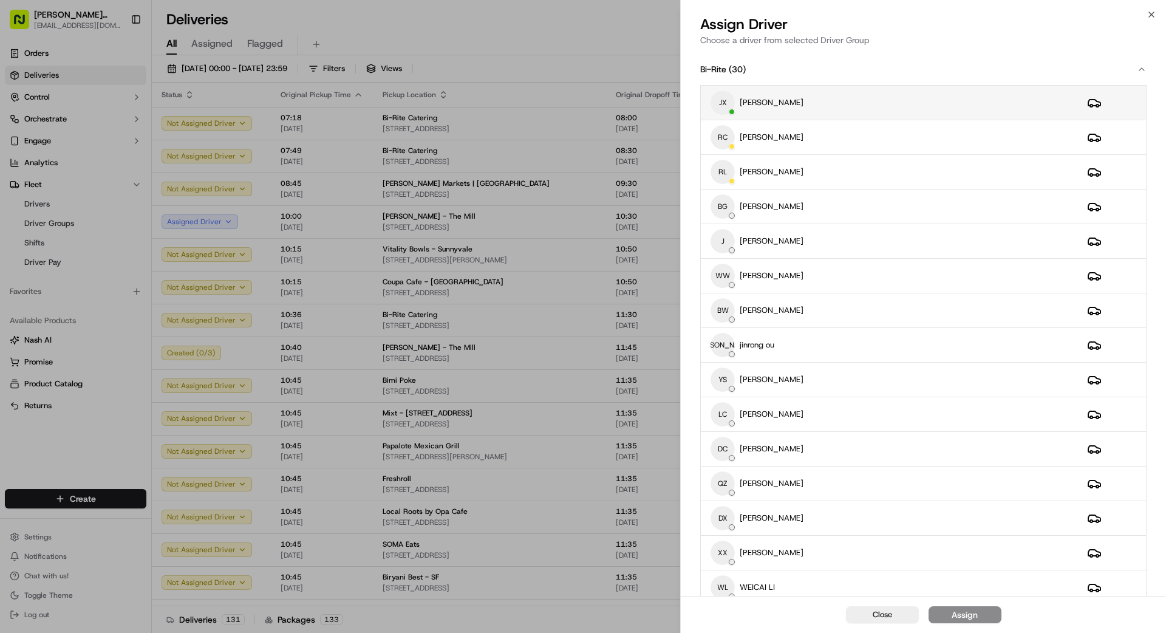
click at [848, 111] on div "JX [PERSON_NAME]" at bounding box center [889, 102] width 357 height 24
click at [972, 614] on div "Assign" at bounding box center [965, 615] width 26 height 12
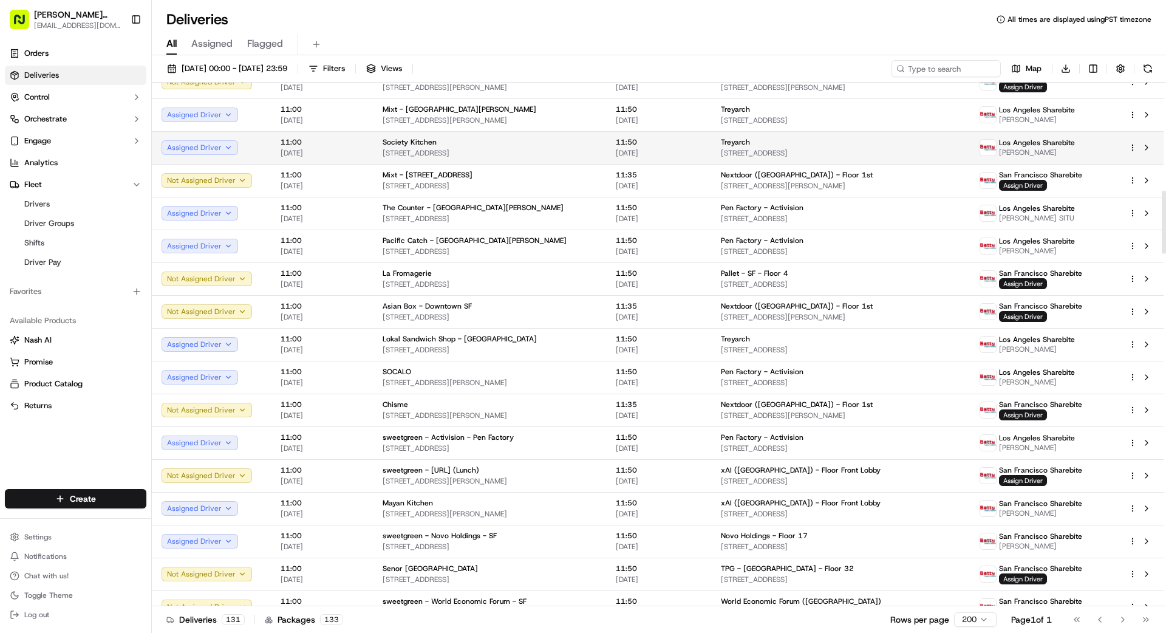
scroll to position [901, 0]
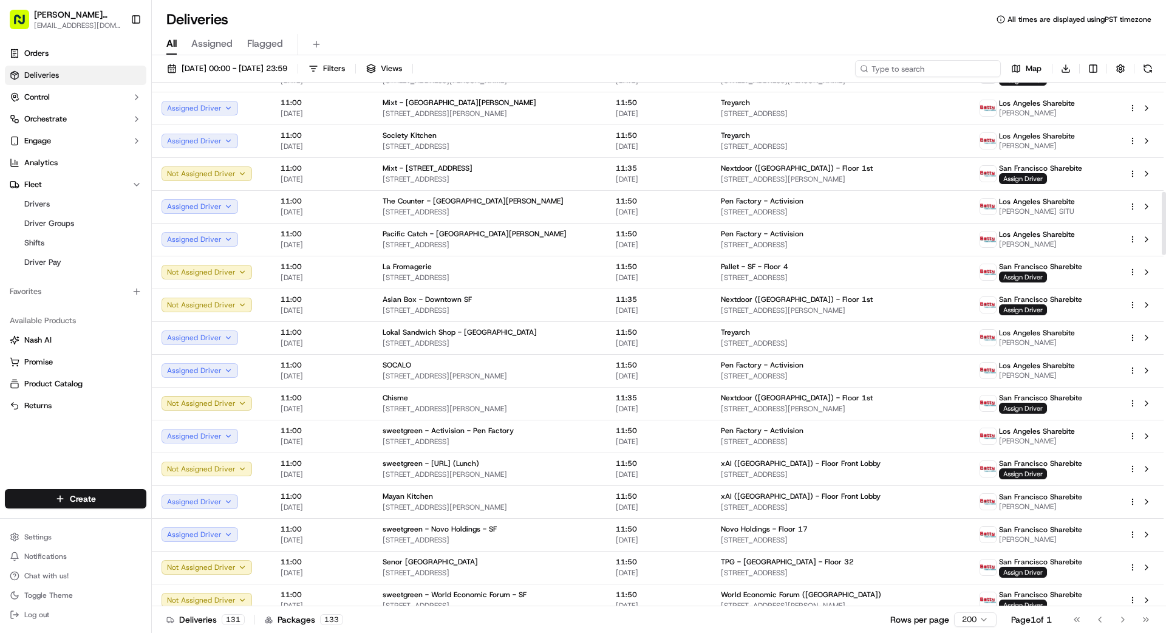
click at [954, 71] on input at bounding box center [928, 68] width 146 height 17
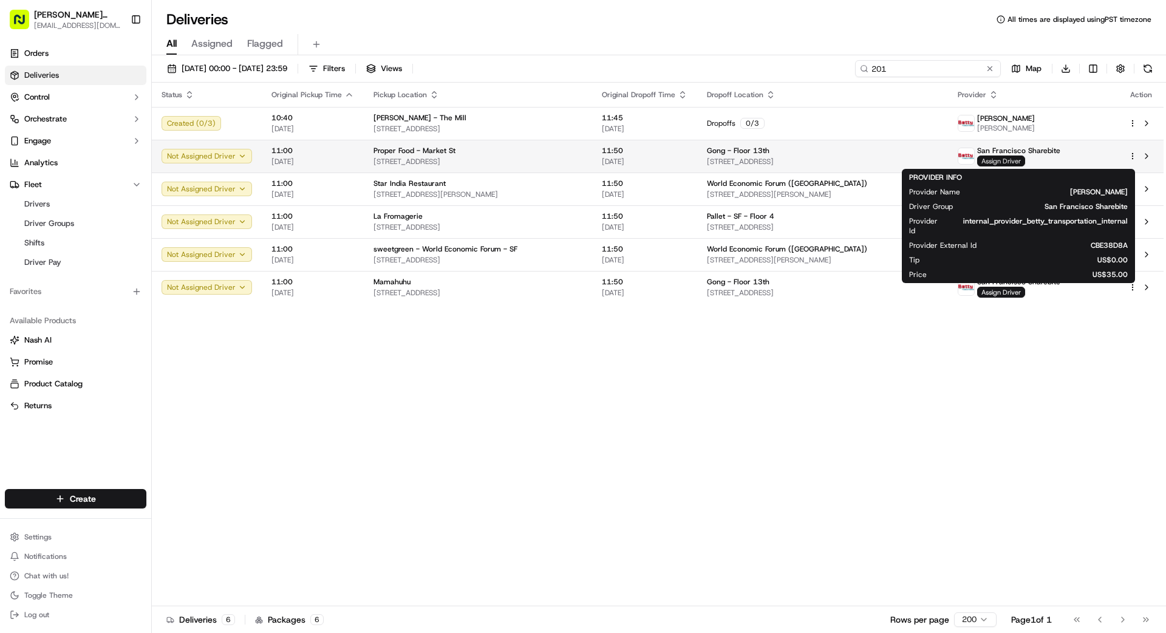
type input "201"
click at [1006, 159] on span "Assign Driver" at bounding box center [1001, 160] width 48 height 11
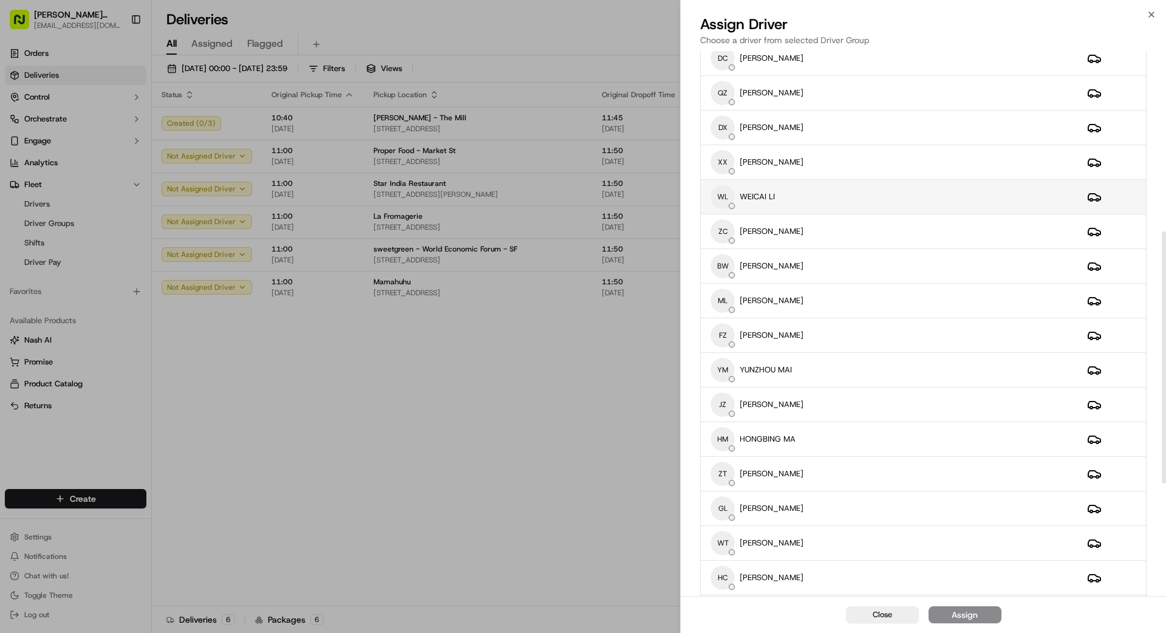
scroll to position [389, 0]
click at [878, 166] on div "XX [PERSON_NAME]" at bounding box center [889, 164] width 357 height 24
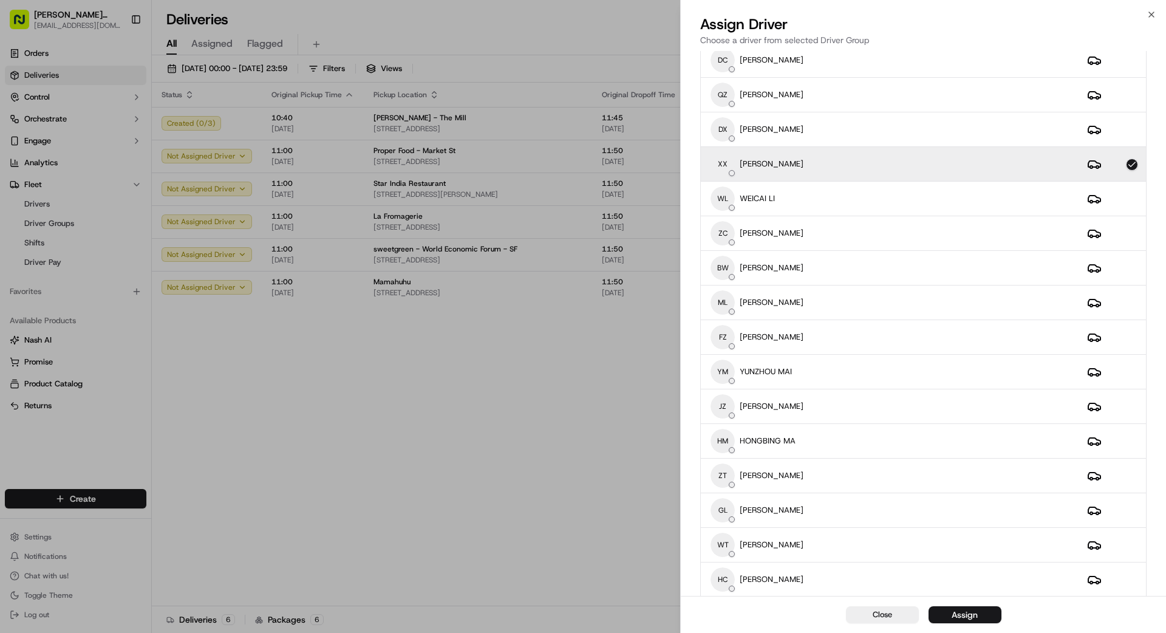
drag, startPoint x: 977, startPoint y: 621, endPoint x: 981, endPoint y: 616, distance: 6.6
click at [978, 618] on button "Assign" at bounding box center [965, 614] width 73 height 17
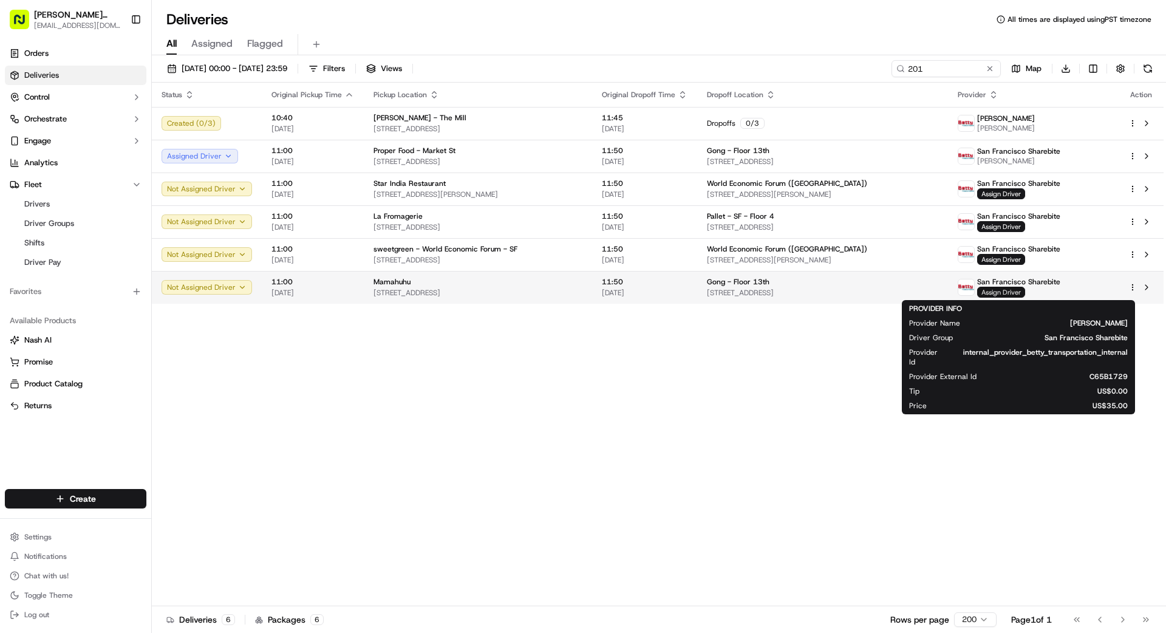
click at [1015, 293] on span "Assign Driver" at bounding box center [1001, 292] width 48 height 11
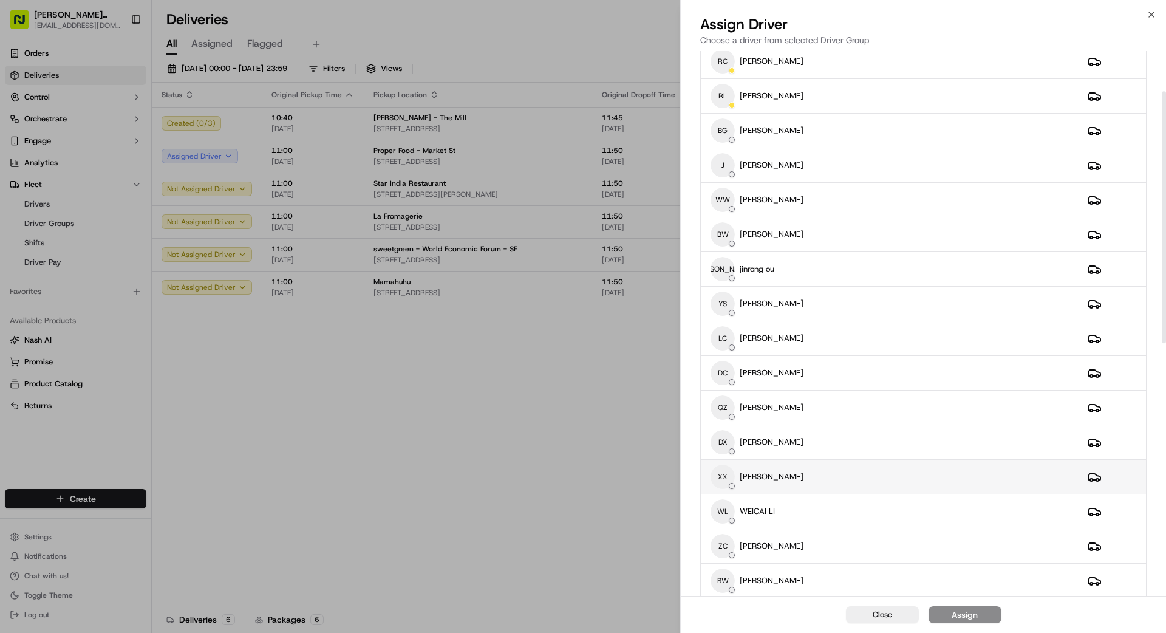
scroll to position [87, 0]
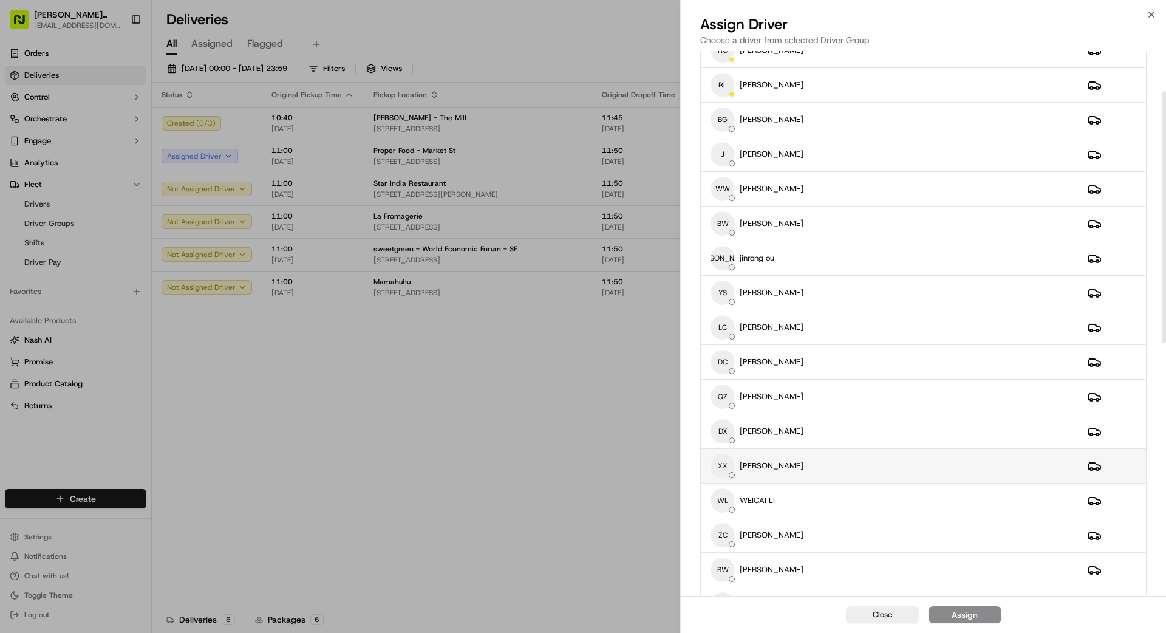
drag, startPoint x: 800, startPoint y: 465, endPoint x: 807, endPoint y: 466, distance: 6.8
click at [806, 467] on div "XX [PERSON_NAME]" at bounding box center [889, 466] width 357 height 24
click at [960, 613] on div "Assign" at bounding box center [965, 615] width 26 height 12
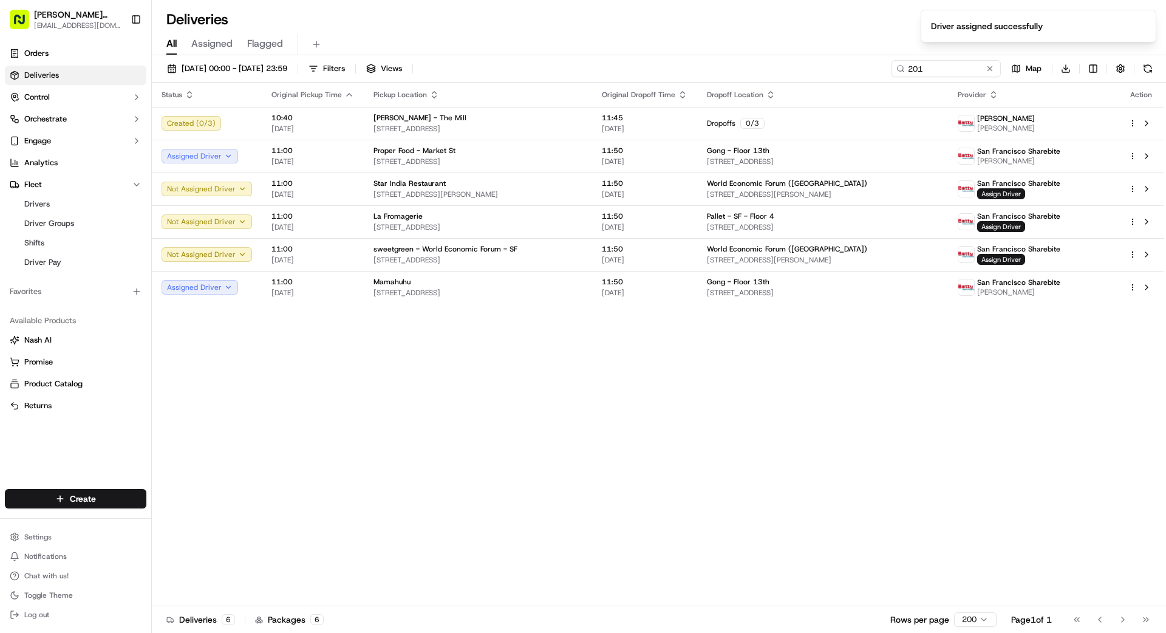
click at [607, 443] on div "Status Original Pickup Time Pickup Location Original Dropoff Time Dropoff Locat…" at bounding box center [658, 345] width 1012 height 524
click at [1013, 196] on span "Assign Driver" at bounding box center [1001, 193] width 48 height 11
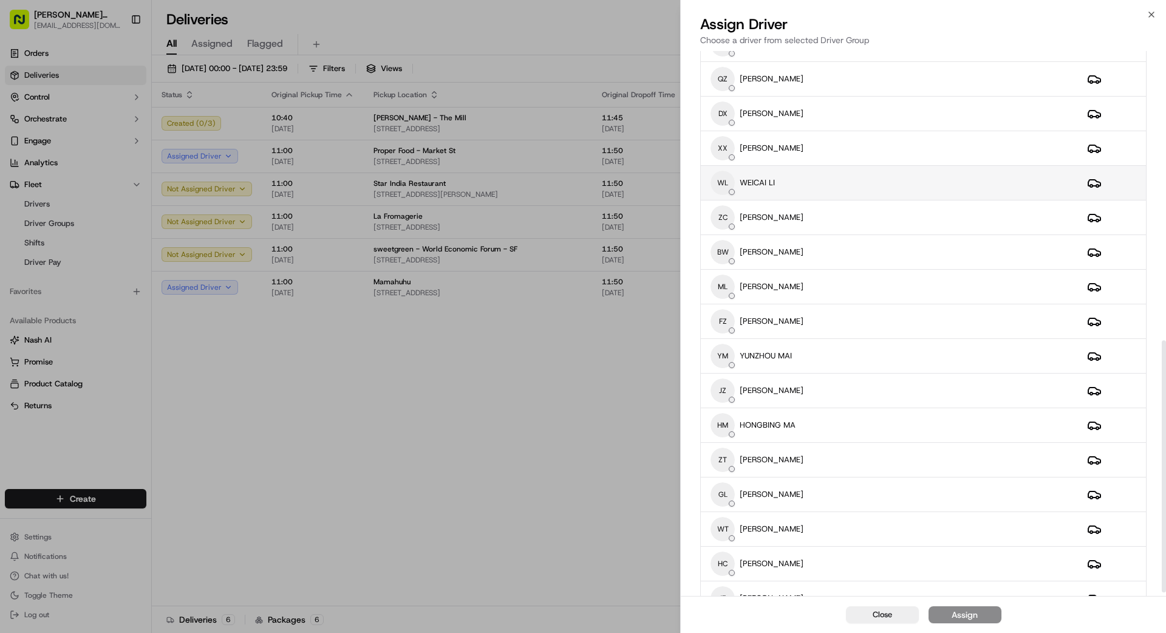
scroll to position [632, 0]
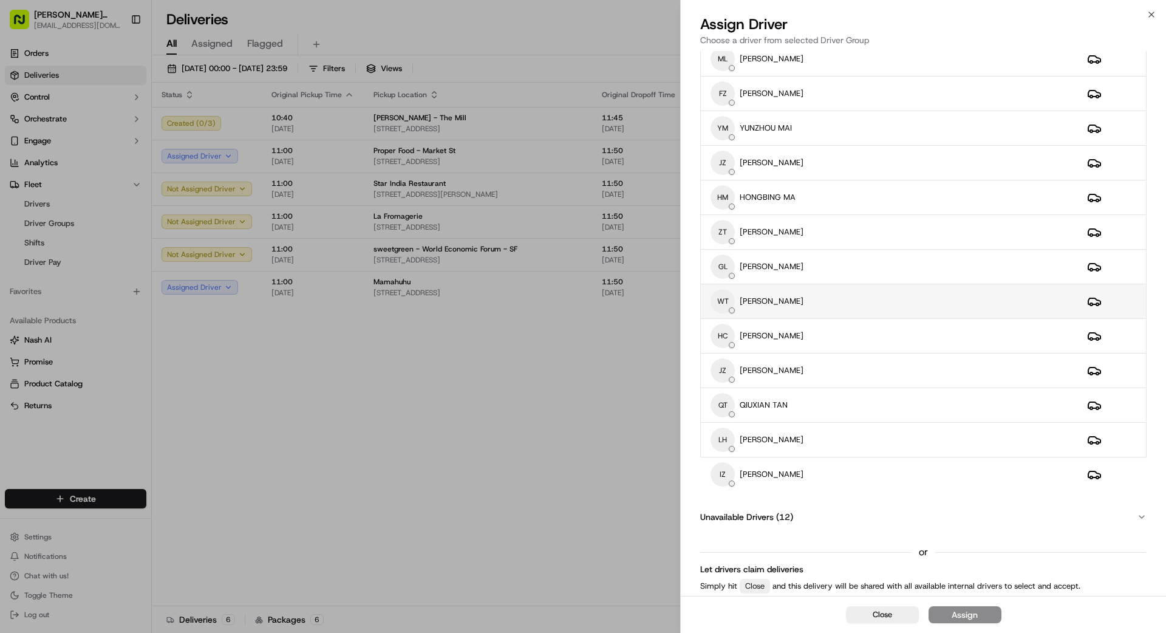
drag, startPoint x: 794, startPoint y: 303, endPoint x: 814, endPoint y: 307, distance: 21.1
click at [794, 303] on p "[PERSON_NAME]" at bounding box center [772, 301] width 64 height 11
drag, startPoint x: 996, startPoint y: 621, endPoint x: 984, endPoint y: 616, distance: 13.1
click at [991, 619] on button "Assign" at bounding box center [965, 614] width 73 height 17
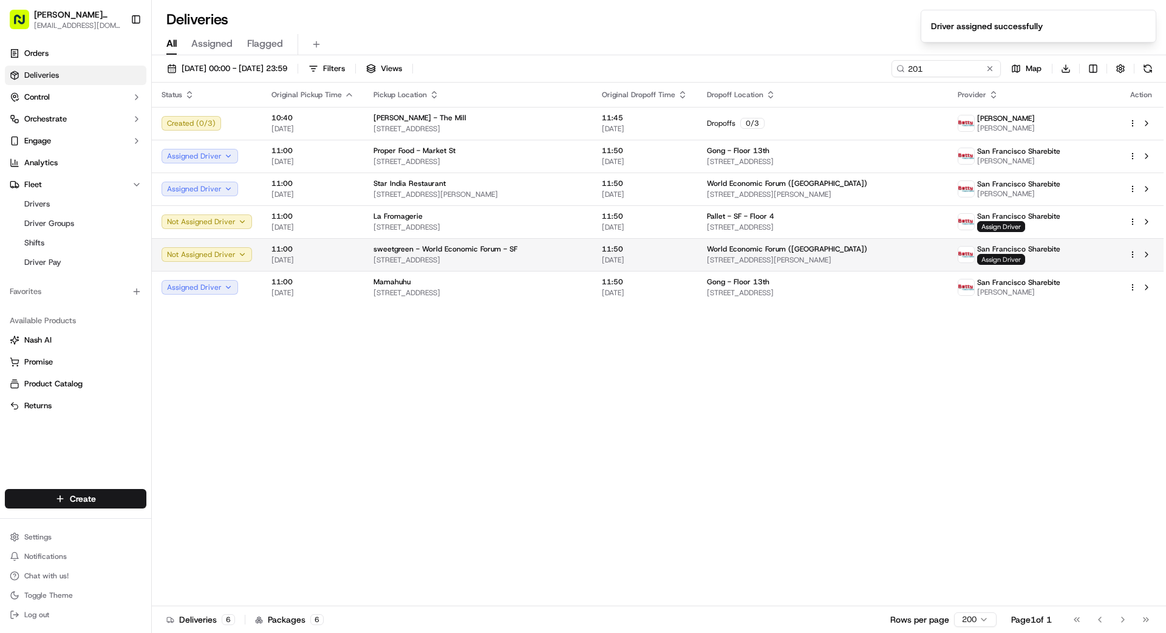
click at [1007, 259] on span "Assign Driver" at bounding box center [1001, 259] width 48 height 11
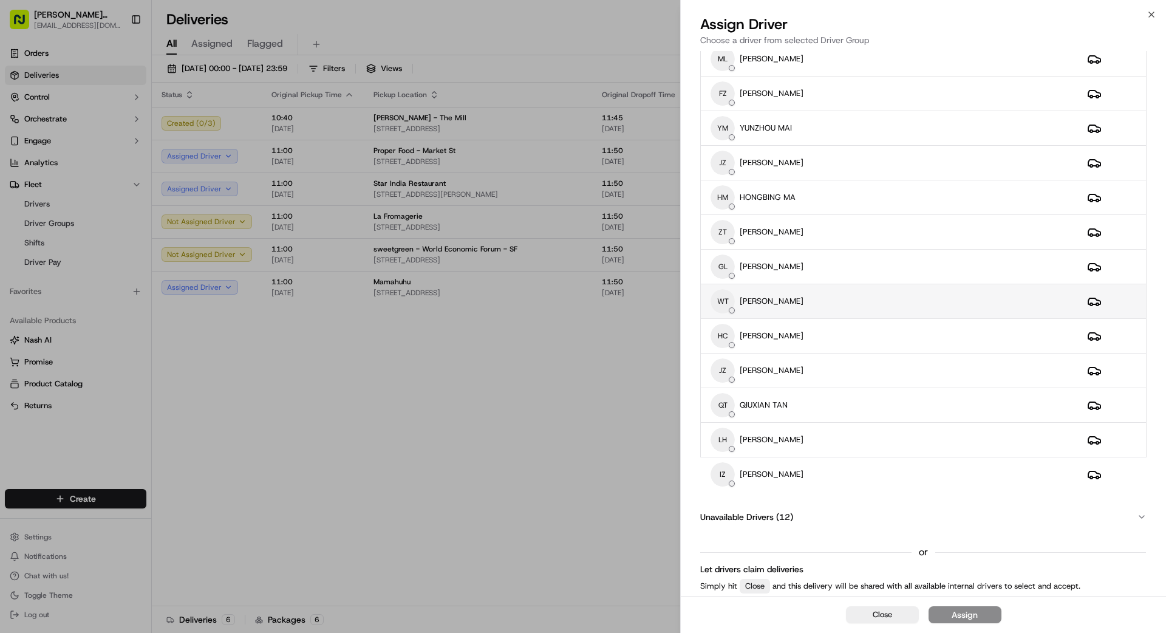
click at [838, 301] on div "WT [PERSON_NAME]" at bounding box center [889, 301] width 357 height 24
click at [975, 611] on div "Assign" at bounding box center [965, 615] width 26 height 12
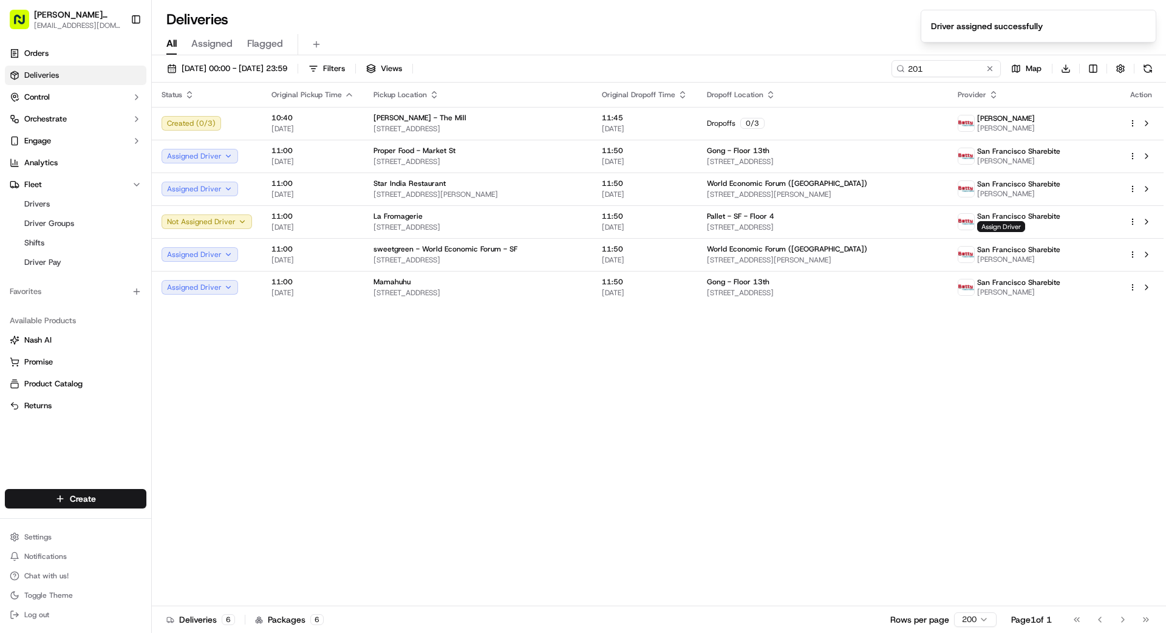
drag, startPoint x: 992, startPoint y: 68, endPoint x: 960, endPoint y: 75, distance: 32.9
click at [992, 68] on button at bounding box center [990, 69] width 12 height 12
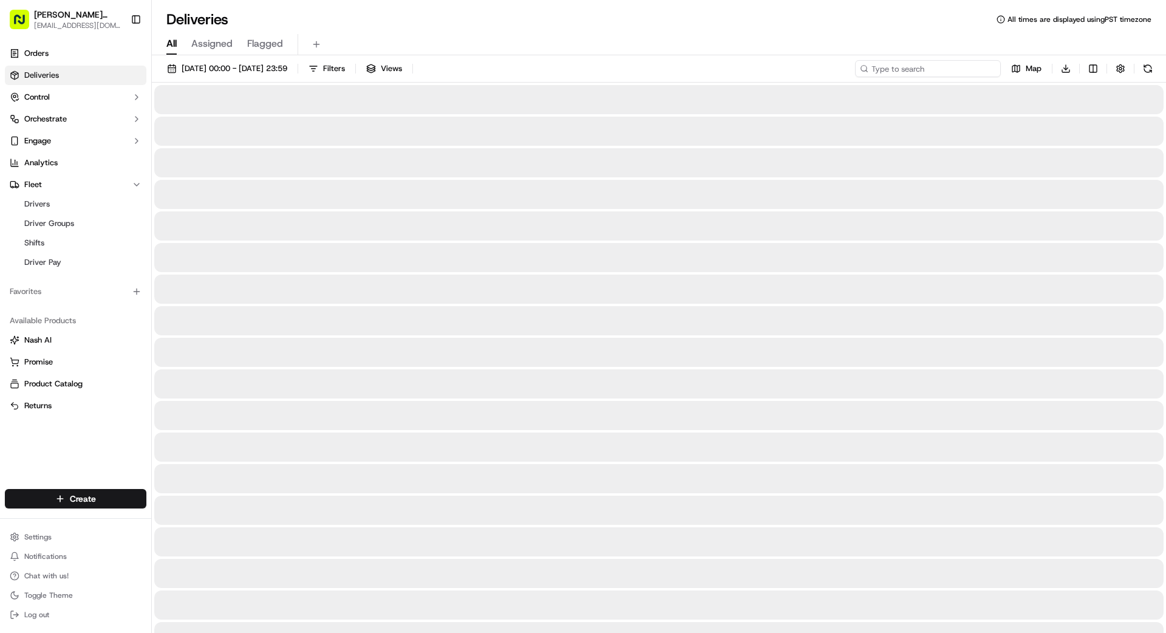
click at [961, 74] on input at bounding box center [928, 68] width 146 height 17
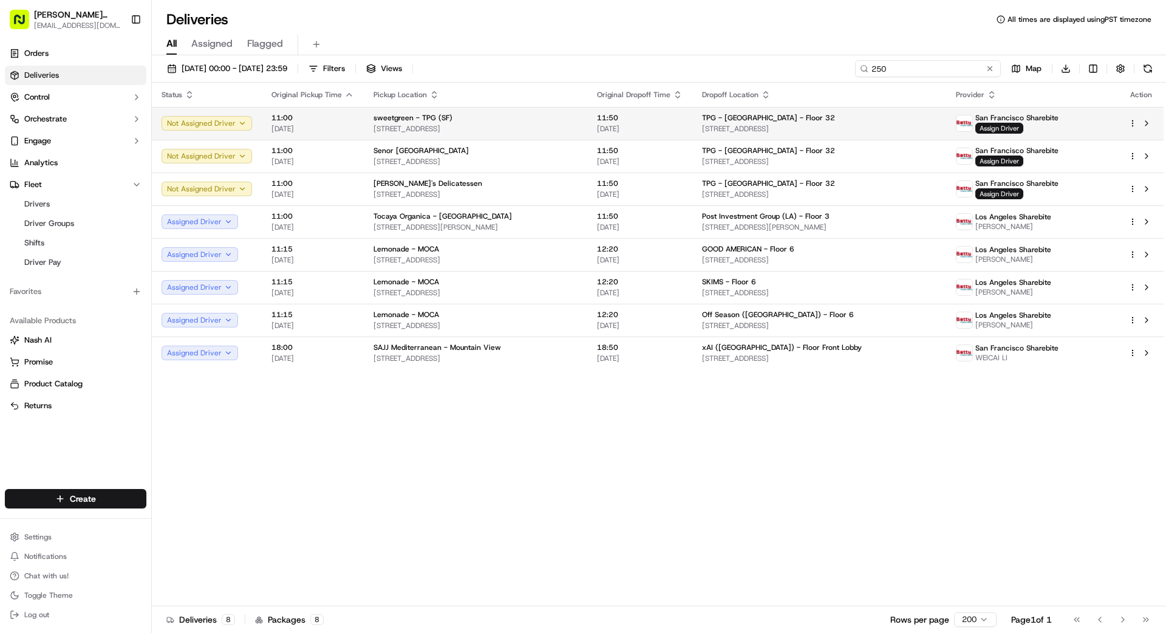
type input "250"
click at [794, 120] on span "TPG - [GEOGRAPHIC_DATA] - Floor 32" at bounding box center [768, 118] width 133 height 10
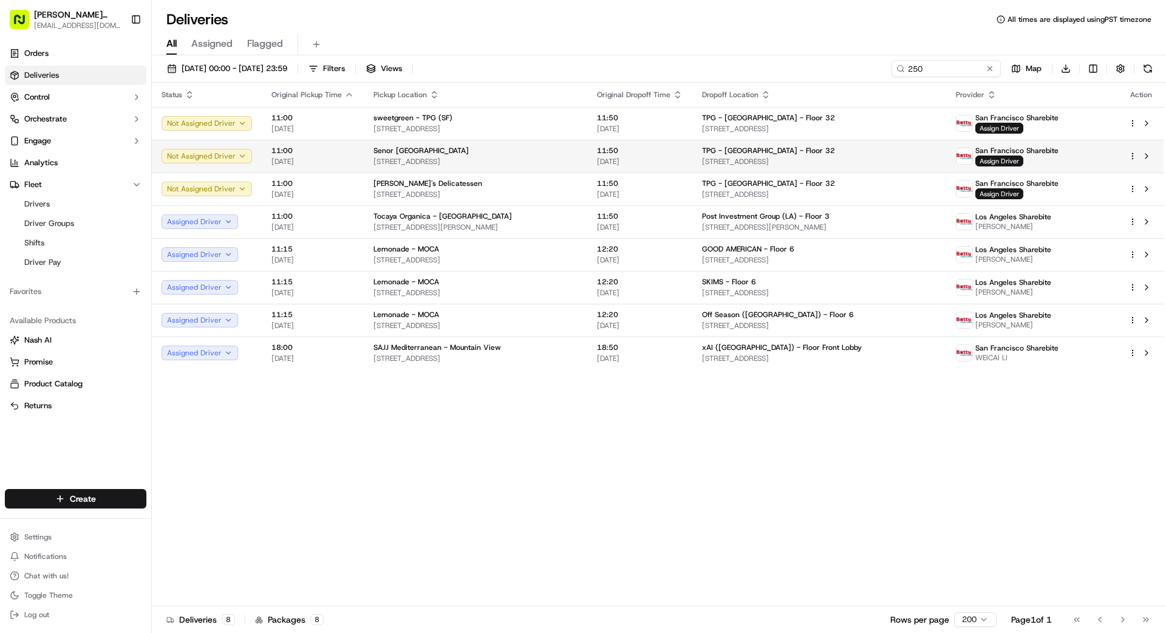
click at [630, 162] on td "11:50 [DATE]" at bounding box center [639, 156] width 105 height 33
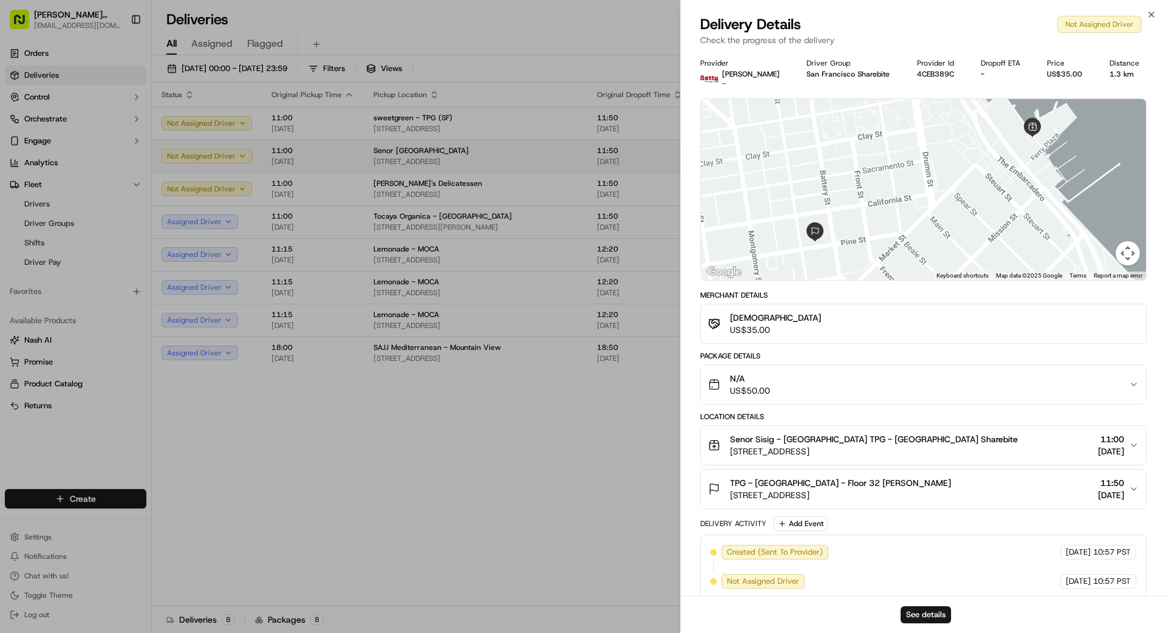
drag, startPoint x: 617, startPoint y: 158, endPoint x: 615, endPoint y: 165, distance: 6.9
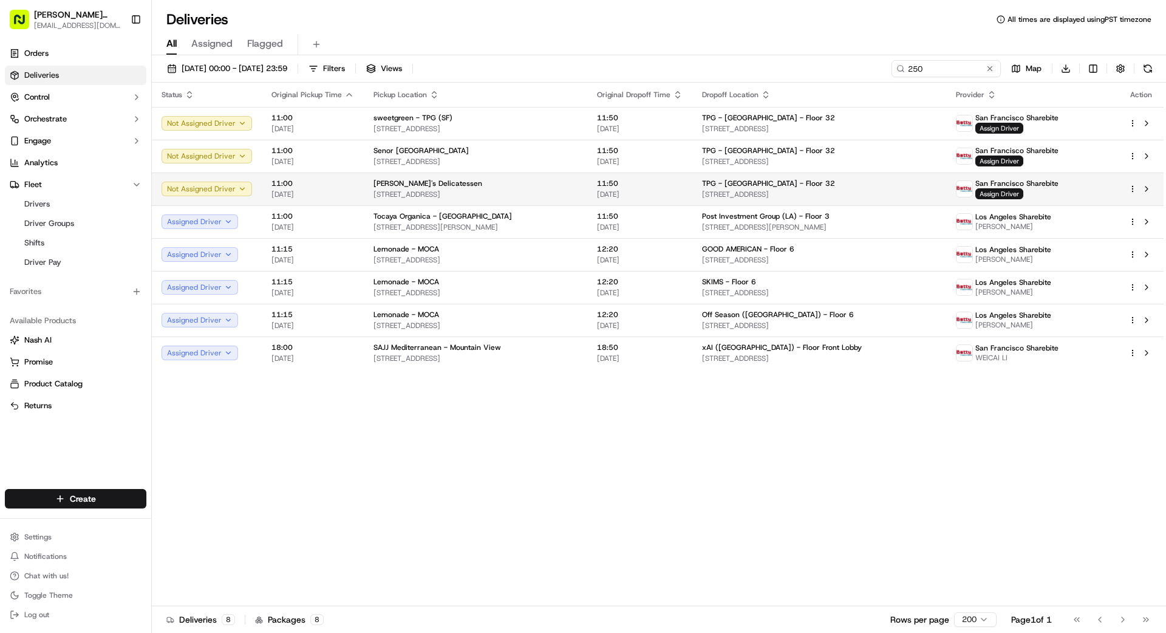
click at [587, 190] on td "[PERSON_NAME]'s Delicatessen [STREET_ADDRESS]" at bounding box center [475, 188] width 223 height 33
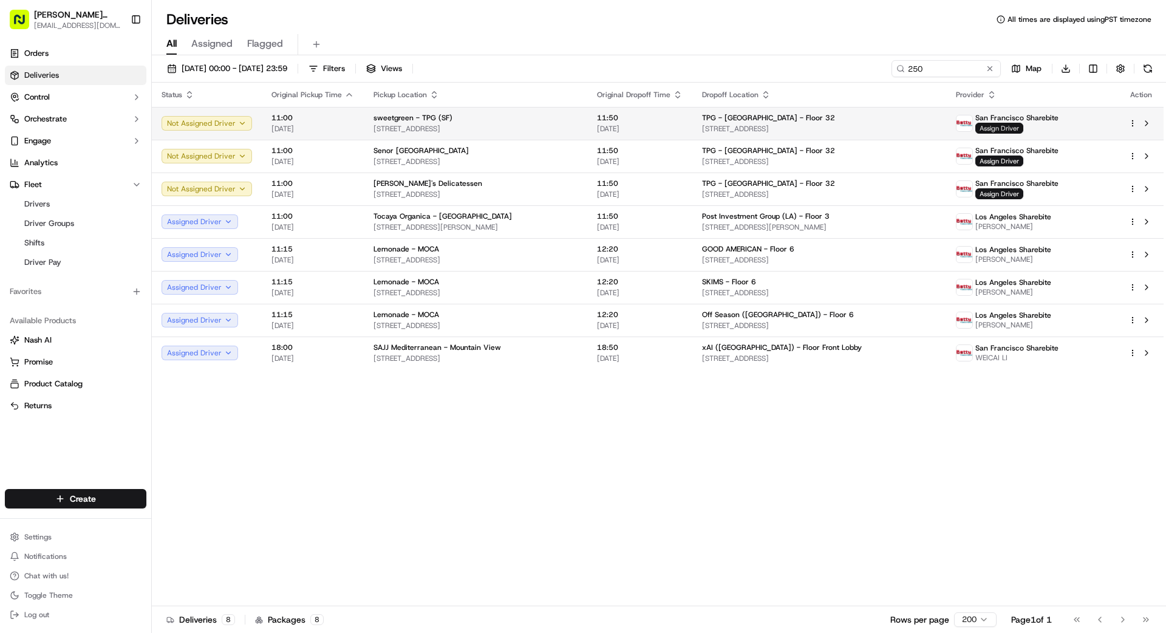
click at [1018, 129] on span "Assign Driver" at bounding box center [999, 128] width 48 height 11
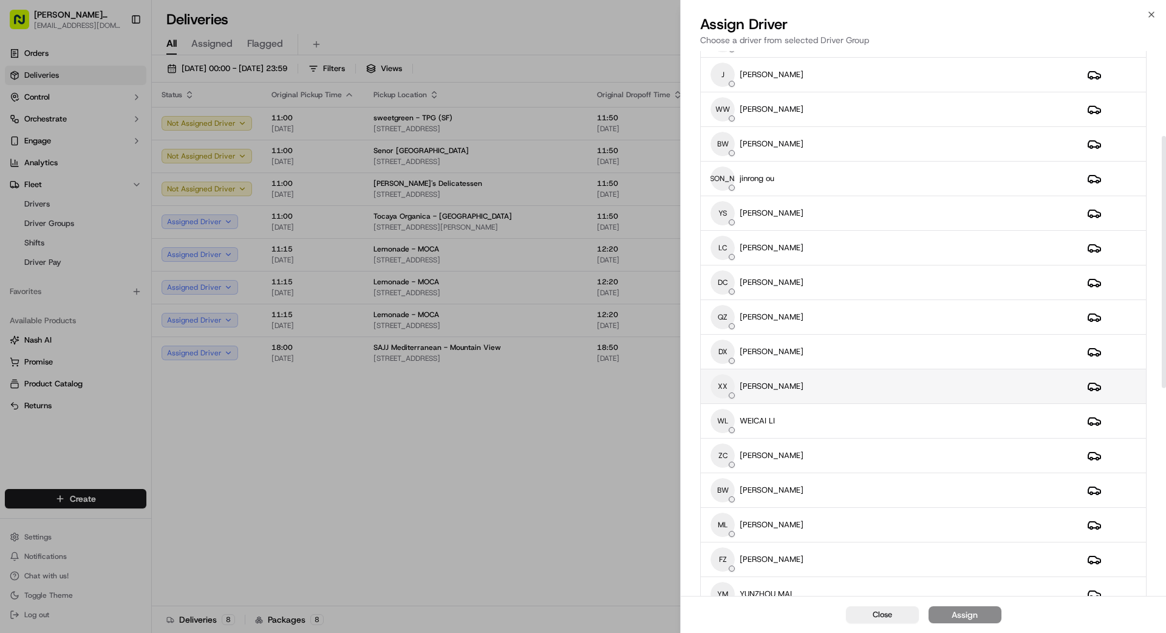
scroll to position [157, 0]
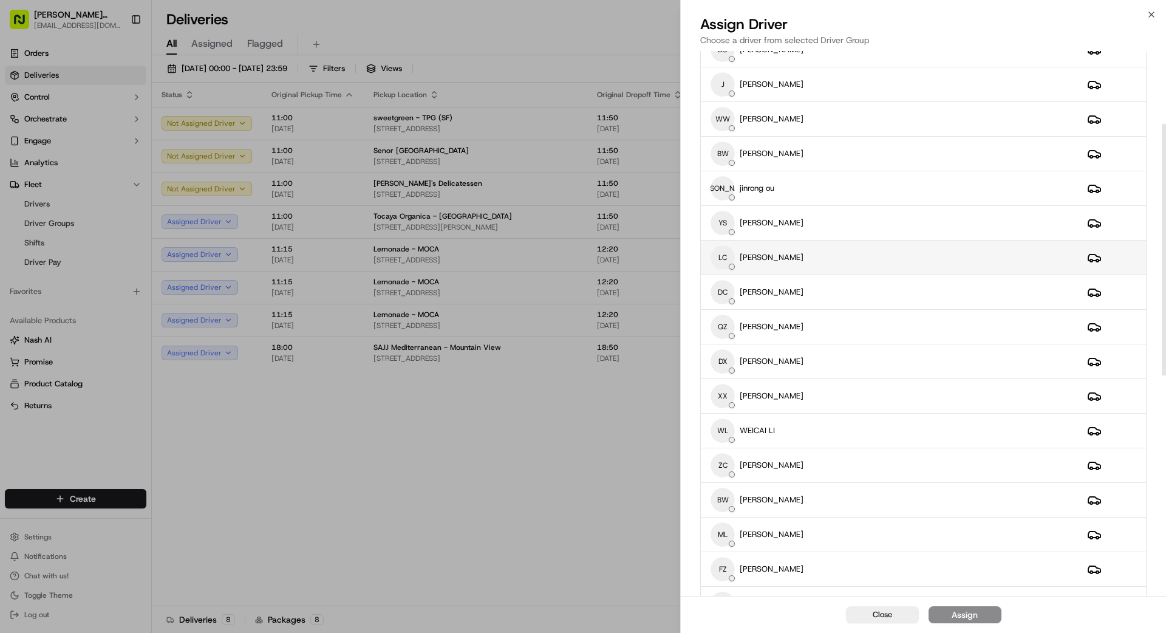
click at [887, 247] on div "[PERSON_NAME] [PERSON_NAME]" at bounding box center [889, 257] width 357 height 24
click at [981, 615] on button "Assign" at bounding box center [965, 614] width 73 height 17
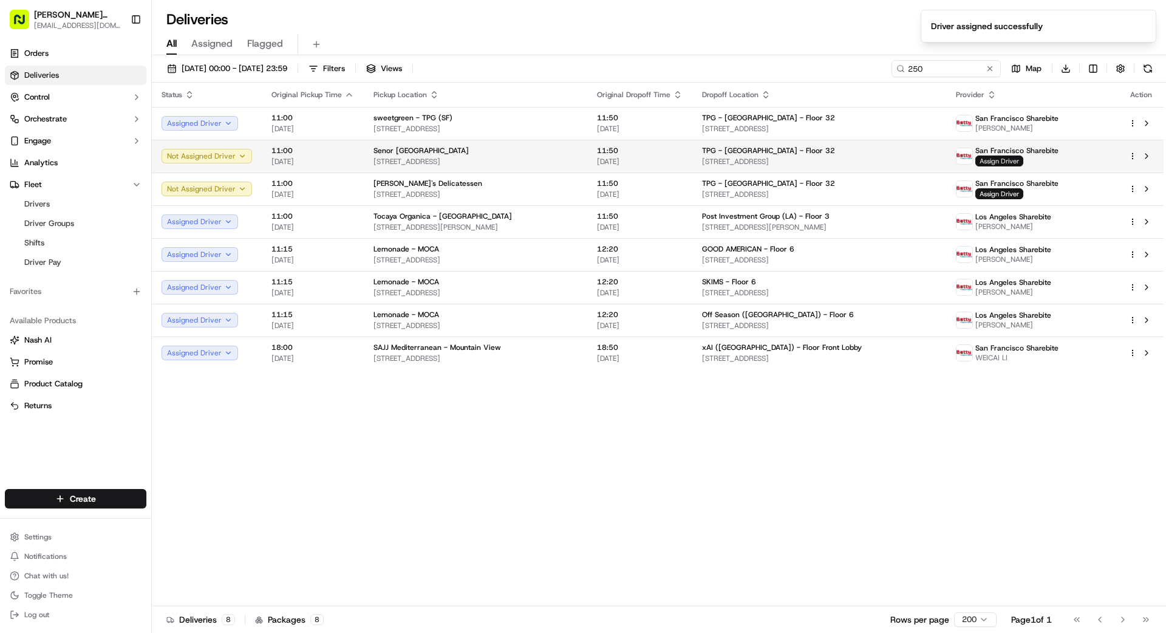
click at [1009, 157] on span "Assign Driver" at bounding box center [999, 160] width 48 height 11
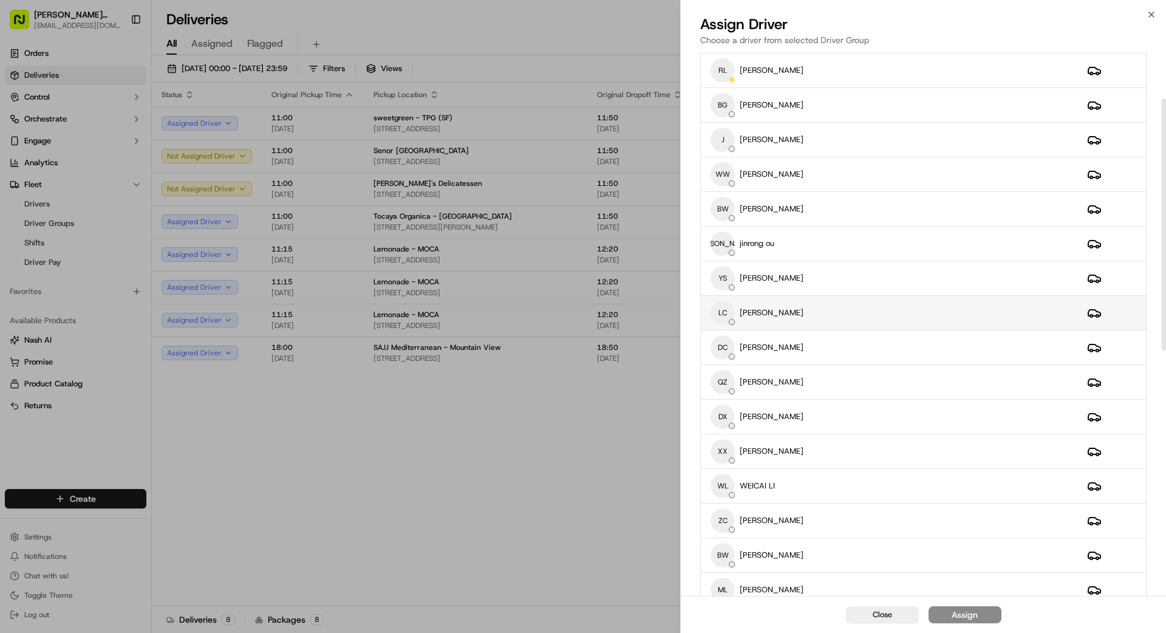
scroll to position [103, 0]
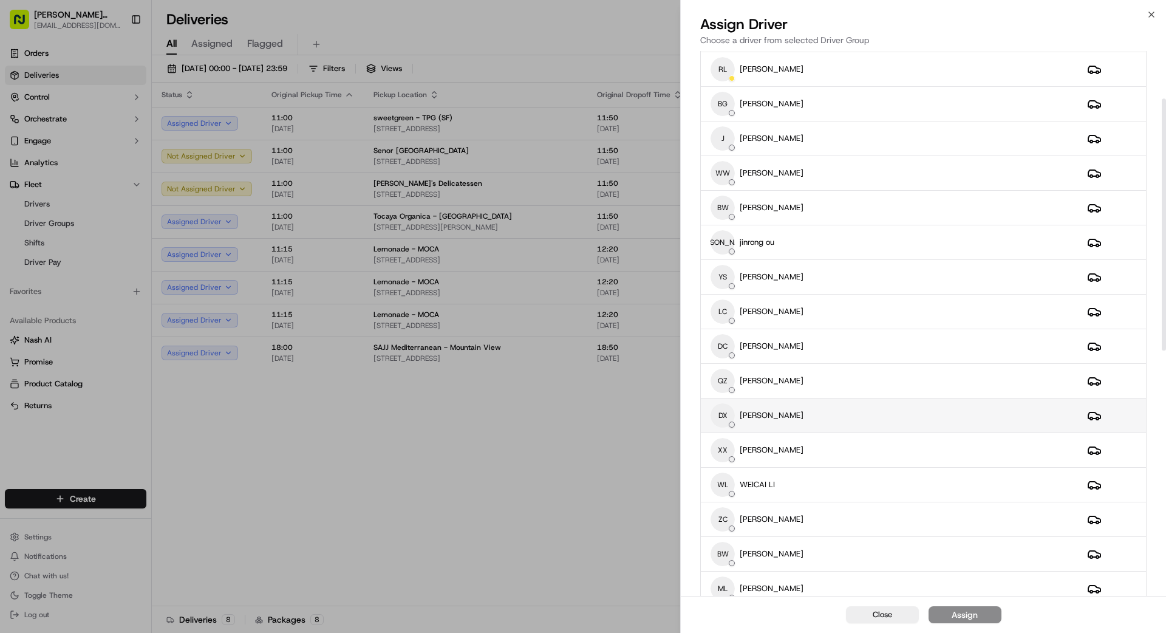
drag, startPoint x: 845, startPoint y: 312, endPoint x: 874, endPoint y: 399, distance: 91.4
click at [845, 312] on div "[PERSON_NAME] [PERSON_NAME]" at bounding box center [889, 311] width 357 height 24
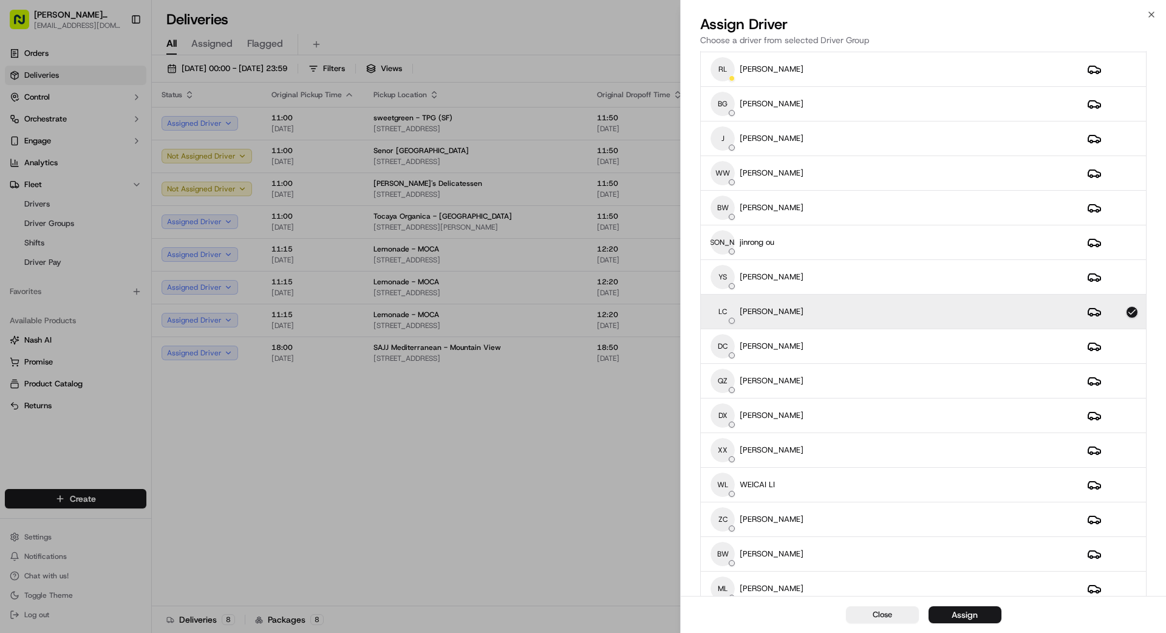
drag, startPoint x: 985, startPoint y: 615, endPoint x: 977, endPoint y: 613, distance: 8.1
click at [983, 615] on button "Assign" at bounding box center [965, 614] width 73 height 17
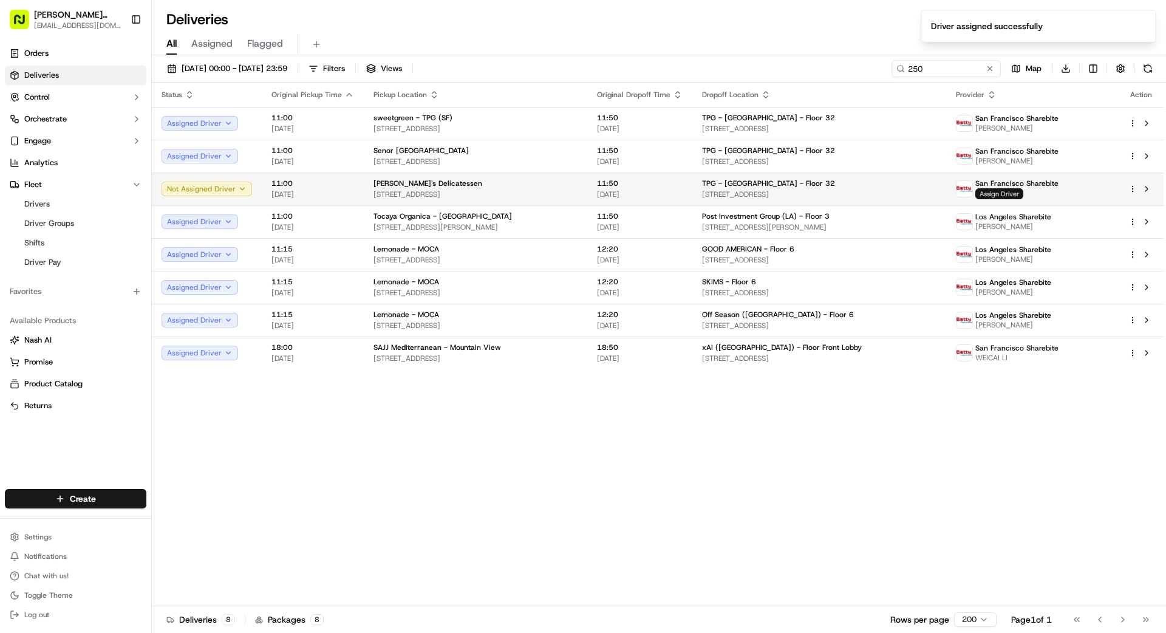
click at [1022, 195] on span "Assign Driver" at bounding box center [999, 193] width 48 height 11
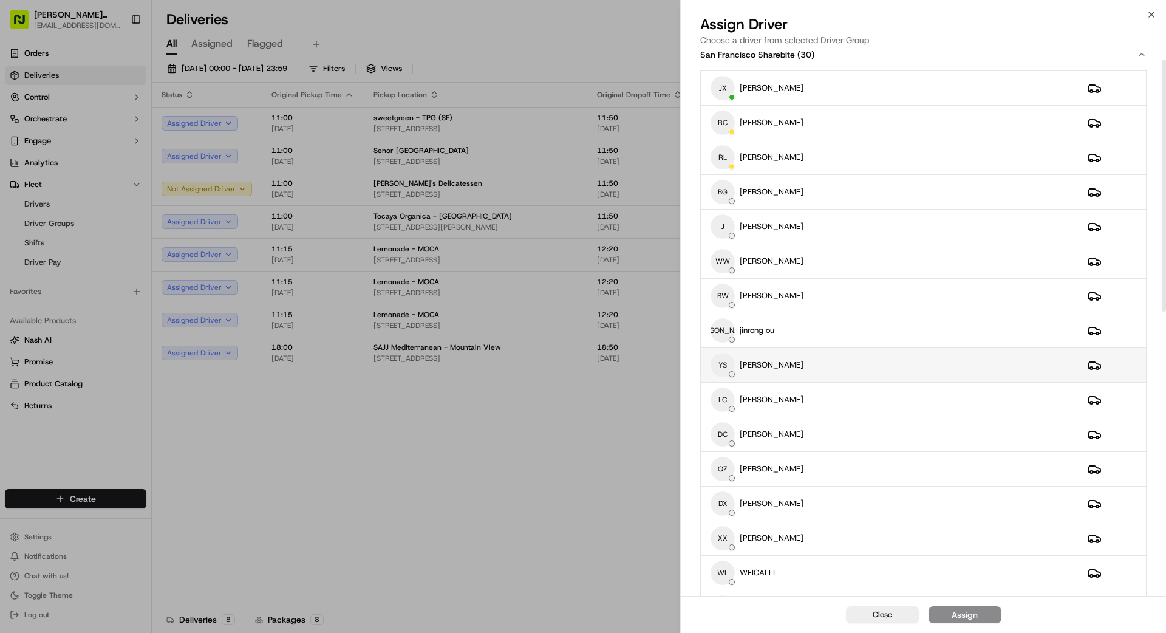
scroll to position [18, 0]
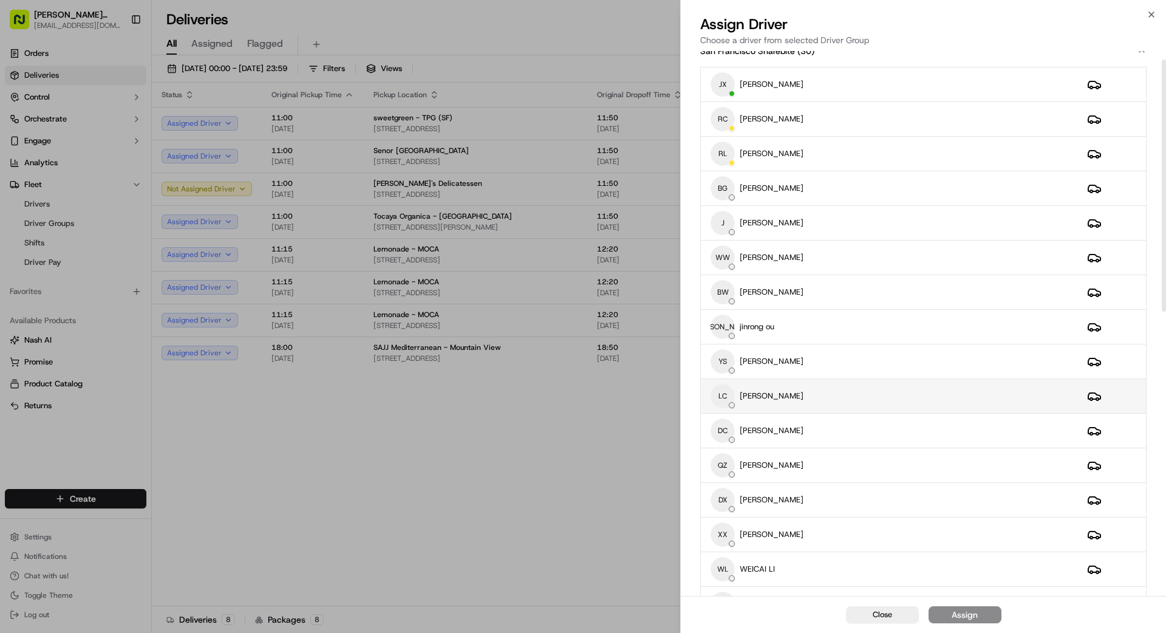
click at [854, 395] on div "[PERSON_NAME] [PERSON_NAME]" at bounding box center [889, 396] width 357 height 24
click at [978, 606] on div "Close Assign" at bounding box center [923, 614] width 485 height 37
click at [982, 614] on button "Assign" at bounding box center [965, 614] width 73 height 17
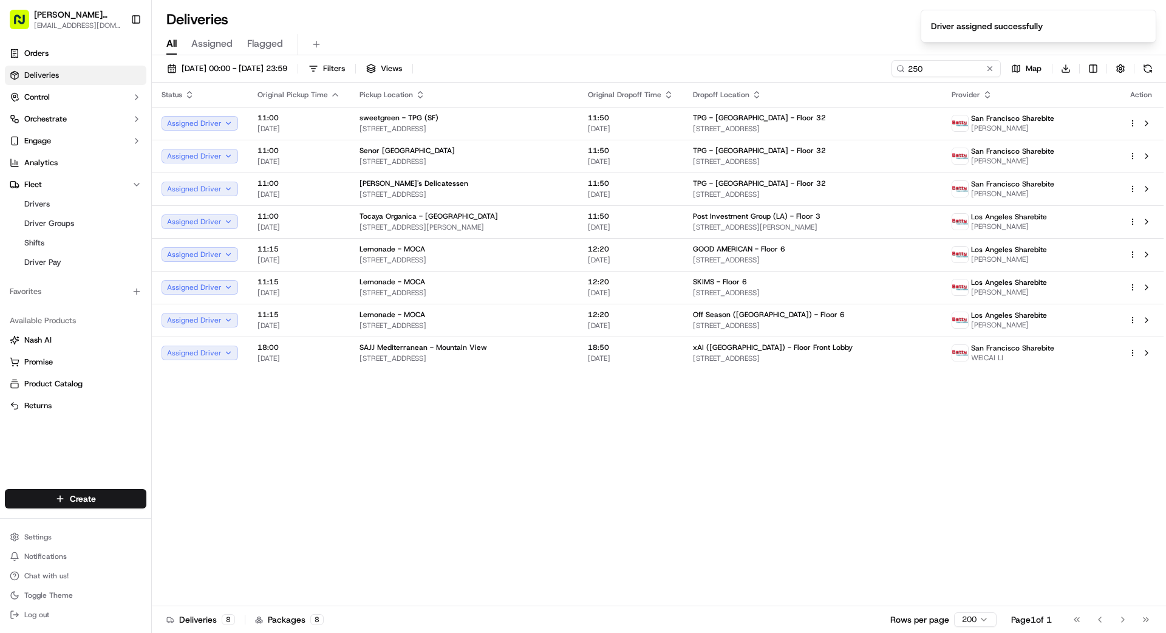
drag, startPoint x: 585, startPoint y: 458, endPoint x: 681, endPoint y: 391, distance: 117.8
click at [585, 458] on div "Status Original Pickup Time Pickup Location Original Dropoff Time Dropoff Locat…" at bounding box center [658, 345] width 1012 height 524
click at [992, 72] on button at bounding box center [990, 69] width 12 height 12
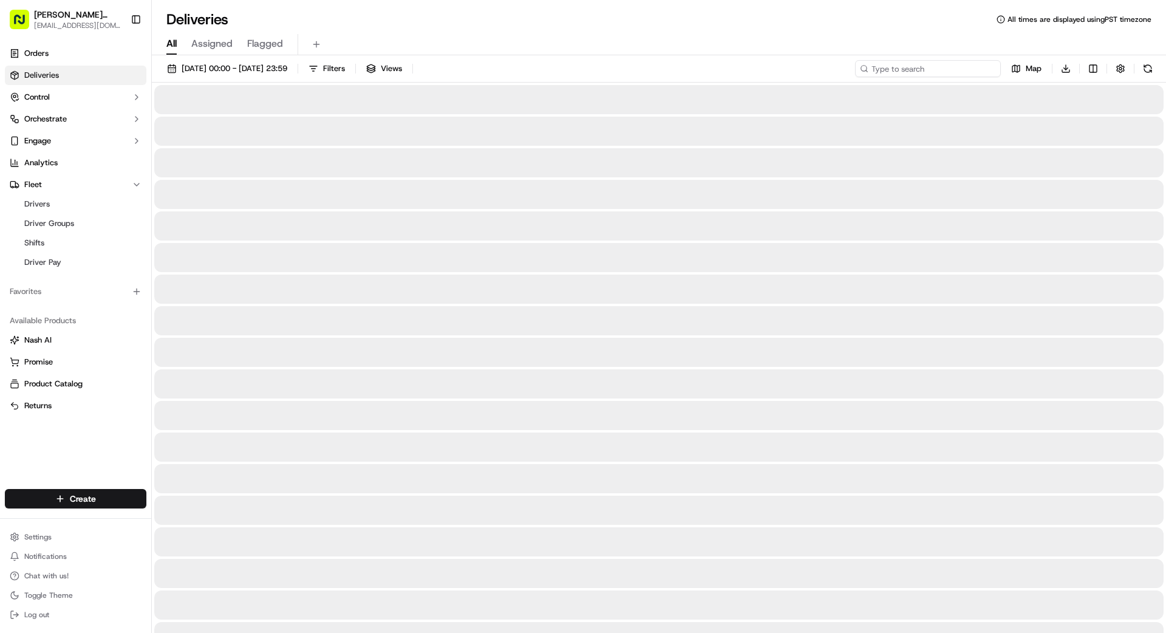
click at [947, 70] on input at bounding box center [928, 68] width 146 height 17
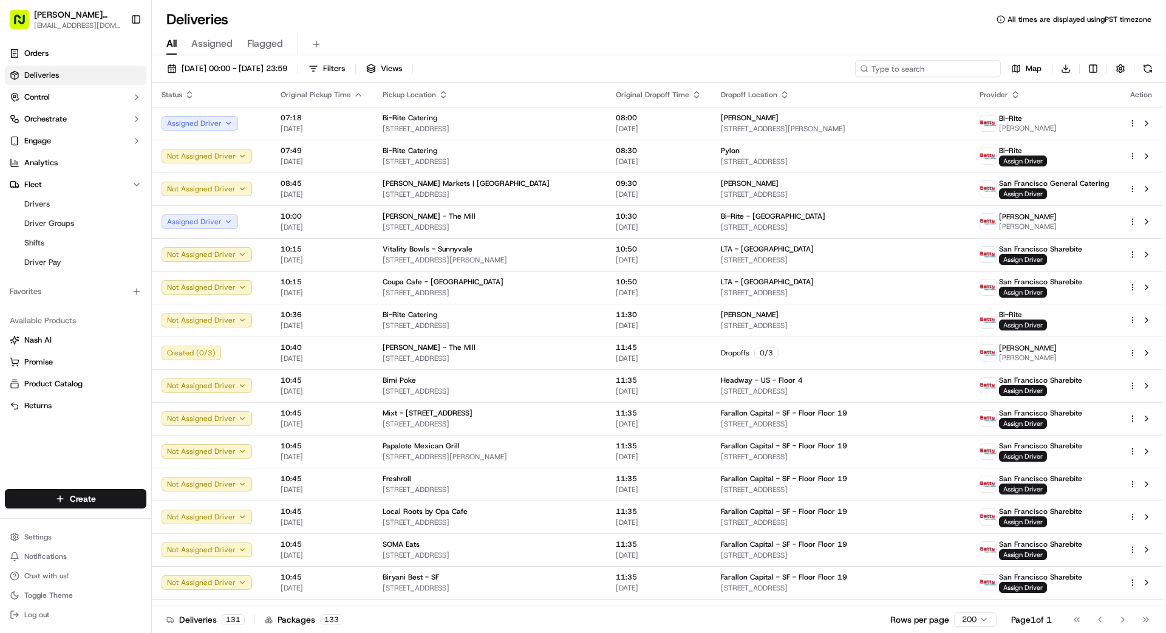
click at [929, 66] on input at bounding box center [928, 68] width 146 height 17
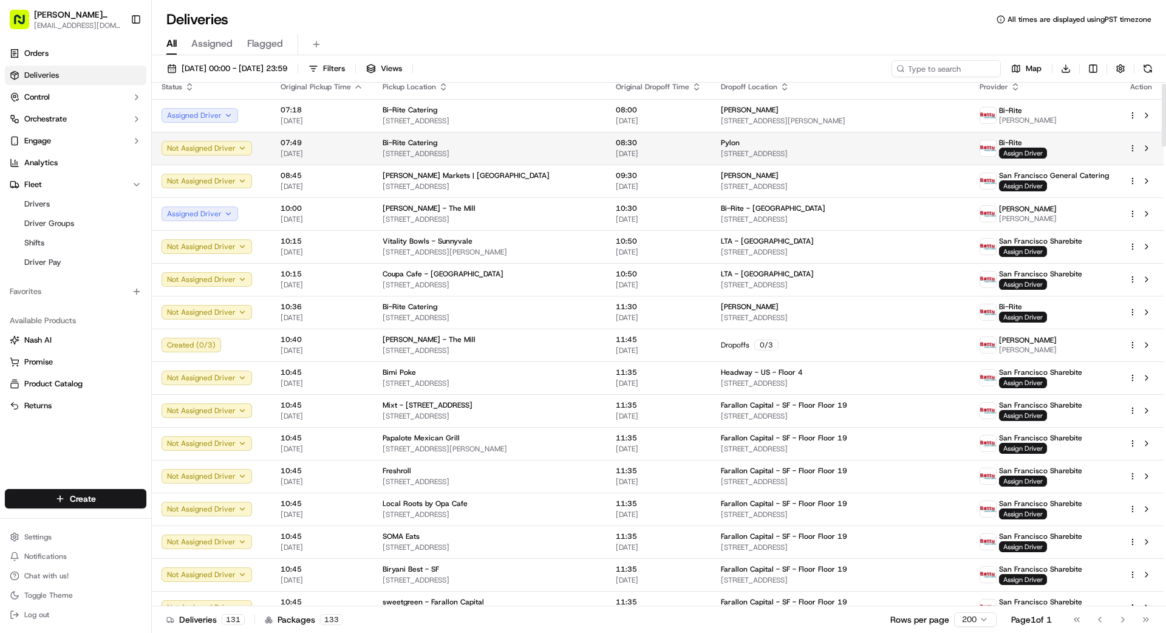
click at [773, 153] on span "[STREET_ADDRESS]" at bounding box center [840, 154] width 239 height 10
click at [617, 149] on span "[DATE]" at bounding box center [659, 154] width 86 height 10
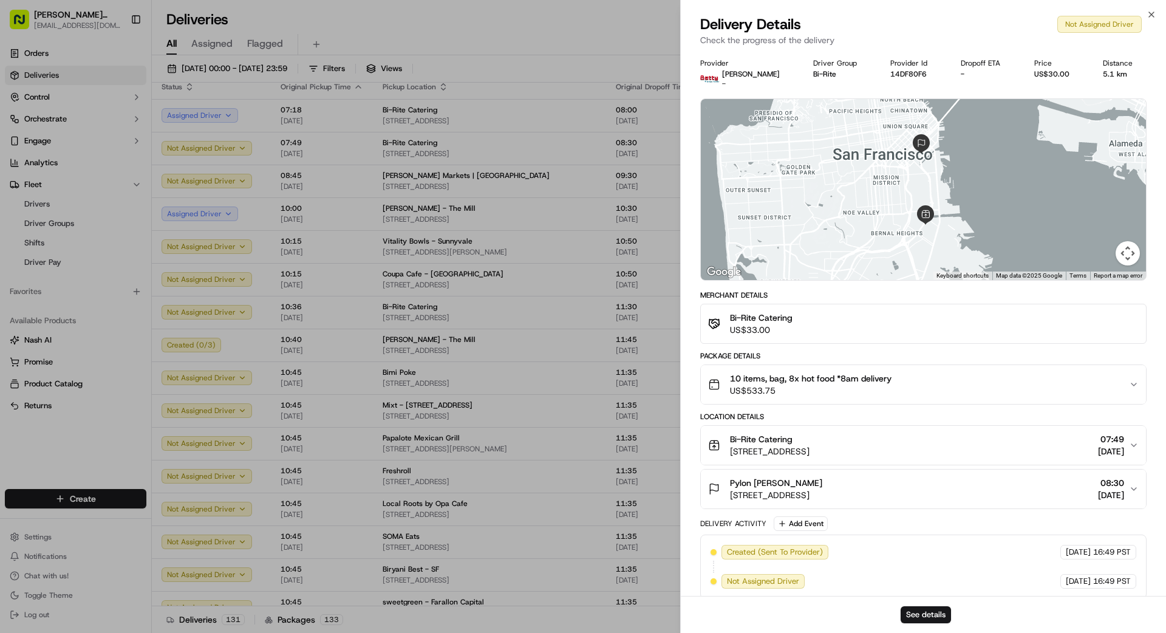
click at [845, 385] on span "US$533.75" at bounding box center [811, 390] width 162 height 12
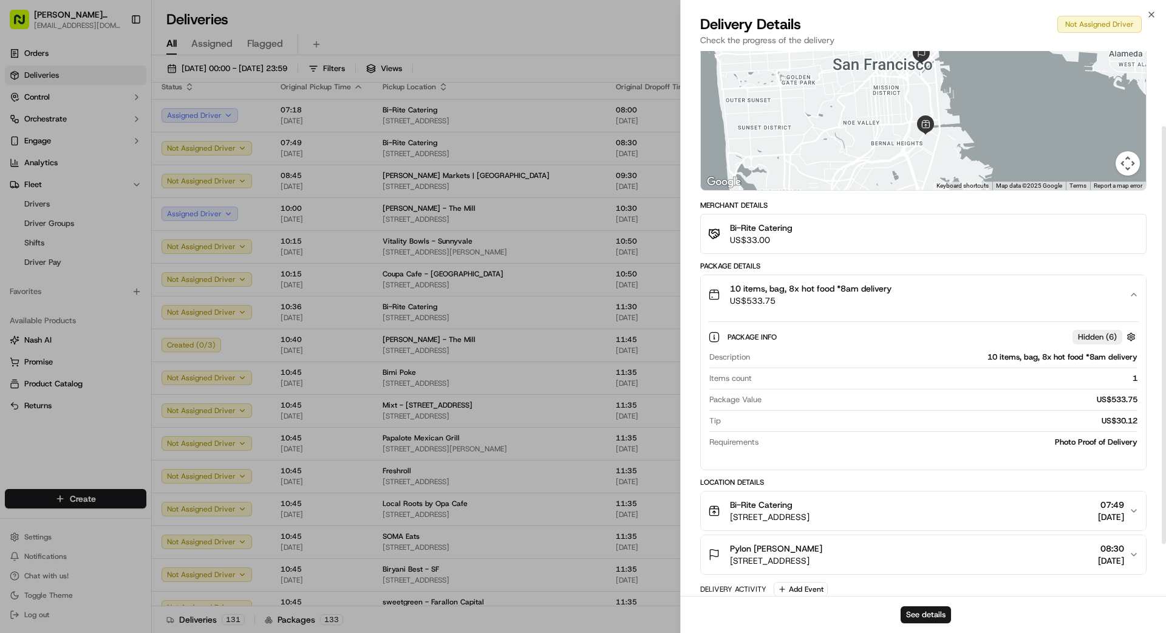
scroll to position [98, 0]
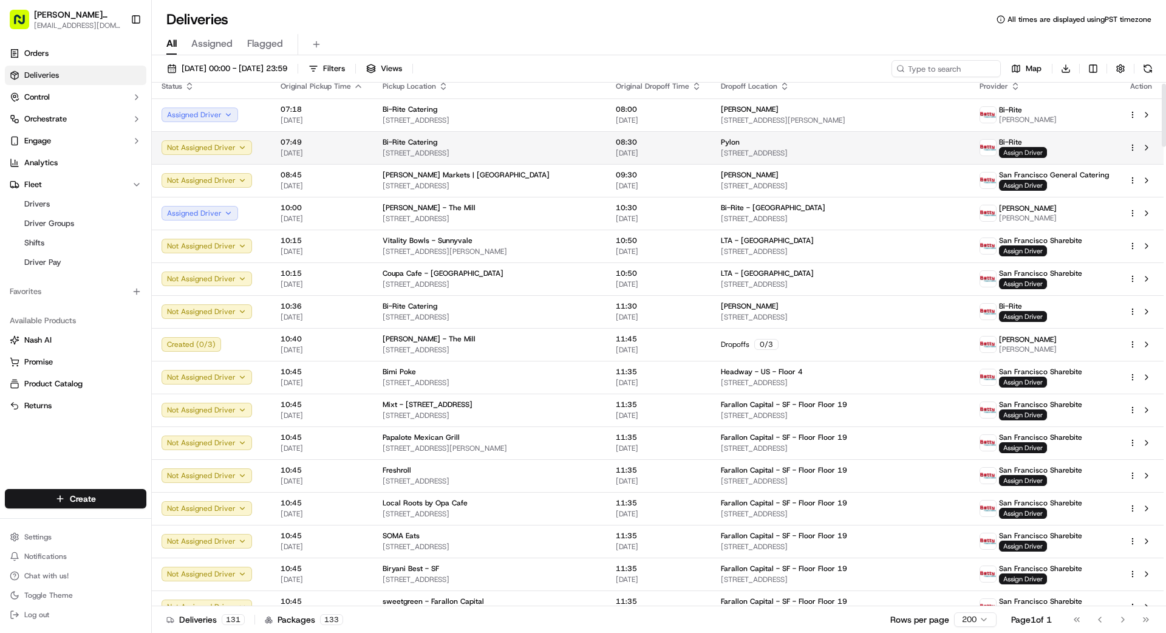
click at [1029, 151] on span "Assign Driver" at bounding box center [1023, 152] width 48 height 11
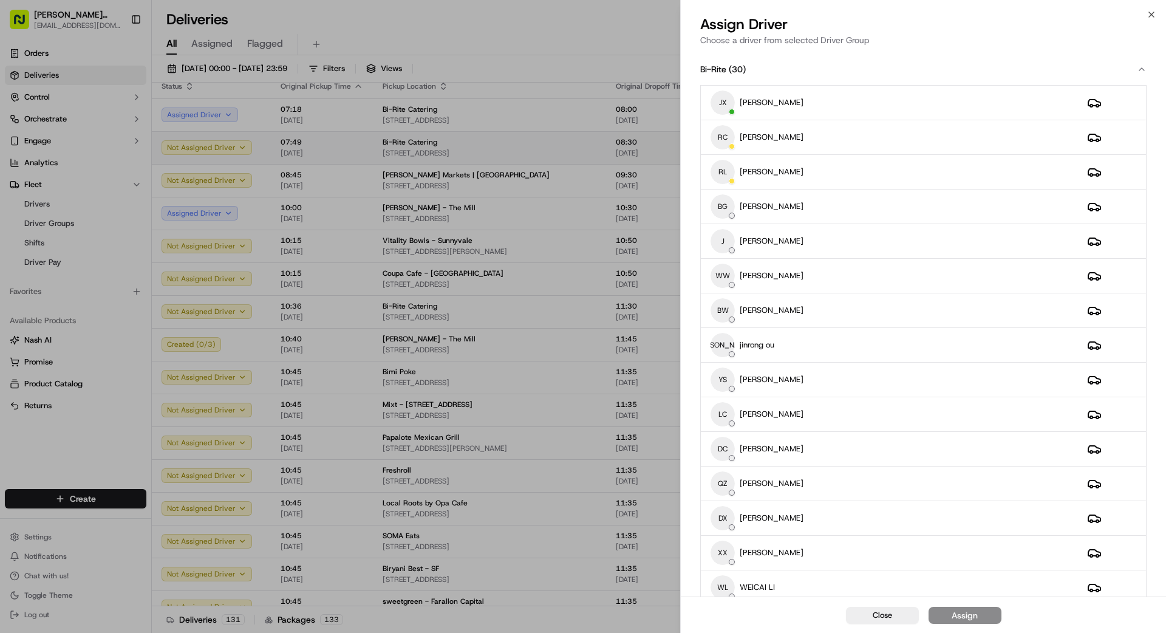
scroll to position [7, 0]
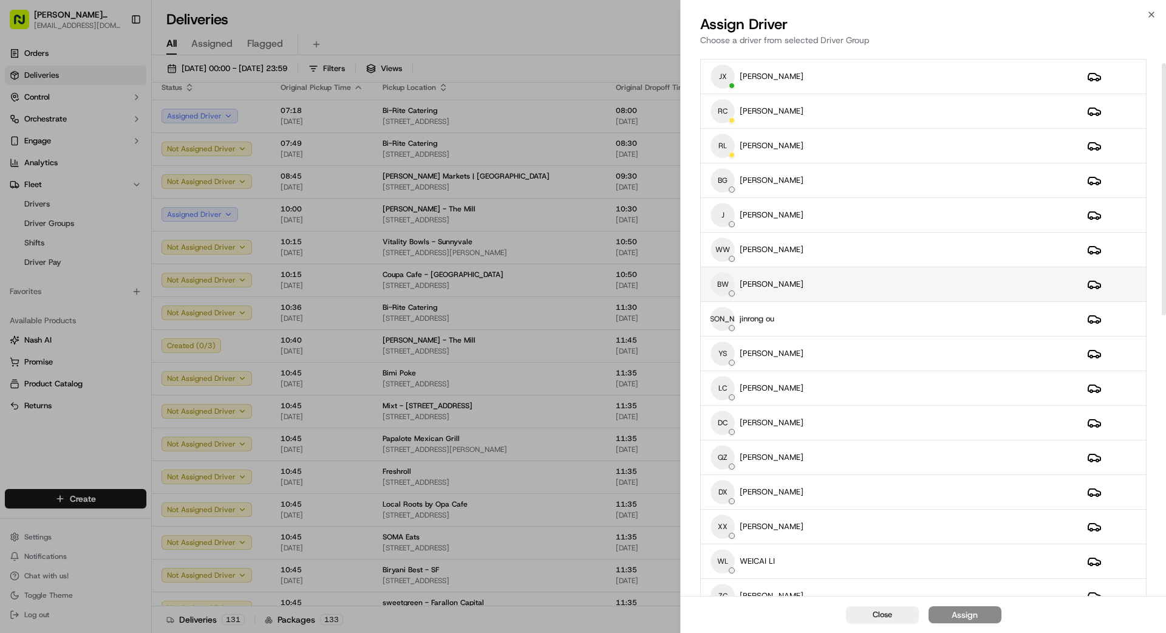
click at [842, 283] on div "BW [PERSON_NAME]" at bounding box center [889, 284] width 357 height 24
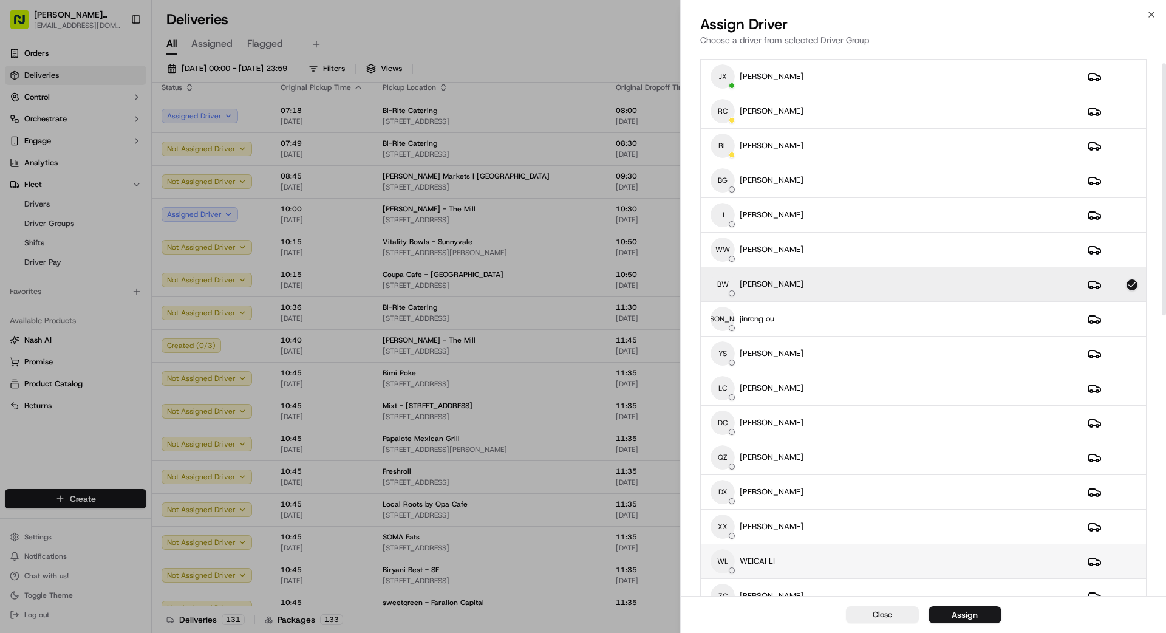
scroll to position [27, 0]
click at [981, 613] on button "Assign" at bounding box center [965, 614] width 73 height 17
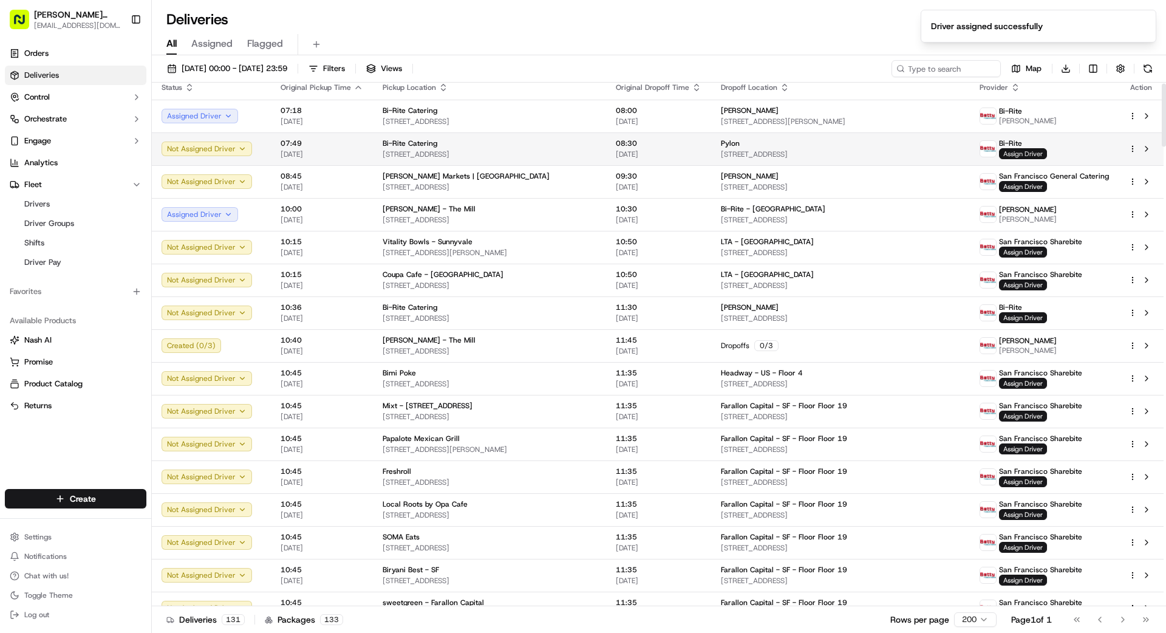
click at [1011, 155] on span "Assign Driver" at bounding box center [1023, 153] width 48 height 11
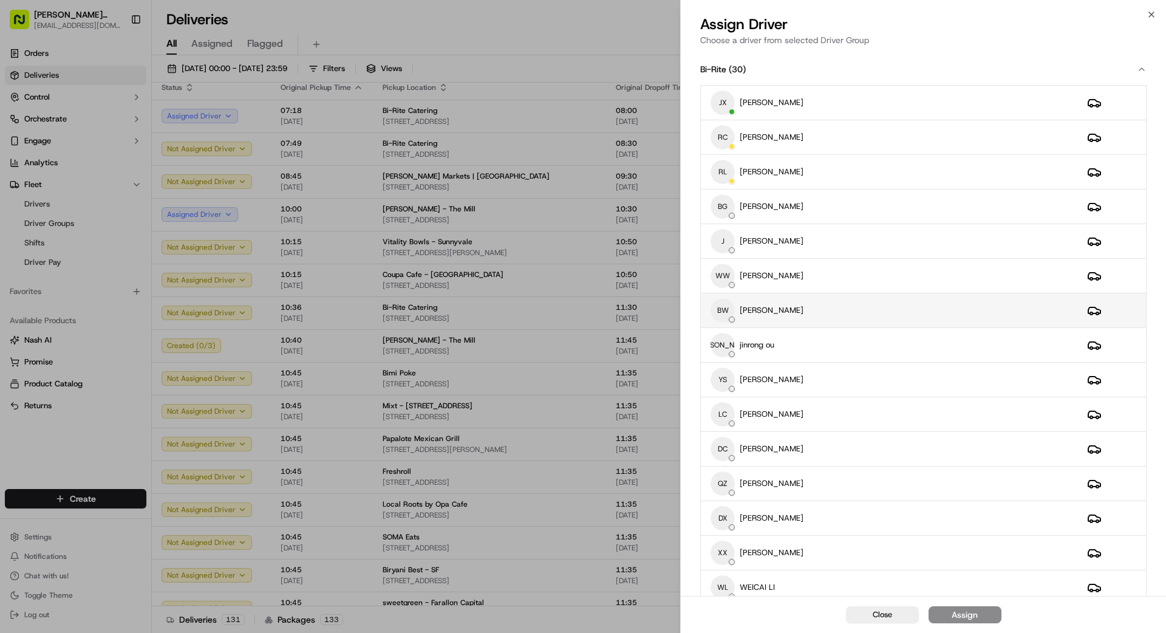
click at [854, 310] on div "BW [PERSON_NAME]" at bounding box center [889, 310] width 357 height 24
click at [952, 615] on div "Assign" at bounding box center [965, 615] width 26 height 12
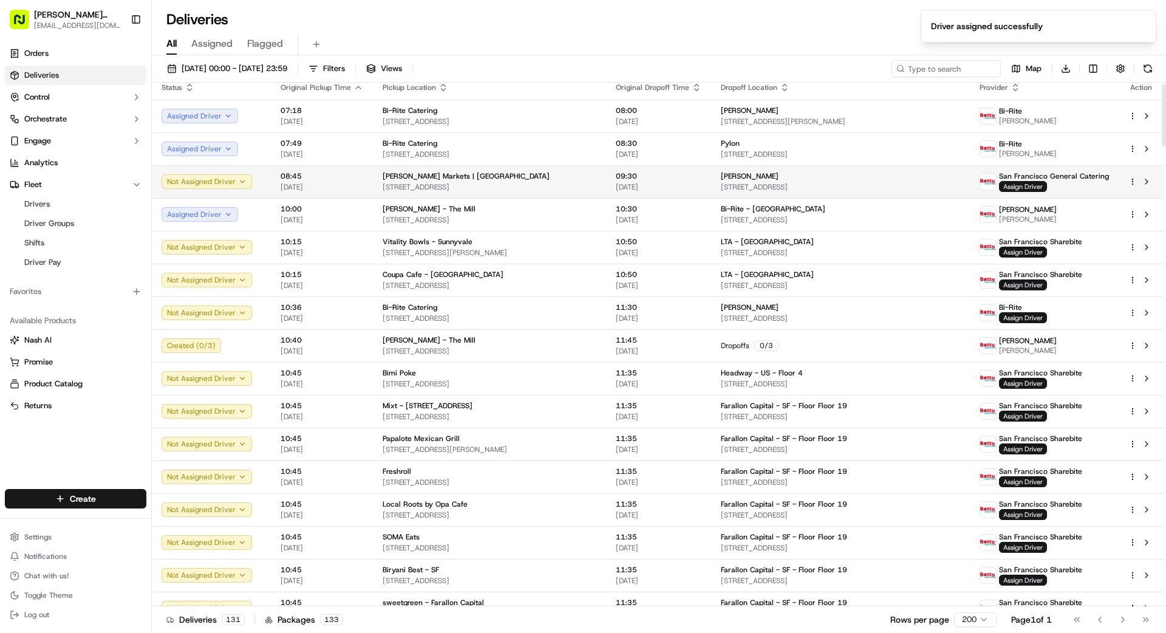
click at [668, 176] on span "09:30" at bounding box center [659, 176] width 86 height 10
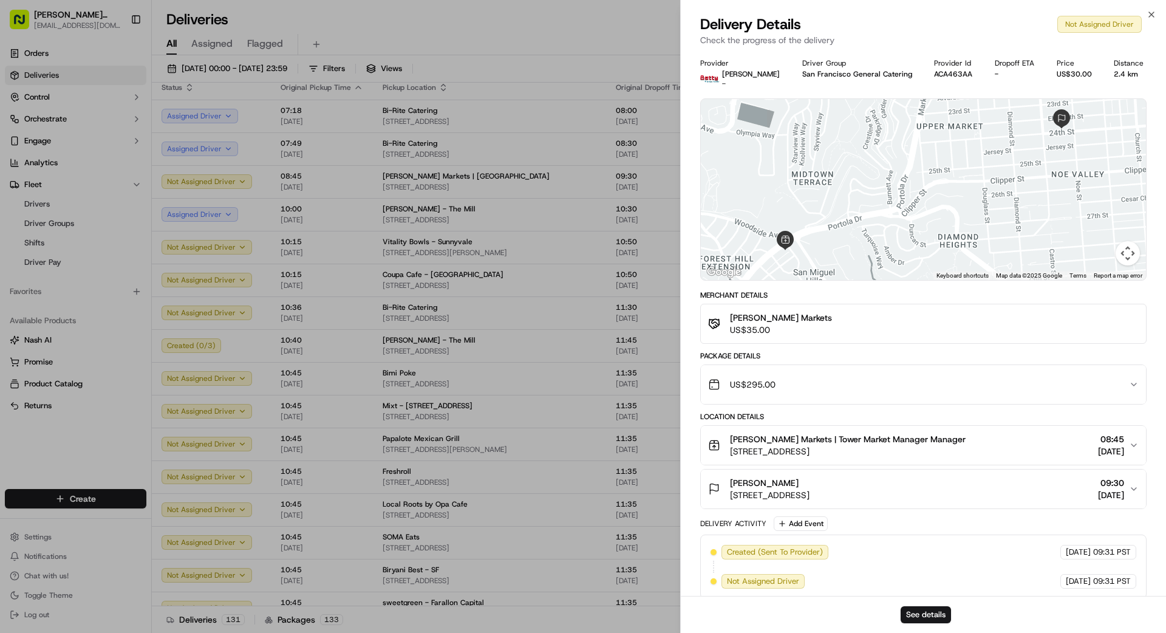
click at [813, 375] on div "US$295.00" at bounding box center [918, 384] width 421 height 24
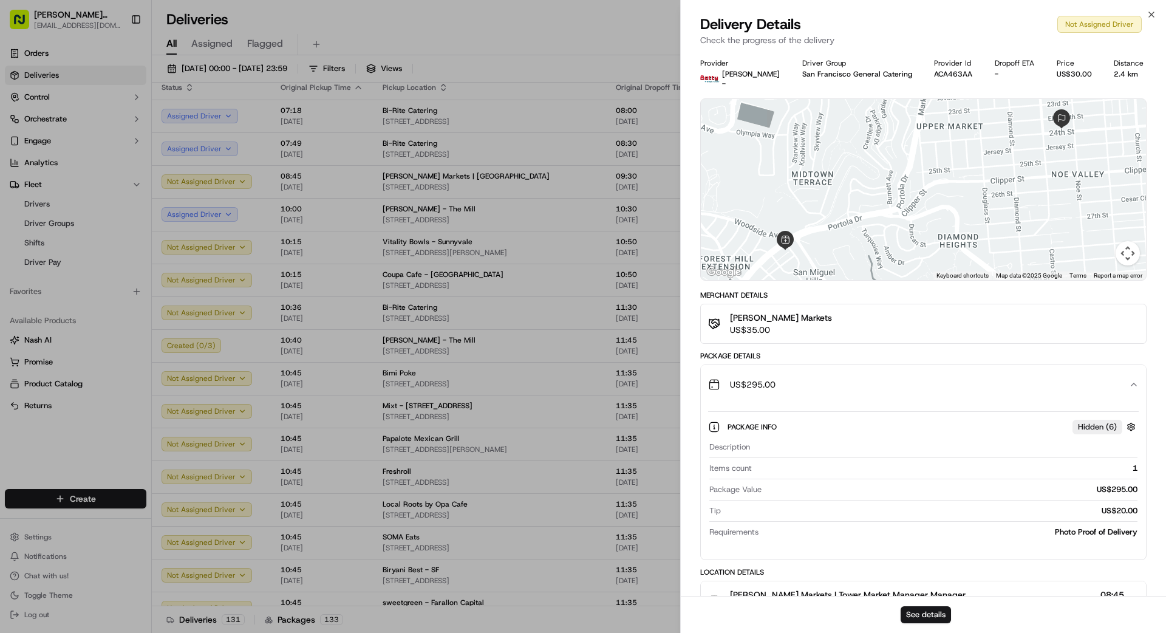
click at [810, 375] on div "US$295.00" at bounding box center [918, 384] width 421 height 24
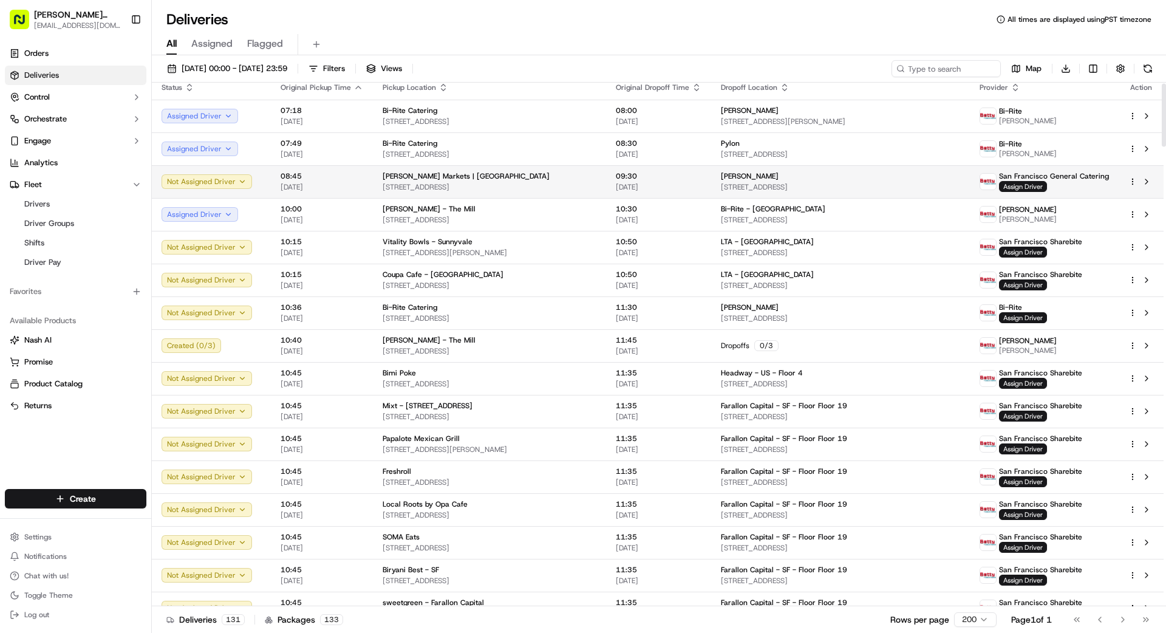
click at [892, 180] on div "[PERSON_NAME]" at bounding box center [840, 176] width 239 height 10
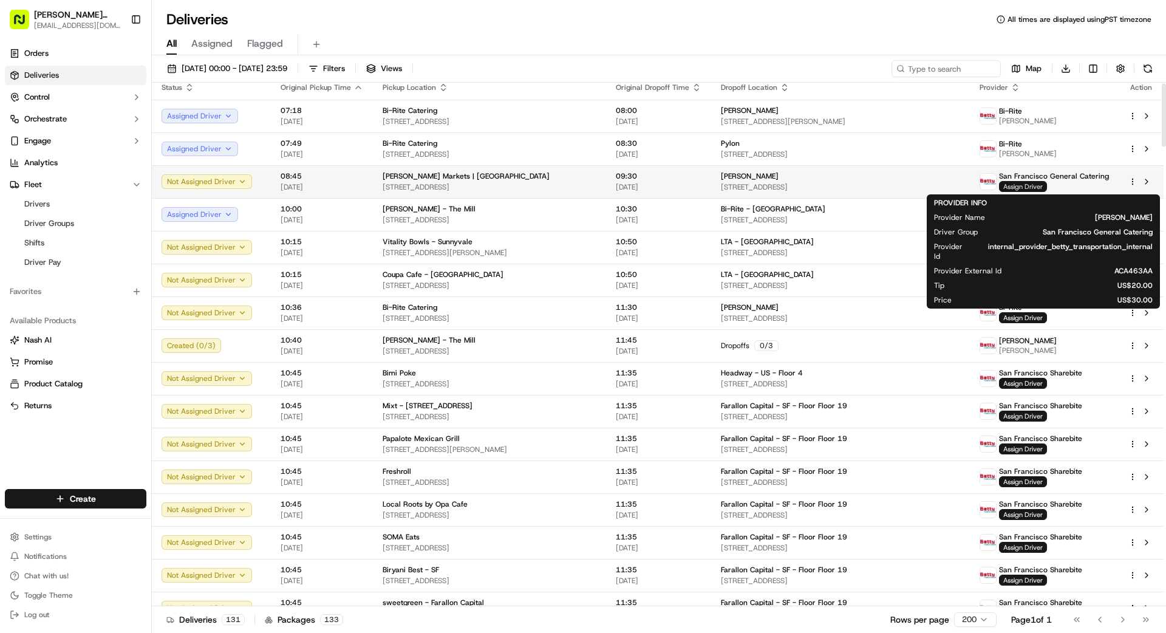
click at [1033, 188] on span "Assign Driver" at bounding box center [1023, 186] width 48 height 11
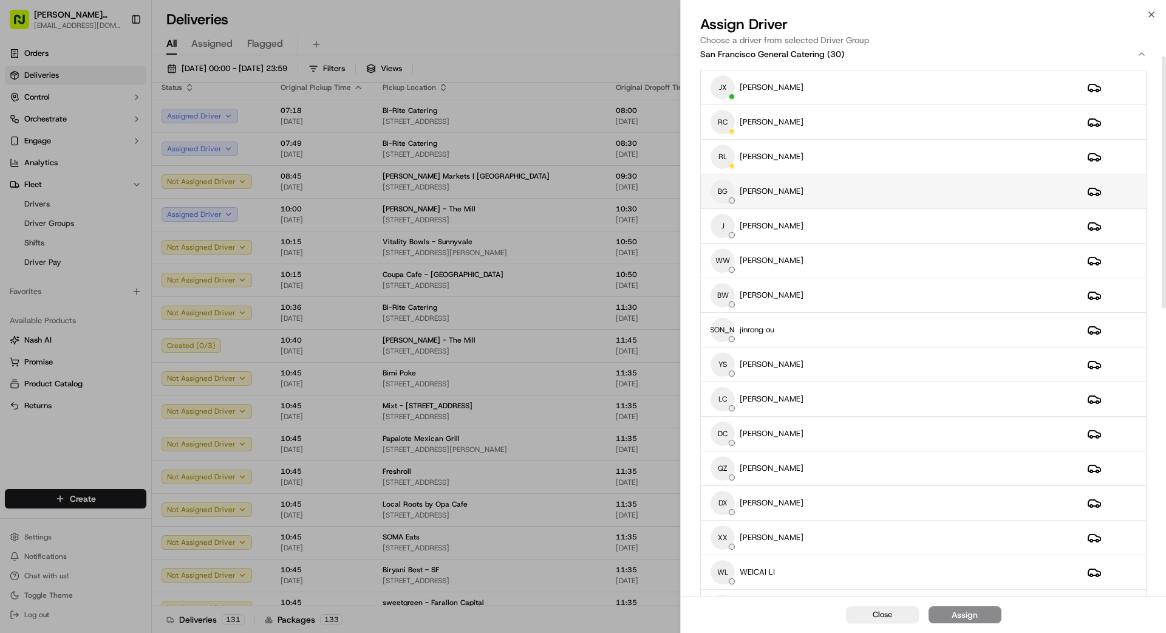
click at [855, 206] on td "BG [PERSON_NAME]" at bounding box center [889, 191] width 377 height 35
click at [980, 613] on button "Assign" at bounding box center [965, 614] width 73 height 17
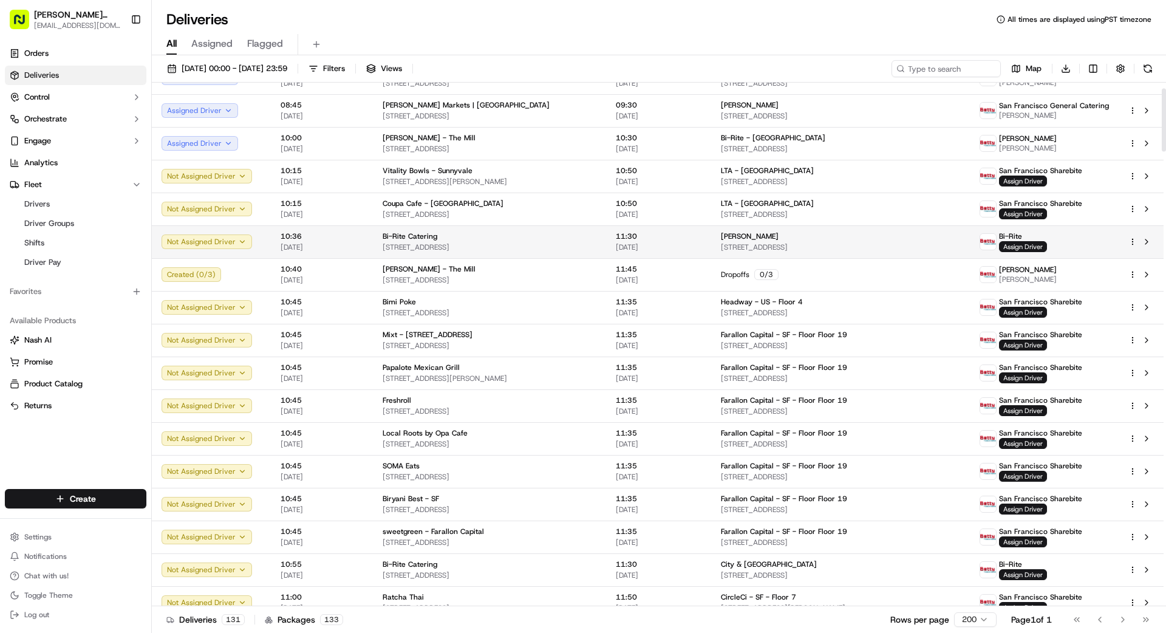
scroll to position [94, 0]
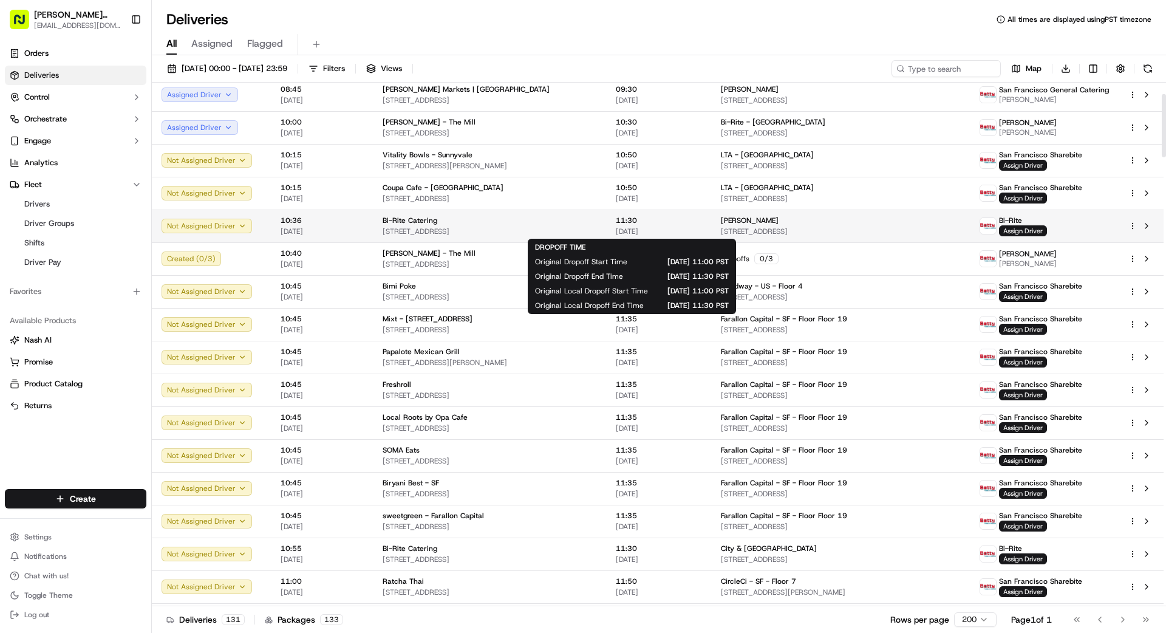
click at [664, 229] on span "[DATE]" at bounding box center [659, 232] width 86 height 10
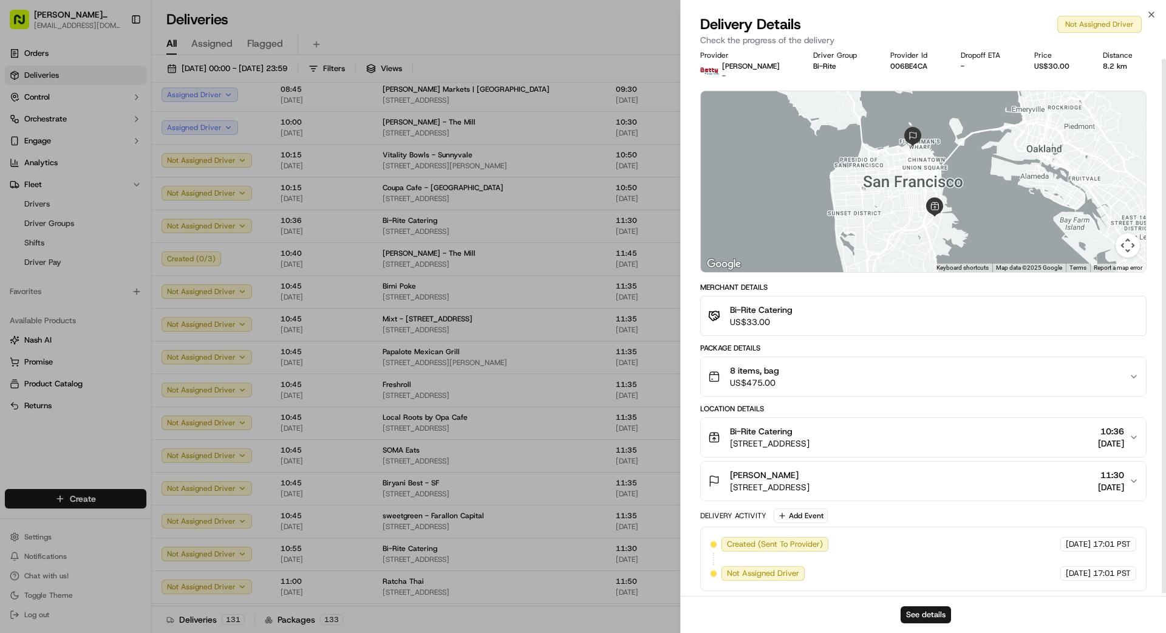
scroll to position [4, 0]
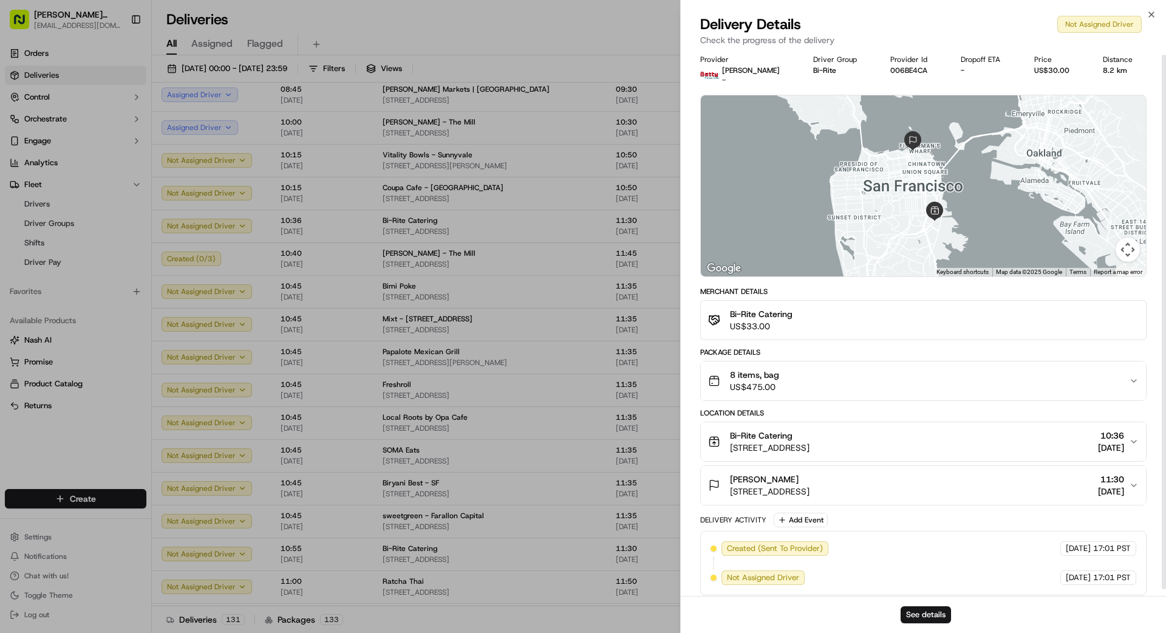
click at [894, 377] on div "8 items, bag US$475.00" at bounding box center [918, 381] width 421 height 24
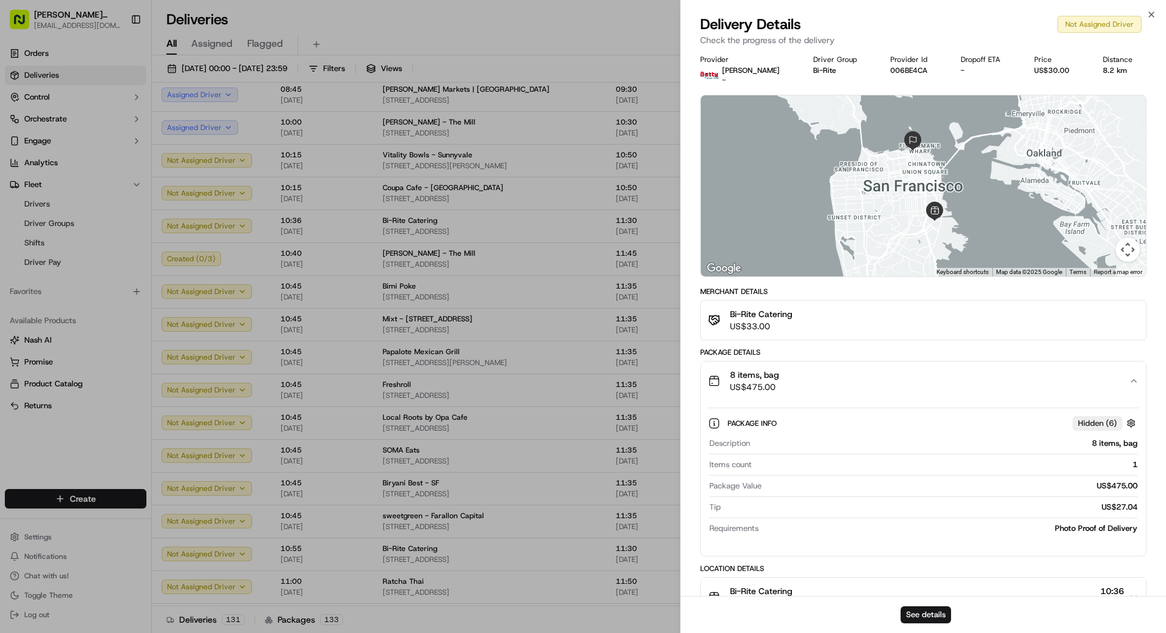
click at [894, 376] on div "8 items, bag US$475.00" at bounding box center [918, 381] width 421 height 24
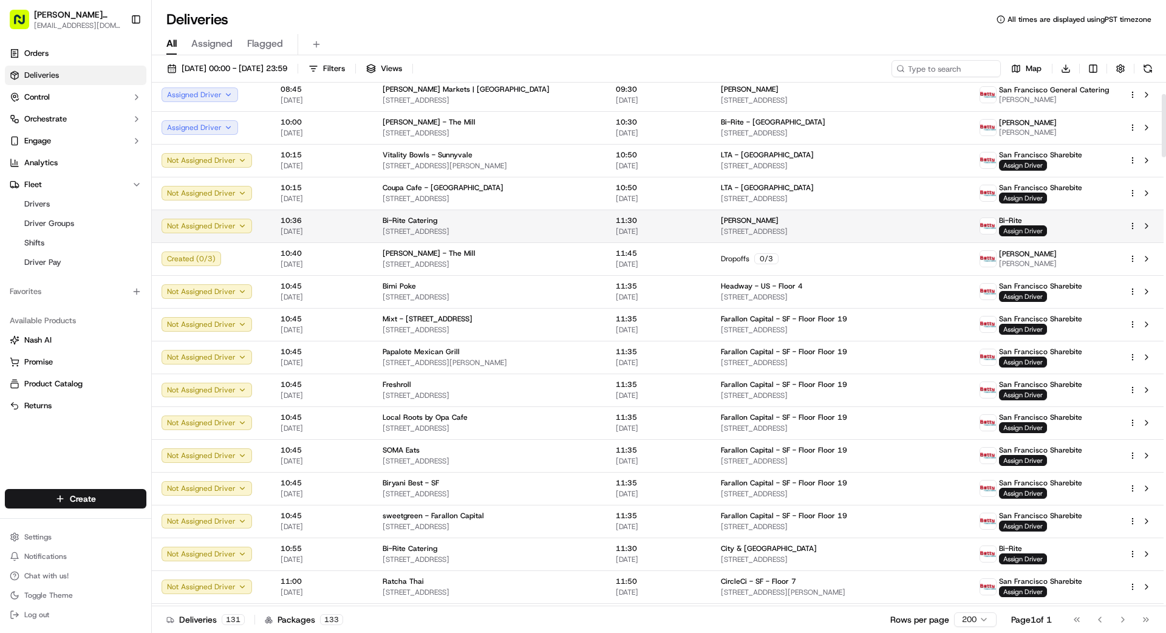
click at [1020, 231] on span "Assign Driver" at bounding box center [1023, 230] width 48 height 11
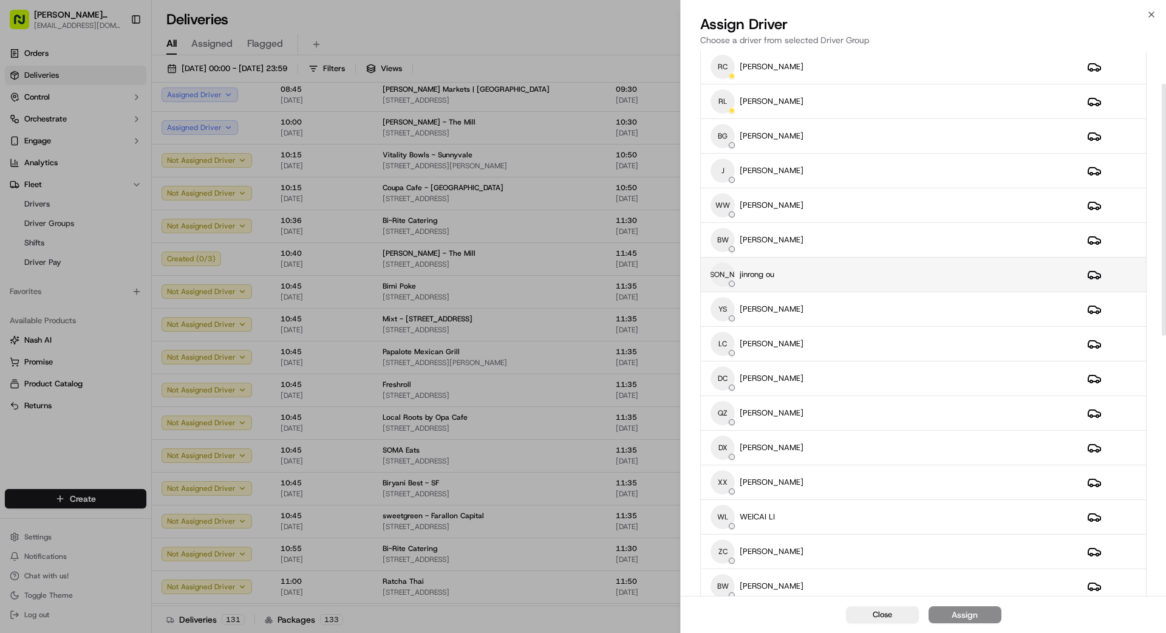
click at [797, 266] on div "[PERSON_NAME] [PERSON_NAME] ou" at bounding box center [889, 274] width 357 height 24
click at [982, 619] on button "Assign" at bounding box center [965, 614] width 73 height 17
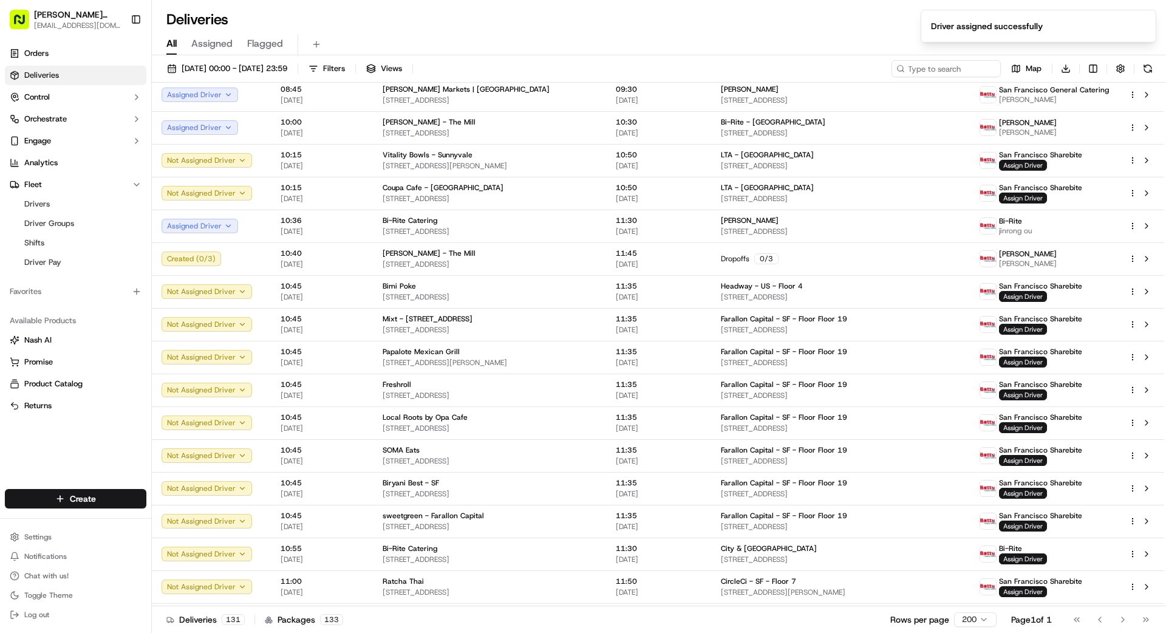
click at [632, 628] on div "Deliveries 131 Packages 133 Rows per page 200 Page 1 of 1 Go to first page Go t…" at bounding box center [659, 619] width 1014 height 27
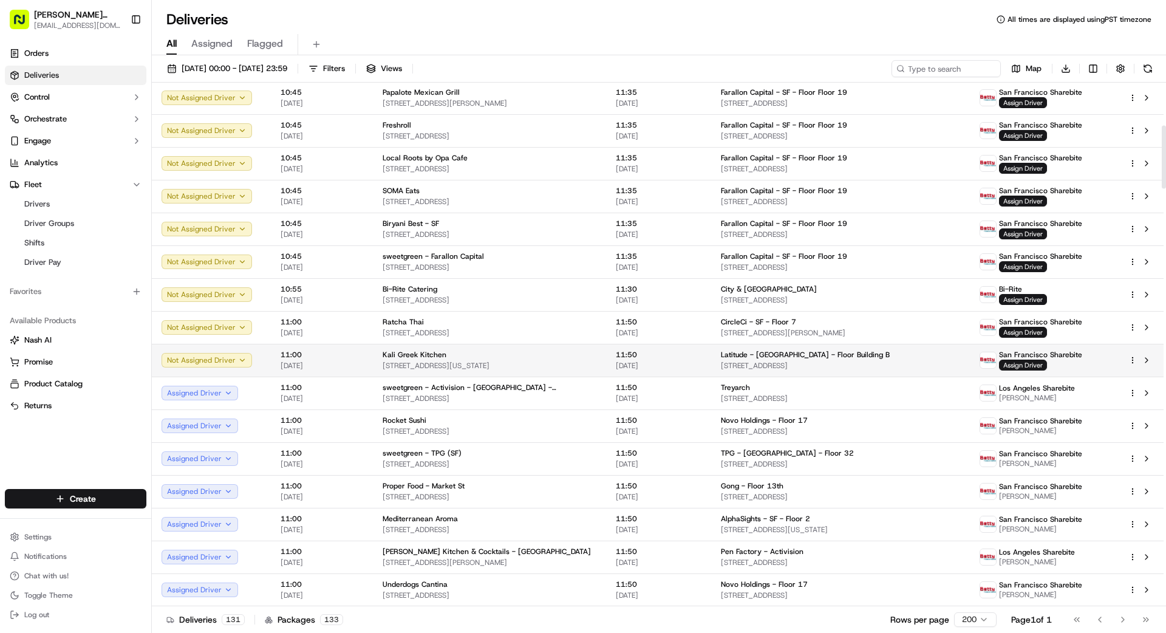
scroll to position [355, 0]
click at [1028, 363] on span "Assign Driver" at bounding box center [1023, 363] width 48 height 11
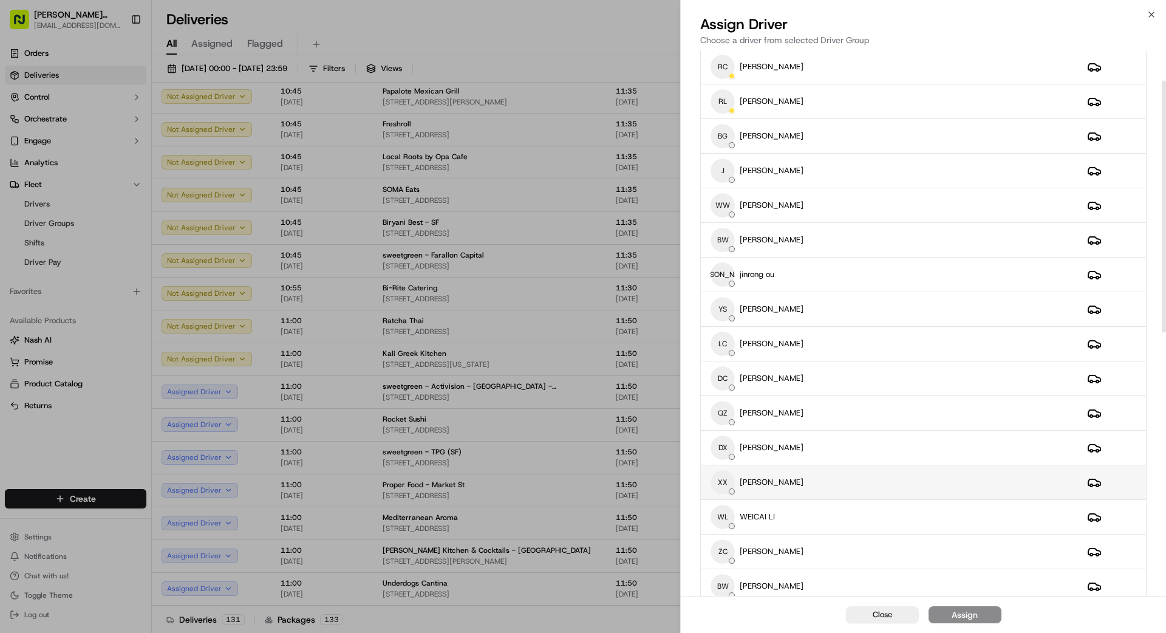
scroll to position [72, 0]
click at [841, 512] on div "WL WEICAI LI" at bounding box center [889, 515] width 357 height 24
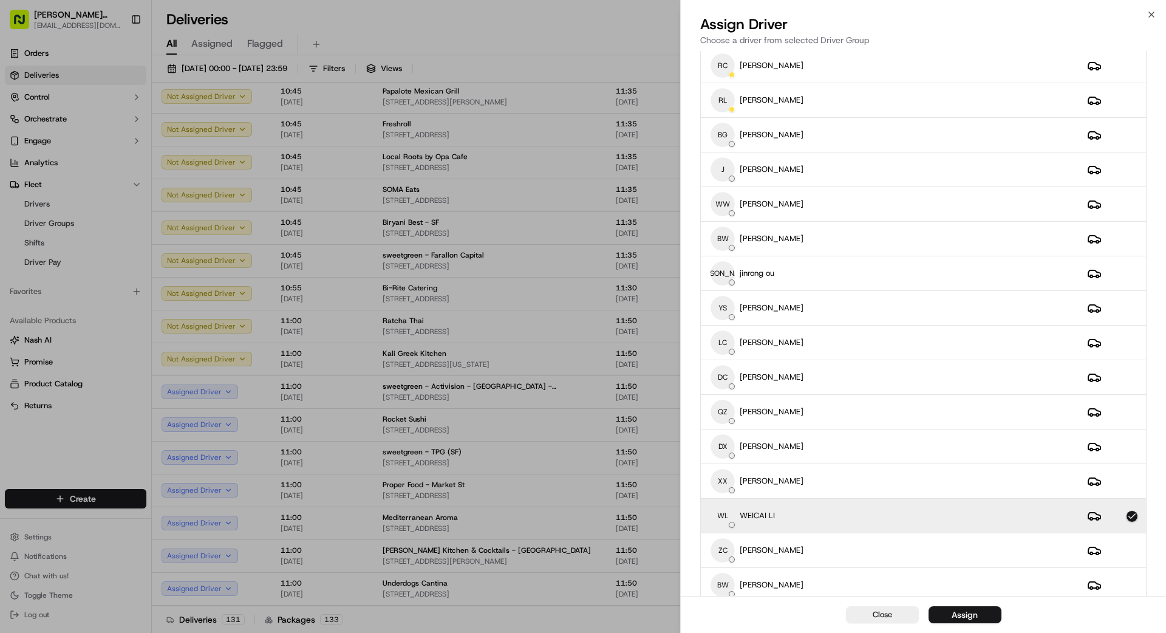
drag, startPoint x: 988, startPoint y: 612, endPoint x: 981, endPoint y: 614, distance: 6.9
click at [986, 613] on button "Assign" at bounding box center [965, 614] width 73 height 17
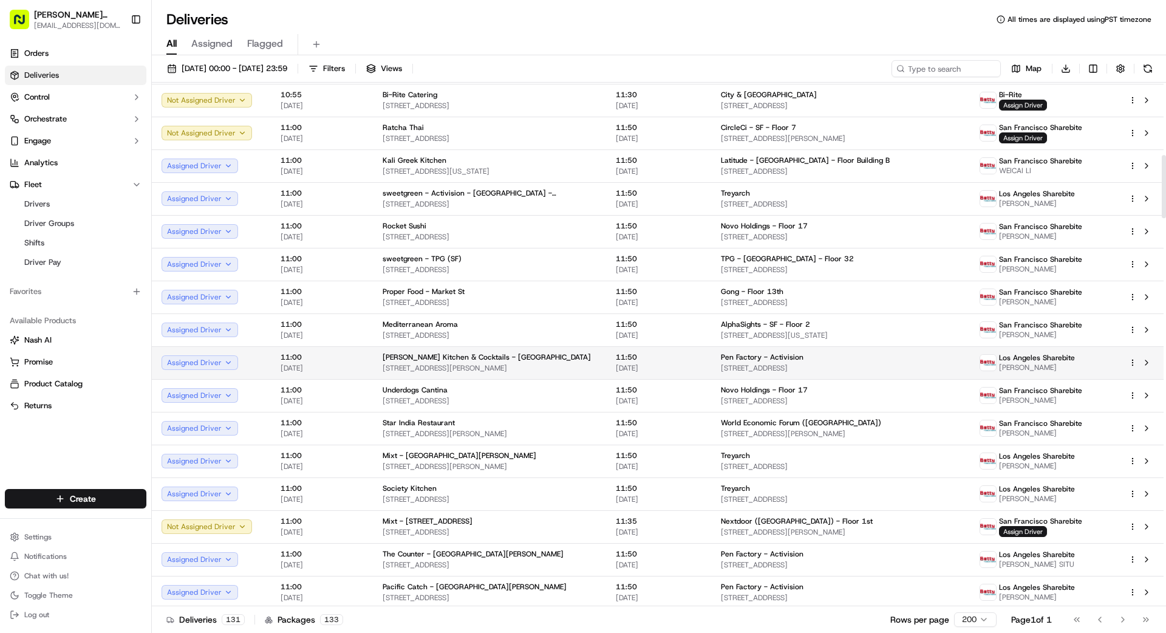
scroll to position [0, 0]
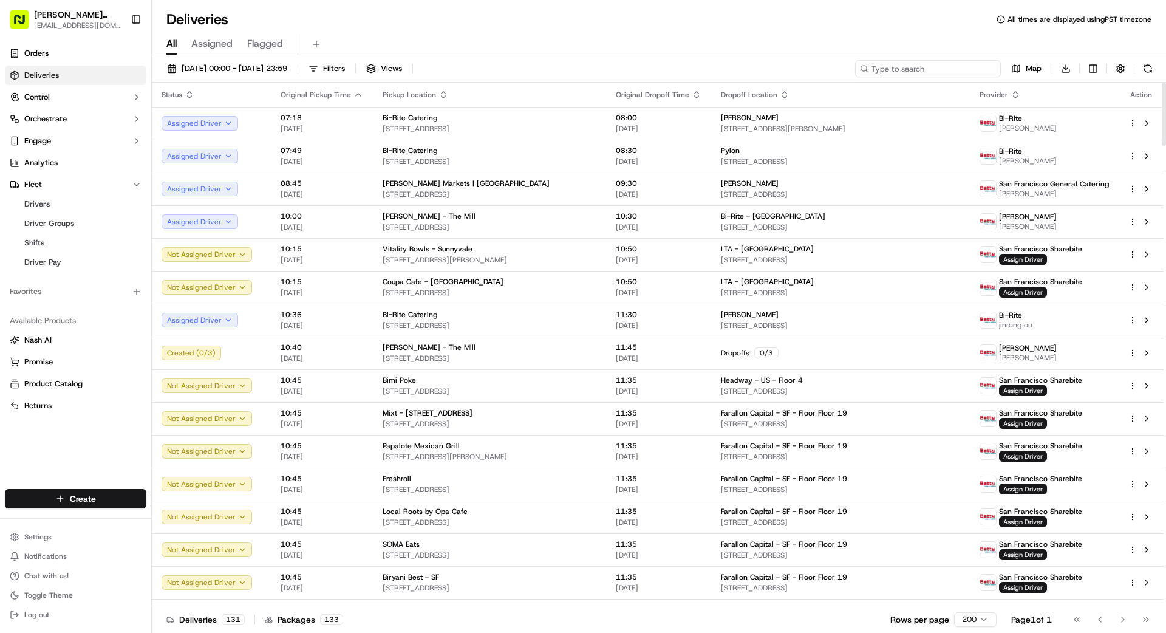
click at [919, 72] on input at bounding box center [928, 68] width 146 height 17
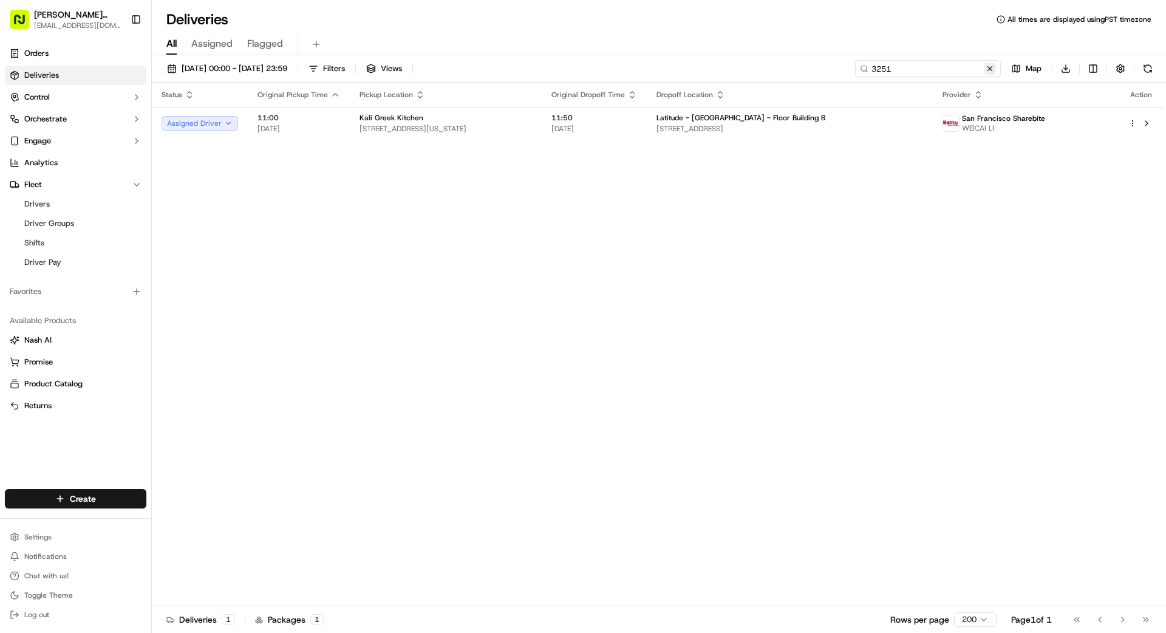
type input "3251"
click at [988, 70] on button at bounding box center [990, 69] width 12 height 12
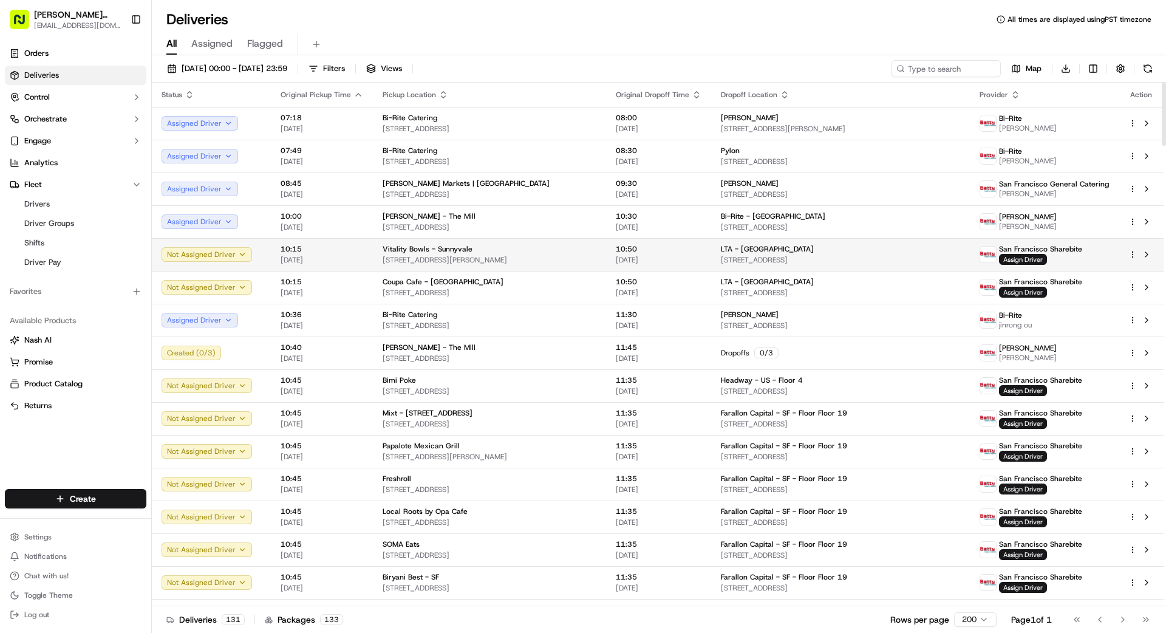
scroll to position [9, 0]
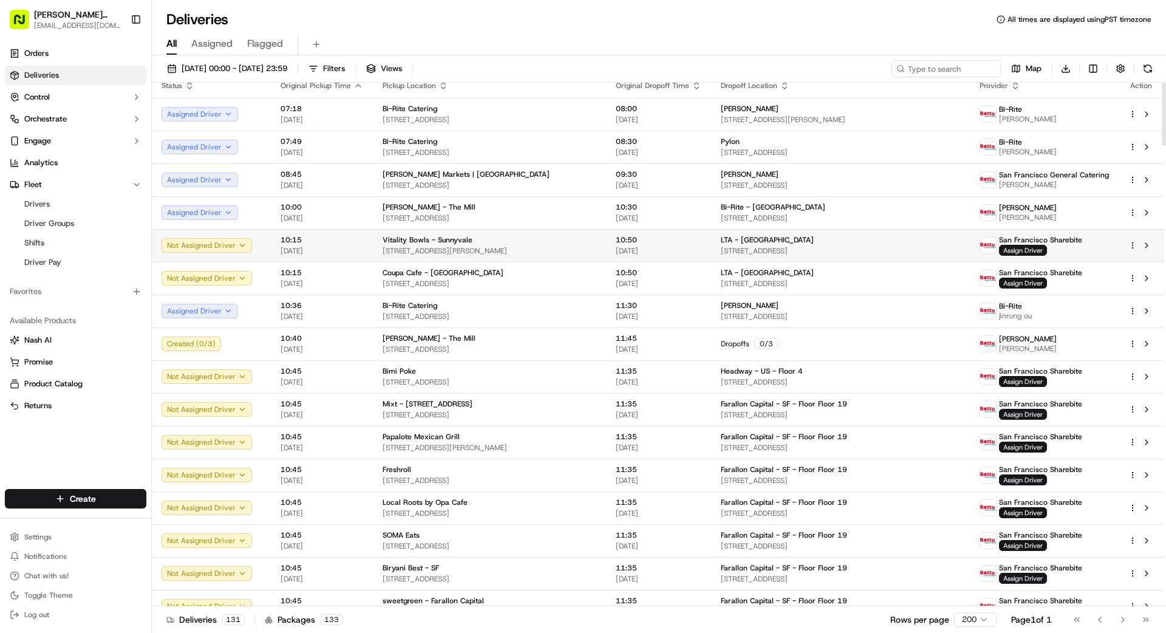
click at [774, 259] on td "LTA - [GEOGRAPHIC_DATA] [STREET_ADDRESS]" at bounding box center [840, 245] width 259 height 33
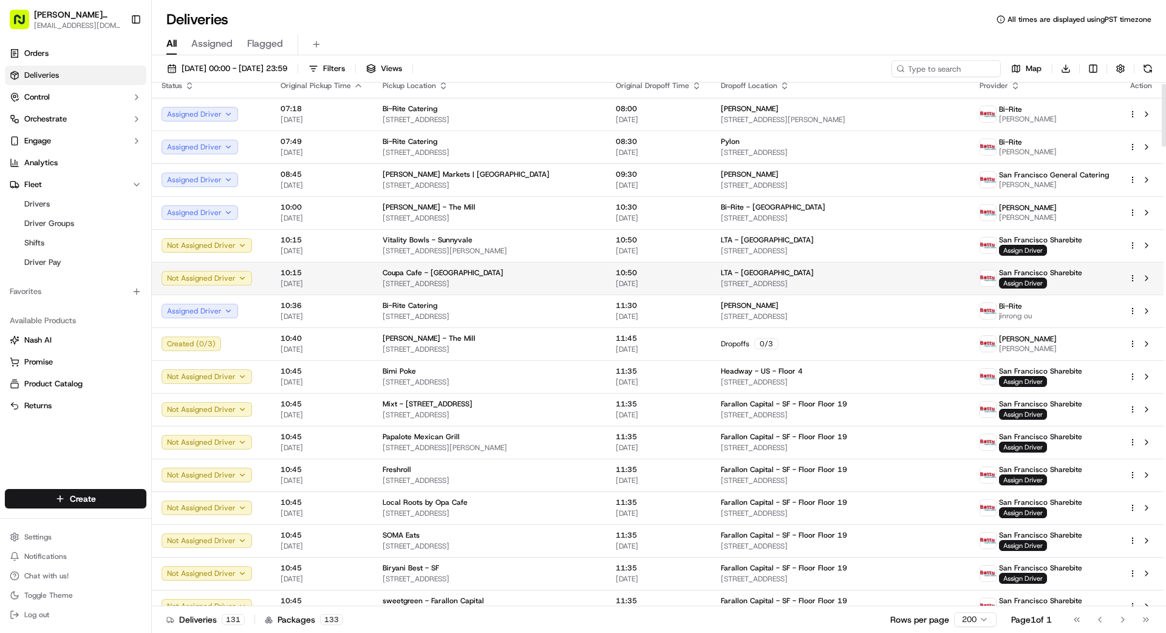
click at [623, 279] on span "[DATE]" at bounding box center [659, 284] width 86 height 10
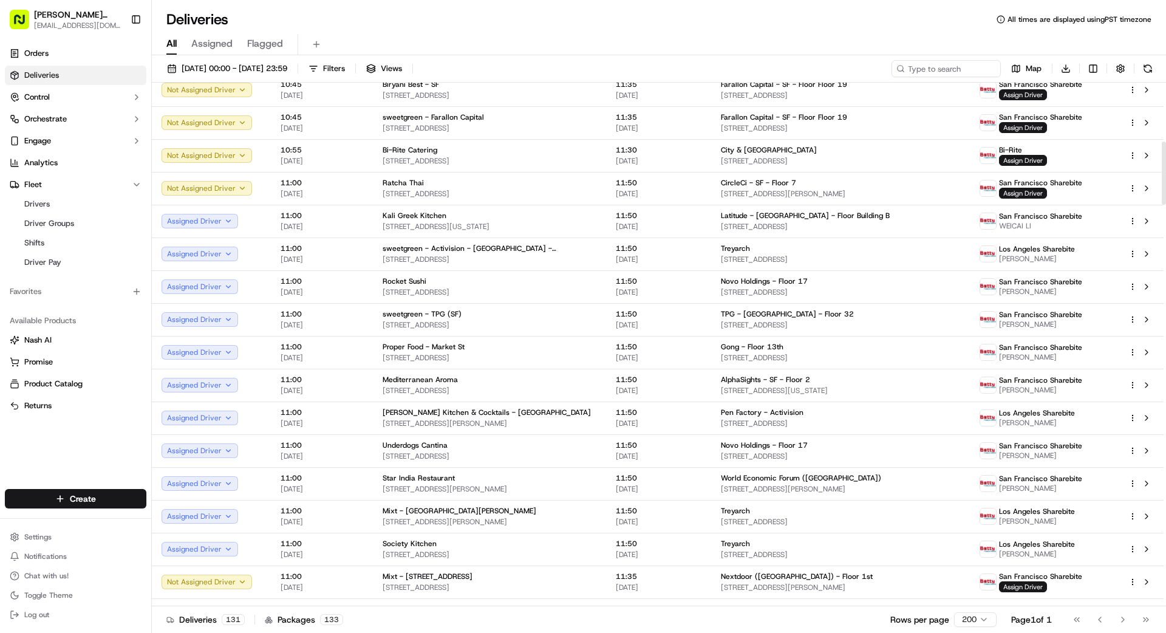
scroll to position [524, 0]
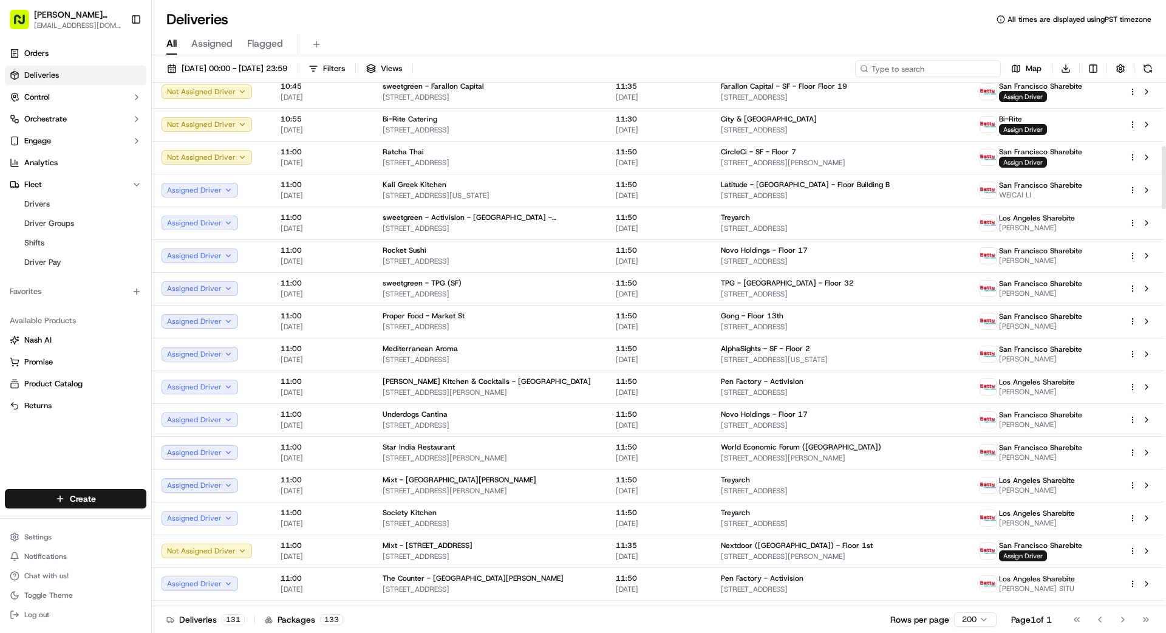
click at [941, 69] on input at bounding box center [928, 68] width 146 height 17
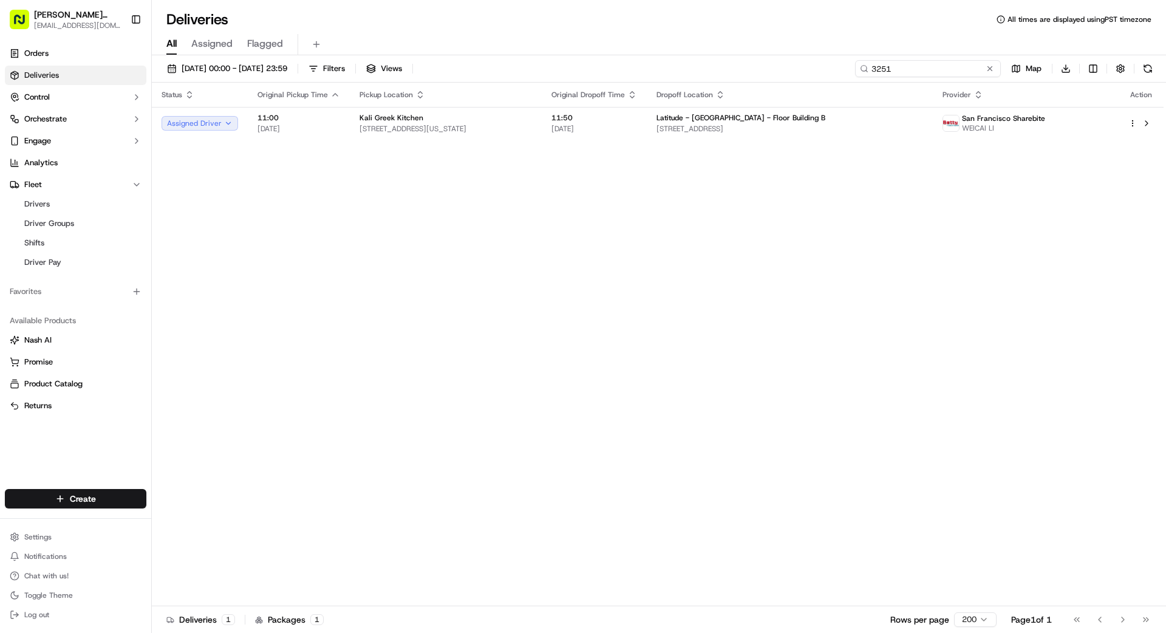
type input "3251"
drag, startPoint x: 873, startPoint y: 230, endPoint x: 916, endPoint y: 197, distance: 54.2
click at [876, 227] on div "Status Original Pickup Time Pickup Location Original Dropoff Time Dropoff Locat…" at bounding box center [658, 345] width 1012 height 524
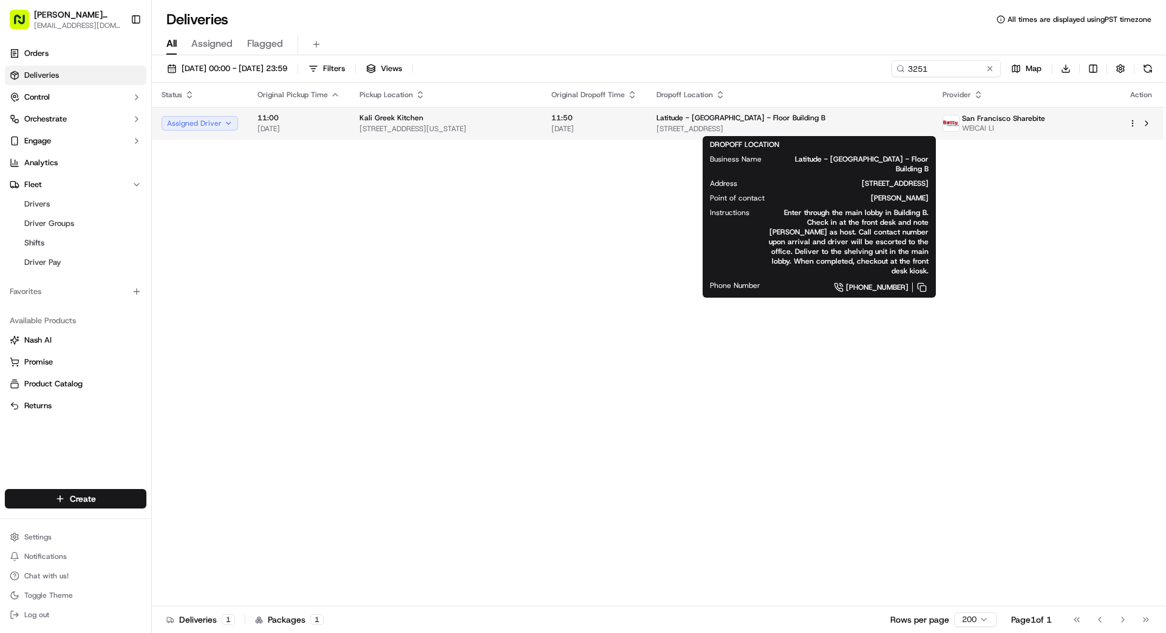
click at [788, 129] on span "[STREET_ADDRESS]" at bounding box center [790, 129] width 267 height 10
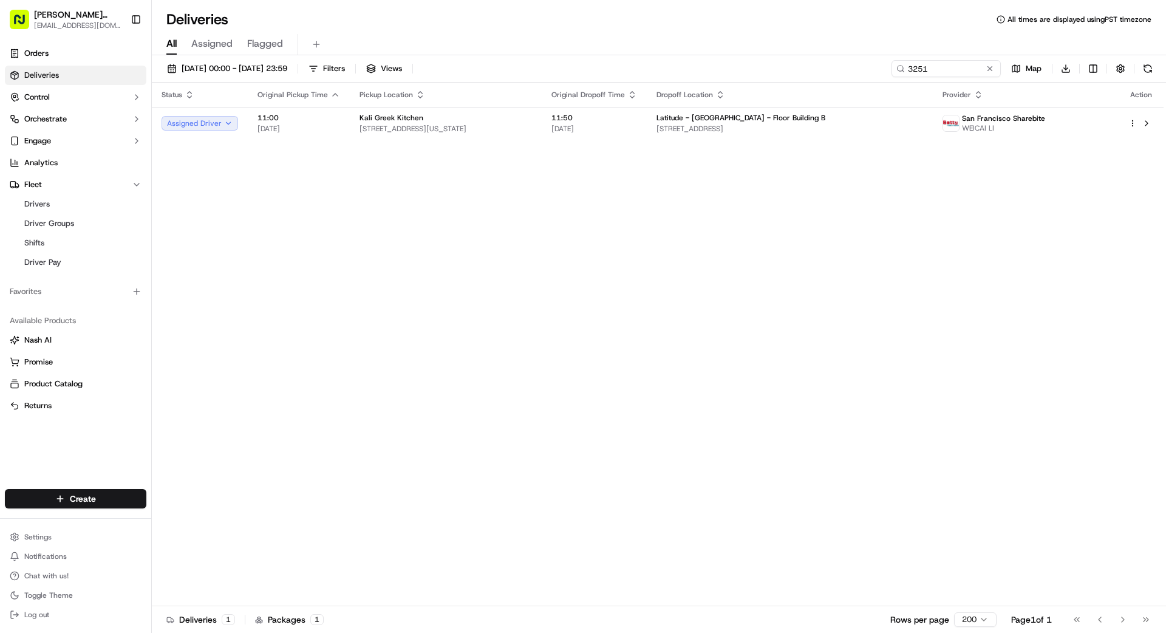
drag, startPoint x: 575, startPoint y: 217, endPoint x: 744, endPoint y: 188, distance: 171.8
click at [986, 69] on button at bounding box center [990, 69] width 12 height 12
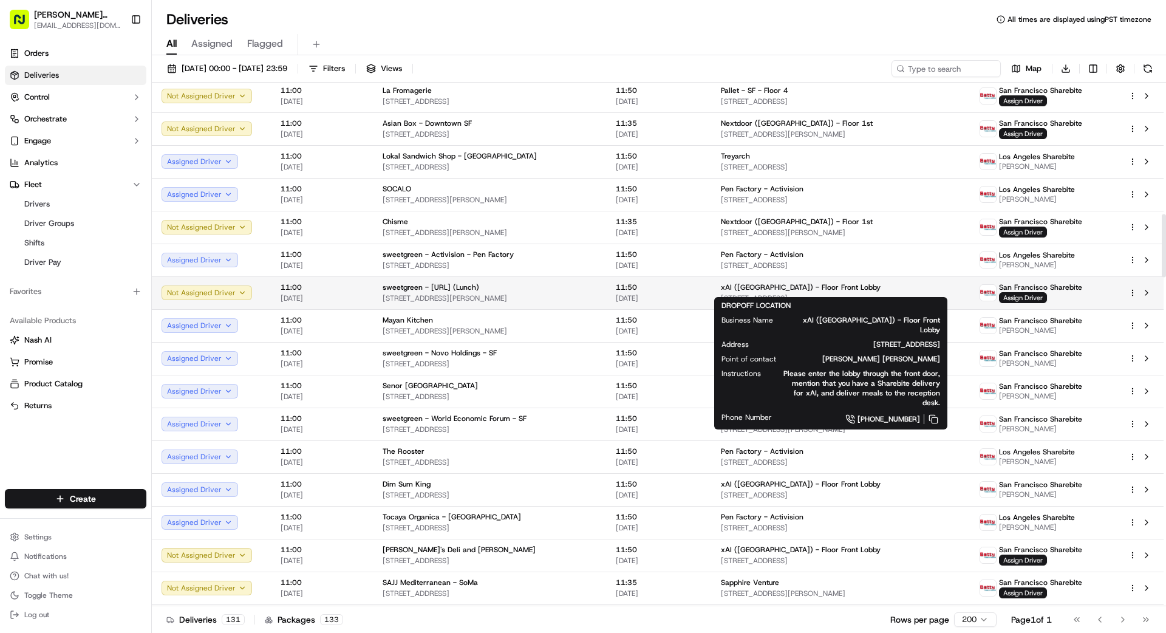
scroll to position [1074, 0]
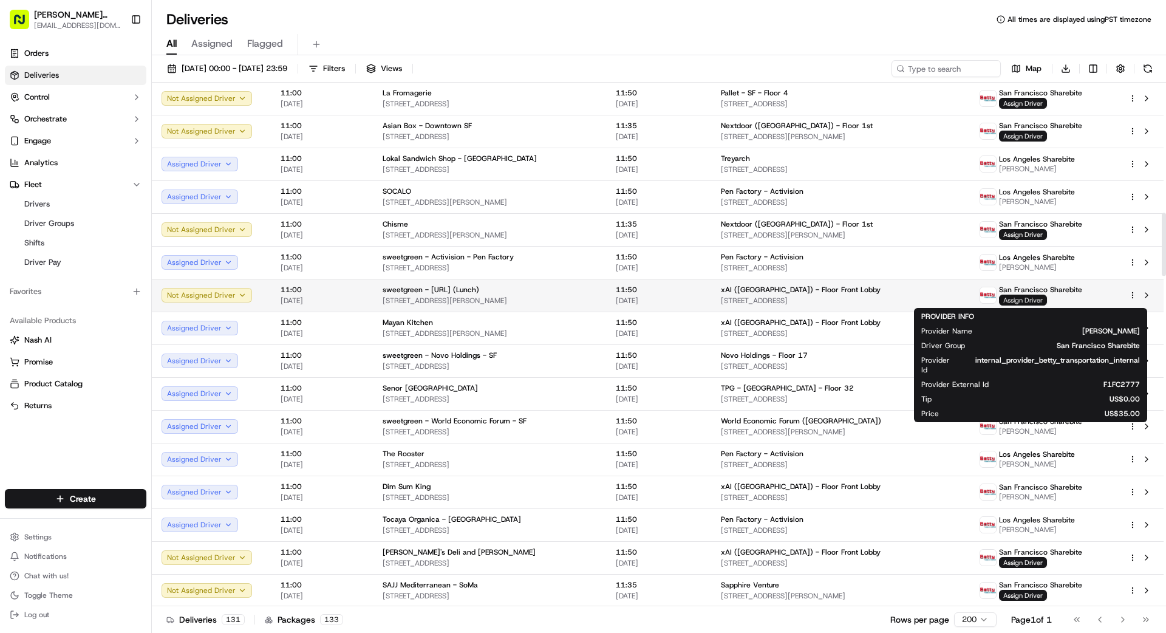
click at [1030, 298] on span "Assign Driver" at bounding box center [1023, 300] width 48 height 11
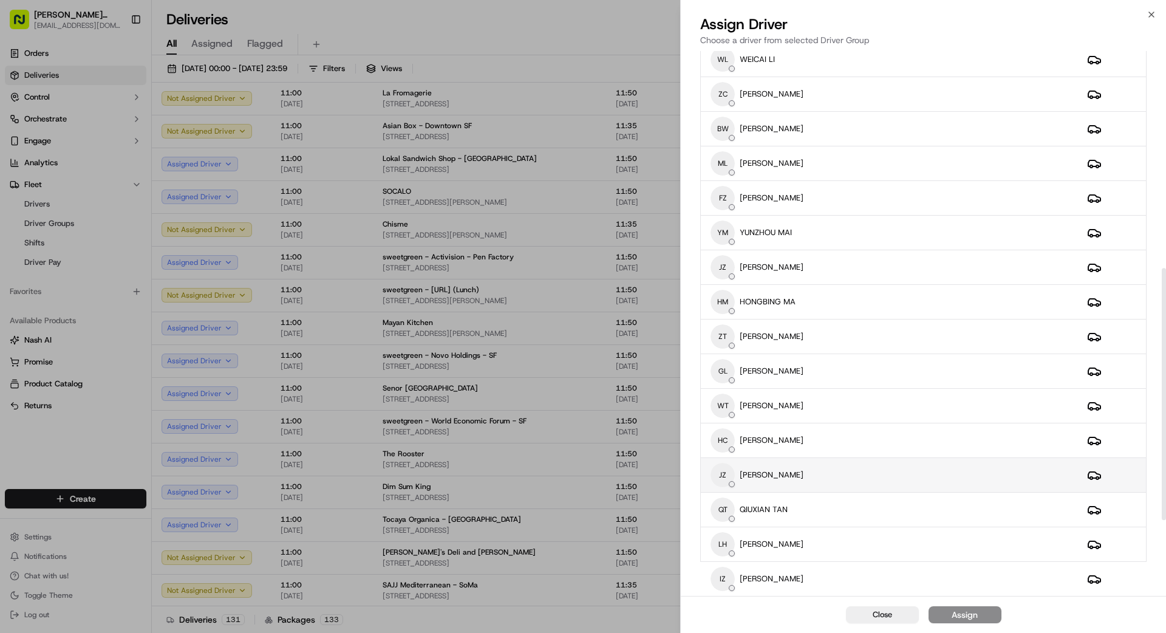
scroll to position [632, 0]
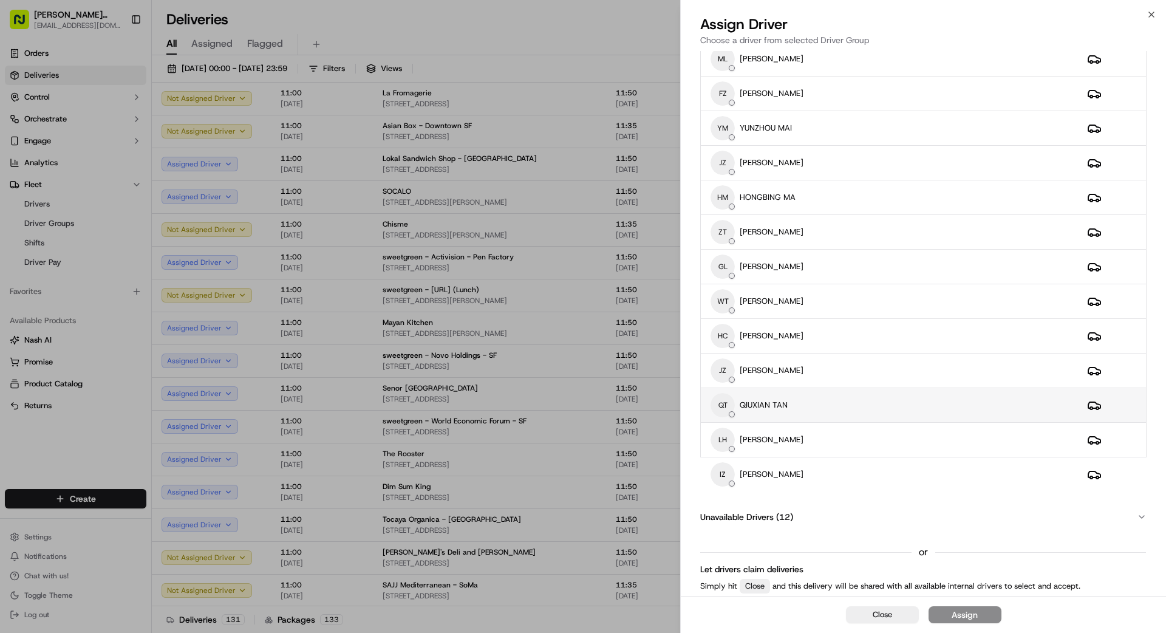
click at [838, 403] on div "QT QIUXIAN TAN" at bounding box center [889, 405] width 357 height 24
click at [966, 613] on div "Assign" at bounding box center [965, 615] width 26 height 12
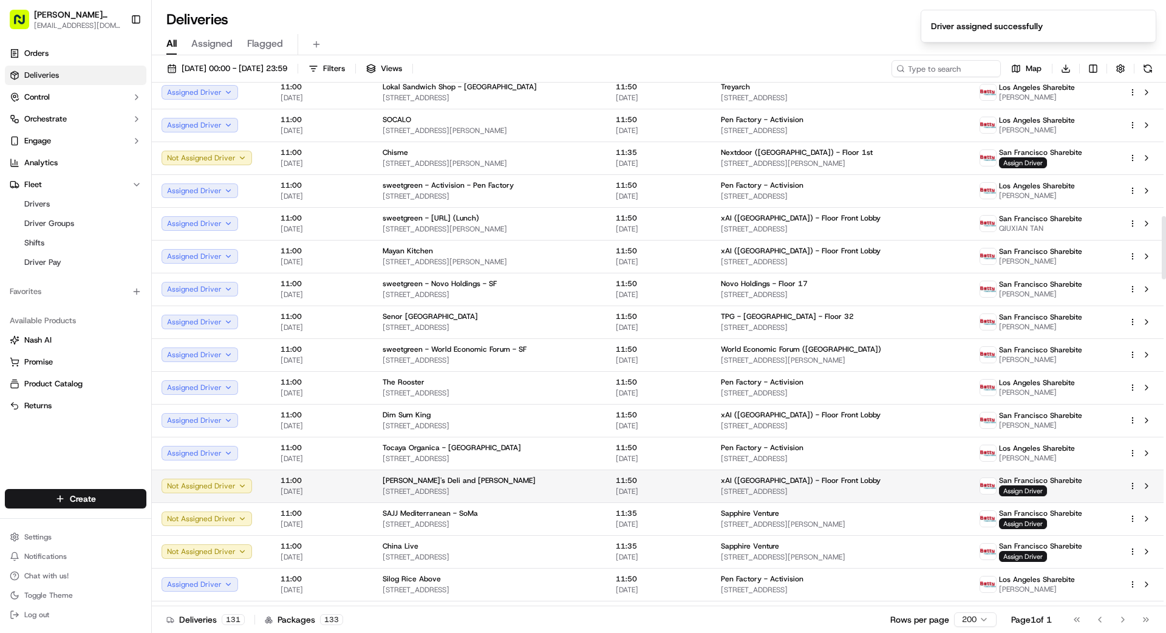
scroll to position [1152, 0]
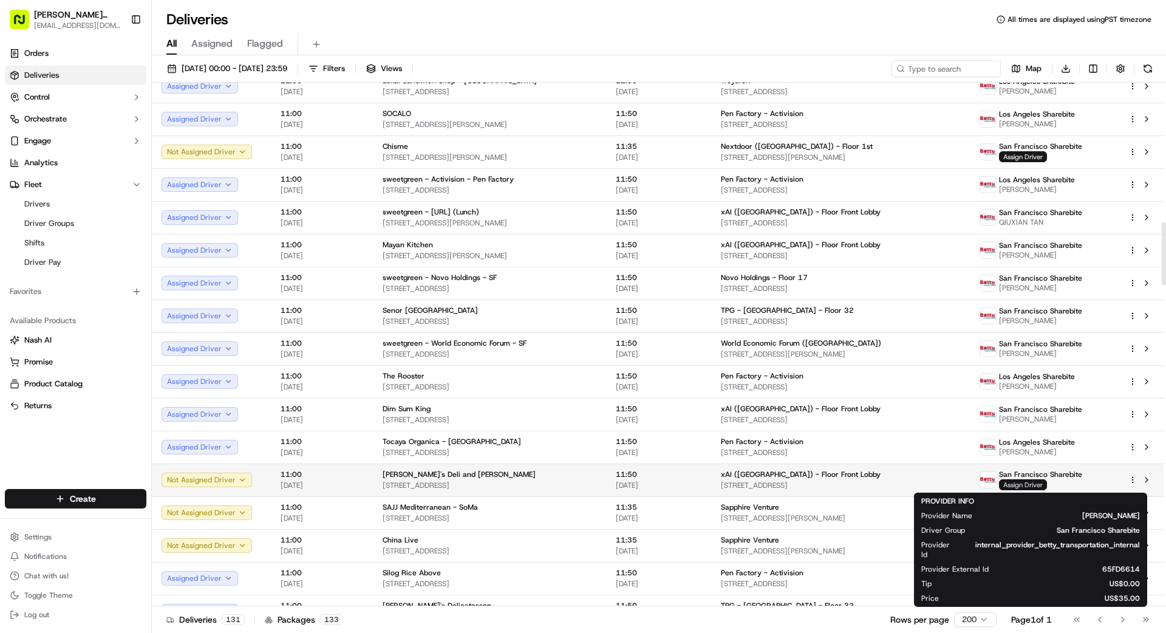
click at [1029, 484] on span "Assign Driver" at bounding box center [1023, 484] width 48 height 11
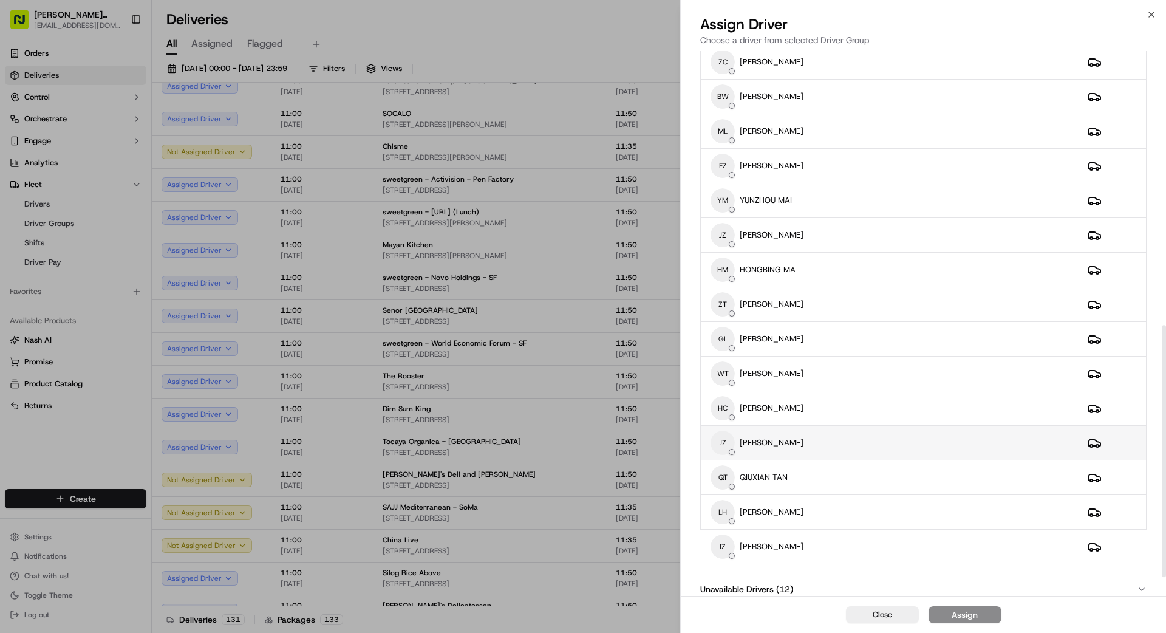
scroll to position [632, 0]
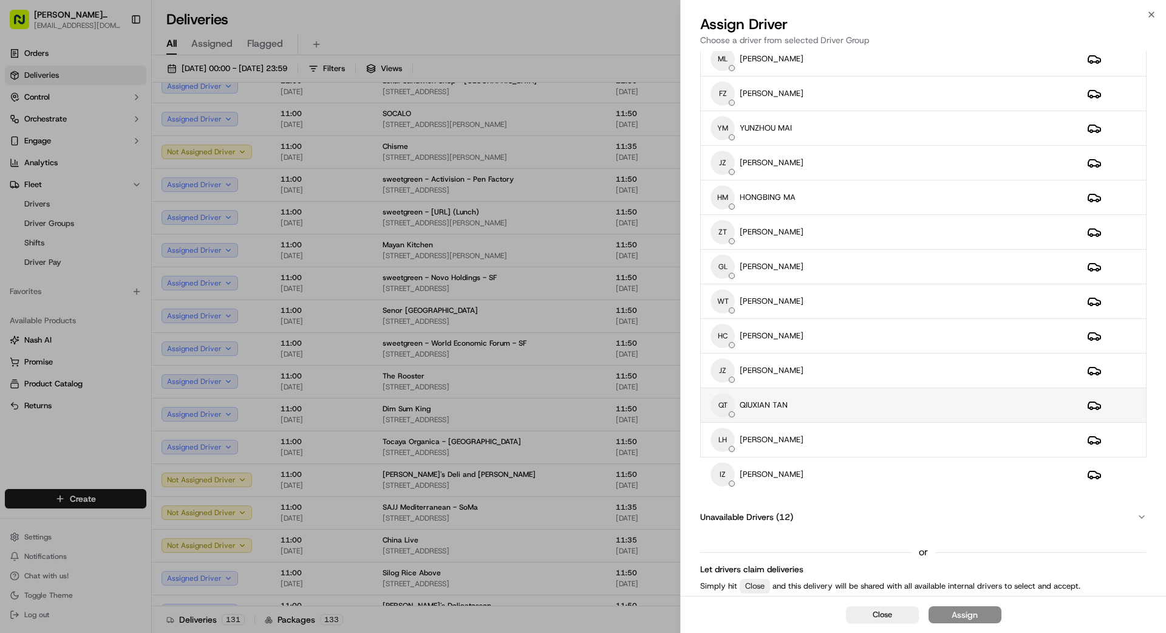
drag, startPoint x: 804, startPoint y: 408, endPoint x: 812, endPoint y: 412, distance: 9.0
click at [804, 408] on div "QT QIUXIAN TAN" at bounding box center [889, 405] width 357 height 24
click at [980, 613] on button "Assign" at bounding box center [965, 614] width 73 height 17
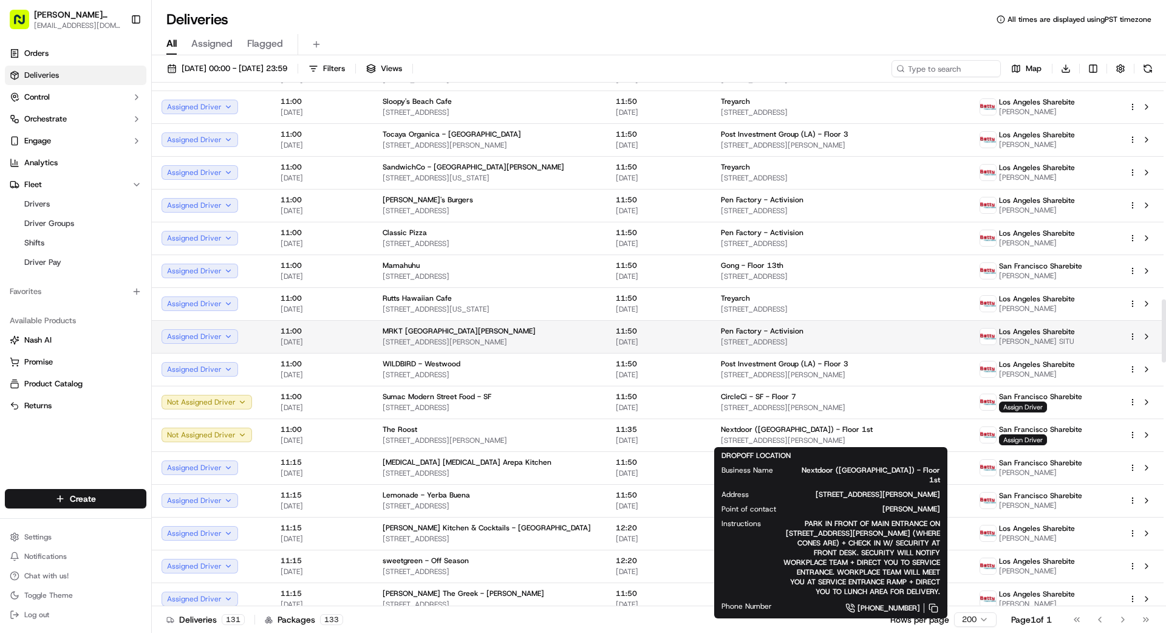
scroll to position [1788, 0]
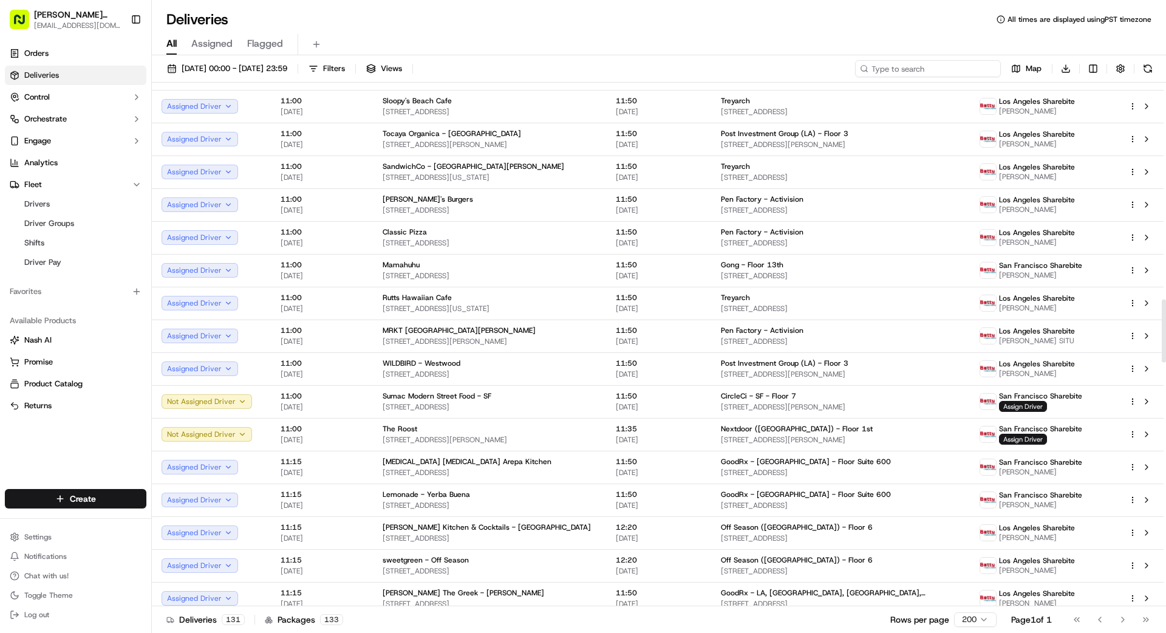
click at [957, 69] on input at bounding box center [928, 68] width 146 height 17
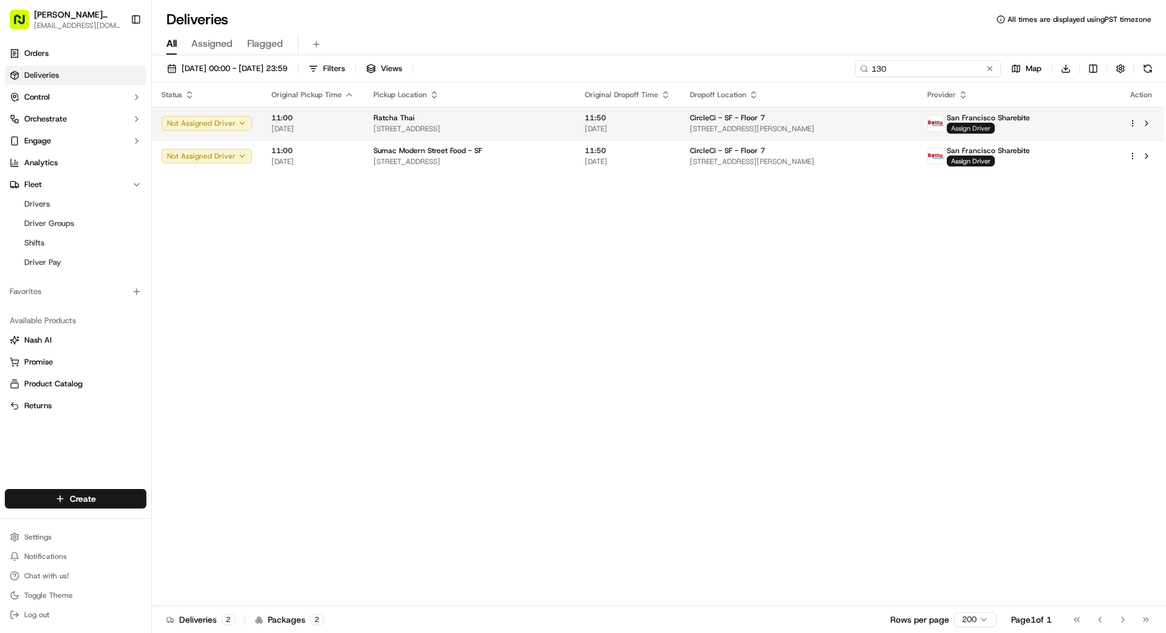
type input "130"
click at [995, 128] on span "Assign Driver" at bounding box center [971, 128] width 48 height 11
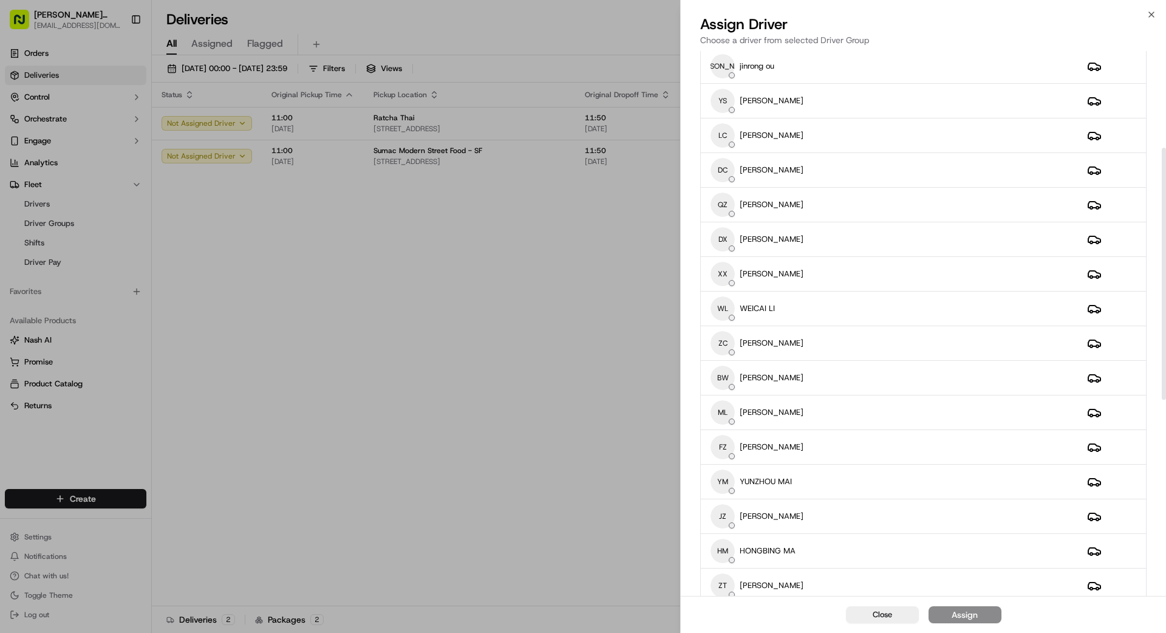
scroll to position [632, 0]
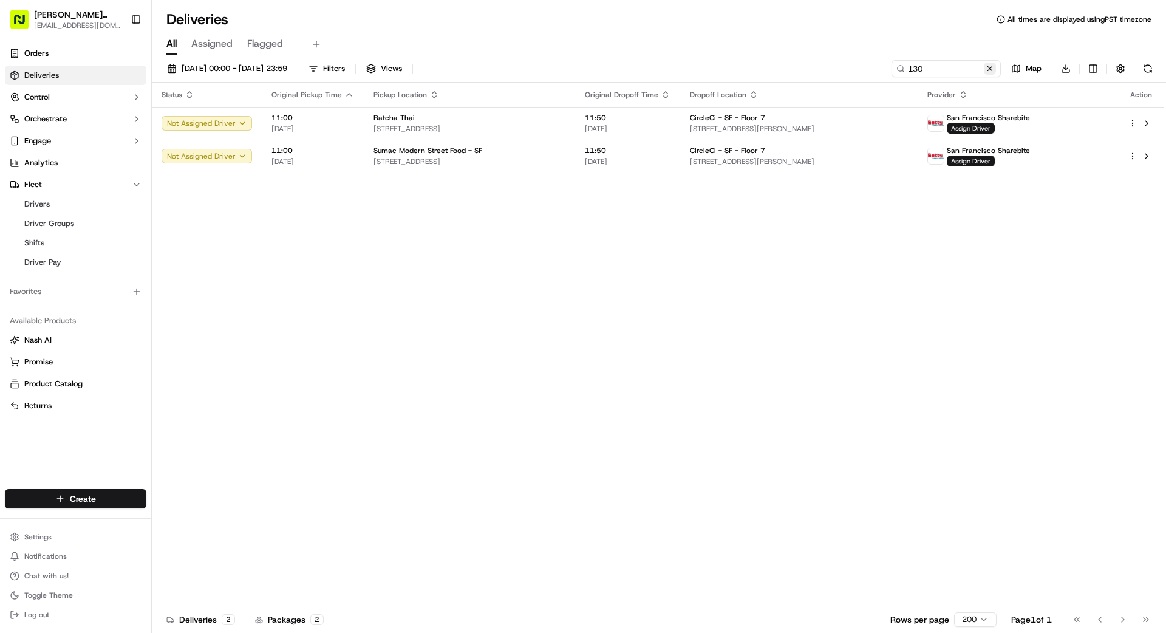
click at [989, 67] on button at bounding box center [990, 69] width 12 height 12
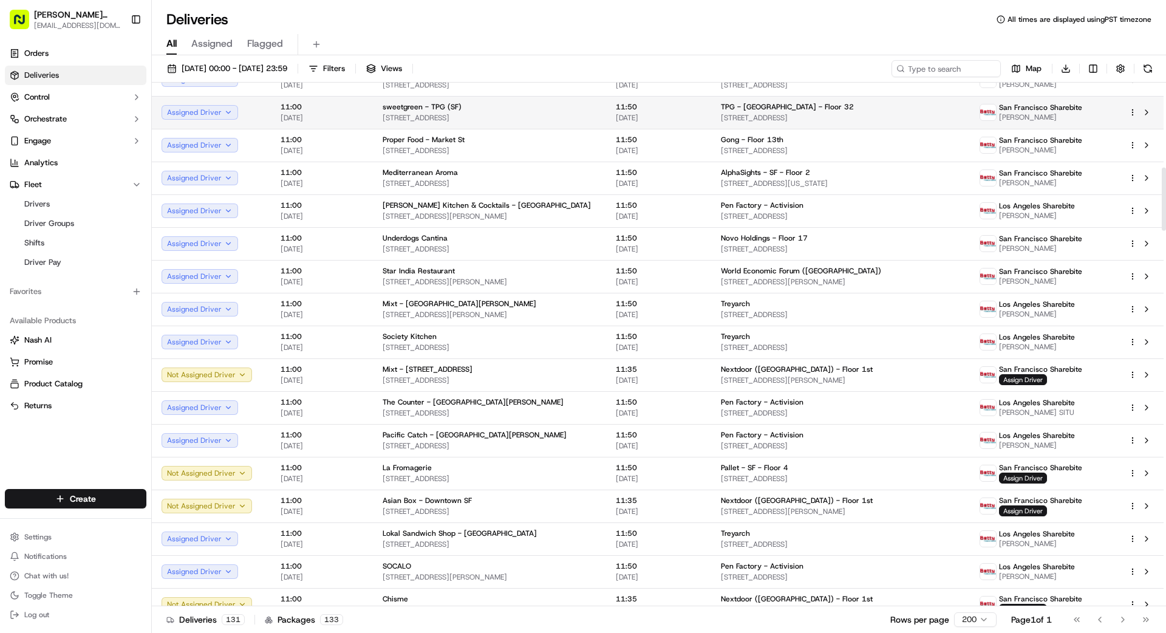
scroll to position [702, 0]
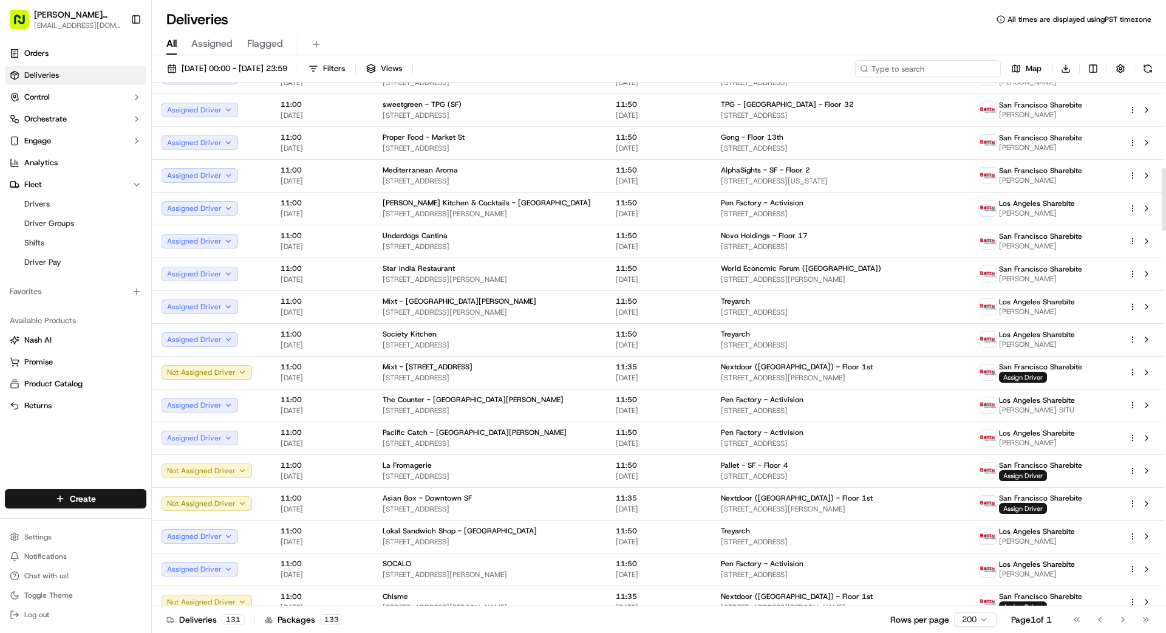
click at [952, 70] on input at bounding box center [928, 68] width 146 height 17
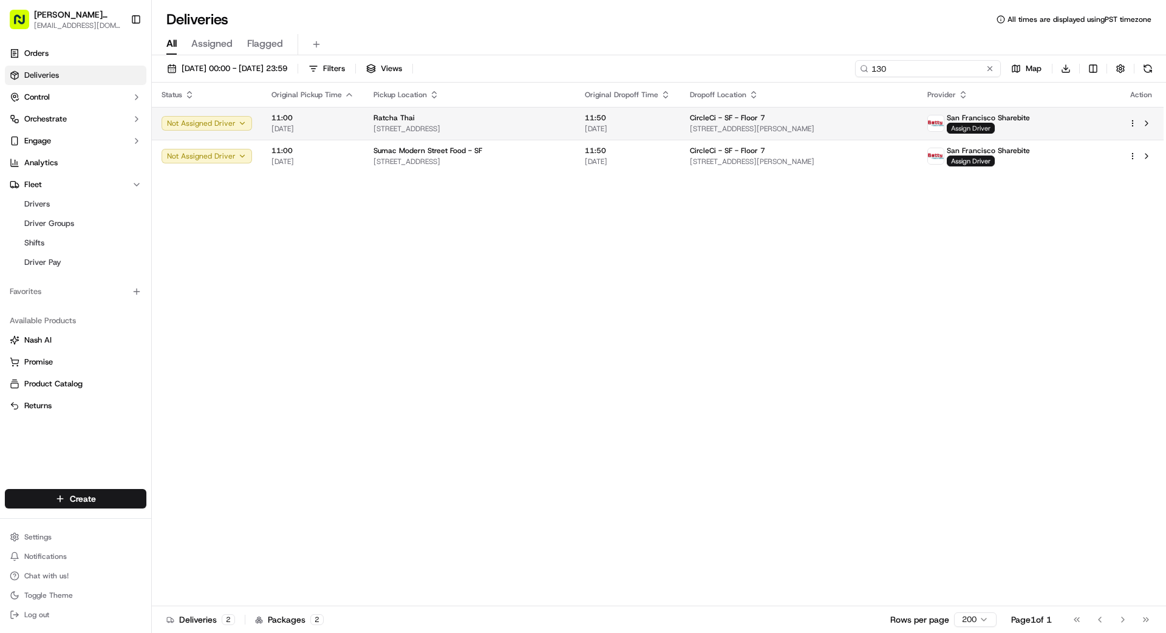
type input "130"
click at [995, 132] on span "Assign Driver" at bounding box center [971, 128] width 48 height 11
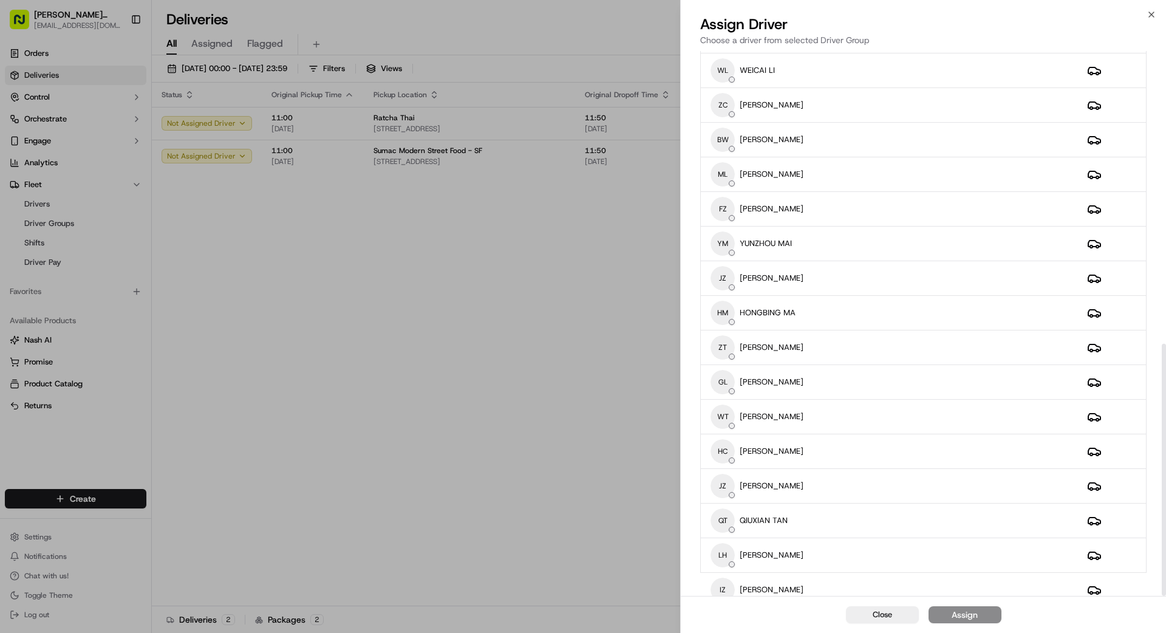
scroll to position [632, 0]
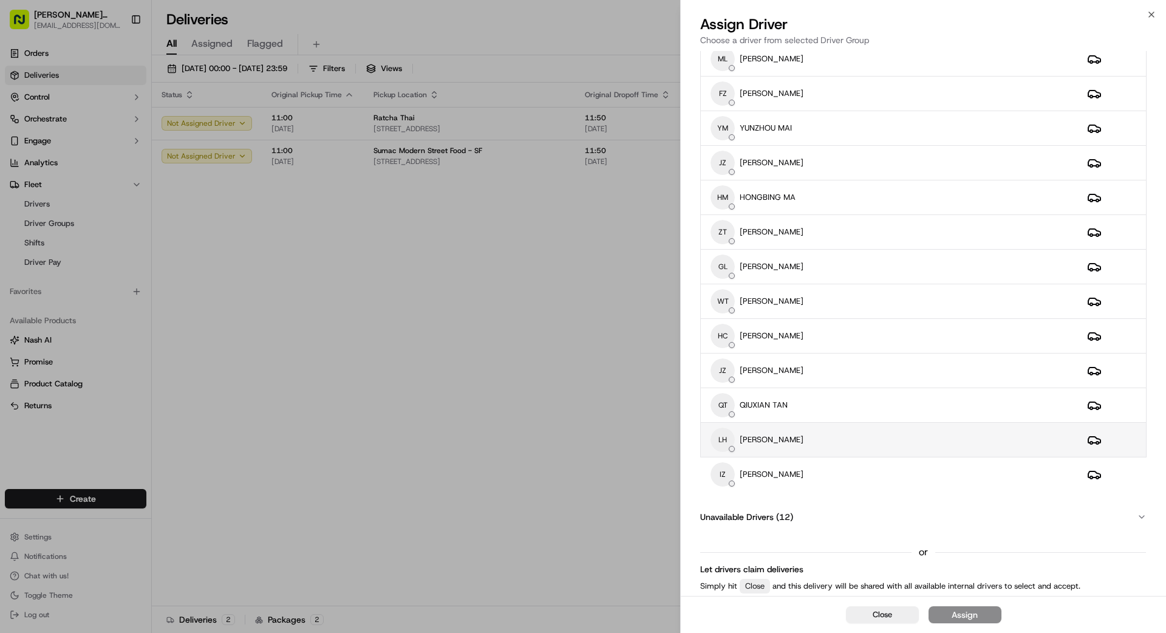
click at [822, 438] on div "LH [PERSON_NAME]" at bounding box center [889, 440] width 357 height 24
click at [966, 613] on div "Assign" at bounding box center [965, 615] width 26 height 12
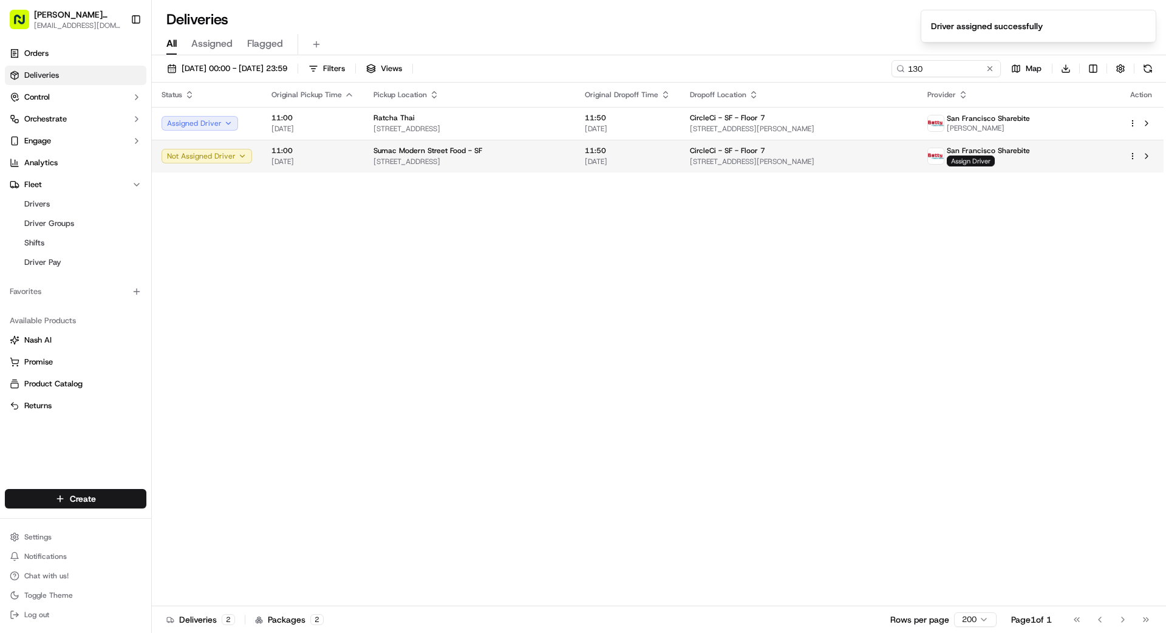
click at [995, 160] on span "Assign Driver" at bounding box center [971, 160] width 48 height 11
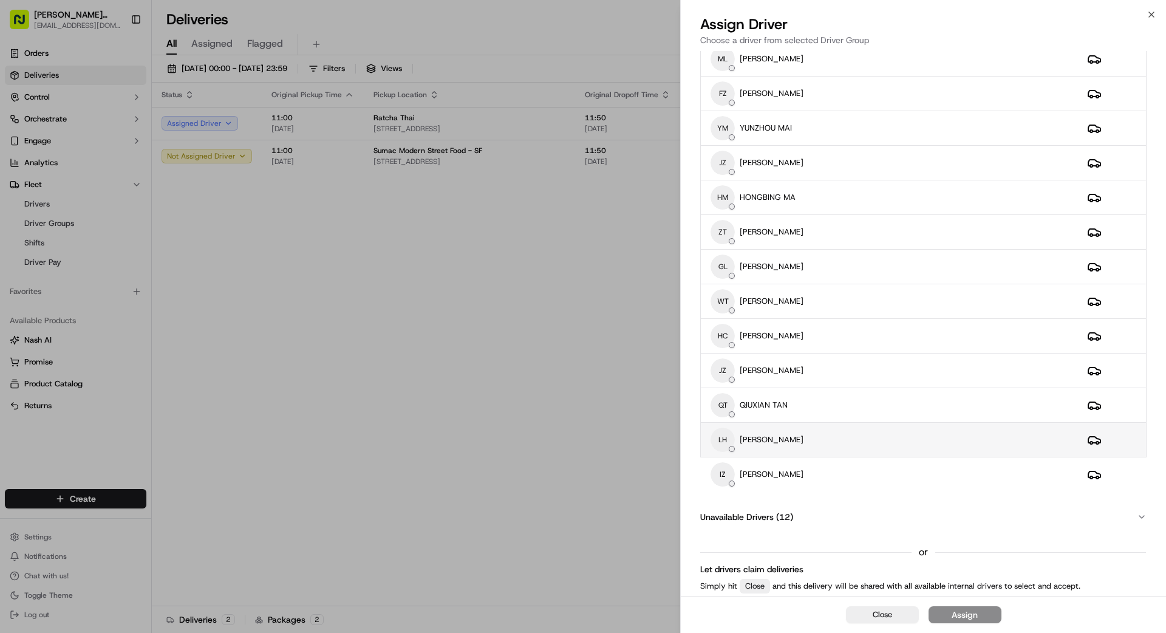
click at [809, 432] on div "LH [PERSON_NAME]" at bounding box center [889, 440] width 357 height 24
click at [967, 616] on div "Assign" at bounding box center [965, 615] width 26 height 12
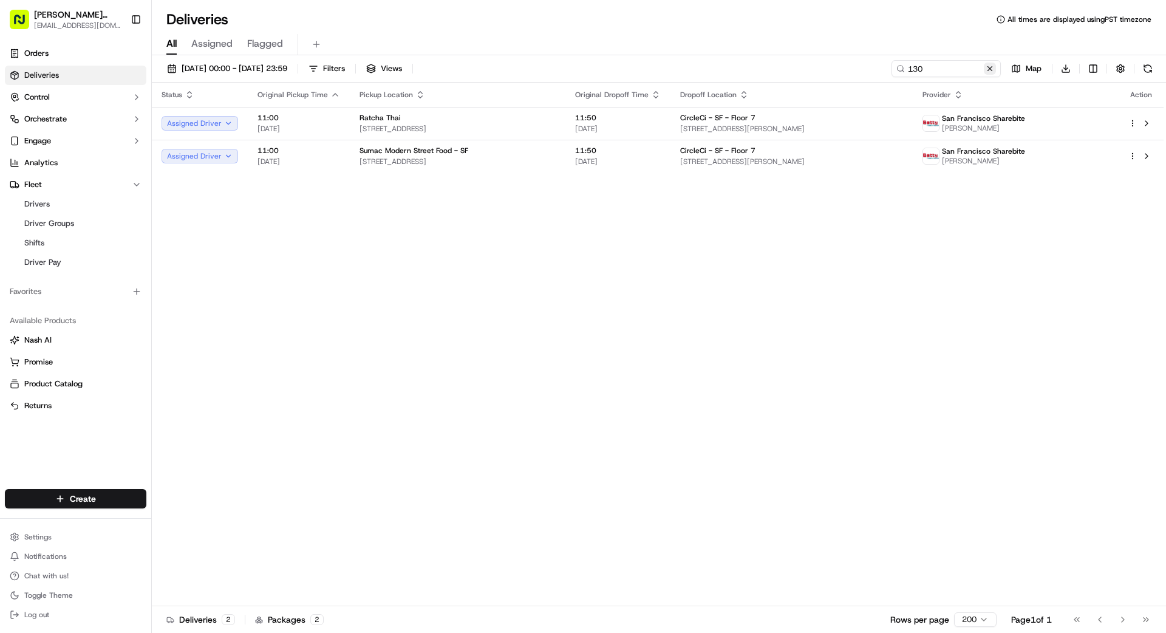
click at [989, 70] on button at bounding box center [990, 69] width 12 height 12
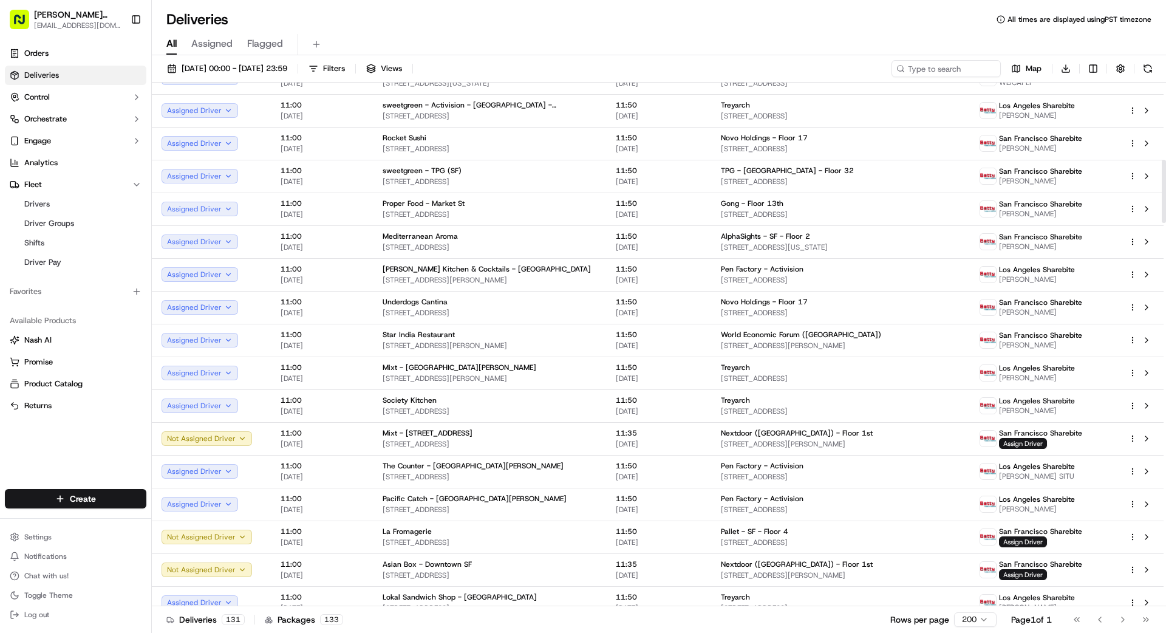
scroll to position [637, 0]
click at [941, 72] on input at bounding box center [928, 68] width 146 height 17
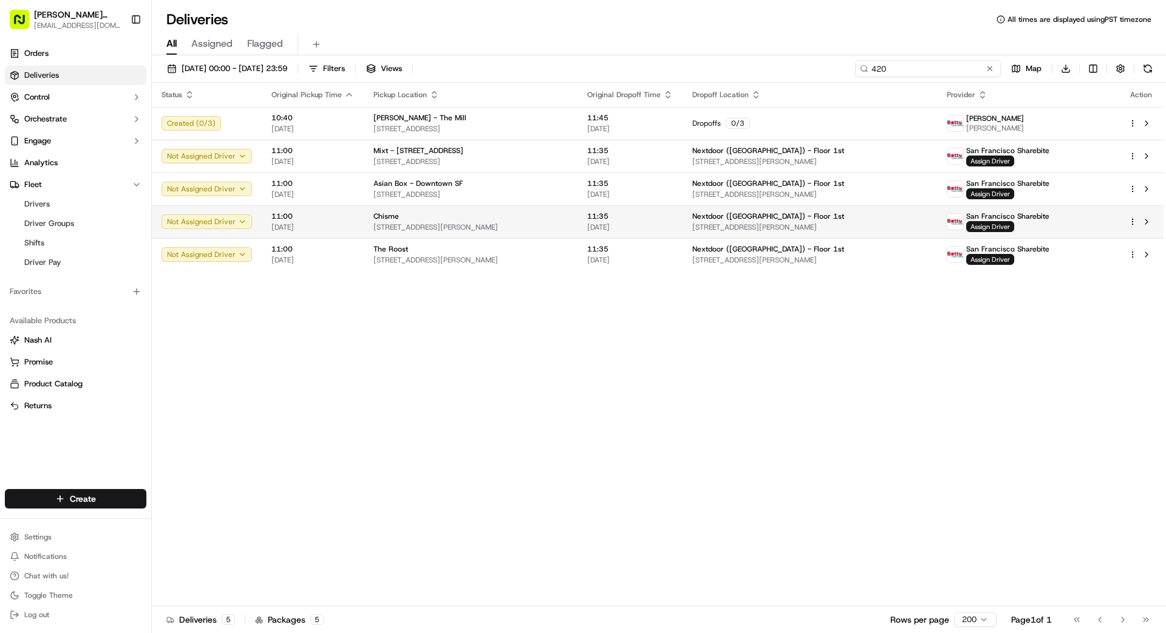
type input "420"
click at [673, 220] on span "11:35" at bounding box center [630, 216] width 86 height 10
drag, startPoint x: 562, startPoint y: 279, endPoint x: 613, endPoint y: 262, distance: 54.2
click at [619, 259] on td "11:35 [DATE]" at bounding box center [630, 254] width 105 height 33
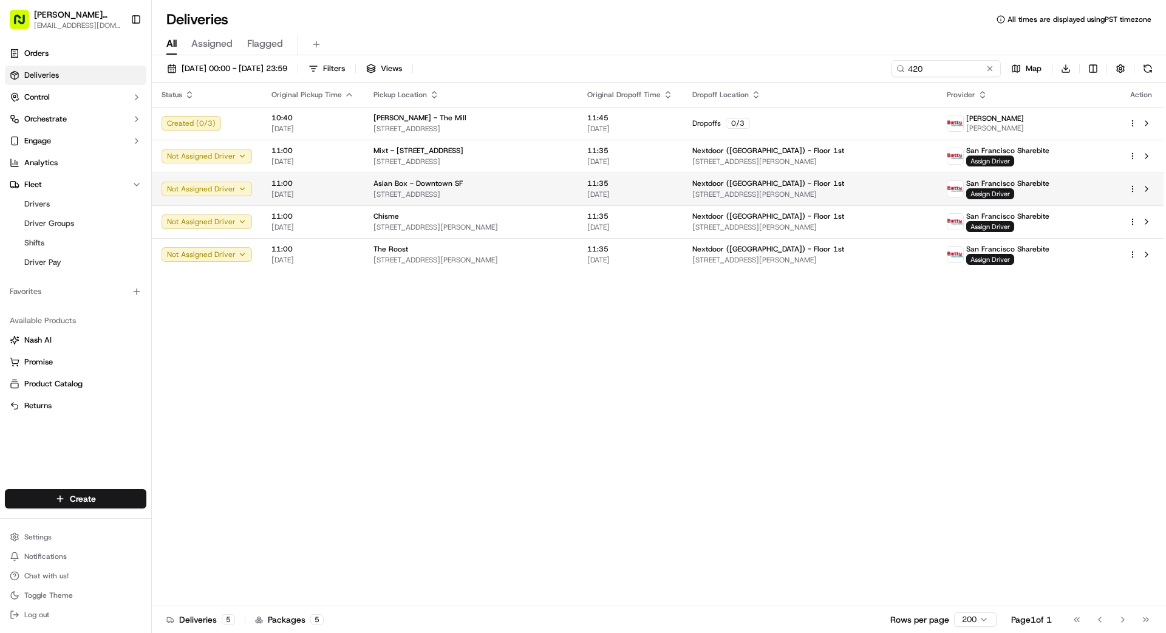
click at [644, 185] on span "11:35" at bounding box center [630, 184] width 86 height 10
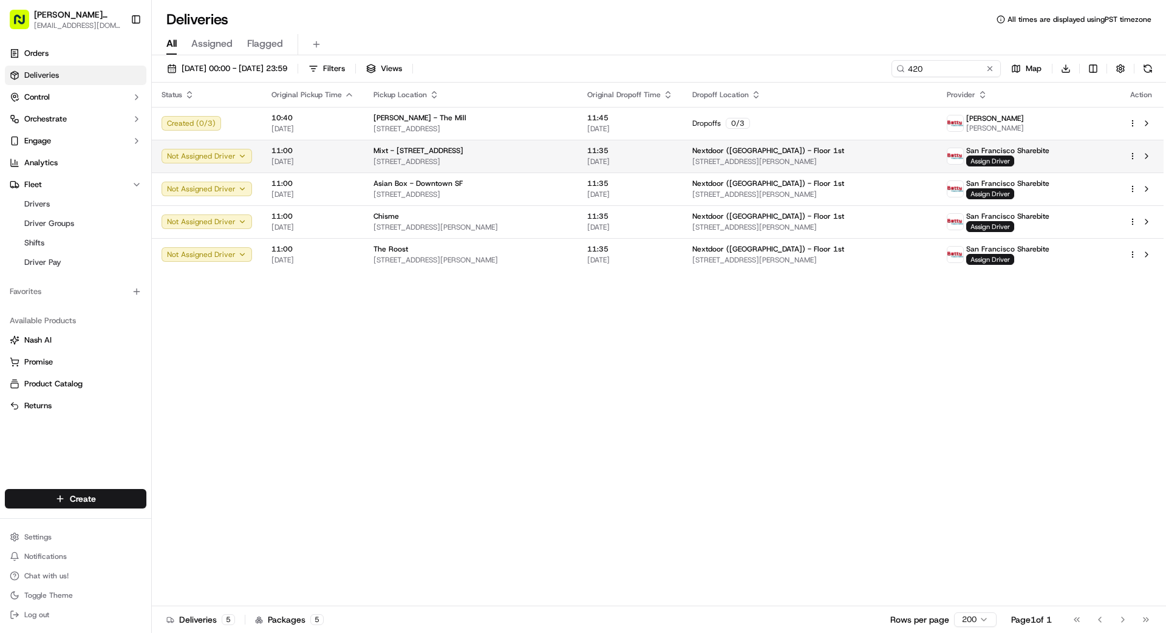
drag, startPoint x: 604, startPoint y: 185, endPoint x: 610, endPoint y: 168, distance: 17.5
click at [619, 149] on td "11:35 [DATE]" at bounding box center [630, 156] width 105 height 33
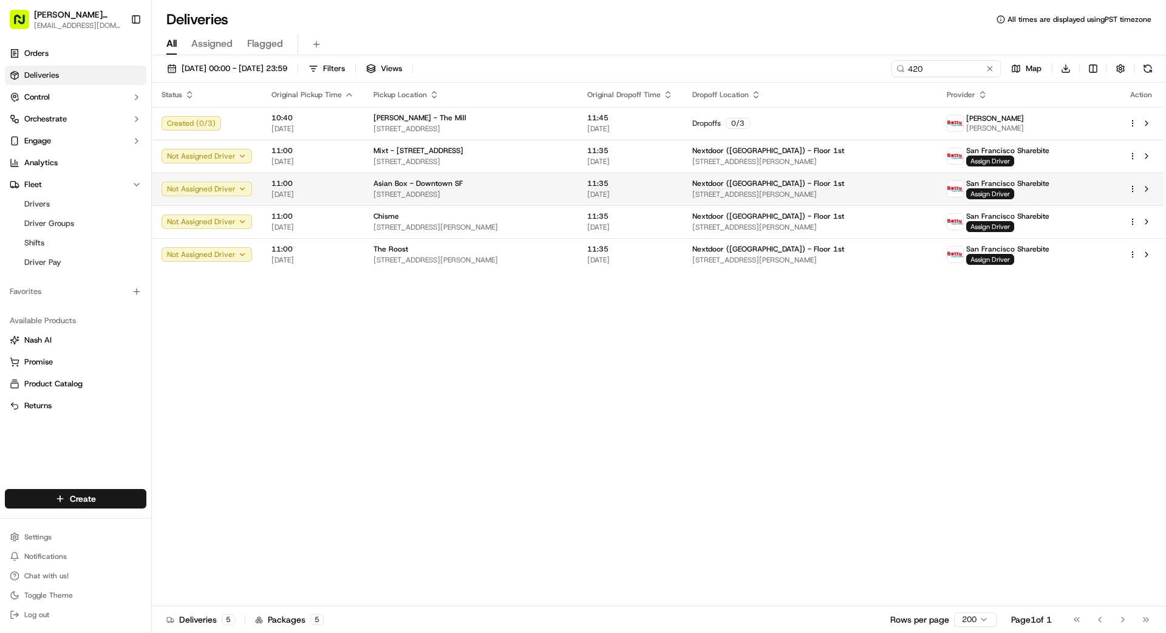
click at [578, 184] on td "Asian Box - [GEOGRAPHIC_DATA][STREET_ADDRESS][GEOGRAPHIC_DATA]" at bounding box center [471, 188] width 214 height 33
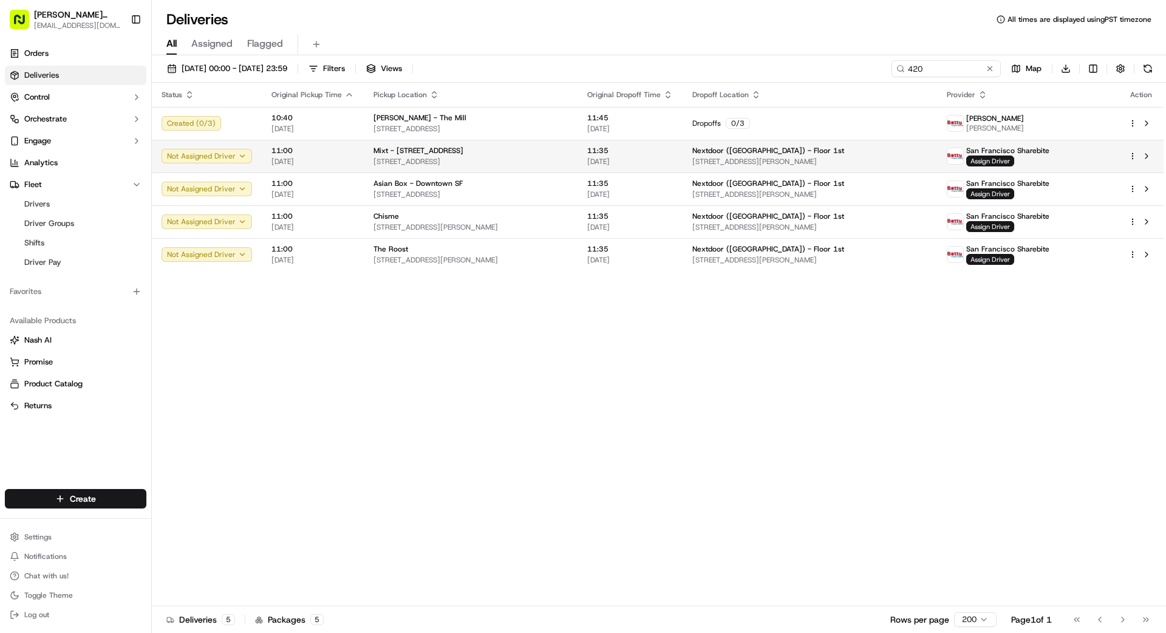
click at [578, 159] on td "Mixt - [STREET_ADDRESS]" at bounding box center [471, 156] width 214 height 33
click at [988, 71] on button at bounding box center [990, 69] width 12 height 12
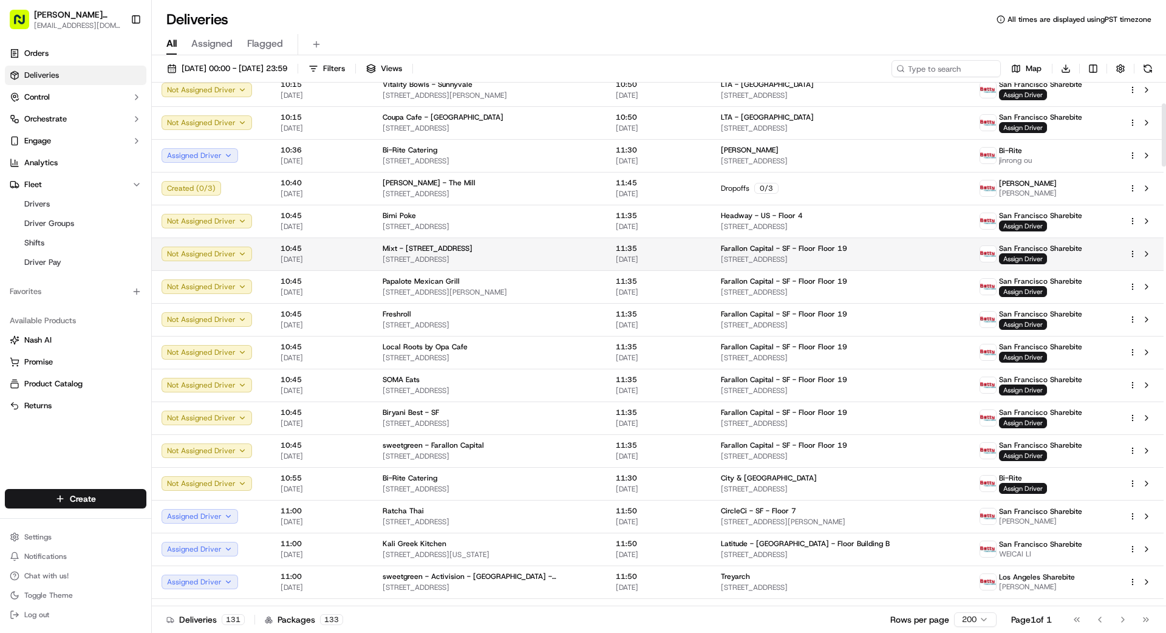
scroll to position [174, 0]
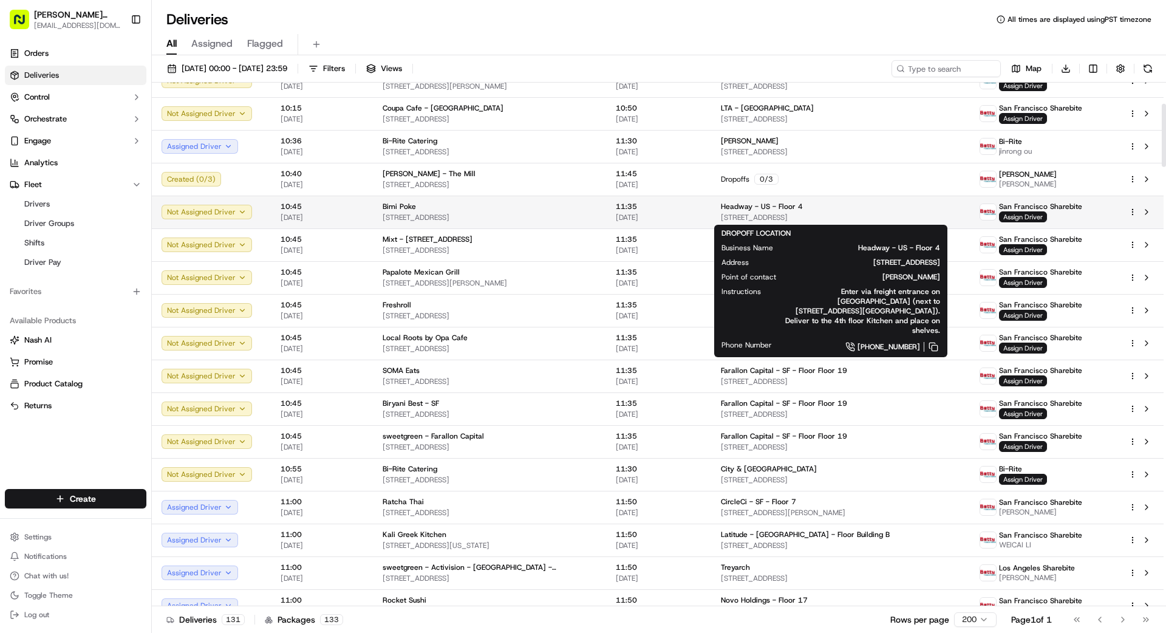
click at [838, 214] on span "[STREET_ADDRESS]" at bounding box center [840, 218] width 239 height 10
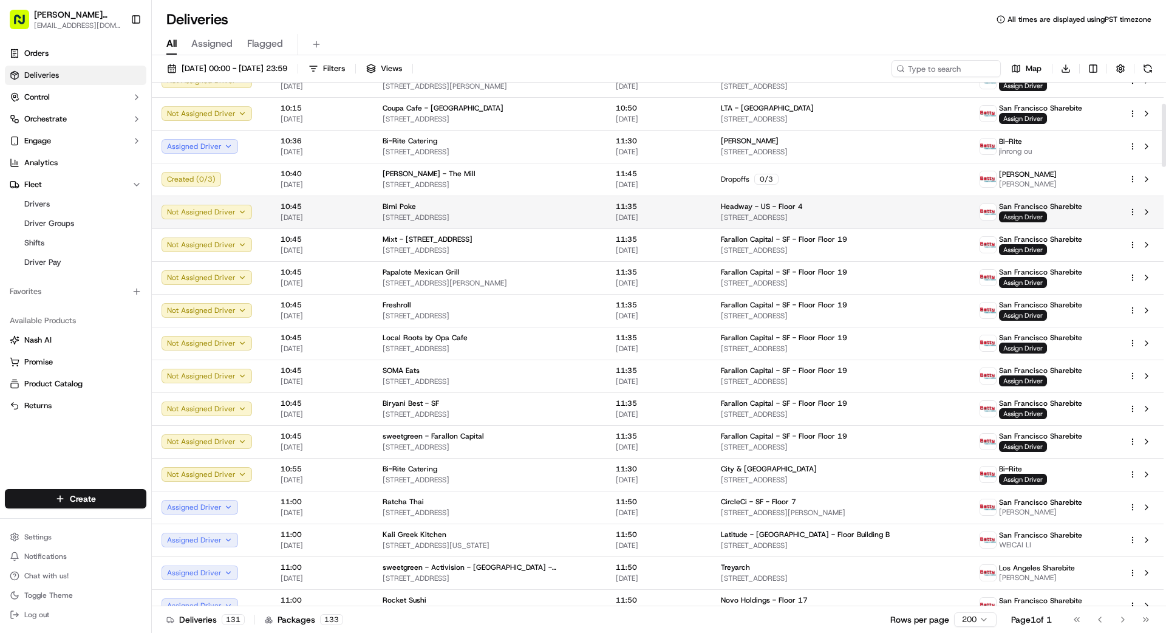
click at [1012, 215] on span "Assign Driver" at bounding box center [1023, 216] width 48 height 11
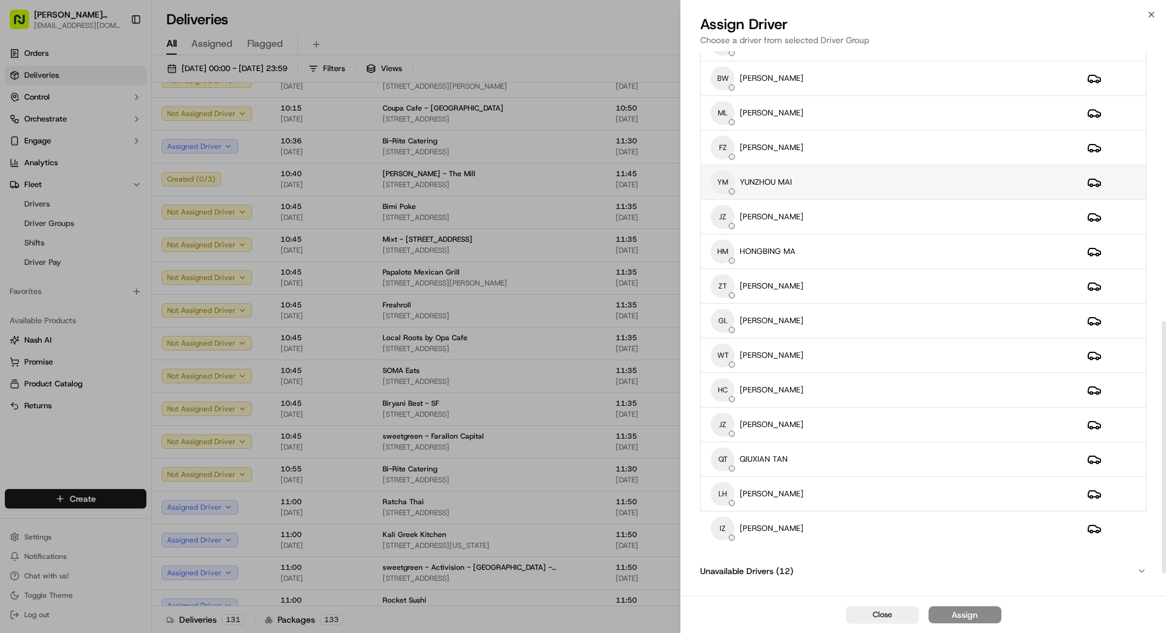
scroll to position [581, 0]
click at [819, 177] on div "YM [GEOGRAPHIC_DATA] MAI" at bounding box center [889, 180] width 357 height 24
click at [984, 616] on button "Assign" at bounding box center [965, 614] width 73 height 17
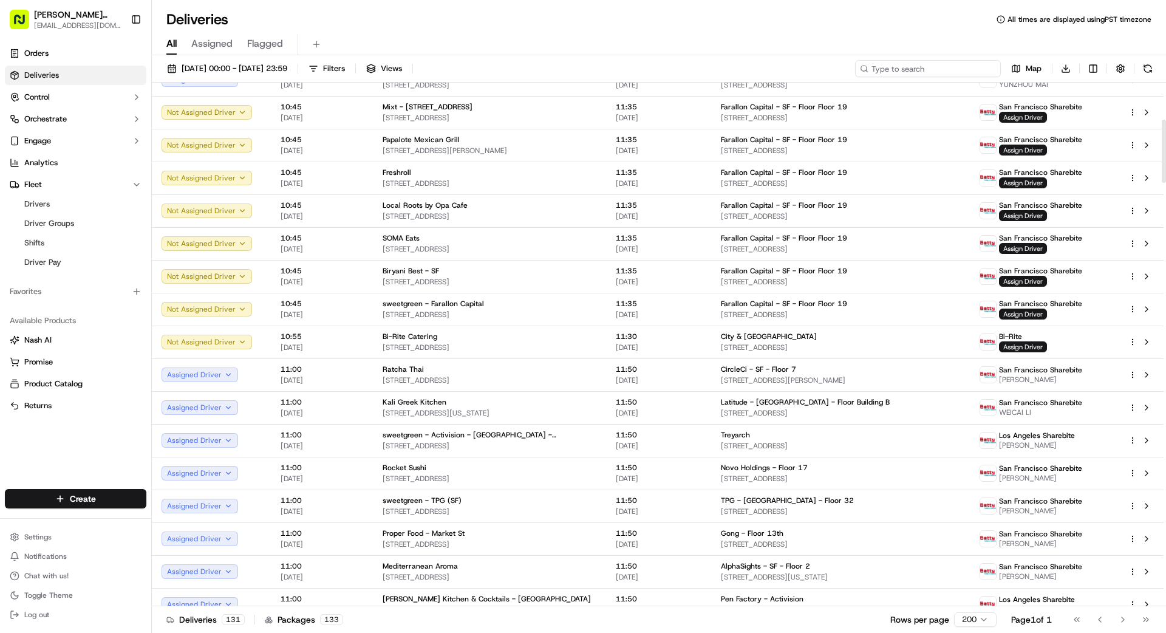
click at [955, 73] on input at bounding box center [928, 68] width 146 height 17
type input "501"
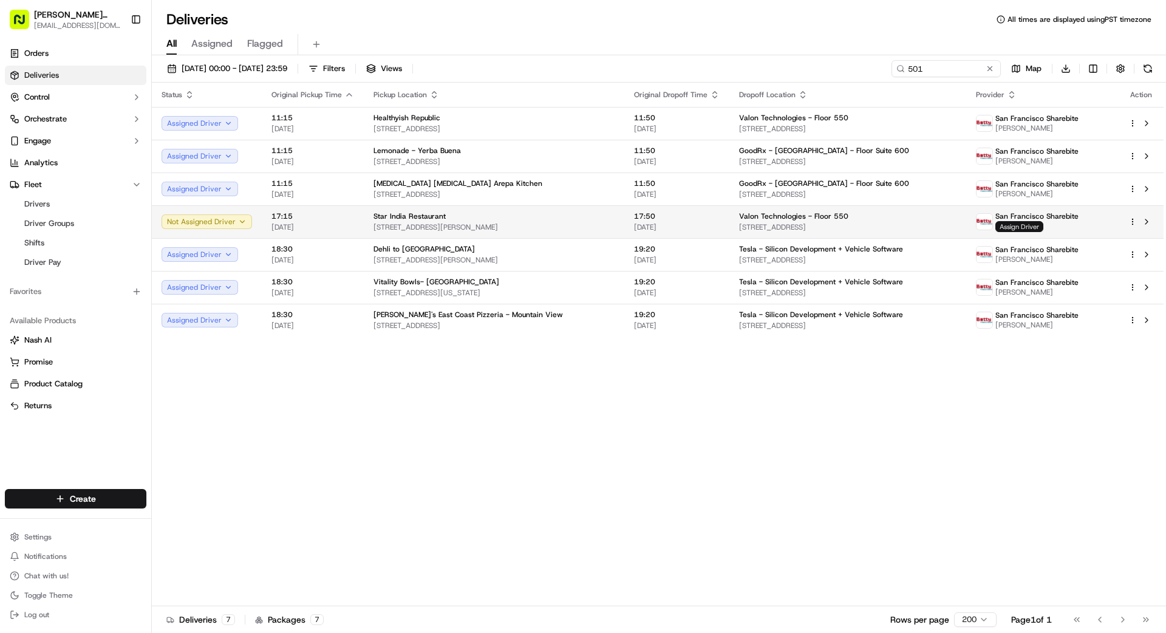
click at [1012, 221] on span "Assign Driver" at bounding box center [1019, 226] width 48 height 11
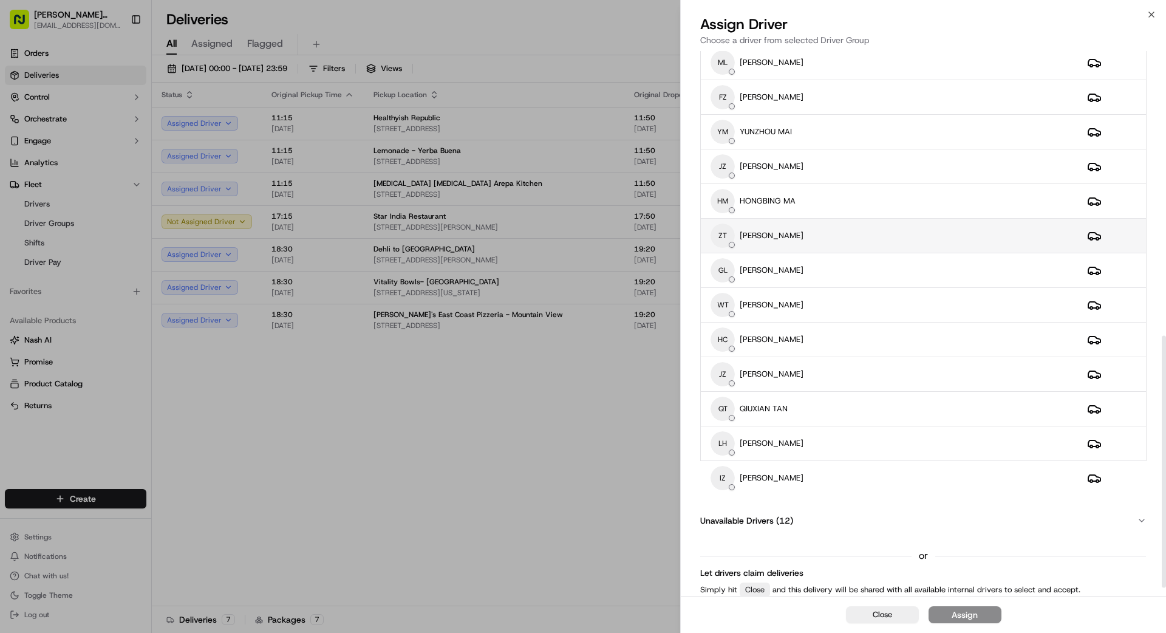
scroll to position [632, 0]
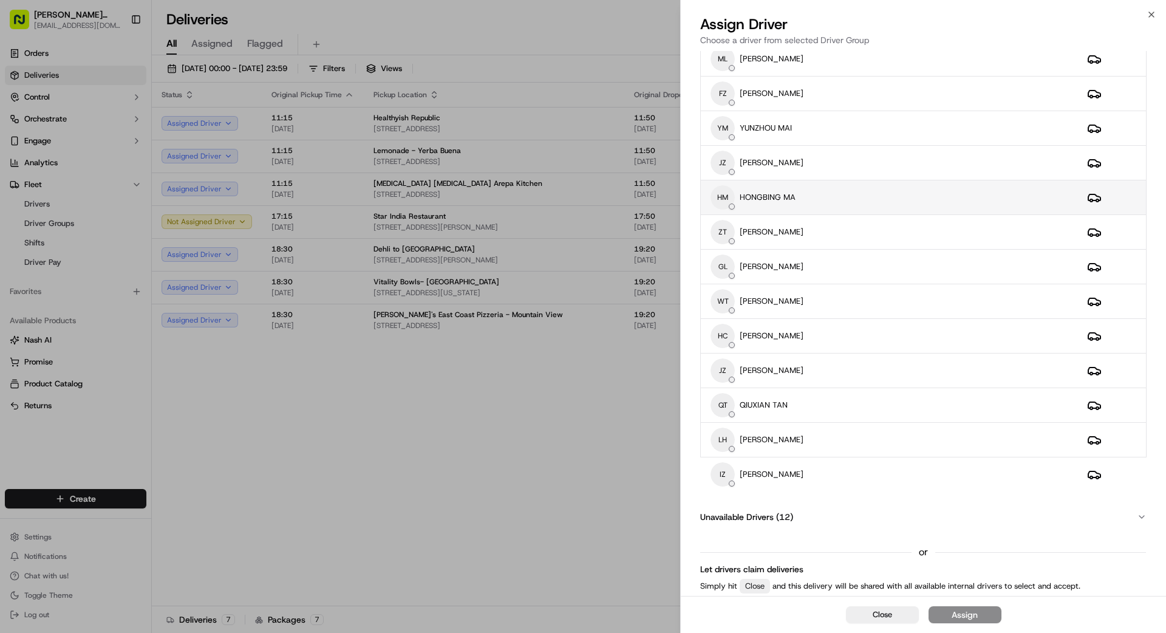
click at [839, 196] on div "HM HONGBING MA" at bounding box center [889, 197] width 357 height 24
click at [878, 129] on div "YM [GEOGRAPHIC_DATA] MAI" at bounding box center [889, 128] width 357 height 24
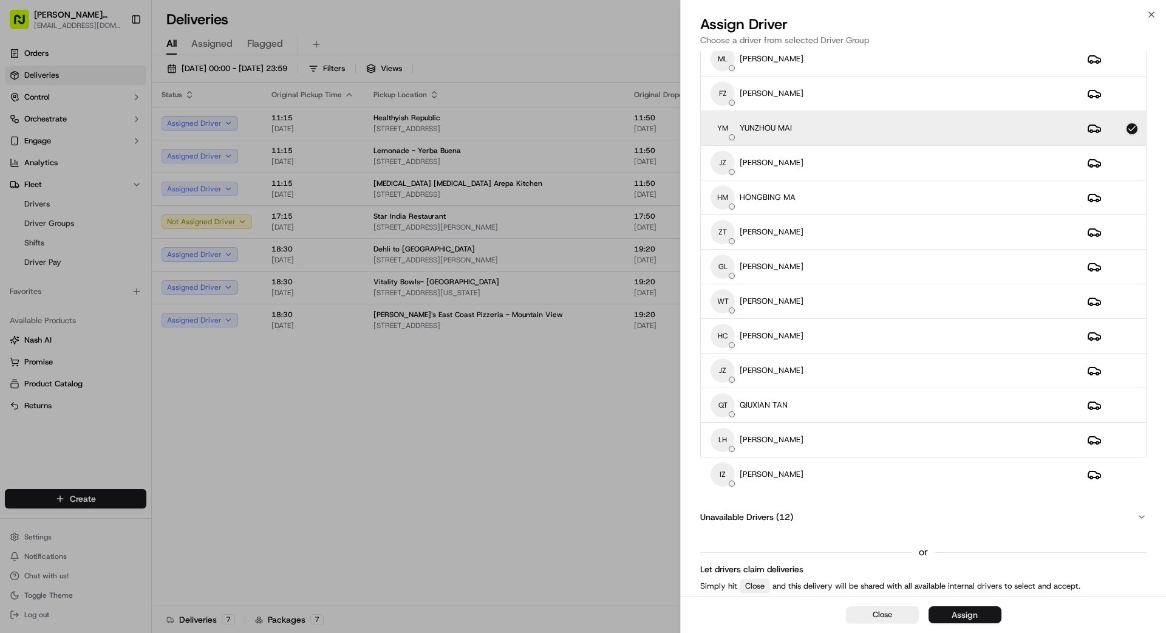
click at [989, 612] on button "Assign" at bounding box center [965, 614] width 73 height 17
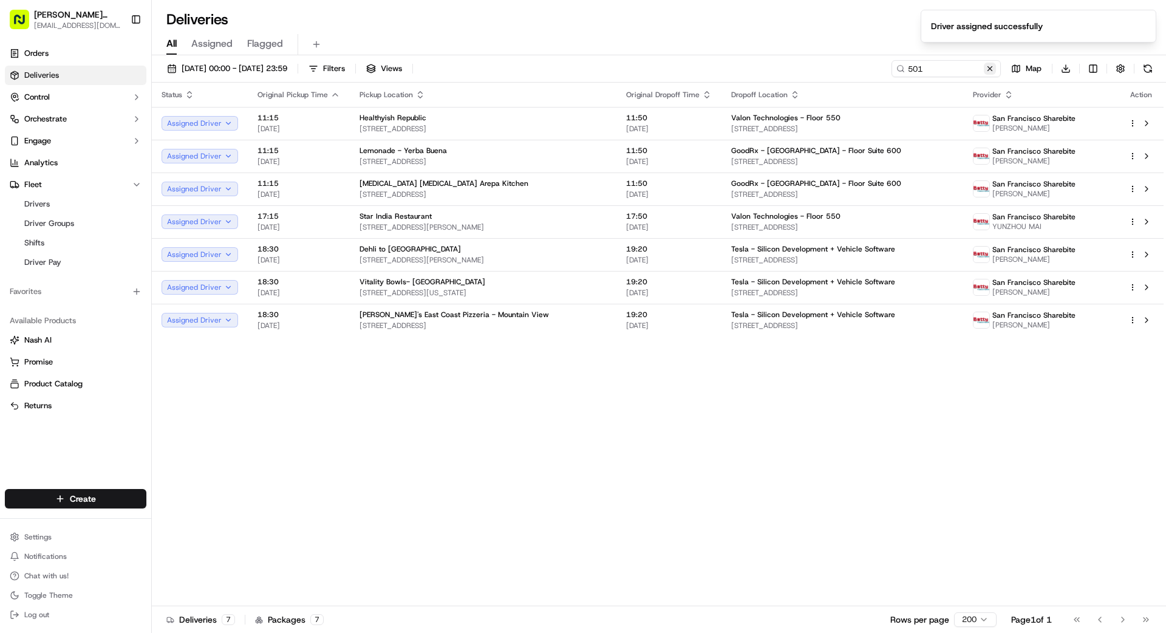
click at [994, 69] on button at bounding box center [990, 69] width 12 height 12
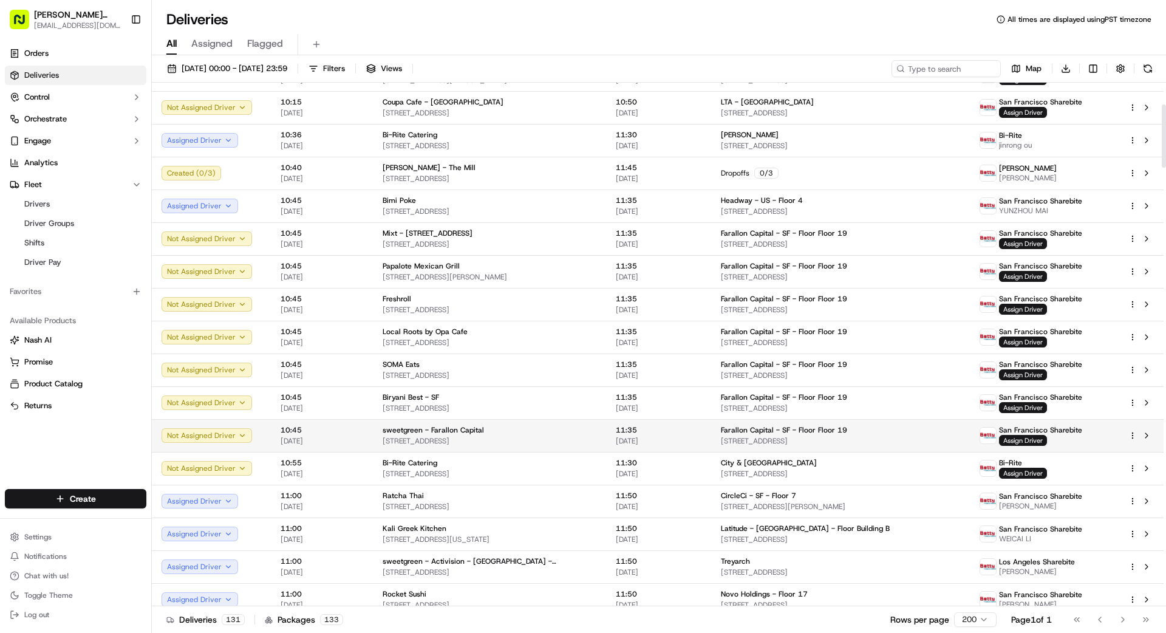
scroll to position [180, 0]
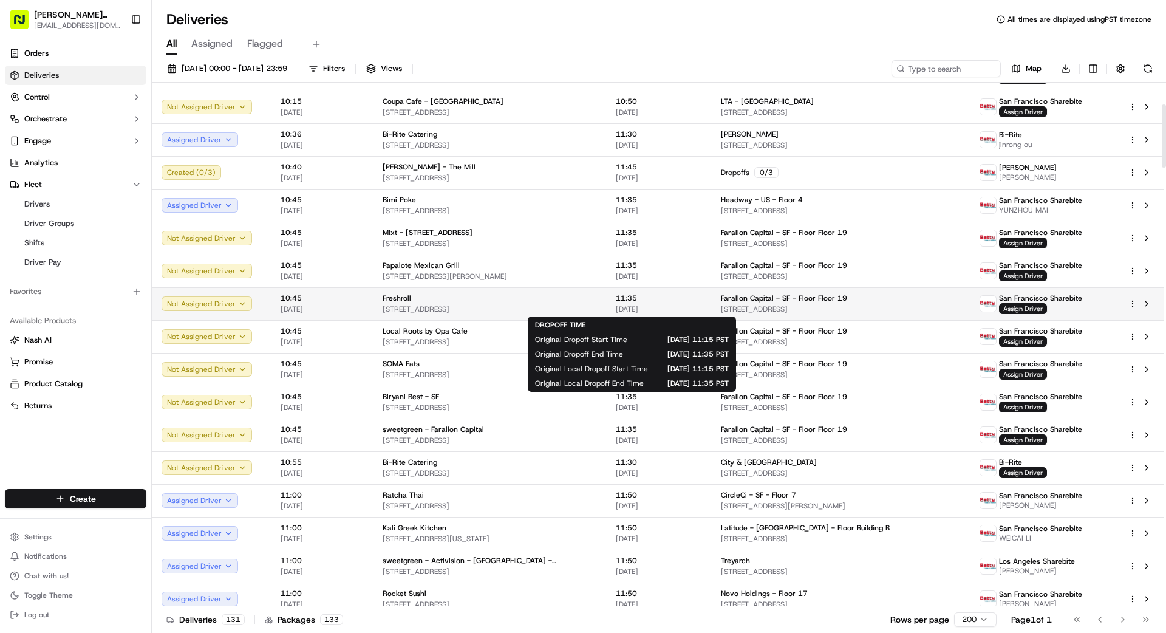
click at [666, 304] on span "[DATE]" at bounding box center [659, 309] width 86 height 10
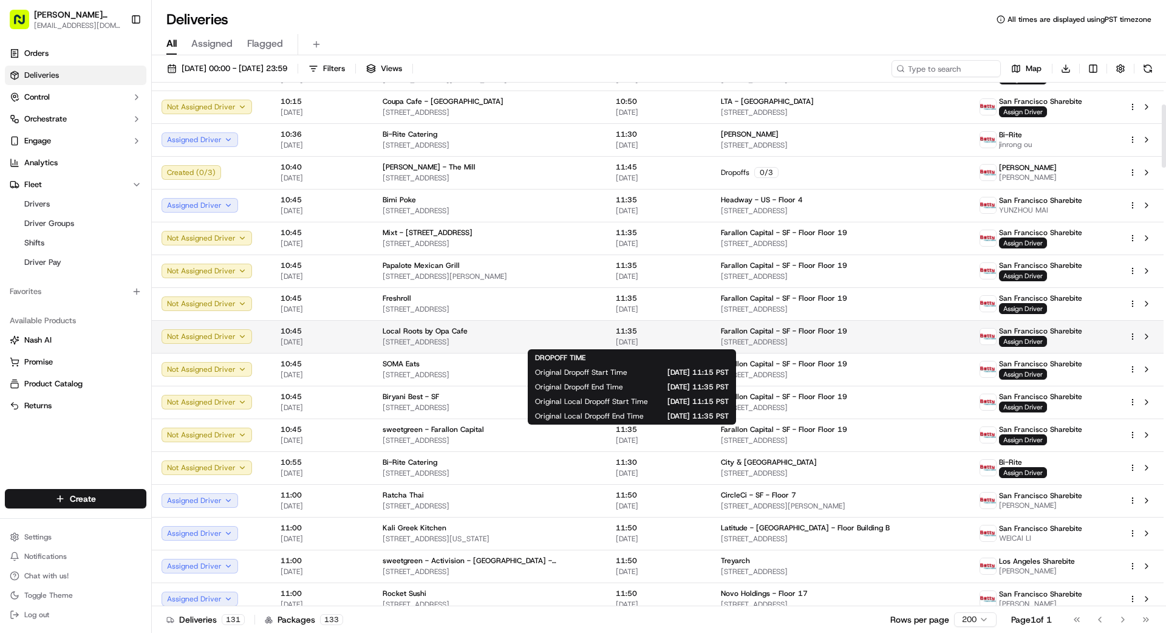
click at [673, 332] on span "11:35" at bounding box center [659, 331] width 86 height 10
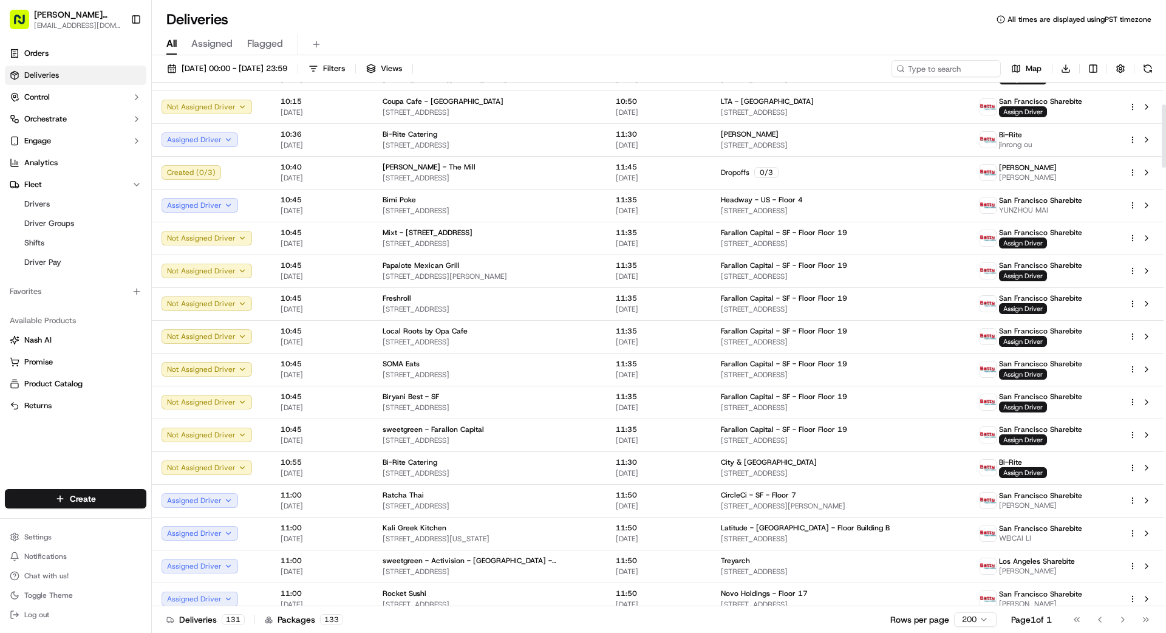
click at [606, 334] on td "11:35 [DATE]" at bounding box center [658, 336] width 105 height 33
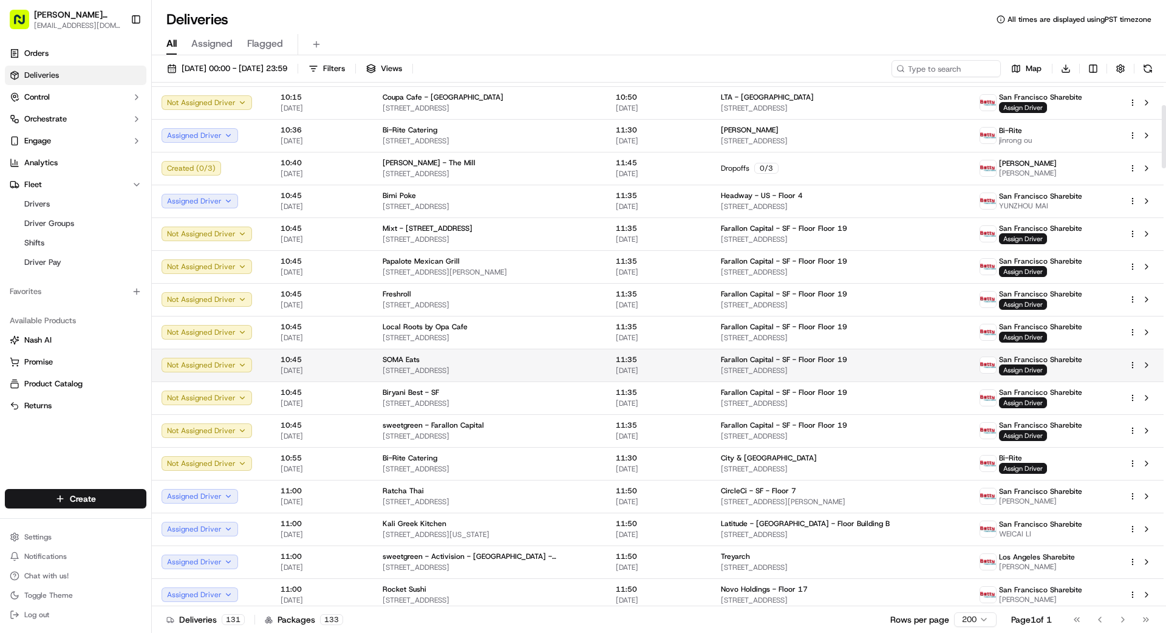
scroll to position [186, 0]
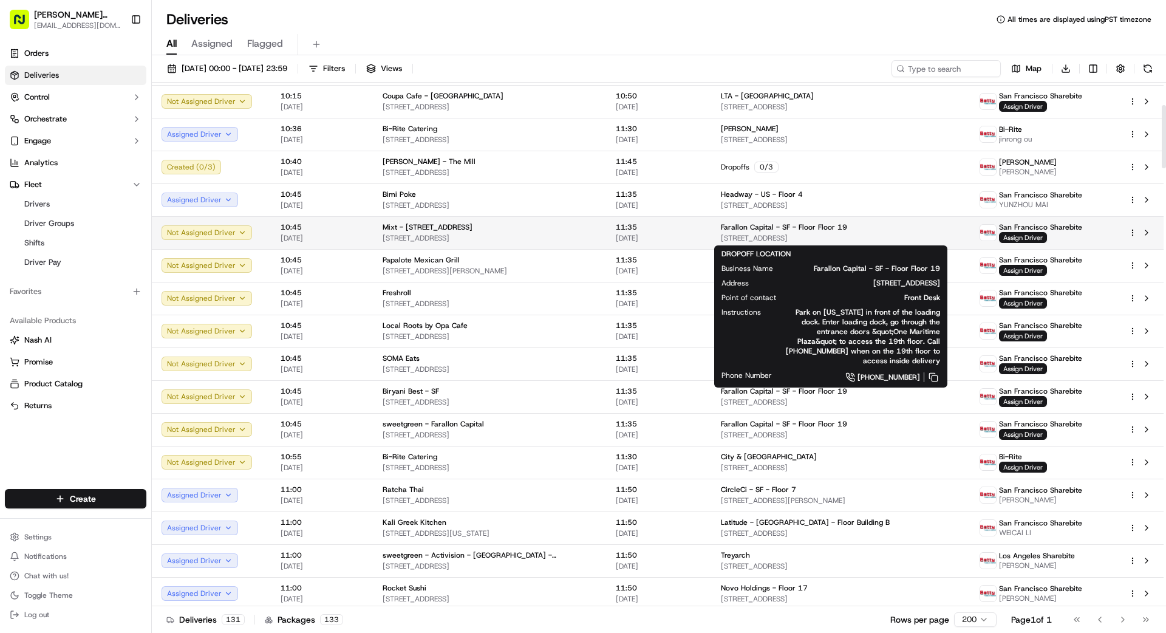
click at [887, 234] on span "[STREET_ADDRESS]" at bounding box center [840, 238] width 239 height 10
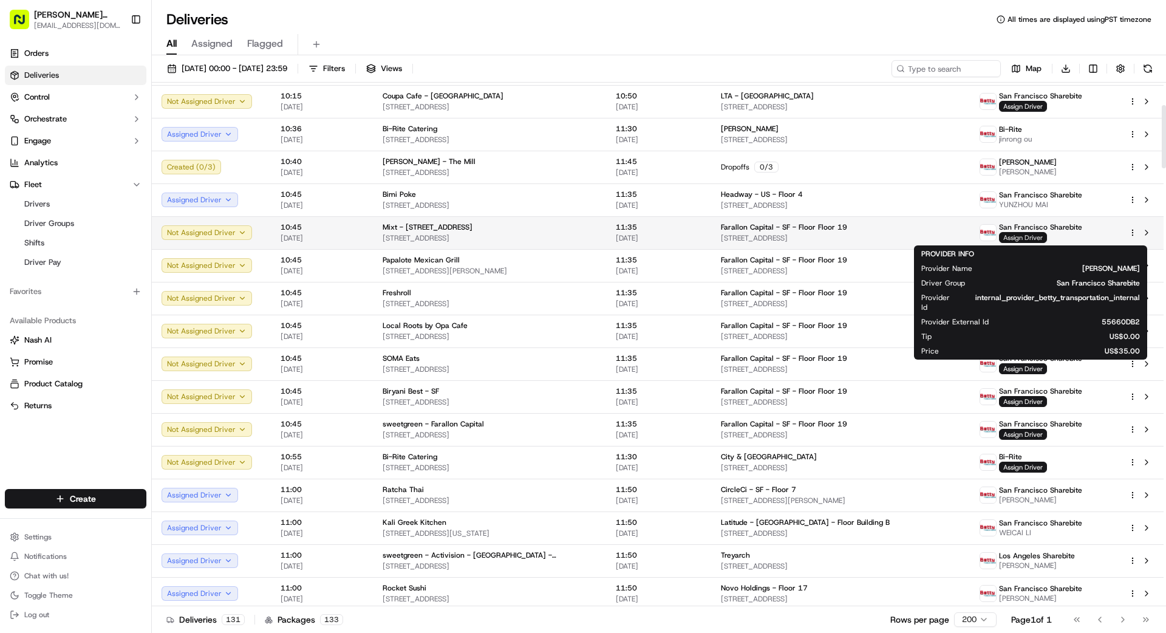
click at [1032, 234] on span "Assign Driver" at bounding box center [1023, 237] width 48 height 11
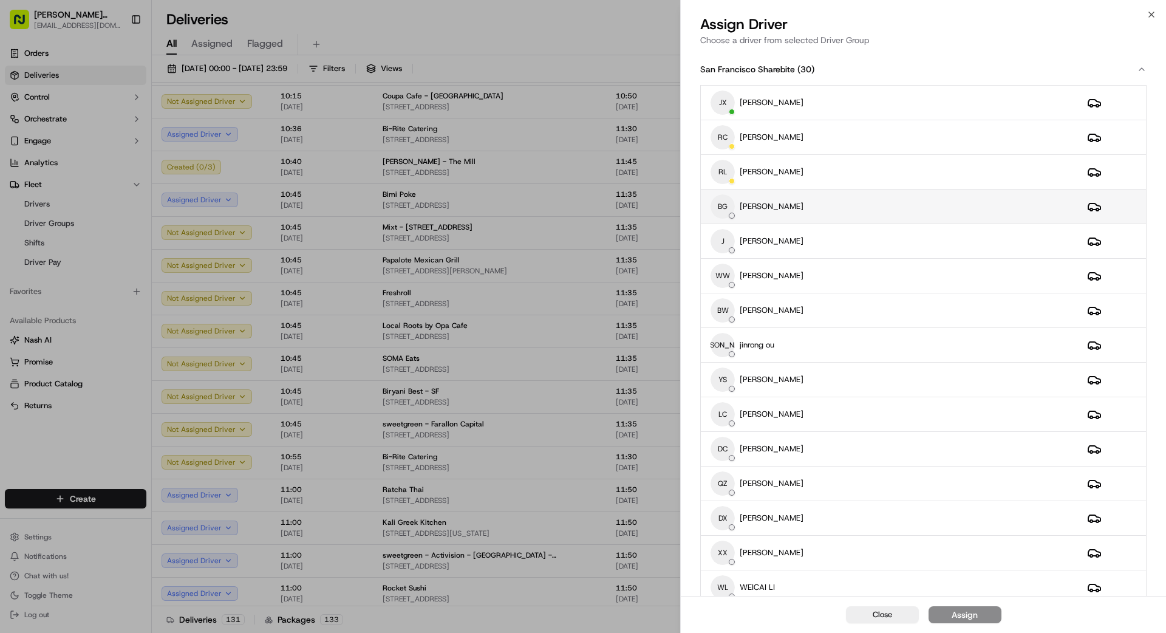
click at [898, 200] on div "BG [PERSON_NAME]" at bounding box center [889, 206] width 357 height 24
click at [978, 610] on button "Assign" at bounding box center [965, 614] width 73 height 17
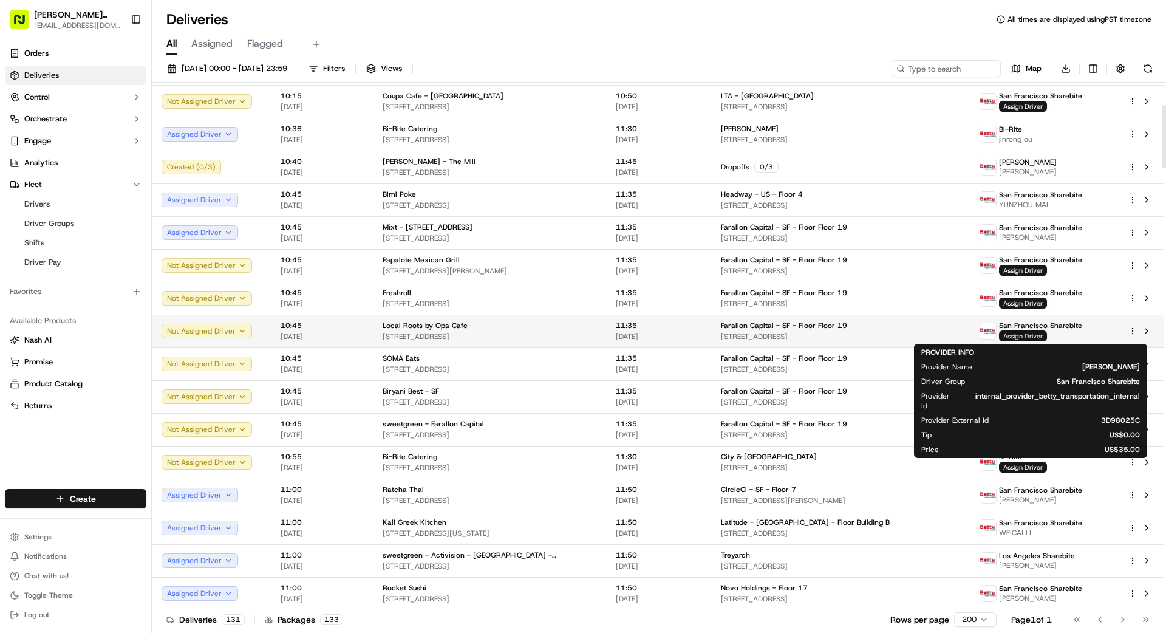
click at [1031, 337] on span "Assign Driver" at bounding box center [1023, 335] width 48 height 11
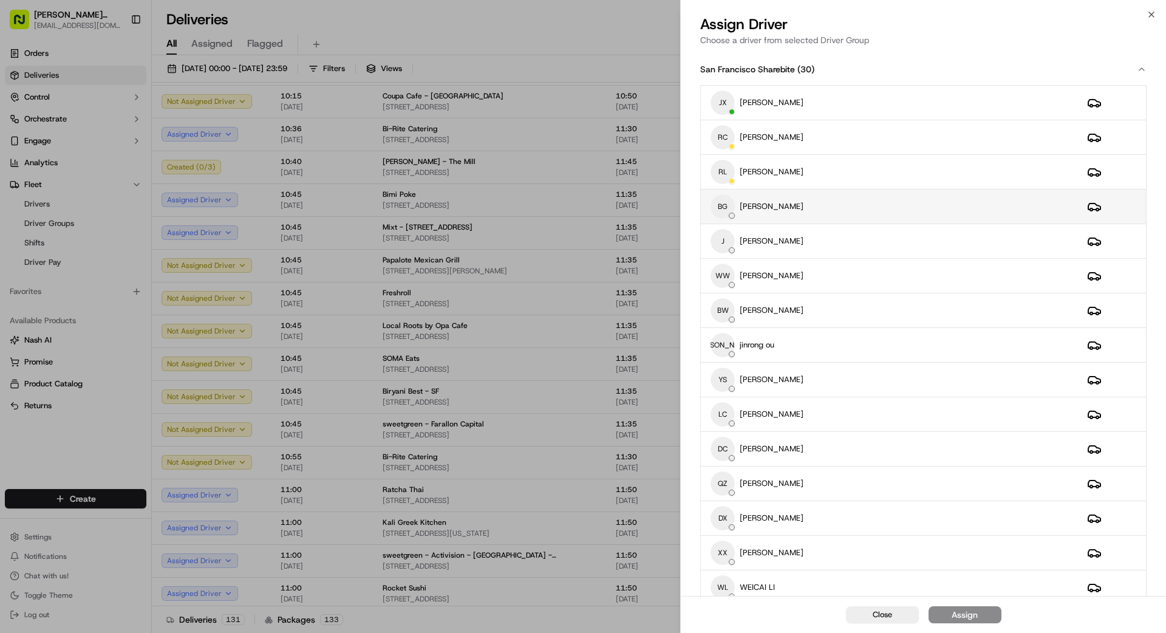
click at [847, 211] on div "BG [PERSON_NAME]" at bounding box center [889, 206] width 357 height 24
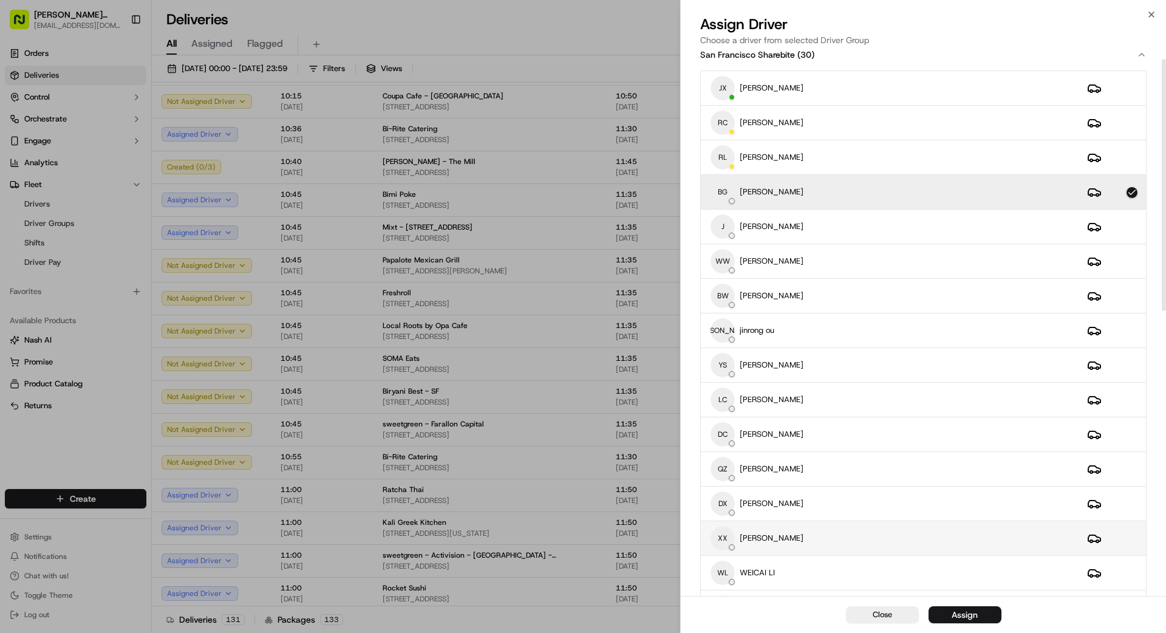
scroll to position [18, 0]
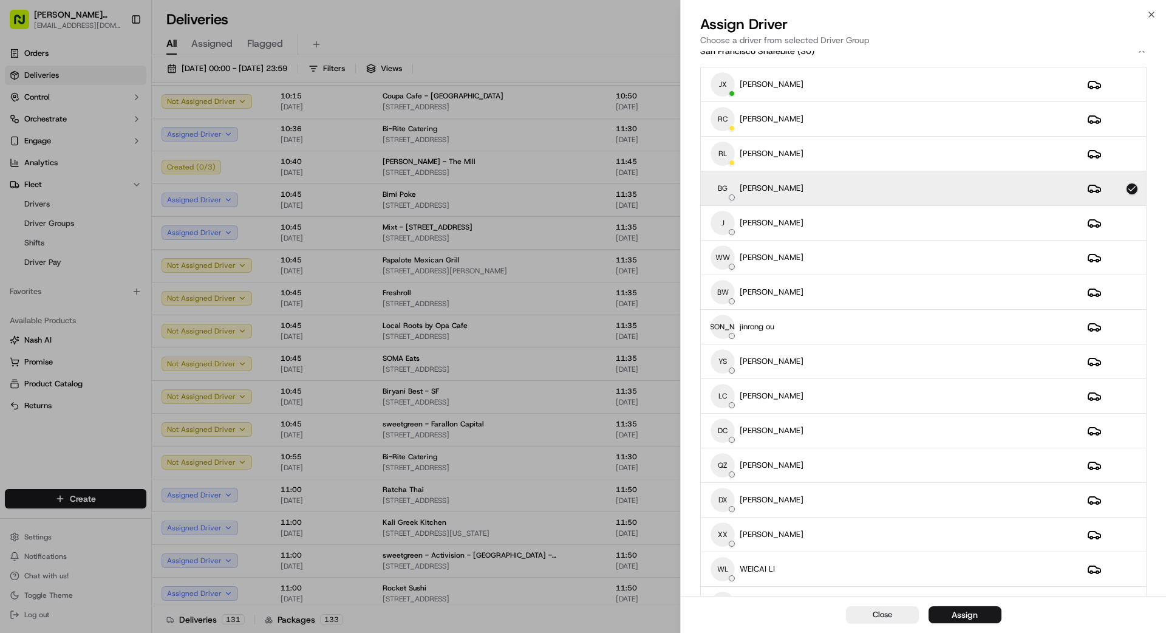
click at [972, 621] on button "Assign" at bounding box center [965, 614] width 73 height 17
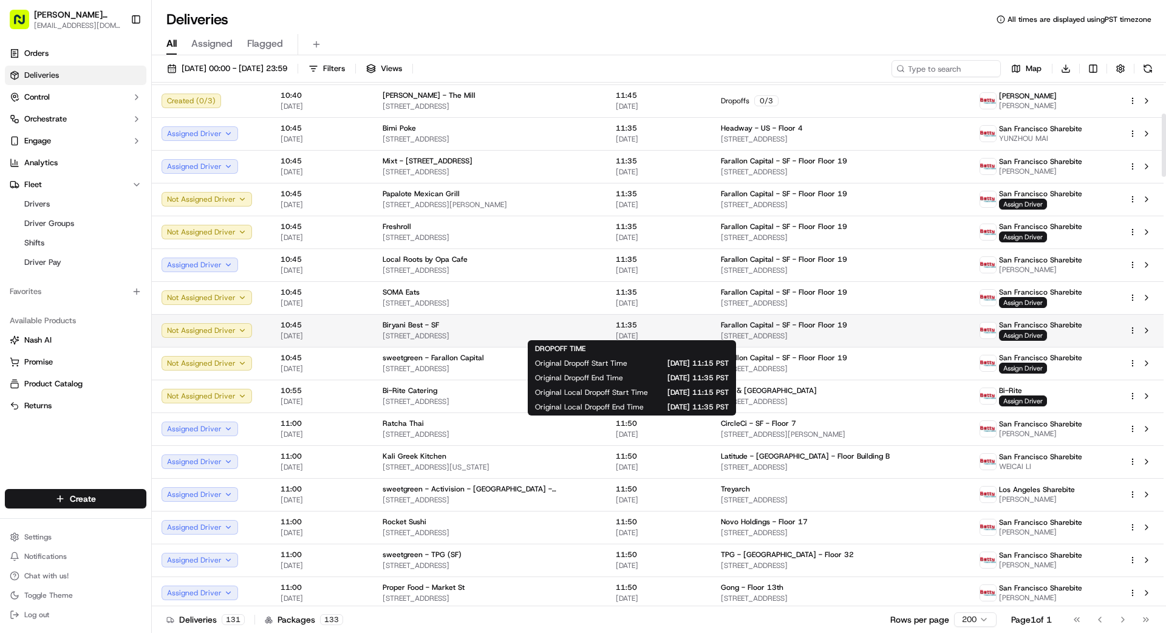
scroll to position [257, 0]
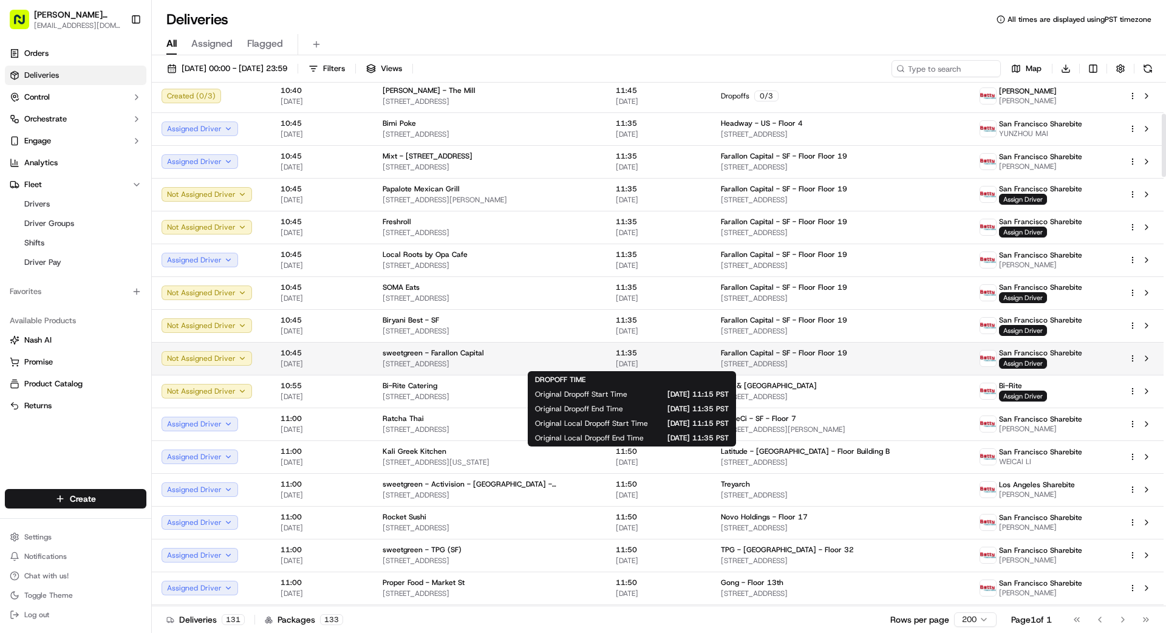
click at [658, 360] on span "[DATE]" at bounding box center [659, 364] width 86 height 10
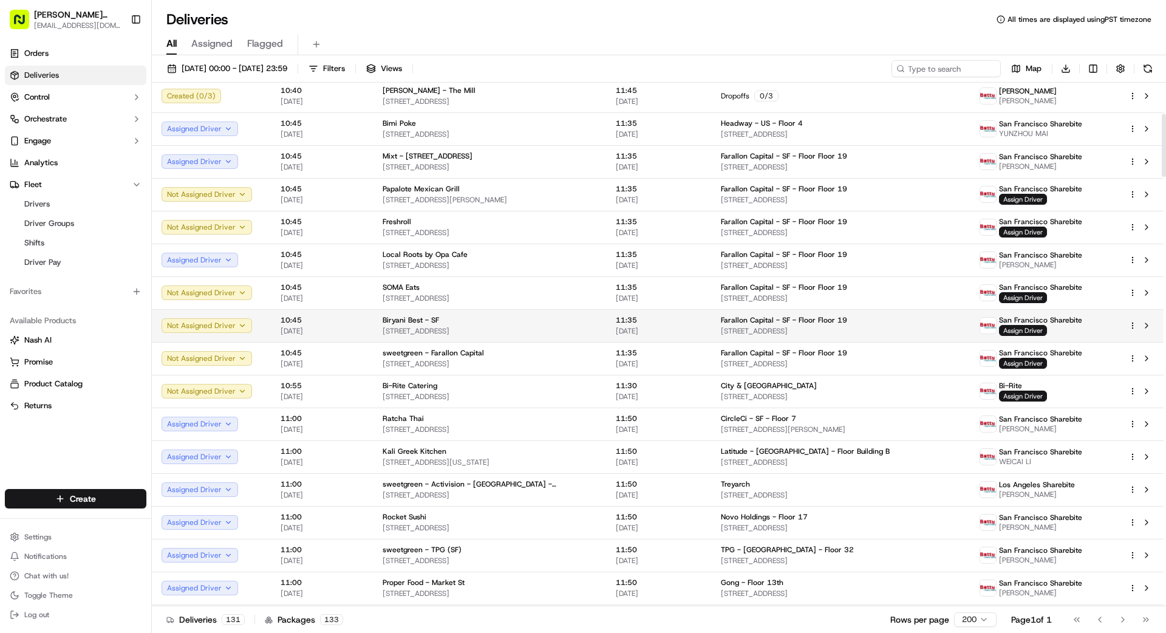
click at [657, 324] on span "11:35" at bounding box center [659, 320] width 86 height 10
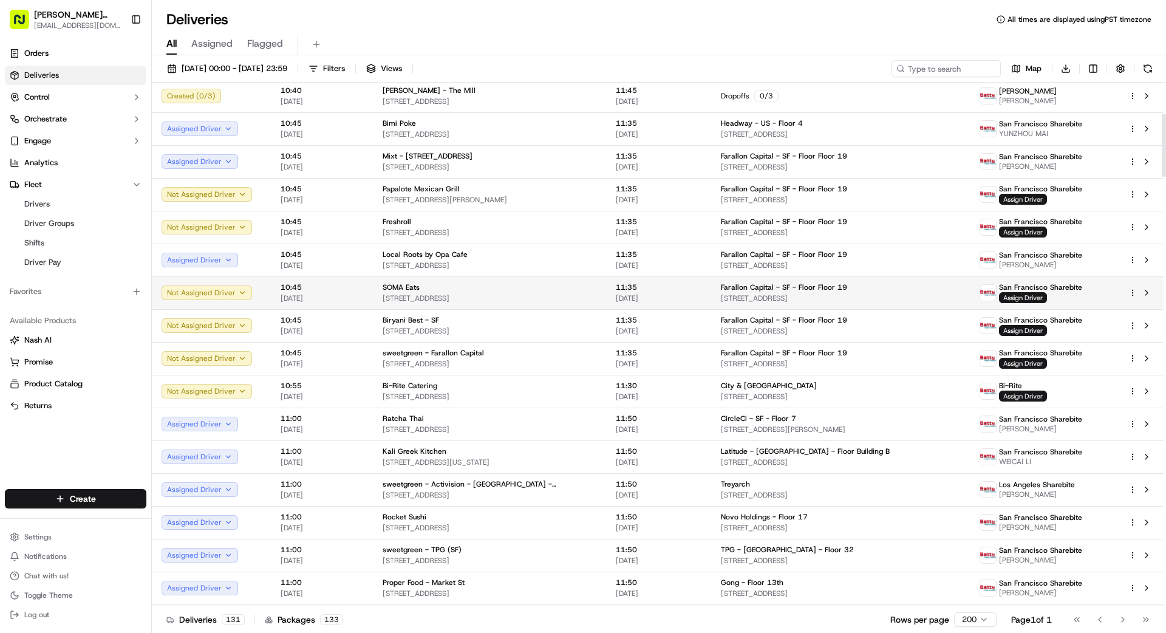
click at [606, 291] on td "11:35 [DATE]" at bounding box center [658, 292] width 105 height 33
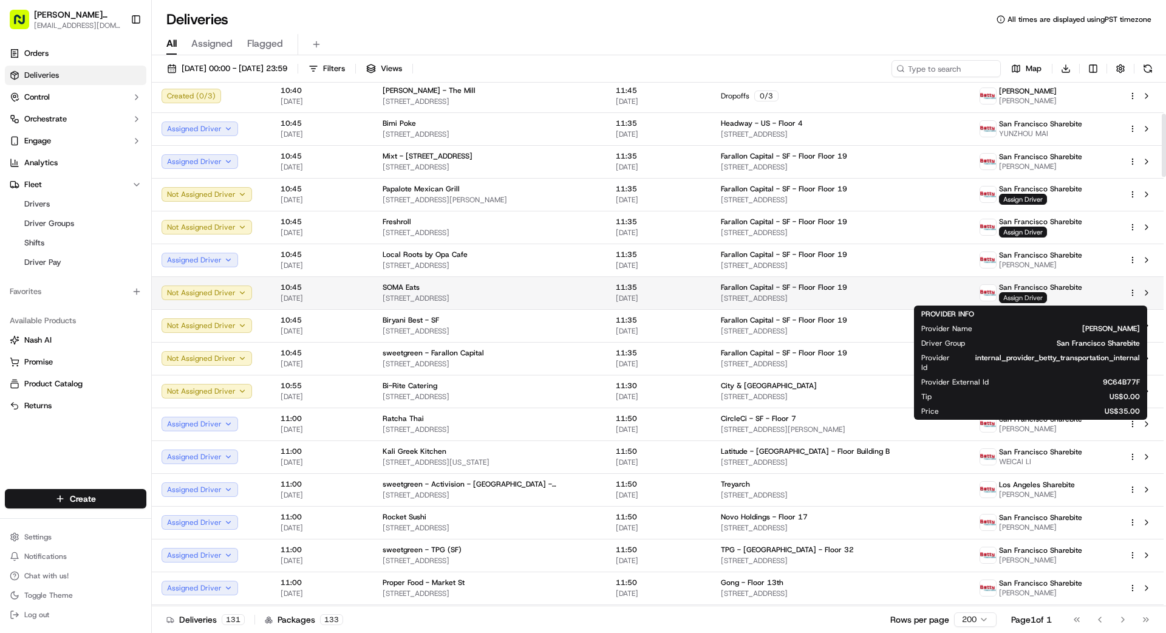
click at [1019, 296] on span "Assign Driver" at bounding box center [1023, 297] width 48 height 11
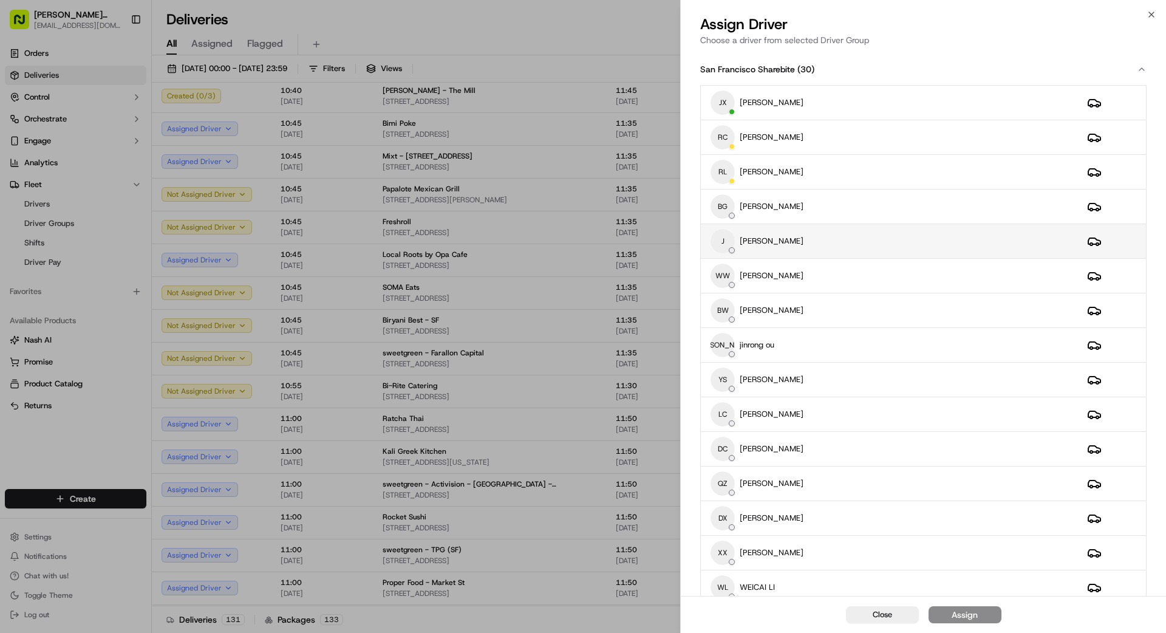
scroll to position [5, 0]
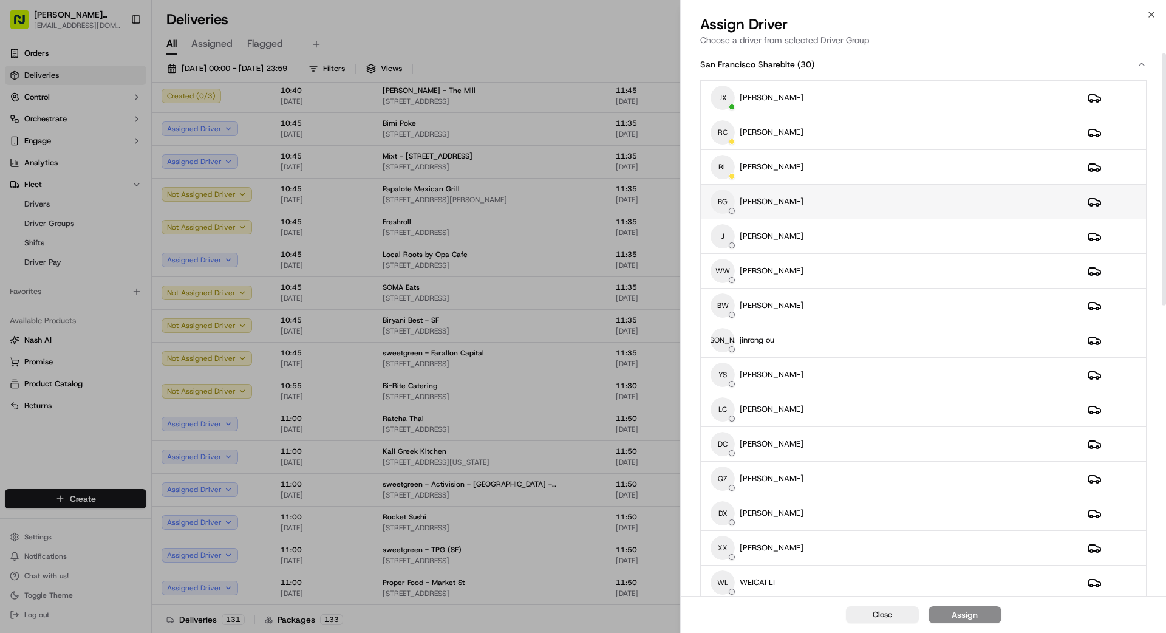
click at [832, 203] on div "BG [PERSON_NAME]" at bounding box center [889, 201] width 357 height 24
click at [958, 620] on div "Assign" at bounding box center [965, 615] width 26 height 12
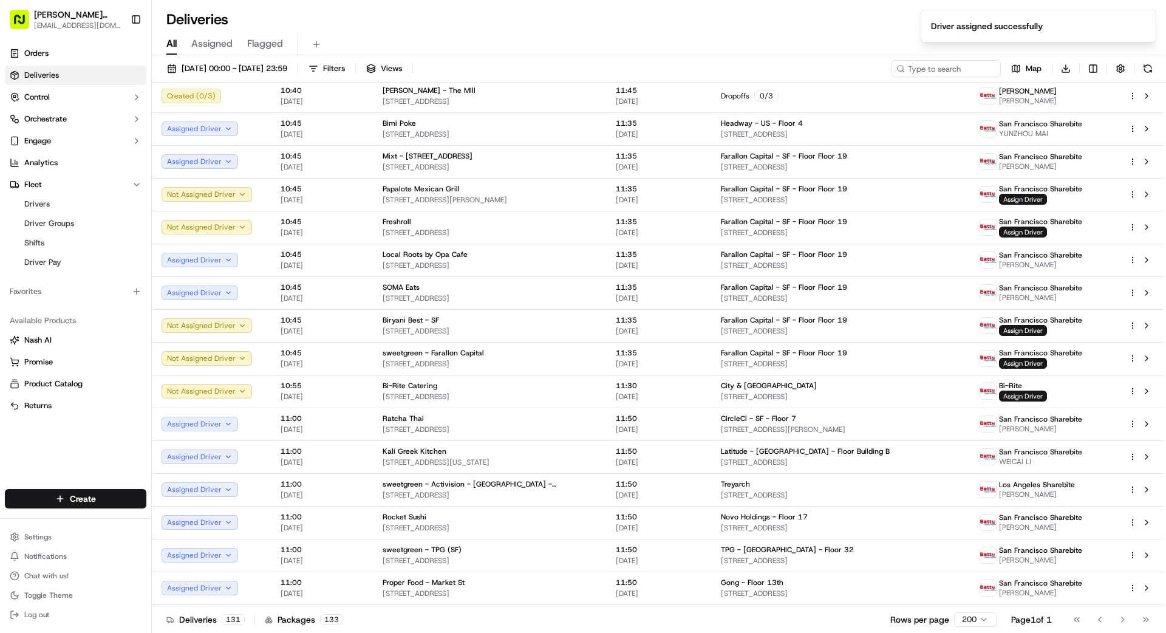
click at [627, 624] on div "Deliveries 131 Packages 133 Rows per page 200 Page 1 of 1 Go to first page Go t…" at bounding box center [659, 619] width 1014 height 27
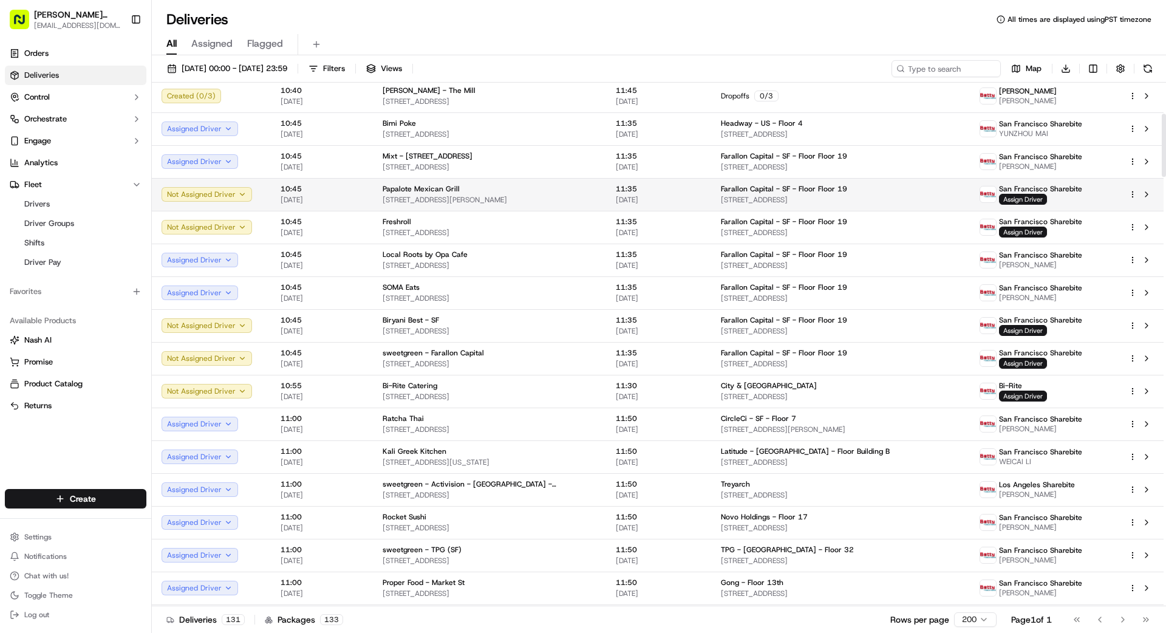
click at [755, 187] on span "Farallon Capital - SF - Floor Floor 19" at bounding box center [784, 189] width 126 height 10
click at [1034, 197] on span "Assign Driver" at bounding box center [1023, 199] width 48 height 11
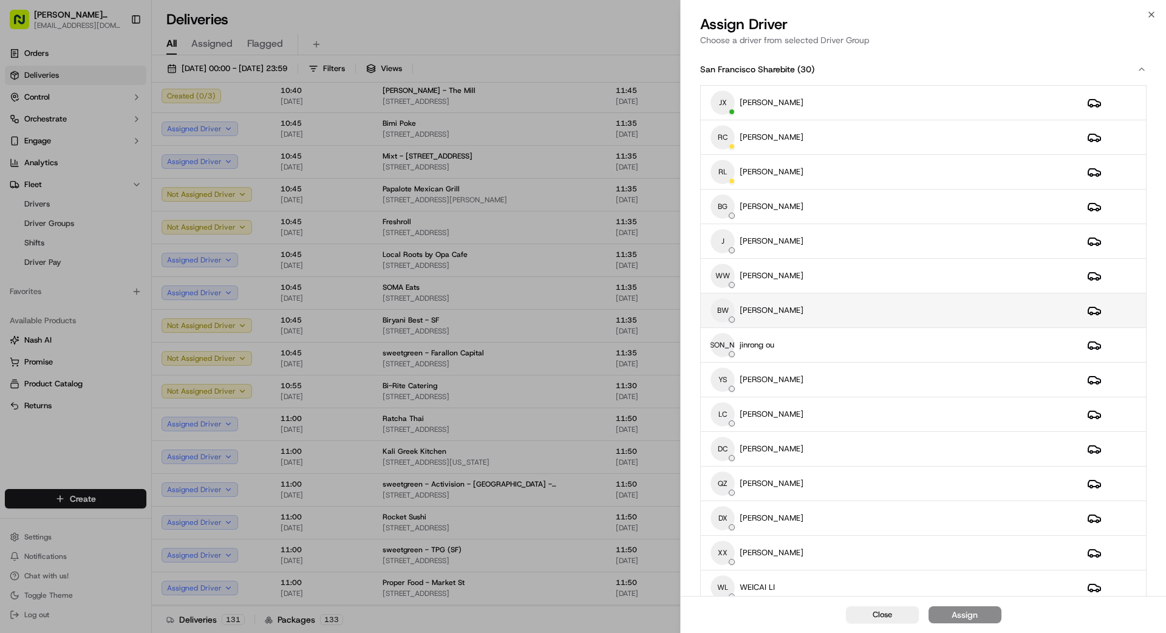
click at [849, 313] on div "BW [PERSON_NAME]" at bounding box center [889, 310] width 357 height 24
click at [987, 615] on button "Assign" at bounding box center [965, 614] width 73 height 17
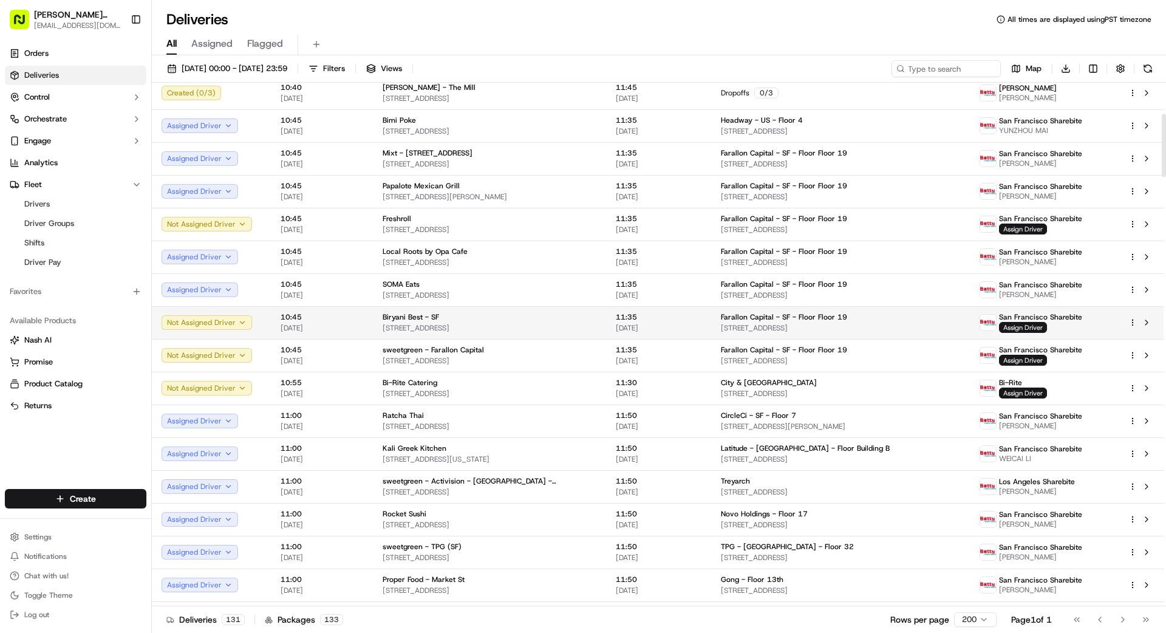
scroll to position [258, 0]
click at [829, 324] on div "Farallon Capital - SF - Floor Floor [GEOGRAPHIC_DATA][STREET_ADDRESS]" at bounding box center [840, 324] width 239 height 21
click at [1026, 329] on span "Assign Driver" at bounding box center [1023, 329] width 48 height 11
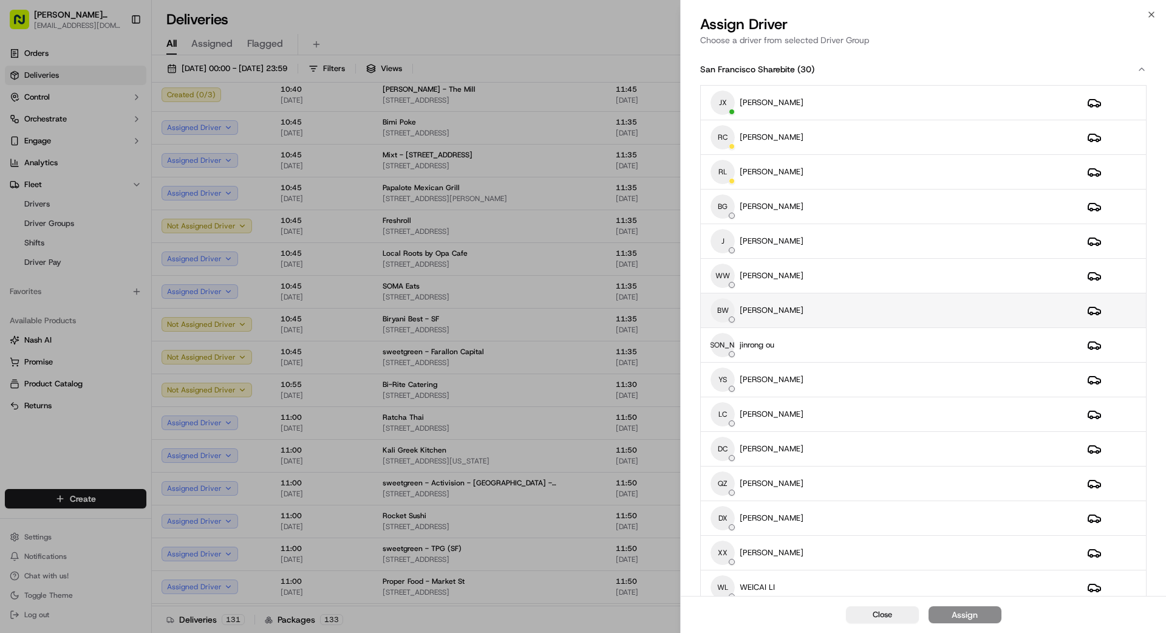
scroll to position [3, 0]
click at [856, 305] on div "BW [PERSON_NAME]" at bounding box center [889, 307] width 357 height 24
click at [975, 618] on div "Assign" at bounding box center [965, 615] width 26 height 12
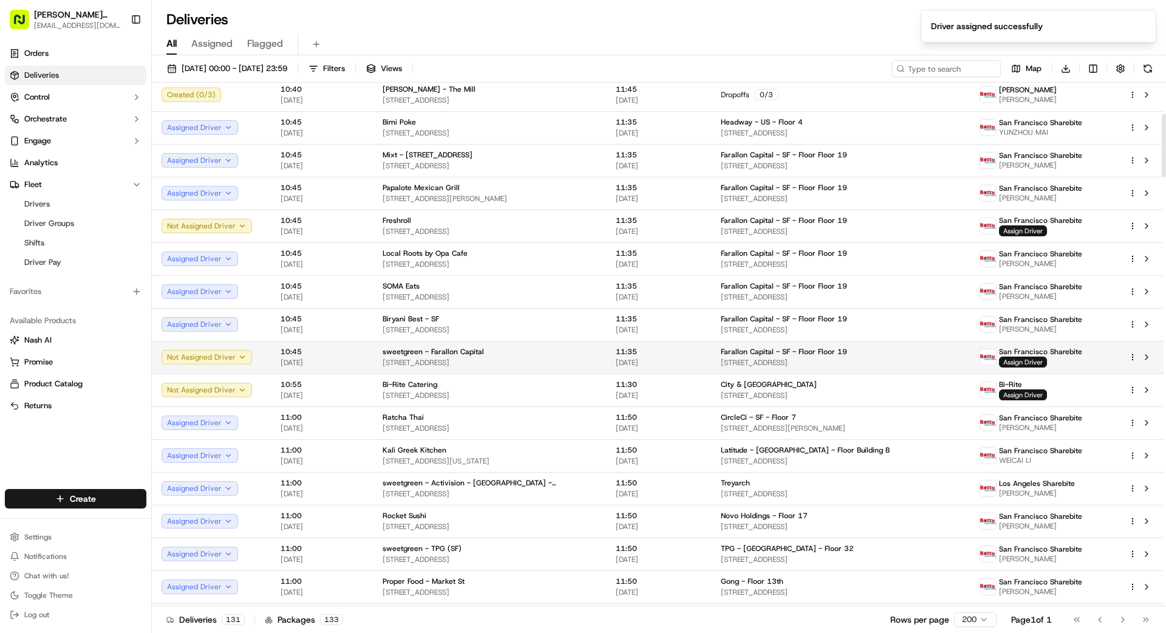
click at [811, 363] on span "[STREET_ADDRESS]" at bounding box center [840, 363] width 239 height 10
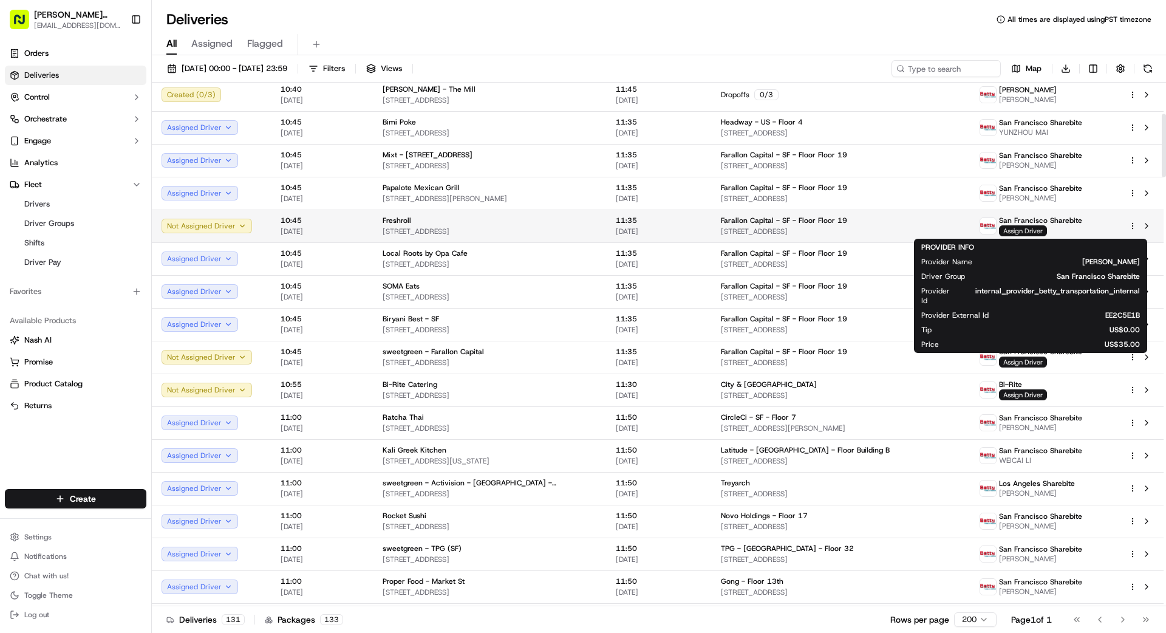
click at [1018, 228] on span "Assign Driver" at bounding box center [1023, 230] width 48 height 11
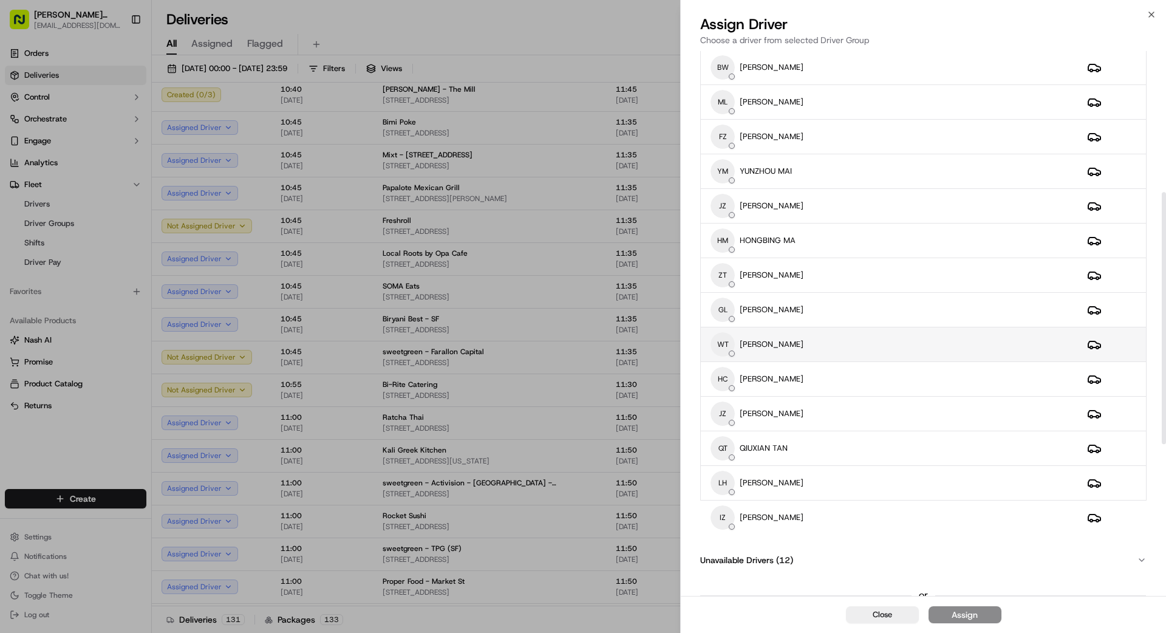
scroll to position [632, 0]
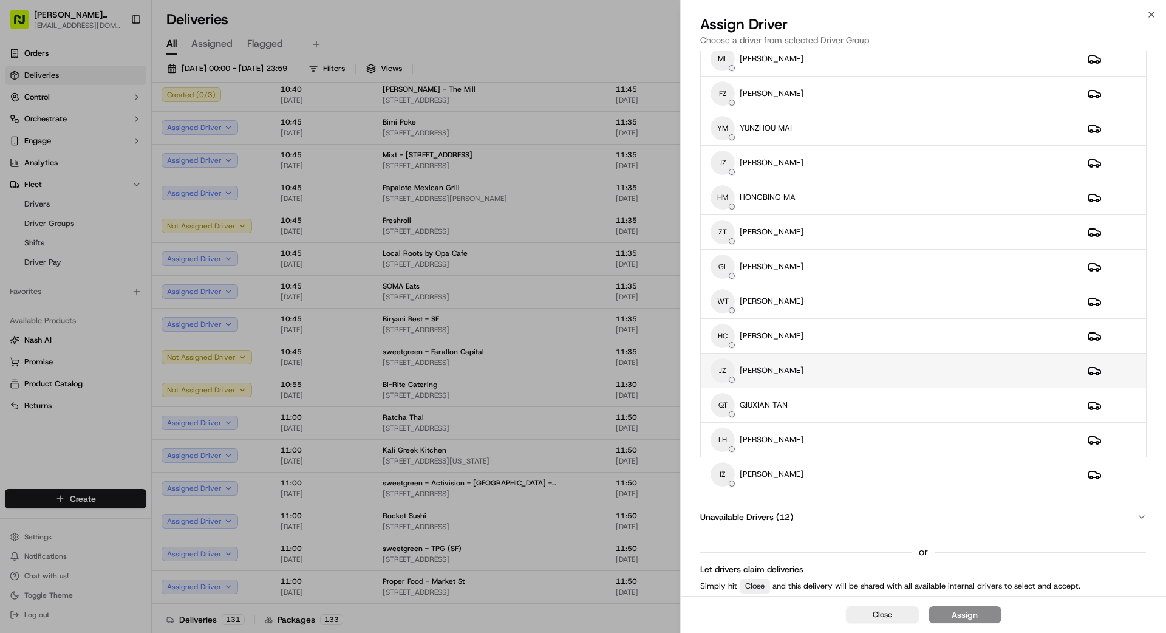
click at [822, 367] on div "JZ [PERSON_NAME]" at bounding box center [889, 370] width 357 height 24
click at [960, 616] on div "Assign" at bounding box center [965, 615] width 26 height 12
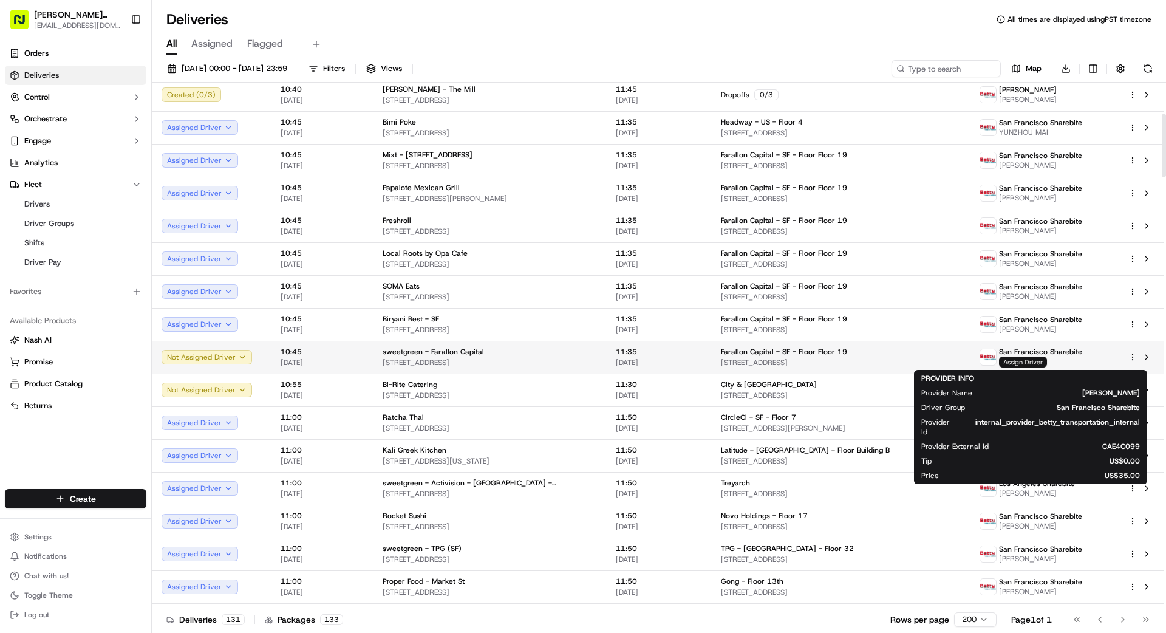
click at [1017, 360] on span "Assign Driver" at bounding box center [1023, 362] width 48 height 11
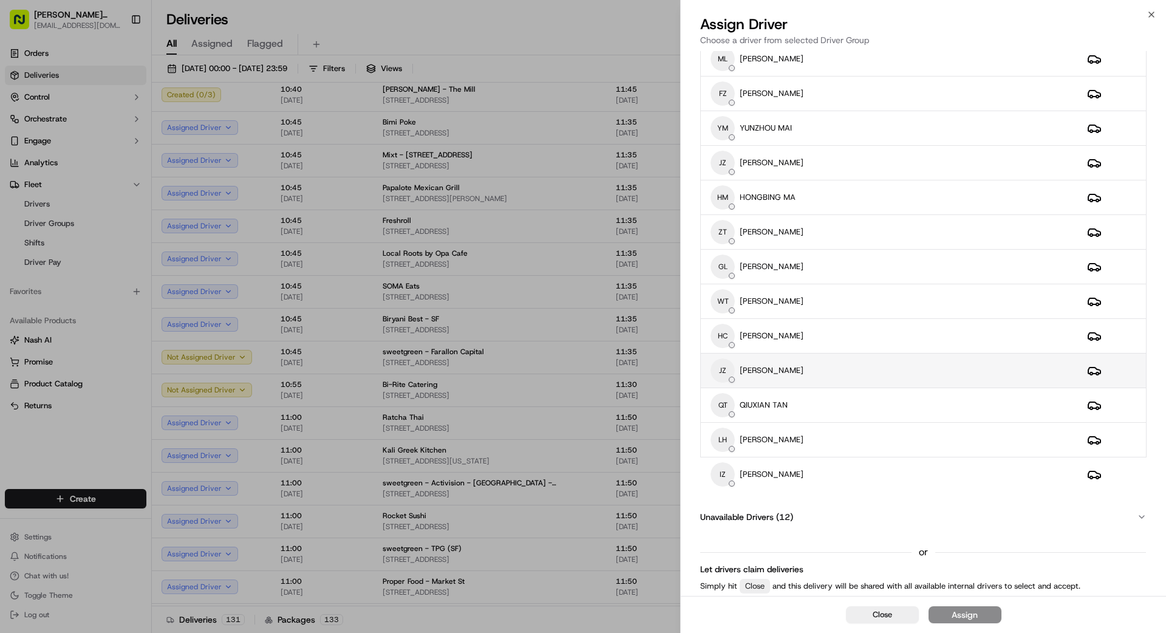
click at [818, 360] on div "JZ [PERSON_NAME]" at bounding box center [889, 370] width 357 height 24
click at [966, 616] on div "Assign" at bounding box center [965, 615] width 26 height 12
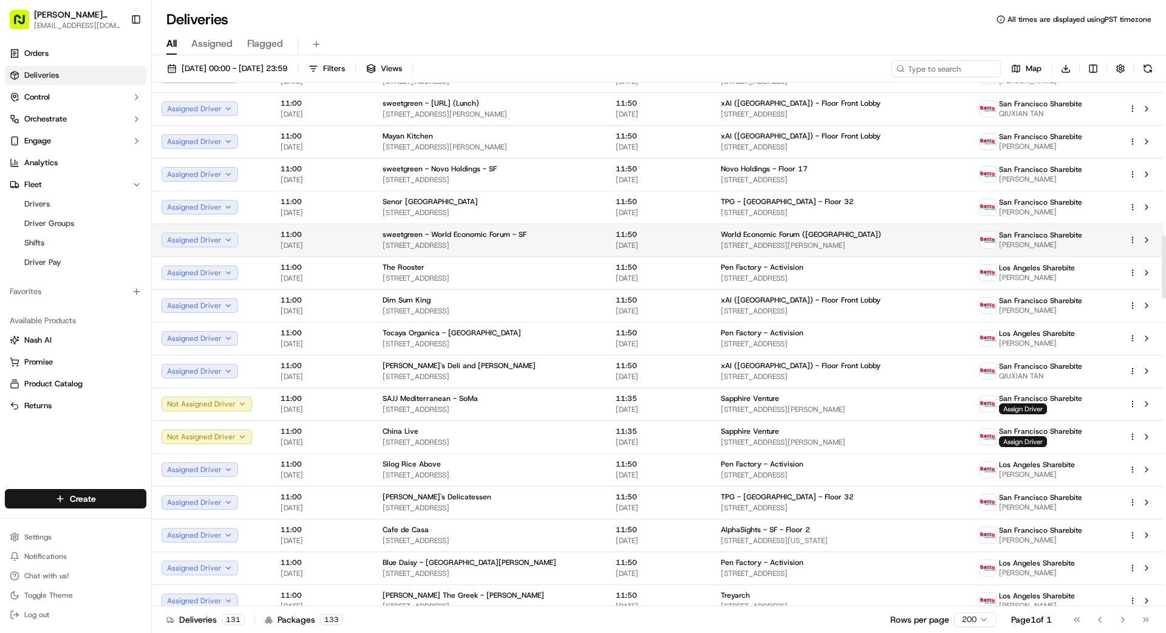
scroll to position [1261, 0]
click at [940, 71] on input at bounding box center [928, 68] width 146 height 17
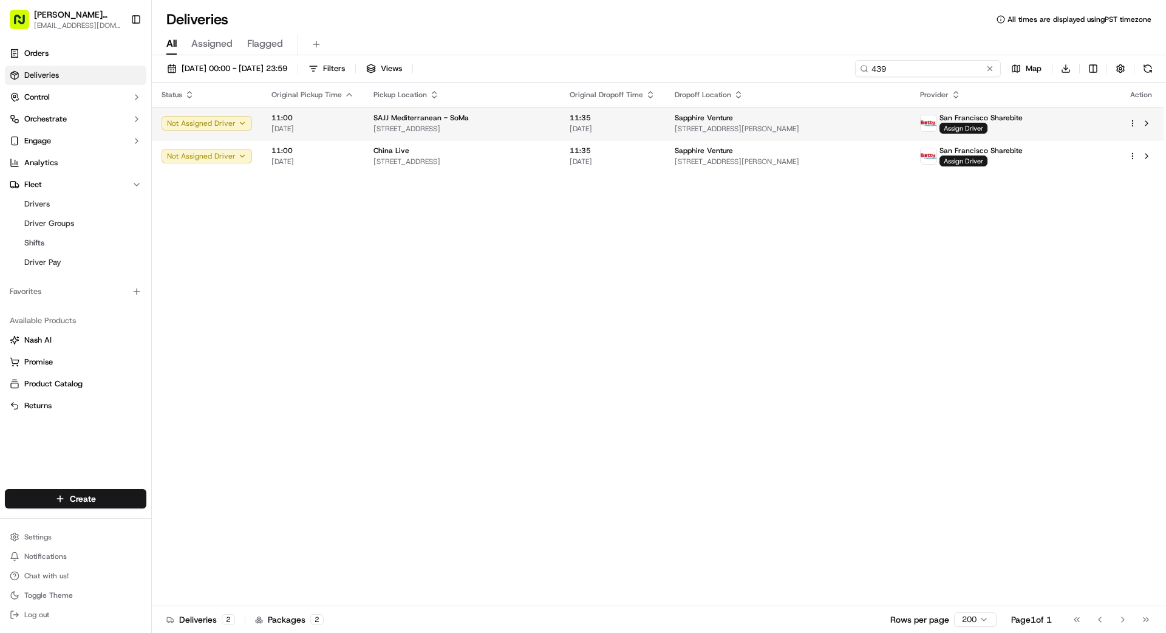
type input "439"
click at [865, 123] on div "Sapphire Venture [STREET_ADDRESS][PERSON_NAME]" at bounding box center [788, 123] width 226 height 21
click at [727, 127] on span "[STREET_ADDRESS][PERSON_NAME]" at bounding box center [788, 129] width 226 height 10
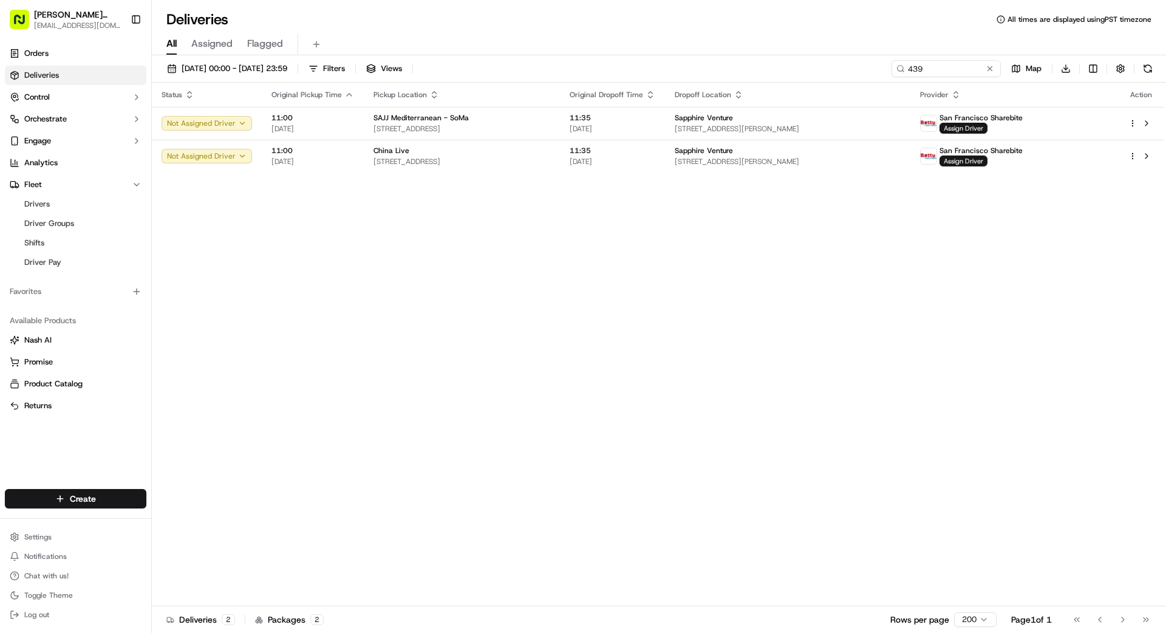
drag, startPoint x: 592, startPoint y: 291, endPoint x: 672, endPoint y: 210, distance: 113.8
click at [731, 160] on span "[STREET_ADDRESS][PERSON_NAME]" at bounding box center [788, 162] width 226 height 10
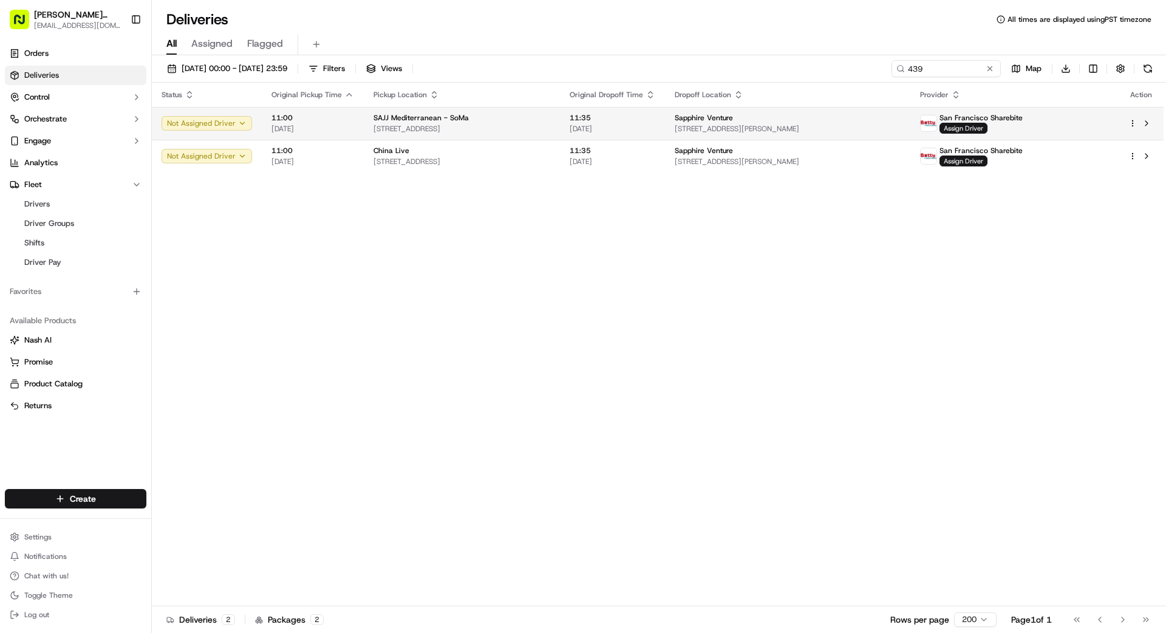
click at [717, 115] on span "Sapphire Venture" at bounding box center [704, 118] width 58 height 10
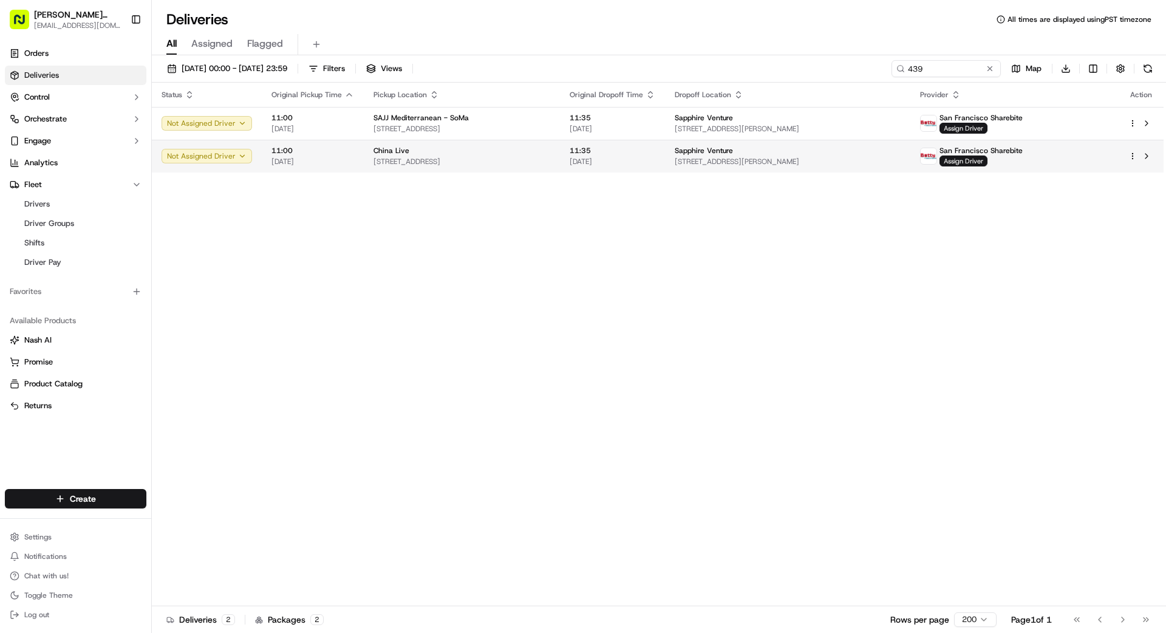
drag, startPoint x: 649, startPoint y: 166, endPoint x: 650, endPoint y: 154, distance: 12.9
click at [650, 153] on span "11:35" at bounding box center [613, 151] width 86 height 10
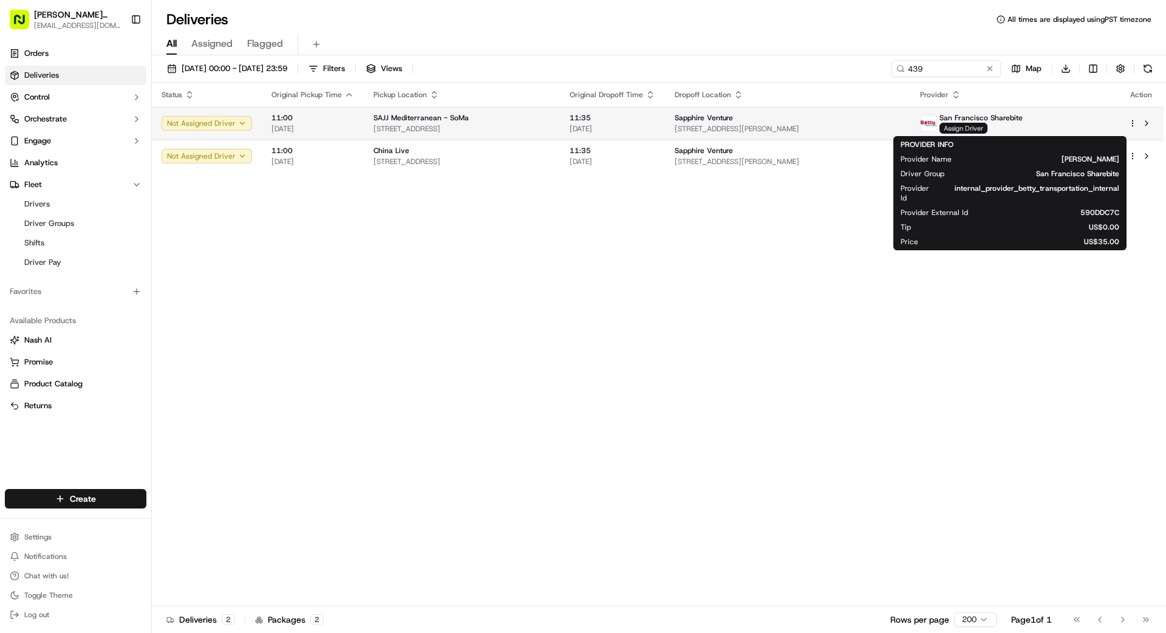
click at [988, 128] on span "Assign Driver" at bounding box center [964, 128] width 48 height 11
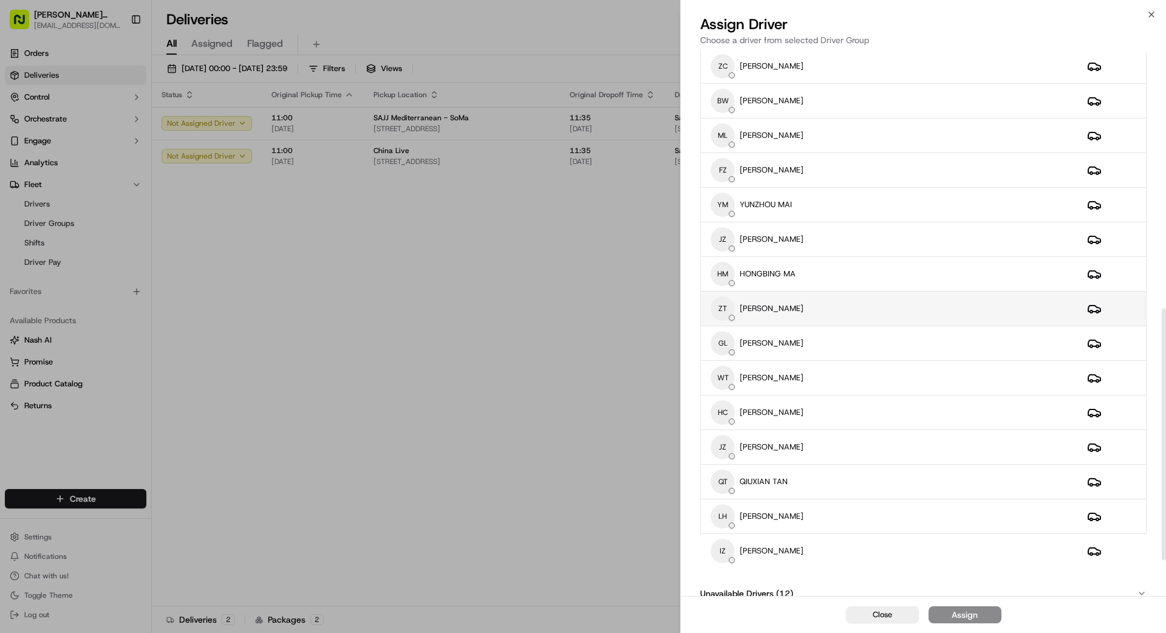
scroll to position [632, 0]
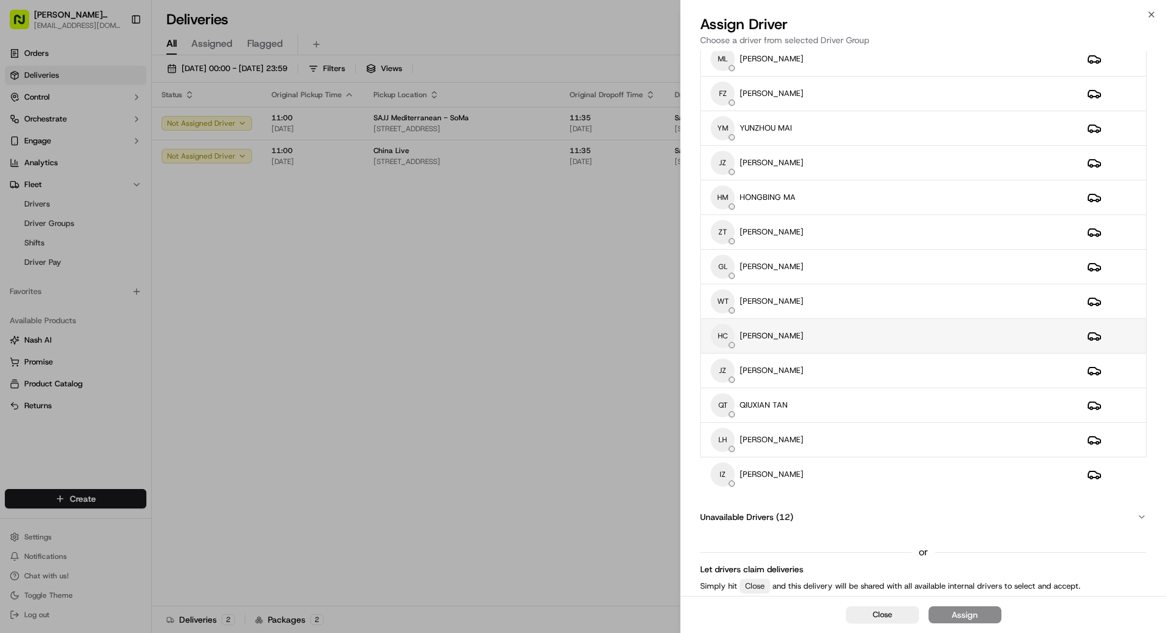
click at [799, 336] on div "HC [PERSON_NAME]" at bounding box center [889, 336] width 357 height 24
click at [980, 616] on button "Assign" at bounding box center [965, 614] width 73 height 17
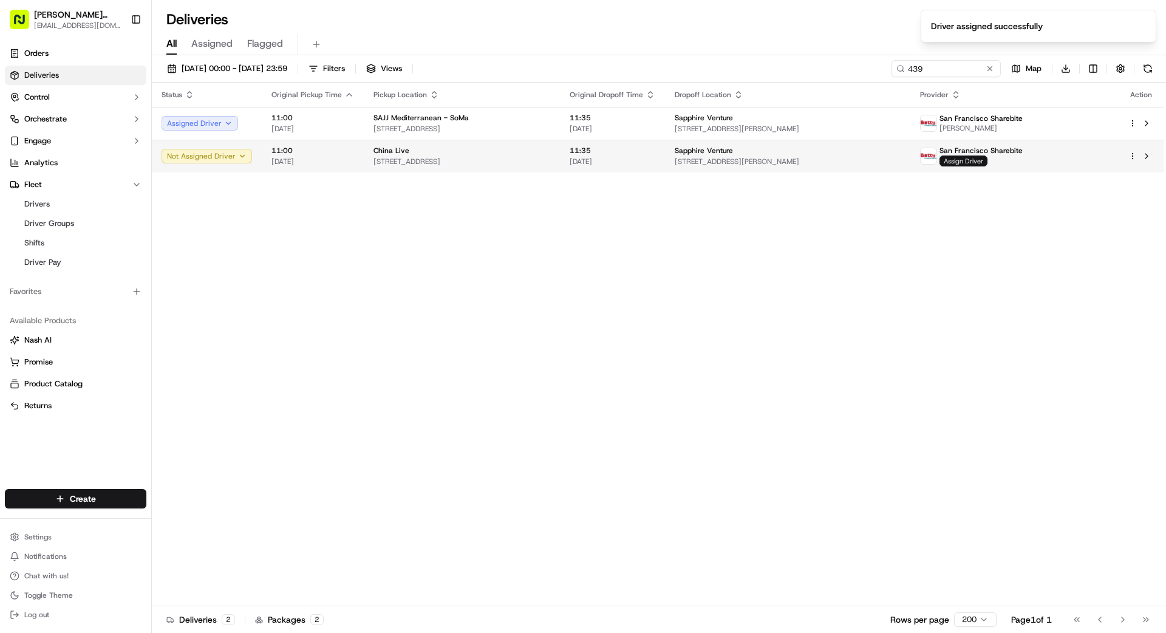
click at [988, 162] on span "Assign Driver" at bounding box center [964, 160] width 48 height 11
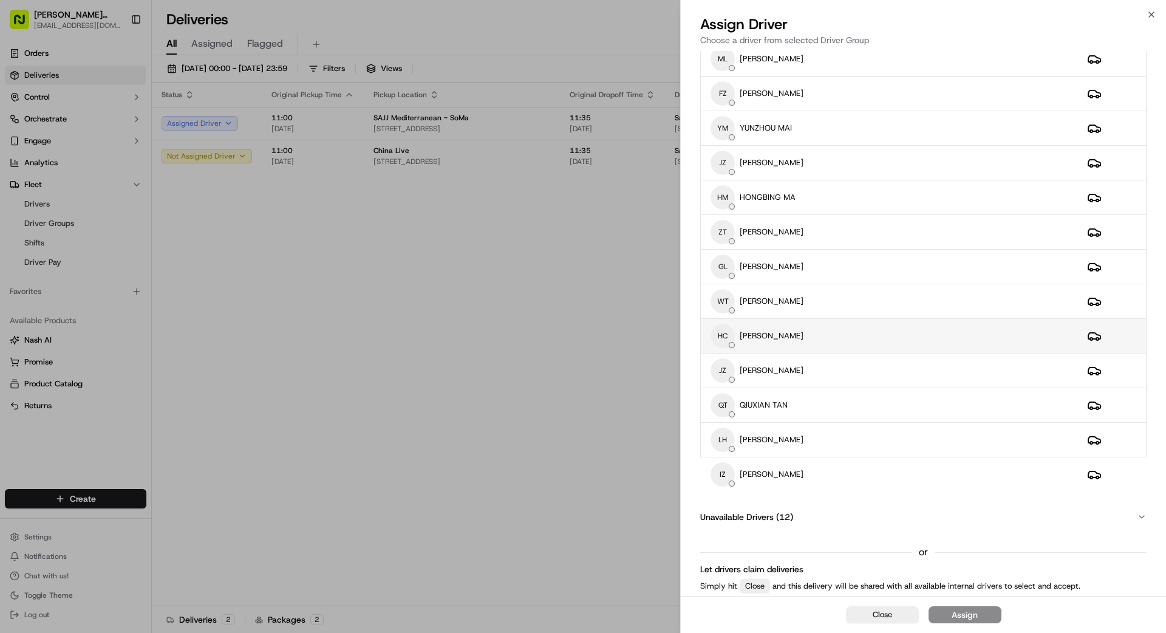
click at [807, 340] on div "HC [PERSON_NAME]" at bounding box center [889, 336] width 357 height 24
drag, startPoint x: 964, startPoint y: 613, endPoint x: 958, endPoint y: 613, distance: 6.7
click at [963, 613] on div "Assign" at bounding box center [965, 615] width 26 height 12
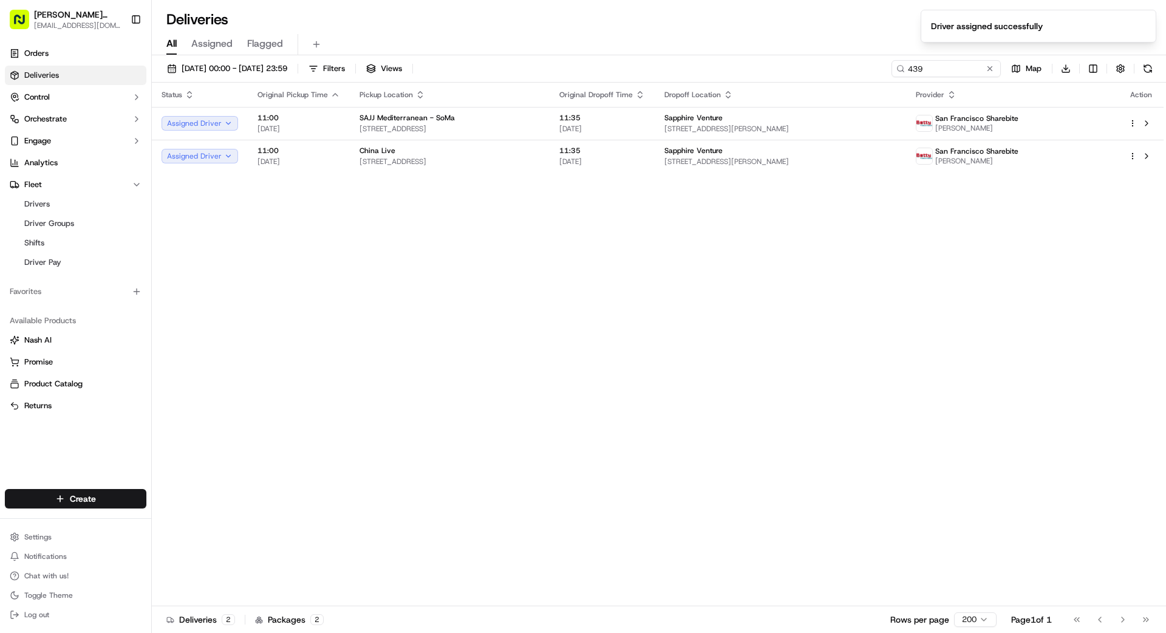
click at [788, 282] on div "Status Original Pickup Time Pickup Location Original Dropoff Time Dropoff Locat…" at bounding box center [658, 345] width 1012 height 524
click at [990, 71] on button at bounding box center [990, 69] width 12 height 12
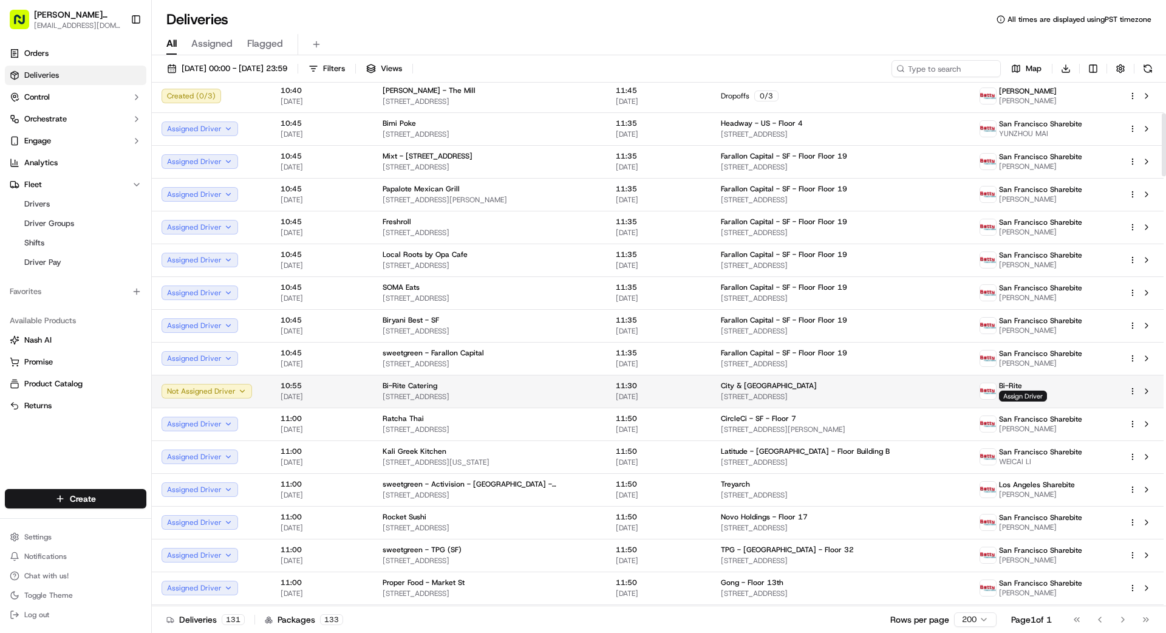
scroll to position [251, 0]
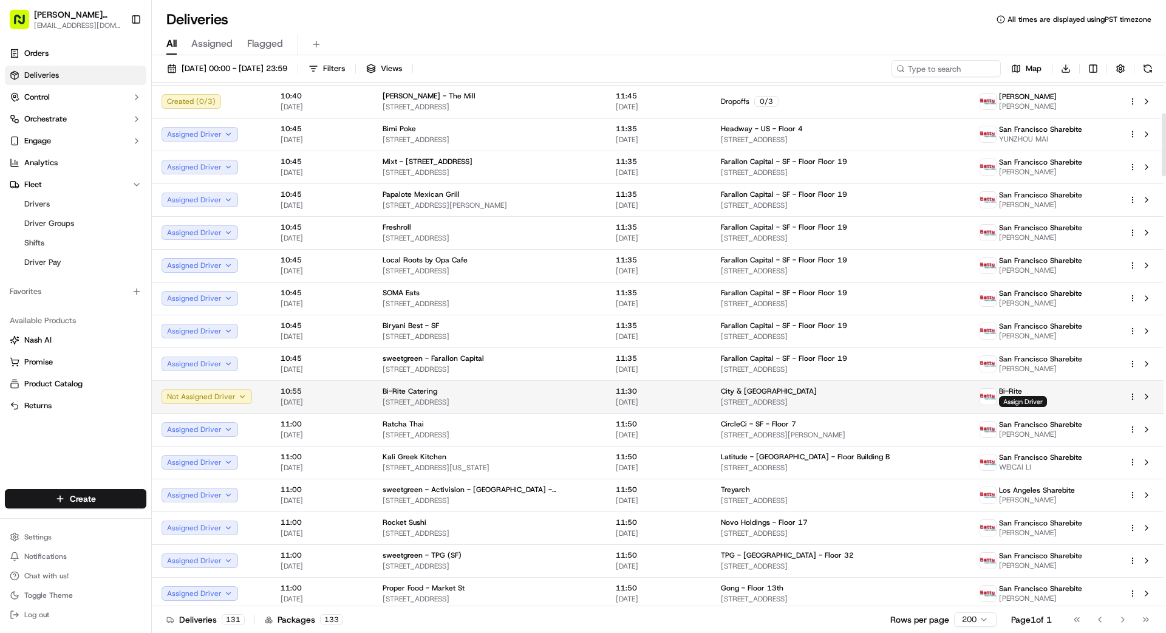
click at [711, 392] on td "City & [GEOGRAPHIC_DATA] [STREET_ADDRESS]" at bounding box center [840, 396] width 259 height 33
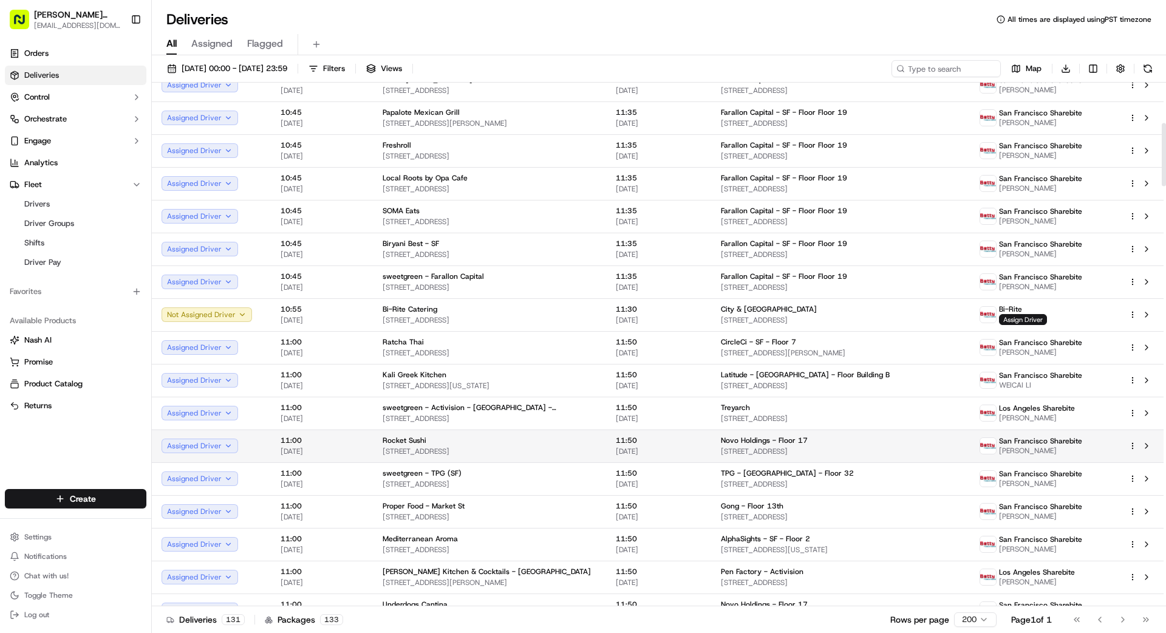
scroll to position [314, 0]
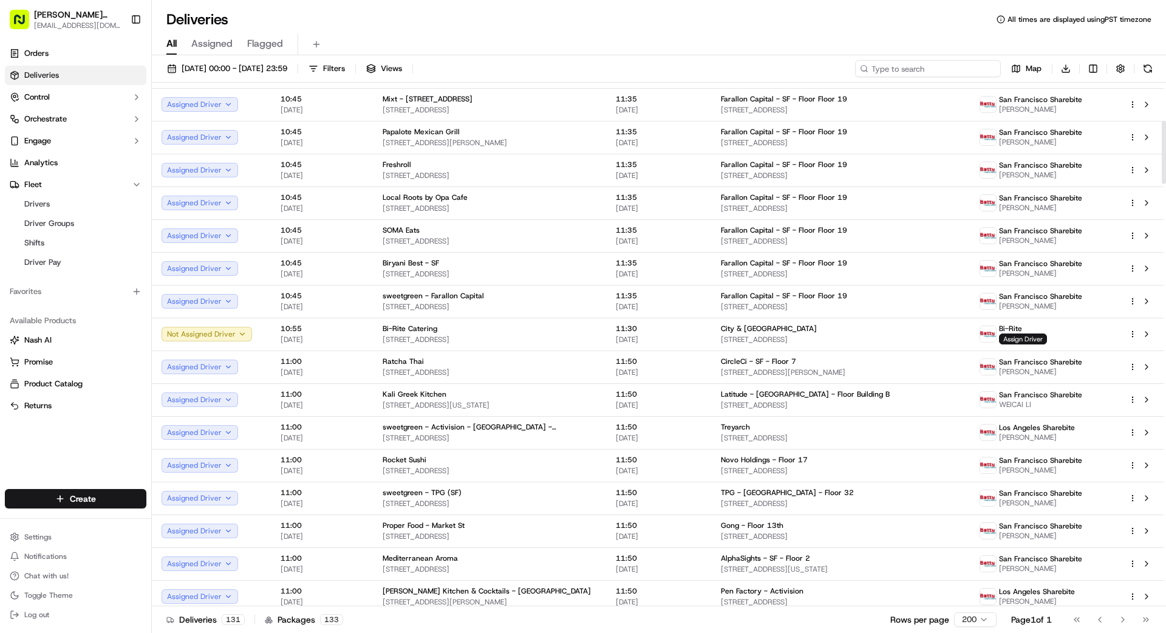
click at [921, 67] on input at bounding box center [928, 68] width 146 height 17
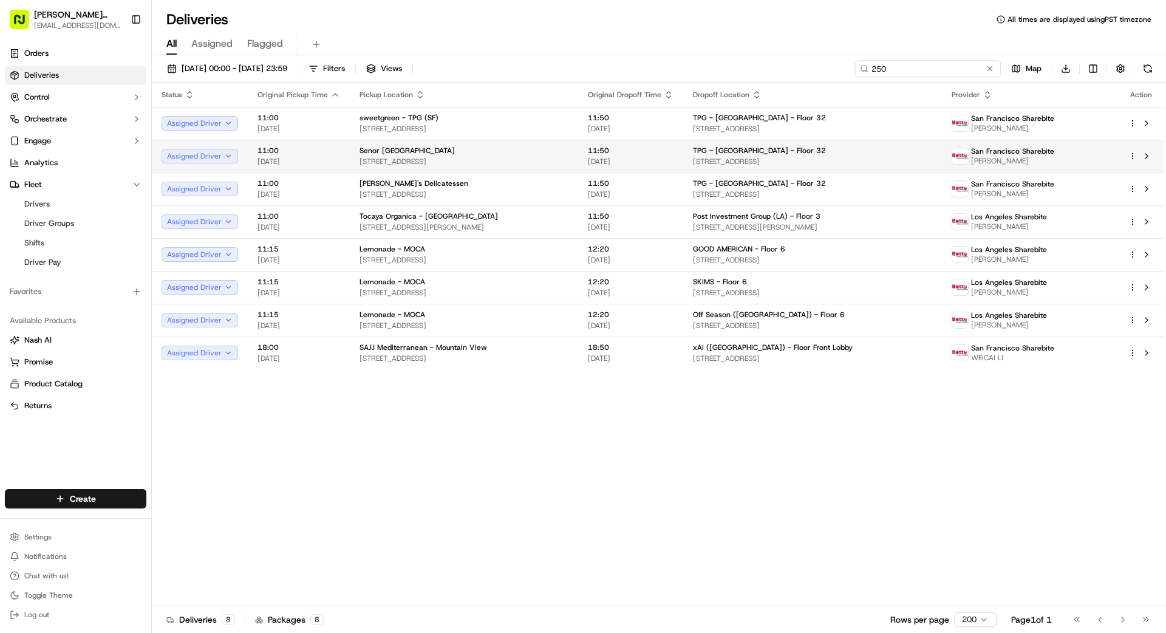
type input "250"
click at [849, 151] on div "TPG - [GEOGRAPHIC_DATA] - Floor 32" at bounding box center [813, 151] width 240 height 10
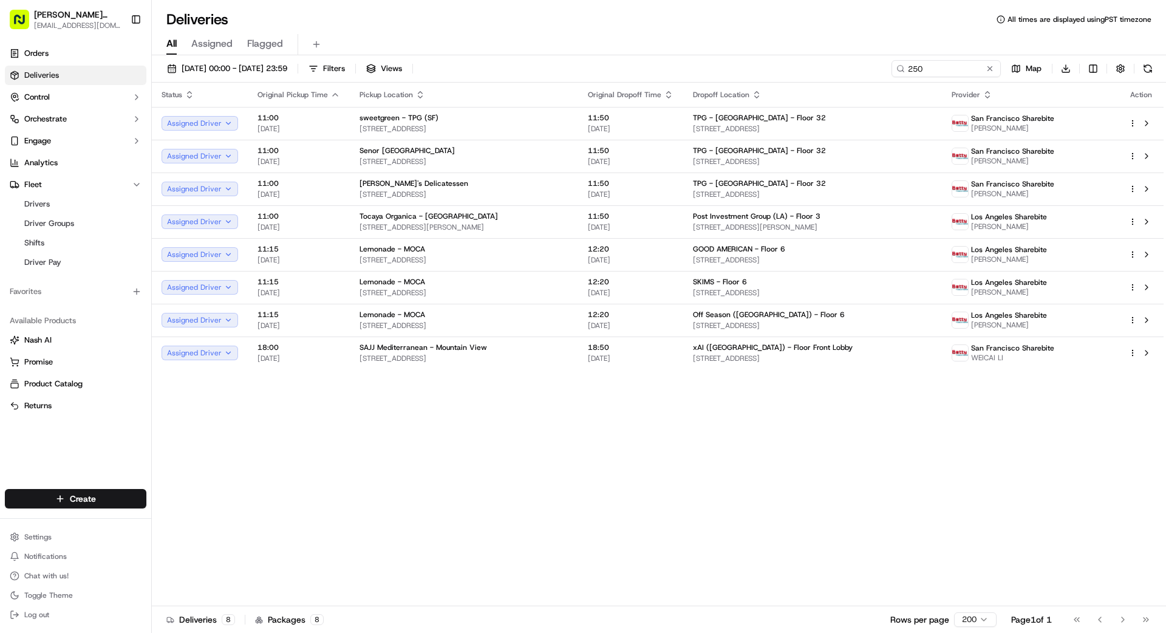
click at [990, 67] on button at bounding box center [990, 69] width 12 height 12
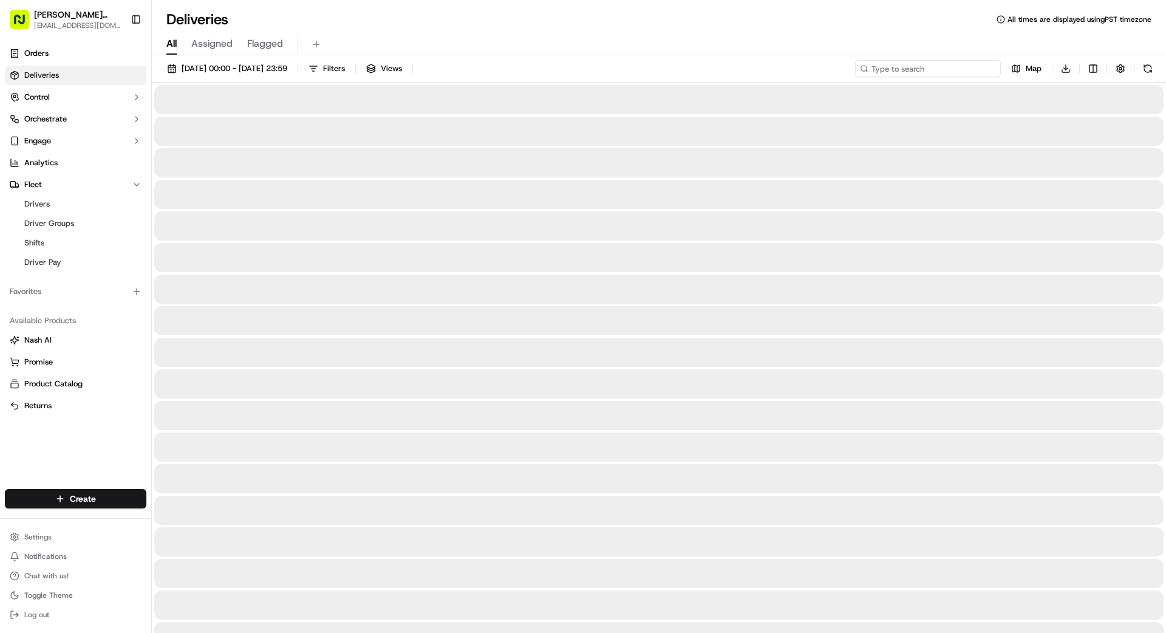
click at [957, 72] on input at bounding box center [928, 68] width 146 height 17
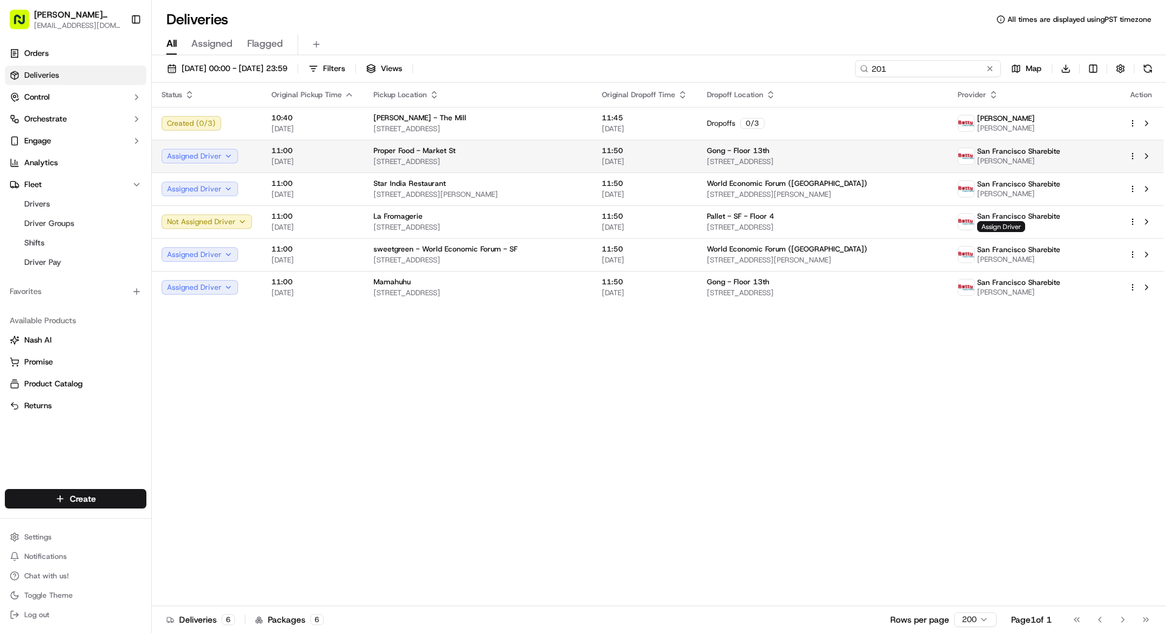
type input "201"
click at [889, 152] on div "Gong - Floor 13th" at bounding box center [822, 151] width 231 height 10
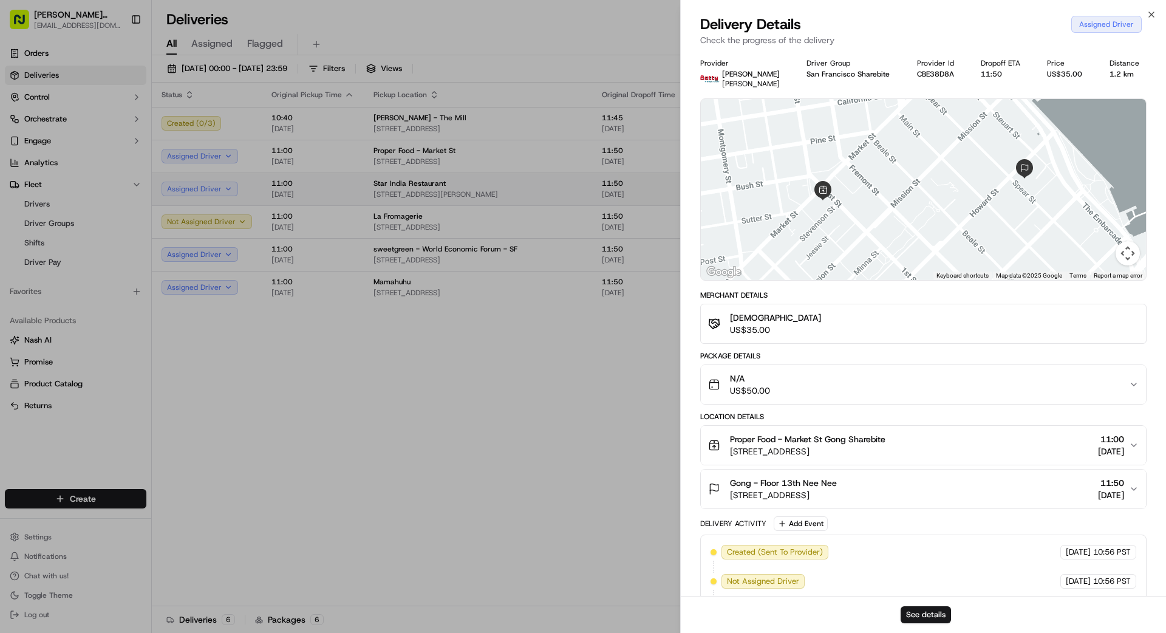
drag, startPoint x: 602, startPoint y: 182, endPoint x: 658, endPoint y: 198, distance: 58.6
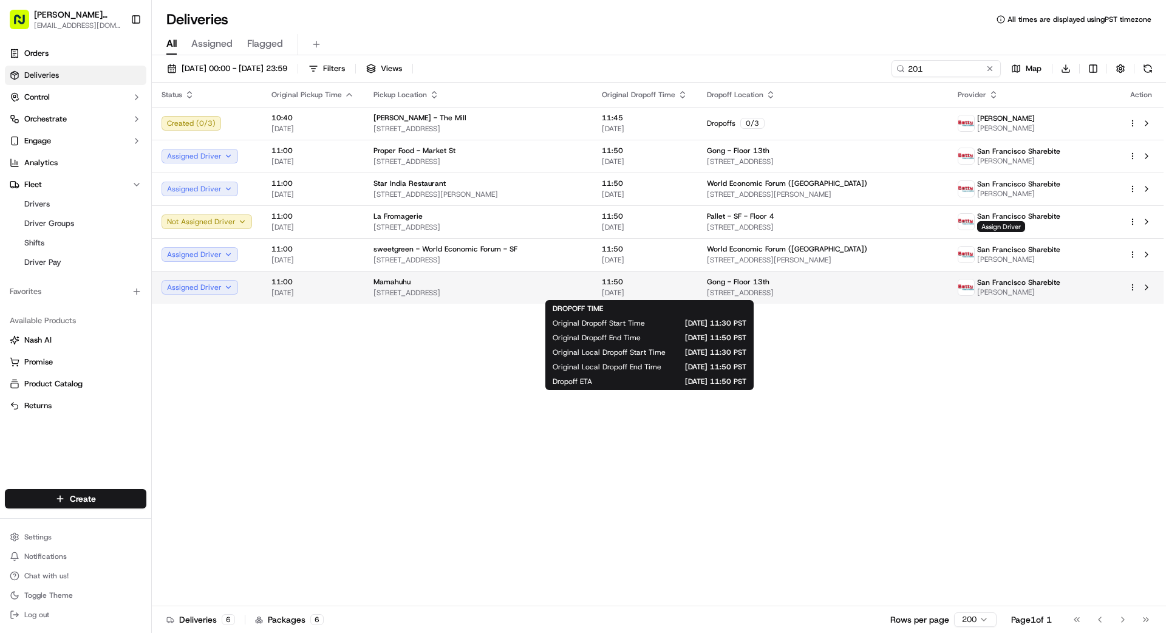
click at [638, 283] on span "11:50" at bounding box center [645, 282] width 86 height 10
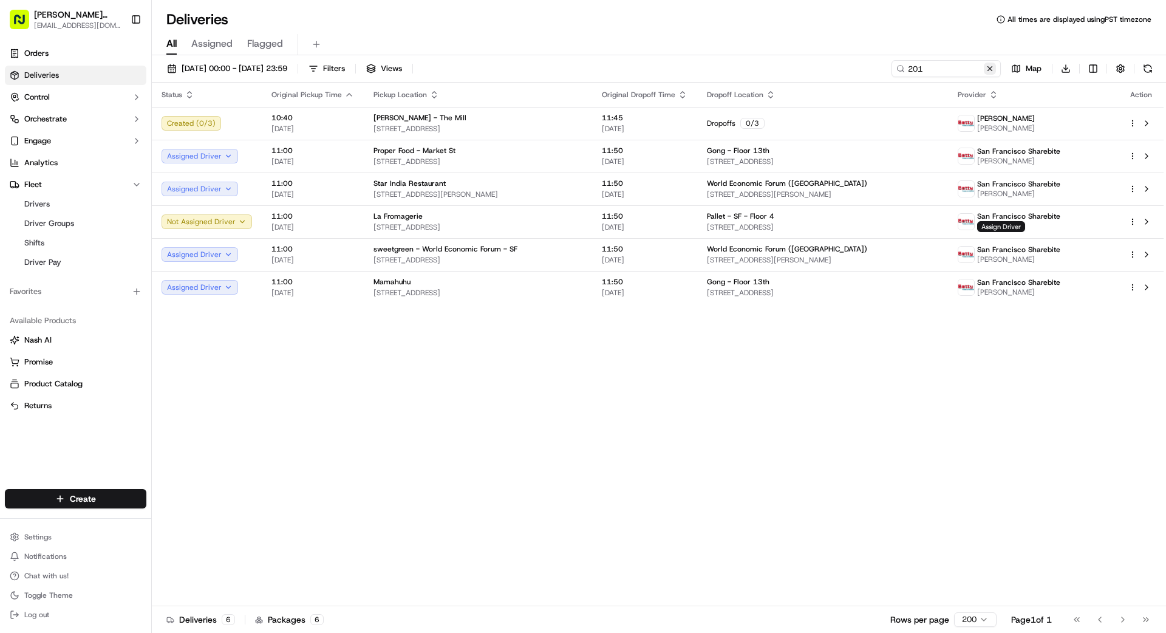
click at [993, 69] on button at bounding box center [990, 69] width 12 height 12
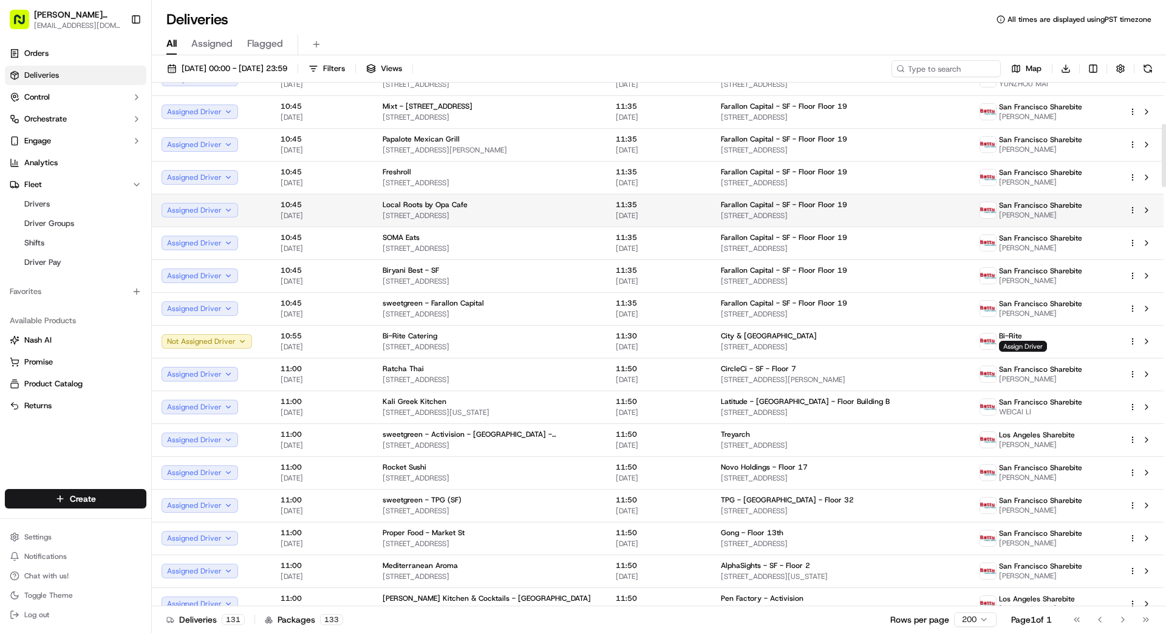
scroll to position [348, 0]
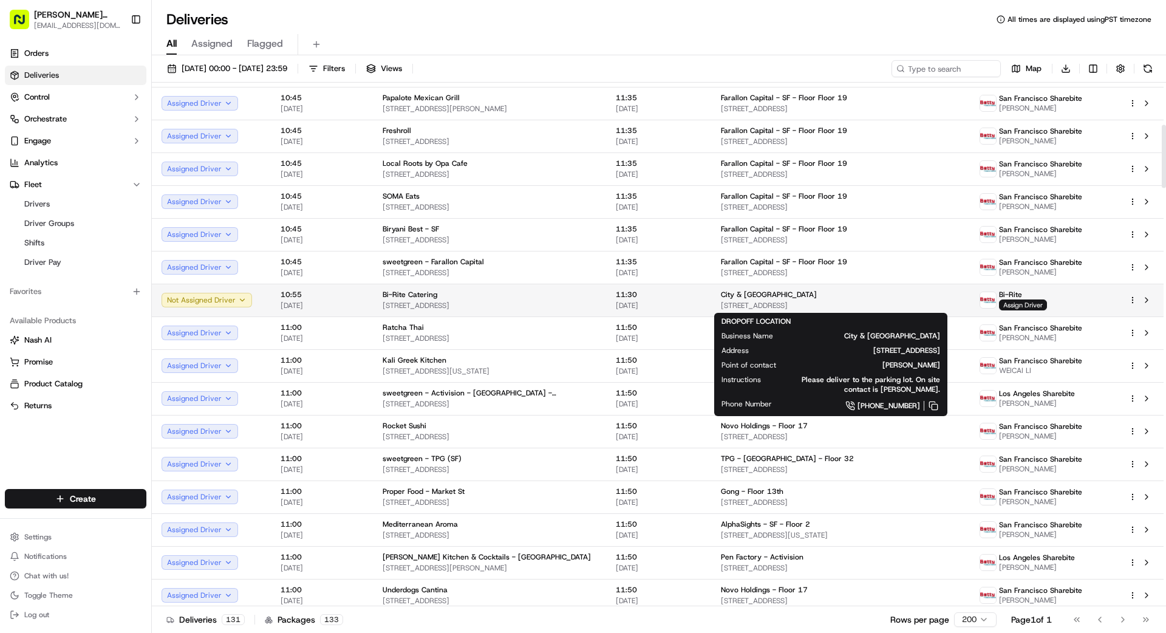
click at [783, 295] on span "City & [GEOGRAPHIC_DATA]" at bounding box center [769, 295] width 96 height 10
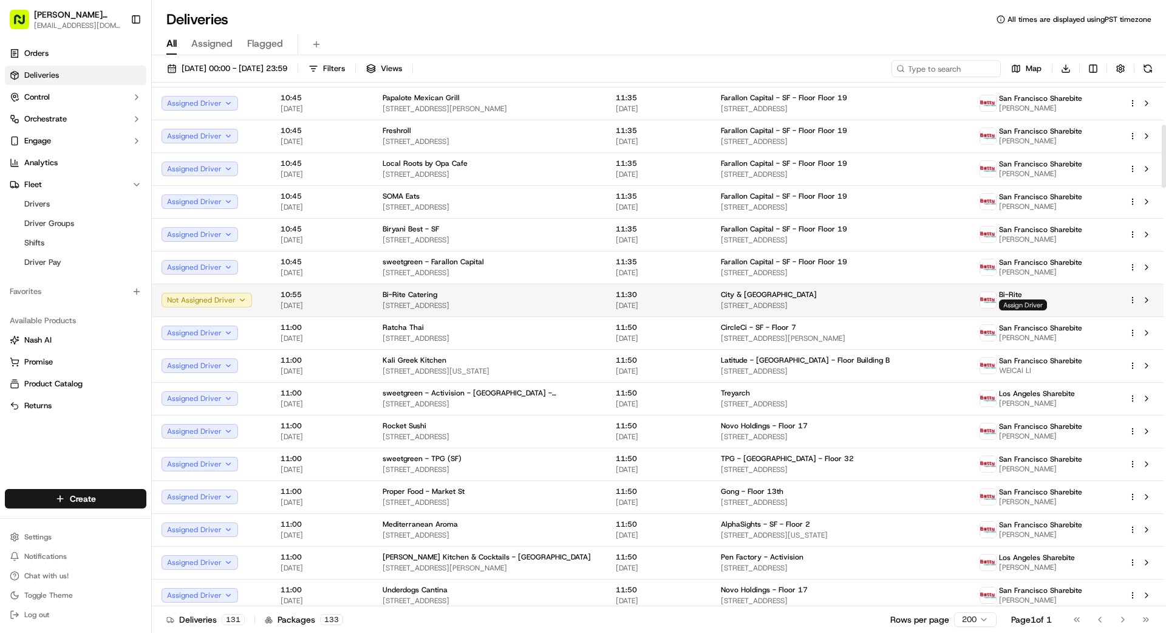
click at [1018, 306] on span "Assign Driver" at bounding box center [1023, 304] width 48 height 11
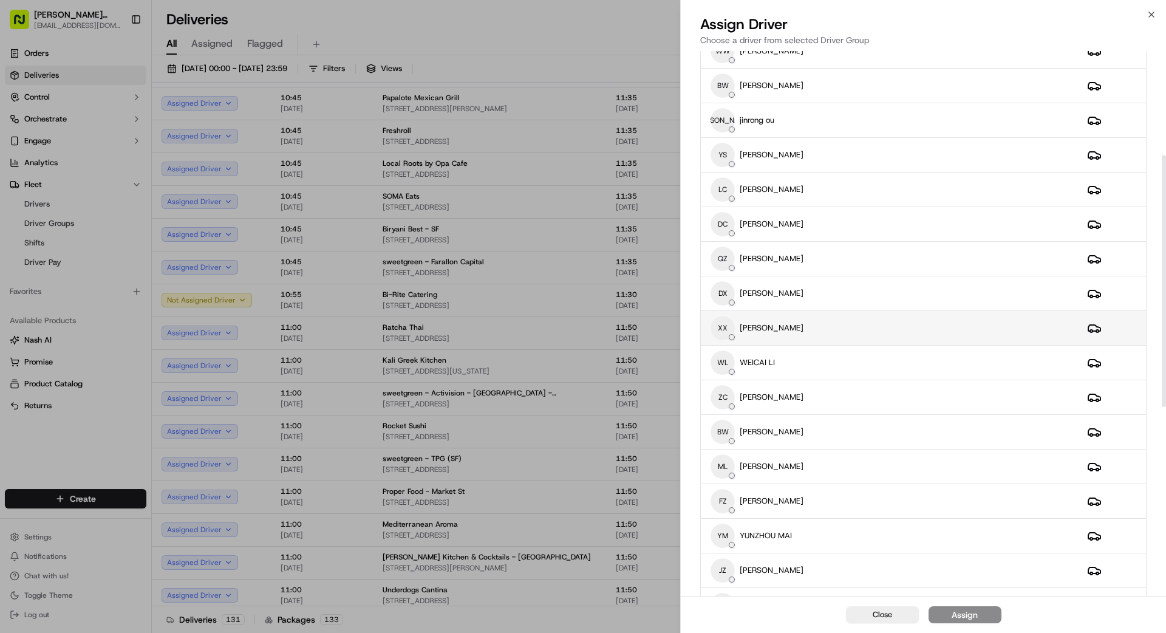
click at [855, 329] on div "XX [PERSON_NAME]" at bounding box center [889, 328] width 357 height 24
click at [963, 615] on div "Assign" at bounding box center [965, 615] width 26 height 12
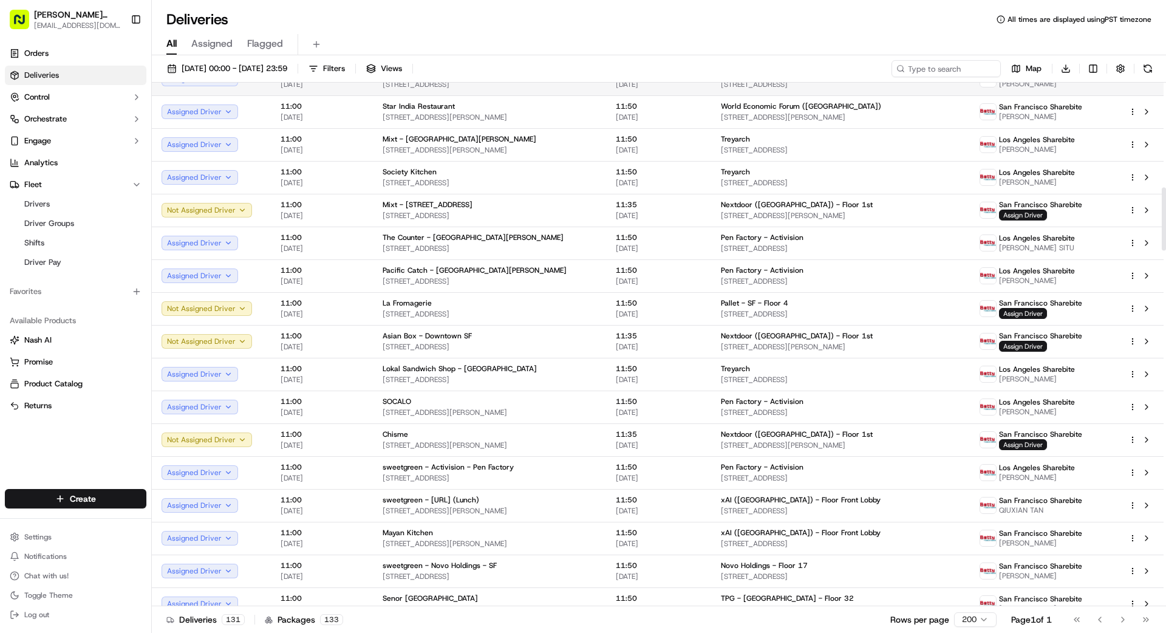
scroll to position [865, 0]
click at [958, 67] on input at bounding box center [928, 68] width 146 height 17
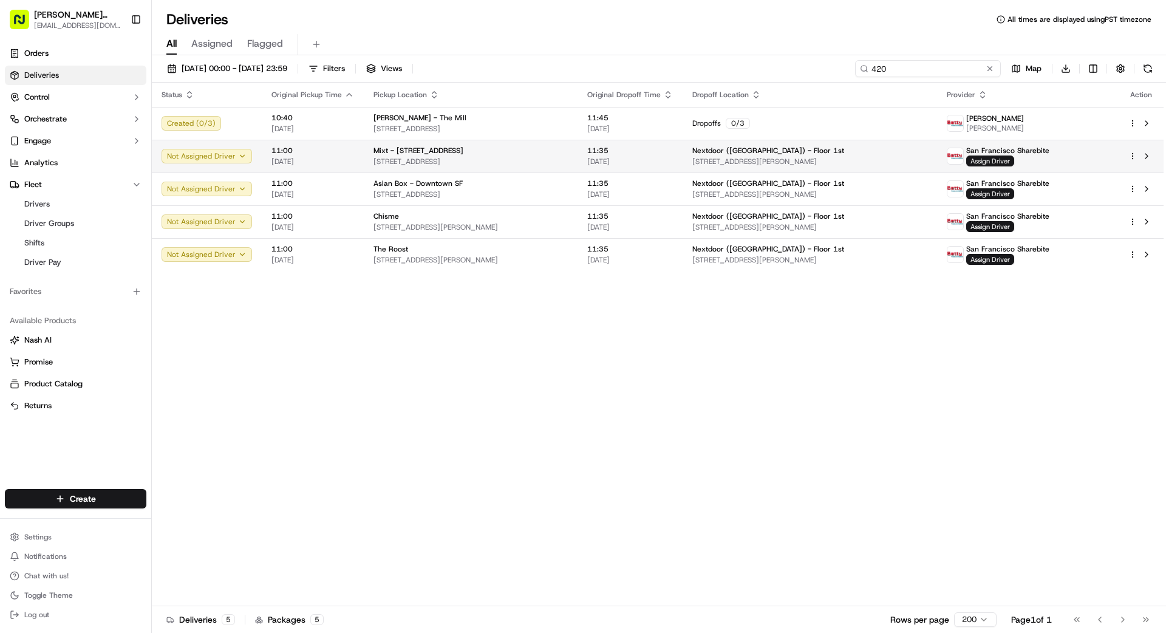
type input "420"
click at [764, 160] on span "[STREET_ADDRESS][PERSON_NAME]" at bounding box center [809, 162] width 235 height 10
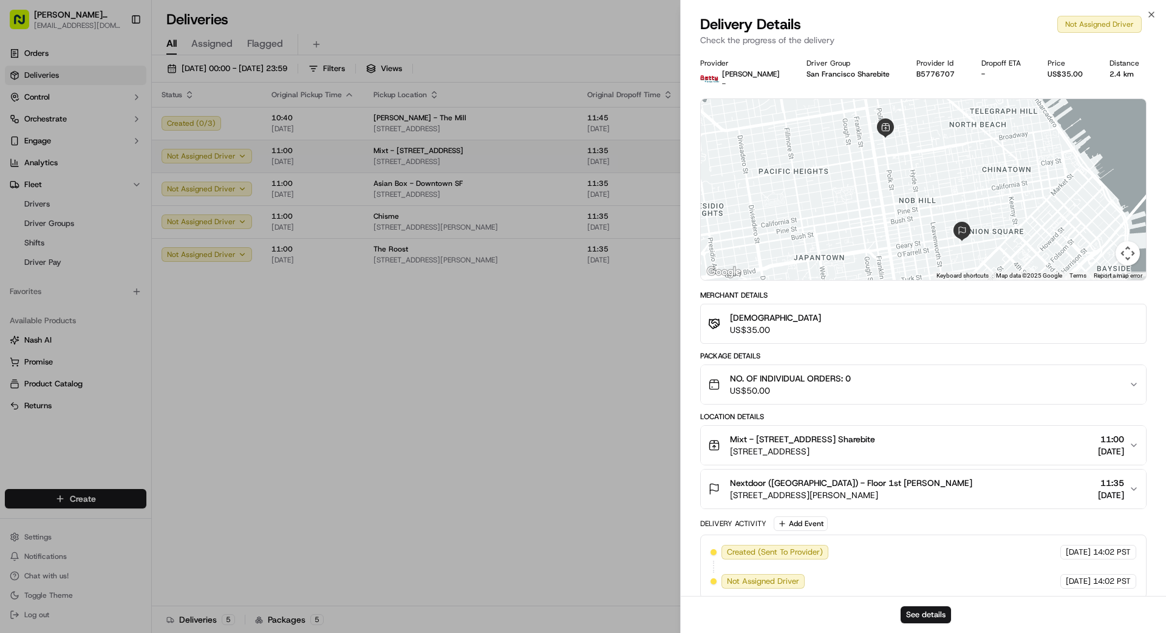
drag, startPoint x: 646, startPoint y: 161, endPoint x: 639, endPoint y: 167, distance: 9.0
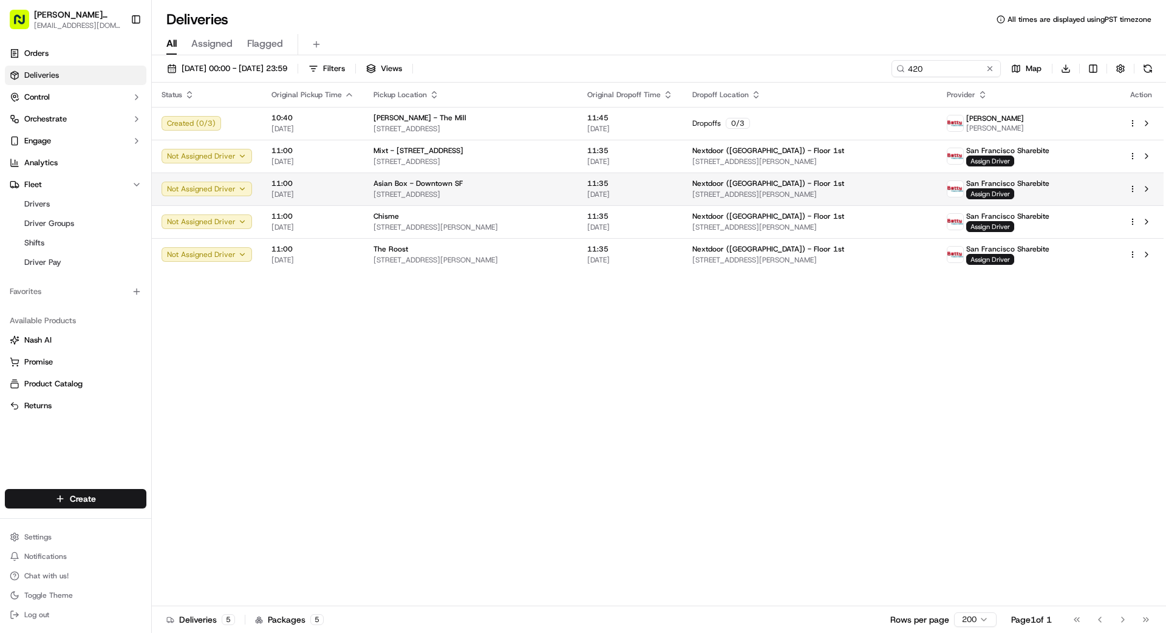
click at [648, 181] on span "11:35" at bounding box center [630, 184] width 86 height 10
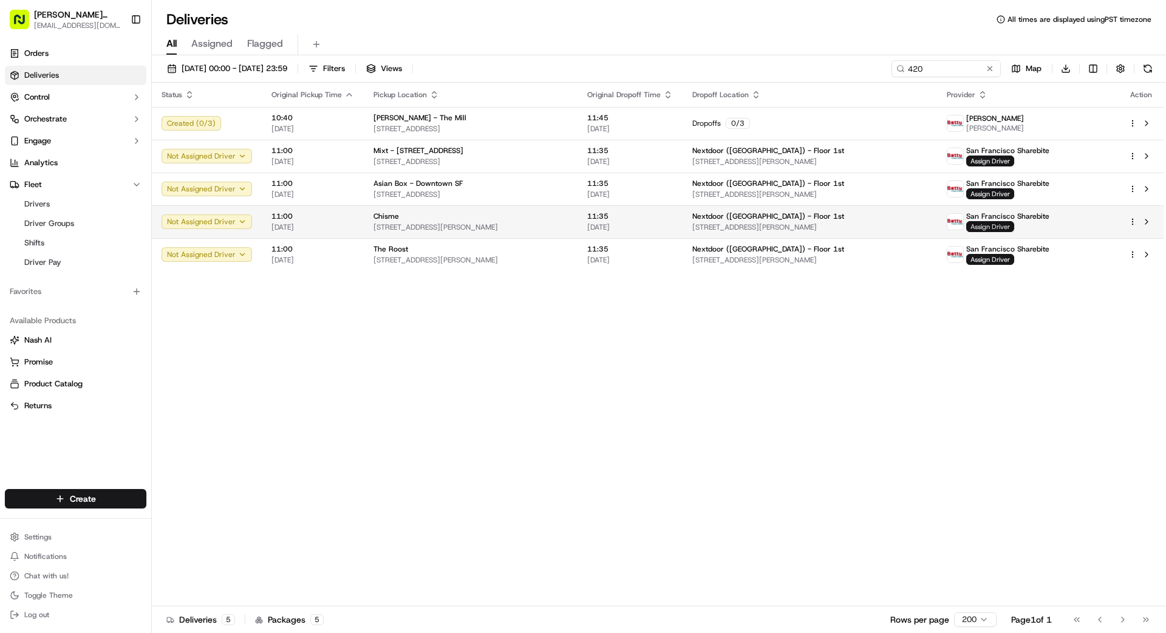
click at [1005, 227] on span "Assign Driver" at bounding box center [990, 226] width 48 height 11
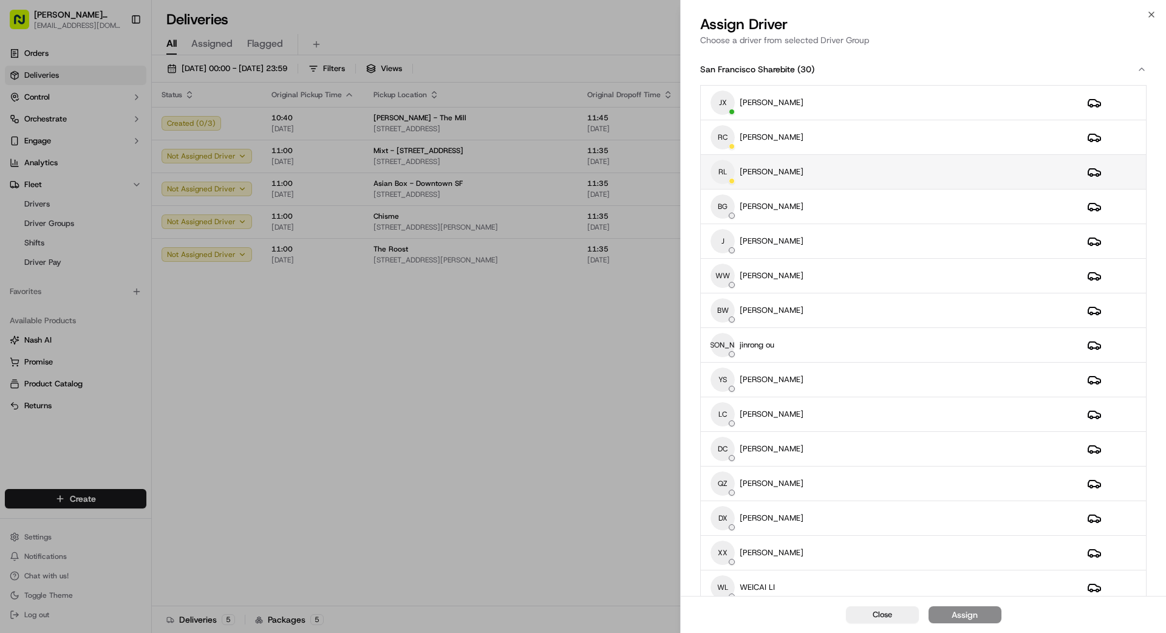
click at [852, 171] on div "RL [PERSON_NAME]" at bounding box center [889, 172] width 357 height 24
click at [967, 610] on div "Assign" at bounding box center [965, 615] width 26 height 12
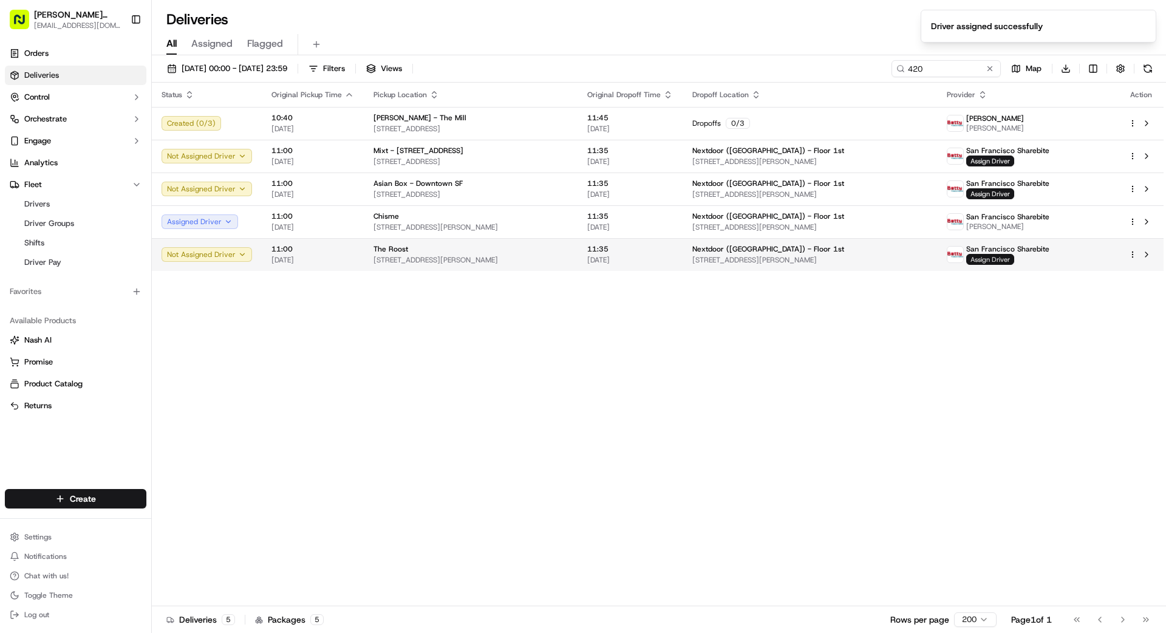
click at [1004, 257] on span "Assign Driver" at bounding box center [990, 259] width 48 height 11
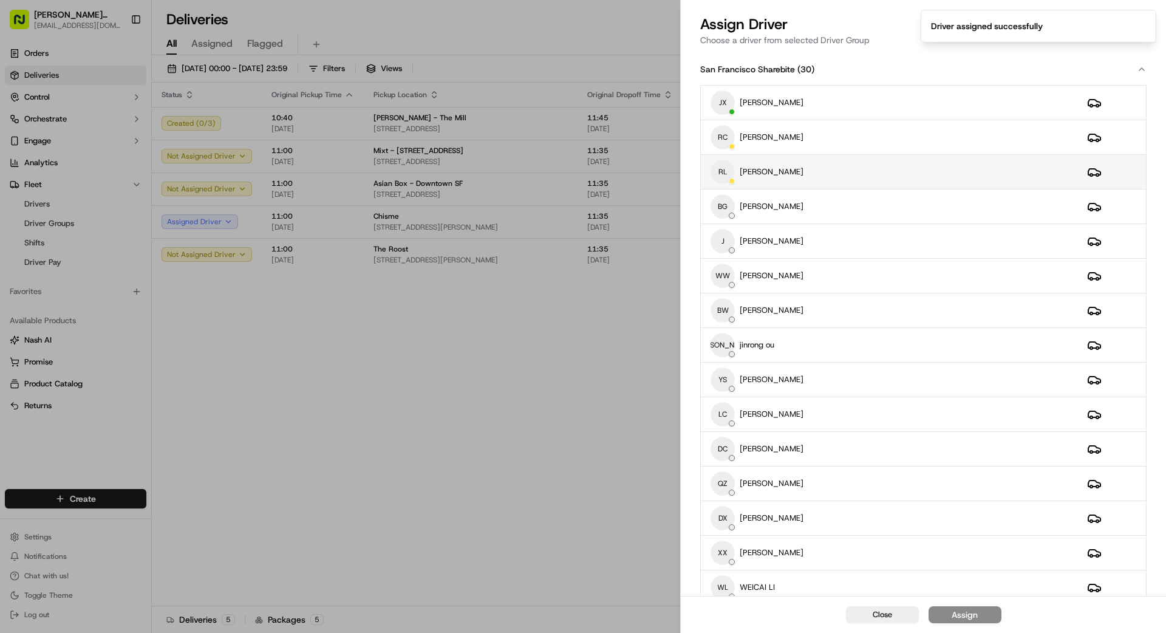
click at [917, 169] on div "RL [PERSON_NAME]" at bounding box center [889, 172] width 357 height 24
click at [975, 613] on button "Assign" at bounding box center [965, 614] width 73 height 17
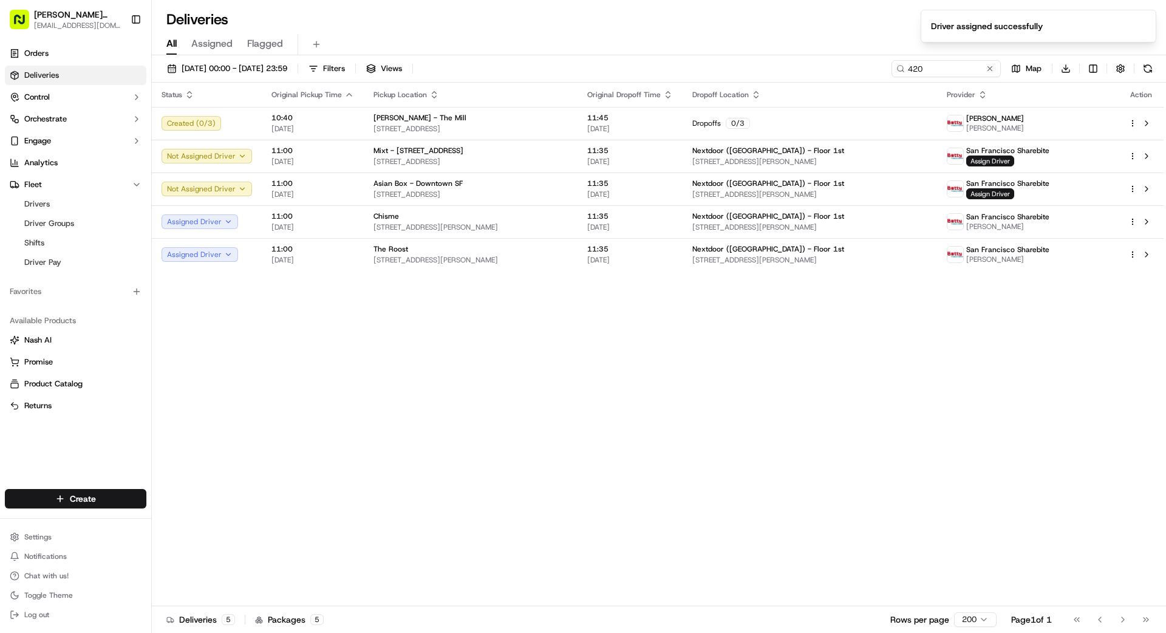
click at [619, 360] on div "Status Original Pickup Time Pickup Location Original Dropoff Time Dropoff Locat…" at bounding box center [658, 345] width 1012 height 524
click at [990, 69] on button at bounding box center [990, 69] width 12 height 12
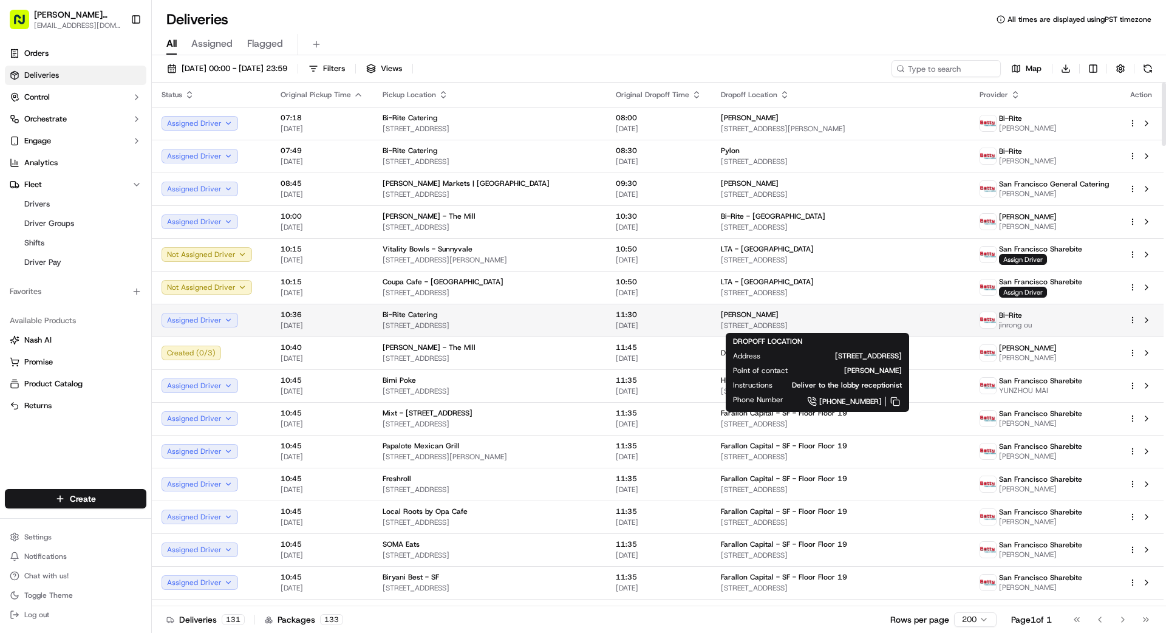
click at [758, 315] on div "[PERSON_NAME]" at bounding box center [840, 315] width 239 height 10
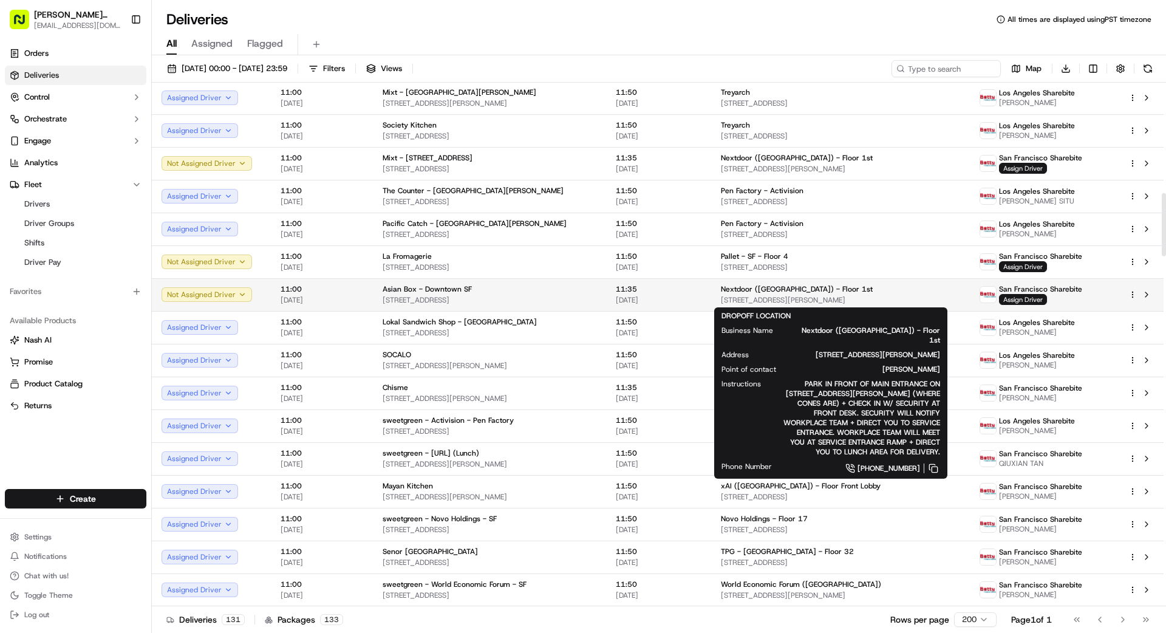
scroll to position [926, 0]
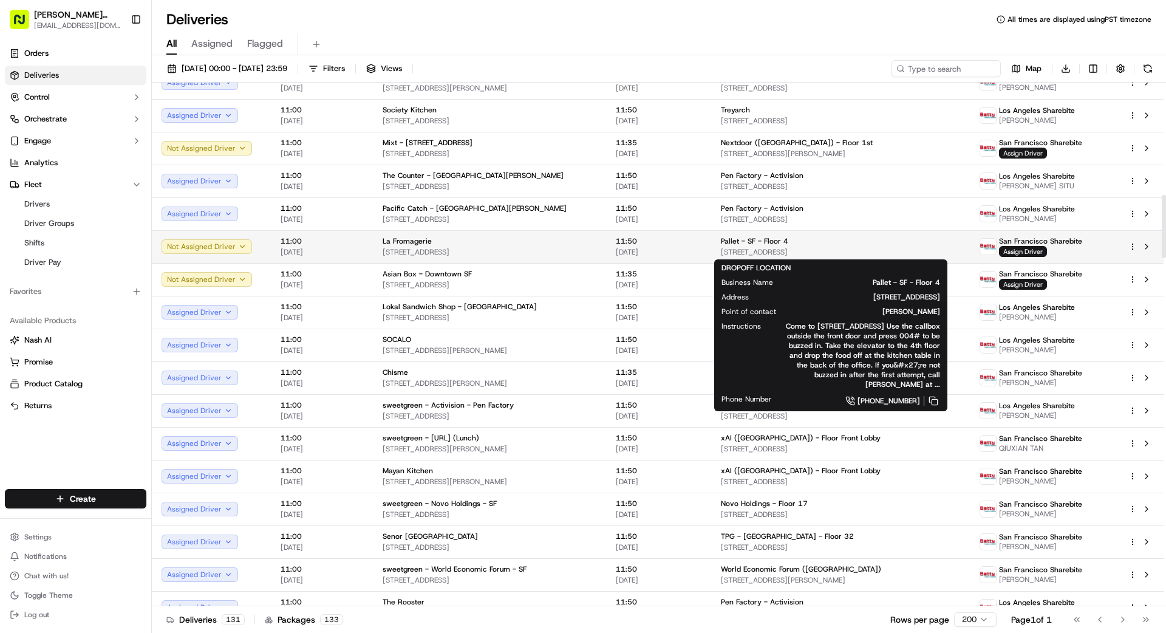
click at [758, 242] on span "Pallet - SF - Floor 4" at bounding box center [754, 241] width 67 height 10
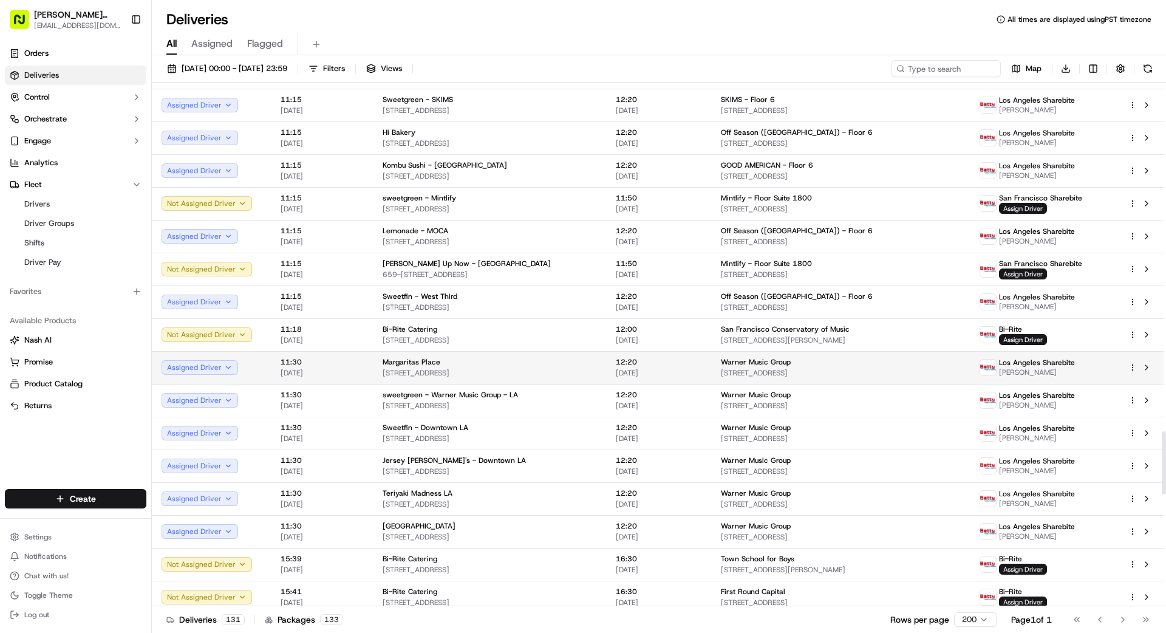
scroll to position [2886, 0]
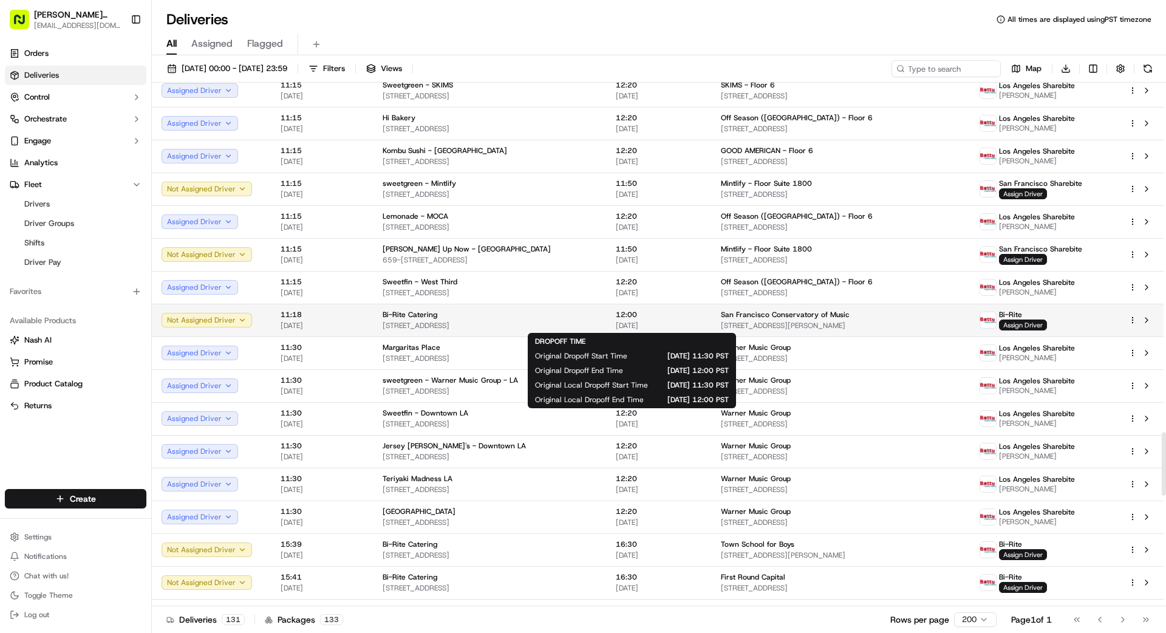
click at [640, 321] on span "[DATE]" at bounding box center [659, 326] width 86 height 10
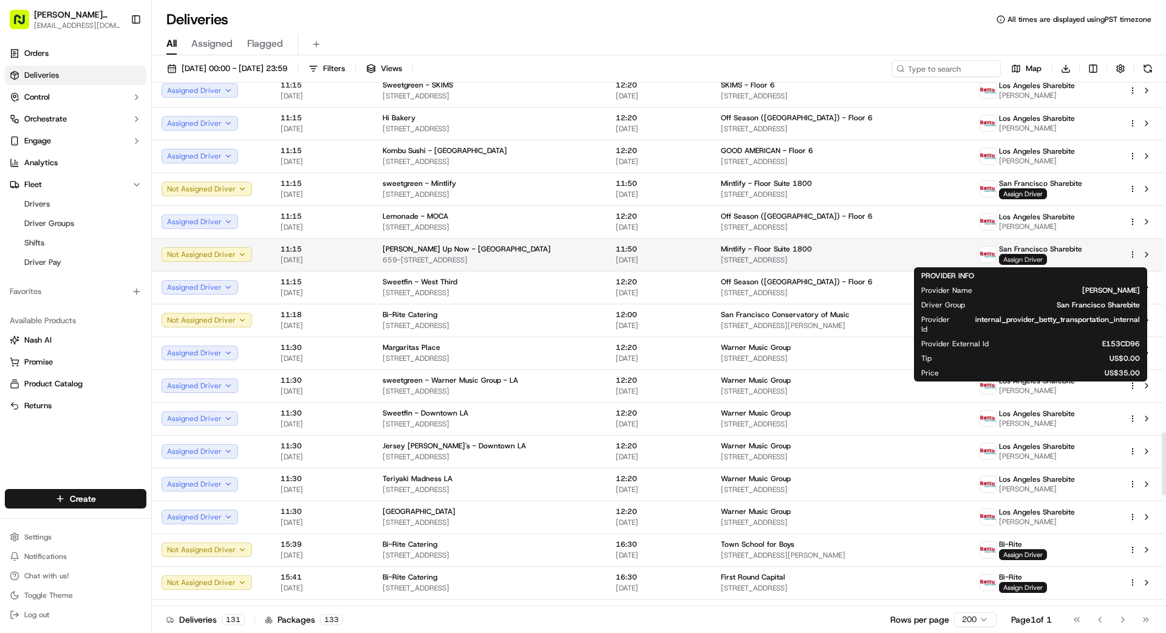
click at [1024, 258] on span "Assign Driver" at bounding box center [1023, 259] width 48 height 11
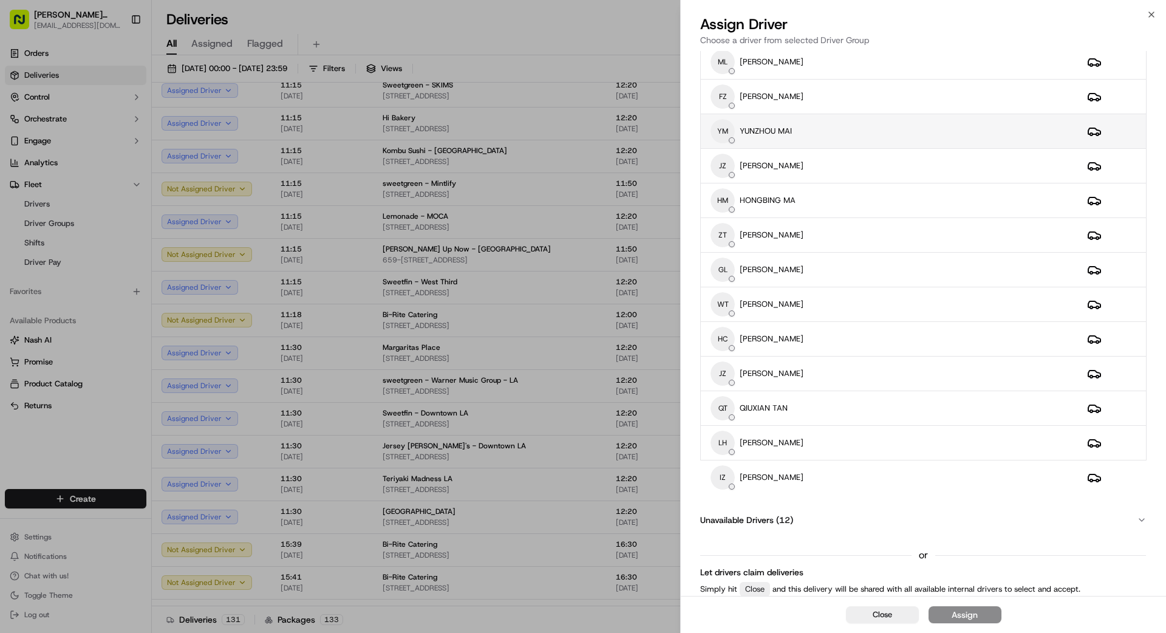
scroll to position [630, 0]
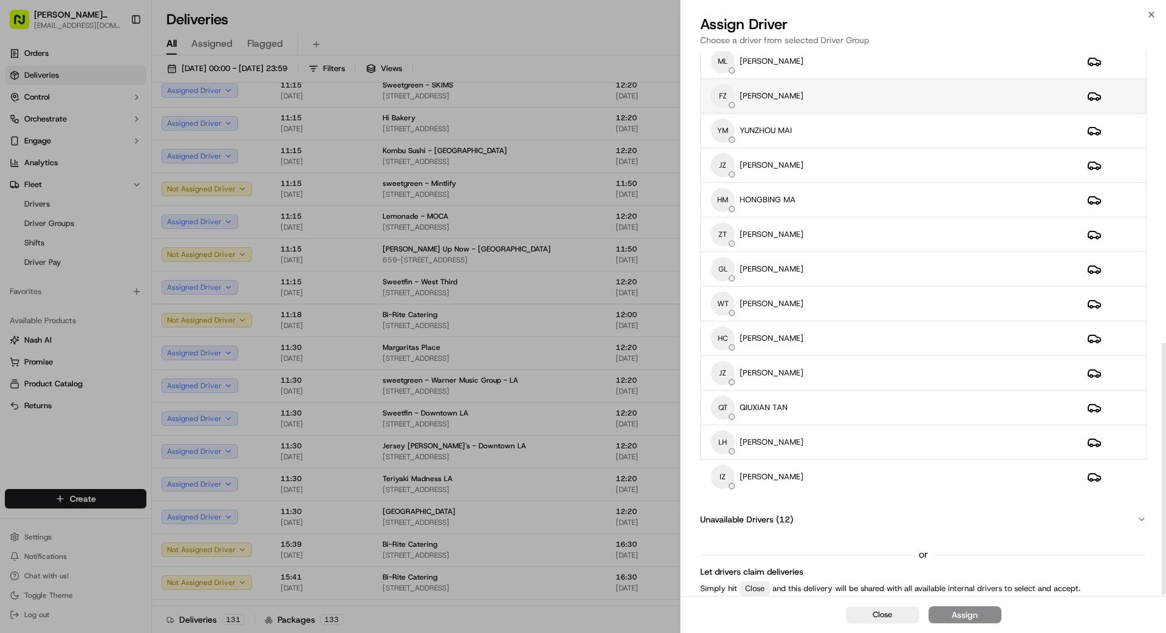
click at [870, 95] on div "FZ [PERSON_NAME]" at bounding box center [889, 96] width 357 height 24
click at [994, 621] on button "Assign" at bounding box center [965, 614] width 73 height 17
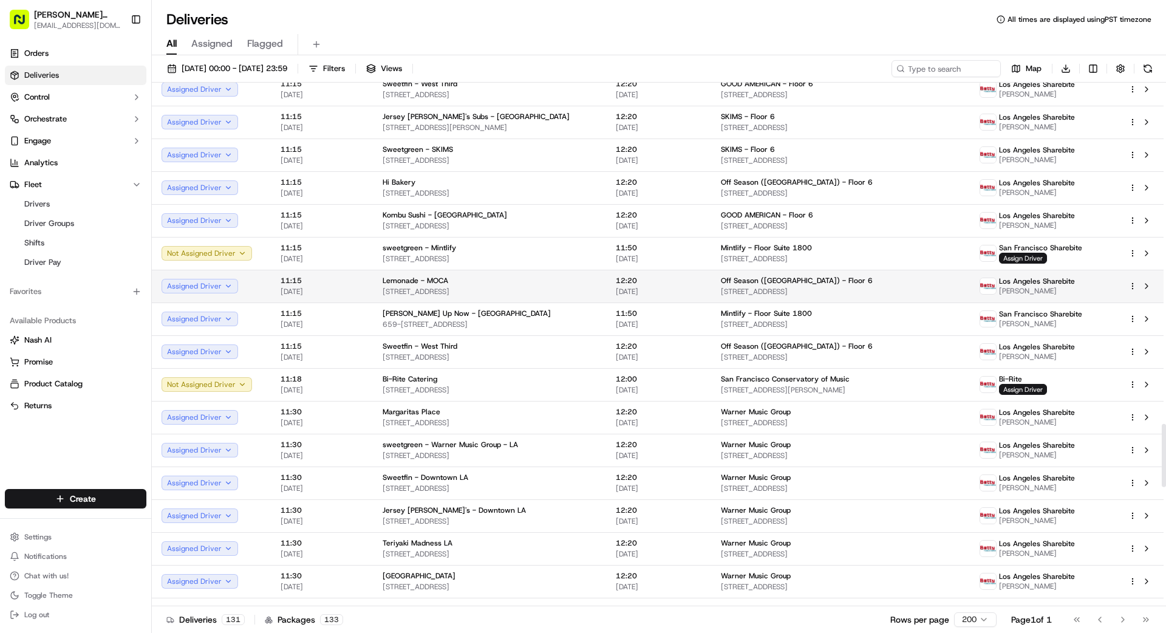
scroll to position [2813, 0]
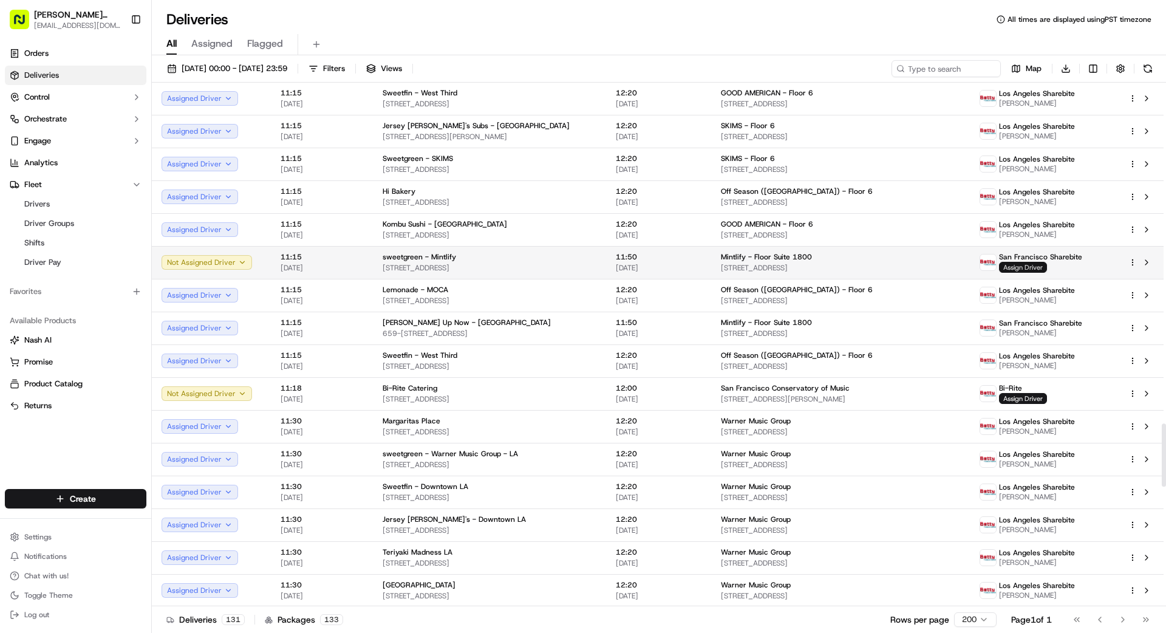
click at [1022, 262] on span "Assign Driver" at bounding box center [1023, 267] width 48 height 11
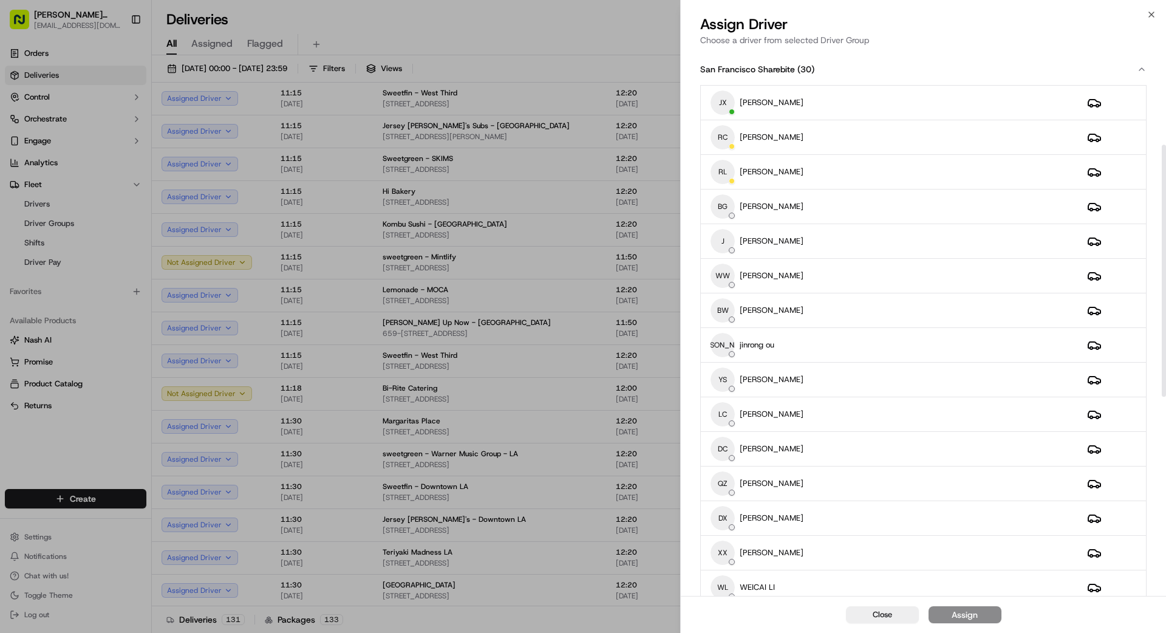
scroll to position [632, 0]
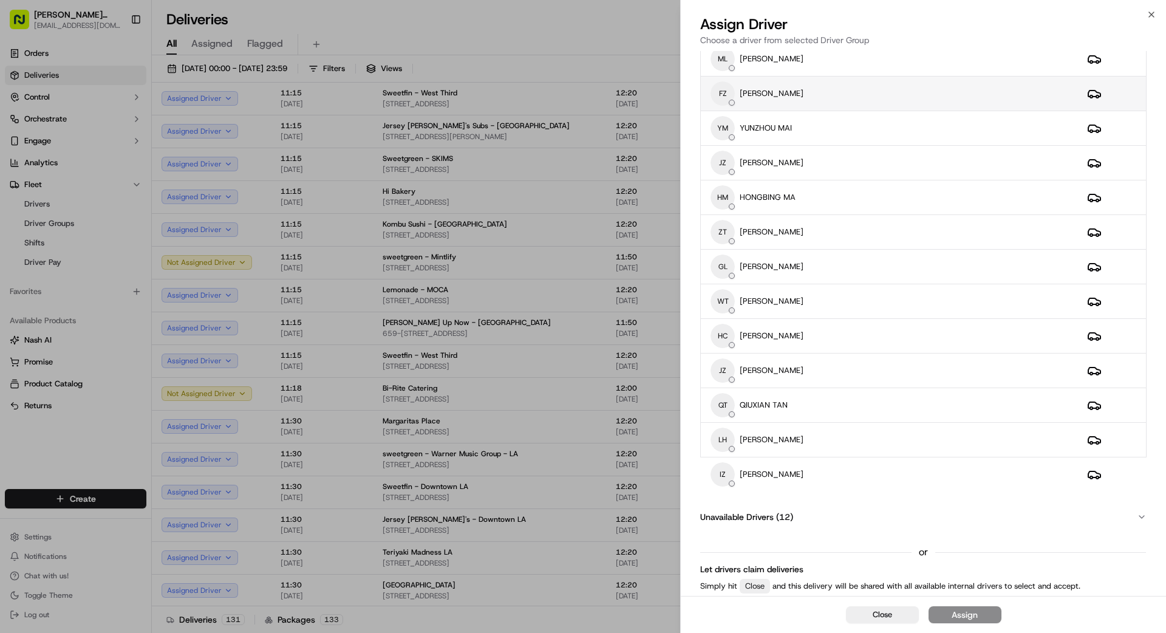
click at [872, 96] on div "FZ [PERSON_NAME]" at bounding box center [889, 93] width 357 height 24
click at [986, 613] on button "Assign" at bounding box center [965, 614] width 73 height 17
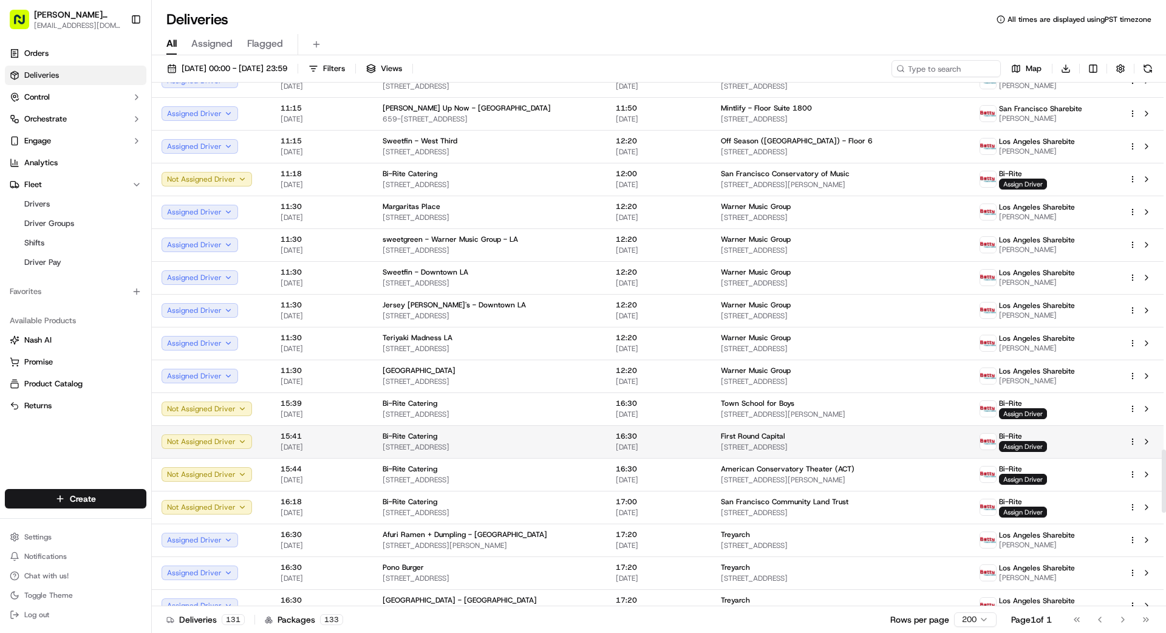
scroll to position [3088, 0]
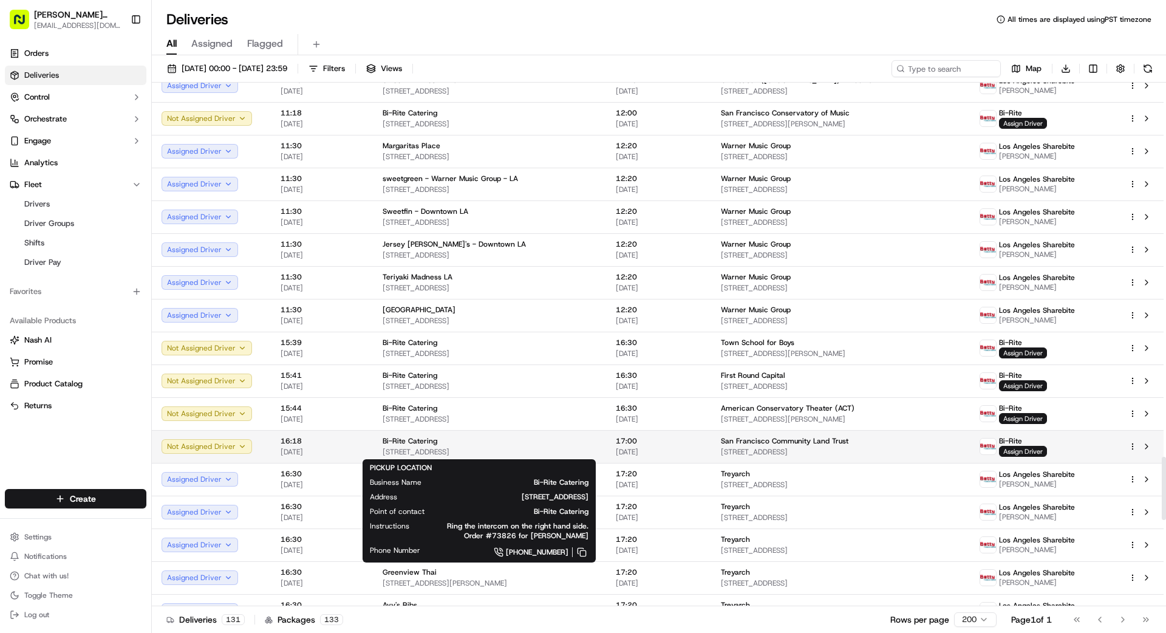
click at [548, 443] on div "Bi-Rite Catering" at bounding box center [490, 441] width 214 height 10
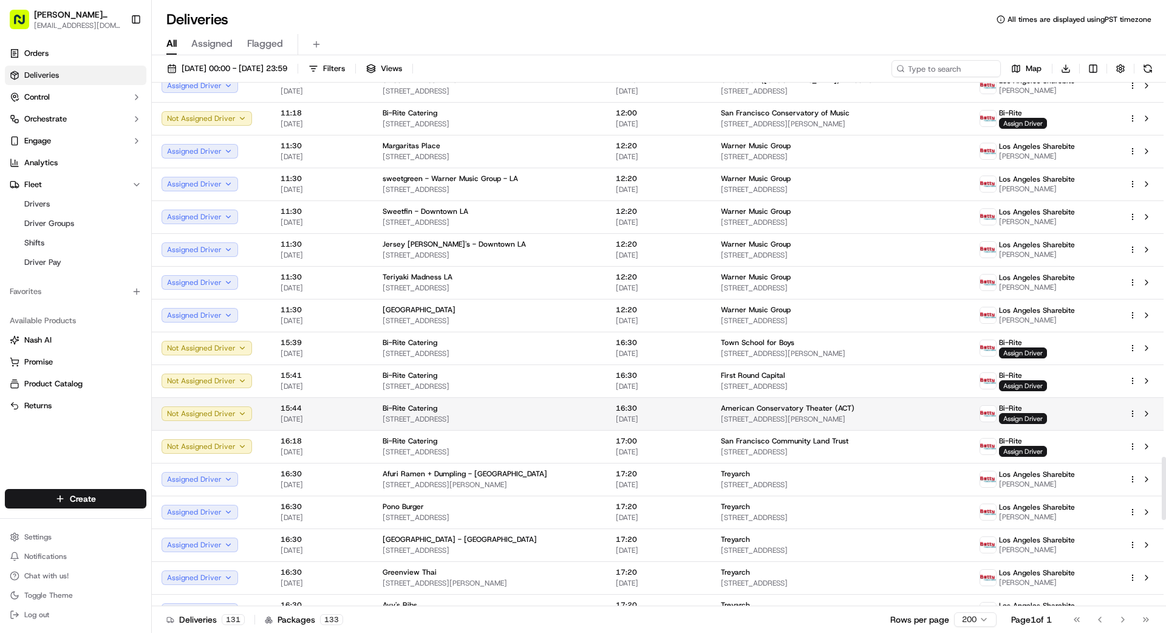
click at [541, 406] on div "Bi-Rite Catering" at bounding box center [490, 408] width 214 height 10
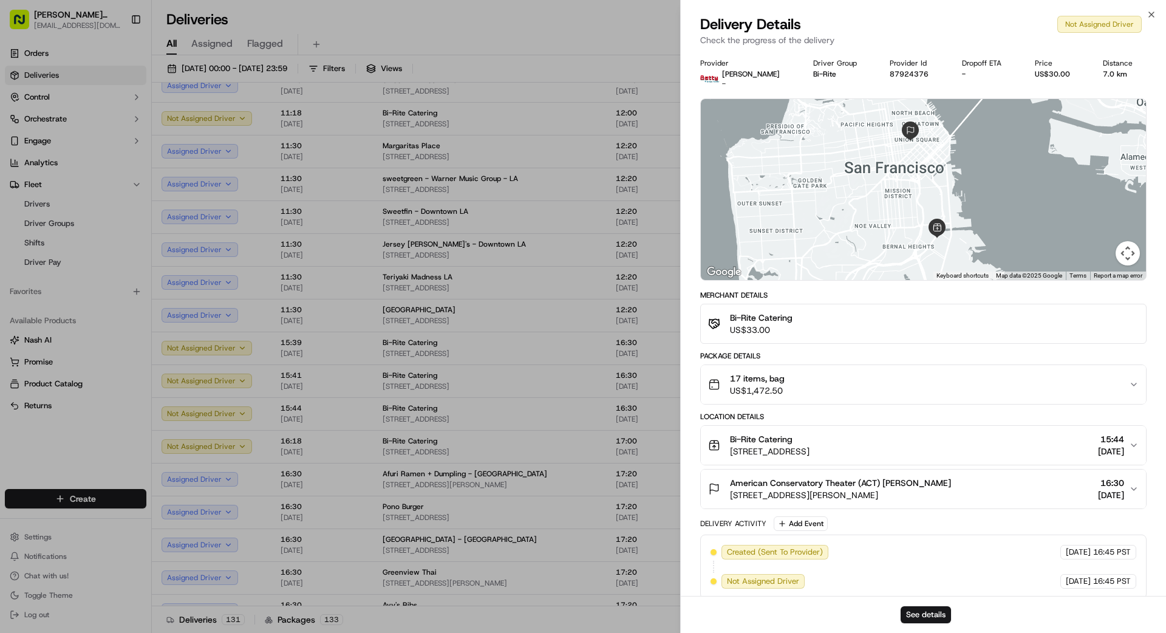
click at [908, 385] on div "17 items, bag US$1,472.50" at bounding box center [918, 384] width 421 height 24
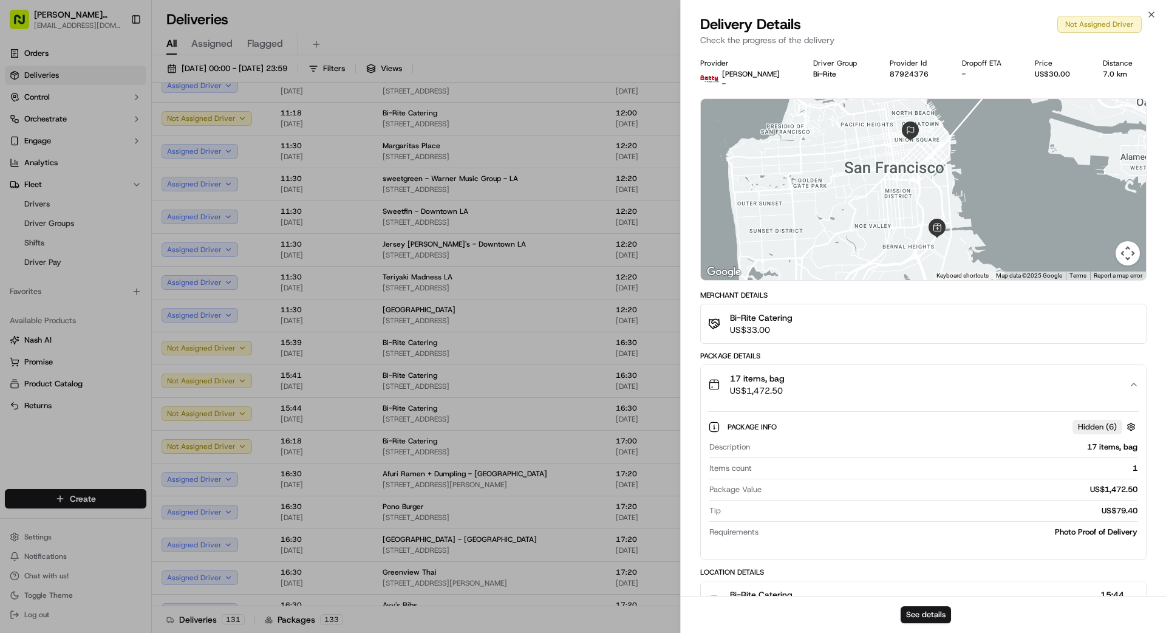
click at [908, 385] on div "17 items, bag US$1,472.50" at bounding box center [918, 384] width 421 height 24
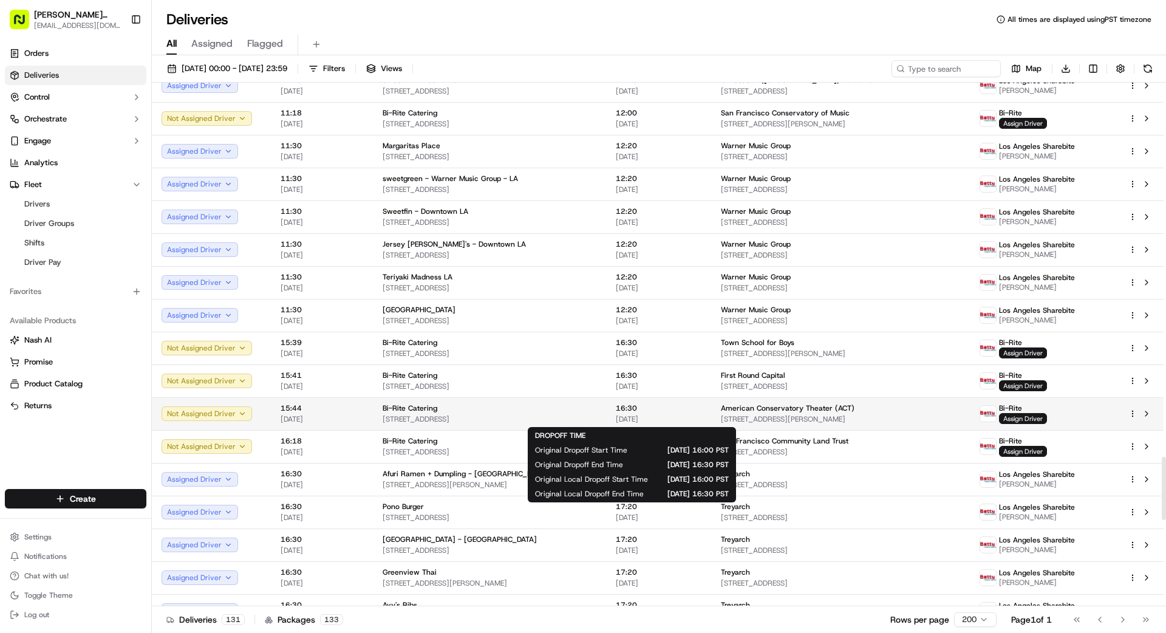
scroll to position [3087, 0]
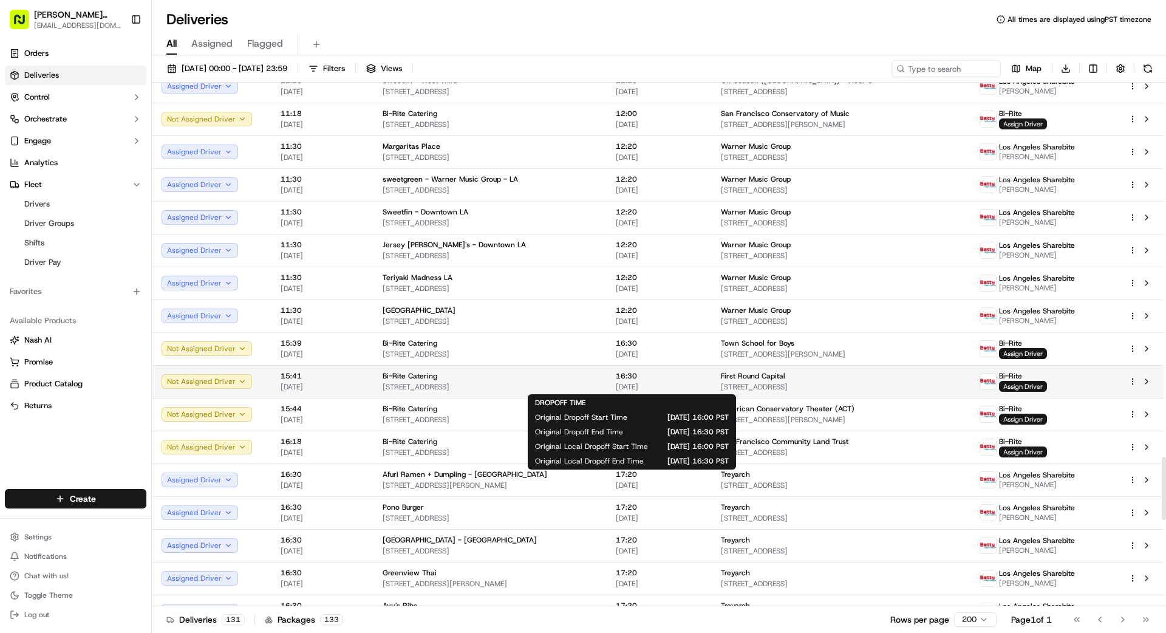
click at [672, 378] on span "16:30" at bounding box center [659, 376] width 86 height 10
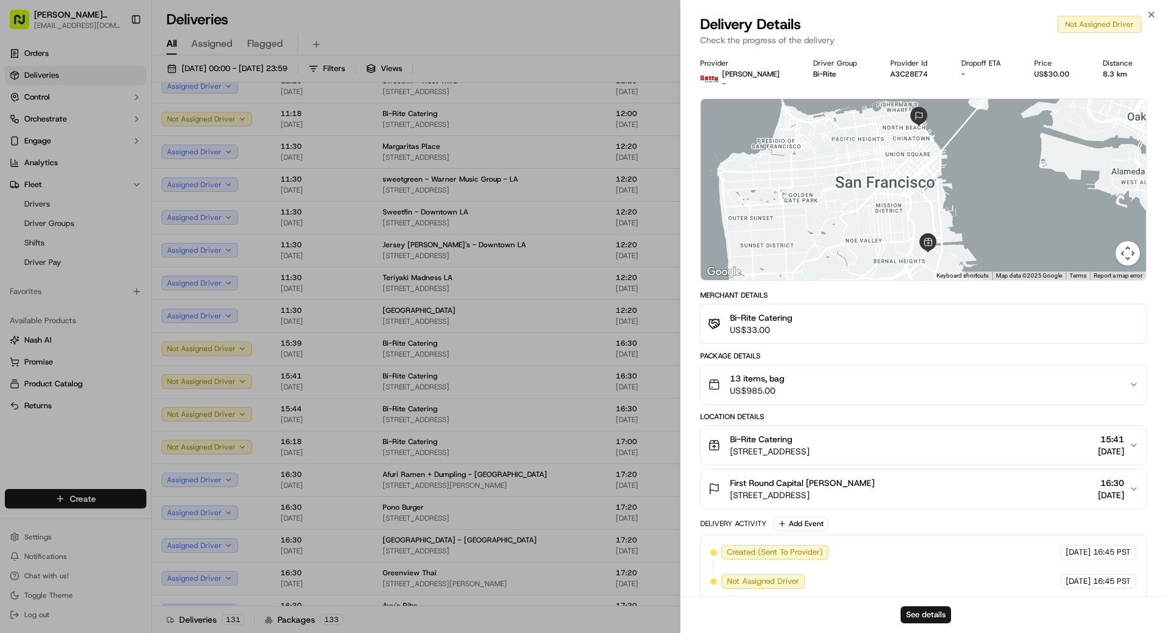
click at [773, 386] on span "US$985.00" at bounding box center [757, 390] width 55 height 12
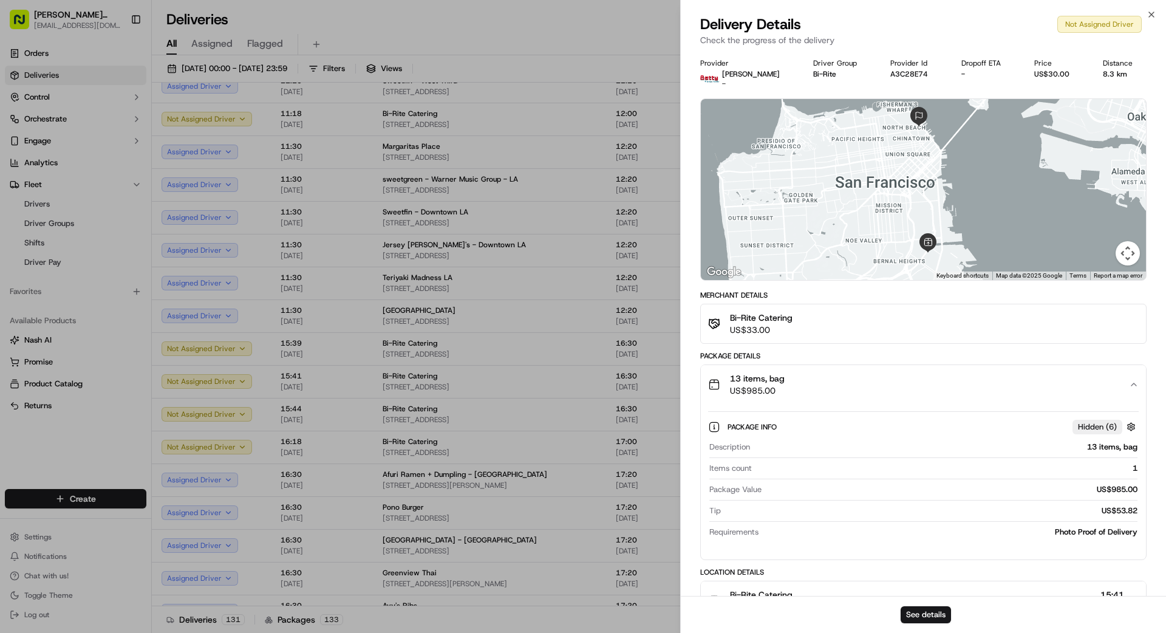
click at [776, 384] on span "US$985.00" at bounding box center [757, 390] width 55 height 12
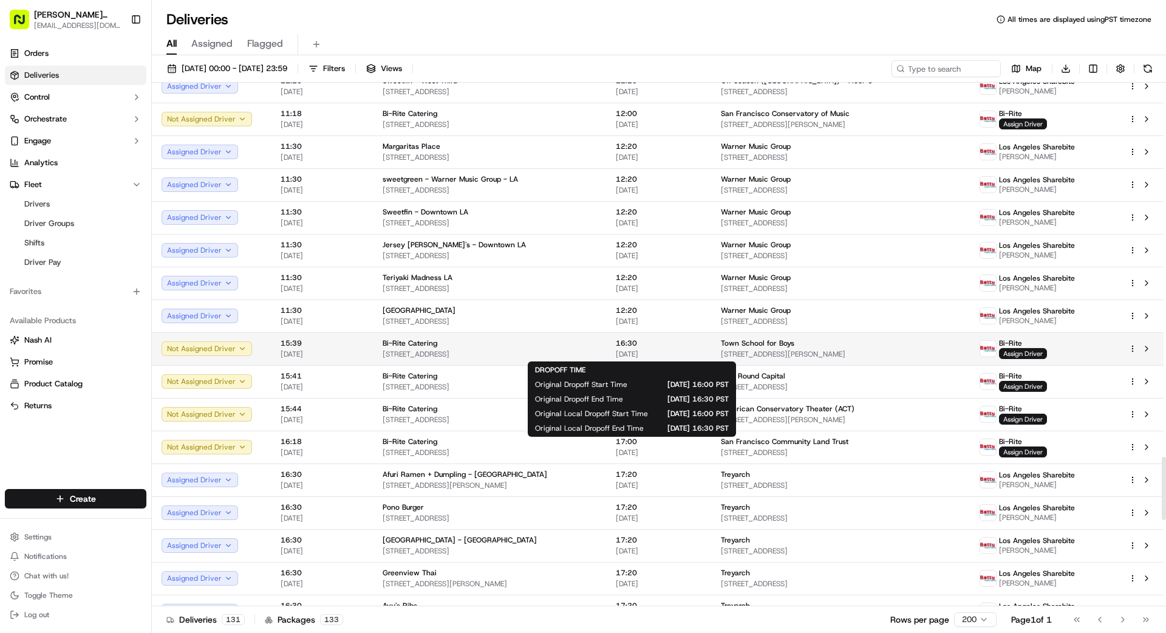
click at [642, 345] on span "16:30" at bounding box center [659, 343] width 86 height 10
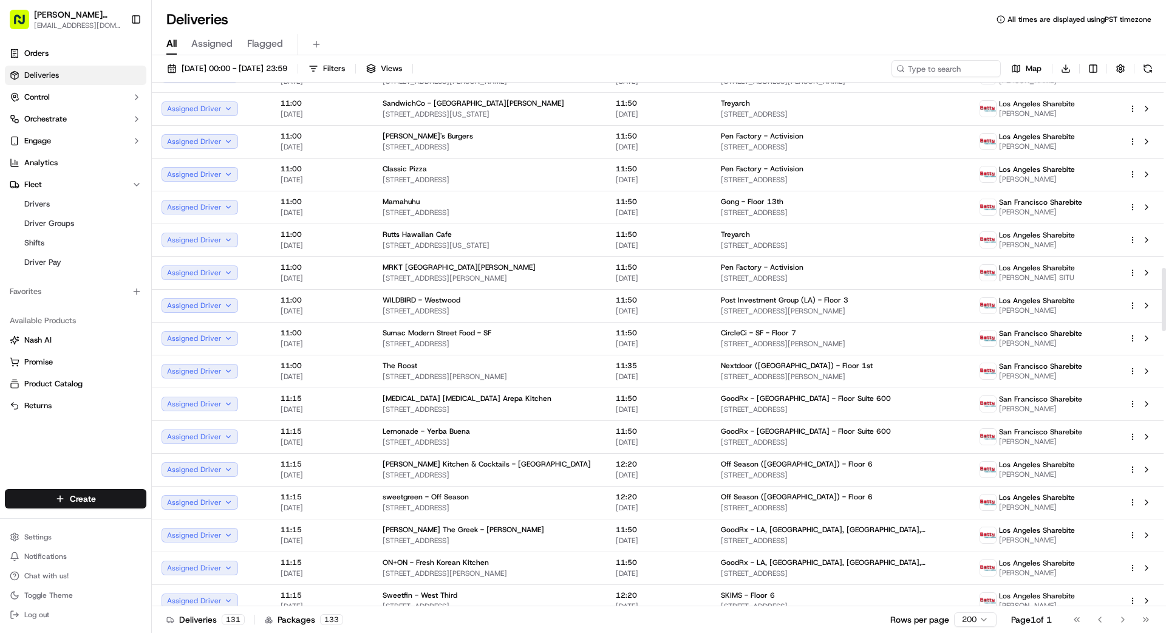
scroll to position [1913, 0]
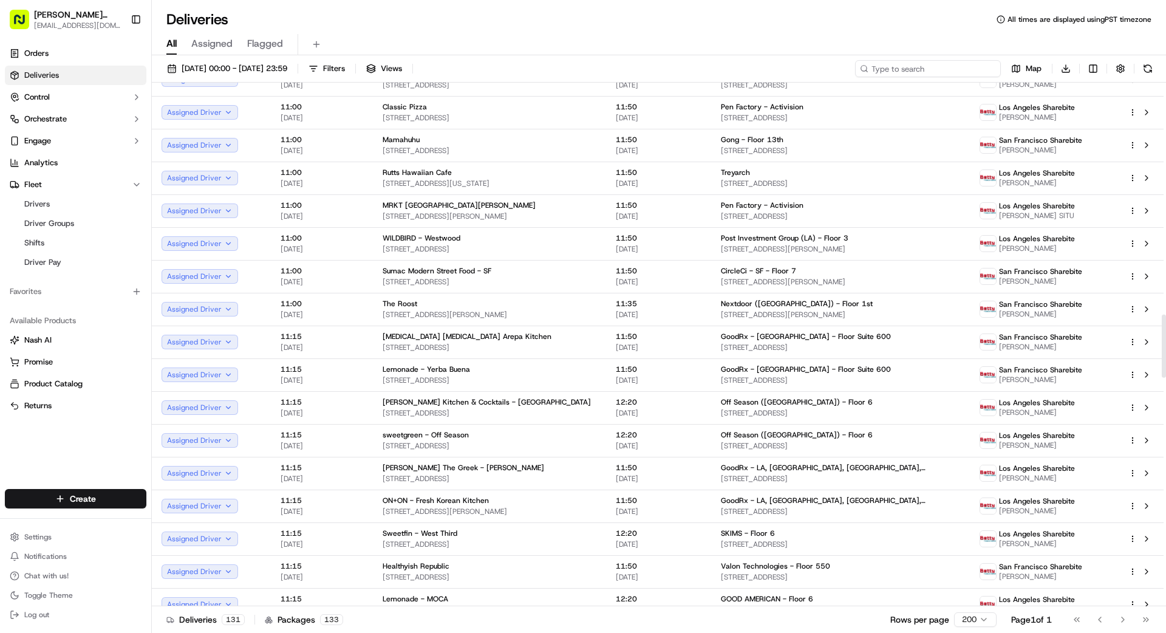
click at [940, 75] on input at bounding box center [928, 68] width 146 height 17
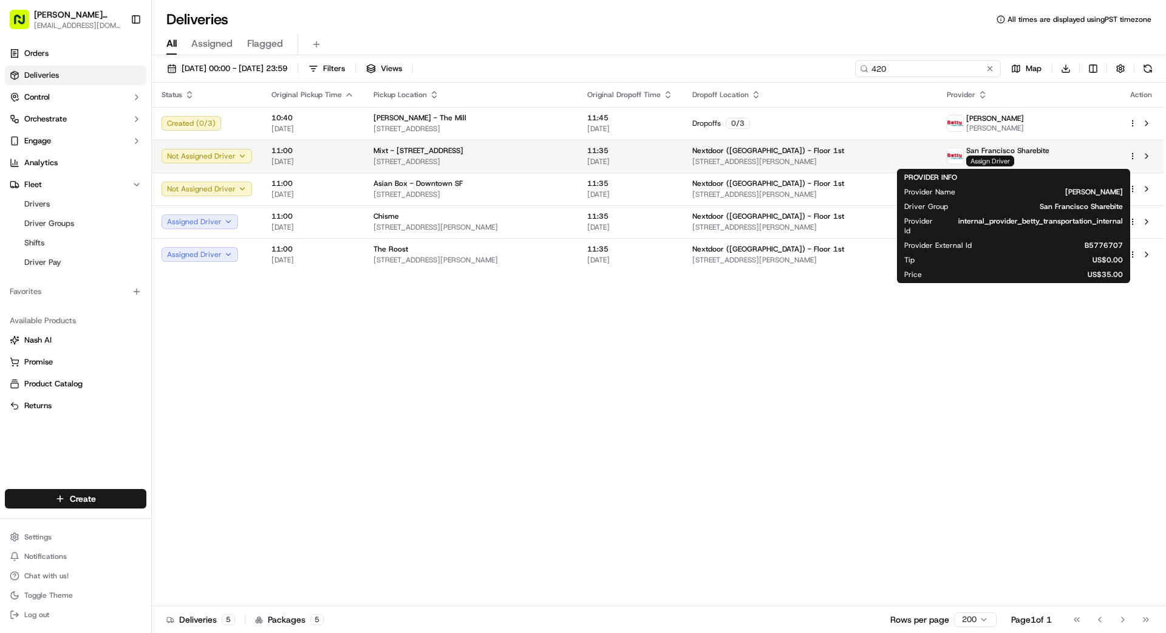
type input "420"
click at [1014, 163] on span "Assign Driver" at bounding box center [990, 160] width 48 height 11
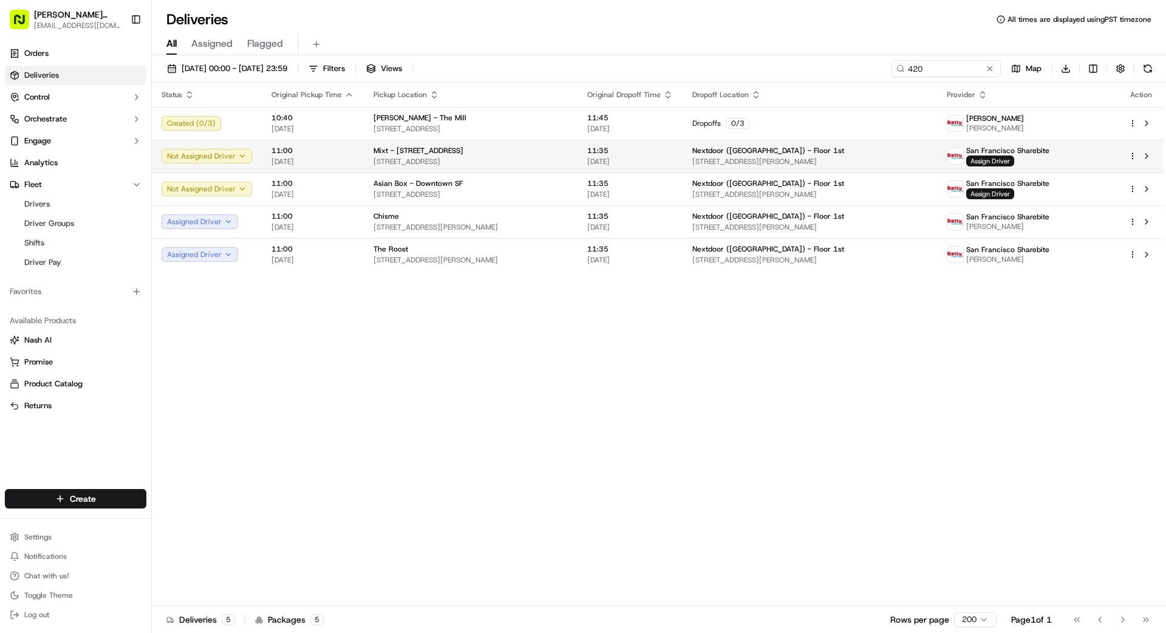
click at [655, 155] on span "11:35" at bounding box center [630, 151] width 86 height 10
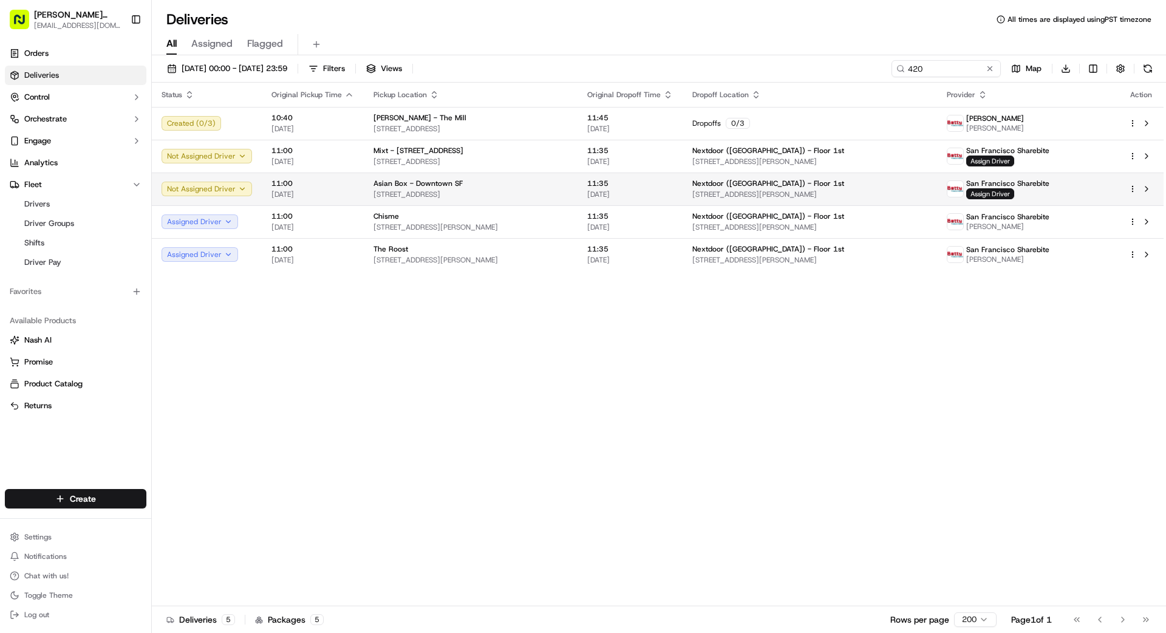
drag, startPoint x: 513, startPoint y: 192, endPoint x: 523, endPoint y: 189, distance: 10.8
click at [531, 189] on span "[STREET_ADDRESS]" at bounding box center [471, 194] width 194 height 10
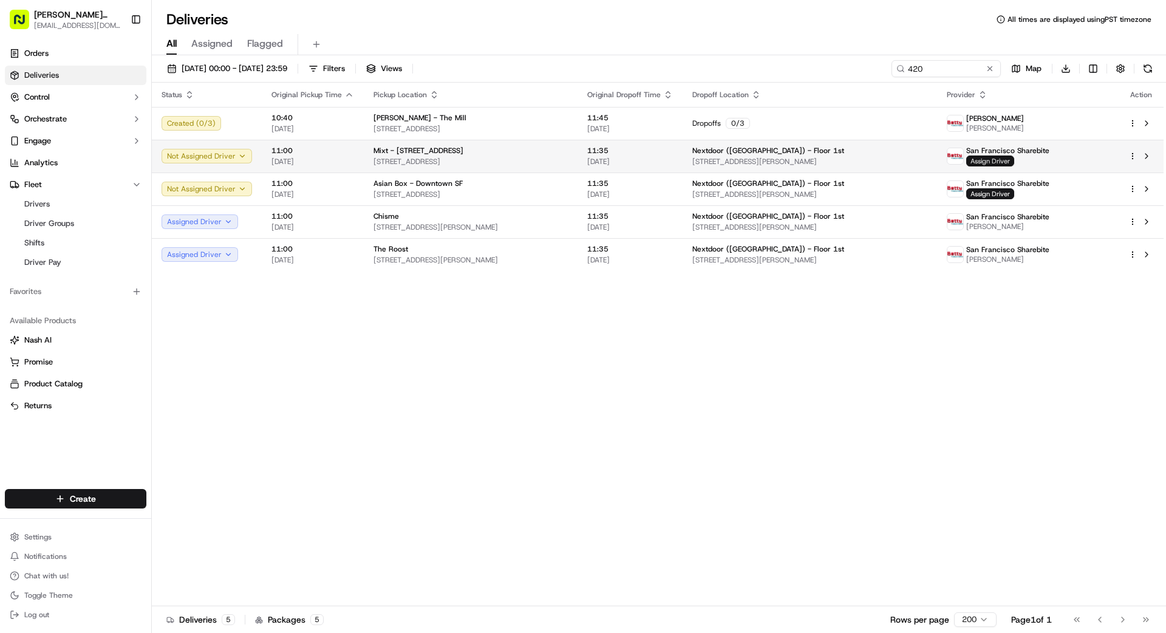
click at [997, 157] on span "Assign Driver" at bounding box center [990, 160] width 48 height 11
drag, startPoint x: 584, startPoint y: 332, endPoint x: 770, endPoint y: 276, distance: 194.5
click at [991, 70] on button at bounding box center [990, 69] width 12 height 12
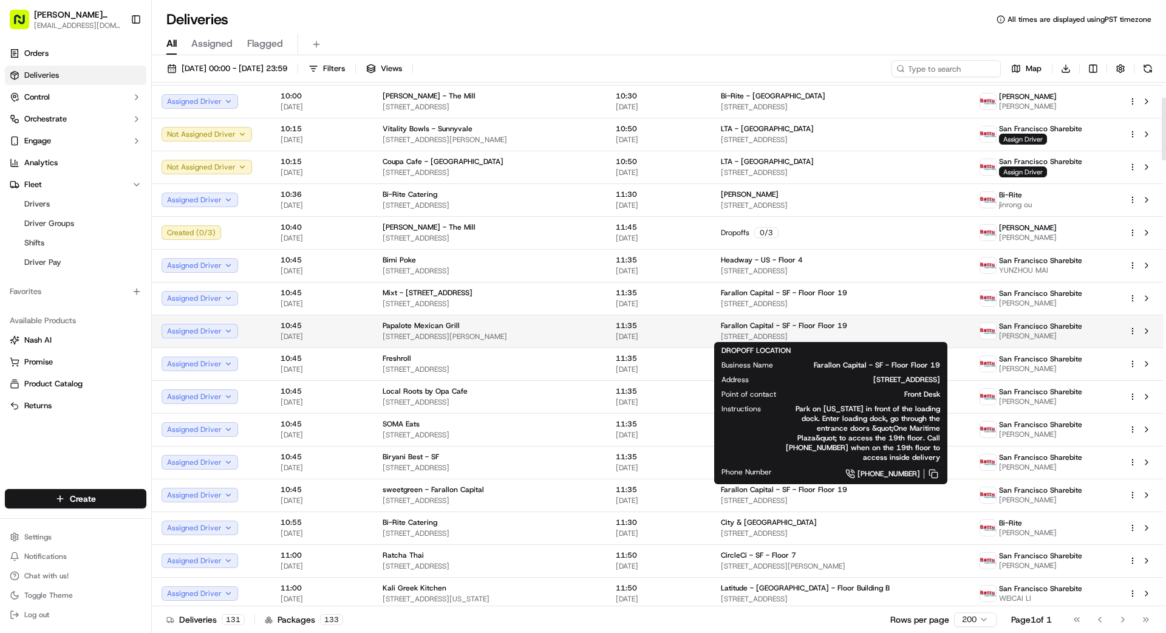
scroll to position [122, 0]
click at [799, 333] on span "[STREET_ADDRESS]" at bounding box center [840, 335] width 239 height 10
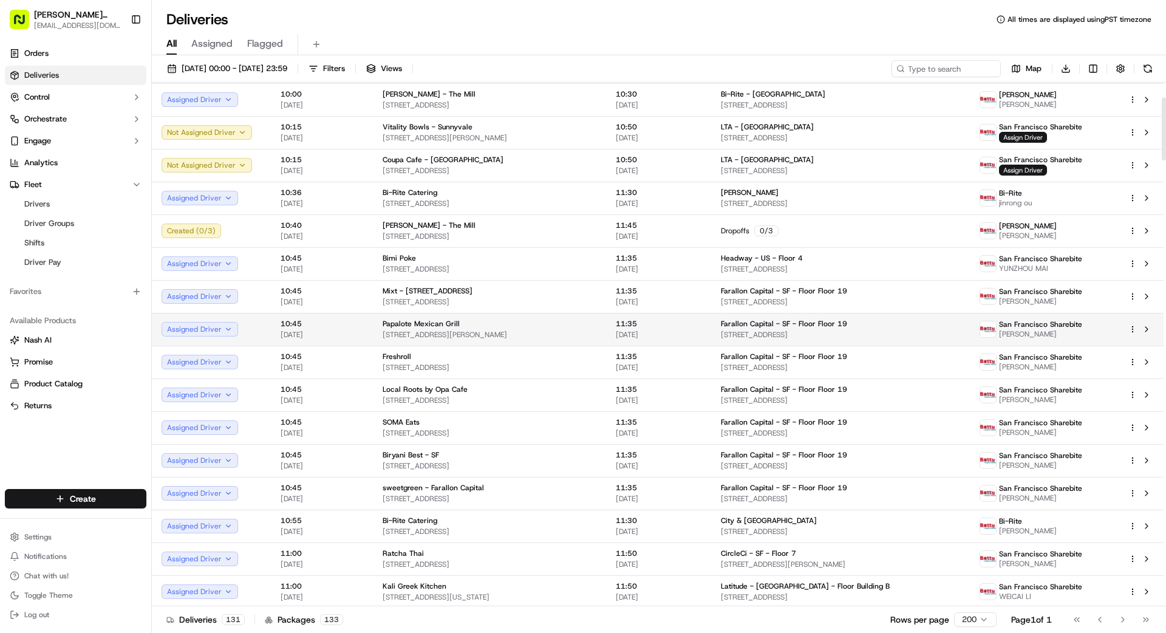
scroll to position [124, 0]
click at [769, 326] on span "Farallon Capital - SF - Floor Floor 19" at bounding box center [784, 322] width 126 height 10
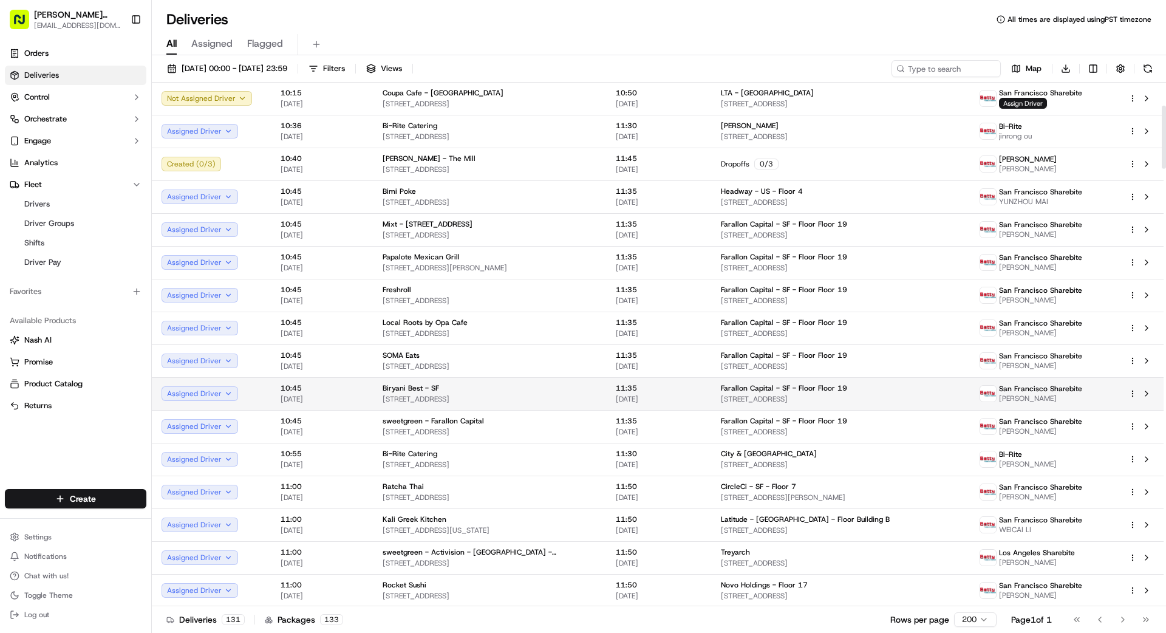
scroll to position [189, 0]
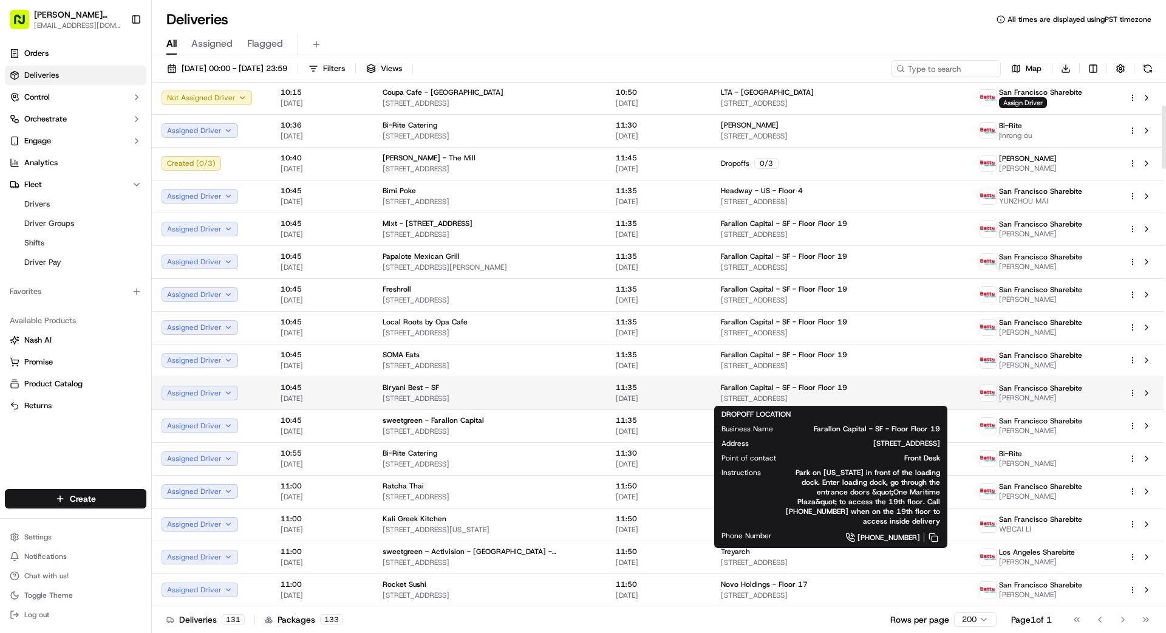
click at [756, 391] on span "Farallon Capital - SF - Floor Floor 19" at bounding box center [784, 388] width 126 height 10
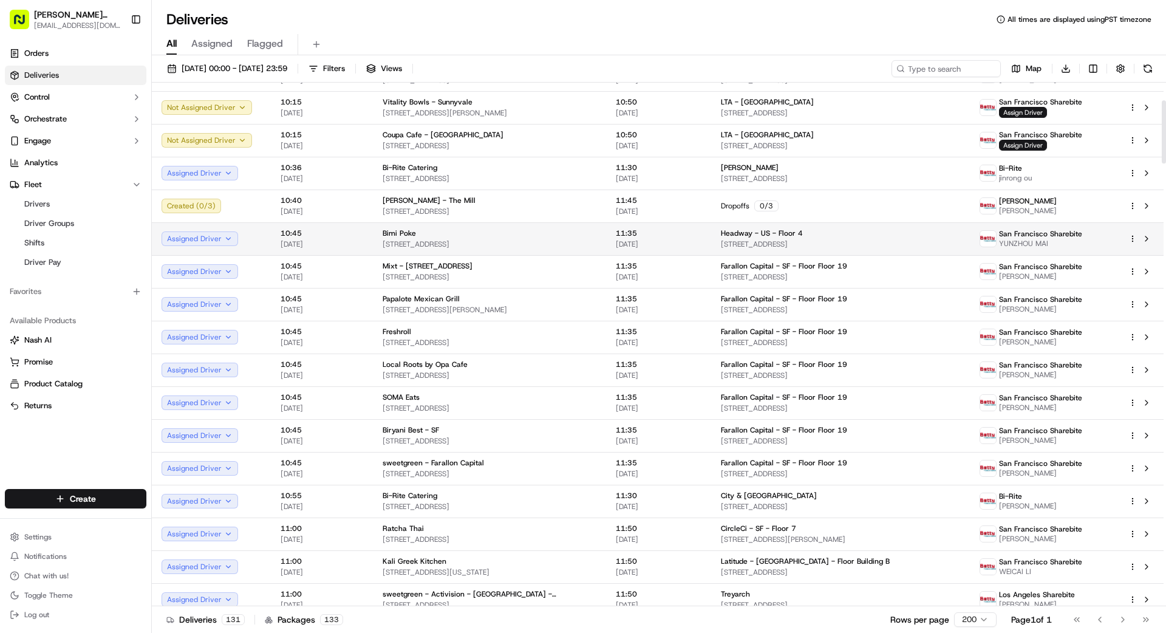
scroll to position [145, 0]
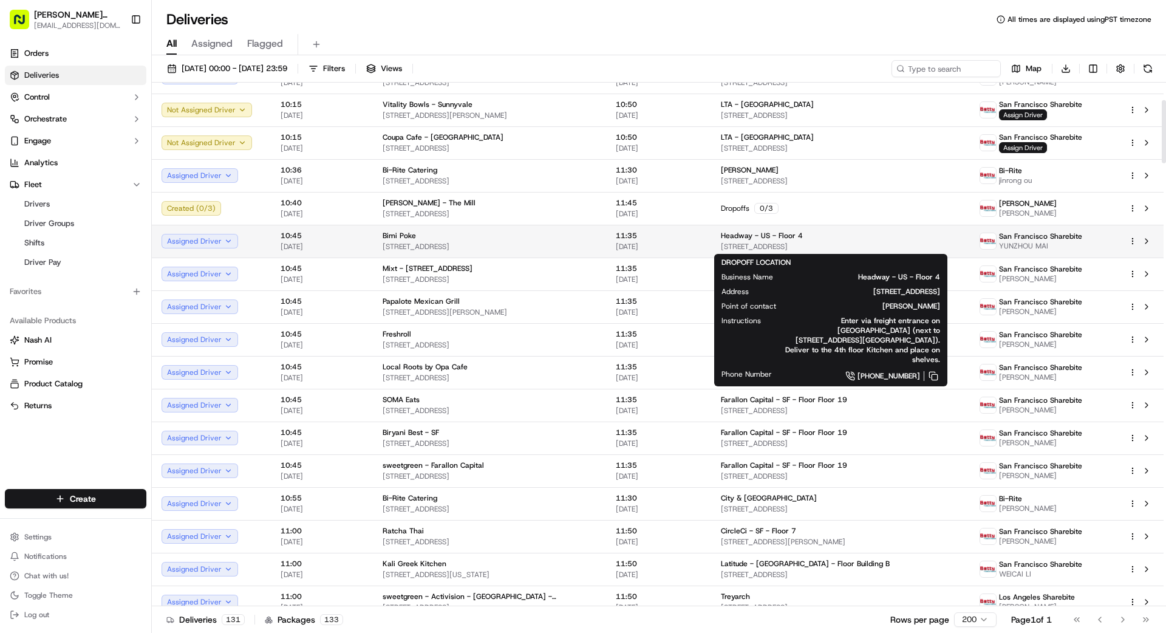
click at [743, 239] on span "Headway - US - Floor 4" at bounding box center [762, 236] width 82 height 10
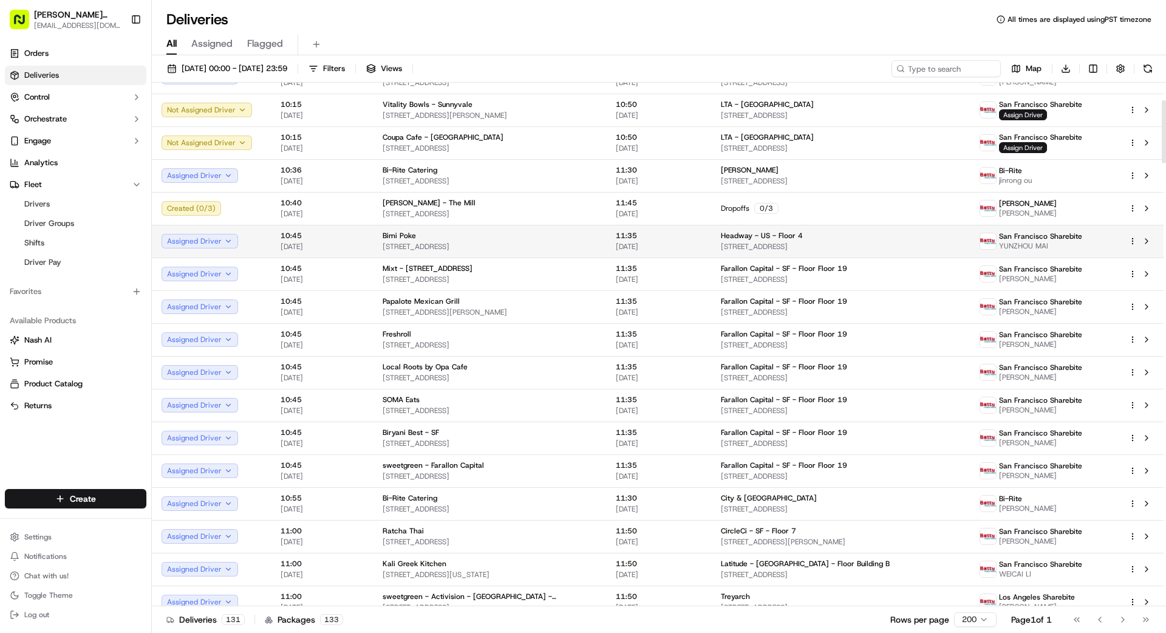
click at [606, 241] on td "11:35 [DATE]" at bounding box center [658, 241] width 105 height 33
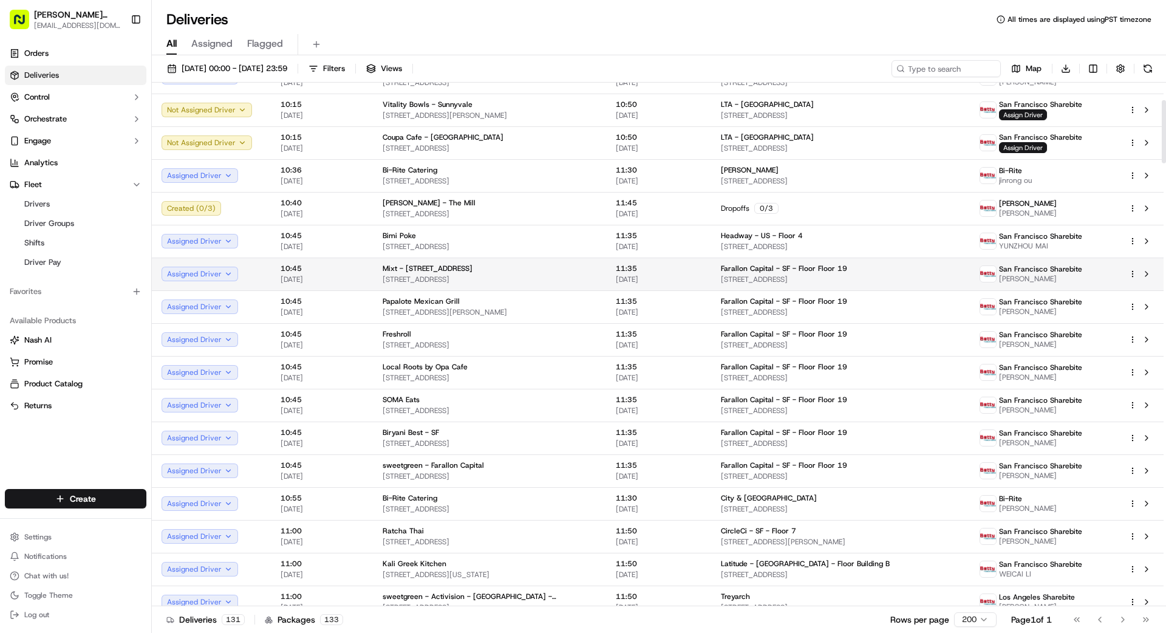
click at [673, 275] on span "[DATE]" at bounding box center [659, 280] width 86 height 10
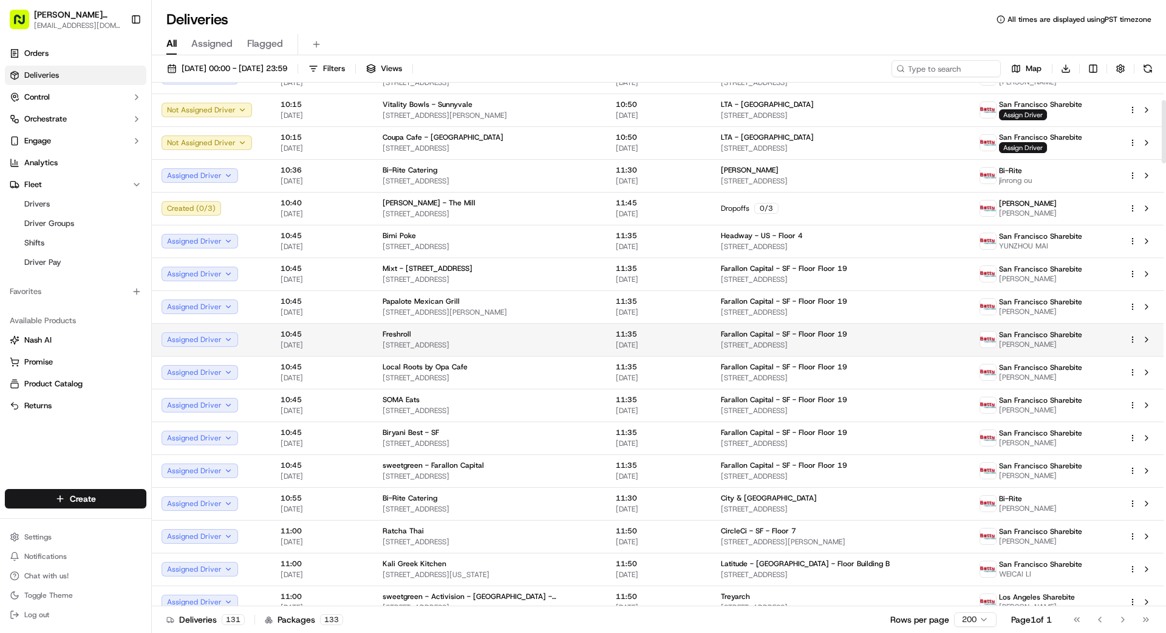
scroll to position [120, 0]
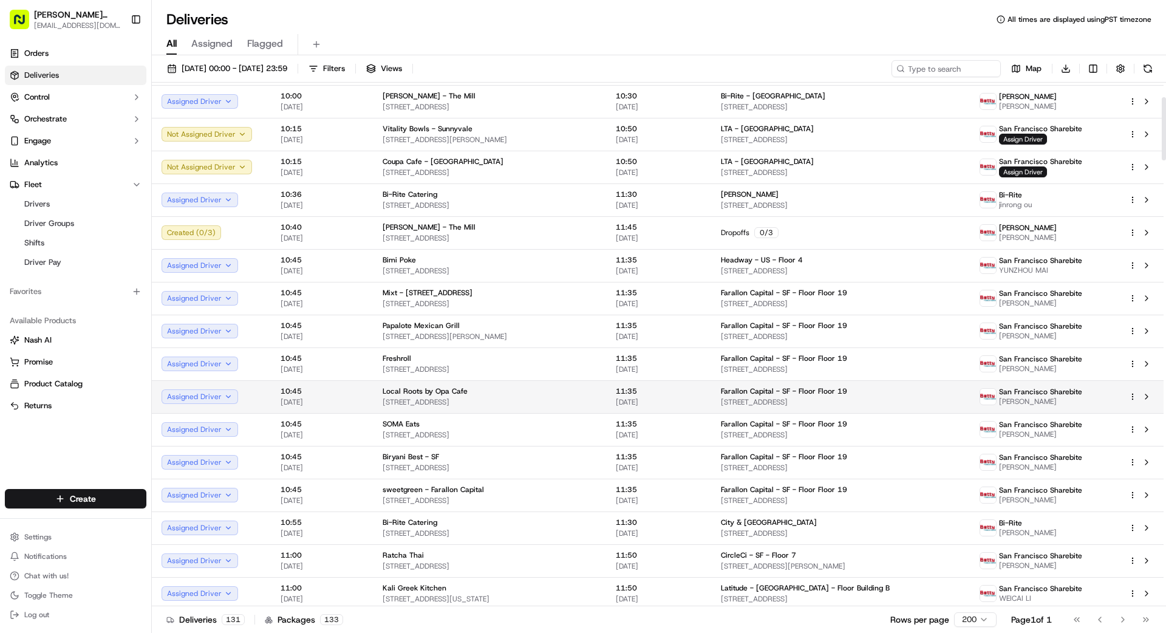
click at [636, 391] on span "11:35" at bounding box center [659, 391] width 86 height 10
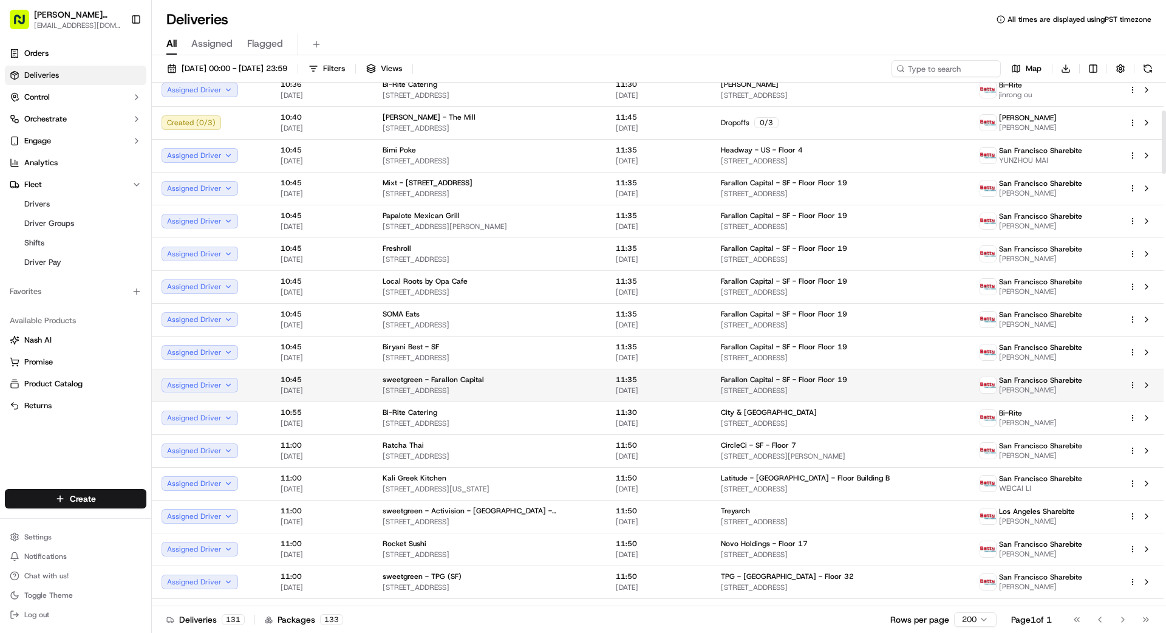
scroll to position [231, 0]
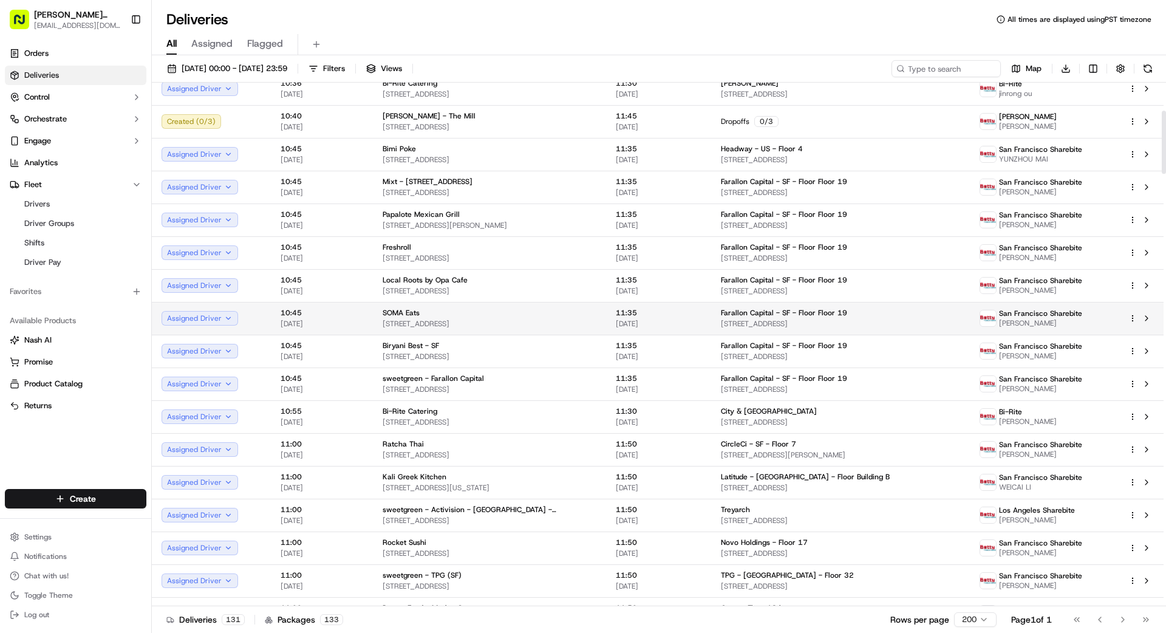
click at [658, 324] on span "[DATE]" at bounding box center [659, 324] width 86 height 10
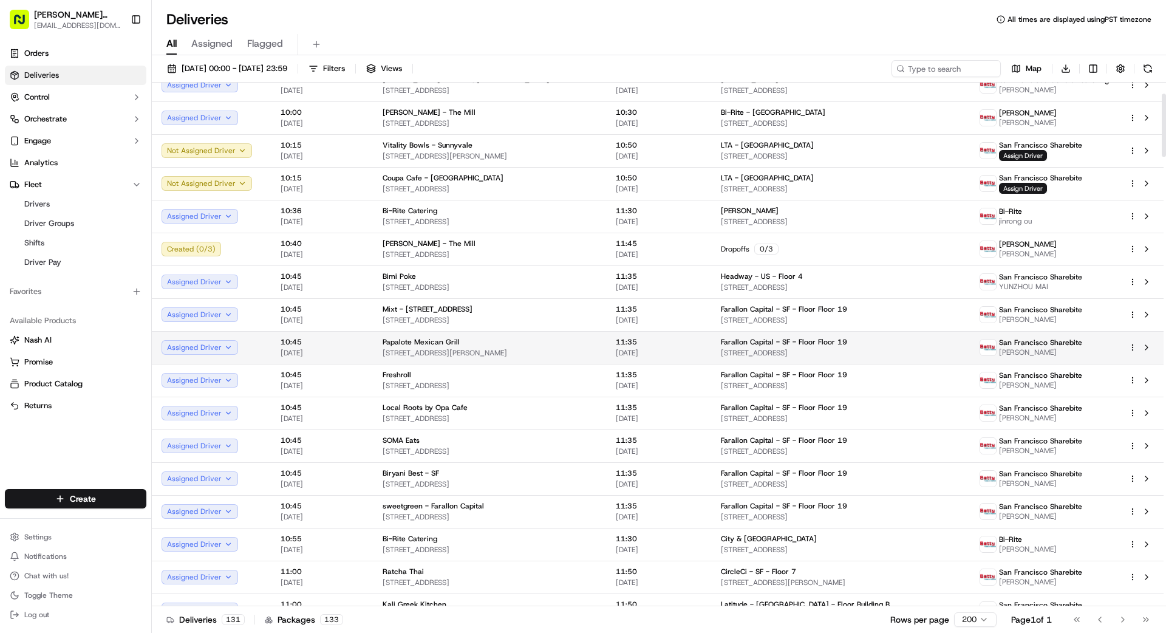
scroll to position [87, 0]
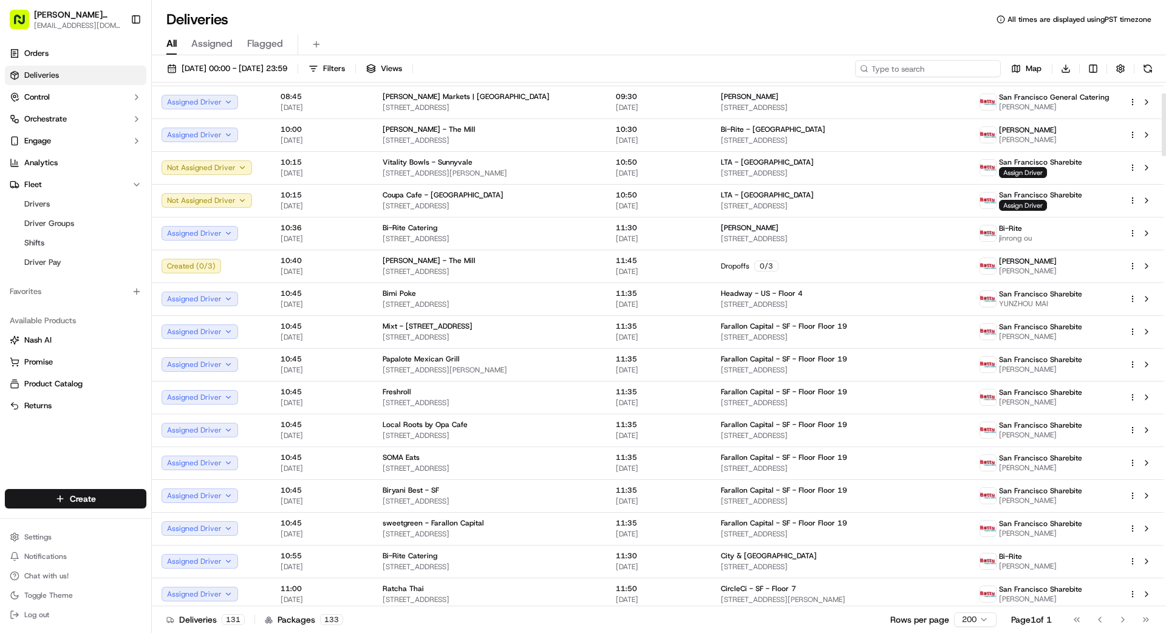
click at [943, 70] on input at bounding box center [928, 68] width 146 height 17
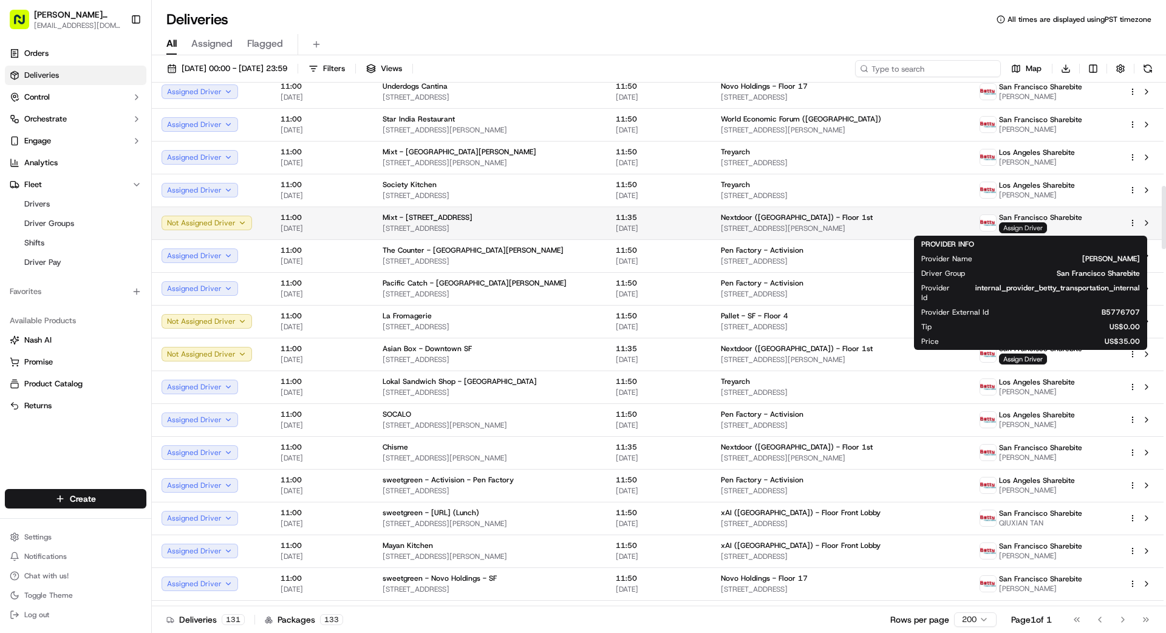
scroll to position [855, 0]
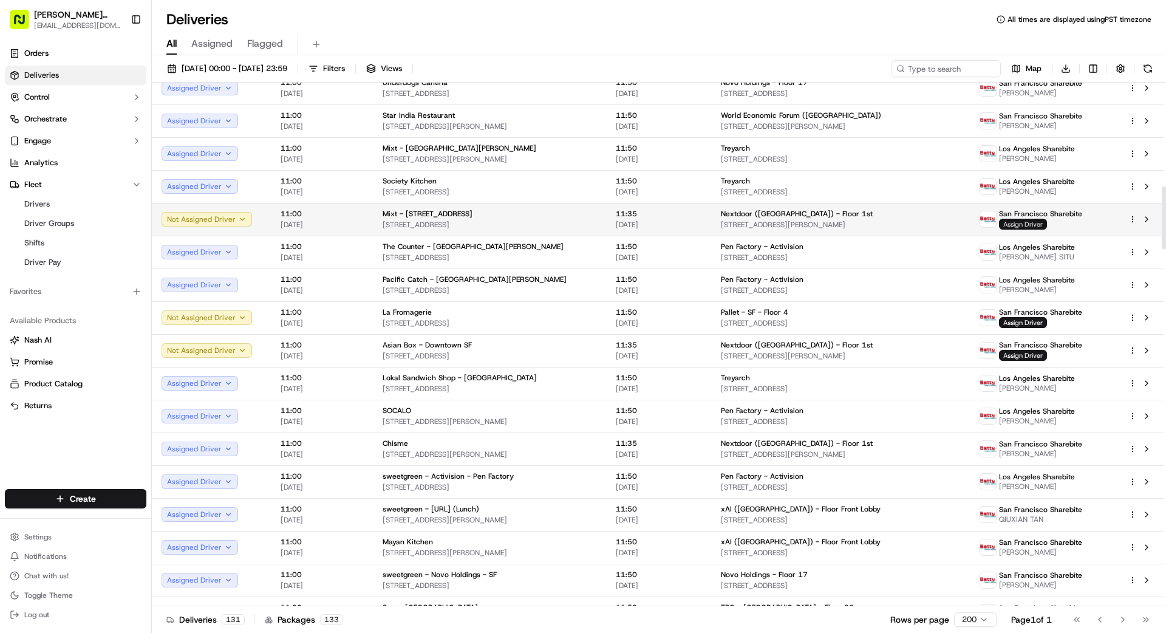
click at [1016, 225] on span "Assign Driver" at bounding box center [1023, 224] width 48 height 11
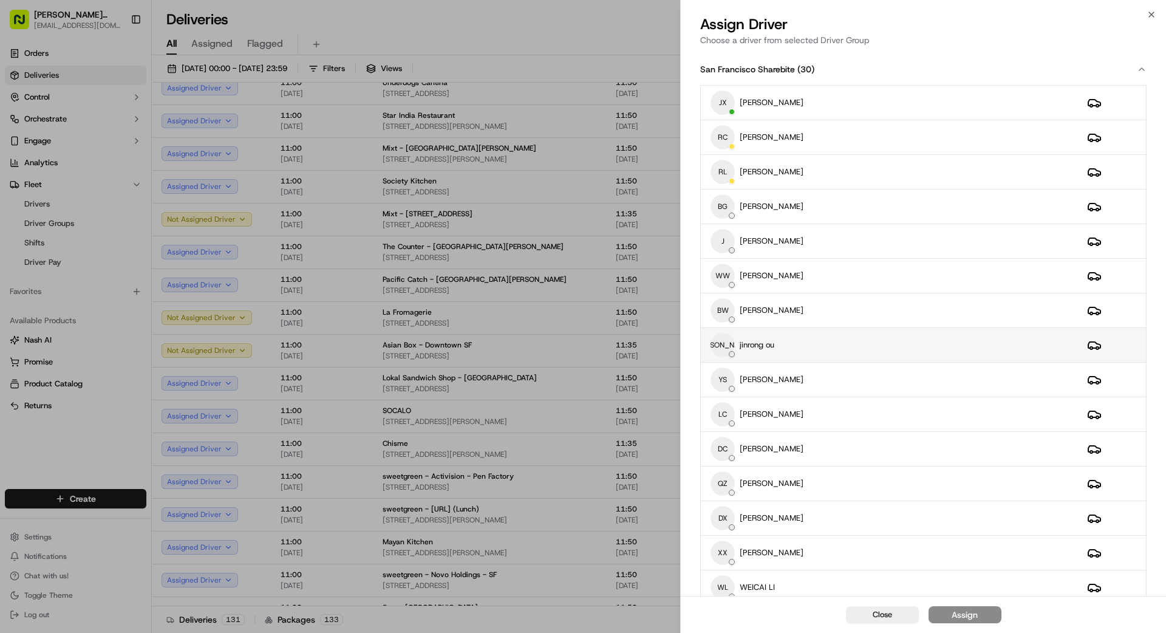
scroll to position [2, 0]
click at [850, 344] on div "[PERSON_NAME] [PERSON_NAME] ou" at bounding box center [889, 343] width 357 height 24
click at [979, 609] on button "Assign" at bounding box center [965, 614] width 73 height 17
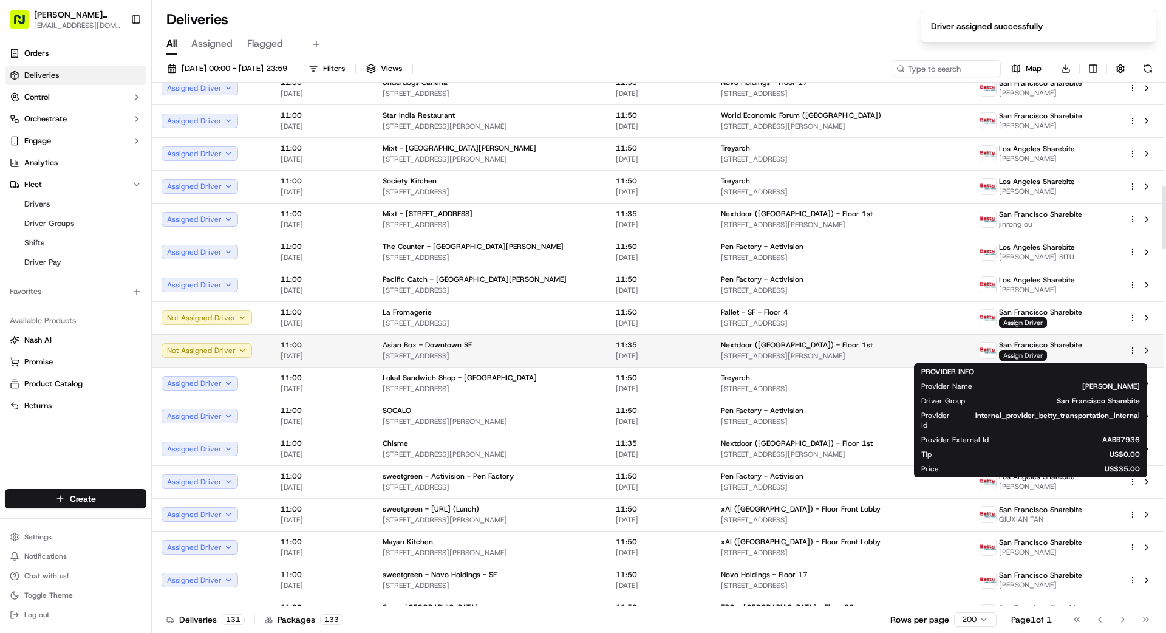
click at [1039, 354] on span "Assign Driver" at bounding box center [1023, 355] width 48 height 11
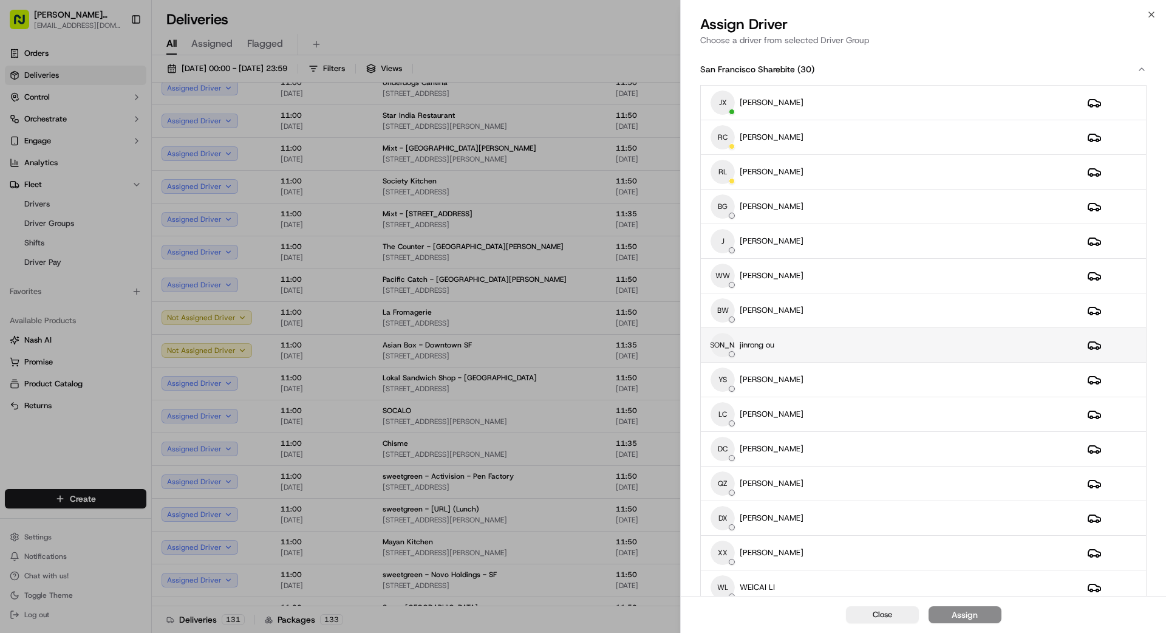
click at [873, 346] on div "[PERSON_NAME] [PERSON_NAME] ou" at bounding box center [889, 345] width 357 height 24
click at [970, 609] on div "Assign" at bounding box center [965, 615] width 26 height 12
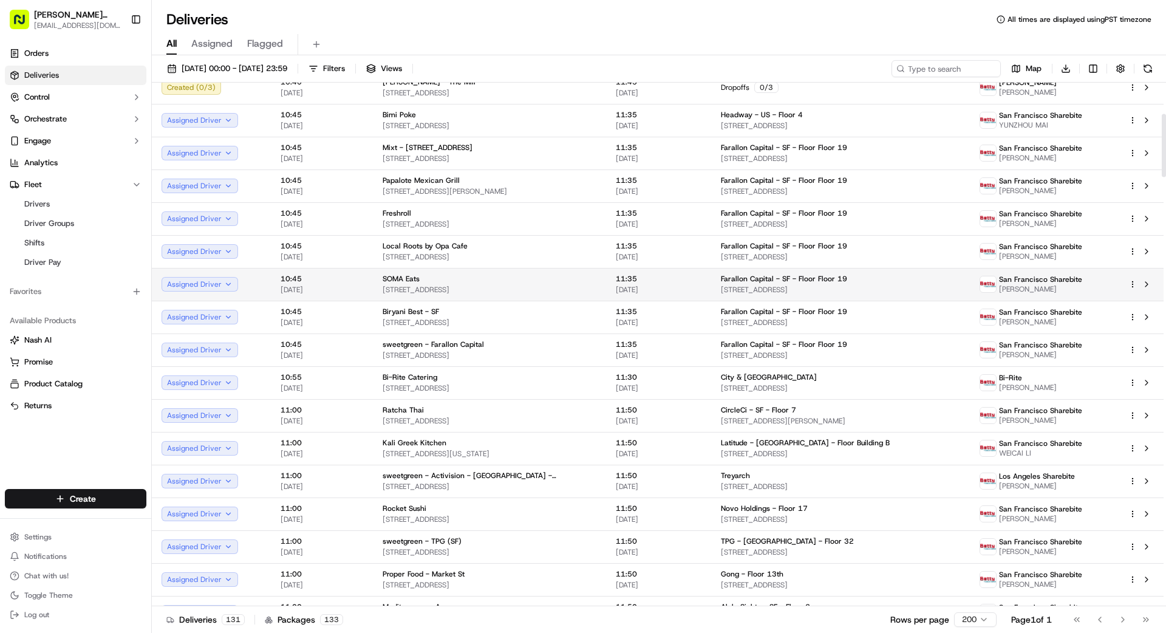
scroll to position [243, 0]
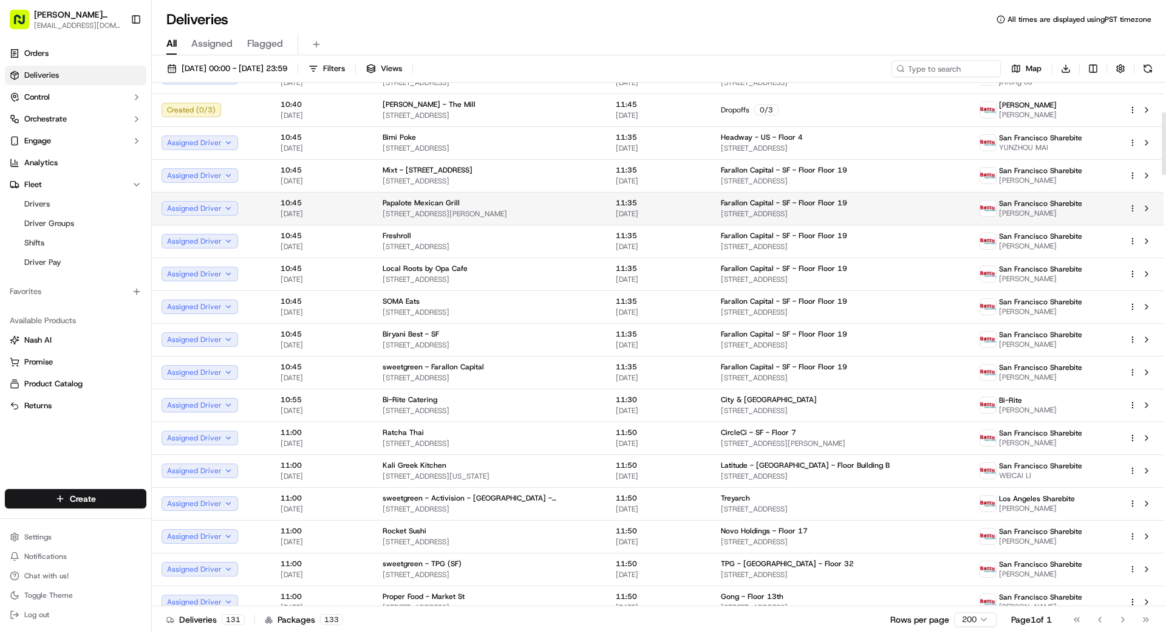
click at [1131, 208] on html "[PERSON_NAME] Transportation [EMAIL_ADDRESS][DOMAIN_NAME] Toggle Sidebar Orders…" at bounding box center [583, 316] width 1166 height 633
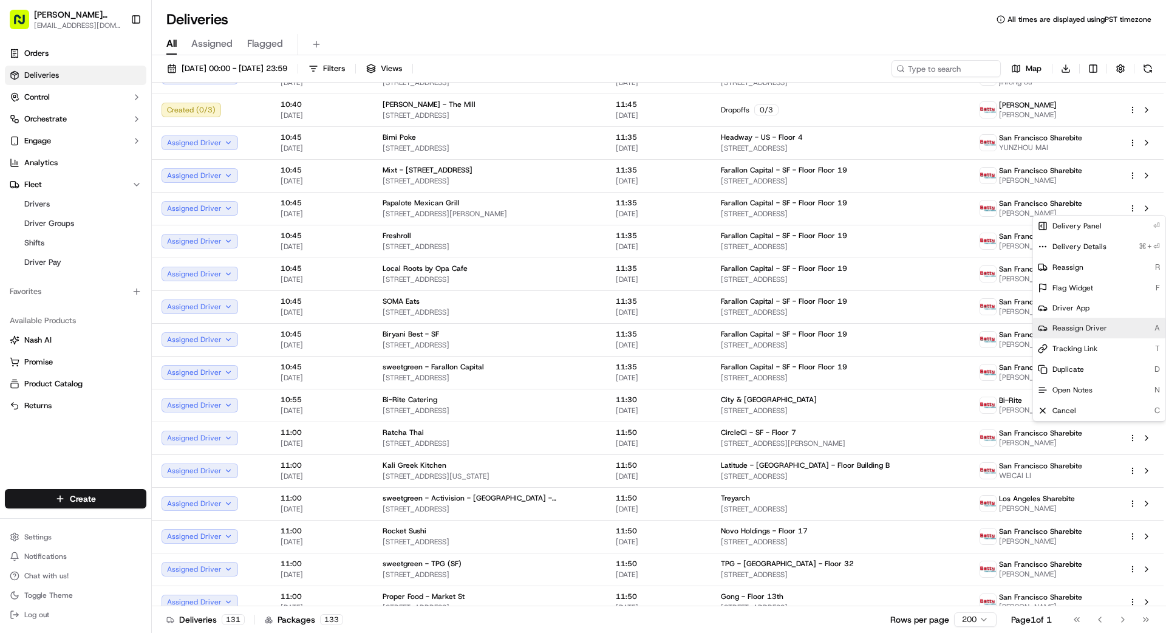
click at [1079, 328] on span "Reassign Driver" at bounding box center [1079, 328] width 55 height 10
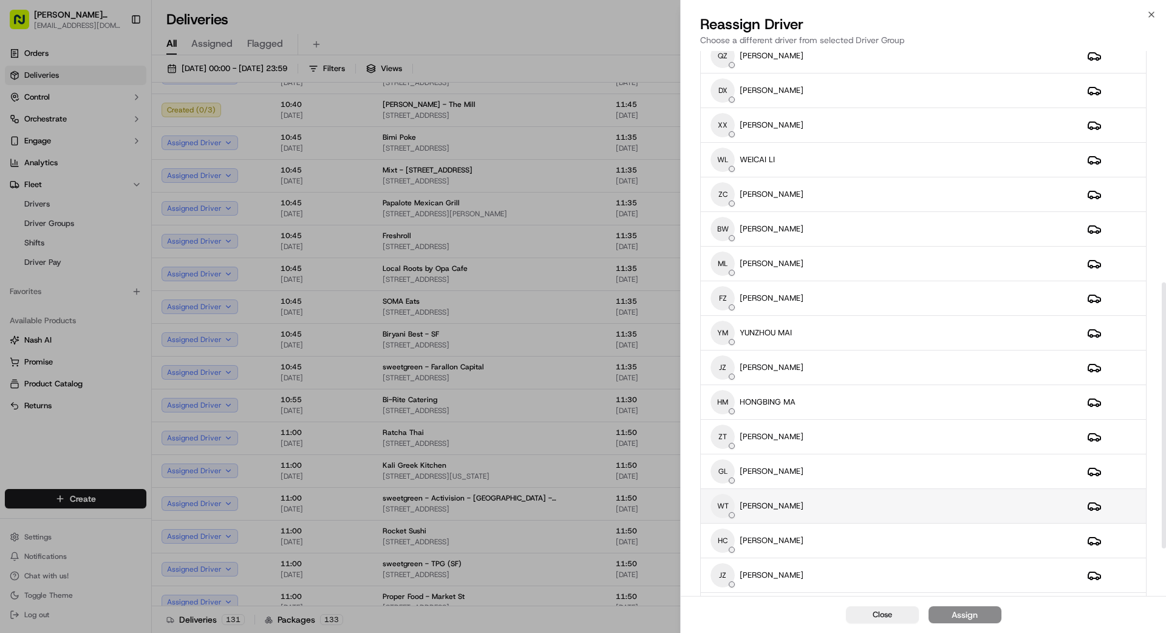
scroll to position [571, 0]
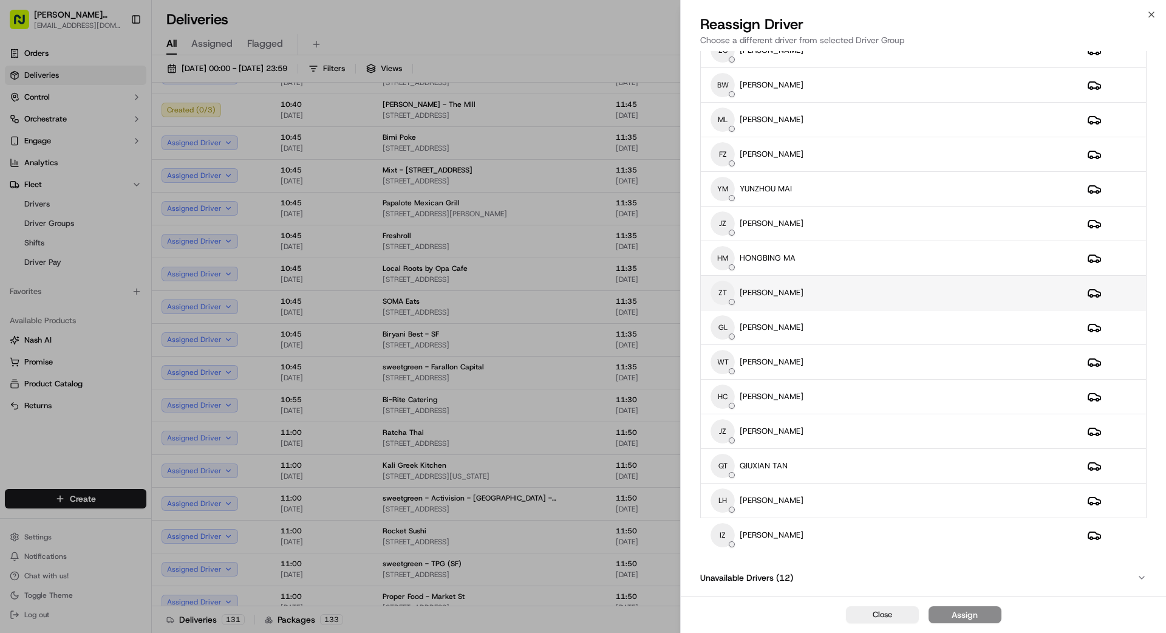
click at [826, 285] on div "ZT [PERSON_NAME]" at bounding box center [889, 293] width 357 height 24
click at [976, 616] on div "Assign" at bounding box center [965, 615] width 26 height 12
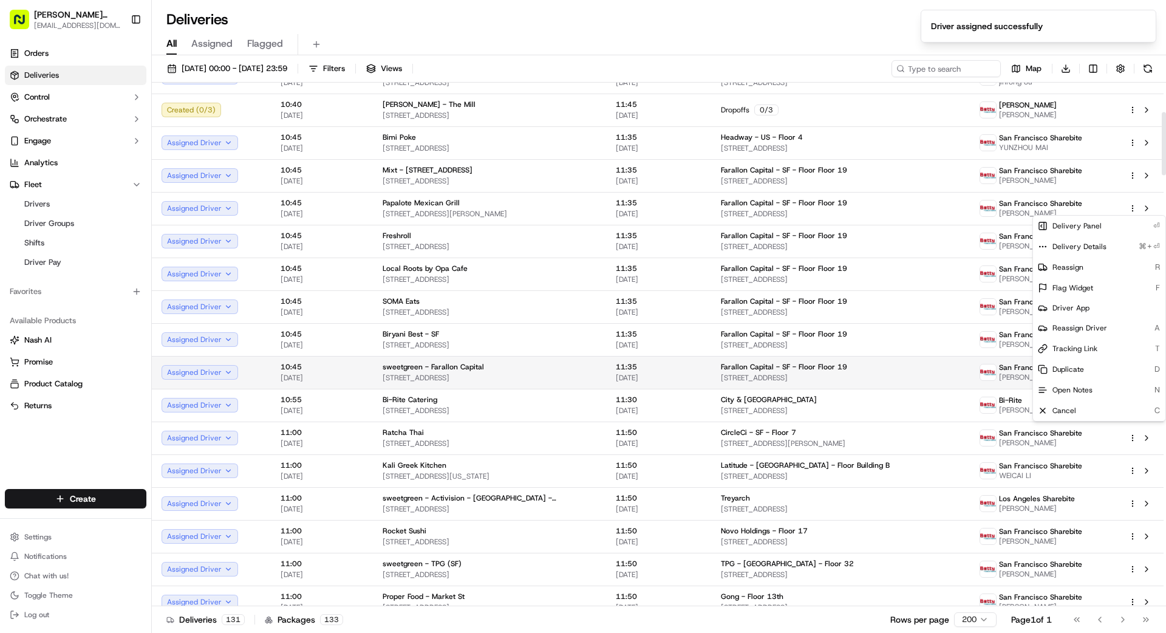
click at [956, 370] on div "Farallon Capital - SF - Floor Floor 19" at bounding box center [840, 367] width 239 height 10
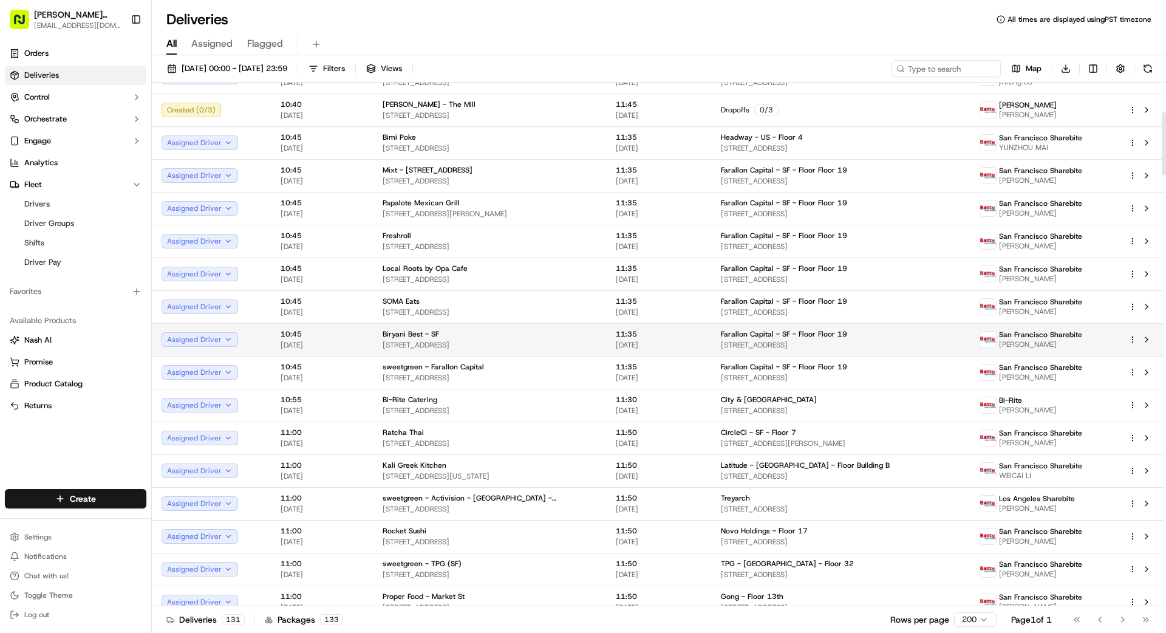
click at [1132, 338] on html "[PERSON_NAME] Transportation [EMAIL_ADDRESS][DOMAIN_NAME] Toggle Sidebar Orders…" at bounding box center [583, 316] width 1166 height 633
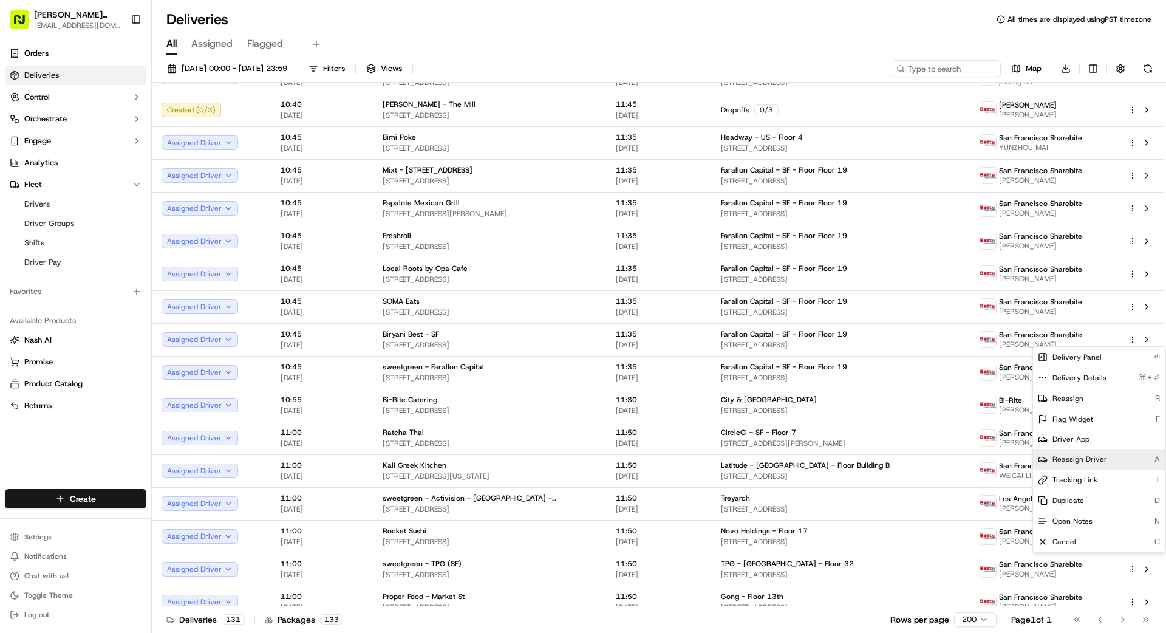
click at [1080, 455] on span "Reassign Driver" at bounding box center [1079, 459] width 55 height 10
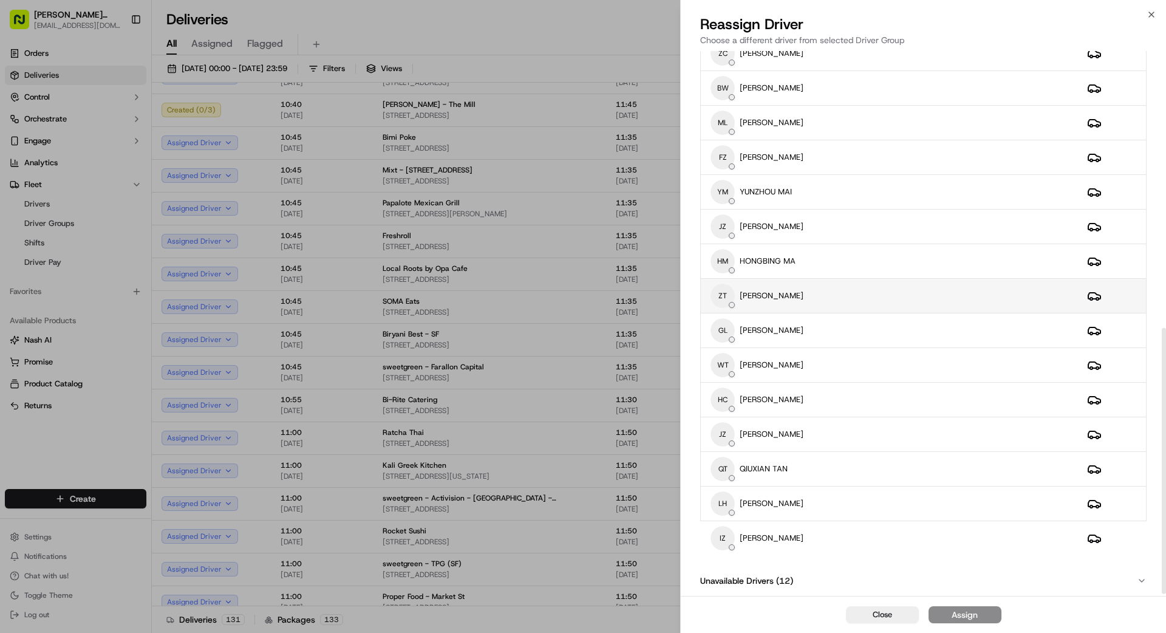
click at [824, 293] on div "ZT [PERSON_NAME]" at bounding box center [889, 296] width 357 height 24
click at [984, 609] on button "Assign" at bounding box center [965, 614] width 73 height 17
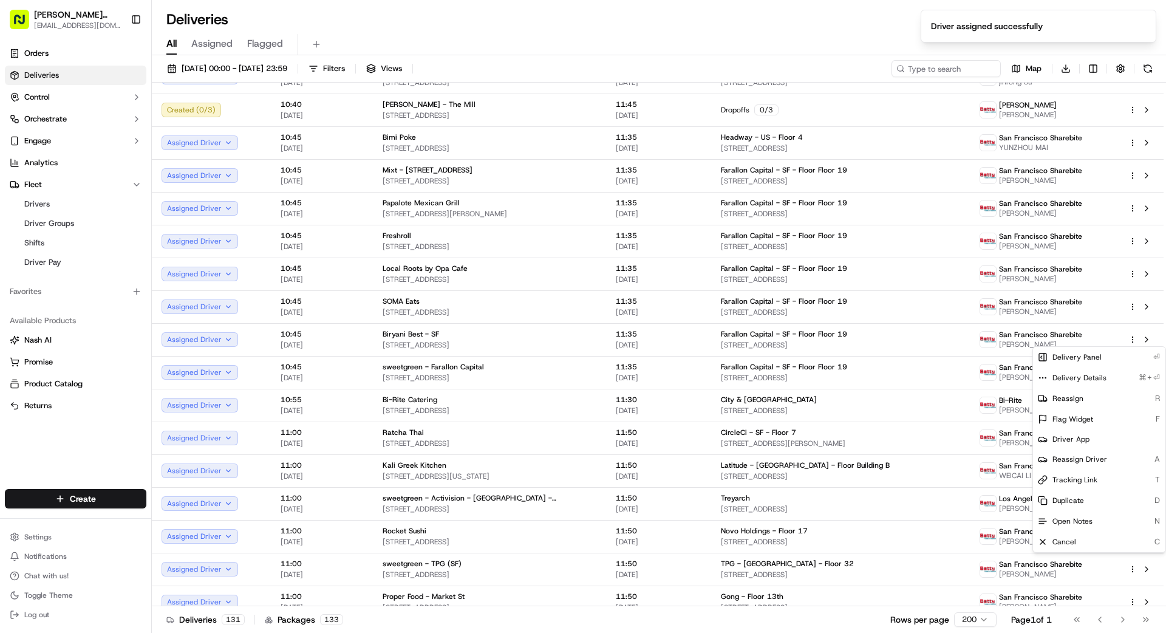
click at [630, 624] on div "Deliveries 131 Packages 133 Rows per page 200 Page 1 of 1 Go to first page Go t…" at bounding box center [659, 619] width 1014 height 27
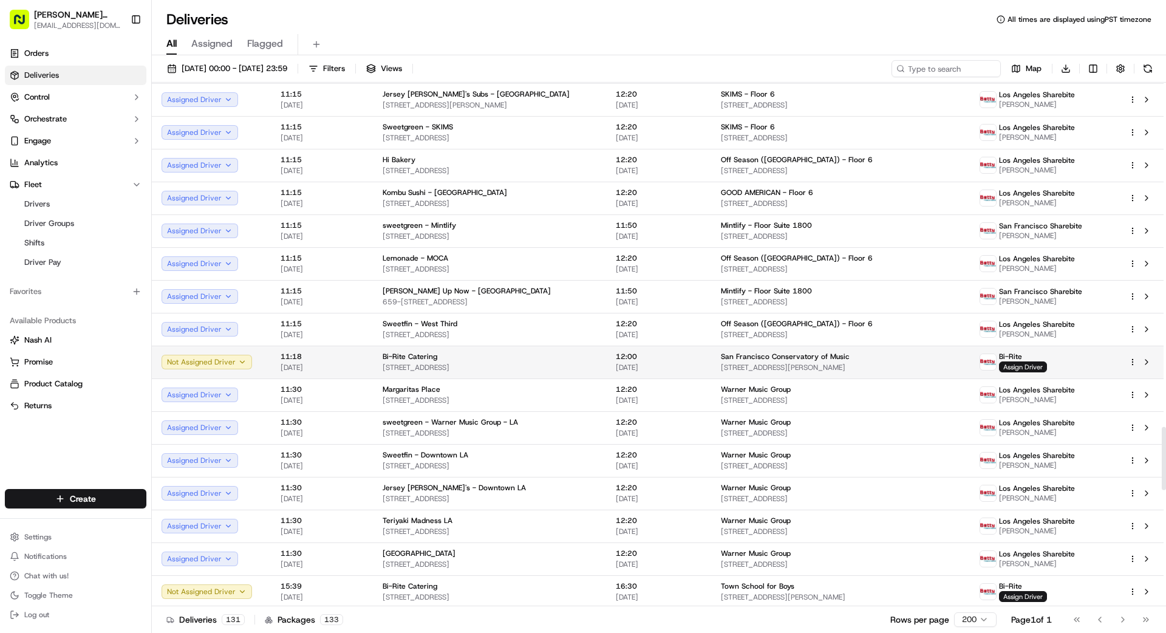
scroll to position [2845, 0]
click at [1021, 361] on span "Assign Driver" at bounding box center [1023, 365] width 48 height 11
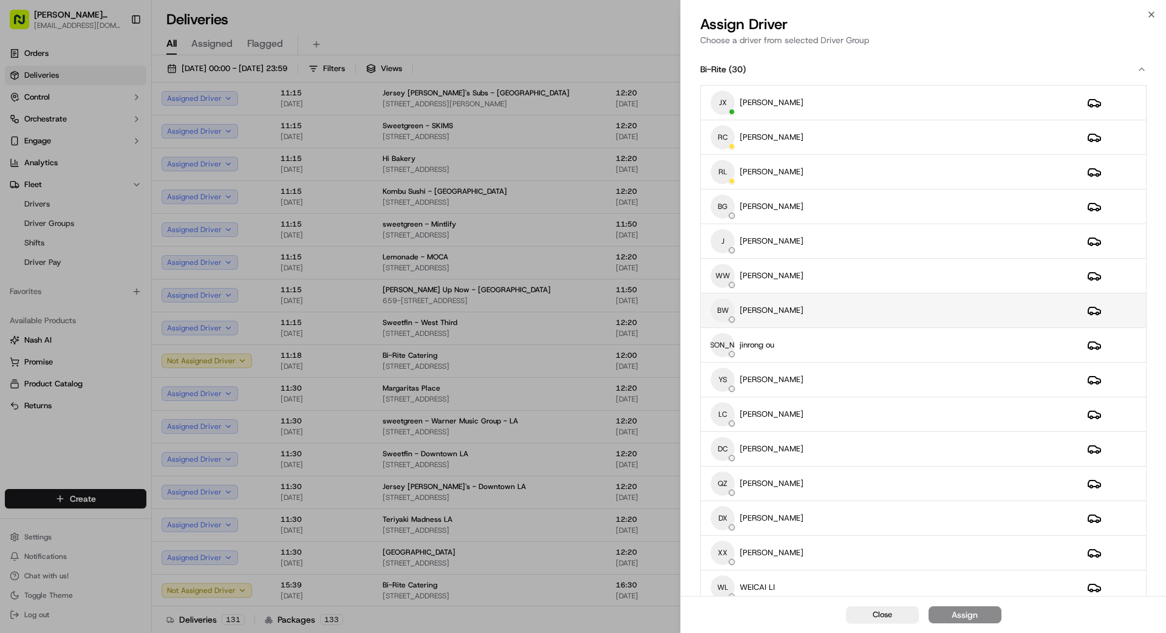
click at [833, 304] on div "BW [PERSON_NAME]" at bounding box center [889, 310] width 357 height 24
click at [961, 611] on div "Assign" at bounding box center [965, 615] width 26 height 12
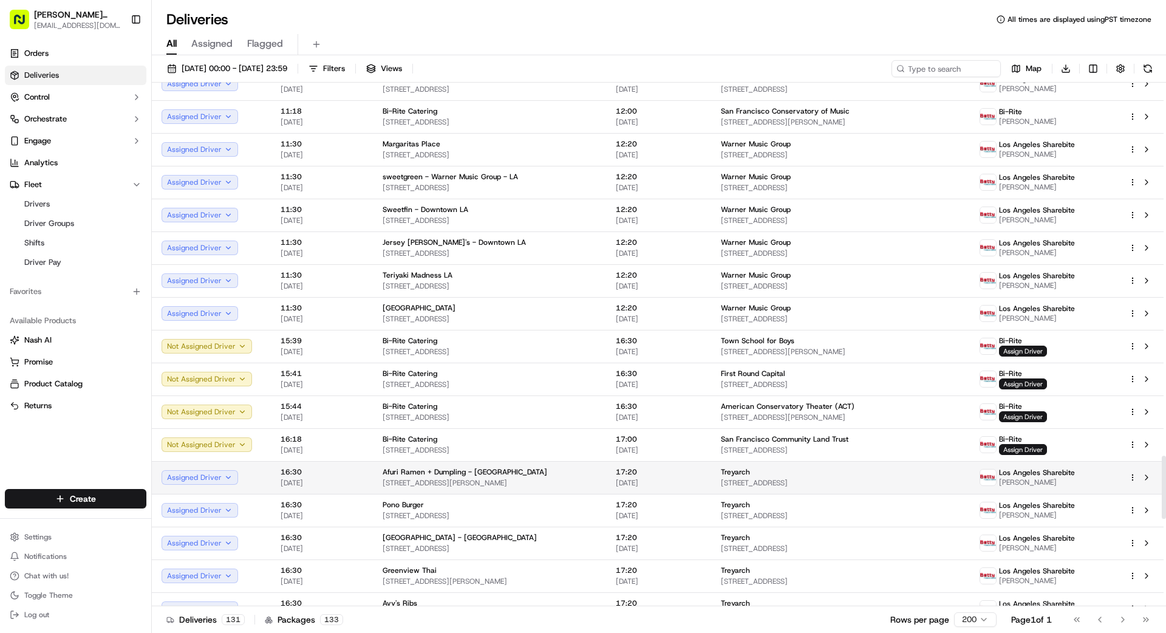
scroll to position [3096, 0]
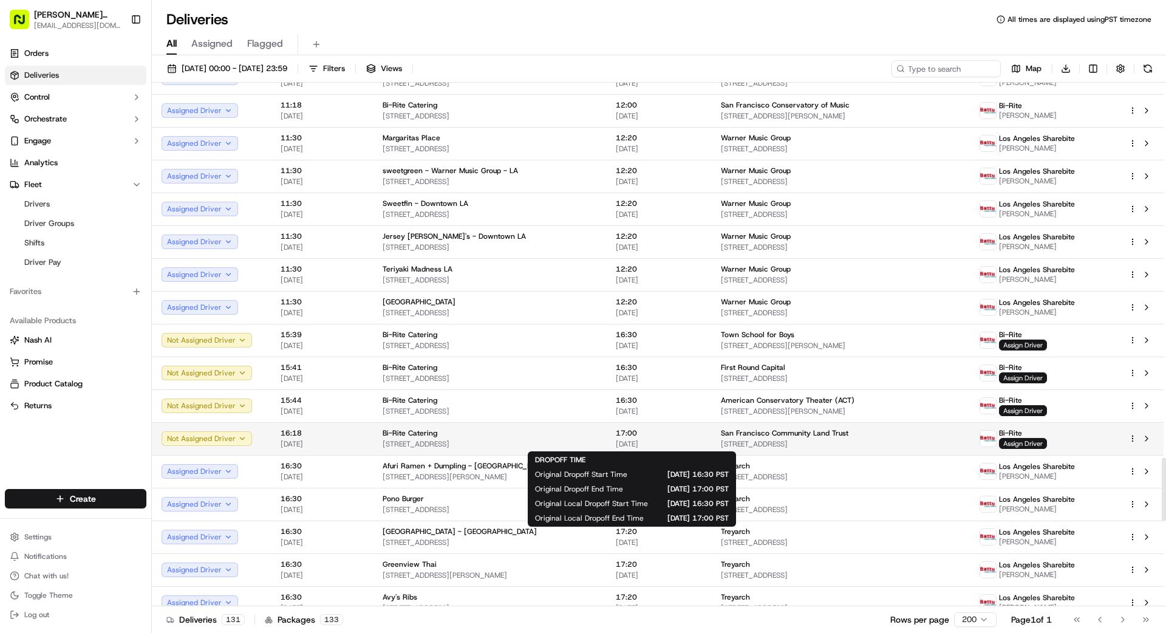
click at [683, 442] on td "17:00 [DATE]" at bounding box center [658, 438] width 105 height 33
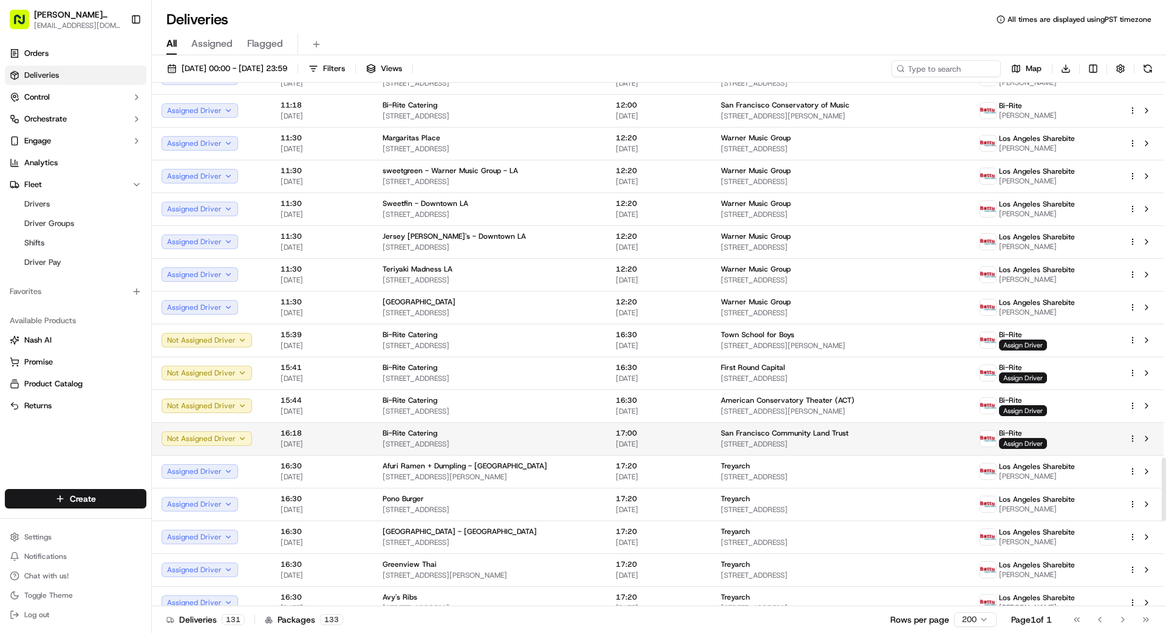
click at [740, 435] on span "San Francisco Community Land Trust" at bounding box center [785, 433] width 128 height 10
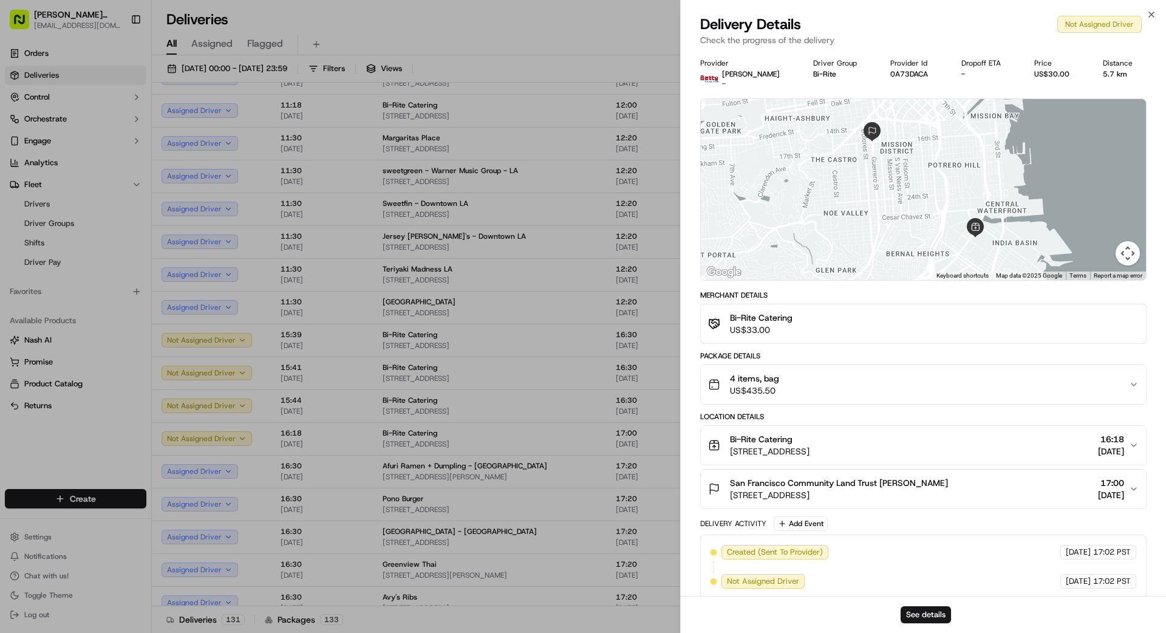
click at [870, 392] on div "4 items, bag US$435.50" at bounding box center [918, 384] width 421 height 24
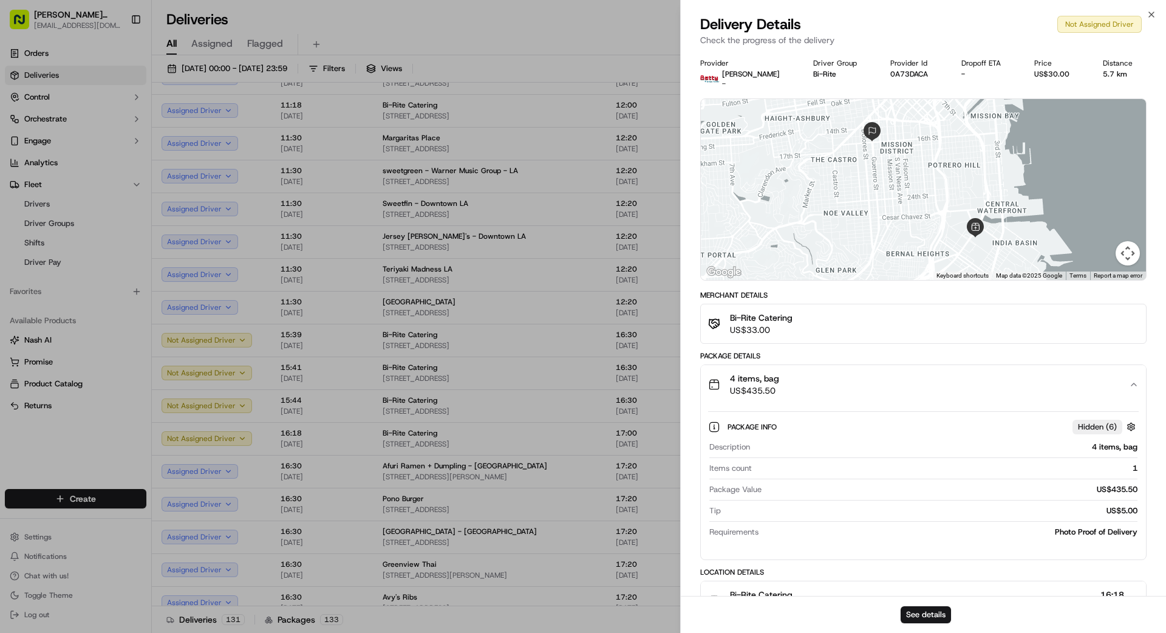
drag, startPoint x: 812, startPoint y: 394, endPoint x: 804, endPoint y: 394, distance: 7.9
click at [808, 394] on div "4 items, bag US$435.50" at bounding box center [918, 384] width 421 height 24
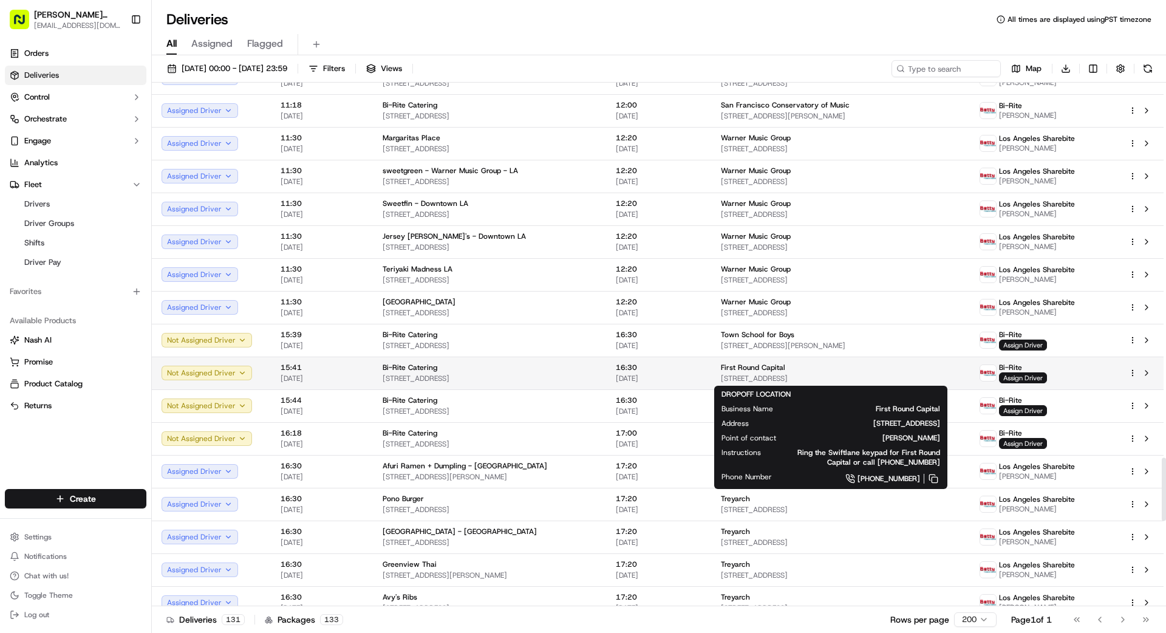
click at [733, 370] on span "First Round Capital" at bounding box center [753, 368] width 64 height 10
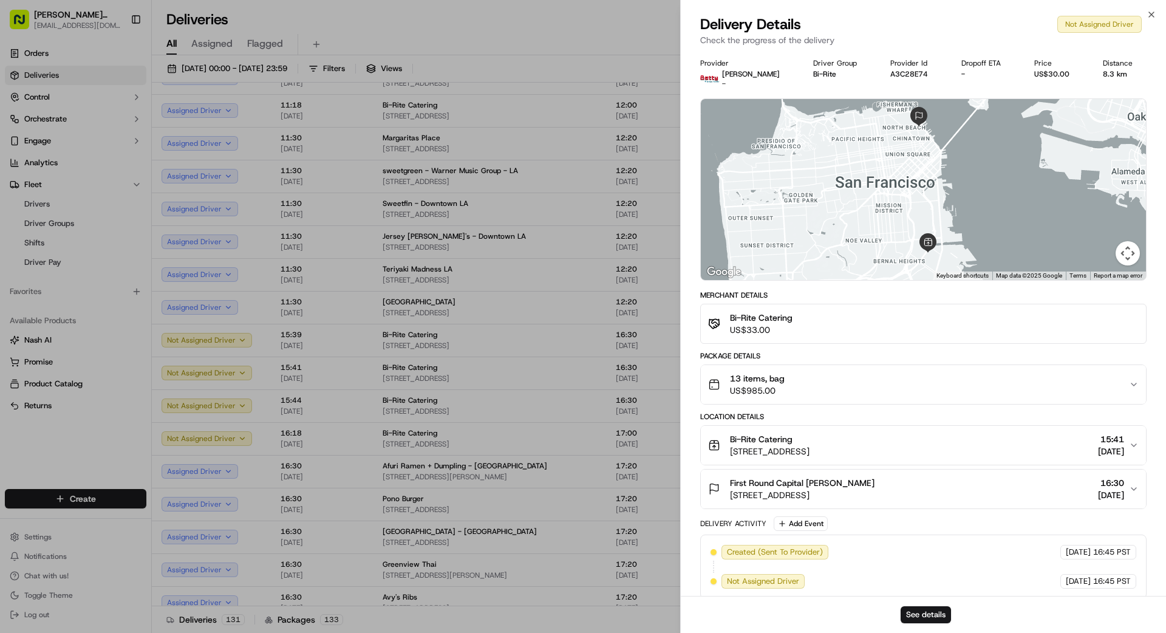
click at [816, 389] on div "13 items, bag US$985.00" at bounding box center [918, 384] width 421 height 24
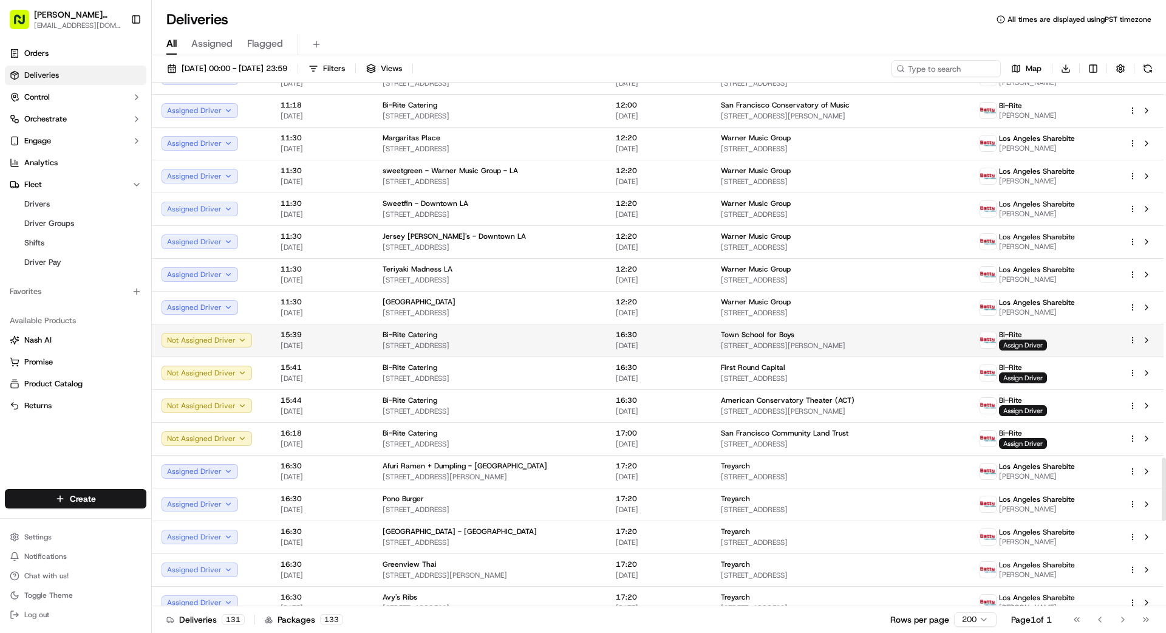
click at [721, 341] on span "[STREET_ADDRESS][PERSON_NAME]" at bounding box center [840, 346] width 239 height 10
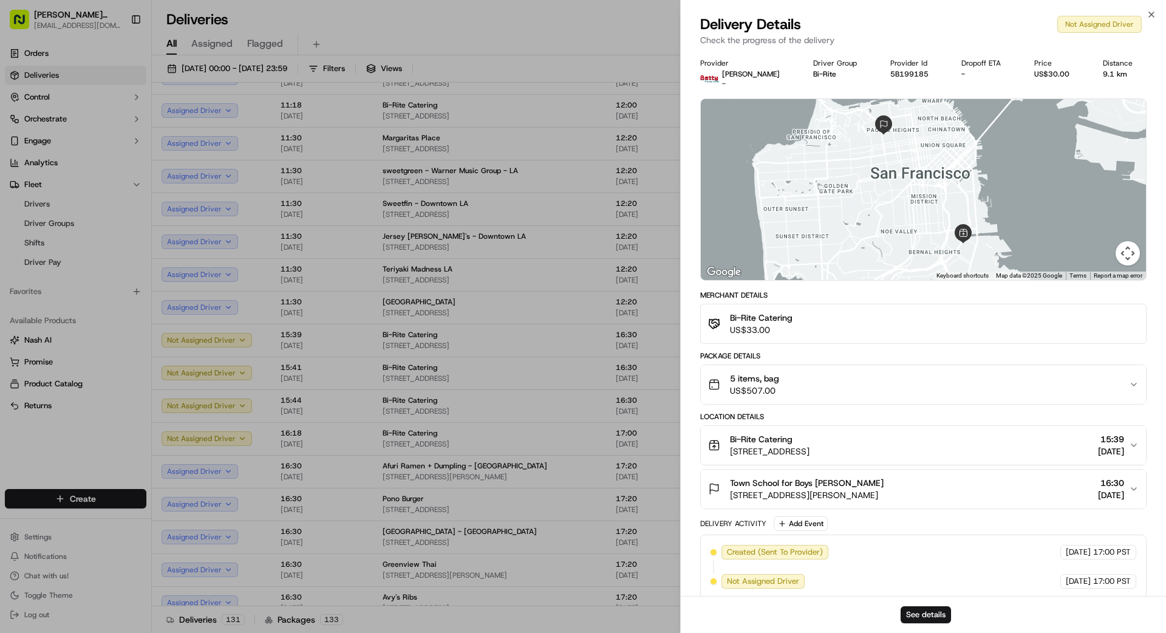
click at [809, 383] on div "5 items, bag US$507.00" at bounding box center [918, 384] width 421 height 24
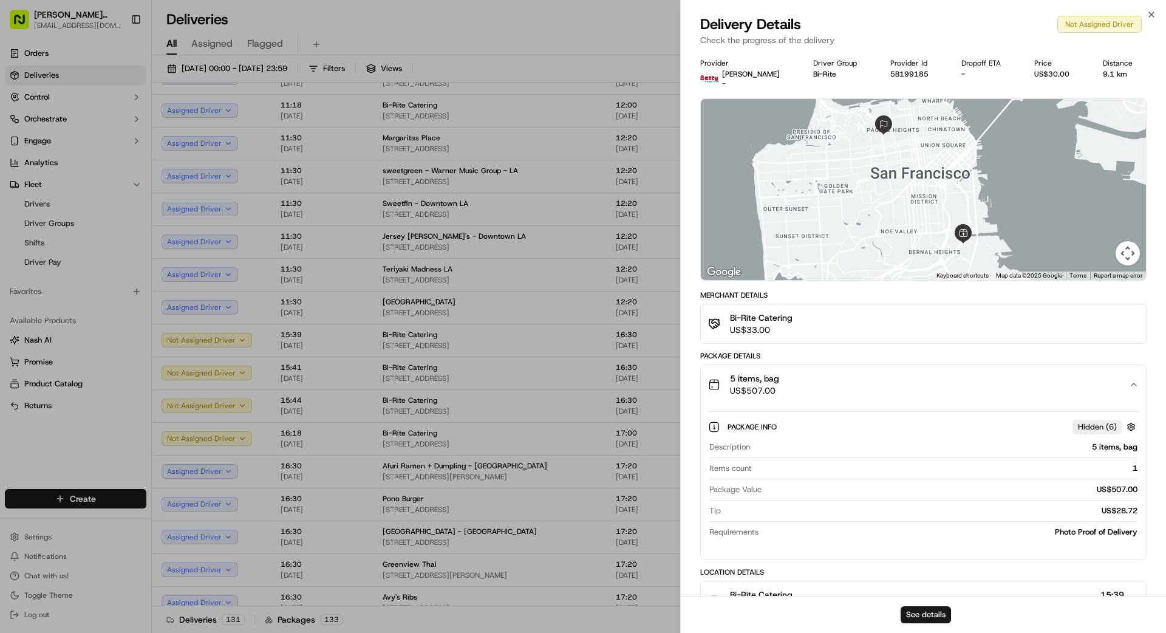
drag, startPoint x: 809, startPoint y: 380, endPoint x: 732, endPoint y: 369, distance: 77.3
click at [809, 380] on div "5 items, bag US$507.00" at bounding box center [918, 384] width 421 height 24
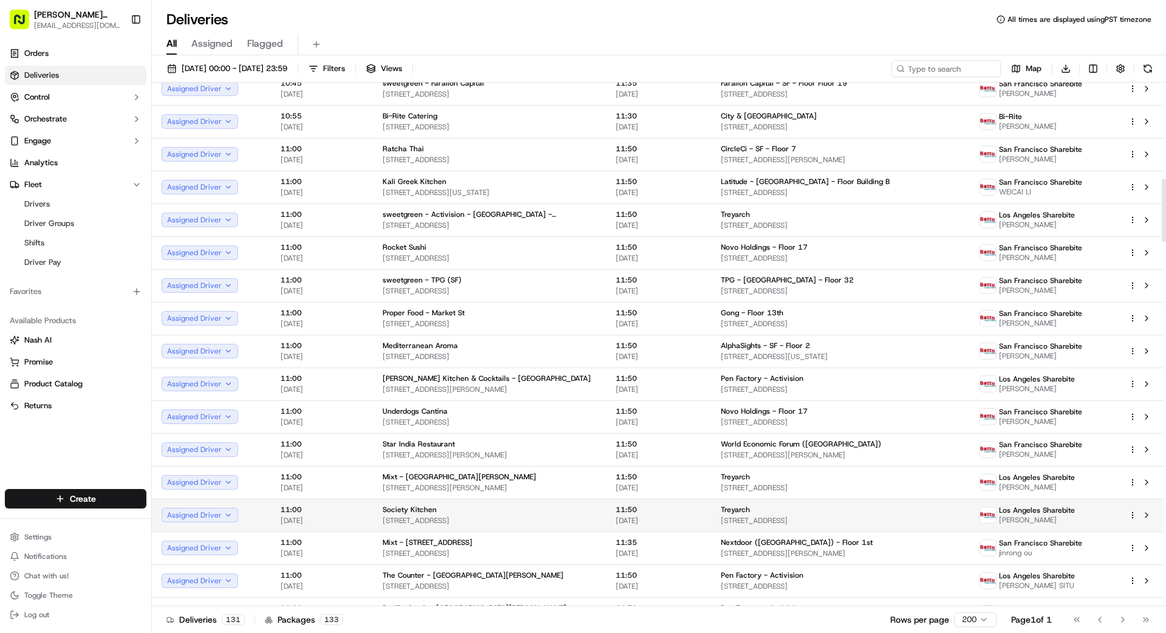
scroll to position [0, 0]
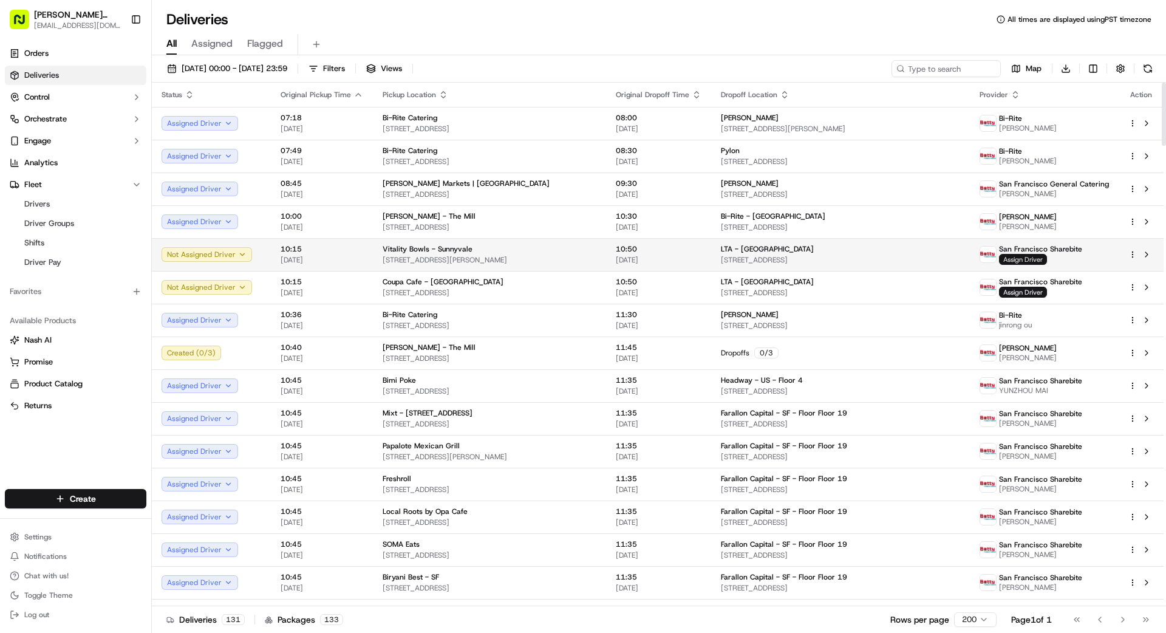
click at [1021, 259] on span "Assign Driver" at bounding box center [1023, 259] width 48 height 11
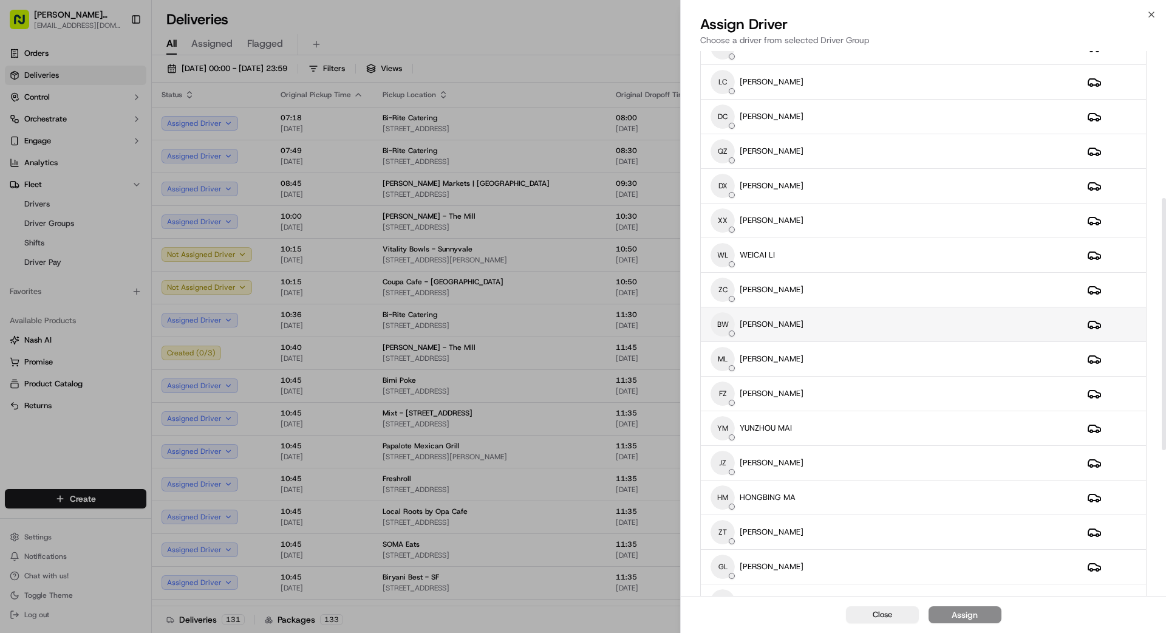
scroll to position [318, 0]
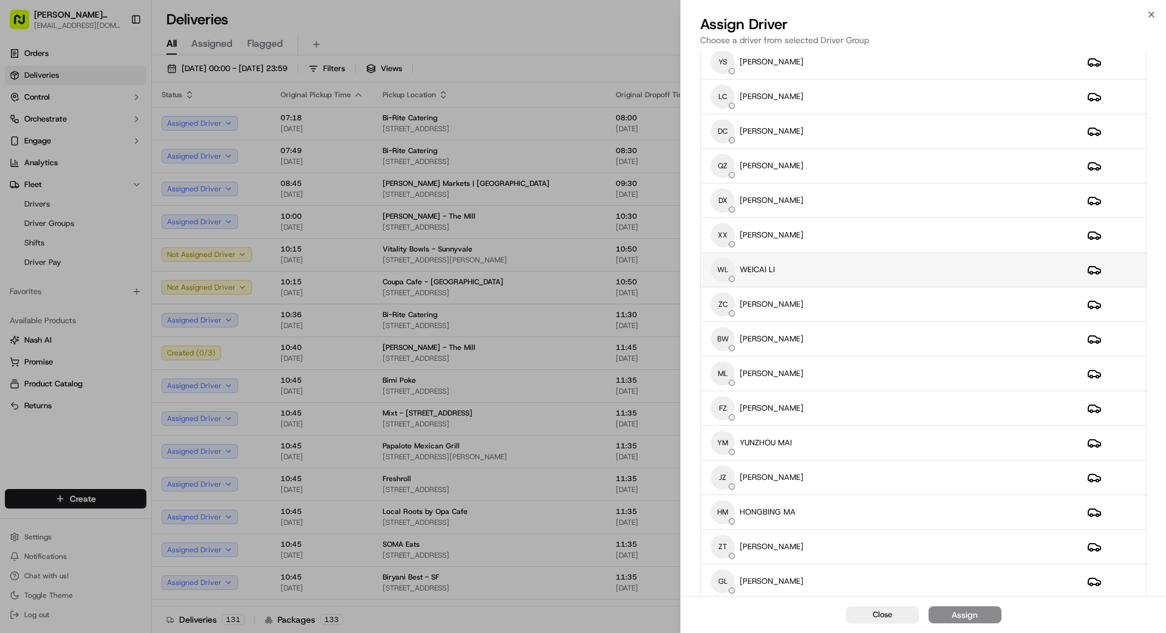
click at [827, 258] on div "WL WEICAI LI" at bounding box center [889, 270] width 357 height 24
click at [964, 612] on div "Assign" at bounding box center [965, 615] width 26 height 12
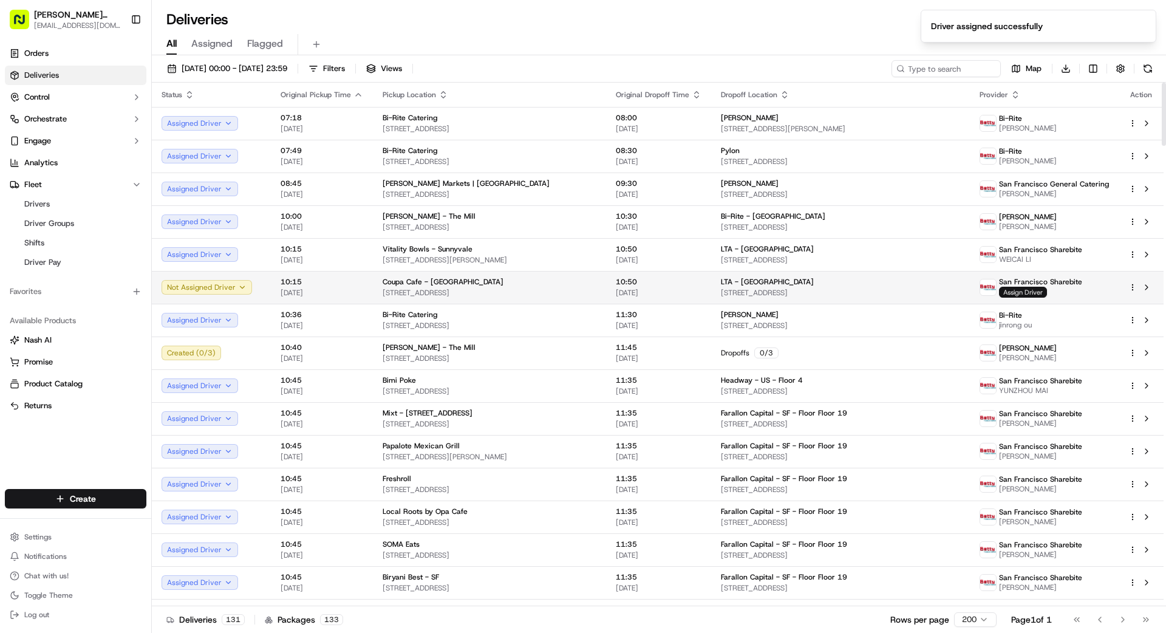
click at [1031, 292] on span "Assign Driver" at bounding box center [1023, 292] width 48 height 11
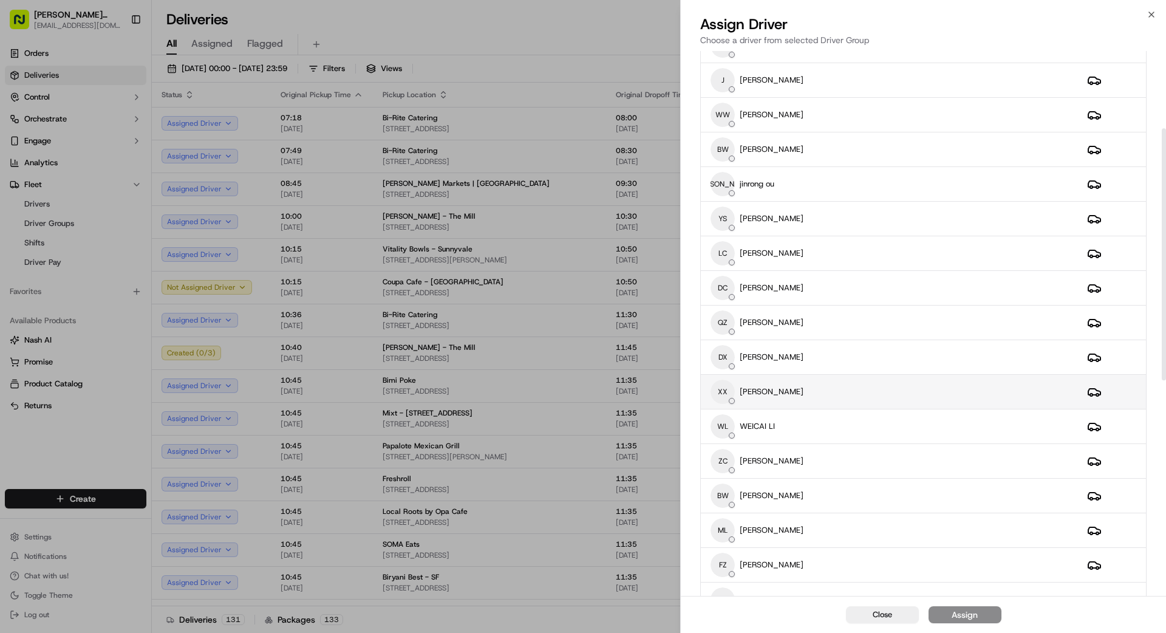
scroll to position [167, 0]
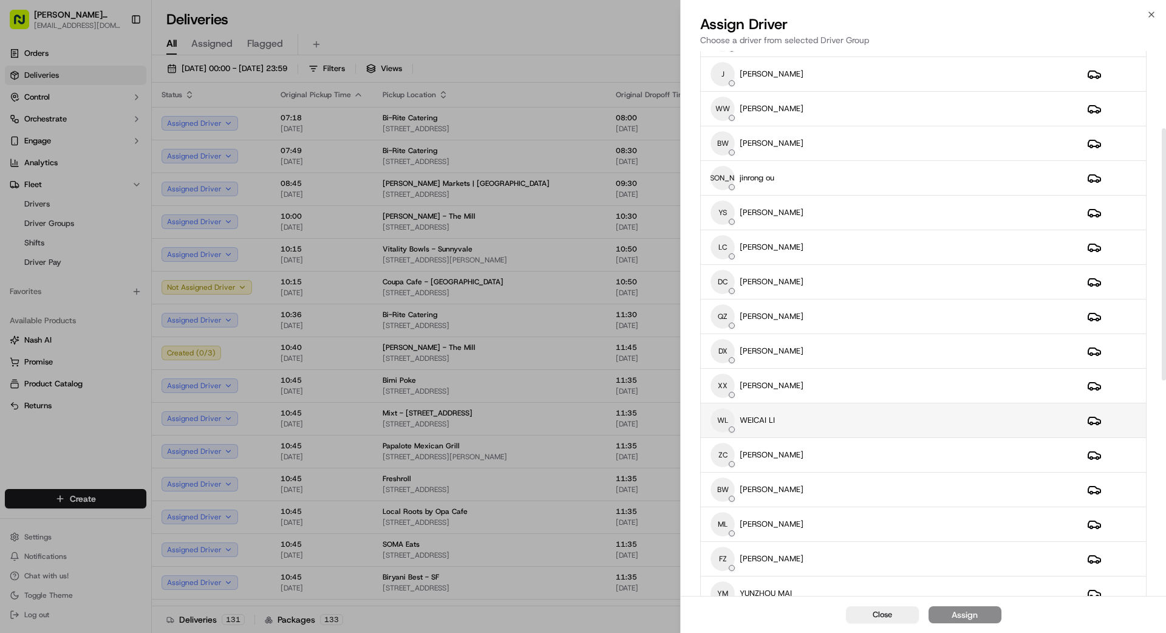
click at [805, 412] on div "WL WEICAI LI" at bounding box center [889, 420] width 357 height 24
click at [989, 621] on button "Assign" at bounding box center [965, 614] width 73 height 17
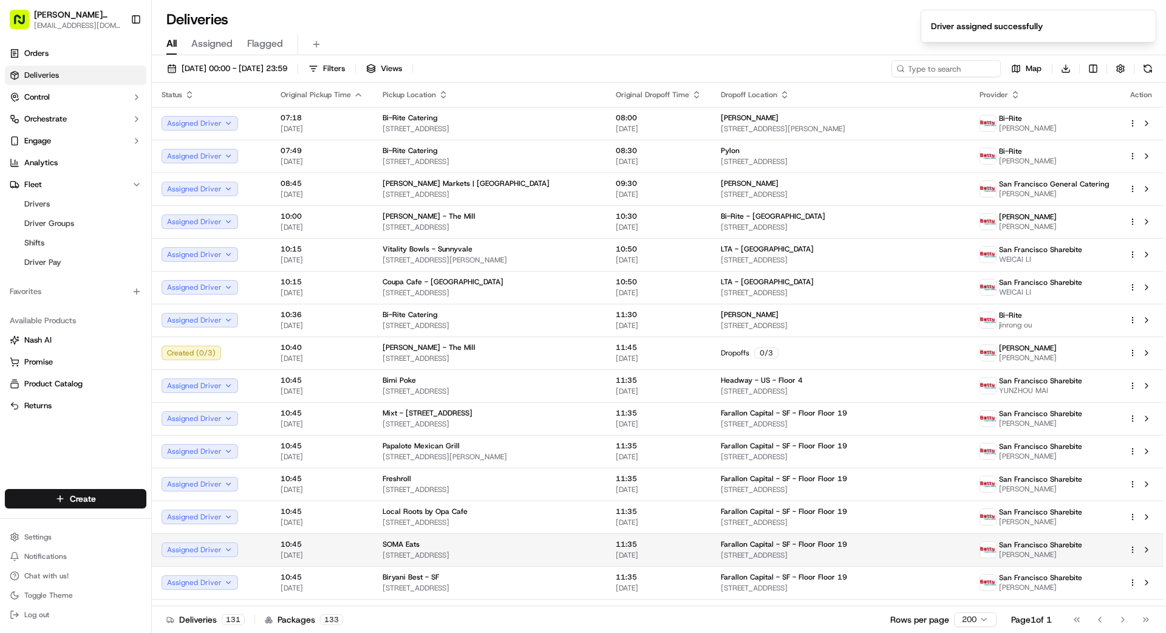
drag, startPoint x: 627, startPoint y: 624, endPoint x: 701, endPoint y: 559, distance: 99.0
click at [627, 624] on div "Deliveries 131 Packages 133 Rows per page 200 Page 1 of 1 Go to first page Go t…" at bounding box center [659, 619] width 1014 height 27
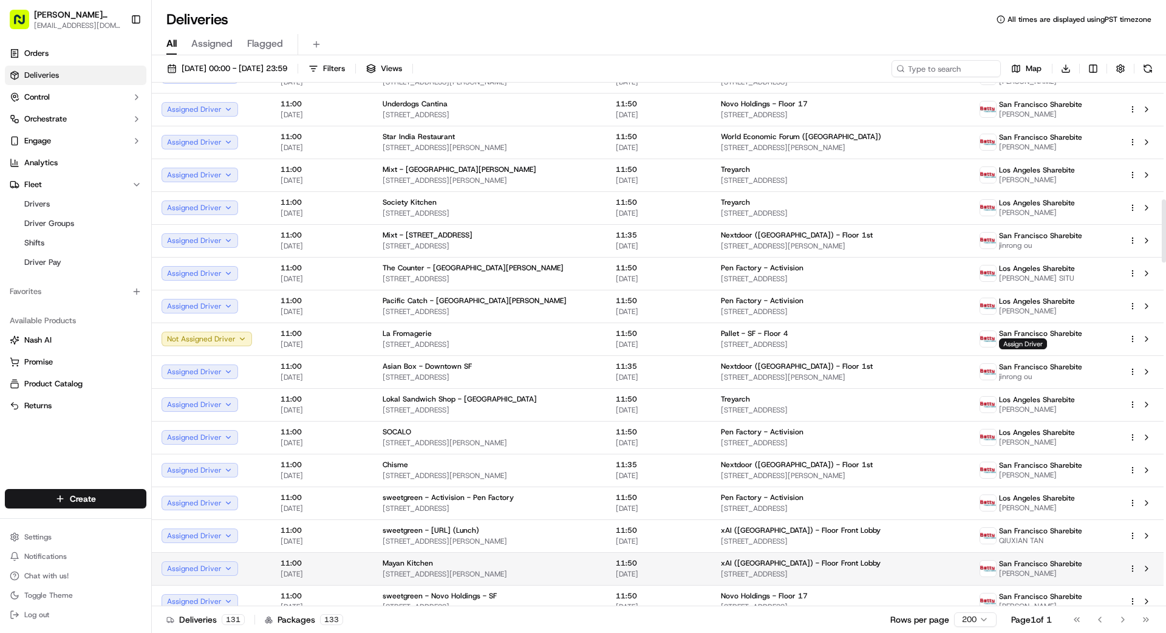
scroll to position [830, 0]
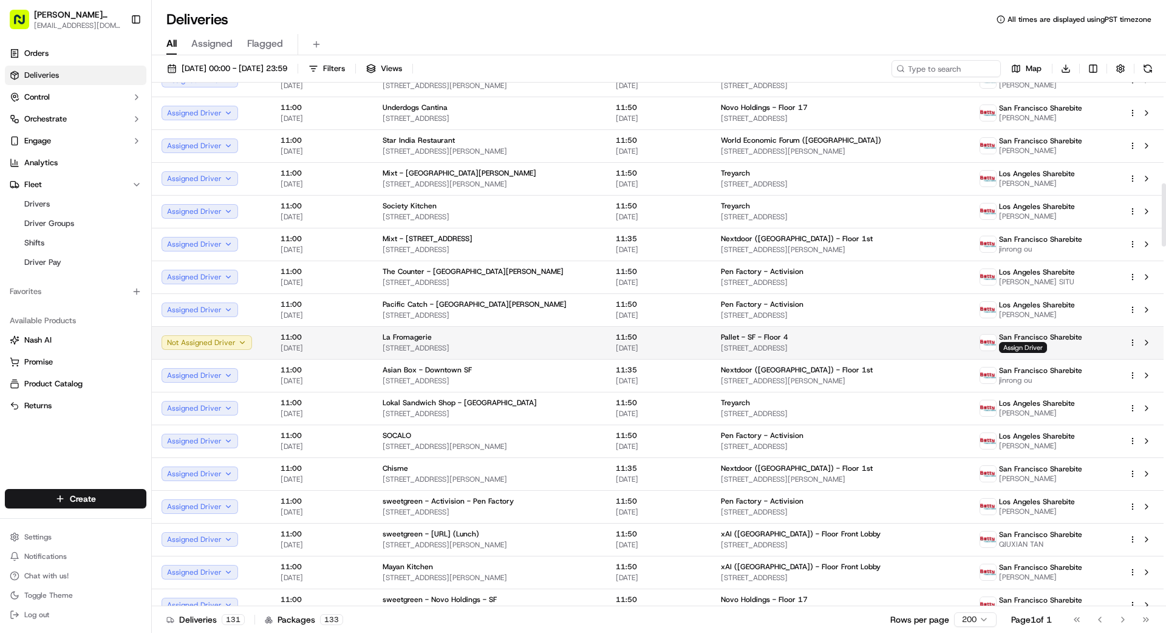
click at [542, 344] on span "[STREET_ADDRESS]" at bounding box center [490, 348] width 214 height 10
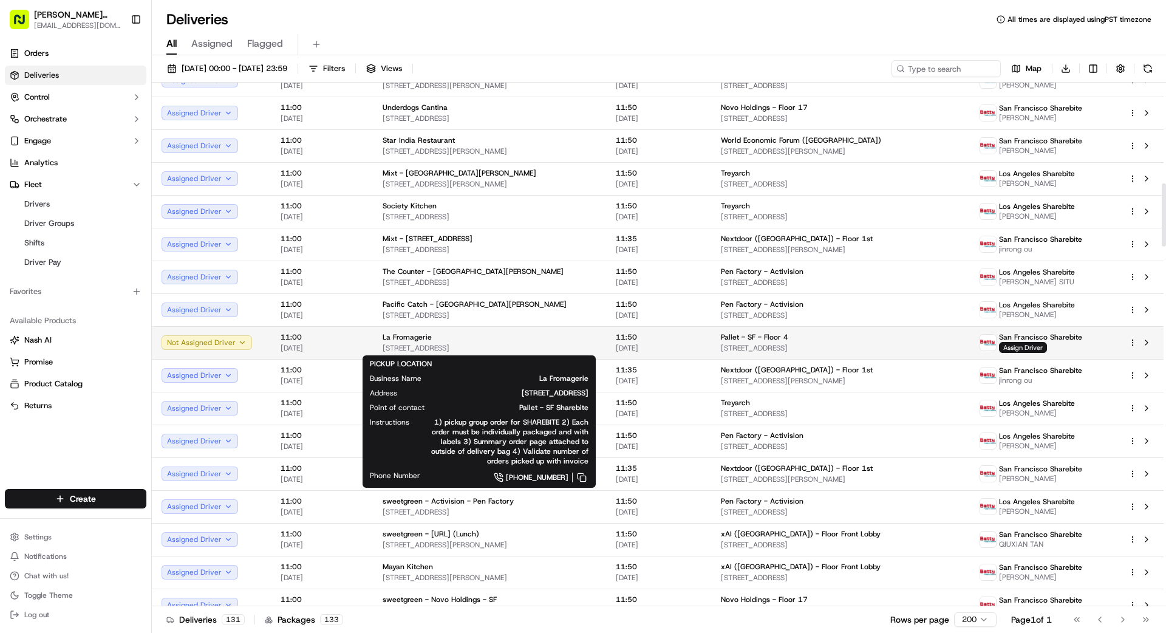
click at [507, 344] on span "[STREET_ADDRESS]" at bounding box center [490, 348] width 214 height 10
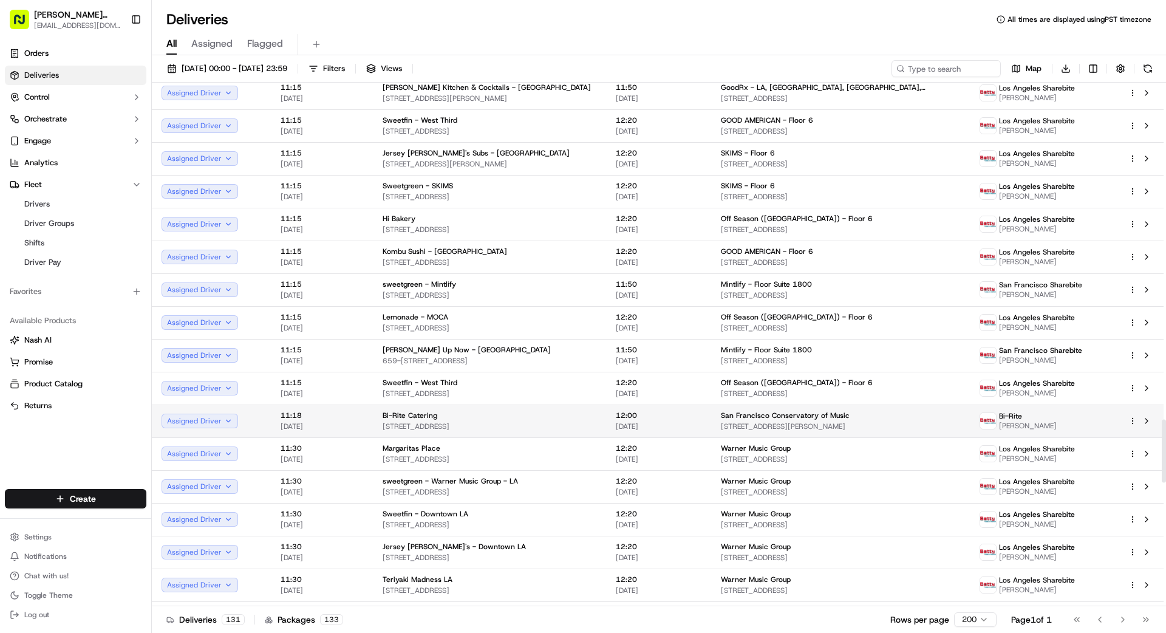
scroll to position [2779, 0]
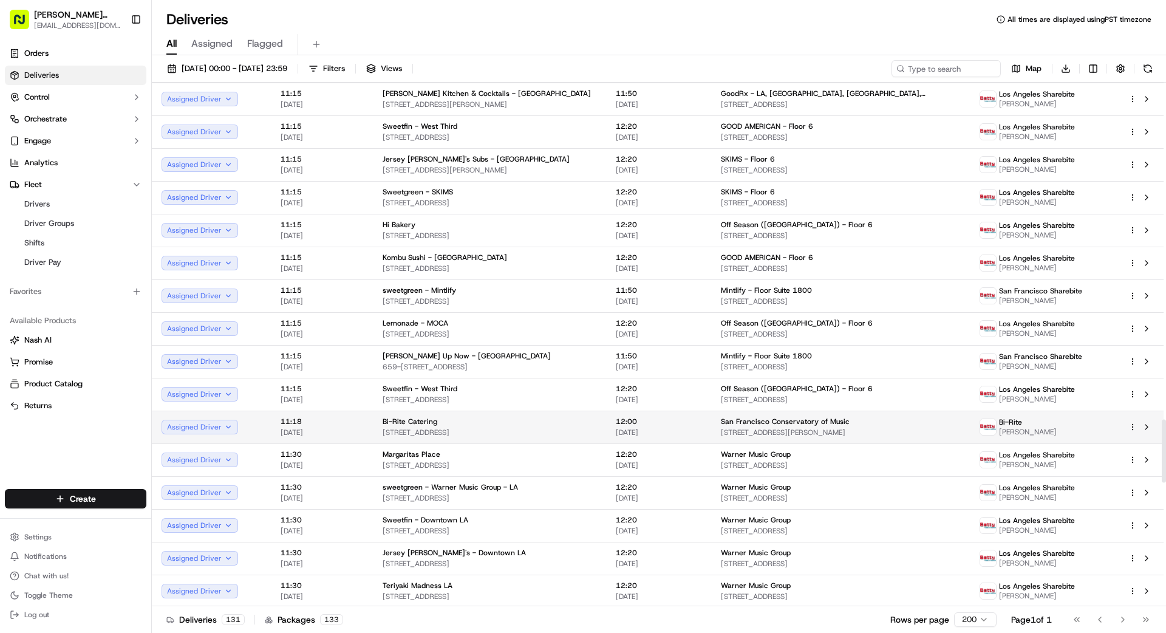
click at [777, 423] on span "San Francisco Conservatory of Music" at bounding box center [785, 422] width 129 height 10
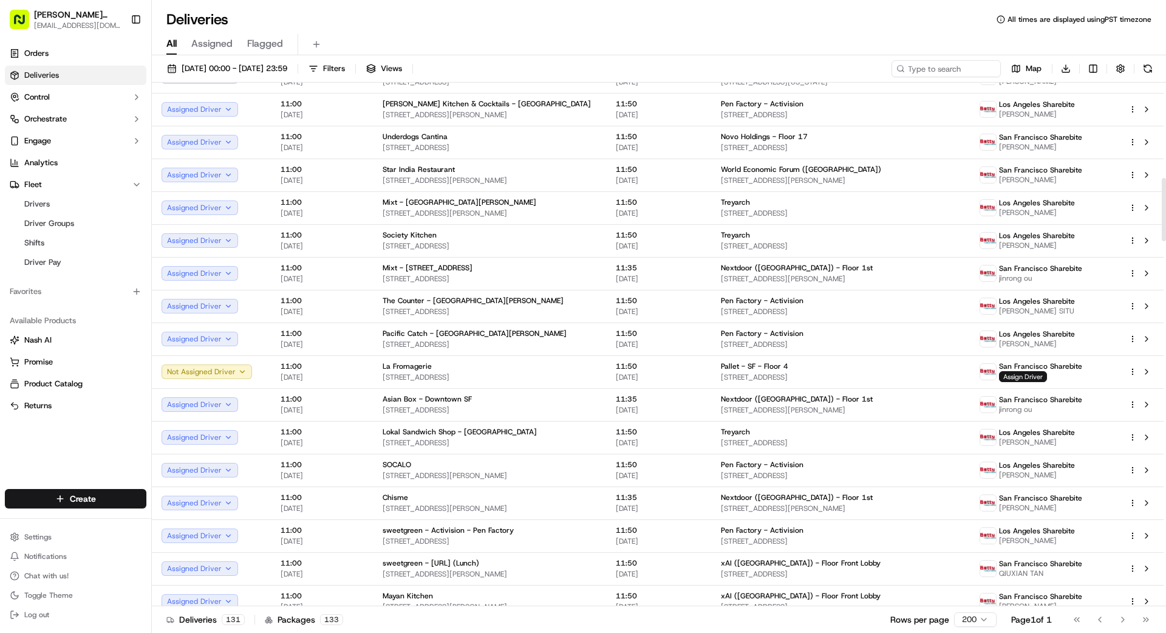
scroll to position [803, 0]
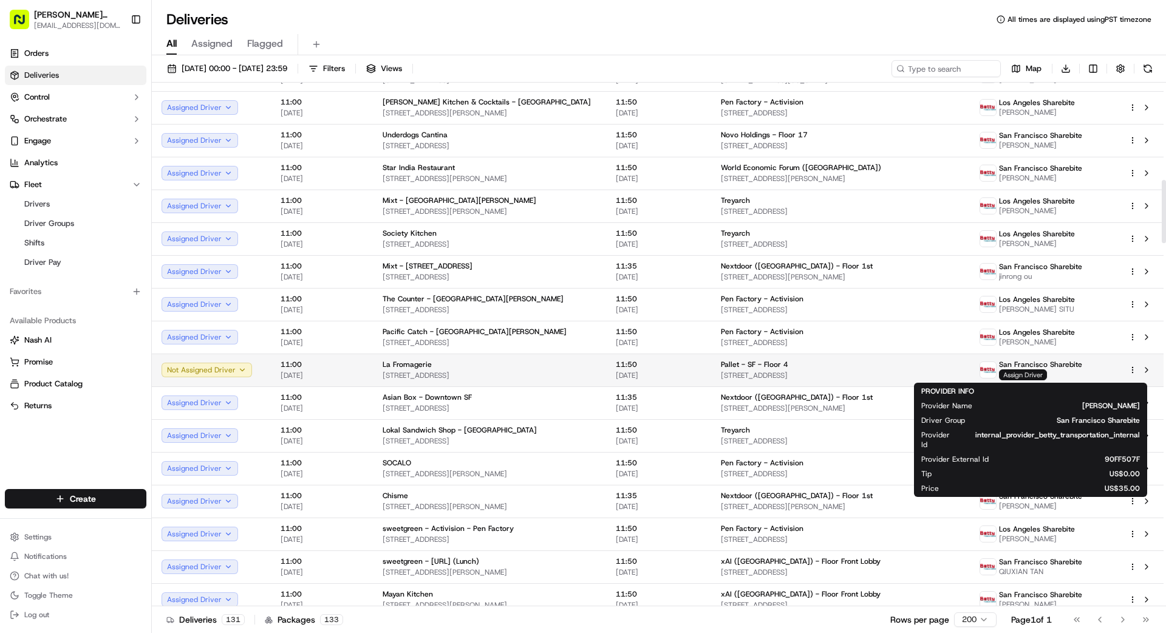
click at [1021, 373] on span "Assign Driver" at bounding box center [1023, 374] width 48 height 11
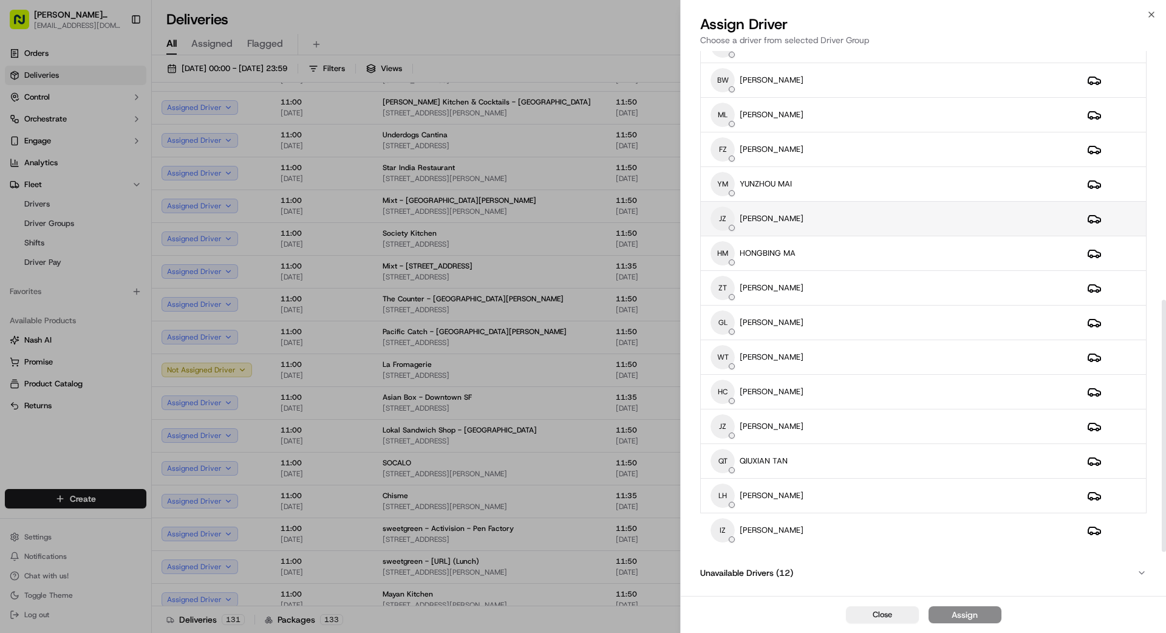
scroll to position [589, 0]
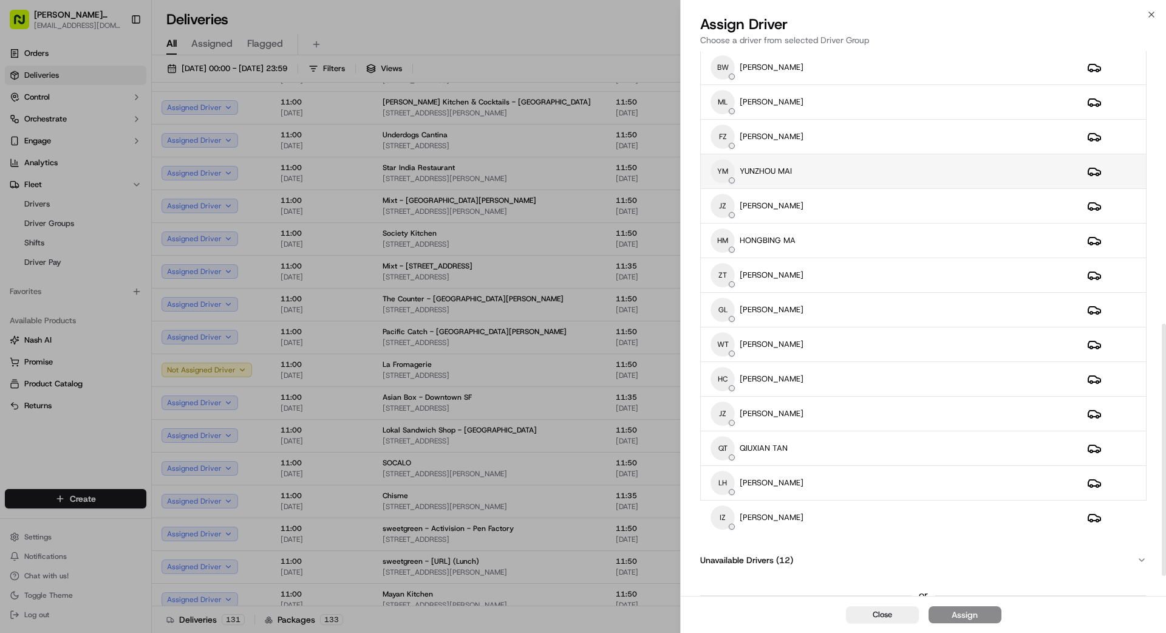
click at [835, 174] on div "YM [GEOGRAPHIC_DATA] MAI" at bounding box center [889, 171] width 357 height 24
click at [988, 613] on button "Assign" at bounding box center [965, 614] width 73 height 17
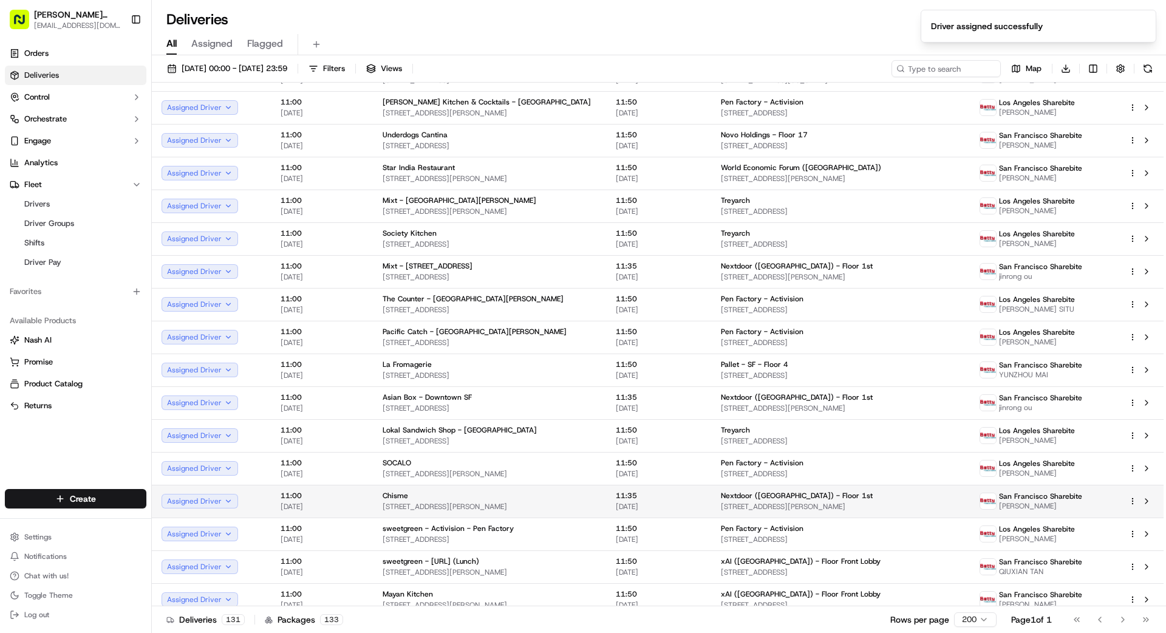
drag, startPoint x: 590, startPoint y: 627, endPoint x: 734, endPoint y: 505, distance: 188.3
click at [595, 623] on div "Deliveries 131 Packages 133 Rows per page 200 Page 1 of 1 Go to first page Go t…" at bounding box center [659, 619] width 1014 height 27
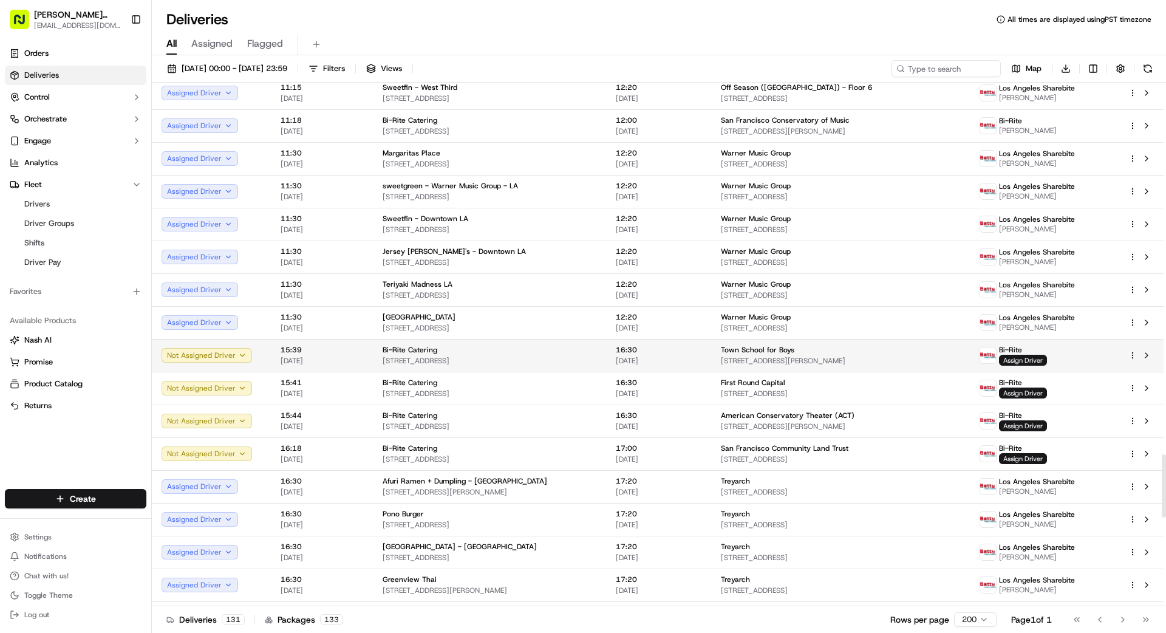
scroll to position [3088, 0]
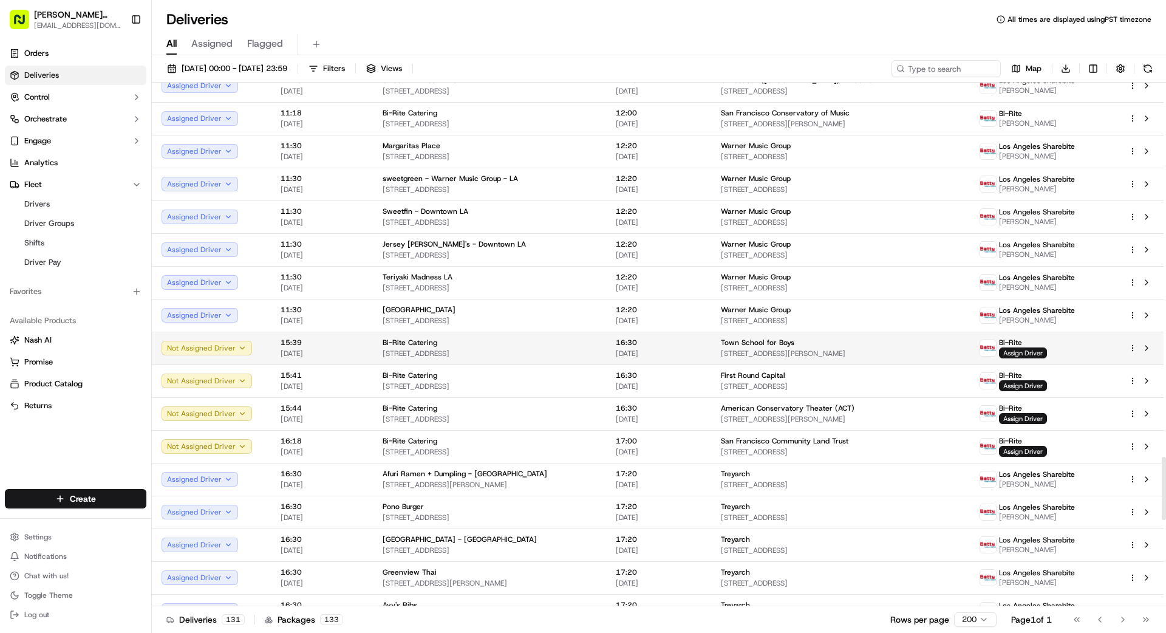
click at [617, 350] on span "[DATE]" at bounding box center [659, 354] width 86 height 10
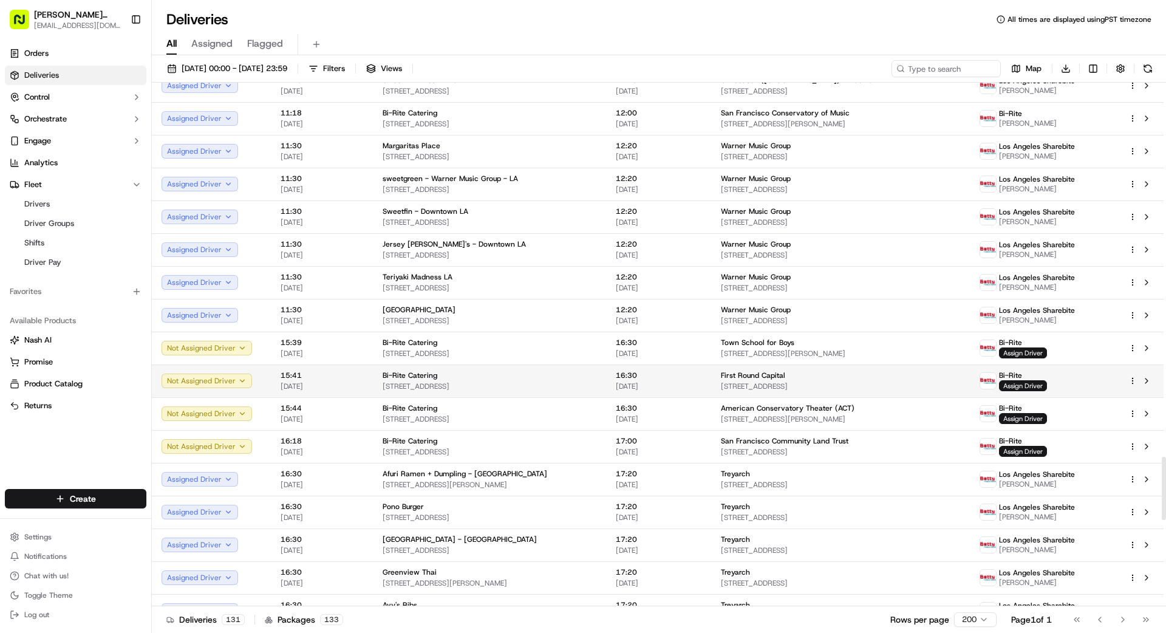
click at [739, 384] on span "[STREET_ADDRESS]" at bounding box center [840, 386] width 239 height 10
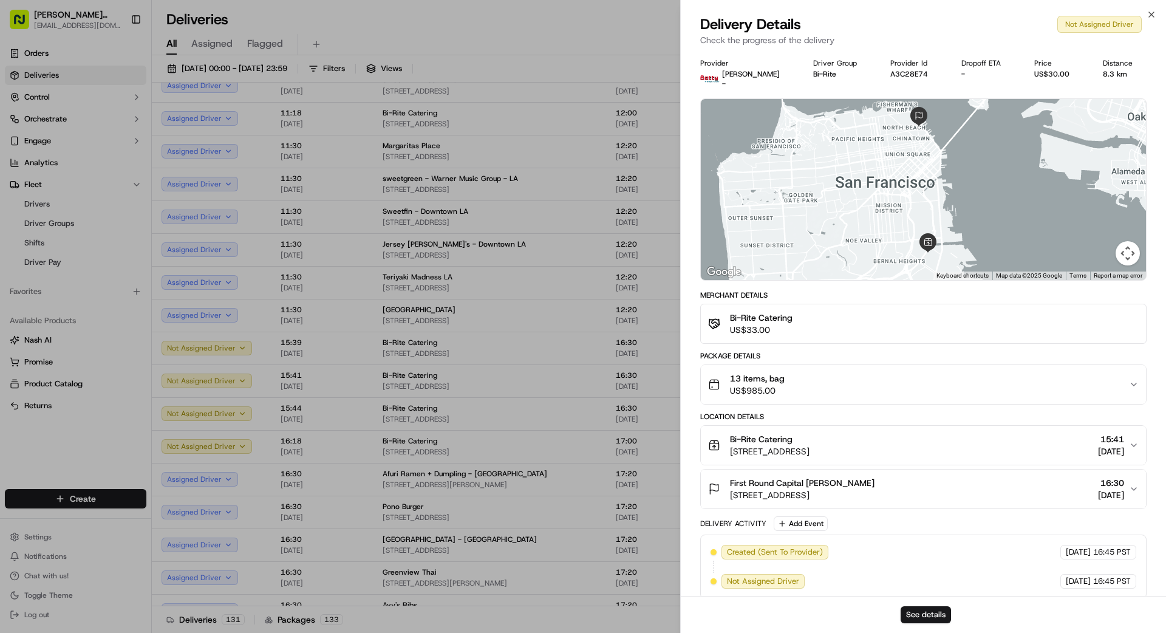
click at [763, 390] on span "US$985.00" at bounding box center [757, 390] width 55 height 12
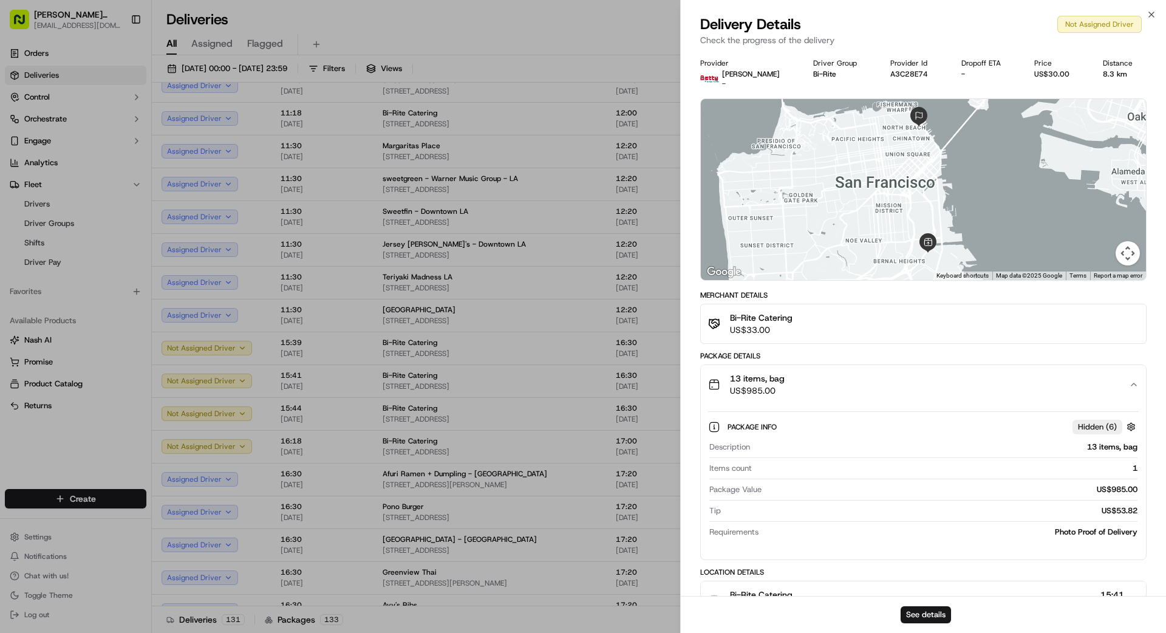
click at [760, 388] on span "US$985.00" at bounding box center [757, 390] width 55 height 12
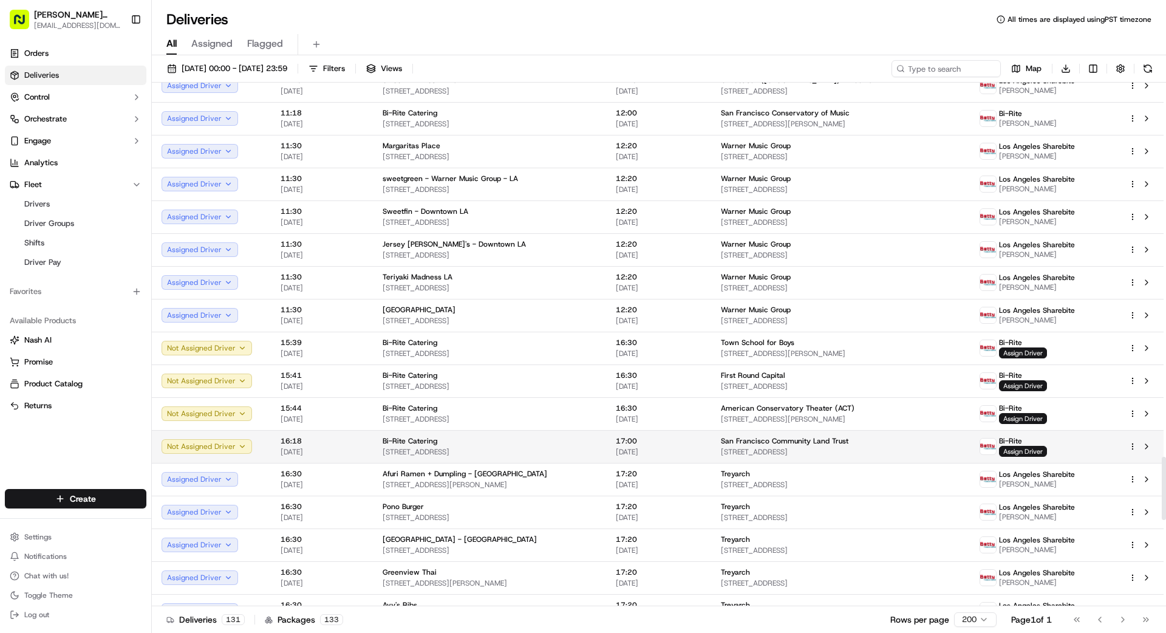
click at [721, 450] on span "[STREET_ADDRESS]" at bounding box center [840, 452] width 239 height 10
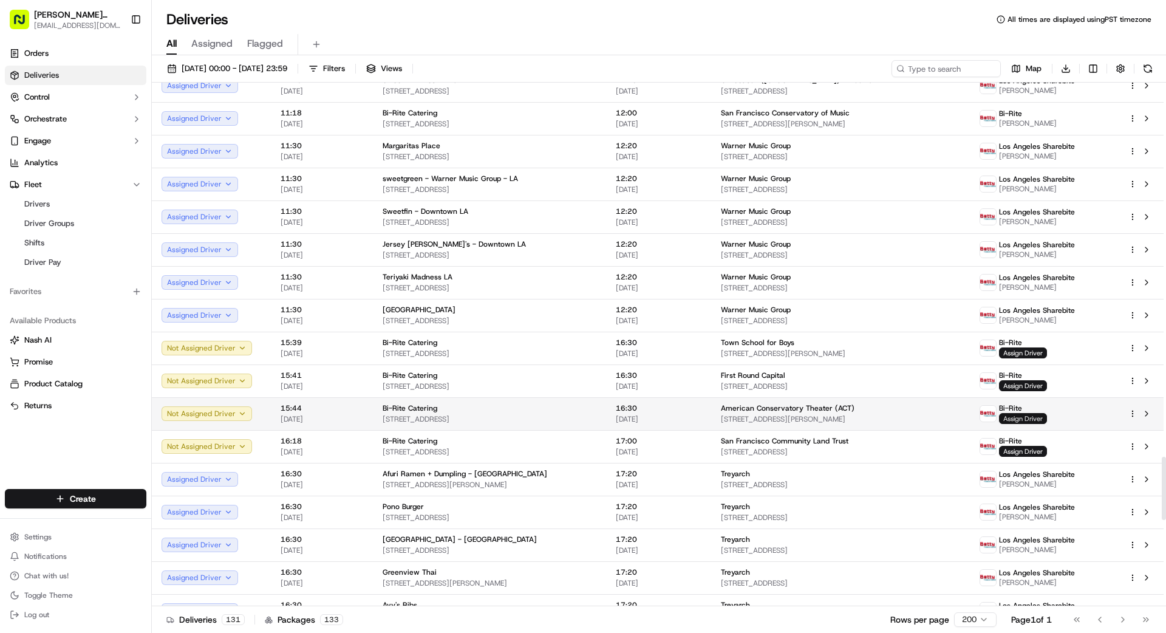
click at [1024, 417] on span "Assign Driver" at bounding box center [1023, 418] width 48 height 11
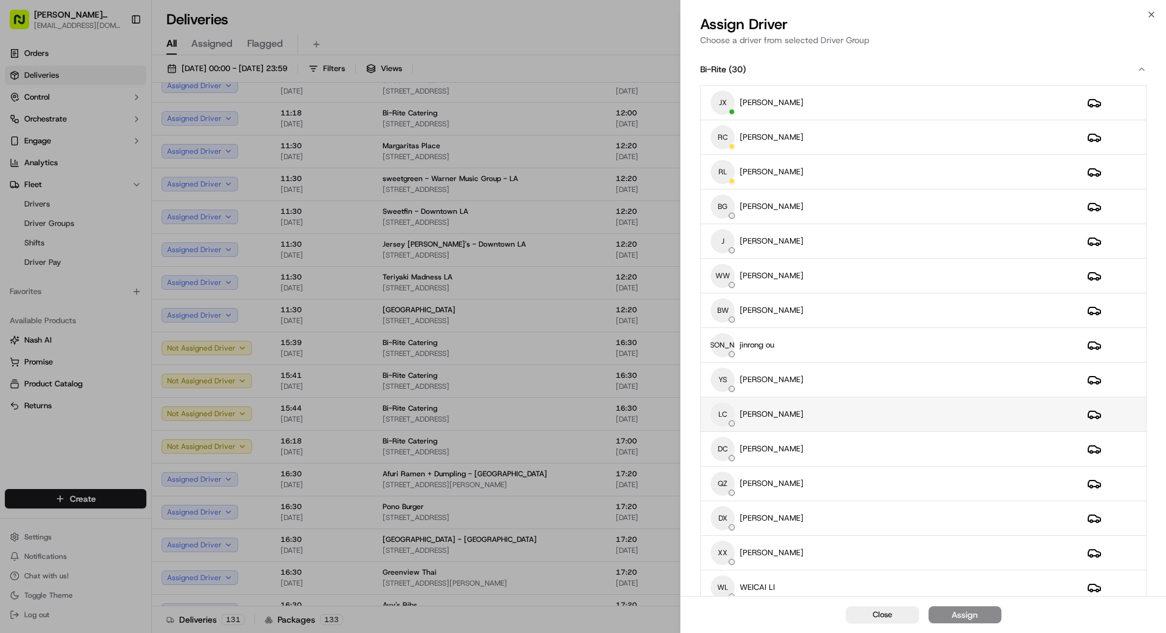
drag, startPoint x: 827, startPoint y: 202, endPoint x: 876, endPoint y: 407, distance: 211.1
click at [826, 202] on div "BG [PERSON_NAME]" at bounding box center [889, 206] width 357 height 24
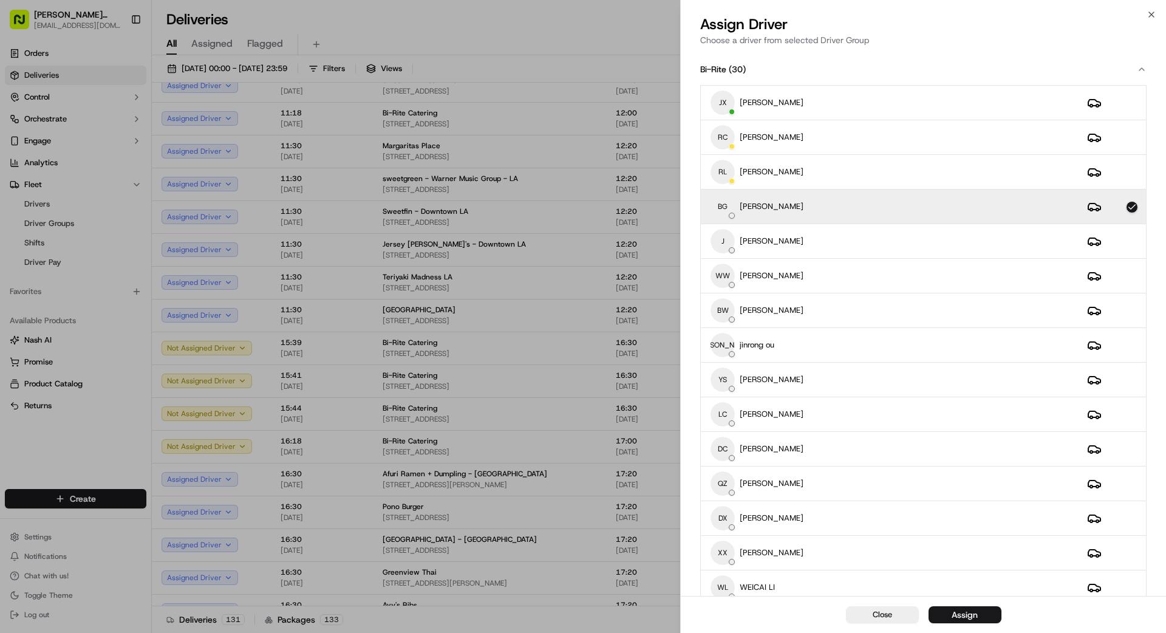
click at [983, 616] on button "Assign" at bounding box center [965, 614] width 73 height 17
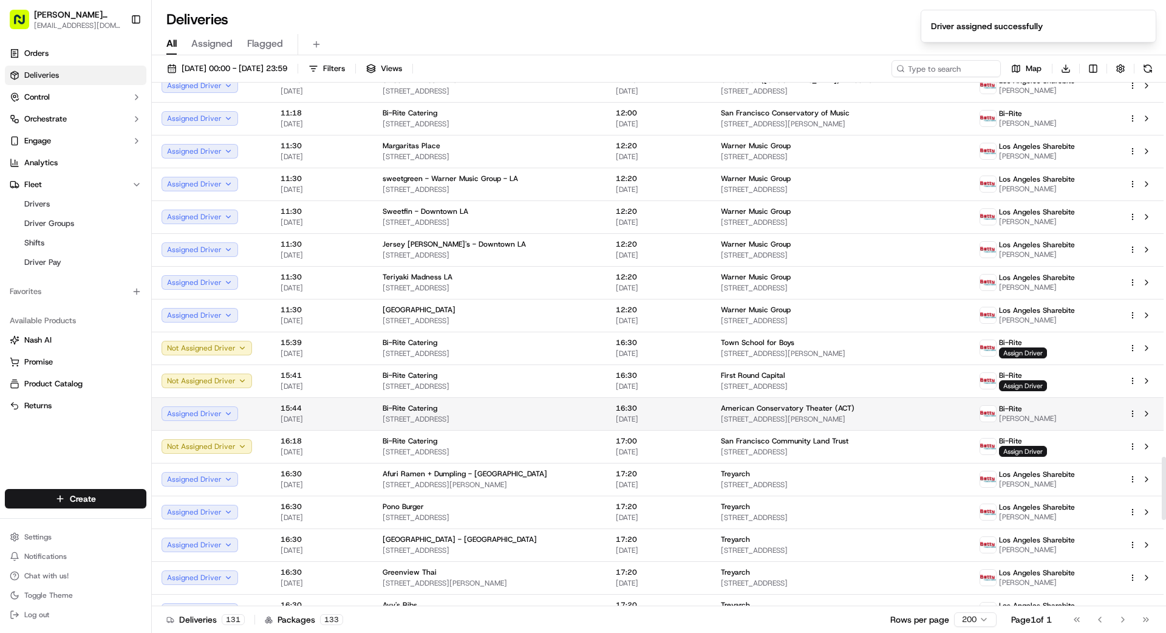
click at [724, 400] on td "American Conservatory Theater (ACT) [STREET_ADDRESS][PERSON_NAME]" at bounding box center [840, 413] width 259 height 33
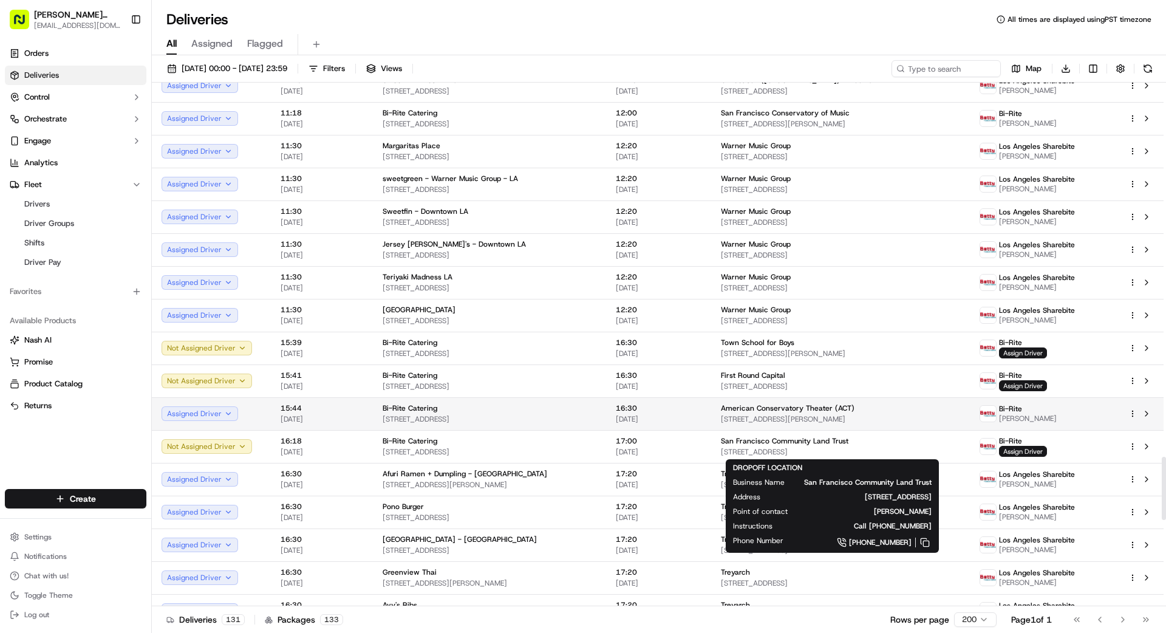
click at [691, 414] on td "16:30 [DATE]" at bounding box center [658, 413] width 105 height 33
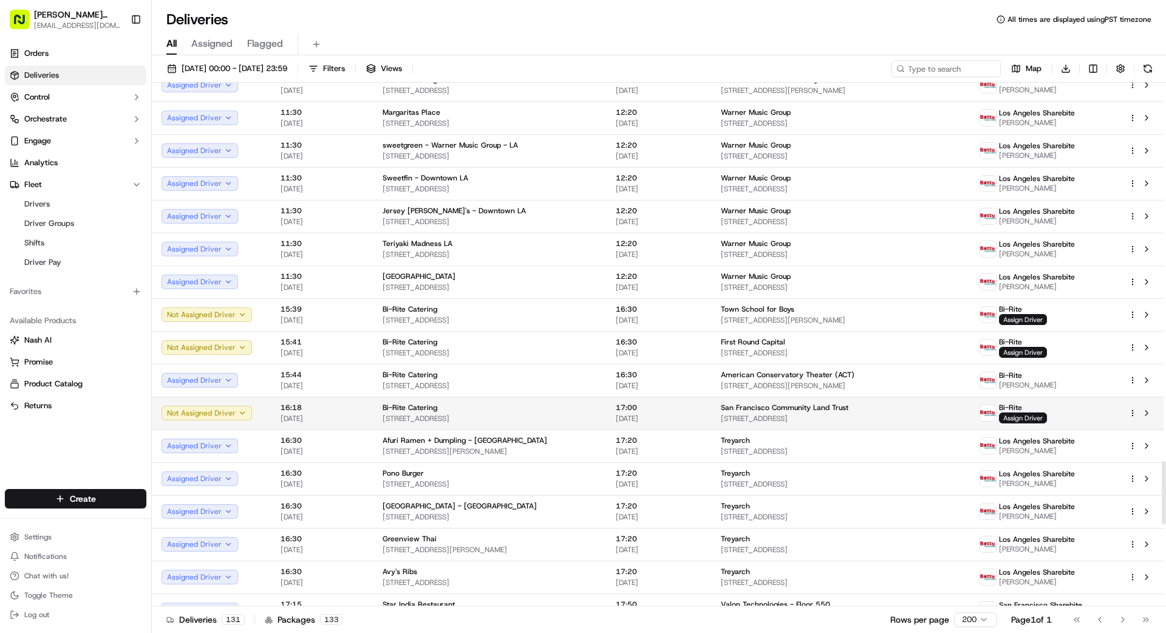
scroll to position [3123, 0]
click at [748, 411] on div "San Francisco Community Land Trust [STREET_ADDRESS]" at bounding box center [840, 411] width 239 height 21
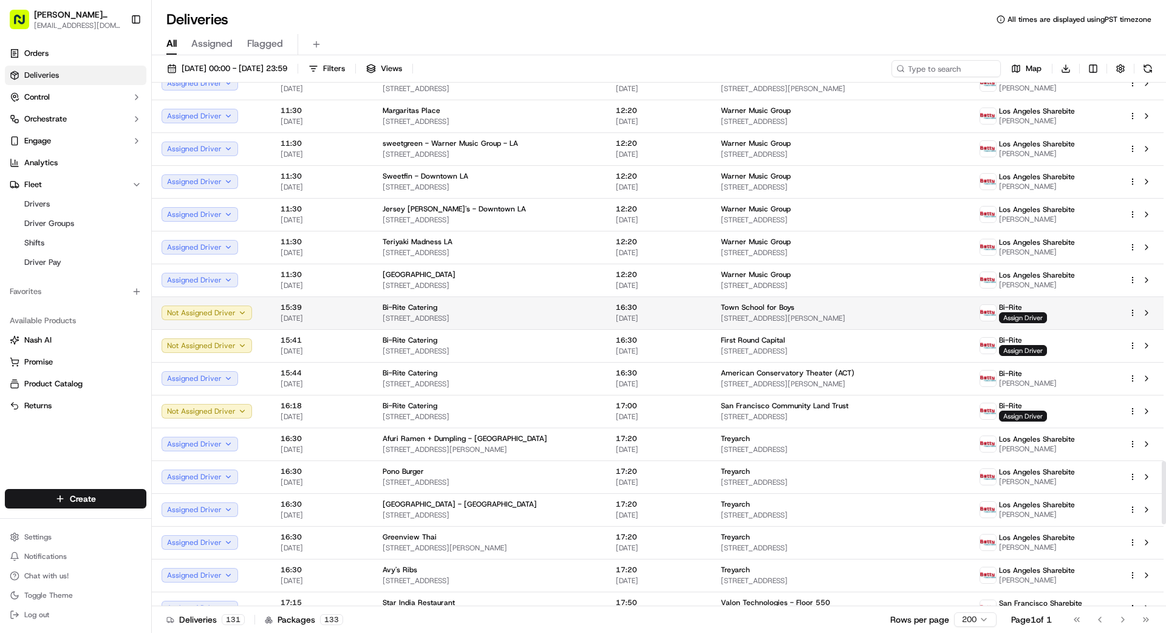
click at [743, 310] on span "Town School for Boys" at bounding box center [757, 307] width 73 height 10
click at [1032, 316] on span "Assign Driver" at bounding box center [1023, 317] width 48 height 11
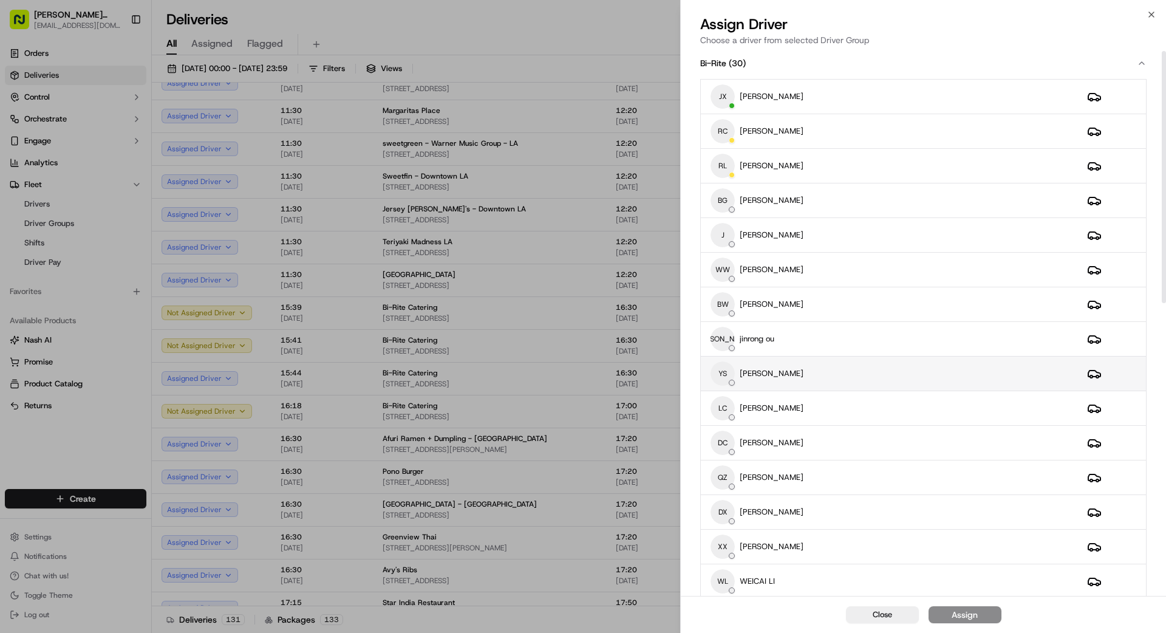
scroll to position [0, 0]
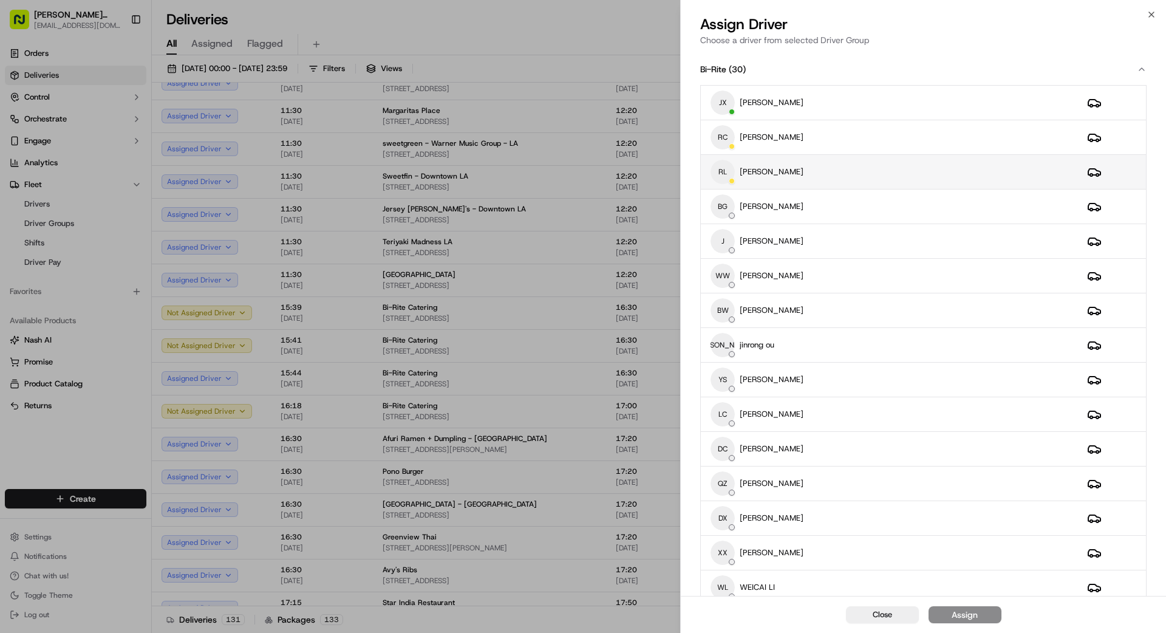
click at [853, 169] on div "RL [PERSON_NAME]" at bounding box center [889, 172] width 357 height 24
click at [979, 619] on button "Assign" at bounding box center [965, 614] width 73 height 17
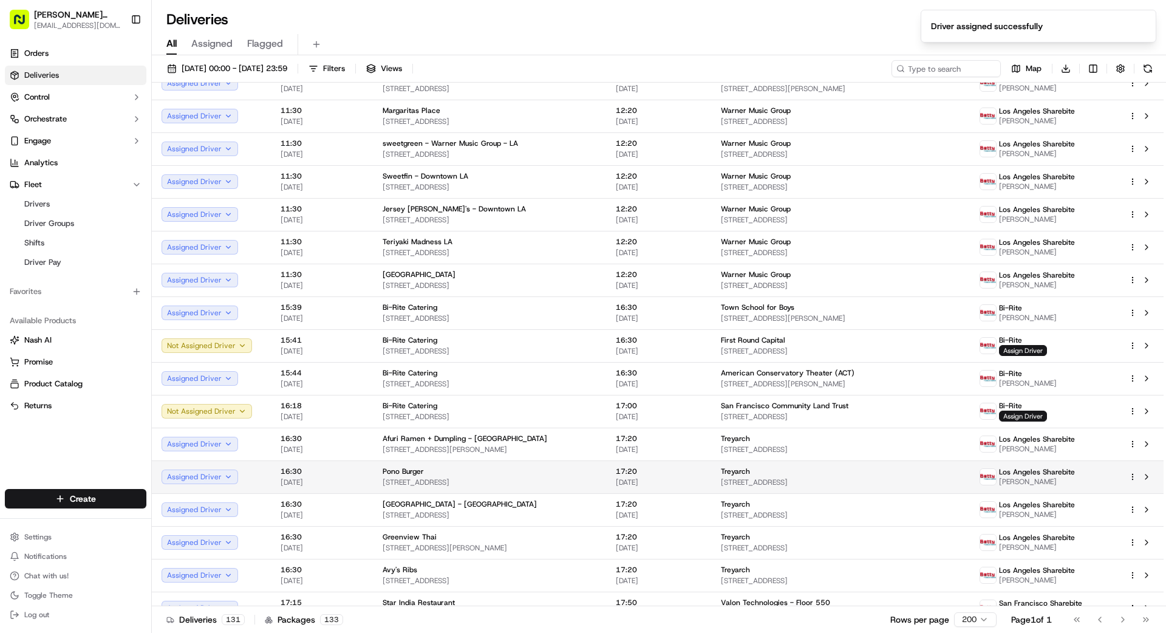
drag, startPoint x: 542, startPoint y: 615, endPoint x: 756, endPoint y: 464, distance: 261.9
click at [546, 614] on div "Deliveries 131 Packages 133 Rows per page 200 Page 1 of 1 Go to first page Go t…" at bounding box center [659, 619] width 1014 height 27
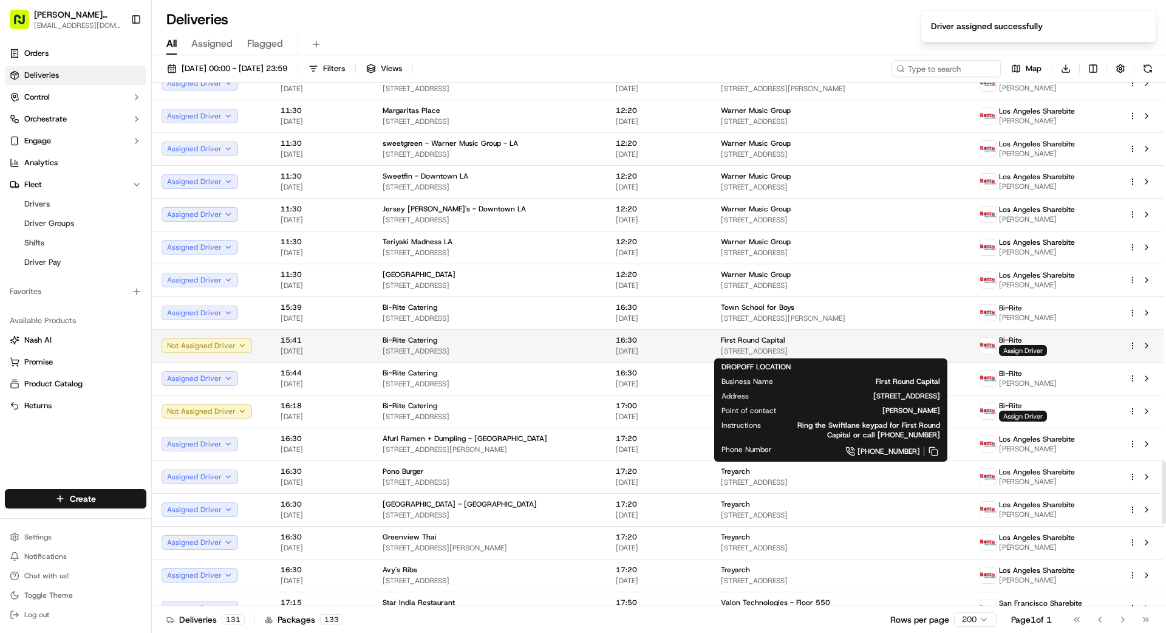
click at [827, 342] on div "First Round Capital" at bounding box center [840, 340] width 239 height 10
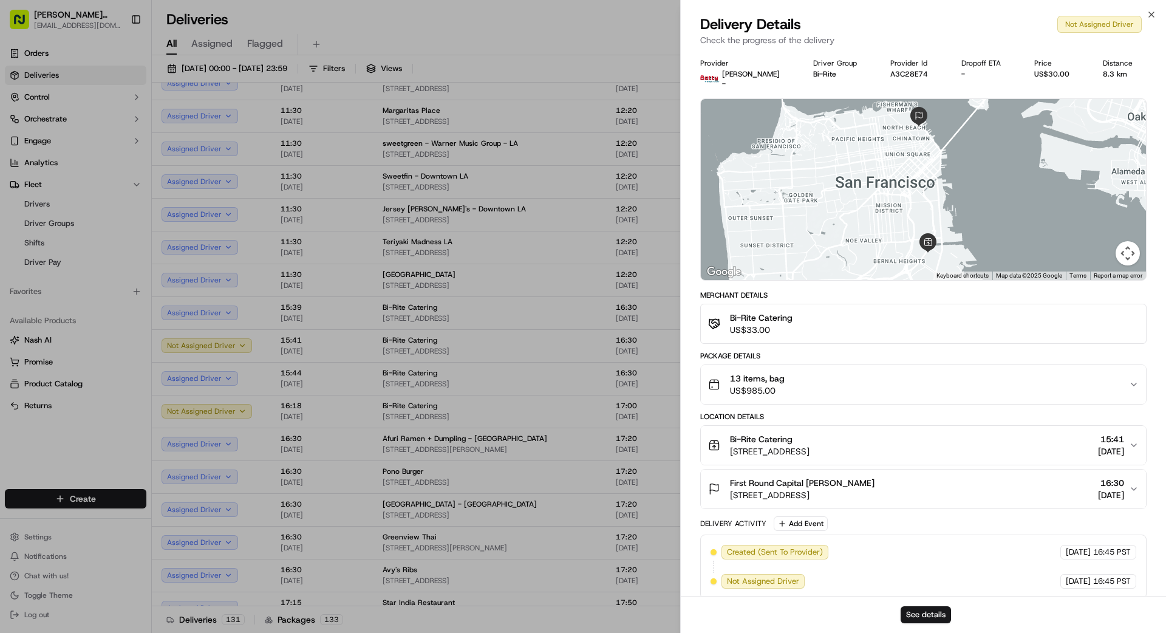
click at [813, 385] on div "13 items, bag US$985.00" at bounding box center [918, 384] width 421 height 24
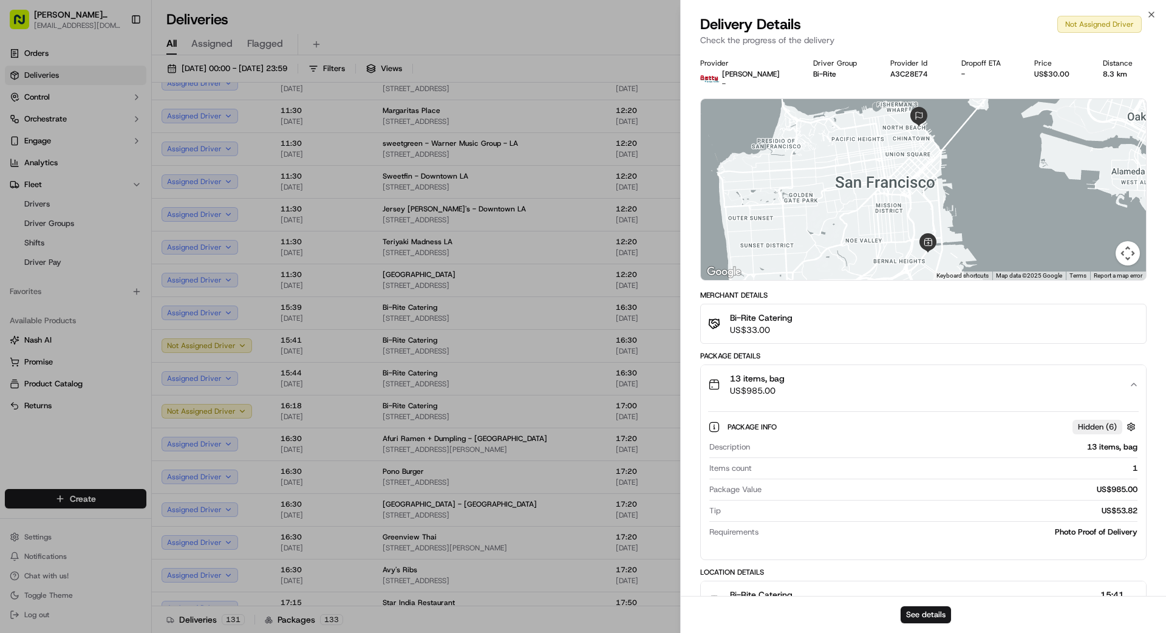
click at [811, 384] on div "13 items, bag US$985.00" at bounding box center [918, 384] width 421 height 24
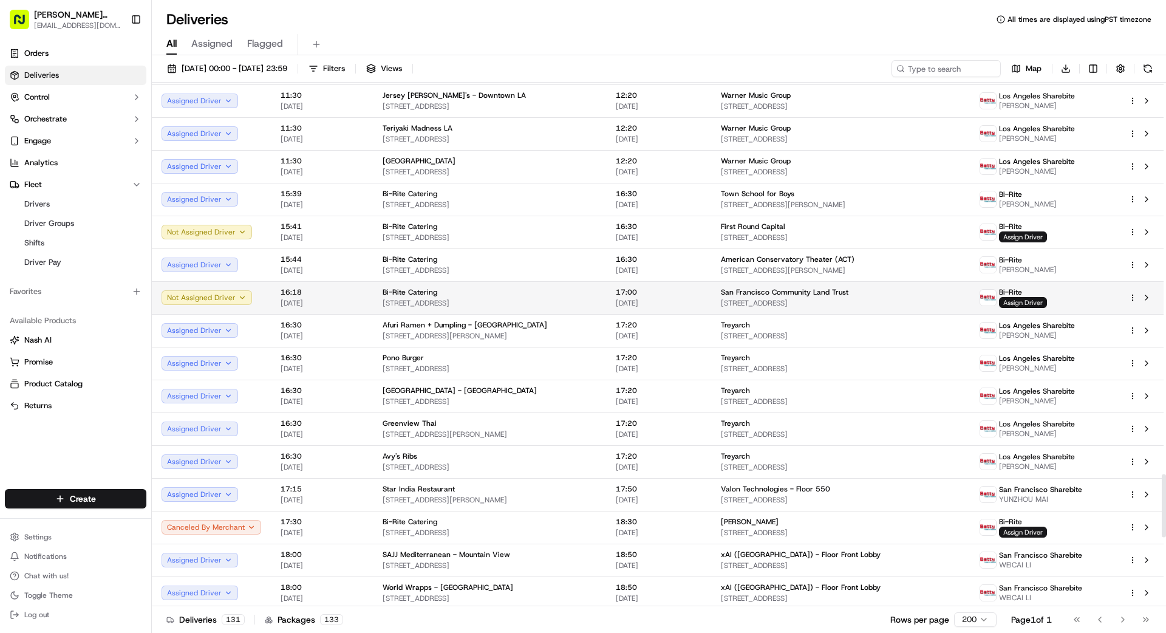
scroll to position [3233, 0]
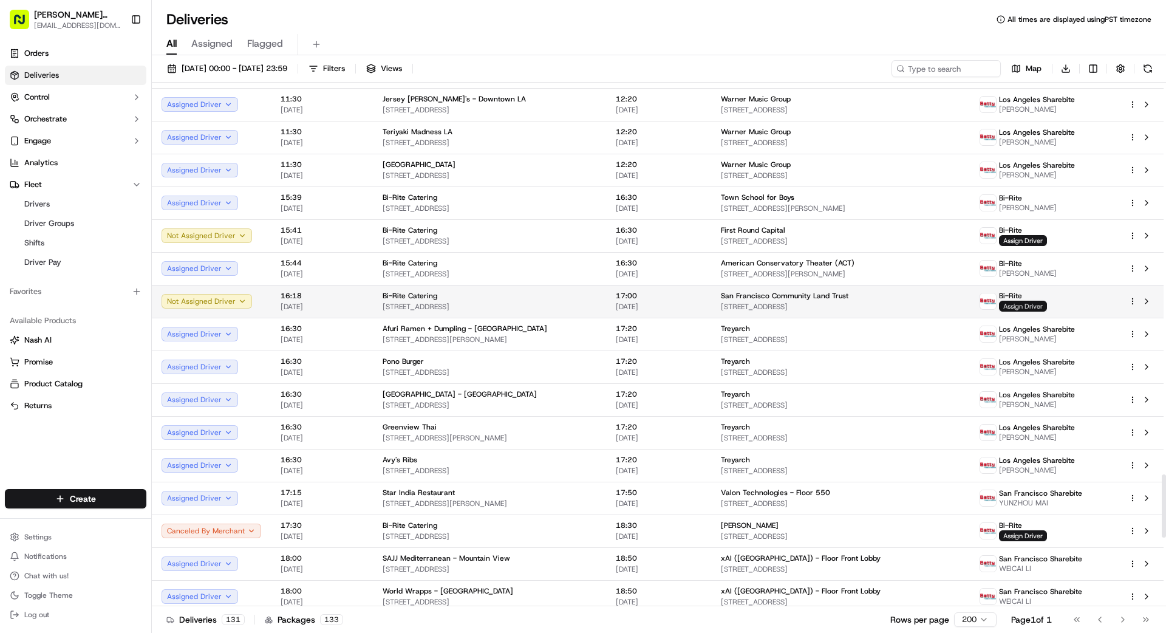
click at [1022, 306] on span "Assign Driver" at bounding box center [1023, 306] width 48 height 11
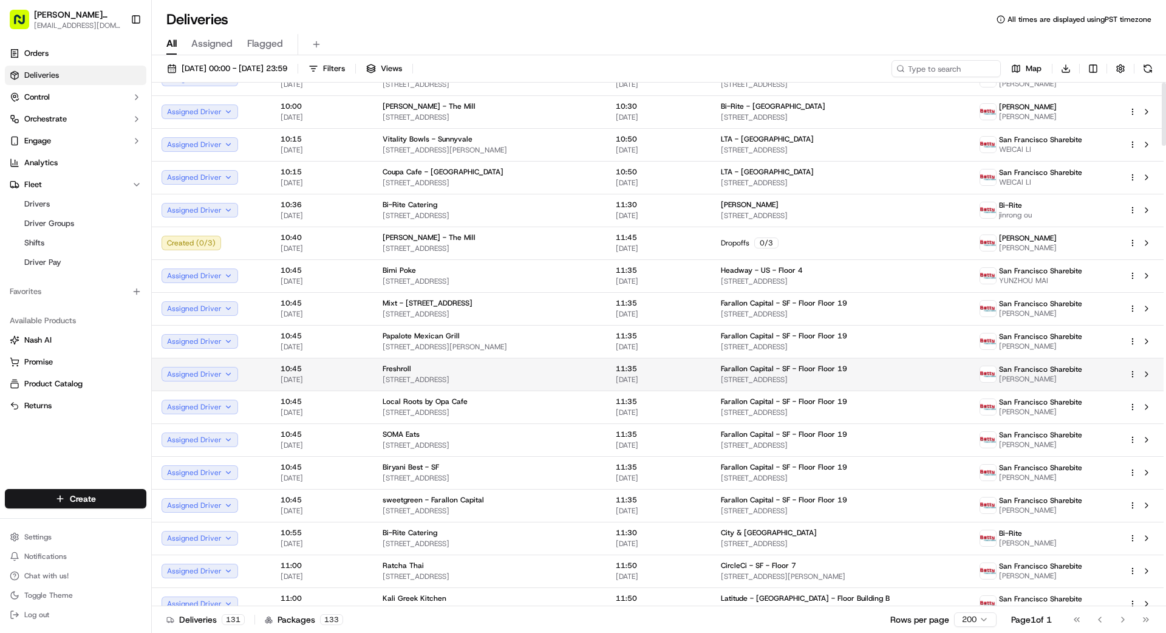
scroll to position [0, 0]
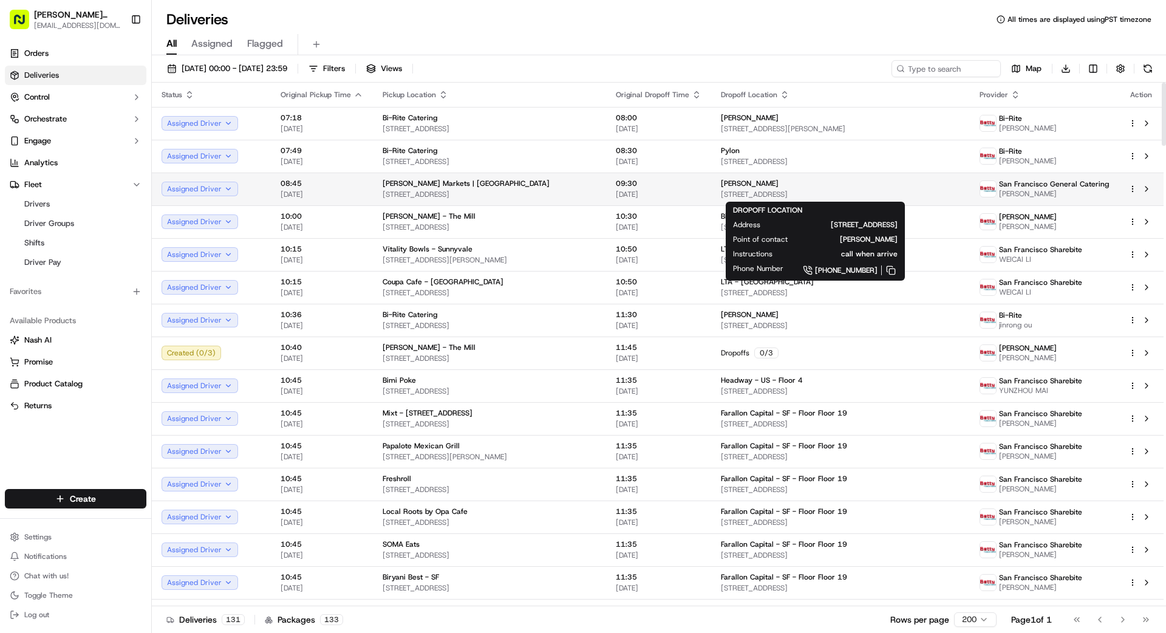
click at [933, 191] on span "[STREET_ADDRESS]" at bounding box center [840, 194] width 239 height 10
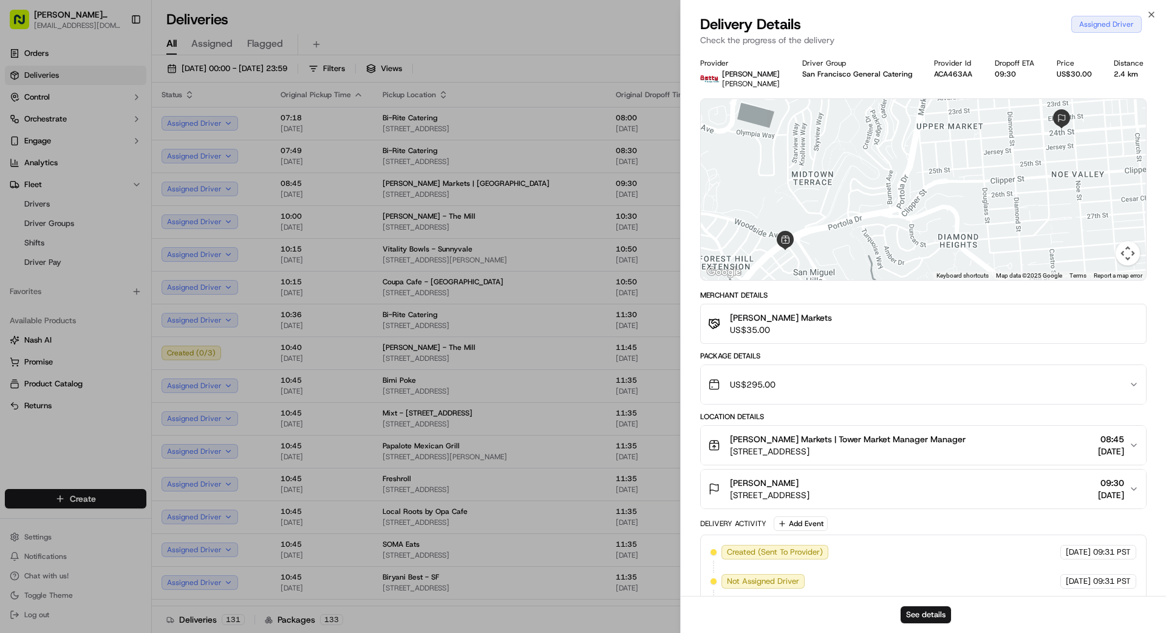
click at [803, 387] on div "US$295.00" at bounding box center [918, 384] width 421 height 24
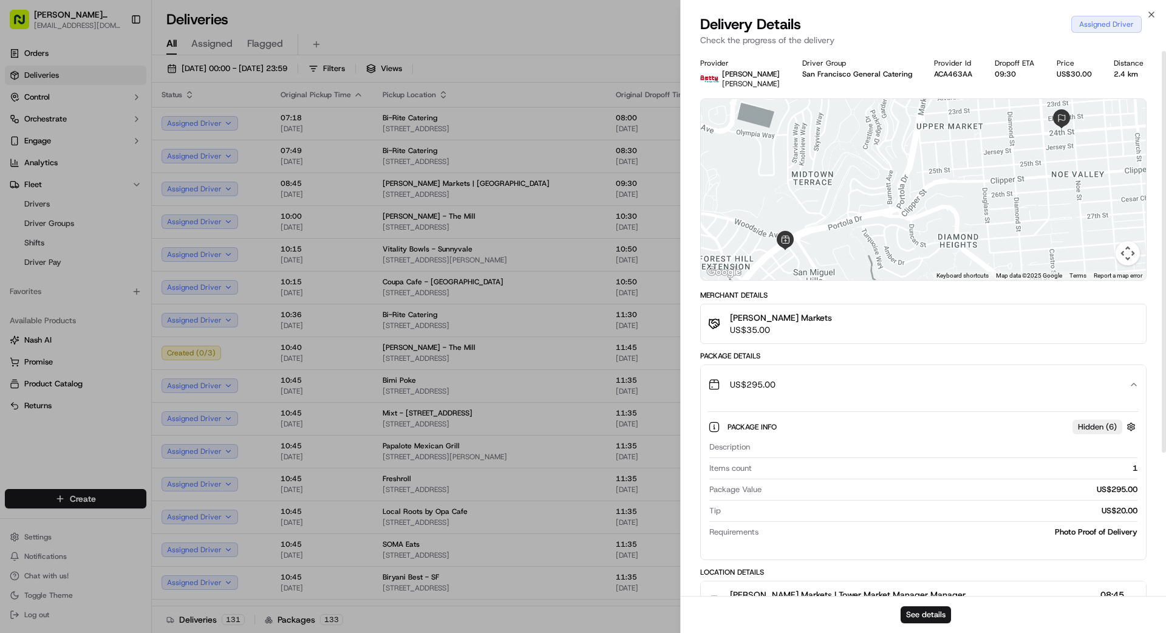
click at [745, 368] on button "US$295.00" at bounding box center [923, 384] width 445 height 39
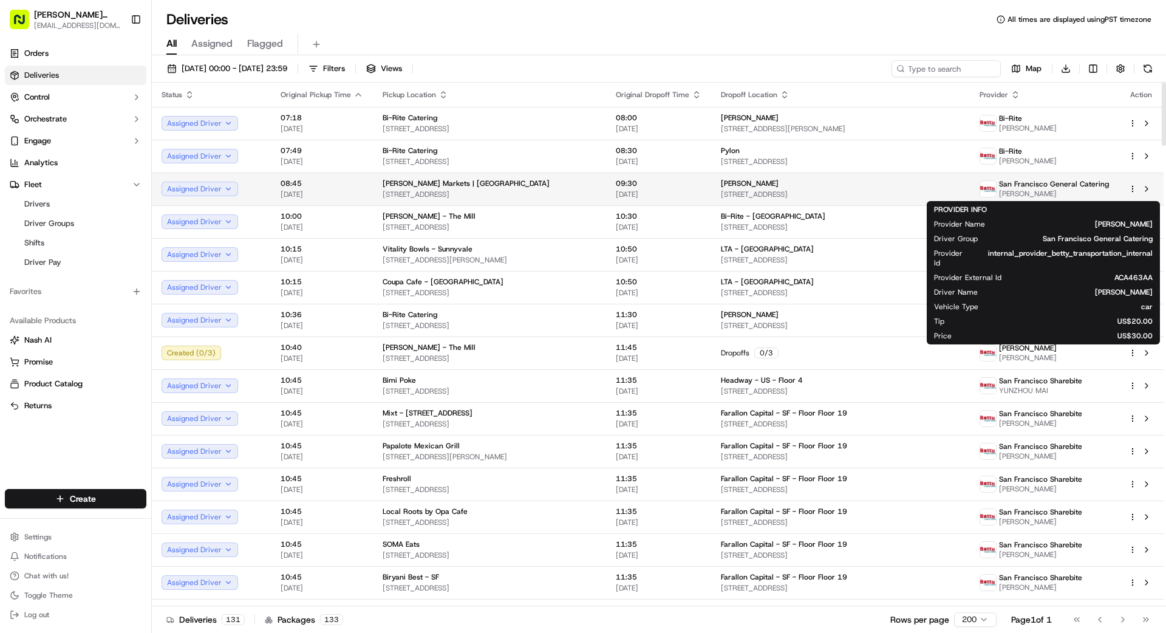
scroll to position [2, 0]
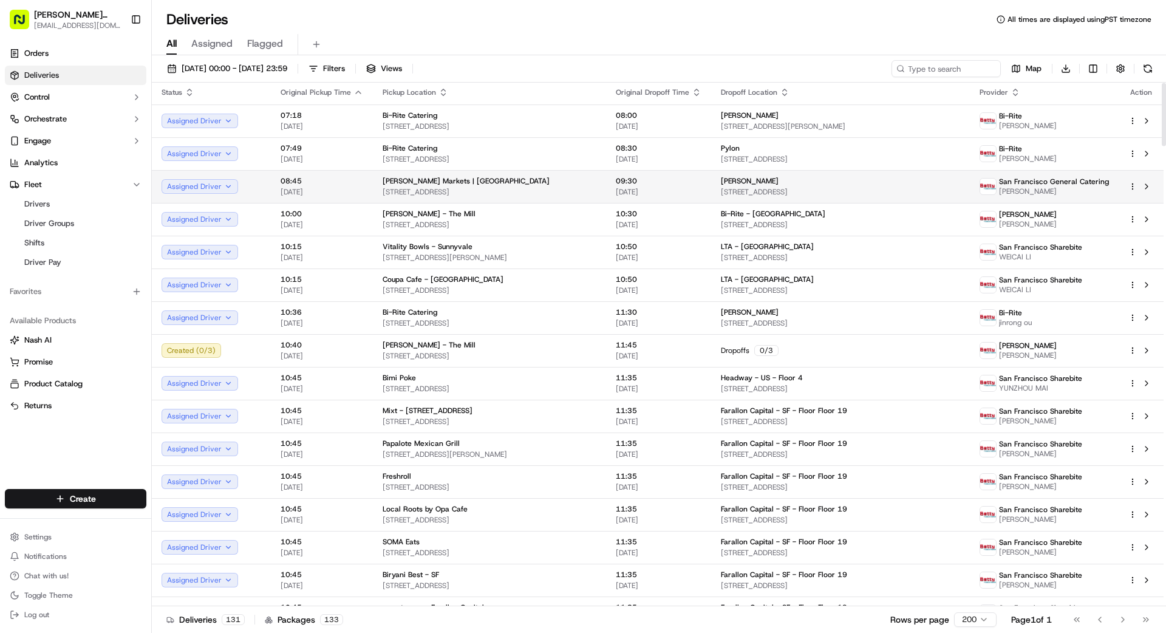
click at [1131, 184] on html "[PERSON_NAME] Transportation [EMAIL_ADDRESS][DOMAIN_NAME] Toggle Sidebar Orders…" at bounding box center [583, 316] width 1166 height 633
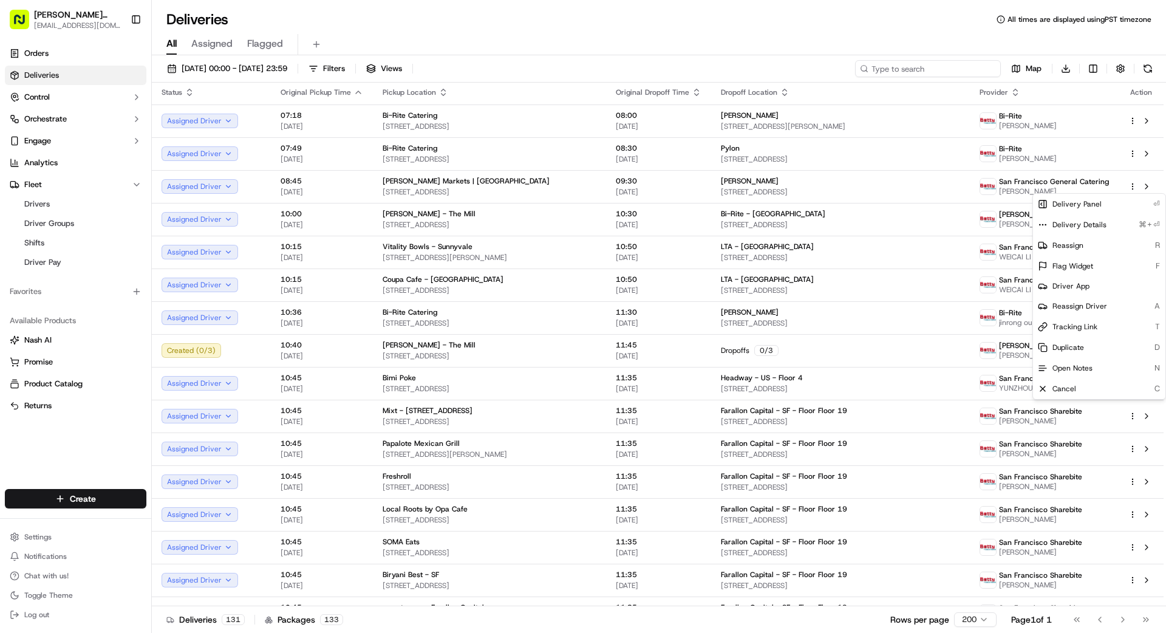
click at [938, 66] on html "[PERSON_NAME] Transportation [EMAIL_ADDRESS][DOMAIN_NAME] Toggle Sidebar Orders…" at bounding box center [583, 316] width 1166 height 633
click at [938, 68] on input at bounding box center [928, 68] width 146 height 17
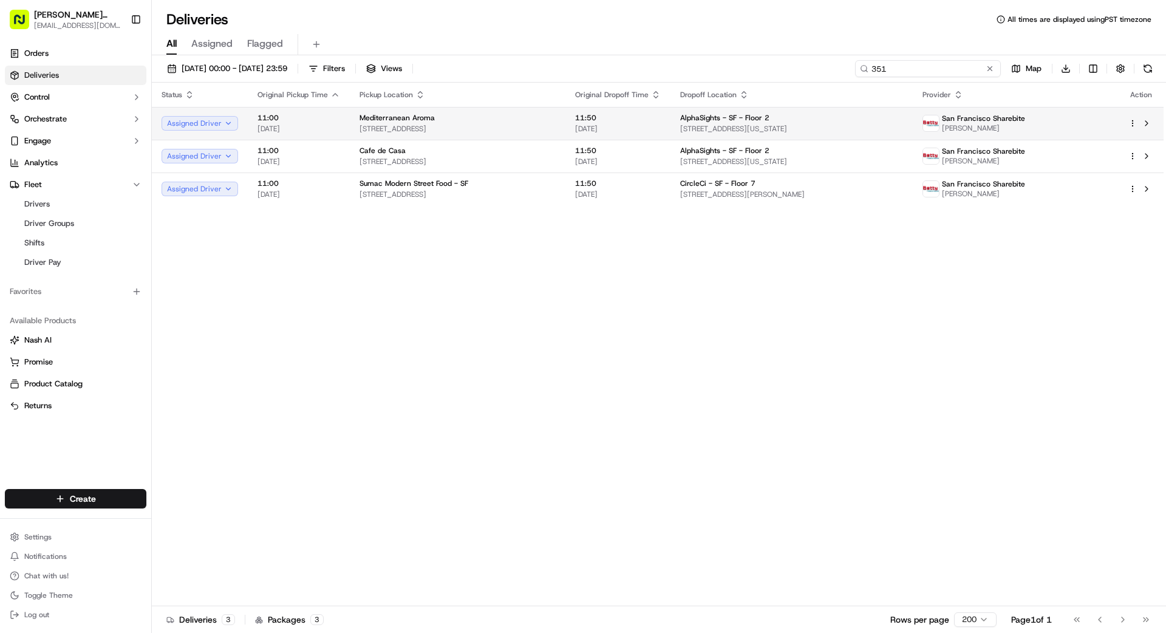
type input "351"
click at [870, 126] on span "[STREET_ADDRESS][US_STATE]" at bounding box center [791, 129] width 223 height 10
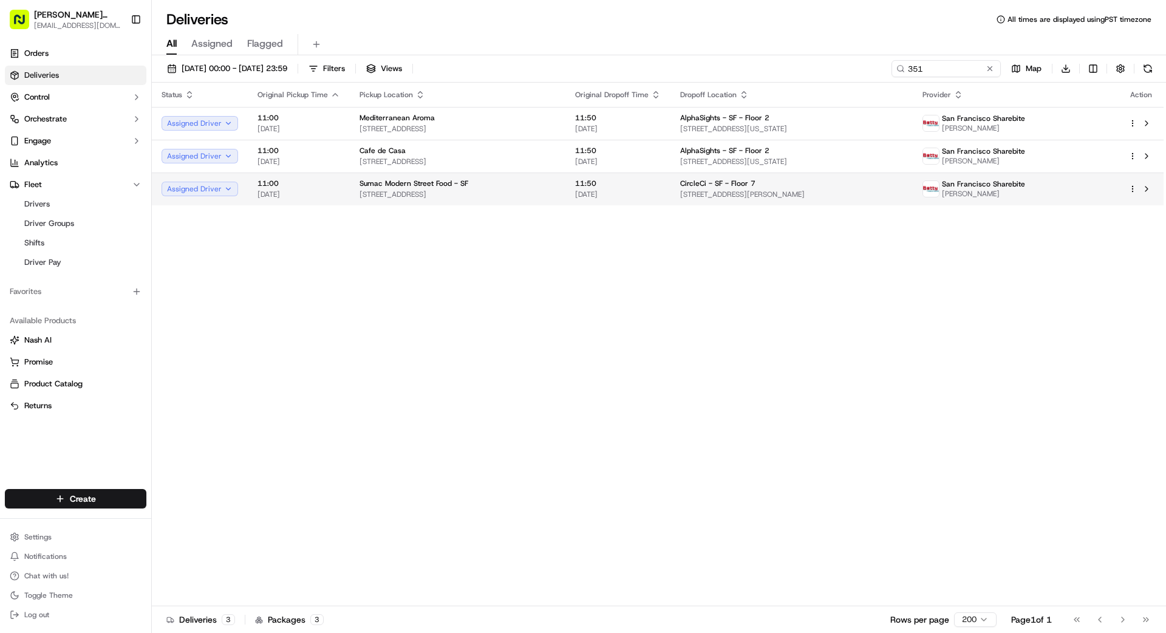
drag, startPoint x: 570, startPoint y: 243, endPoint x: 602, endPoint y: 188, distance: 64.0
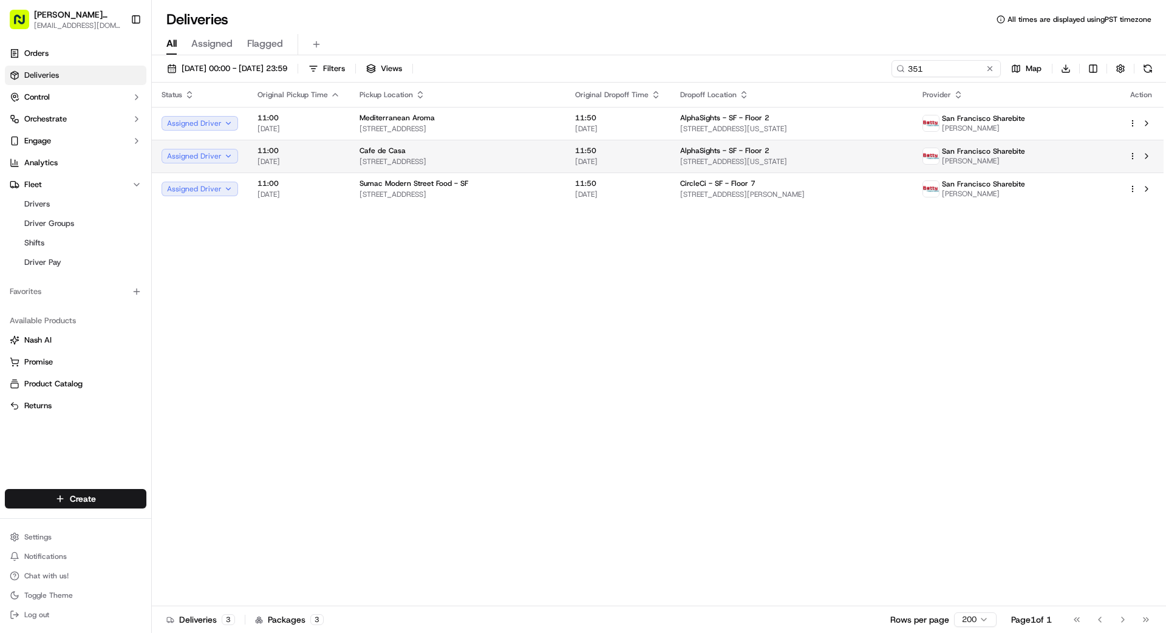
click at [602, 155] on span "11:50" at bounding box center [618, 151] width 86 height 10
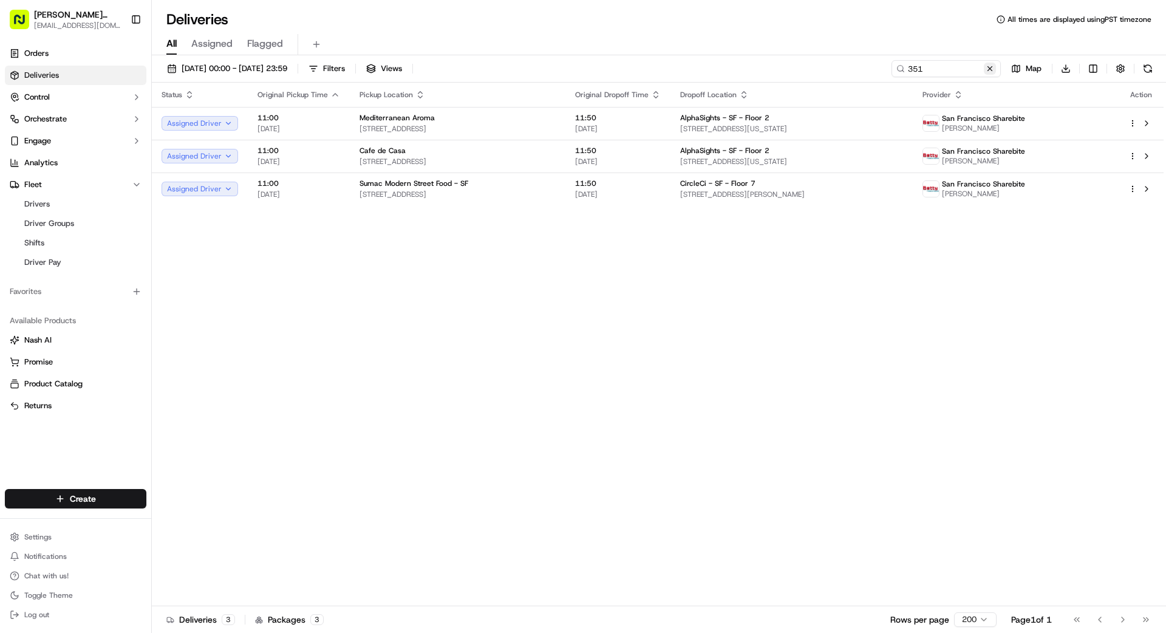
click at [992, 70] on button at bounding box center [990, 69] width 12 height 12
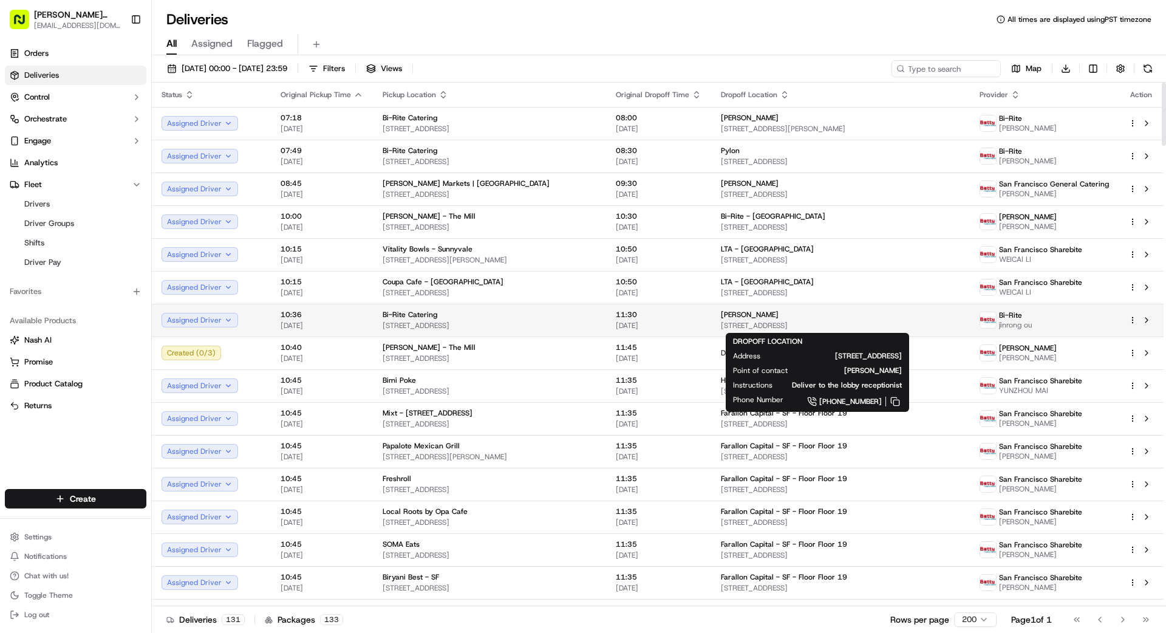
scroll to position [4, 0]
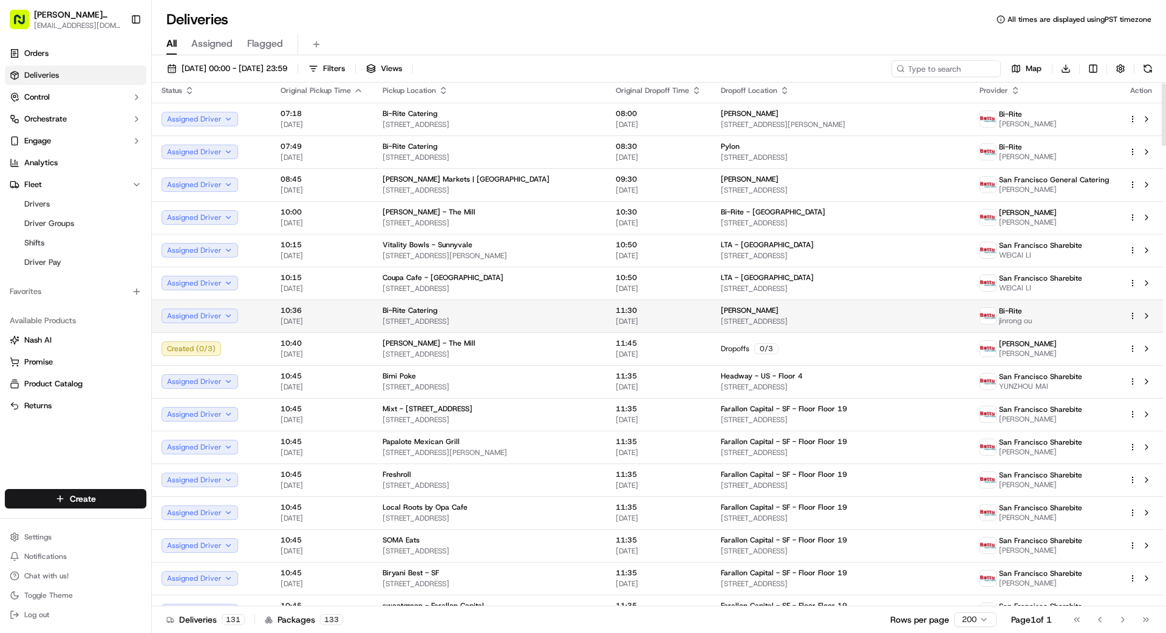
click at [756, 315] on div "[PERSON_NAME]" at bounding box center [840, 310] width 239 height 10
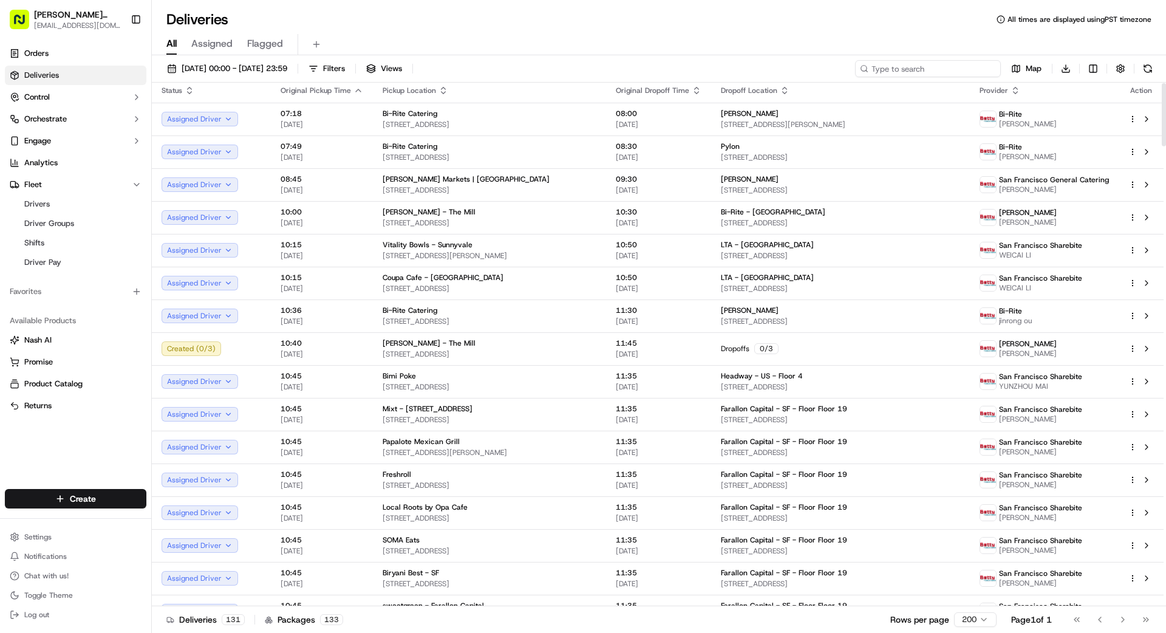
click at [971, 72] on input at bounding box center [928, 68] width 146 height 17
type input "250"
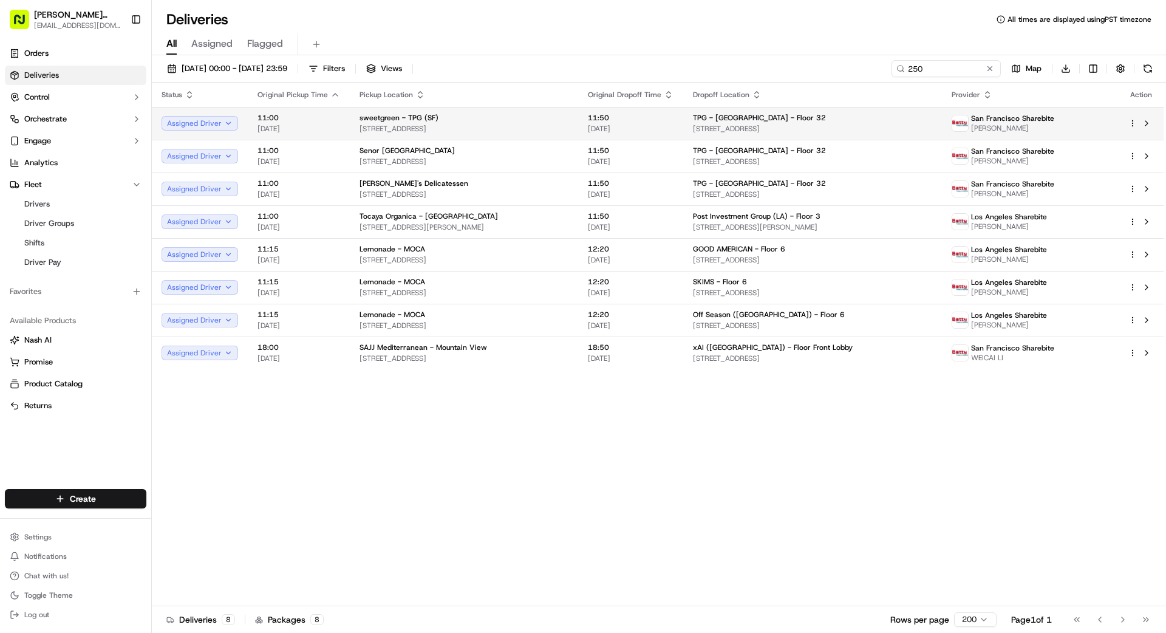
click at [837, 121] on div "TPG - [GEOGRAPHIC_DATA] - Floor 32" at bounding box center [813, 118] width 240 height 10
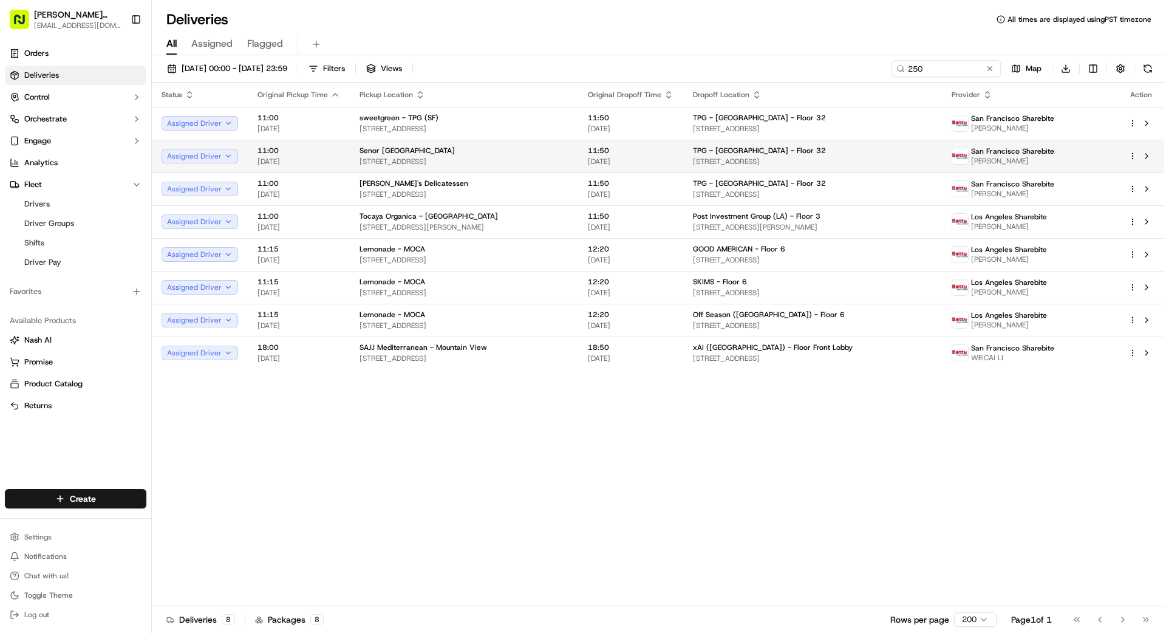
click at [644, 159] on span "[DATE]" at bounding box center [631, 162] width 86 height 10
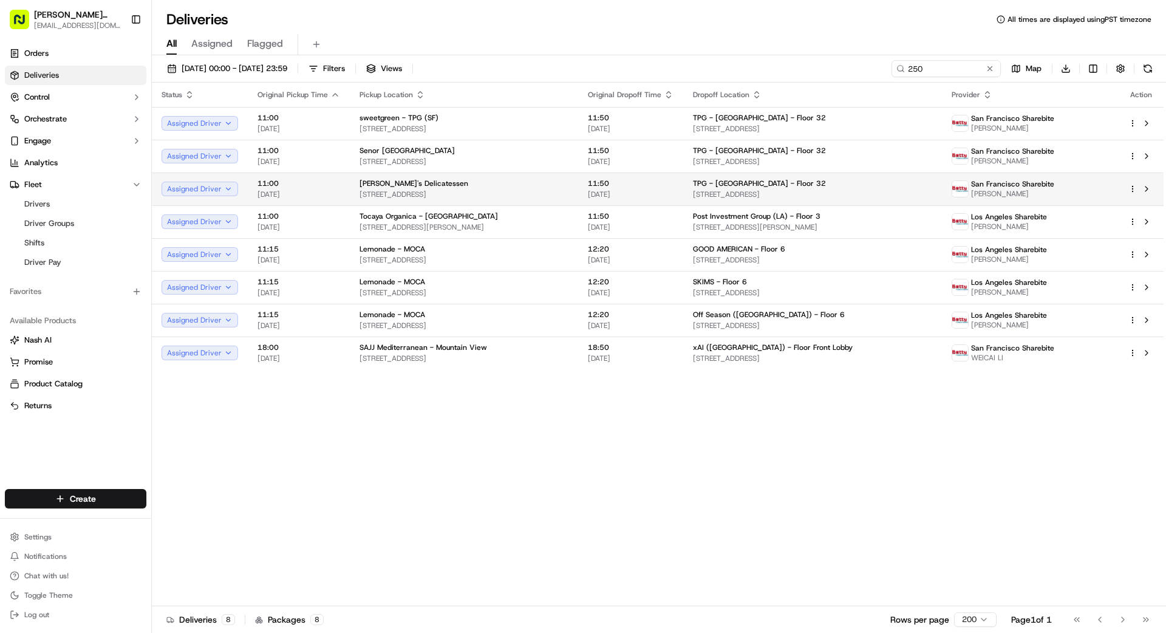
click at [633, 190] on span "[DATE]" at bounding box center [631, 194] width 86 height 10
click at [991, 68] on button at bounding box center [990, 69] width 12 height 12
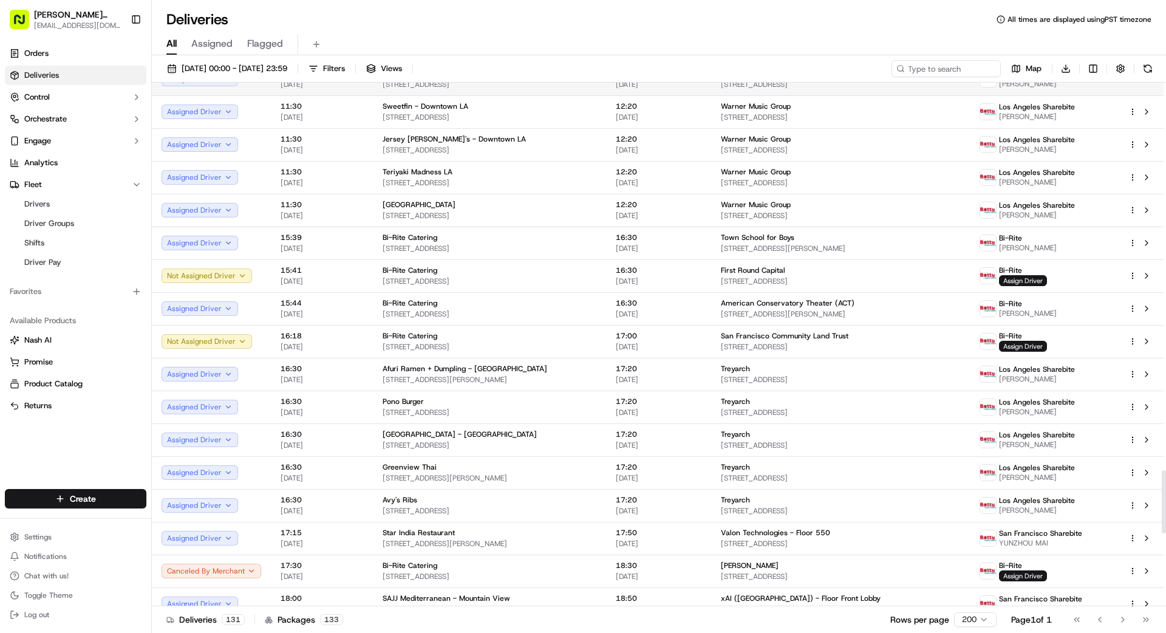
scroll to position [3199, 0]
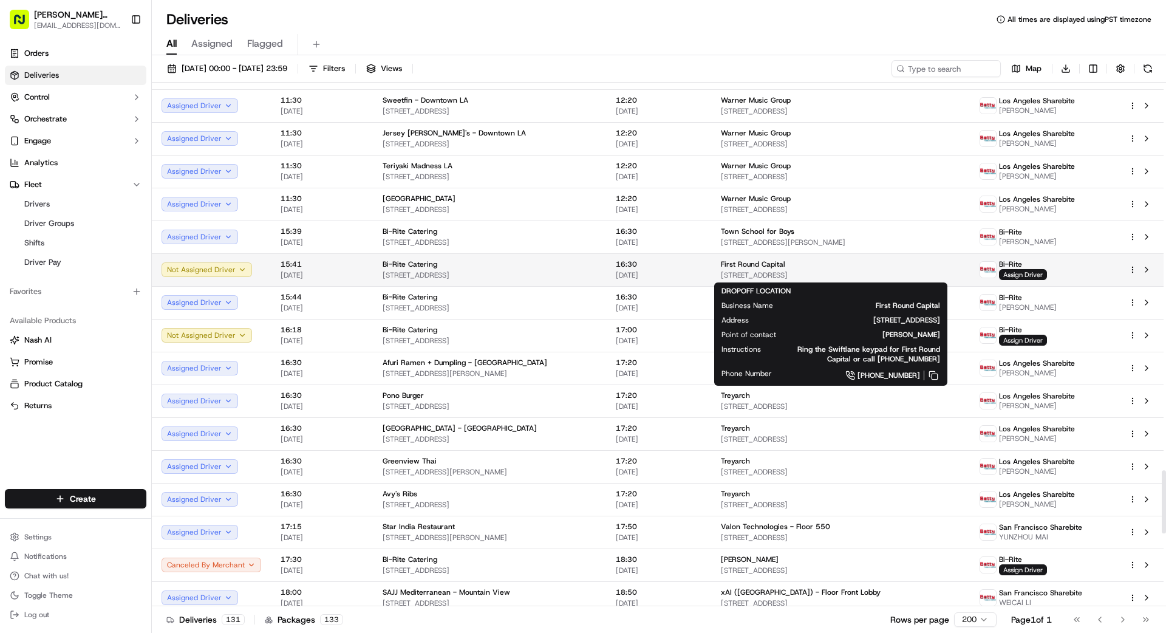
click at [850, 271] on span "[STREET_ADDRESS]" at bounding box center [840, 275] width 239 height 10
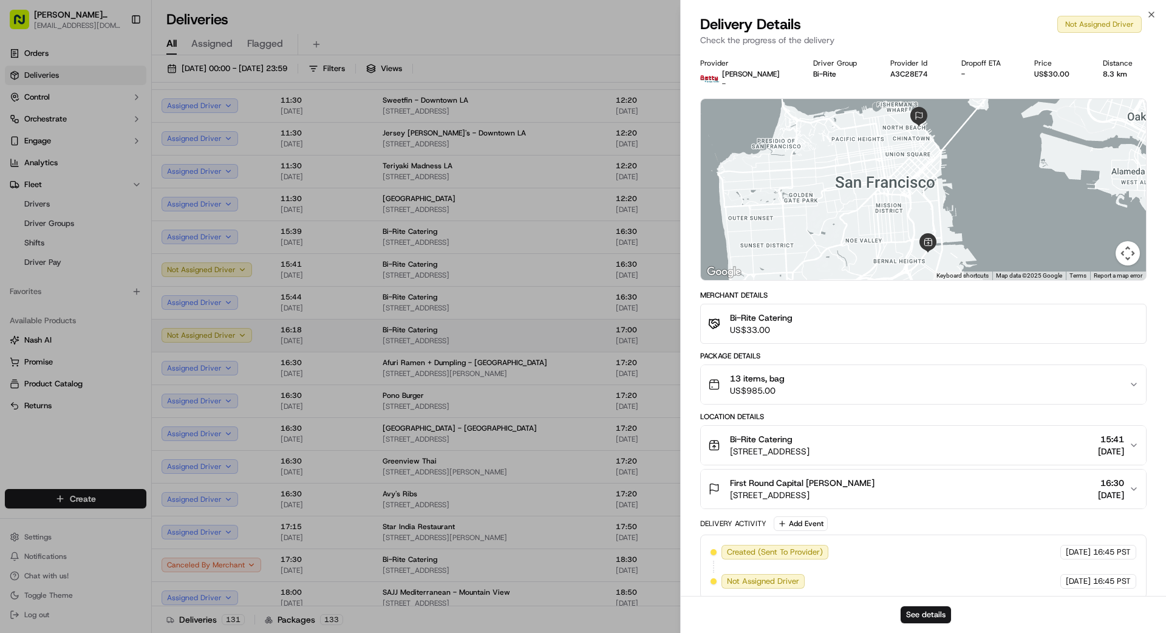
drag, startPoint x: 595, startPoint y: 322, endPoint x: 626, endPoint y: 331, distance: 32.7
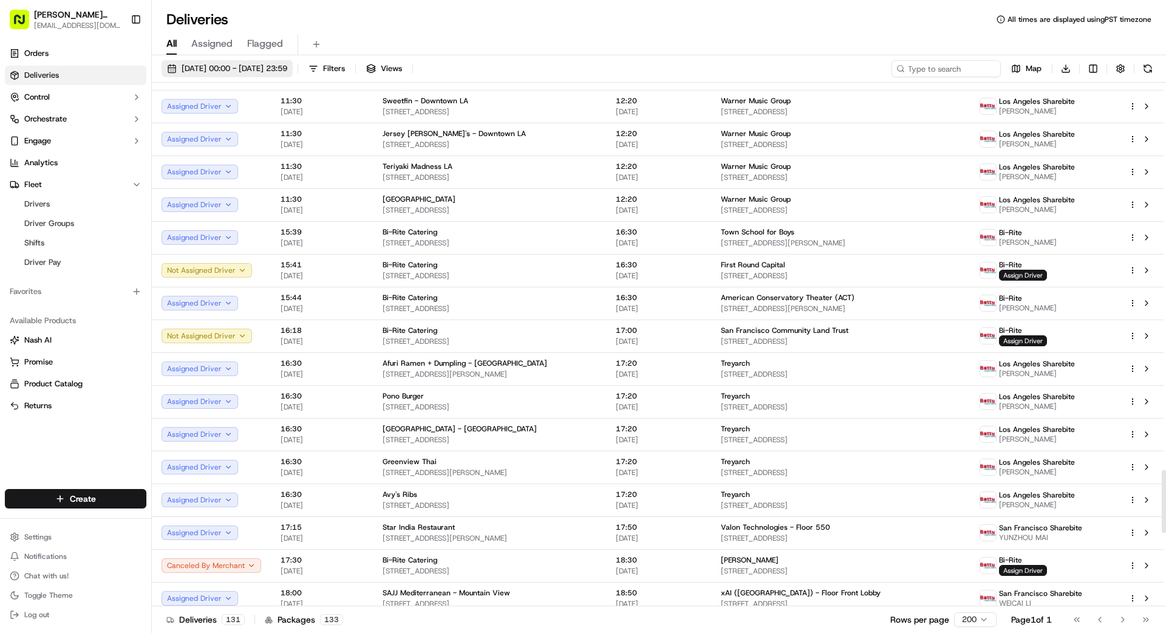
click at [287, 72] on span "[DATE] 00:00 - [DATE] 23:59" at bounding box center [235, 68] width 106 height 11
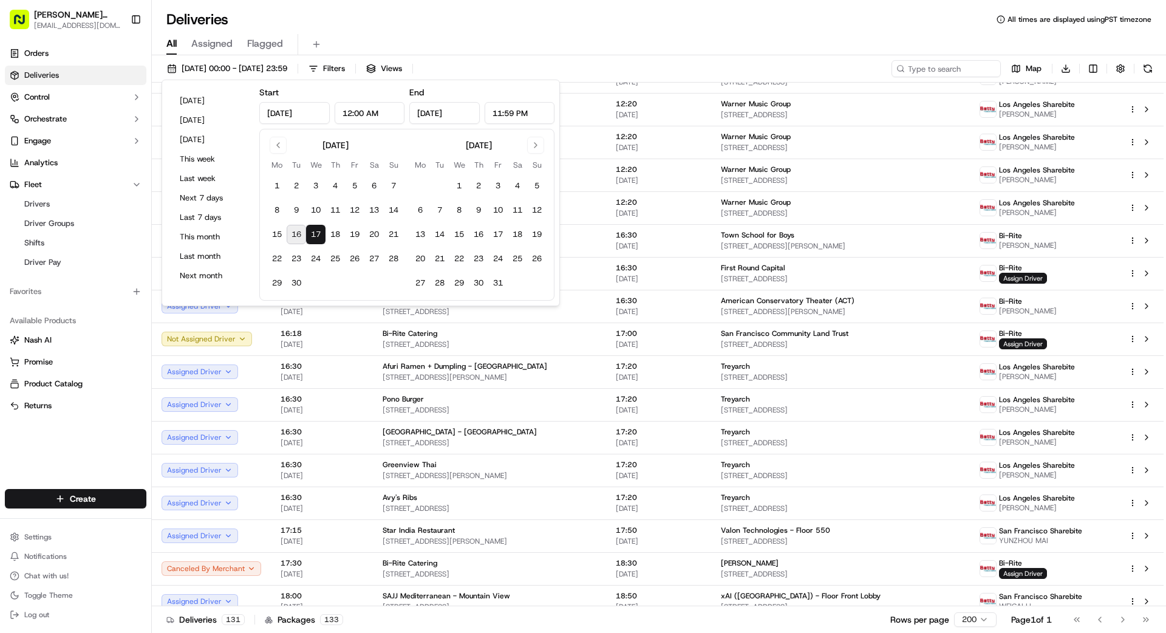
click at [298, 230] on button "16" at bounding box center [296, 234] width 19 height 19
type input "[DATE]"
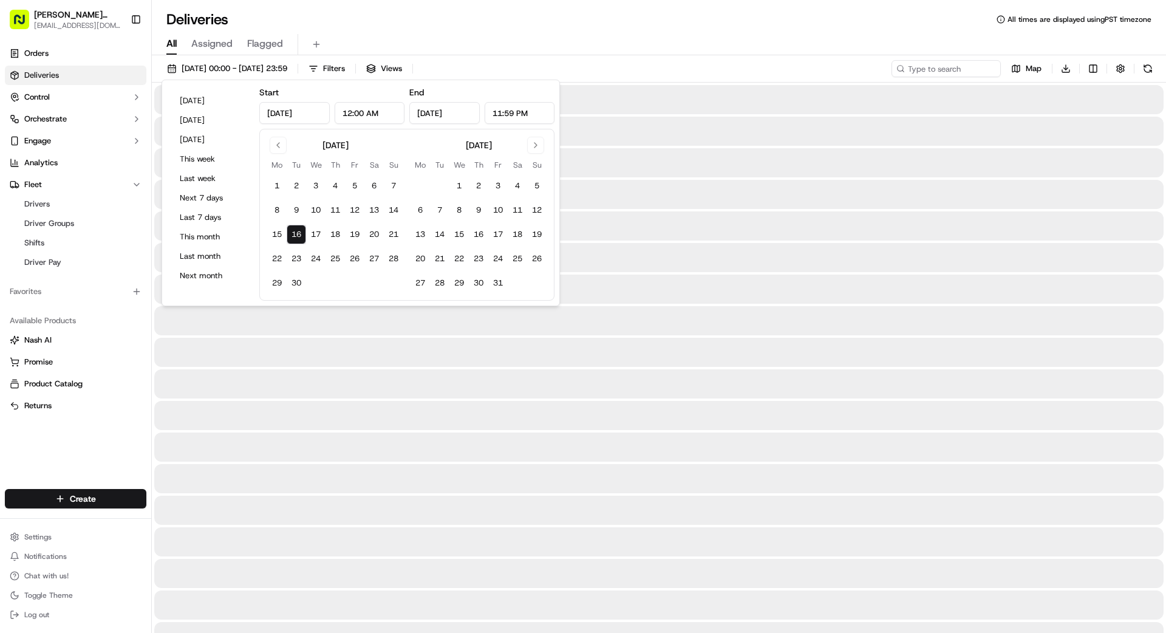
click at [298, 230] on button "16" at bounding box center [296, 234] width 19 height 19
click at [660, 31] on div "All Assigned Flagged" at bounding box center [659, 42] width 1014 height 26
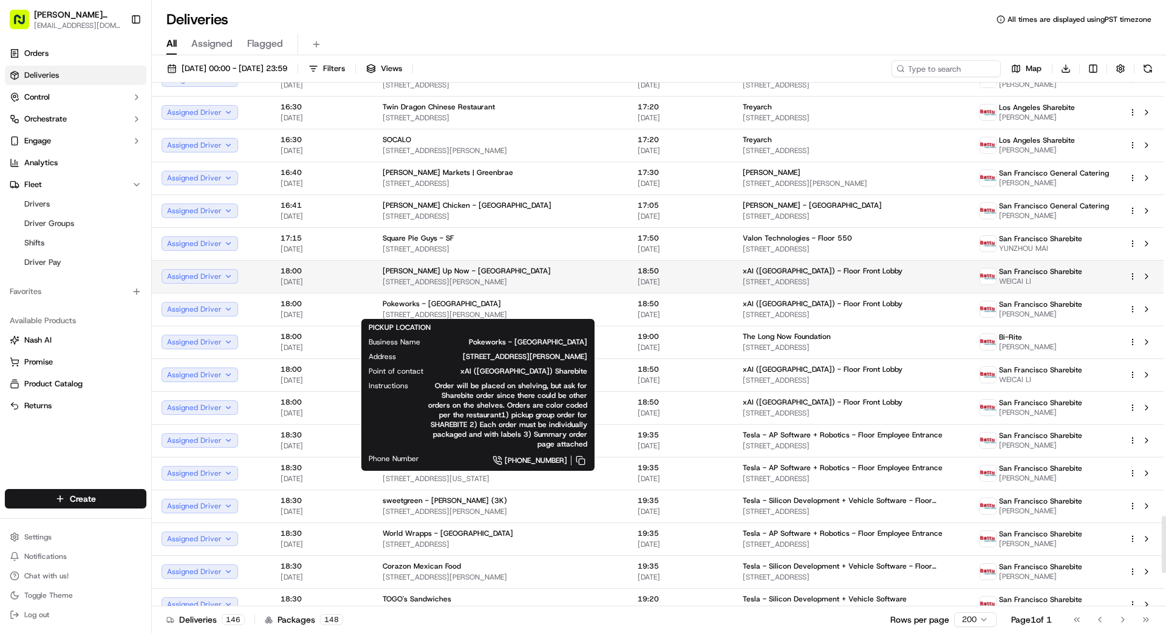
scroll to position [3977, 0]
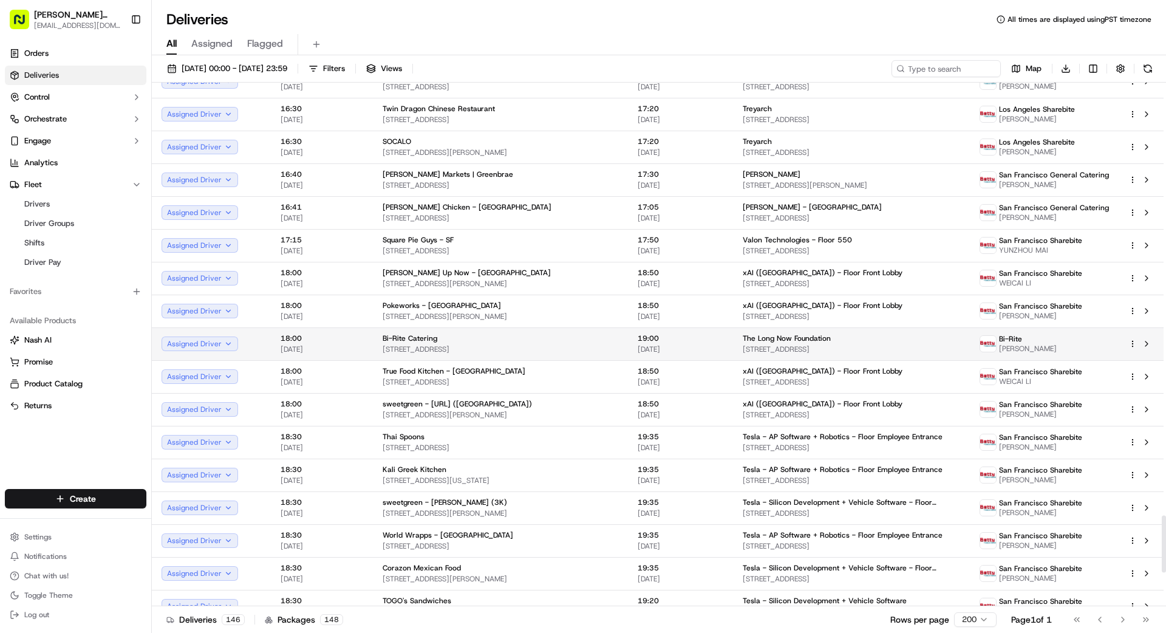
click at [743, 342] on span "The Long Now Foundation" at bounding box center [787, 338] width 88 height 10
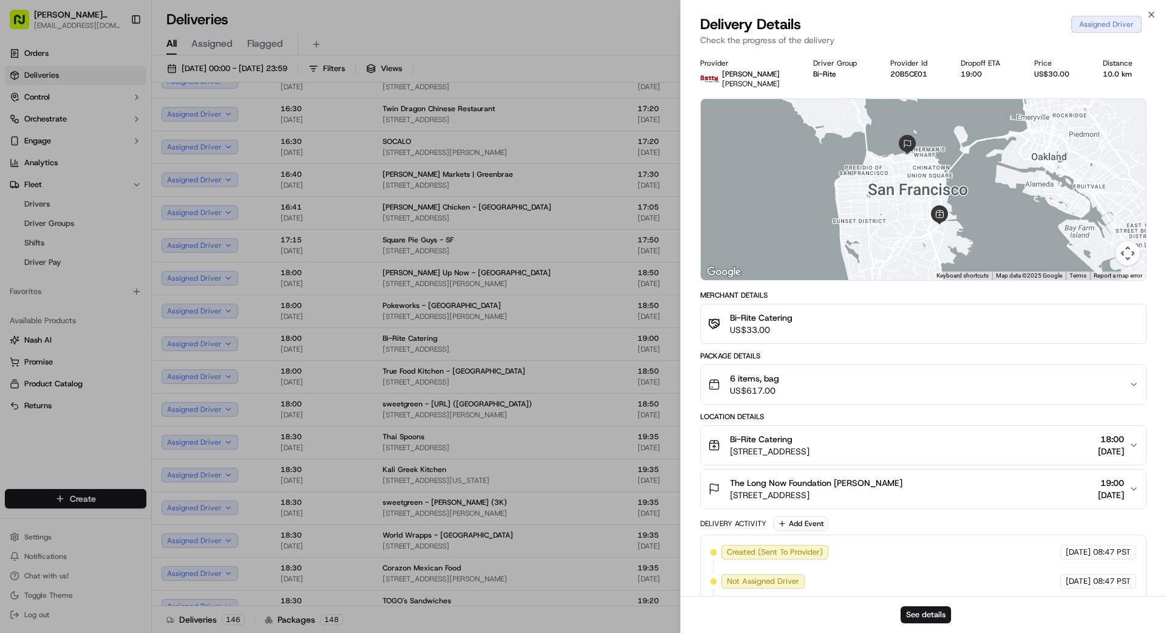
click at [813, 384] on div "6 items, bag US$617.00" at bounding box center [918, 384] width 421 height 24
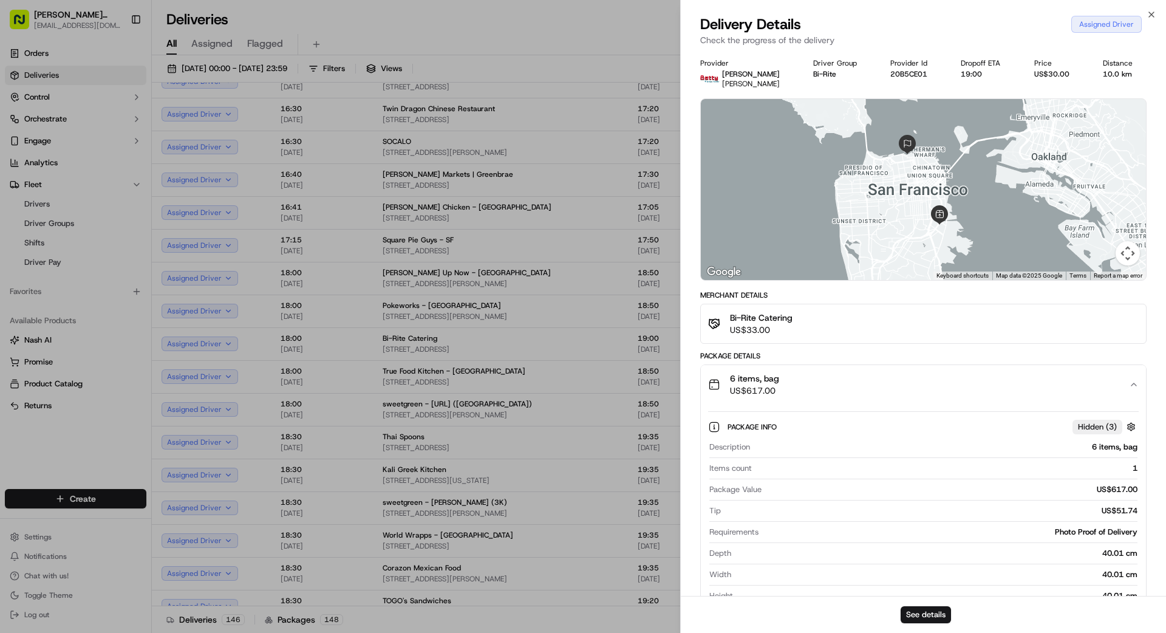
click at [814, 382] on div "6 items, bag US$617.00" at bounding box center [918, 384] width 421 height 24
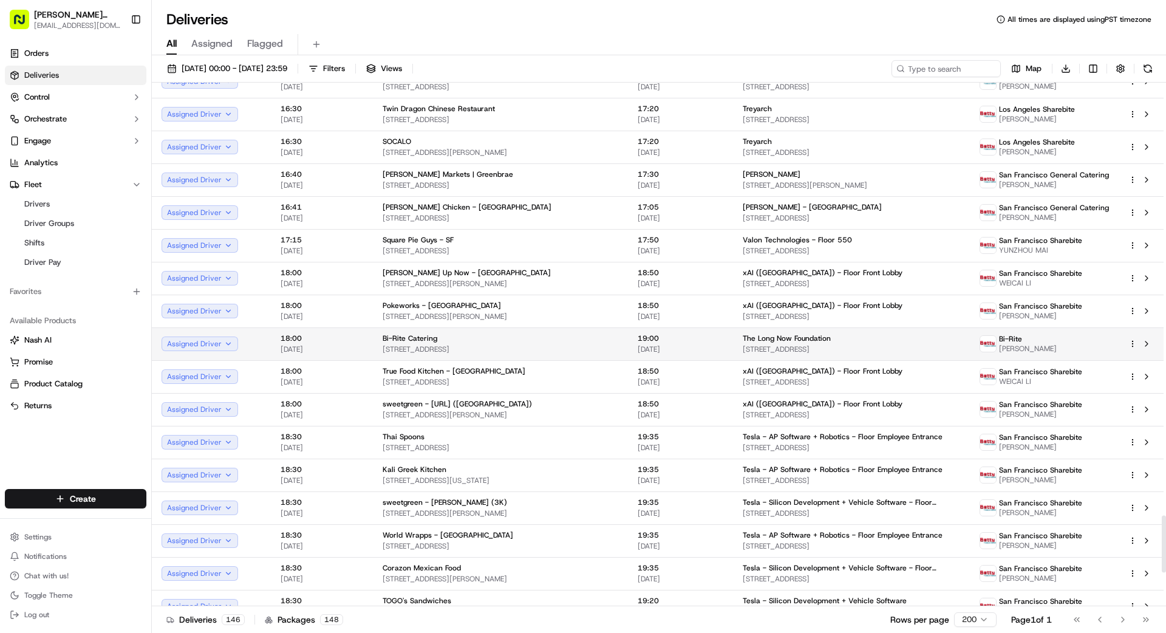
click at [1130, 341] on html "[PERSON_NAME] Transportation [EMAIL_ADDRESS][DOMAIN_NAME] Toggle Sidebar Orders…" at bounding box center [583, 316] width 1166 height 633
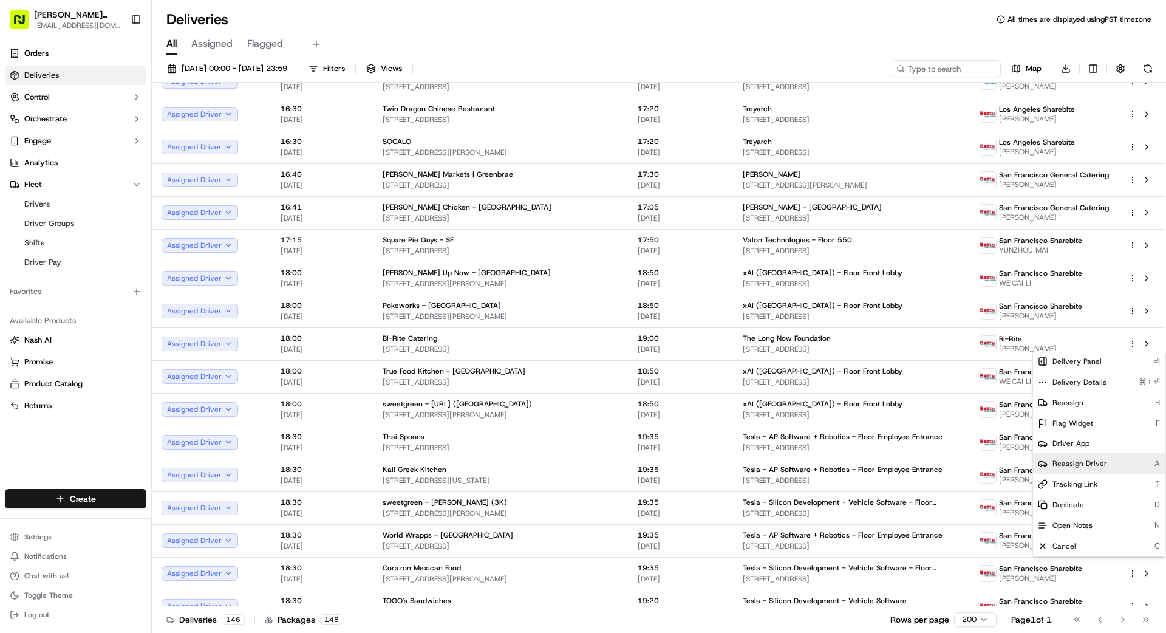
click at [1089, 462] on span "Reassign Driver" at bounding box center [1079, 464] width 55 height 10
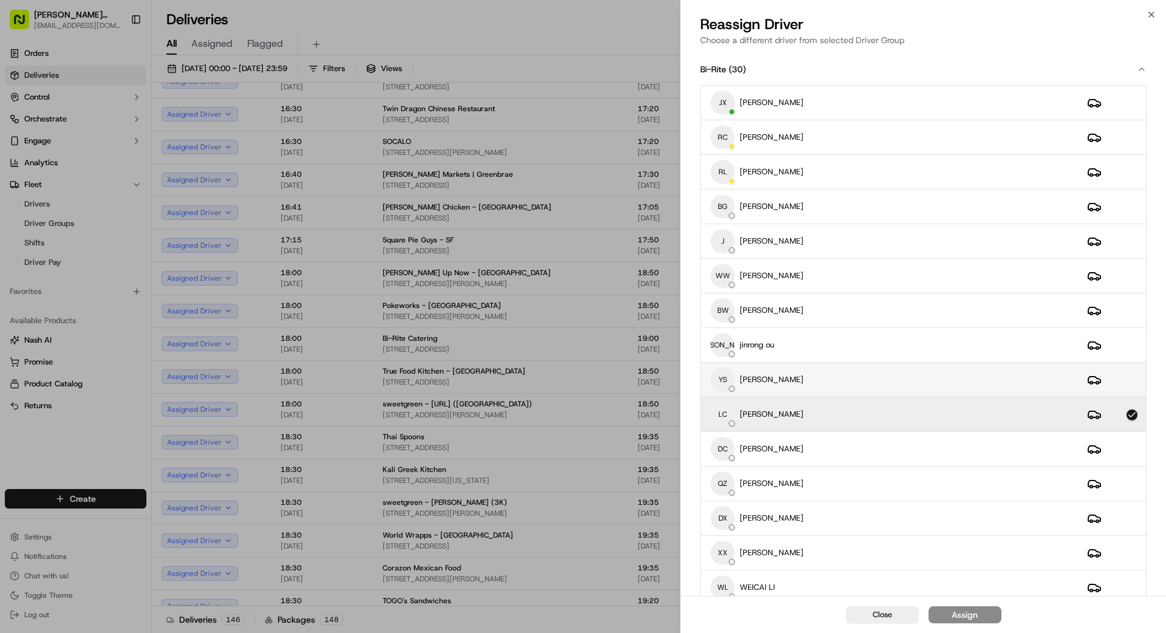
click at [885, 374] on div "[PERSON_NAME]" at bounding box center [889, 379] width 357 height 24
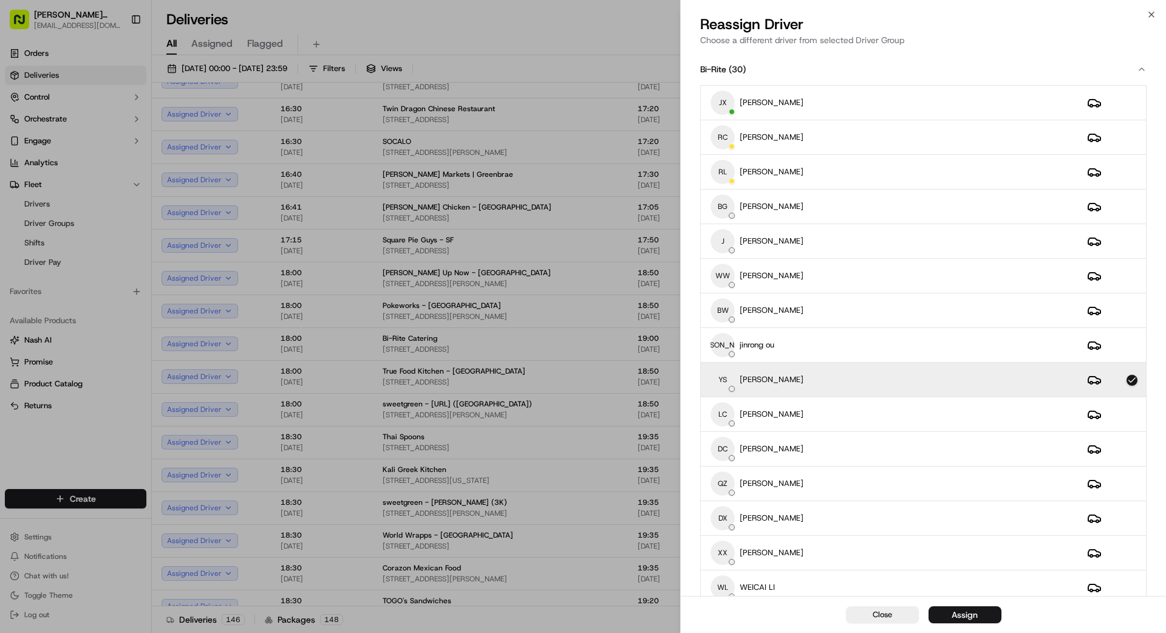
click at [983, 617] on button "Assign" at bounding box center [965, 614] width 73 height 17
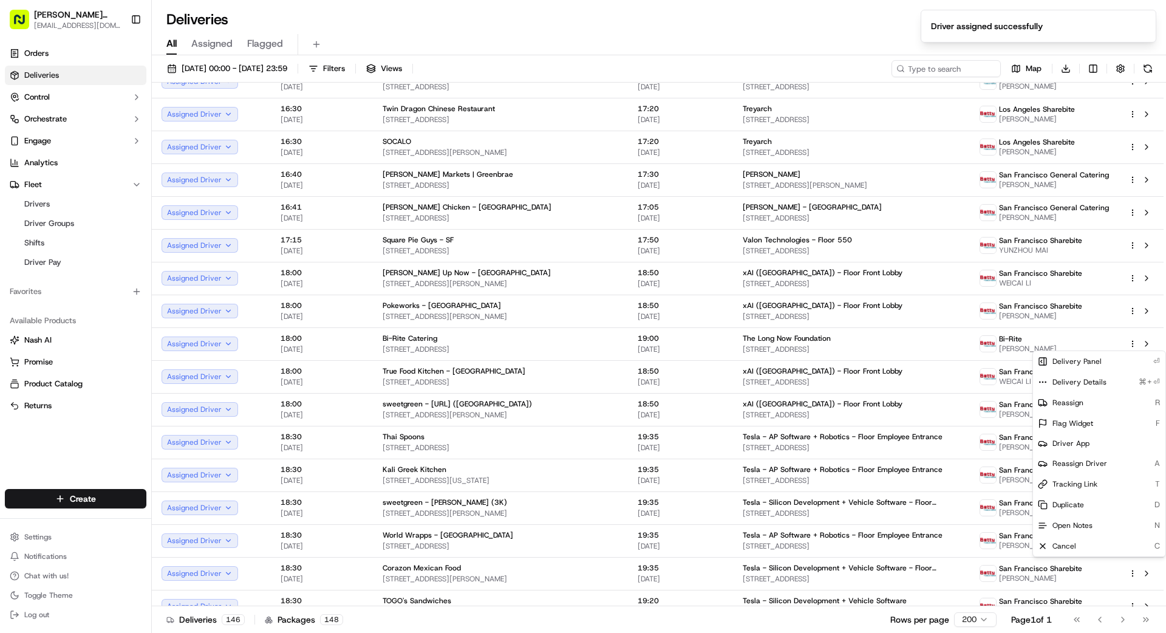
click at [620, 624] on div "Deliveries 146 Packages 148 Rows per page 200 Page 1 of 1 Go to first page Go t…" at bounding box center [659, 619] width 1014 height 27
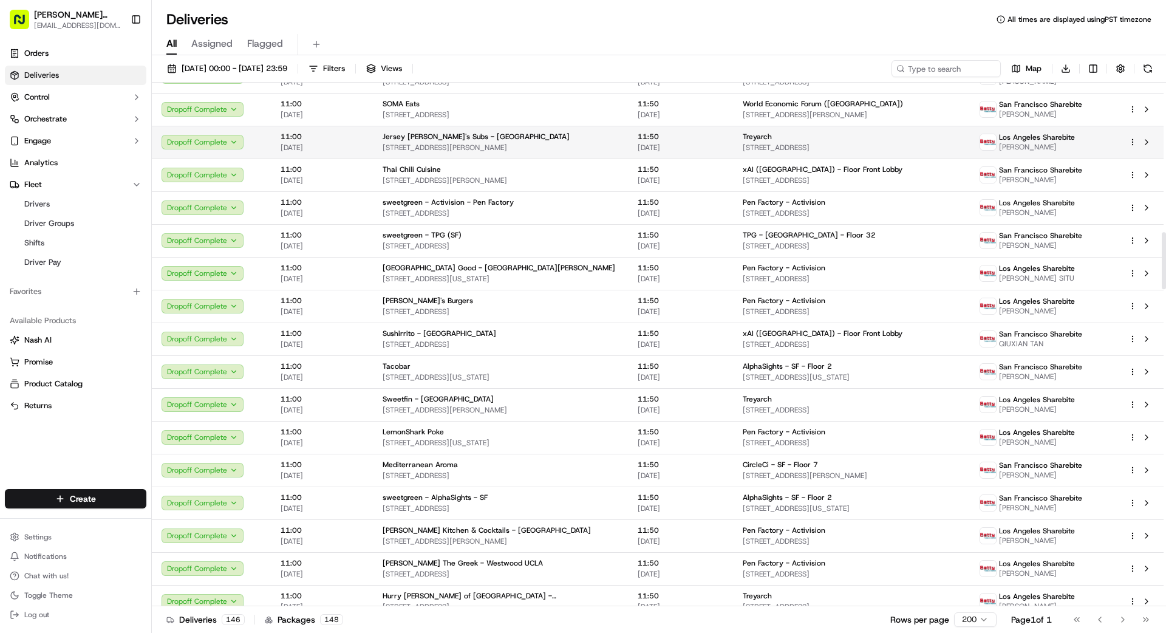
scroll to position [514, 0]
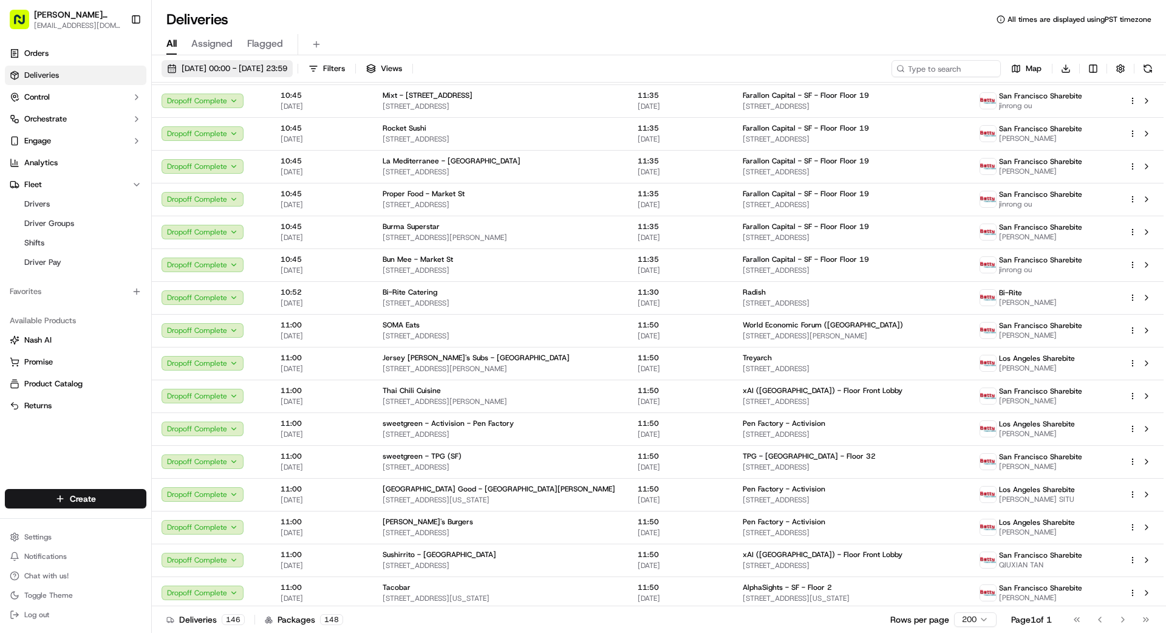
click at [262, 64] on span "[DATE] 00:00 - [DATE] 23:59" at bounding box center [235, 68] width 106 height 11
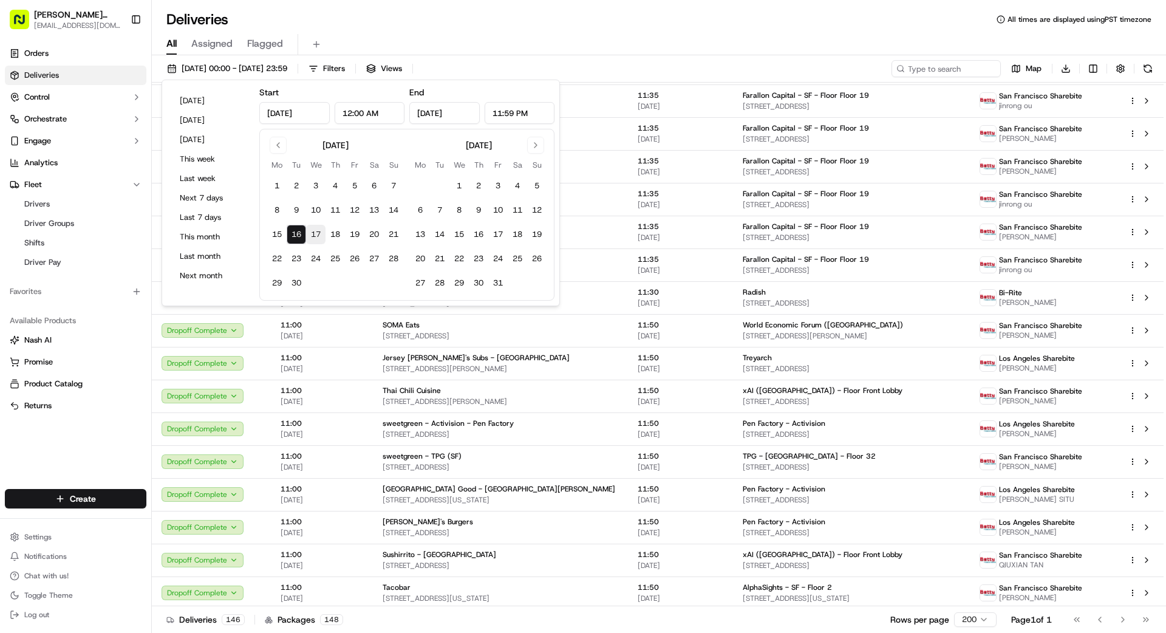
click at [316, 232] on button "17" at bounding box center [315, 234] width 19 height 19
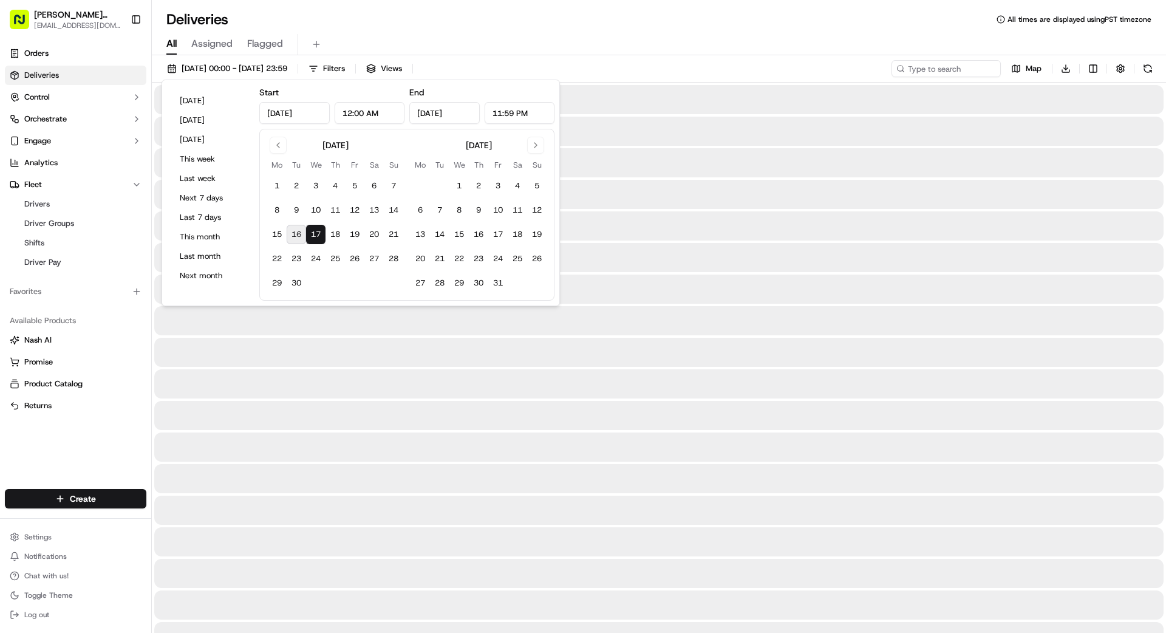
type input "[DATE]"
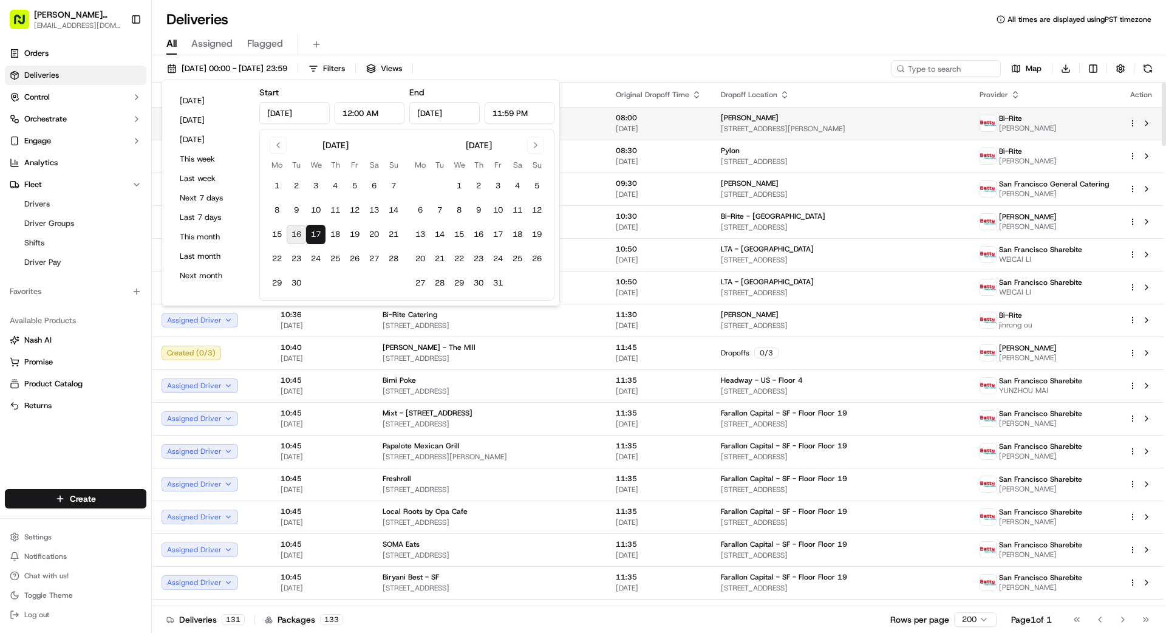
scroll to position [1, 0]
click at [701, 21] on div "Deliveries All times are displayed using PST timezone" at bounding box center [659, 19] width 1014 height 19
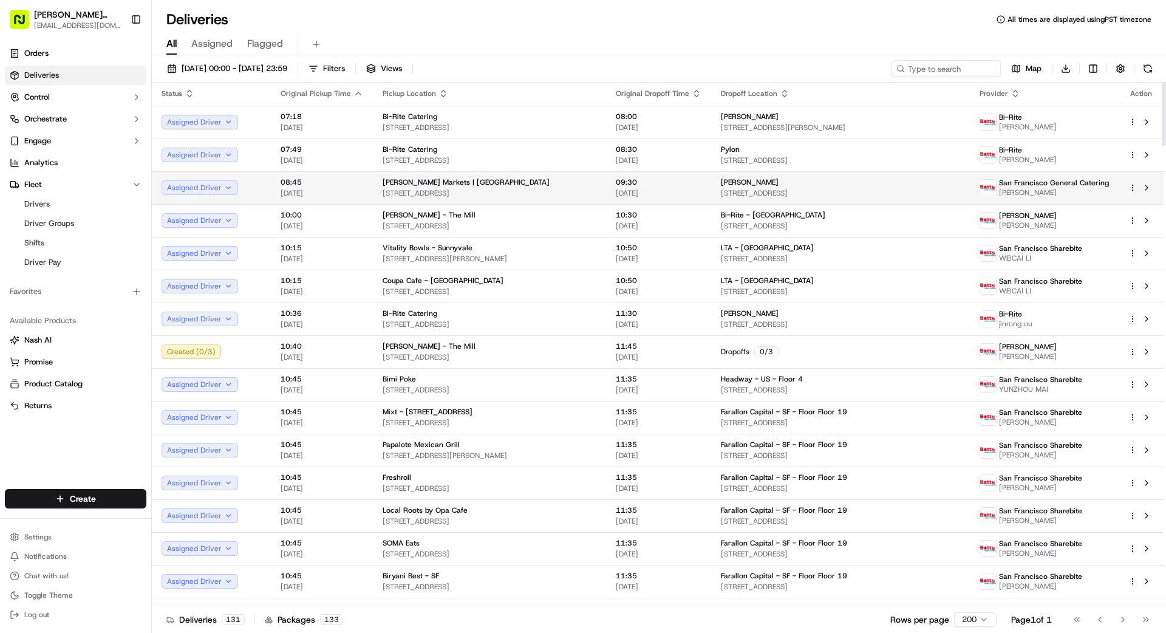
click at [1132, 185] on html "[PERSON_NAME] Transportation [EMAIL_ADDRESS][DOMAIN_NAME] Toggle Sidebar Orders…" at bounding box center [583, 316] width 1166 height 633
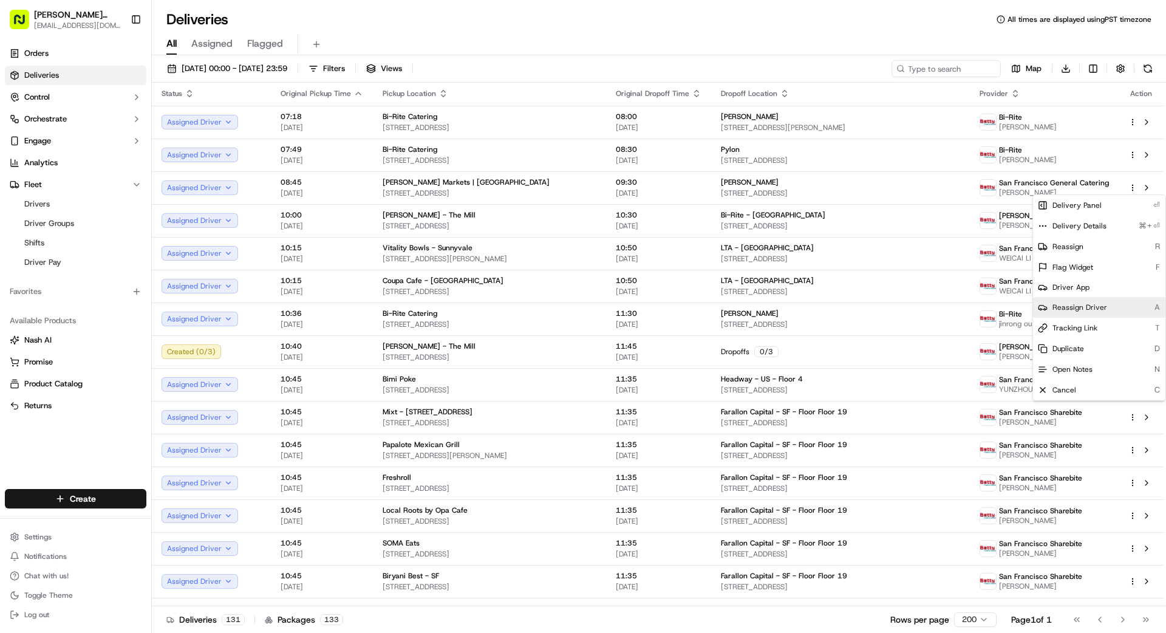
click at [1088, 305] on span "Reassign Driver" at bounding box center [1079, 307] width 55 height 10
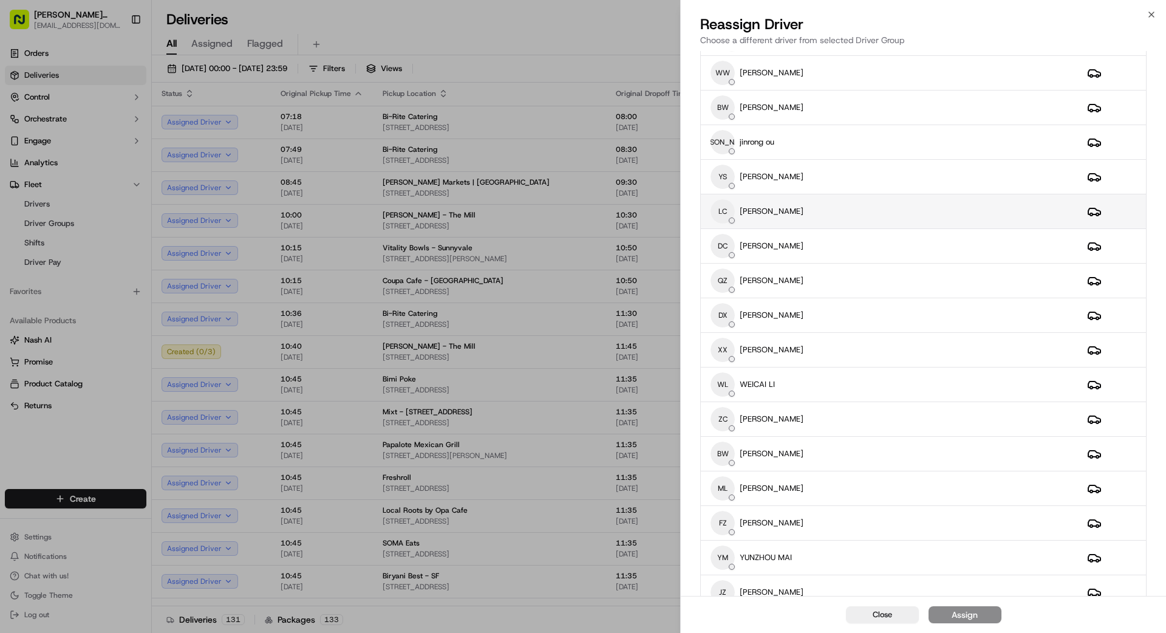
scroll to position [195, 0]
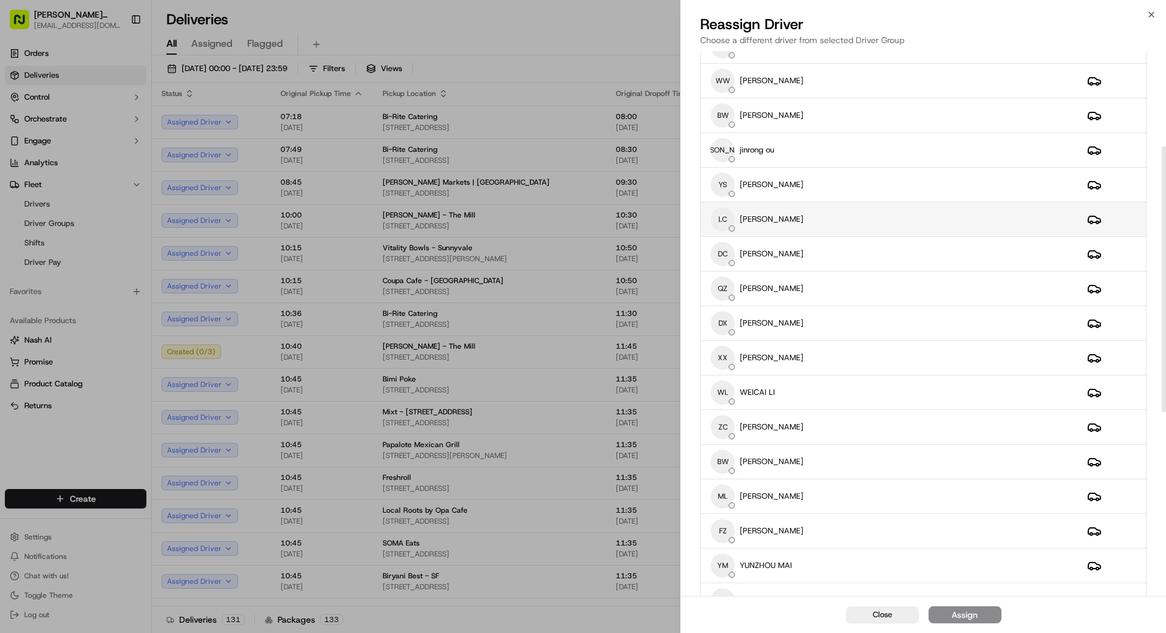
click at [831, 204] on td "[PERSON_NAME] [PERSON_NAME]" at bounding box center [889, 219] width 377 height 35
drag, startPoint x: 1001, startPoint y: 616, endPoint x: 990, endPoint y: 615, distance: 11.7
click at [997, 616] on div "Close Assign" at bounding box center [923, 614] width 485 height 37
click at [992, 615] on button "Assign" at bounding box center [965, 614] width 73 height 17
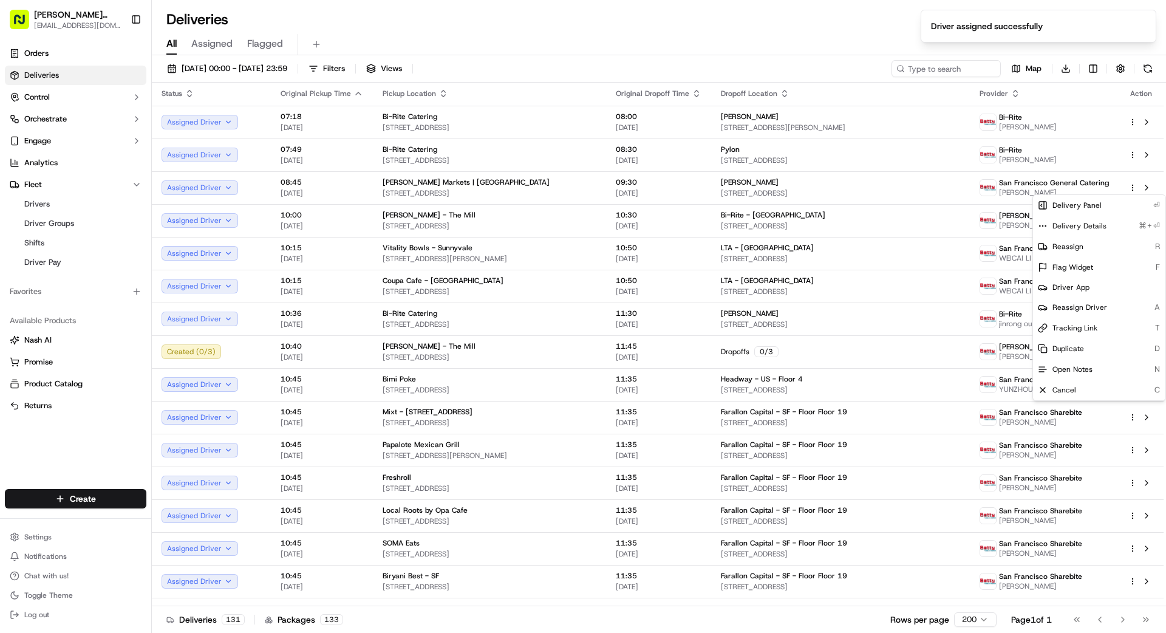
click at [667, 627] on div "Deliveries 131 Packages 133 Rows per page 200 Page 1 of 1 Go to first page Go t…" at bounding box center [659, 619] width 1014 height 27
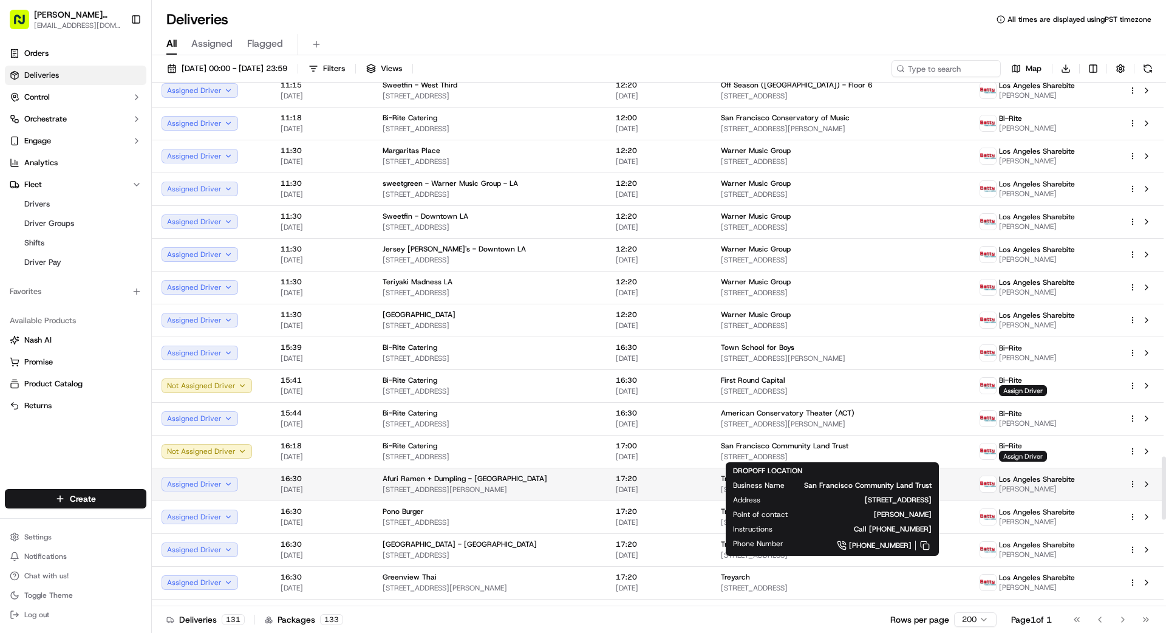
scroll to position [3080, 0]
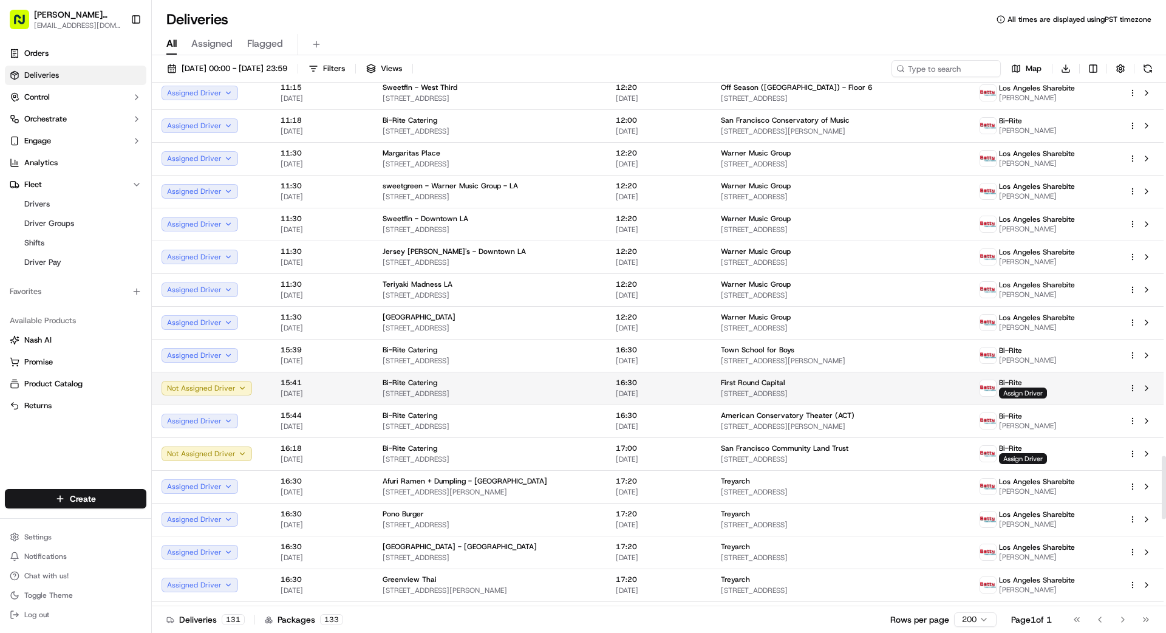
click at [810, 389] on span "[STREET_ADDRESS]" at bounding box center [840, 394] width 239 height 10
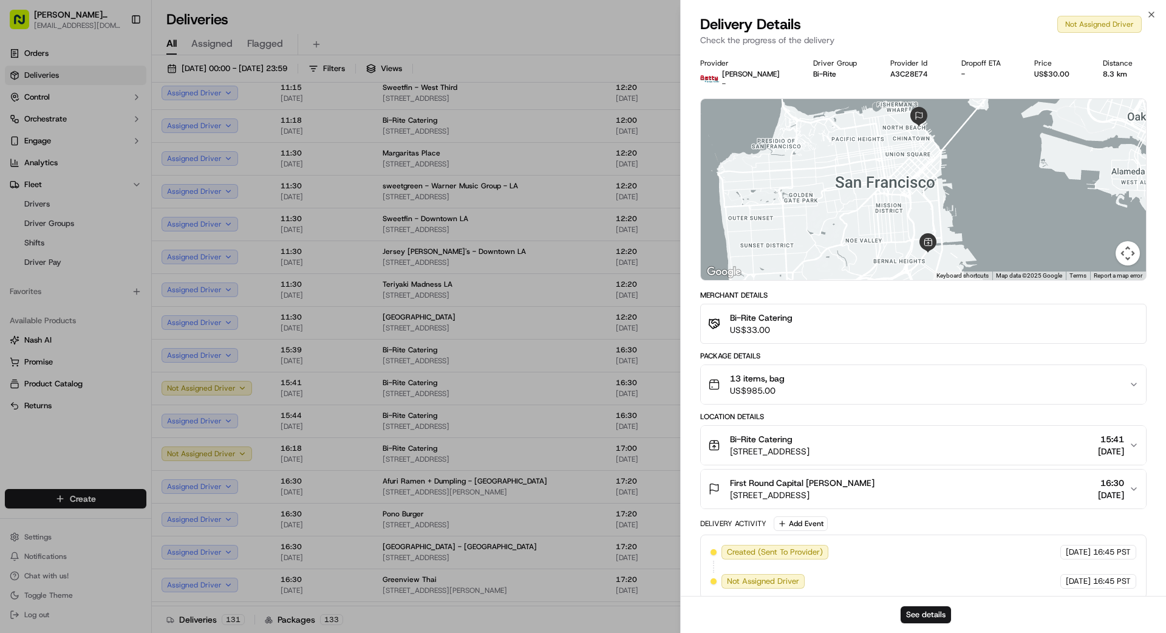
click at [816, 386] on div "13 items, bag US$985.00" at bounding box center [918, 384] width 421 height 24
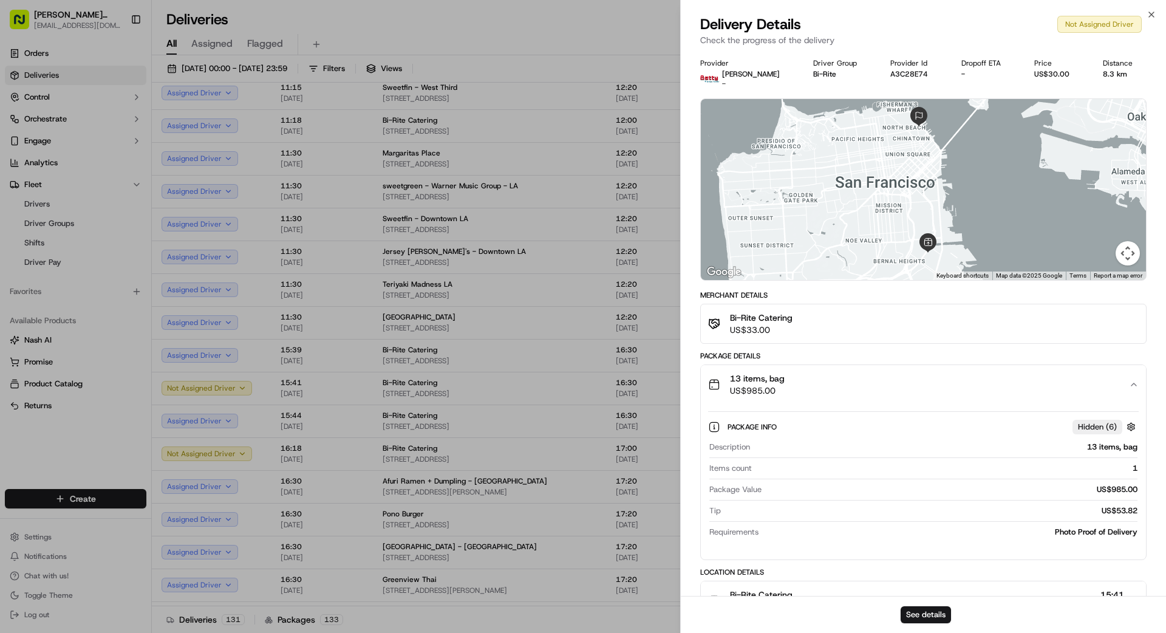
click at [817, 386] on div "13 items, bag US$985.00" at bounding box center [918, 384] width 421 height 24
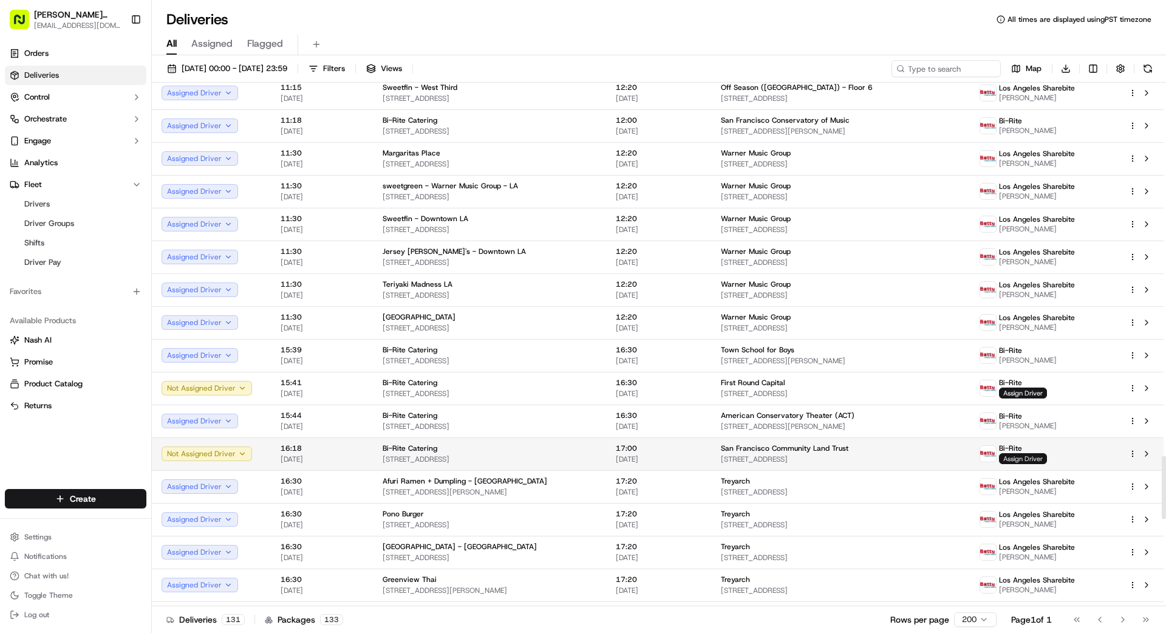
scroll to position [3081, 0]
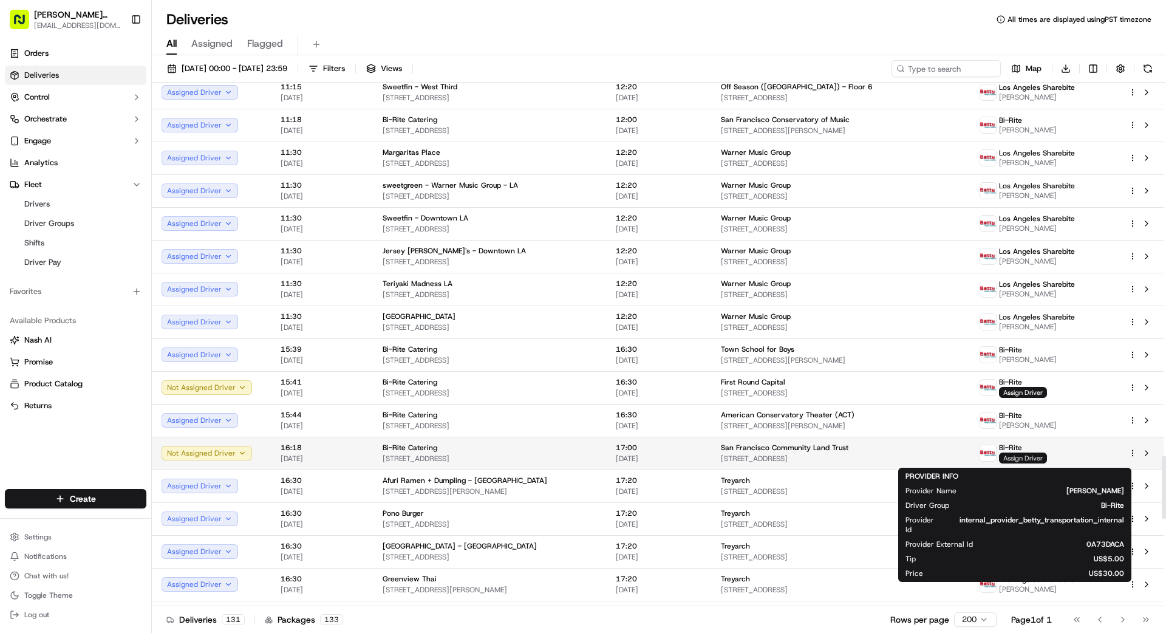
click at [1019, 460] on span "Assign Driver" at bounding box center [1023, 457] width 48 height 11
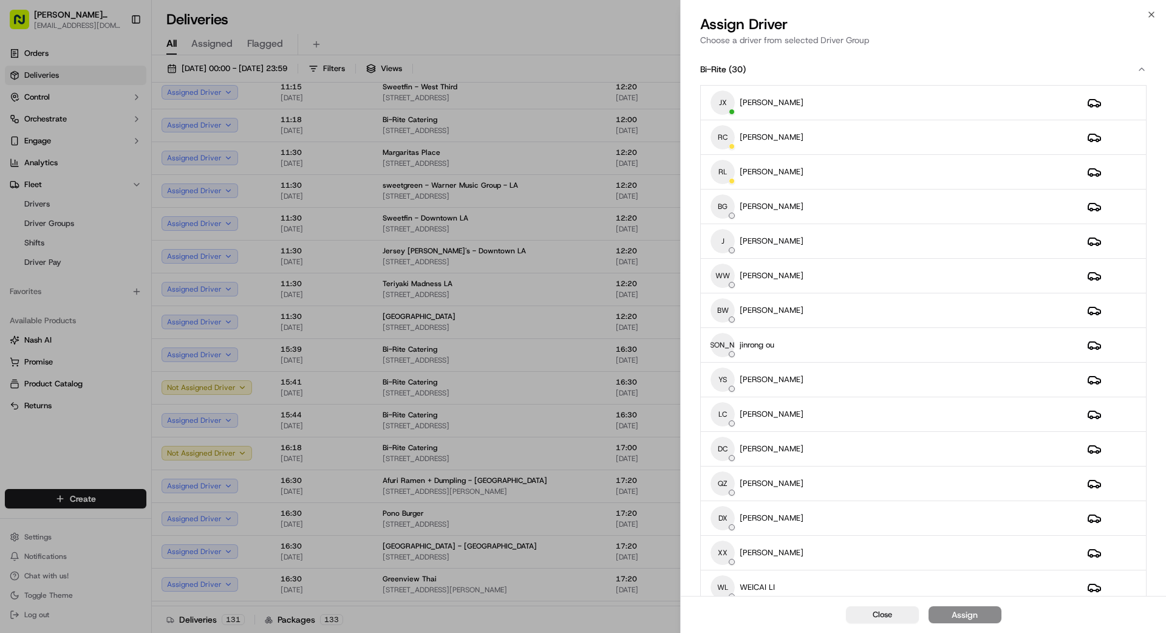
scroll to position [3079, 0]
click at [875, 311] on div "BW [PERSON_NAME]" at bounding box center [889, 310] width 357 height 24
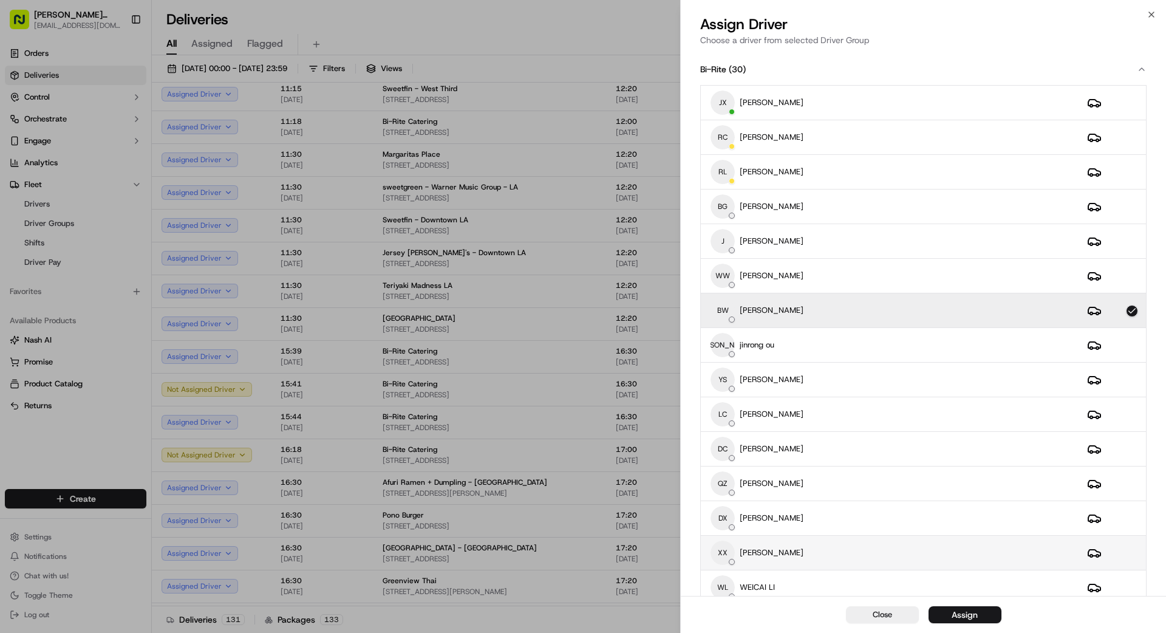
scroll to position [2, 0]
click at [963, 617] on div "Assign" at bounding box center [965, 615] width 26 height 12
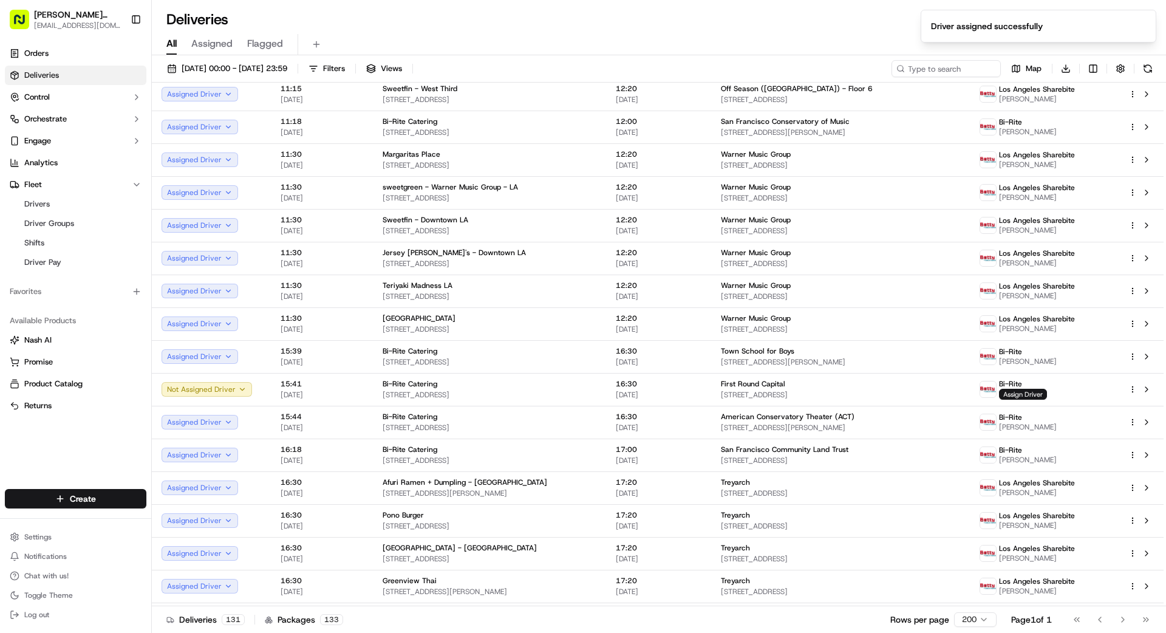
click at [633, 619] on div "Deliveries 131 Packages 133 Rows per page 200 Page 1 of 1 Go to first page Go t…" at bounding box center [659, 619] width 1014 height 27
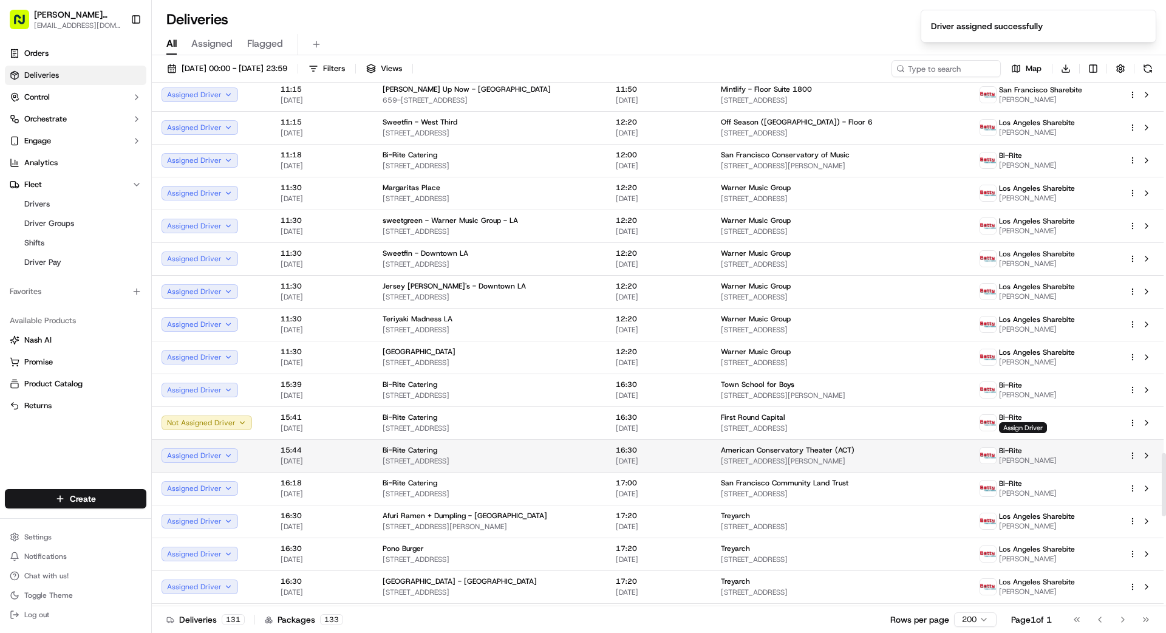
scroll to position [3045, 0]
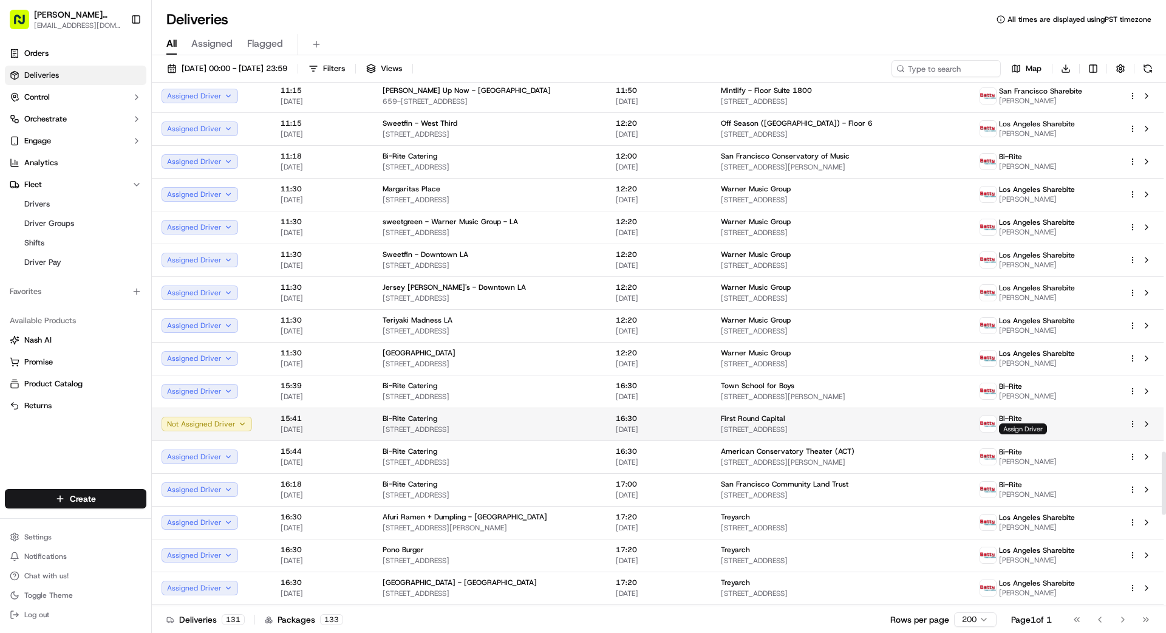
click at [1020, 428] on span "Assign Driver" at bounding box center [1023, 428] width 48 height 11
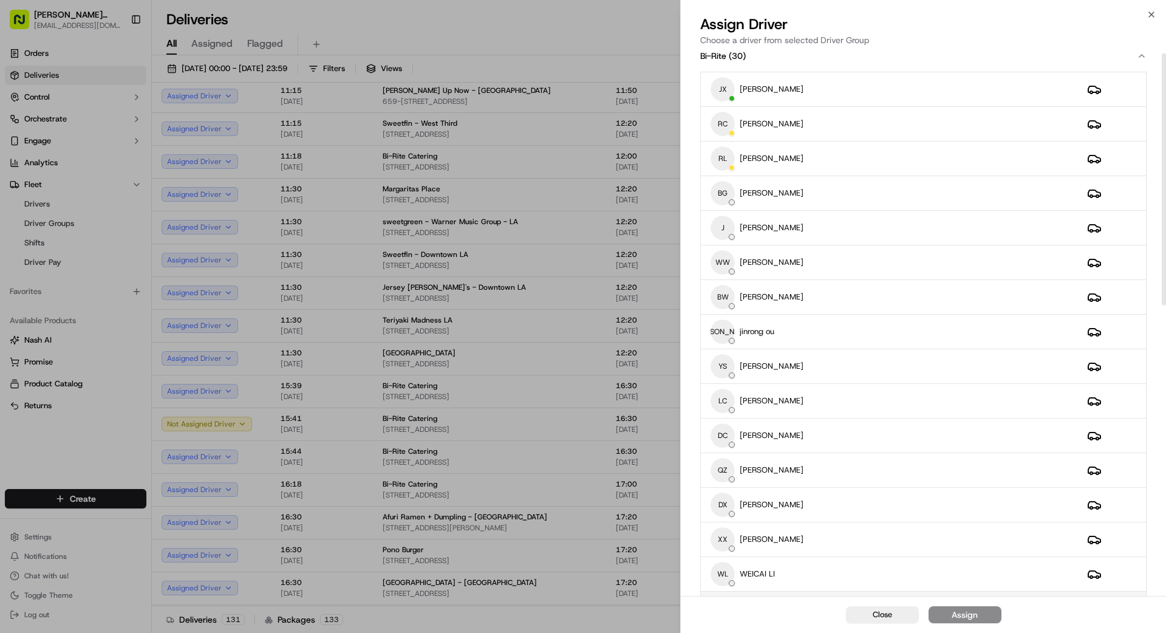
scroll to position [2, 0]
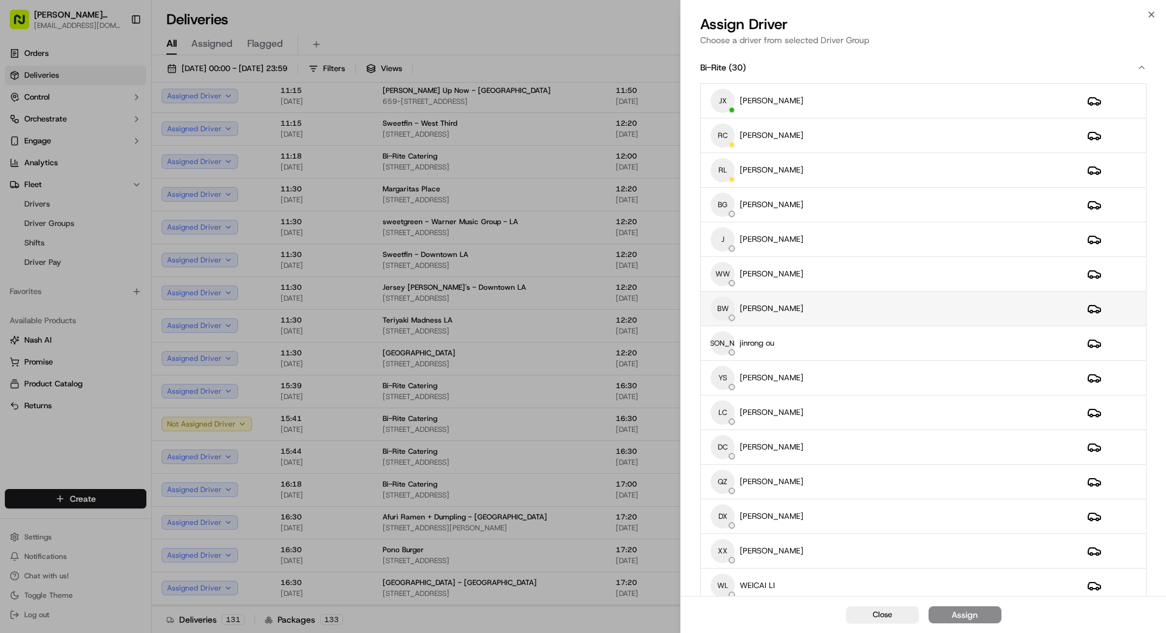
click at [898, 301] on div "BW [PERSON_NAME]" at bounding box center [889, 308] width 357 height 24
click at [974, 616] on div "Assign" at bounding box center [965, 615] width 26 height 12
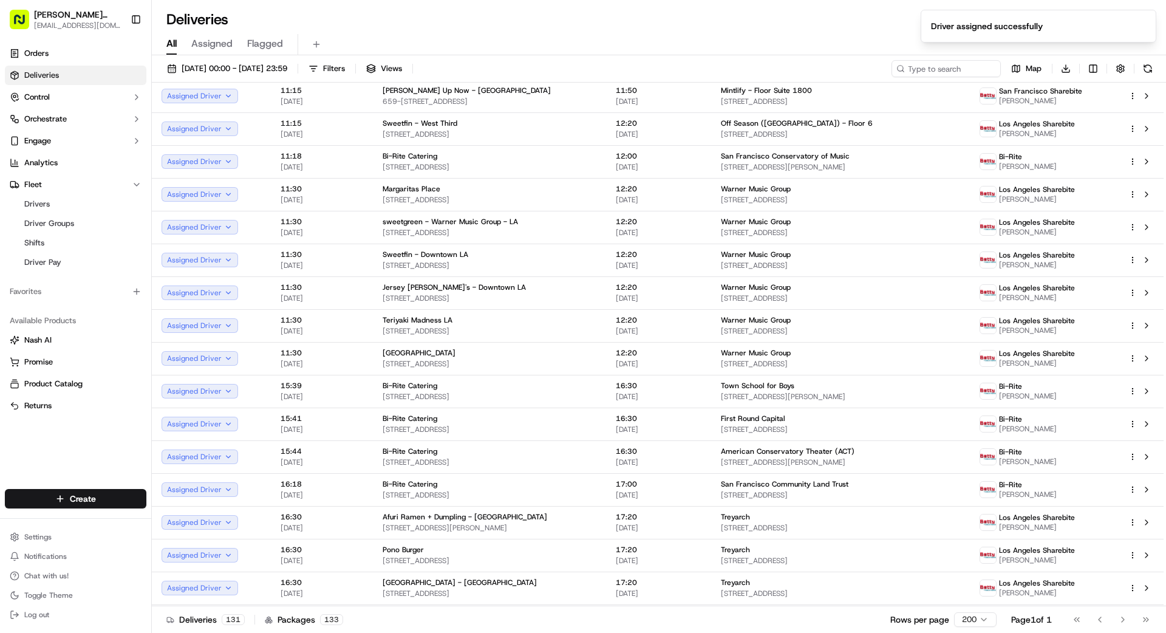
click at [651, 626] on div "Deliveries 131 Packages 133 Rows per page 200 Page 1 of 1 Go to first page Go t…" at bounding box center [659, 619] width 1014 height 27
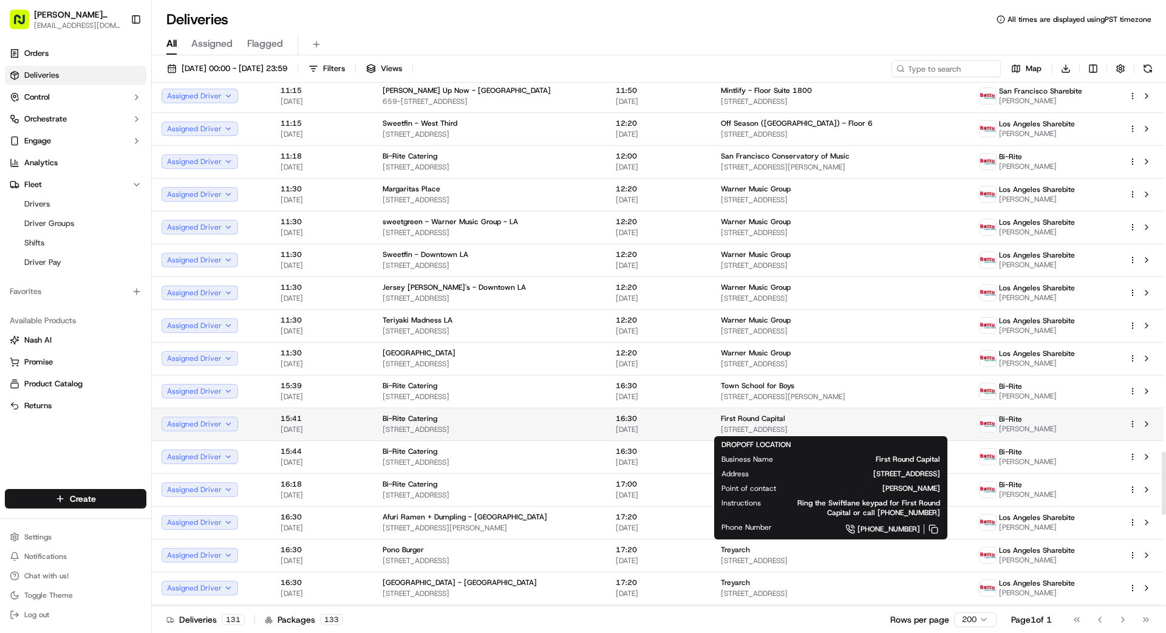
scroll to position [3045, 0]
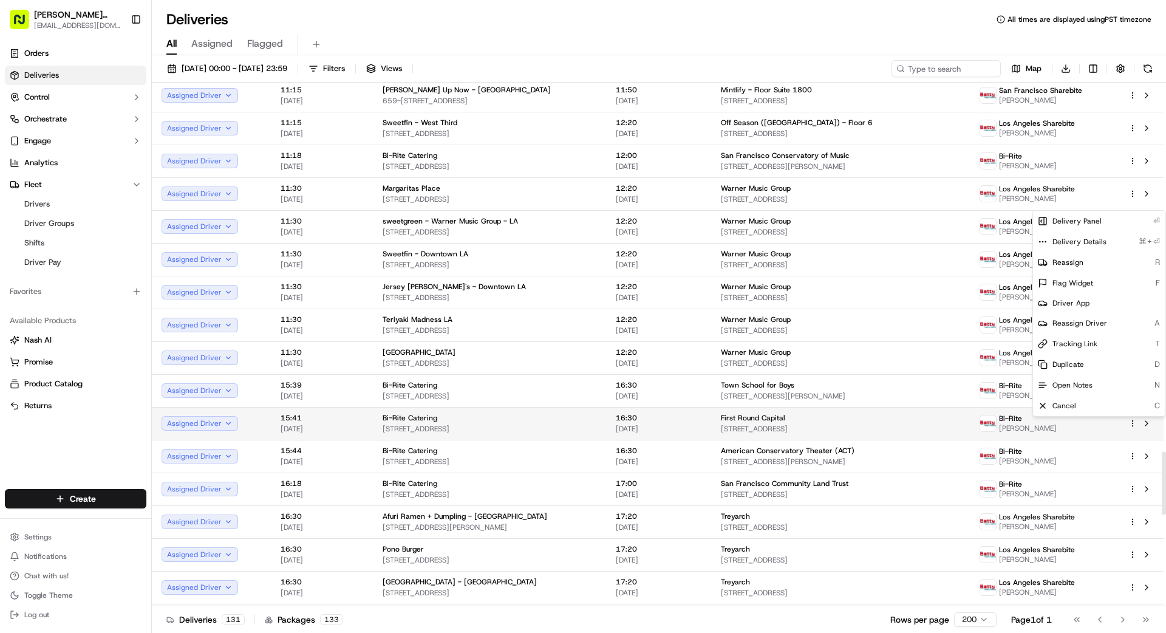
click at [1133, 421] on html "[PERSON_NAME] Transportation [EMAIL_ADDRESS][DOMAIN_NAME] Toggle Sidebar Orders…" at bounding box center [583, 316] width 1166 height 633
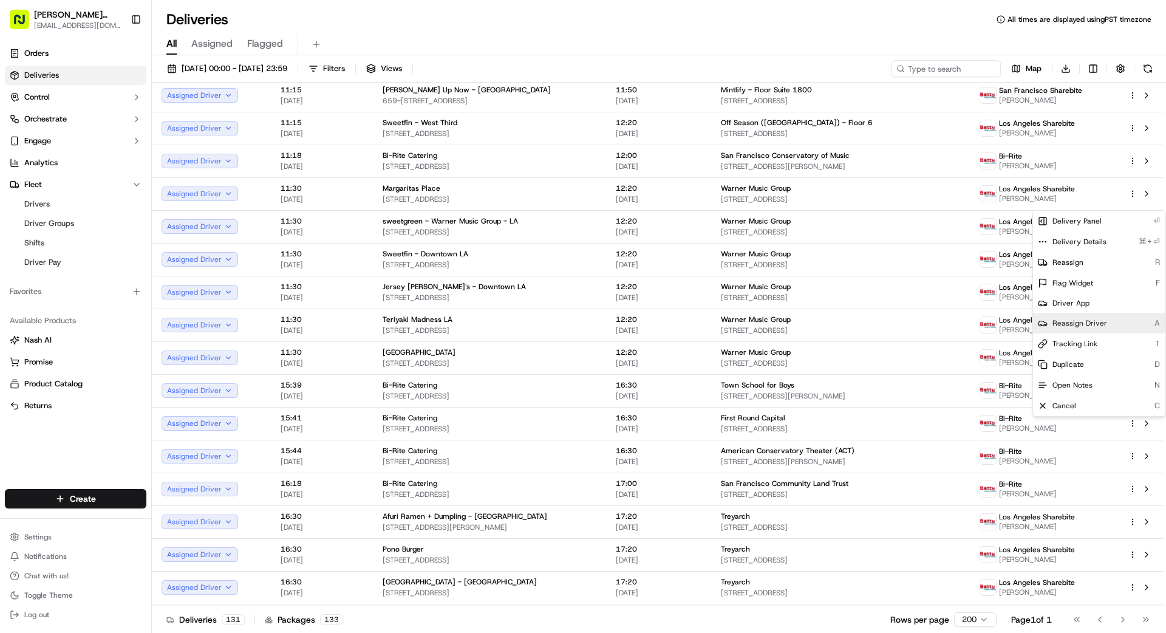
click at [1087, 322] on span "Reassign Driver" at bounding box center [1079, 323] width 55 height 10
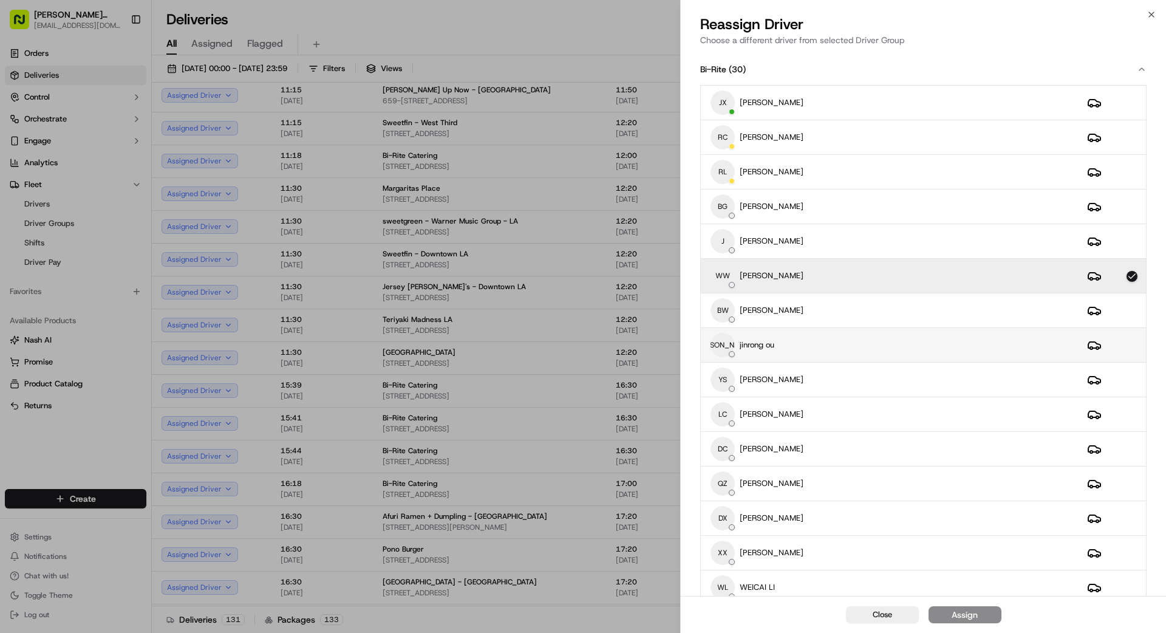
scroll to position [3, 0]
click at [831, 352] on div "[PERSON_NAME] [PERSON_NAME] ou" at bounding box center [889, 342] width 357 height 24
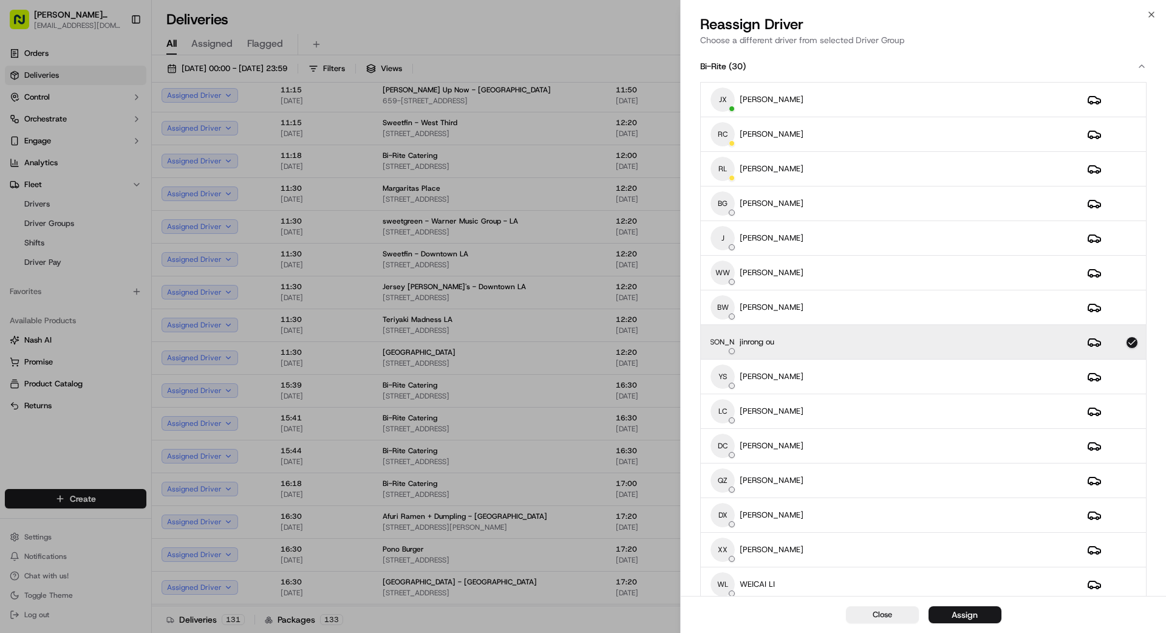
click at [981, 616] on button "Assign" at bounding box center [965, 614] width 73 height 17
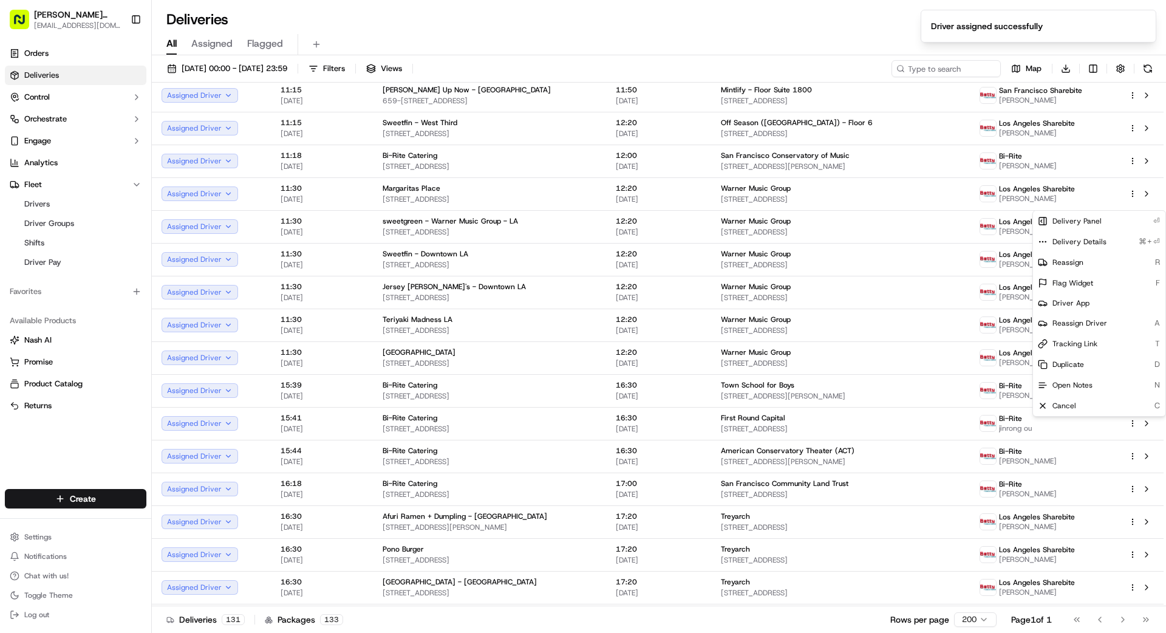
click at [632, 619] on div "Deliveries 131 Packages 133 Rows per page 200 Page 1 of 1 Go to first page Go t…" at bounding box center [659, 619] width 1014 height 27
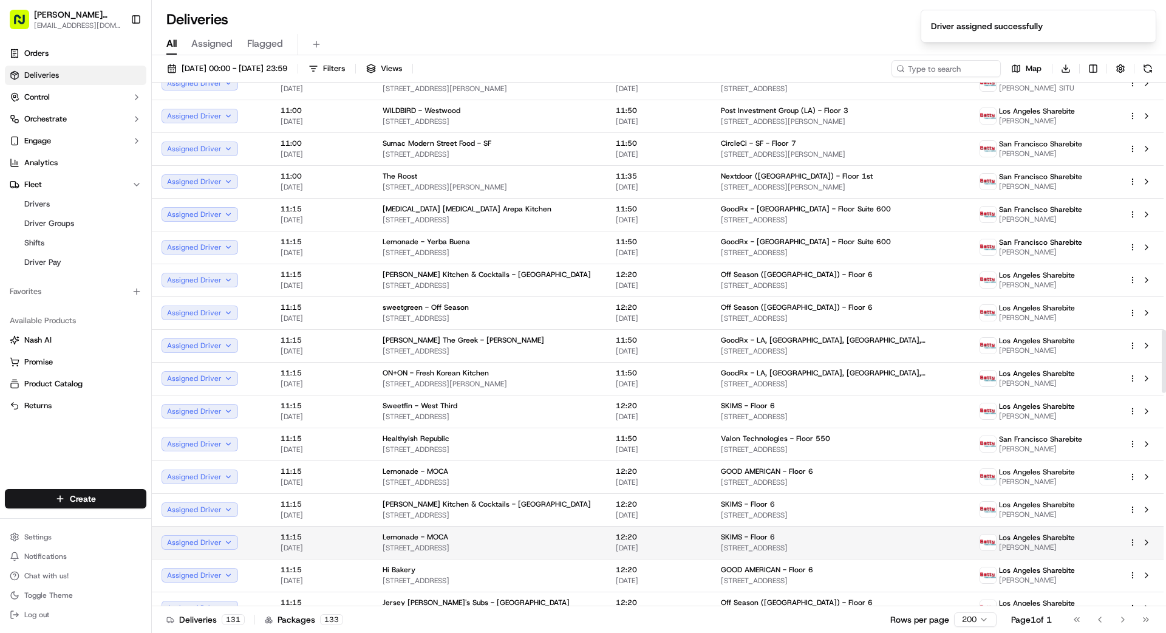
scroll to position [2038, 0]
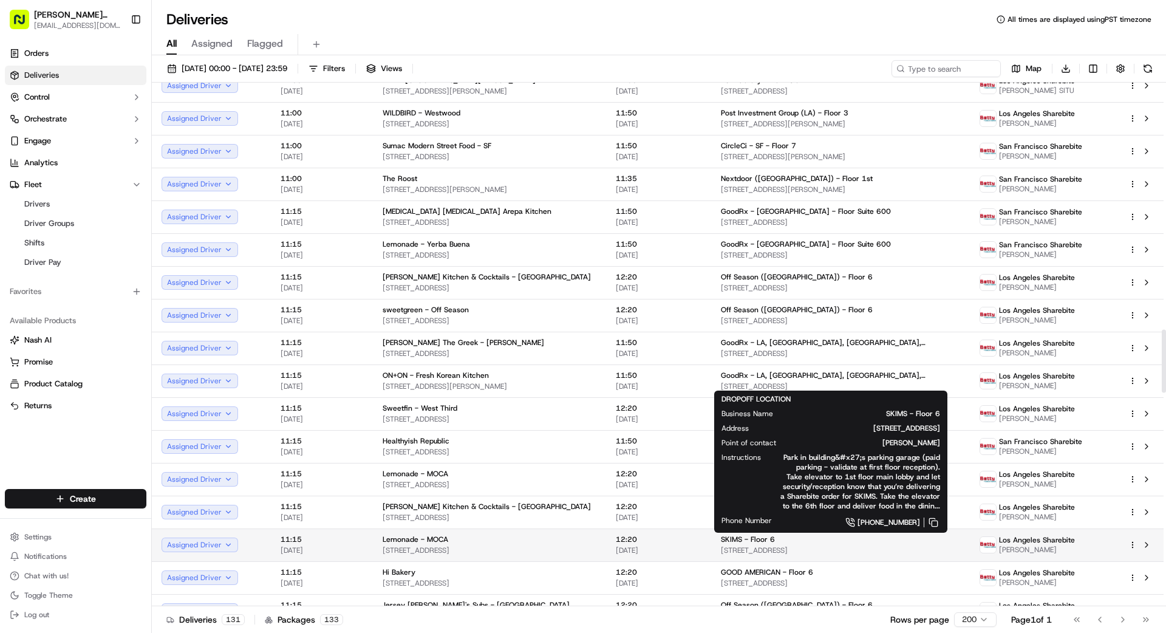
click at [822, 544] on div "SKIMS - Floor 6 [STREET_ADDRESS]" at bounding box center [840, 544] width 239 height 21
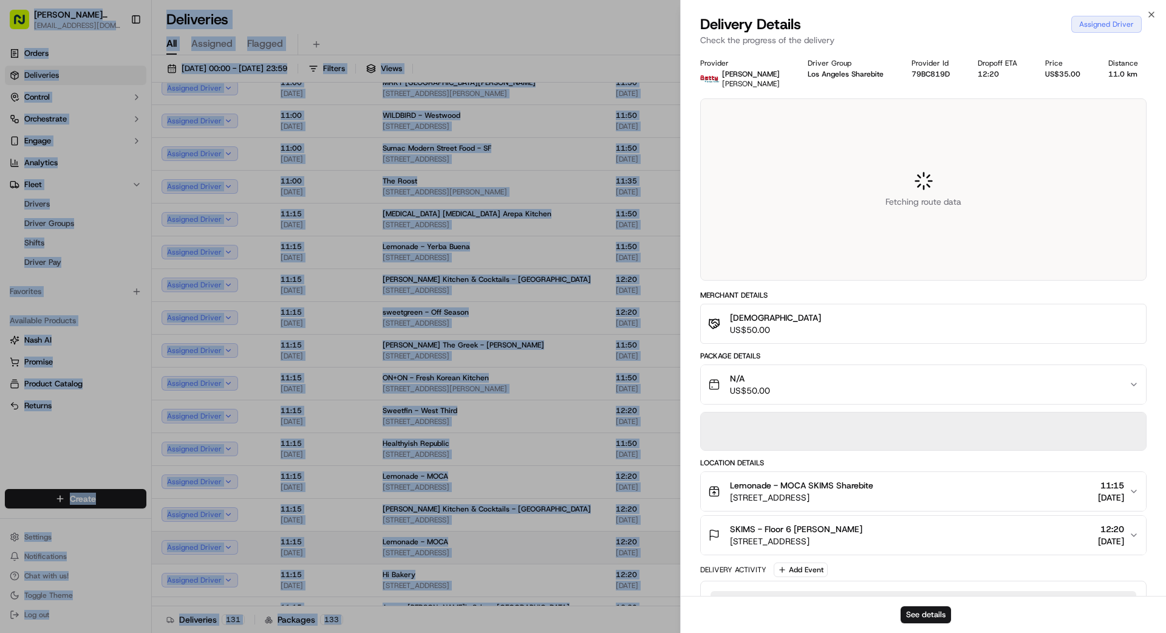
click at [822, 544] on div at bounding box center [583, 316] width 1166 height 633
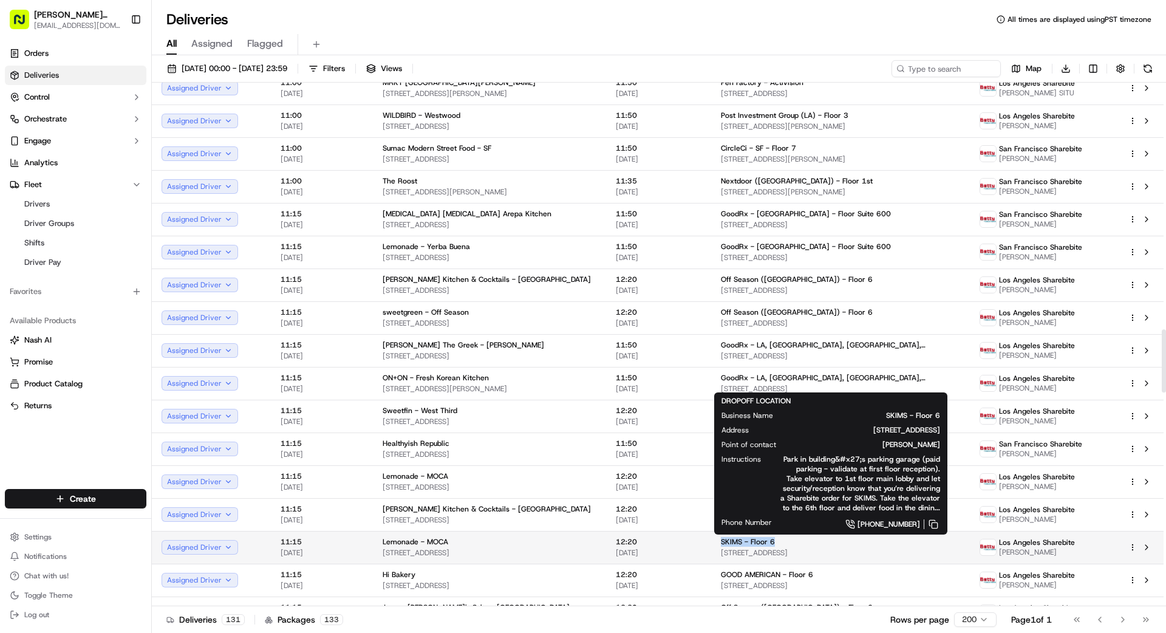
click at [822, 544] on div "SKIMS - Floor 6" at bounding box center [840, 542] width 239 height 10
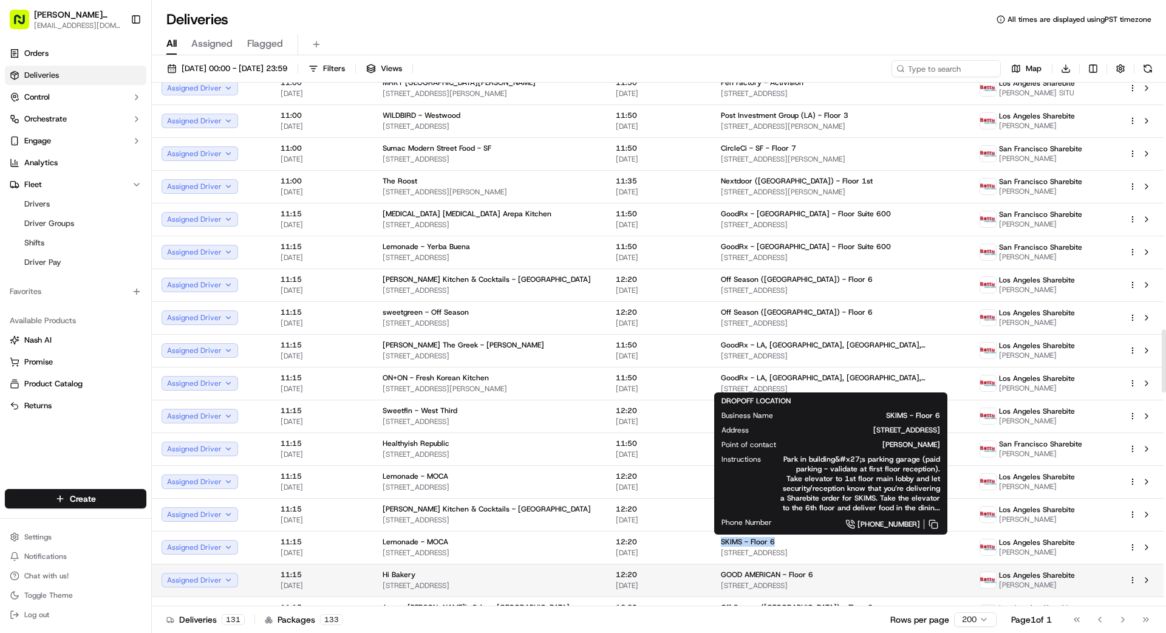
click at [797, 557] on span "[STREET_ADDRESS]" at bounding box center [840, 553] width 239 height 10
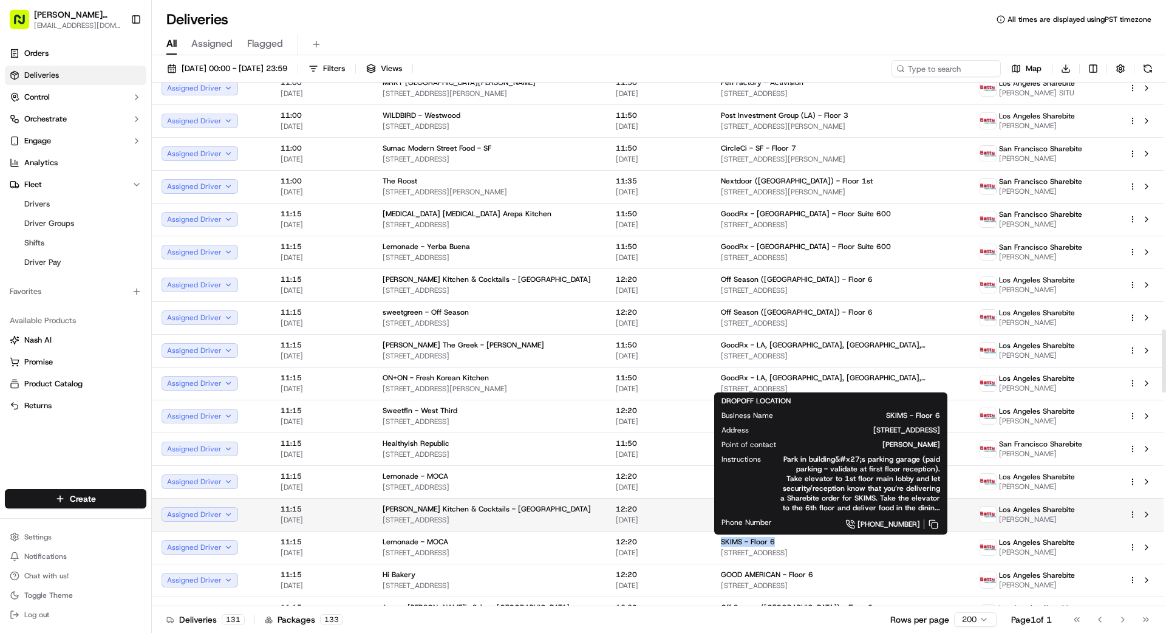
scroll to position [2036, 0]
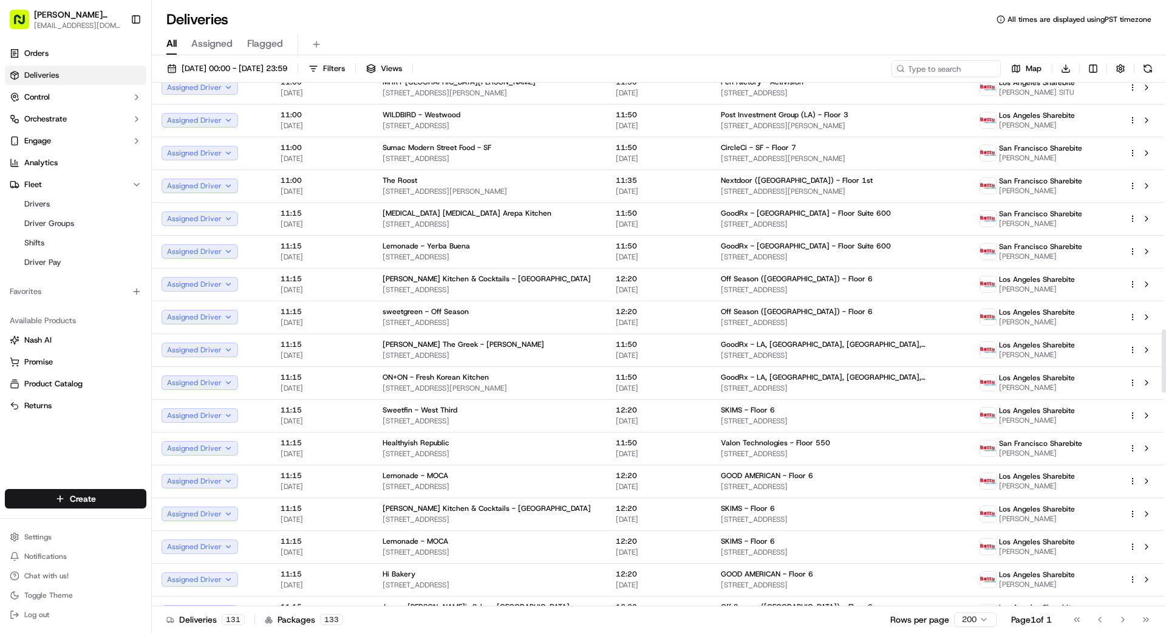
drag, startPoint x: 46, startPoint y: 453, endPoint x: 55, endPoint y: 451, distance: 10.0
click at [46, 453] on div "Orders Deliveries Control Orchestrate Engage Analytics Fleet Drivers Driver Gro…" at bounding box center [75, 259] width 151 height 440
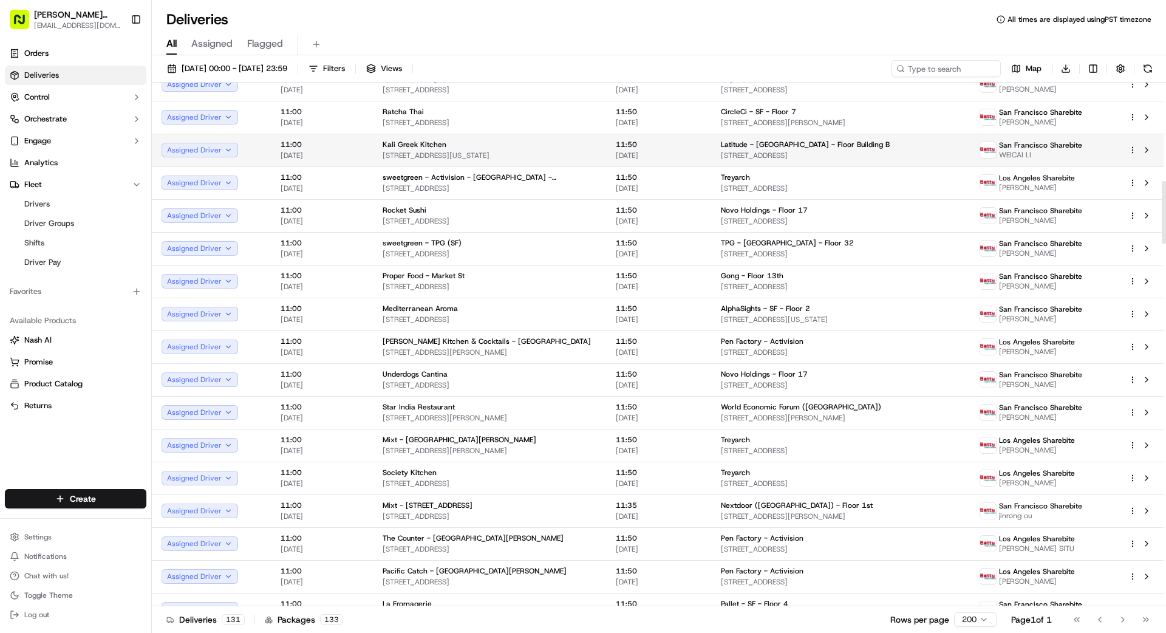
scroll to position [0, 0]
